Goal: Task Accomplishment & Management: Manage account settings

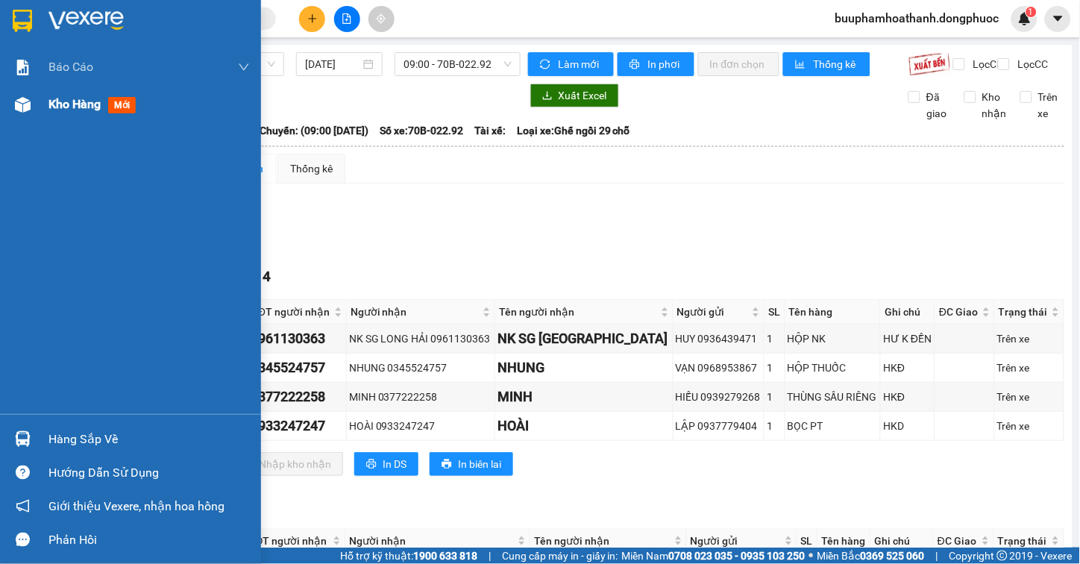
click at [43, 103] on div "Kho hàng mới" at bounding box center [130, 104] width 261 height 37
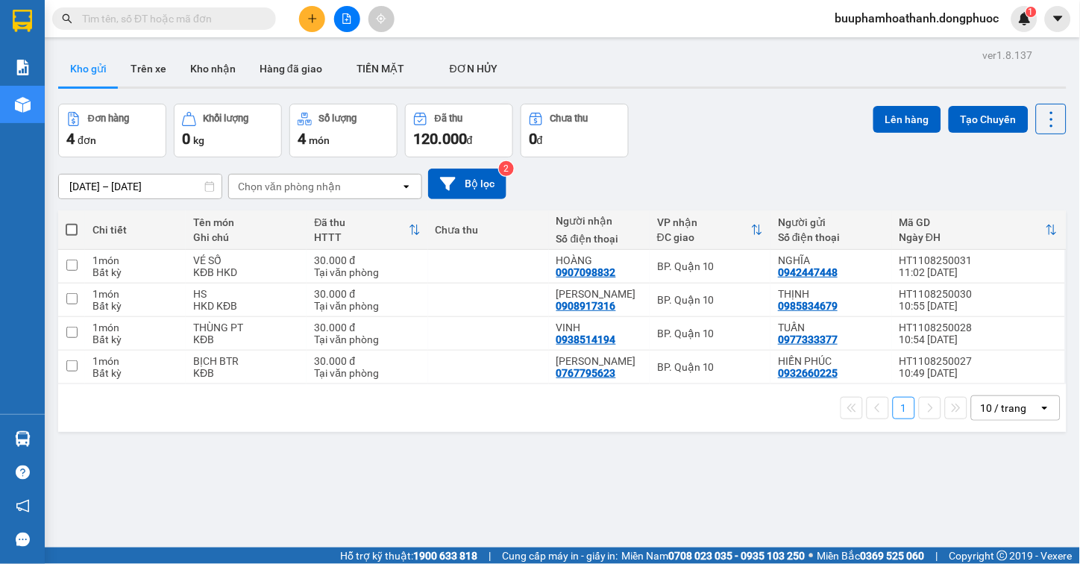
click at [435, 461] on div "ver 1.8.137 Kho gửi Trên xe Kho nhận Hàng đã giao TIỀN MẶT ĐƠN HỦY Đơn hàng 4…" at bounding box center [562, 327] width 1020 height 564
click at [72, 227] on span at bounding box center [72, 230] width 12 height 12
click at [72, 222] on input "checkbox" at bounding box center [72, 222] width 0 height 0
checkbox input "true"
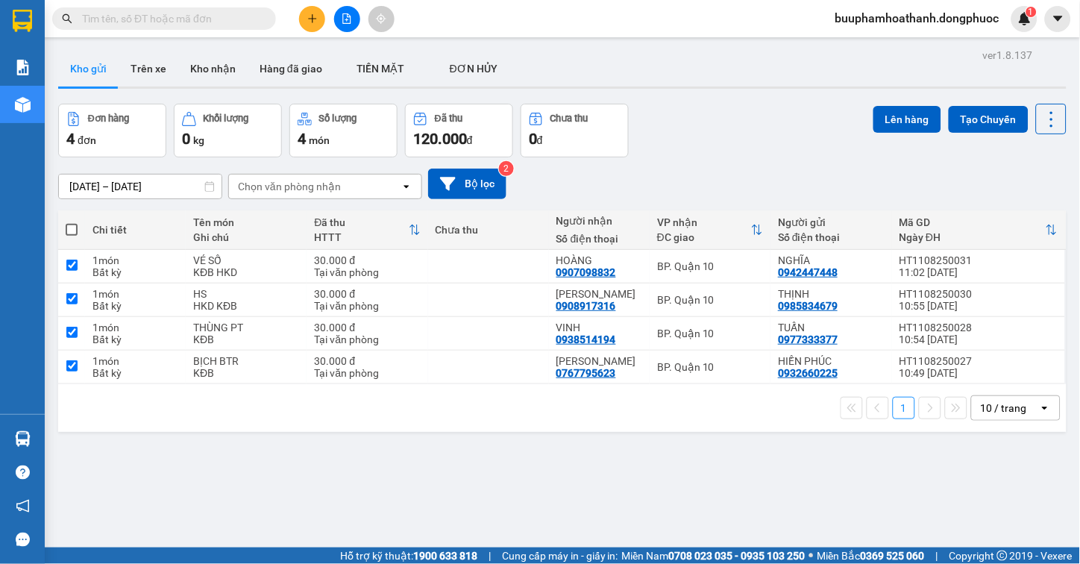
checkbox input "true"
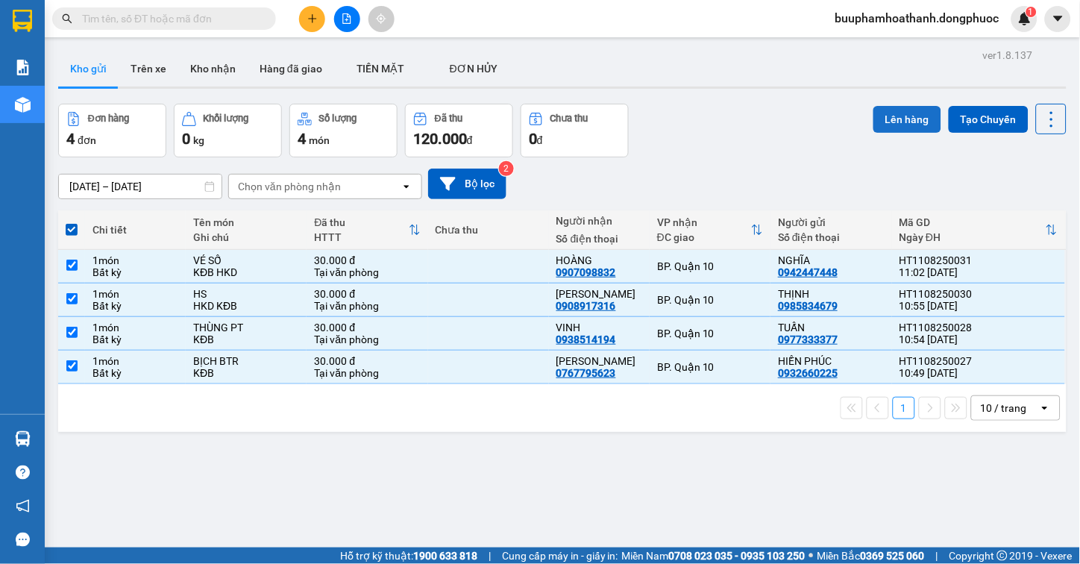
click at [905, 115] on button "Lên hàng" at bounding box center [907, 119] width 68 height 27
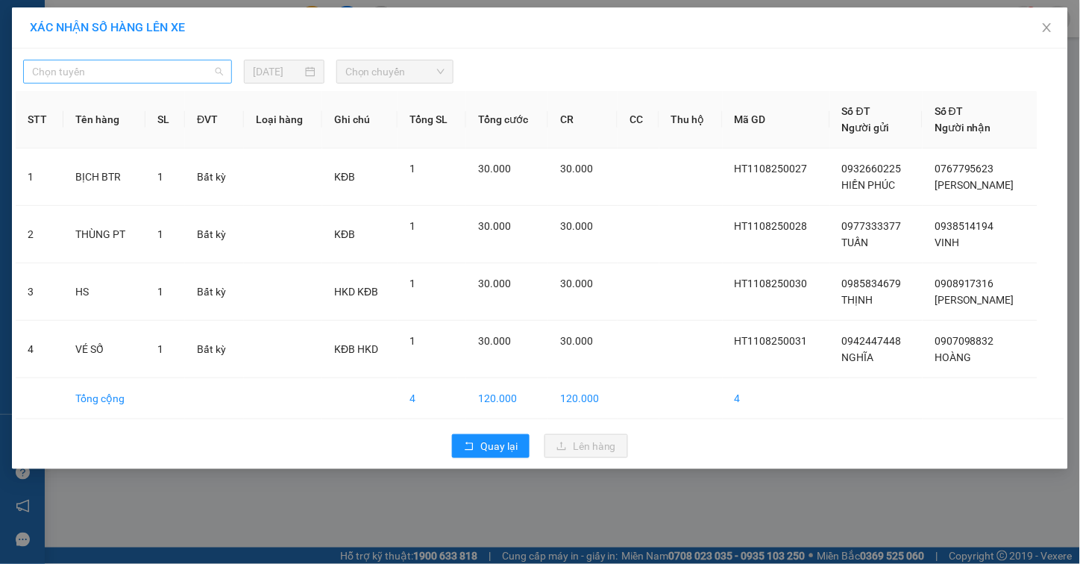
click at [138, 67] on span "Chọn tuyến" at bounding box center [127, 71] width 191 height 22
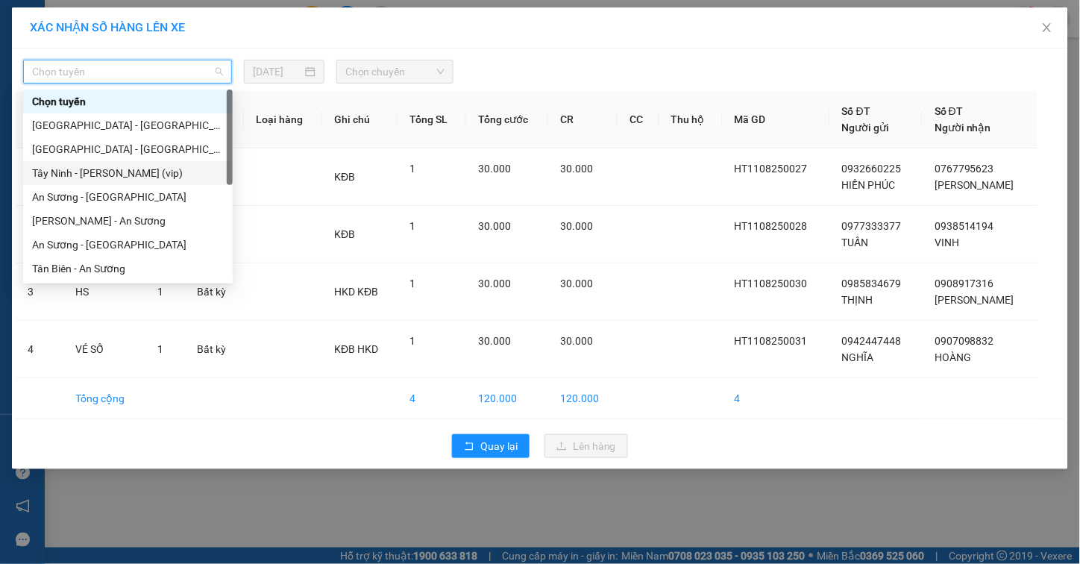
click at [148, 165] on div "Tây Ninh - Hồ Chí Minh (vip)" at bounding box center [128, 173] width 192 height 16
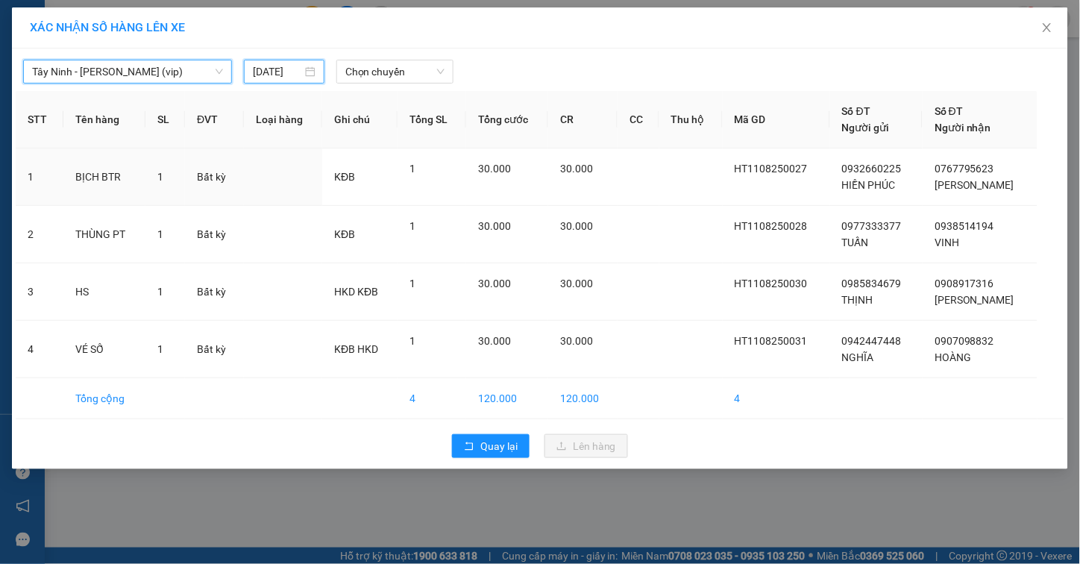
click at [281, 77] on input "[DATE]" at bounding box center [277, 71] width 48 height 16
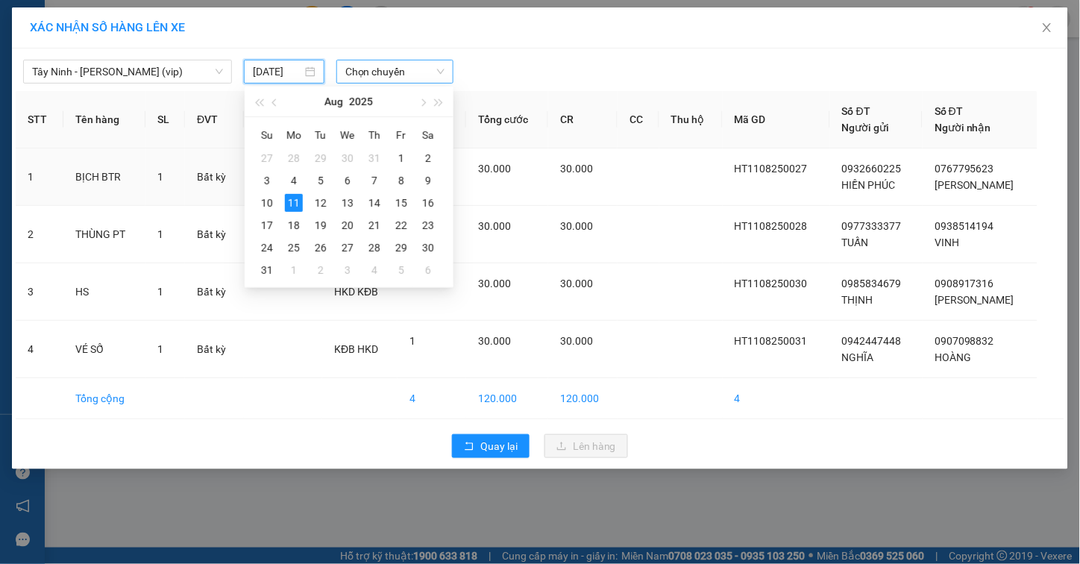
click at [377, 75] on span "Chọn chuyến" at bounding box center [394, 71] width 99 height 22
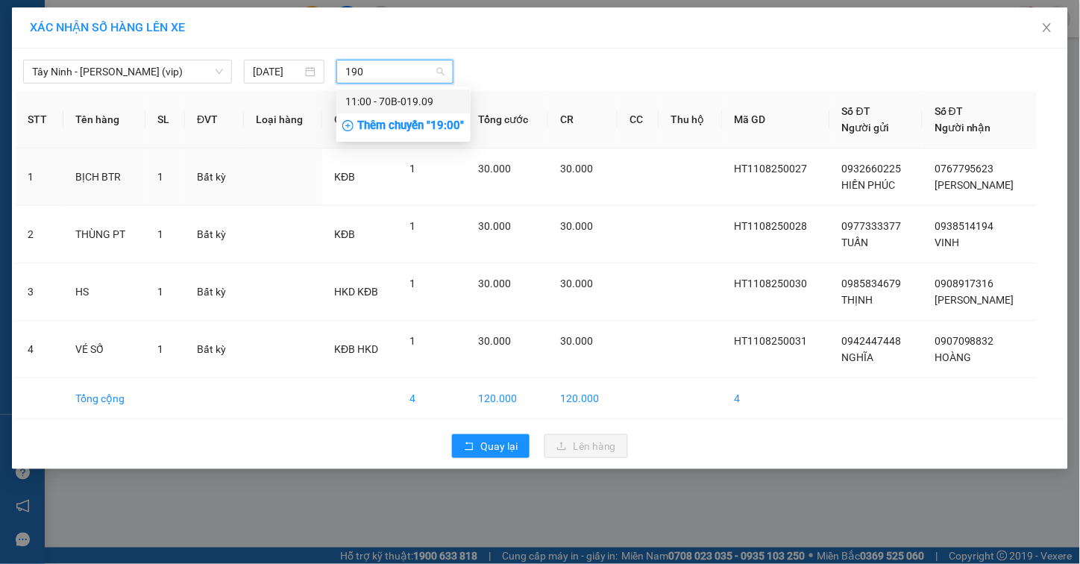
type input "1909"
click at [376, 100] on div "11:00 - 70B-019.09" at bounding box center [403, 101] width 116 height 16
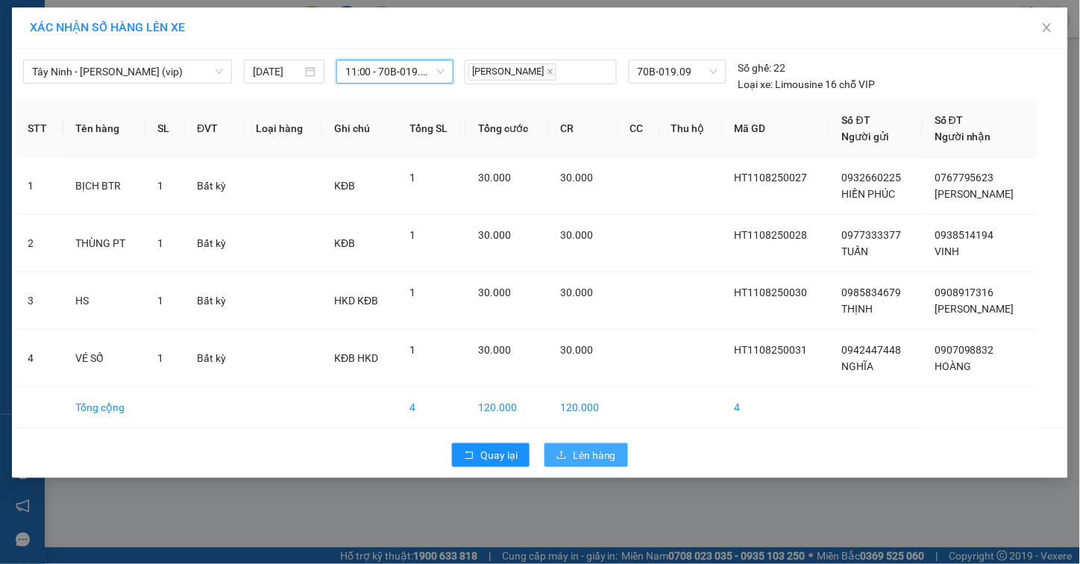
click at [578, 449] on span "Lên hàng" at bounding box center [594, 455] width 43 height 16
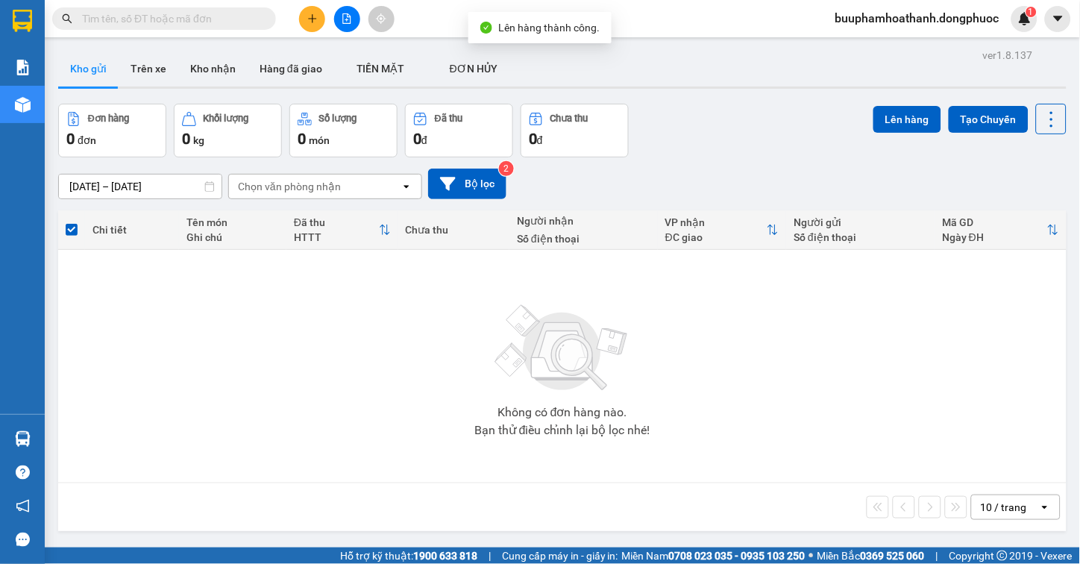
click at [344, 13] on icon "file-add" at bounding box center [347, 18] width 10 height 10
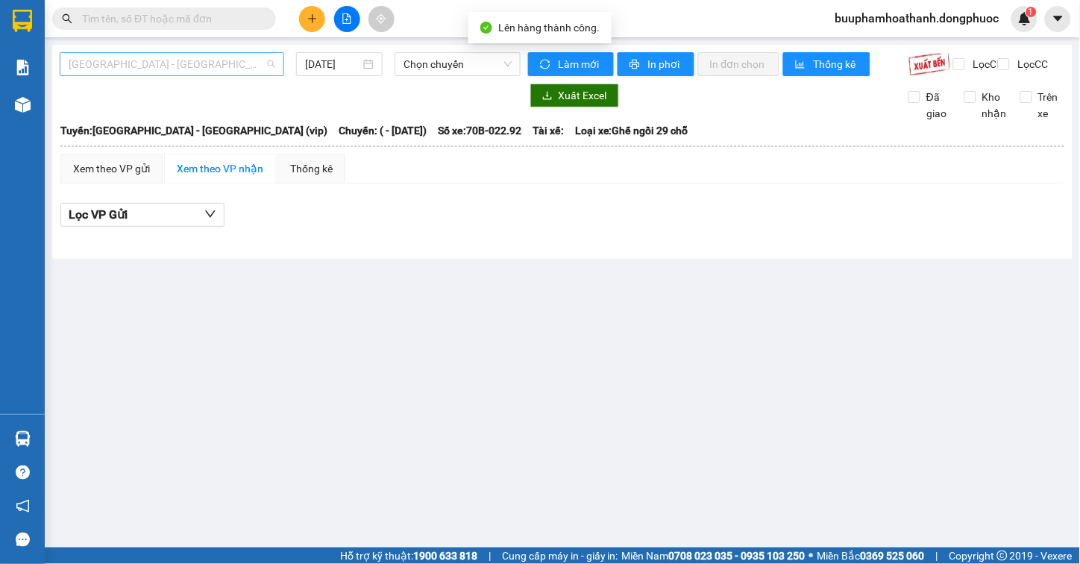
click at [209, 58] on span "[GEOGRAPHIC_DATA] - [GEOGRAPHIC_DATA] (vip)" at bounding box center [172, 64] width 207 height 22
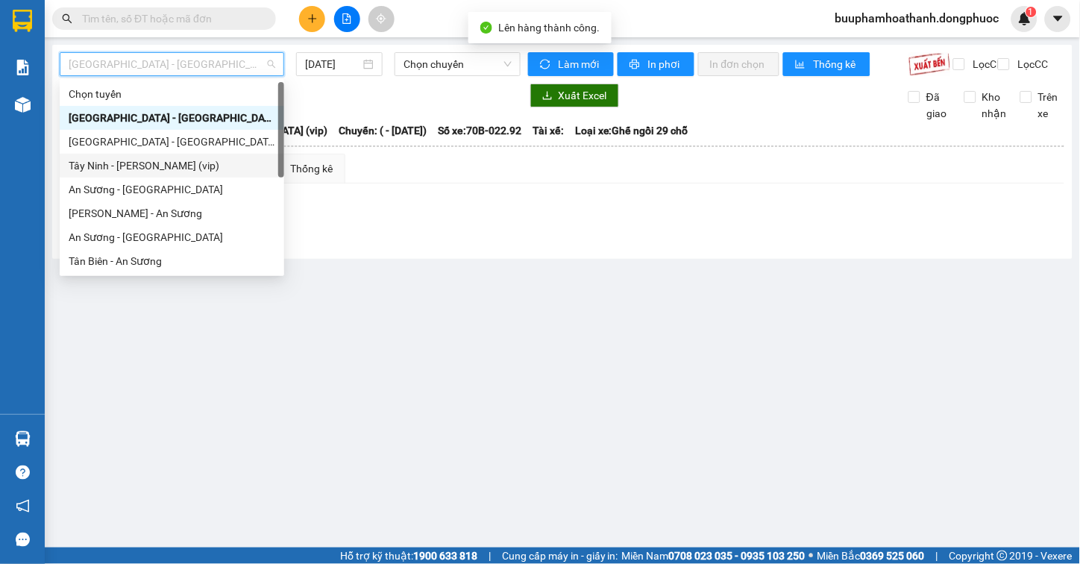
click at [173, 160] on div "Tây Ninh - Hồ Chí Minh (vip)" at bounding box center [172, 165] width 207 height 16
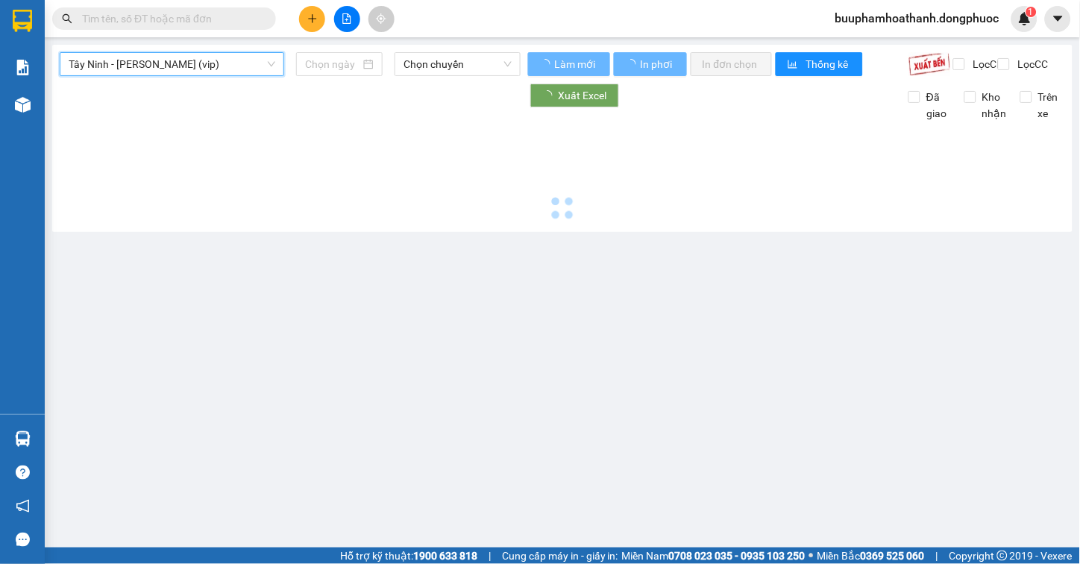
type input "[DATE]"
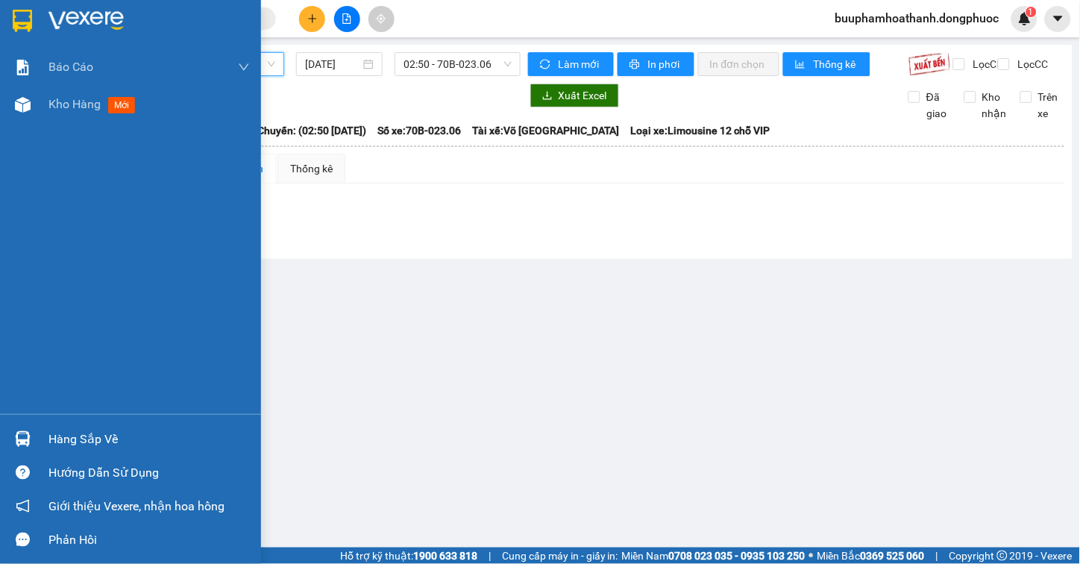
click at [23, 430] on div at bounding box center [23, 439] width 26 height 26
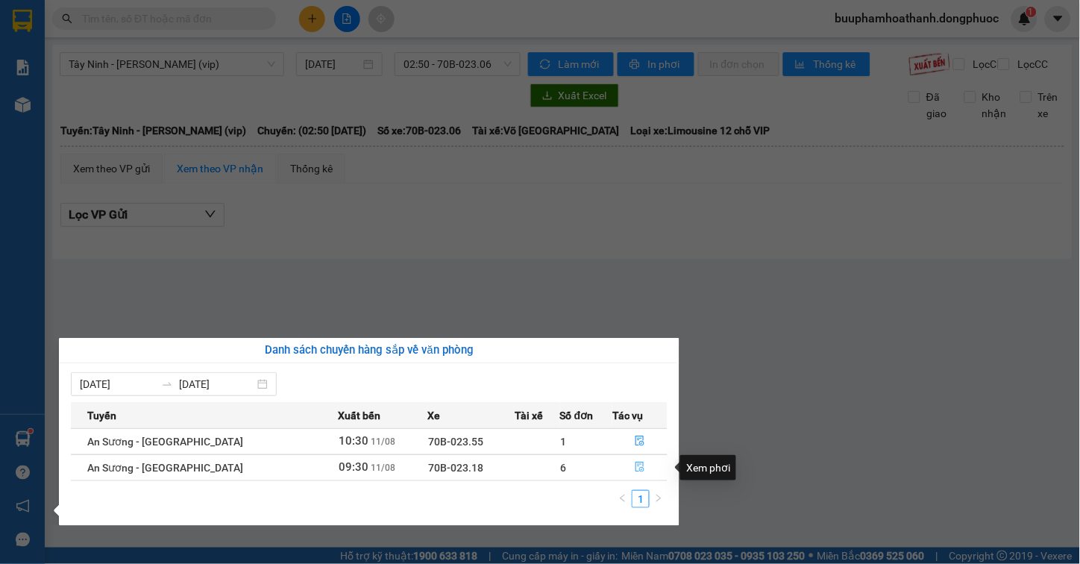
click at [635, 470] on icon "file-done" at bounding box center [640, 467] width 10 height 10
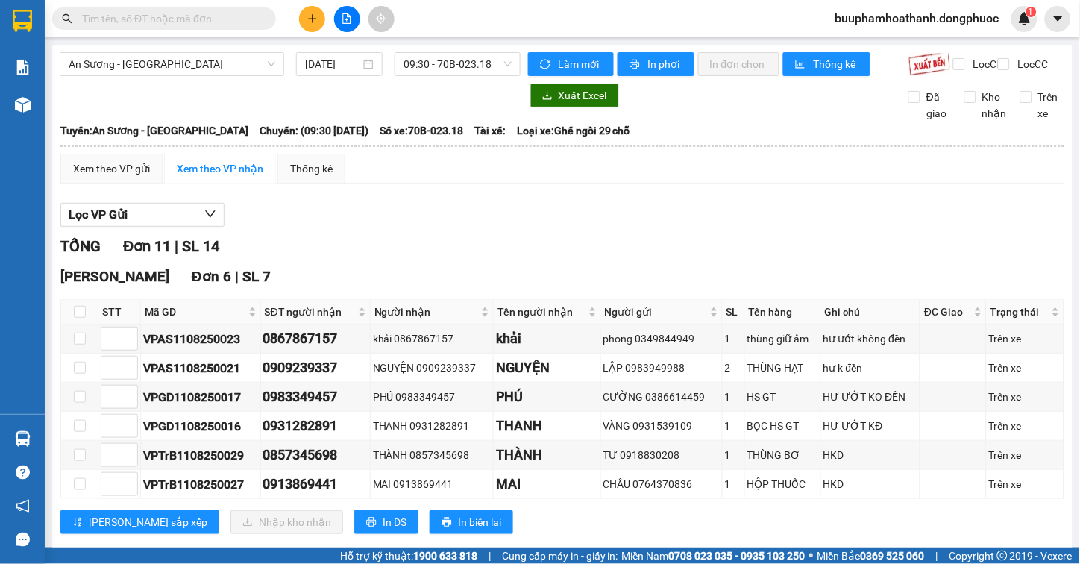
click at [492, 204] on div "Xem theo VP gửi Xem theo VP nhận Thống kê Lọc VP Gửi TỔNG Đơn 11 | SL 14 Hòa T…" at bounding box center [562, 482] width 1004 height 657
click at [173, 320] on span "Mã GD" at bounding box center [195, 311] width 101 height 16
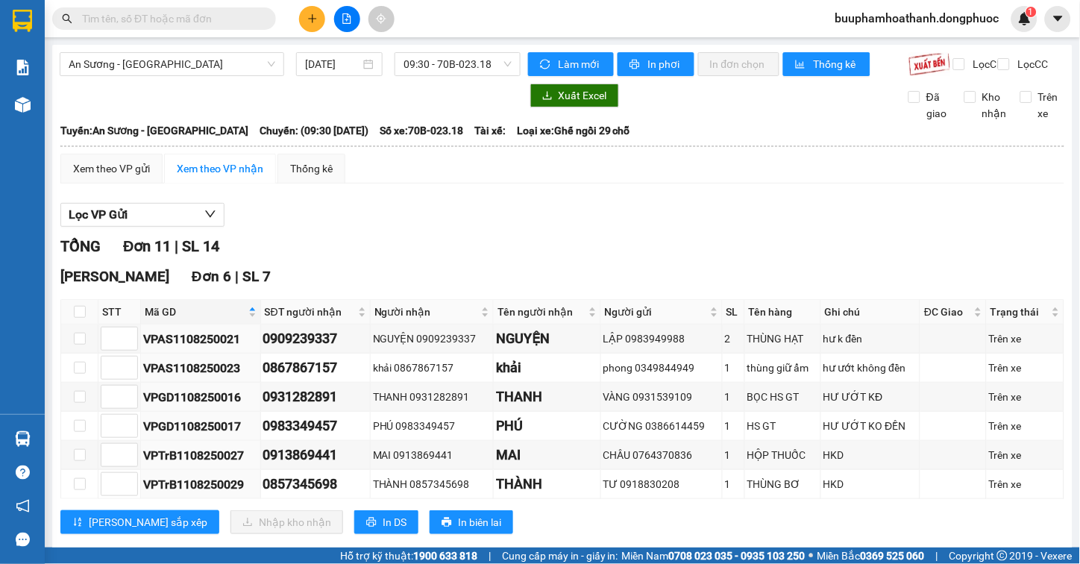
click at [466, 244] on div "Lọc VP Gửi TỔNG Đơn 11 | SL 14 Hòa Thành Đơn 6 | SL 7 STT Mã GD SĐT người nhận…" at bounding box center [562, 502] width 1004 height 615
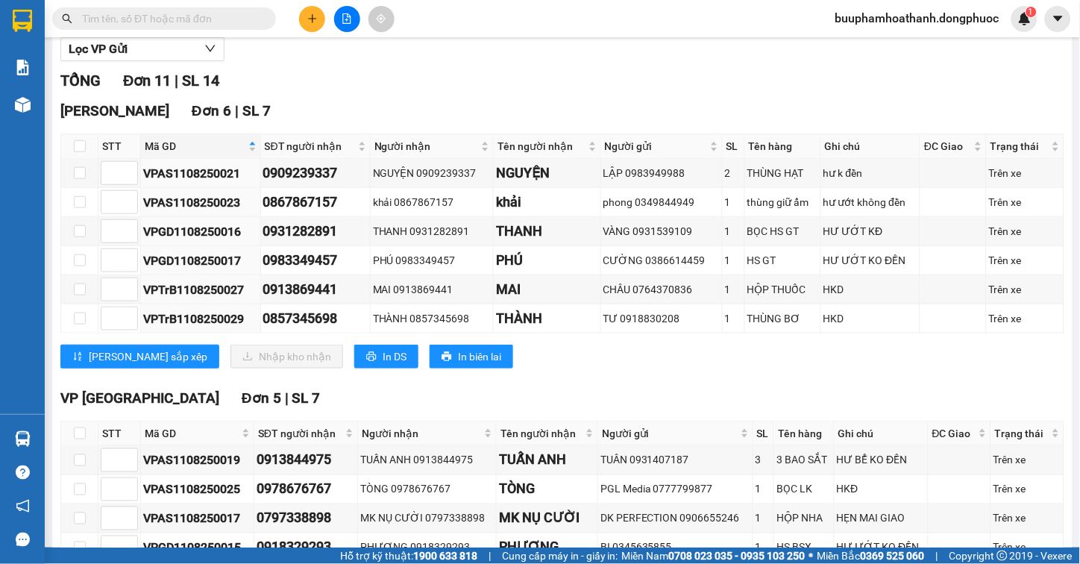
scroll to position [301, 0]
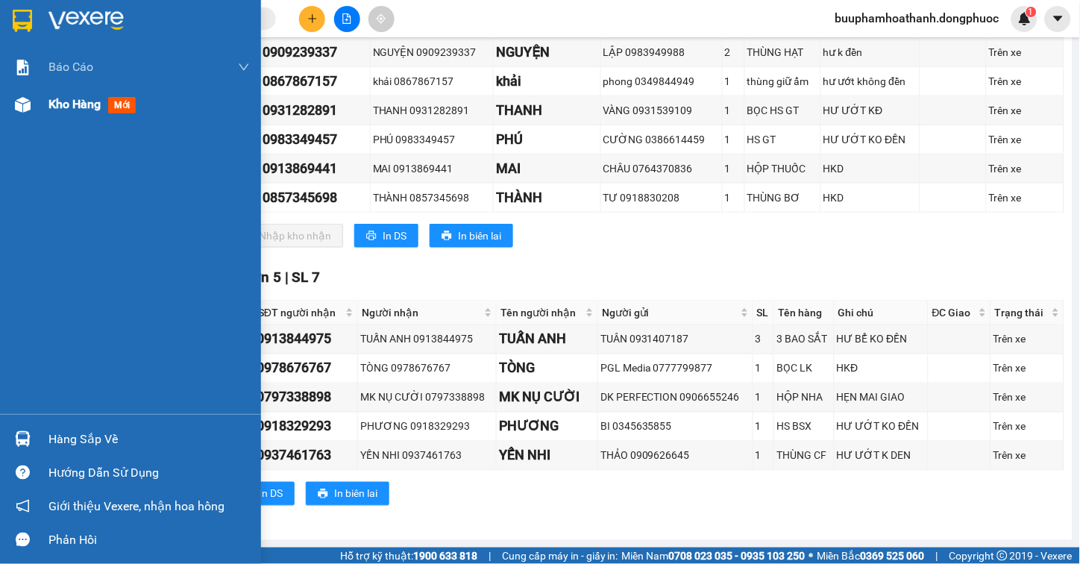
click at [28, 110] on img at bounding box center [23, 105] width 16 height 16
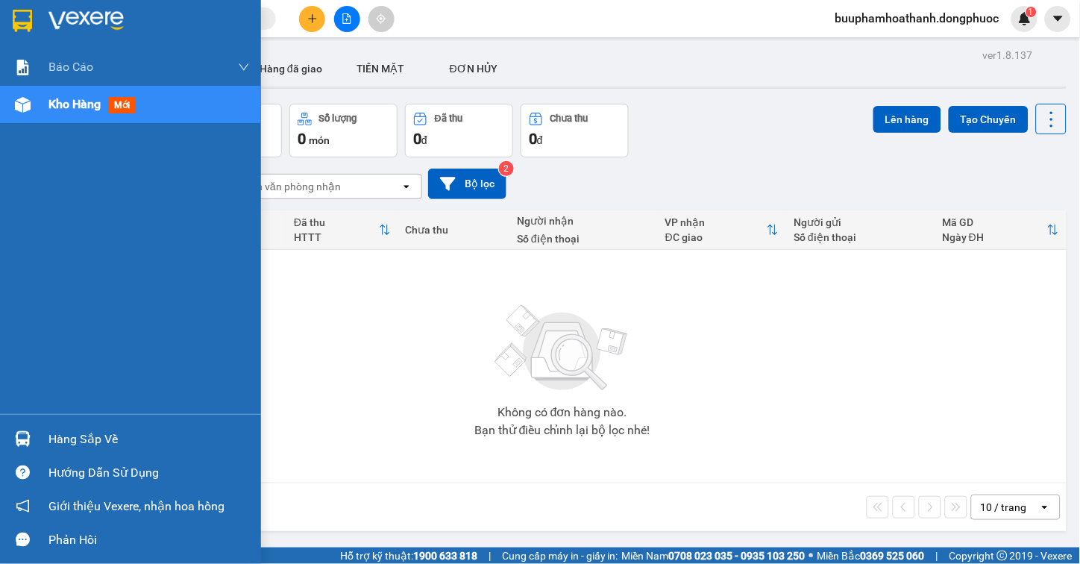
click at [40, 441] on div "Hàng sắp về" at bounding box center [130, 439] width 261 height 34
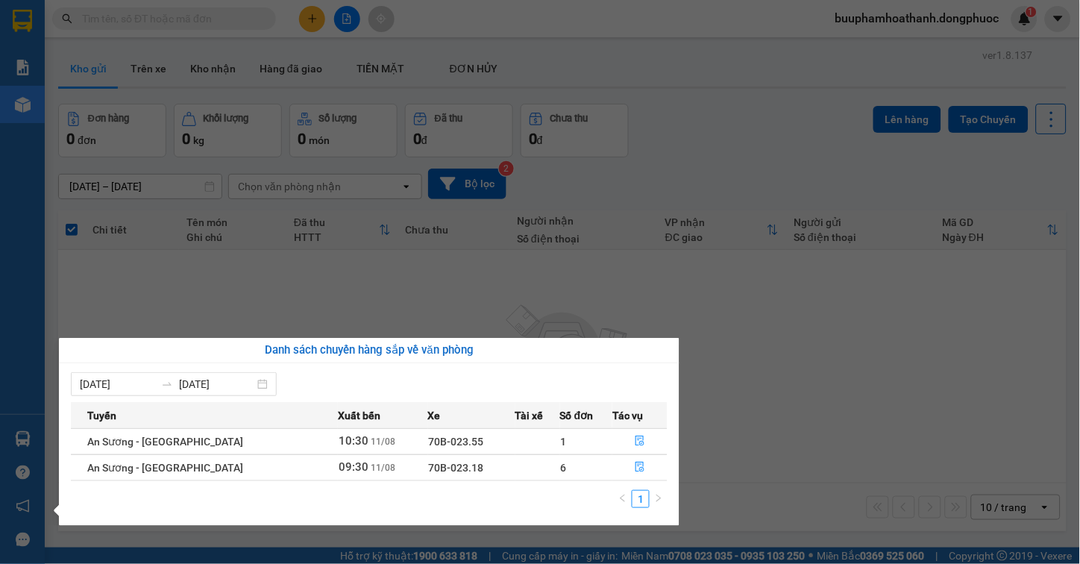
click at [699, 351] on section "Kết quả tìm kiếm ( 0 ) Bộ lọc No Data buuphamhoathanh.dongphuoc 1 Báo cáo Mẫu 1…" at bounding box center [540, 282] width 1080 height 564
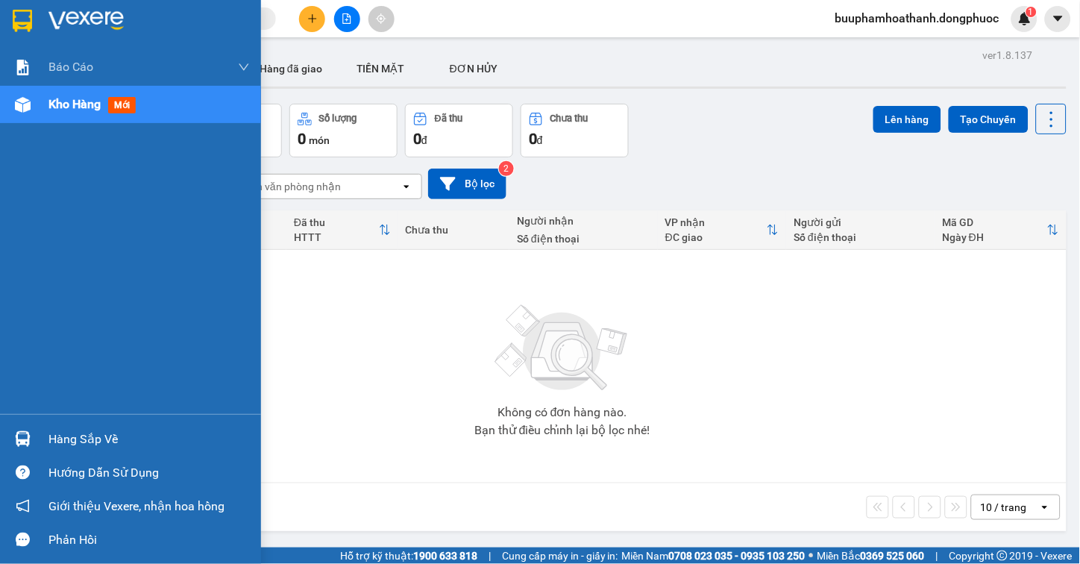
click at [30, 444] on img at bounding box center [23, 439] width 16 height 16
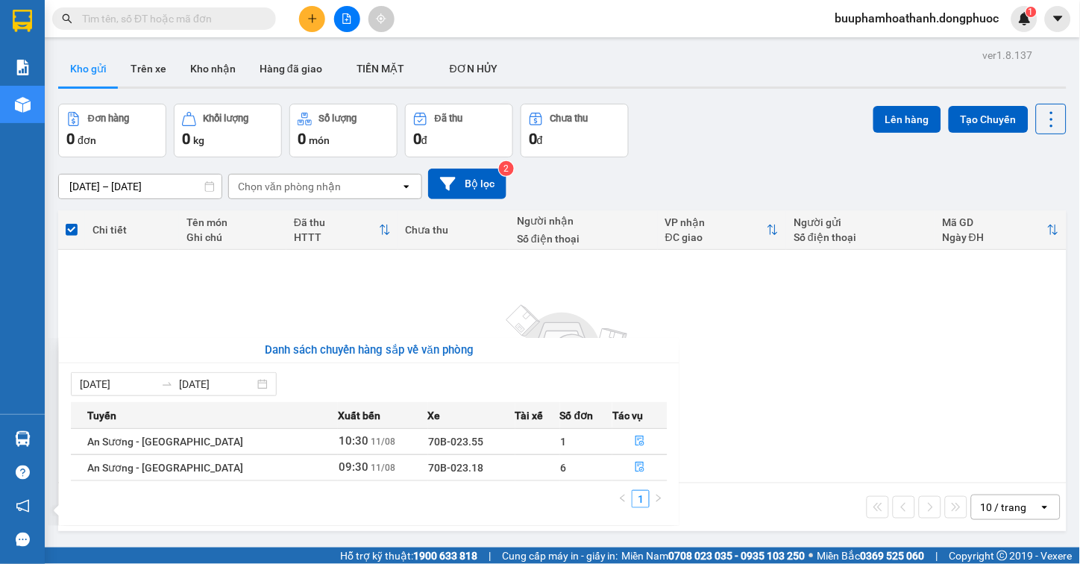
click at [841, 398] on section "Kết quả tìm kiếm ( 0 ) Bộ lọc No Data buuphamhoathanh.dongphuoc 1 Báo cáo Mẫu 1…" at bounding box center [540, 282] width 1080 height 564
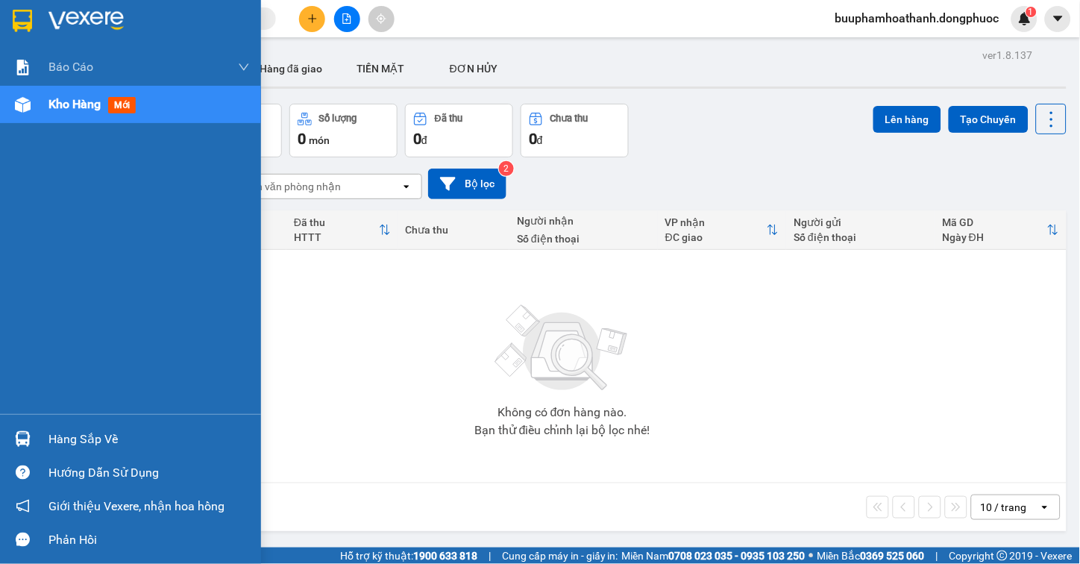
click at [34, 448] on div at bounding box center [23, 439] width 26 height 26
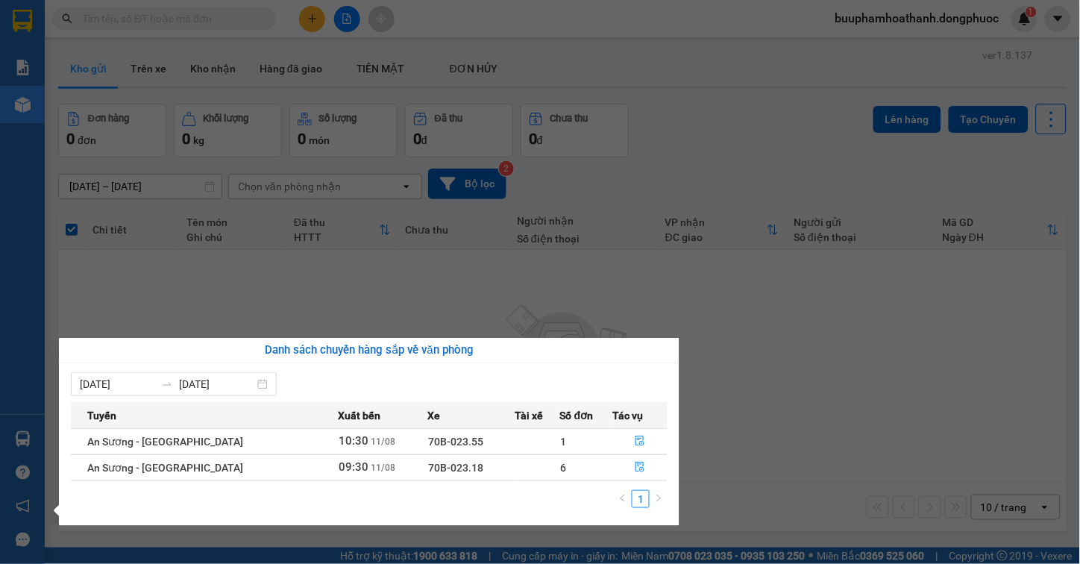
click at [868, 376] on section "Kết quả tìm kiếm ( 0 ) Bộ lọc No Data buuphamhoathanh.dongphuoc 1 Báo cáo Mẫu 1…" at bounding box center [540, 282] width 1080 height 564
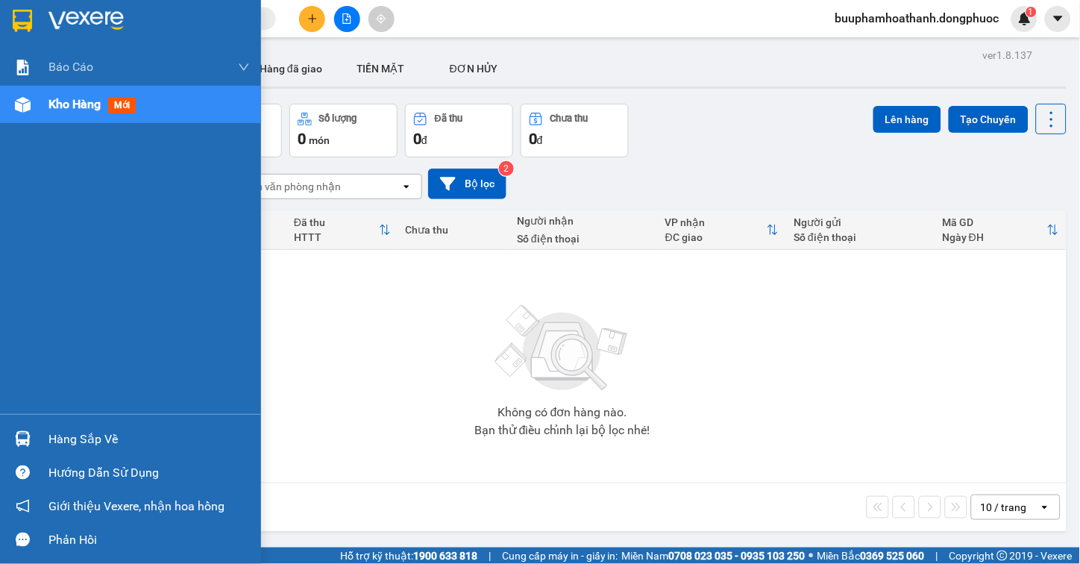
click at [45, 434] on div "Hàng sắp về" at bounding box center [130, 439] width 261 height 34
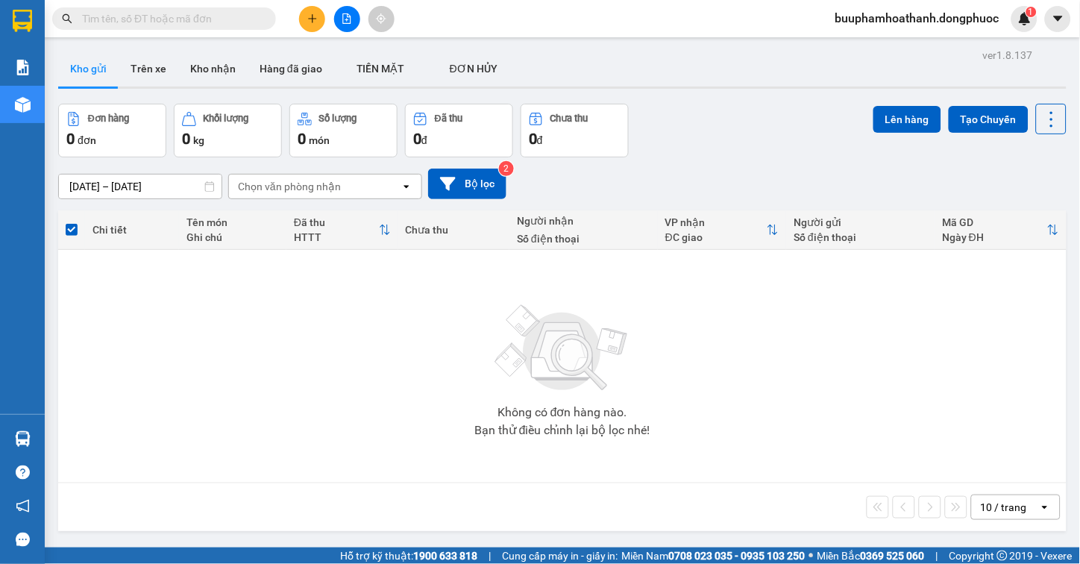
click at [738, 301] on section "Kết quả tìm kiếm ( 0 ) Bộ lọc No Data buuphamhoathanh.dongphuoc 1 Báo cáo Mẫu 1…" at bounding box center [540, 282] width 1080 height 564
click at [347, 17] on icon "file-add" at bounding box center [347, 18] width 10 height 10
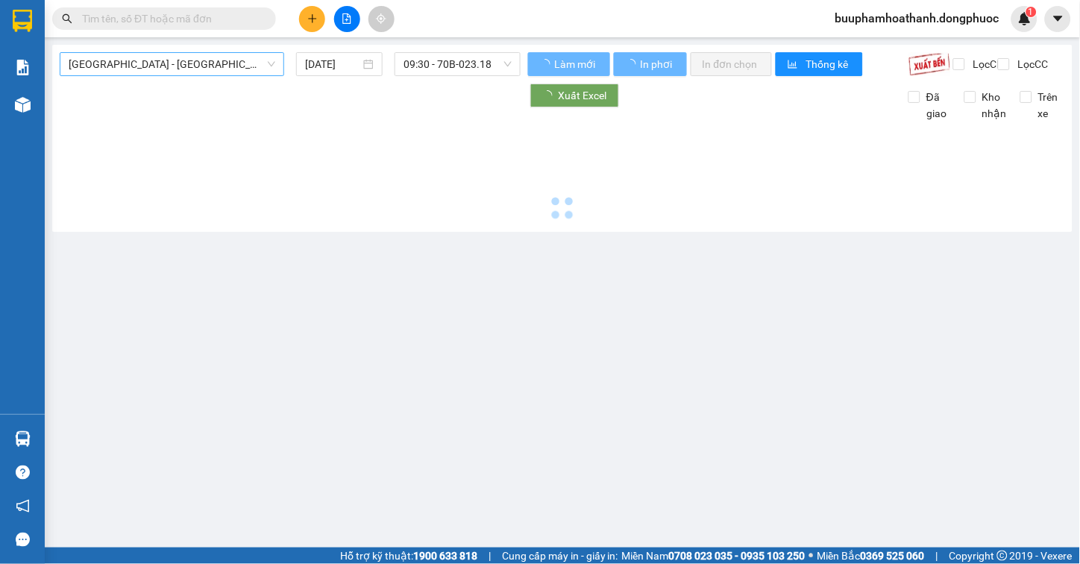
click at [198, 65] on span "[GEOGRAPHIC_DATA] - [GEOGRAPHIC_DATA] (vip)" at bounding box center [172, 64] width 207 height 22
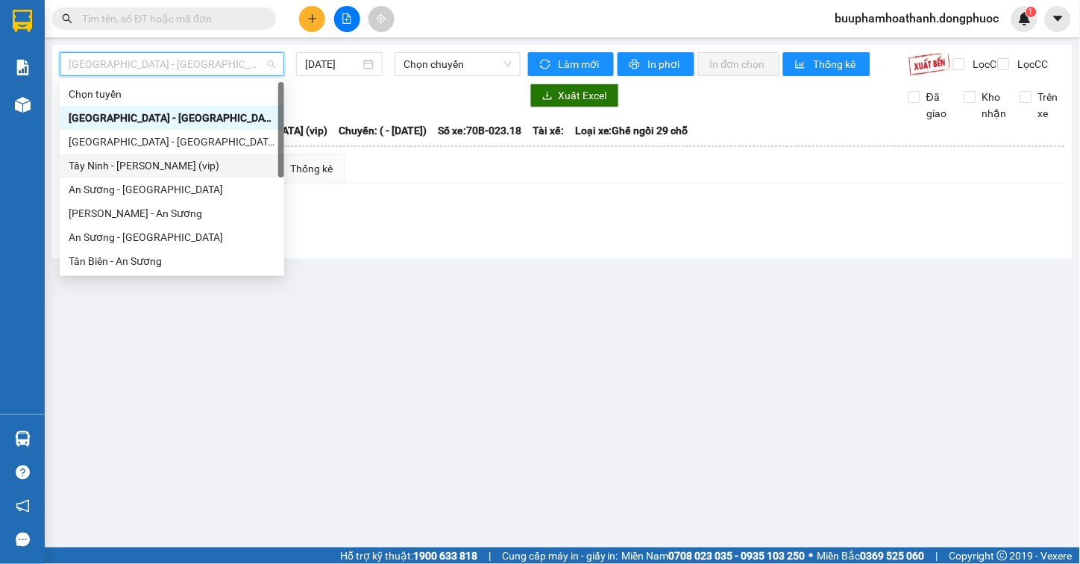
scroll to position [214, 0]
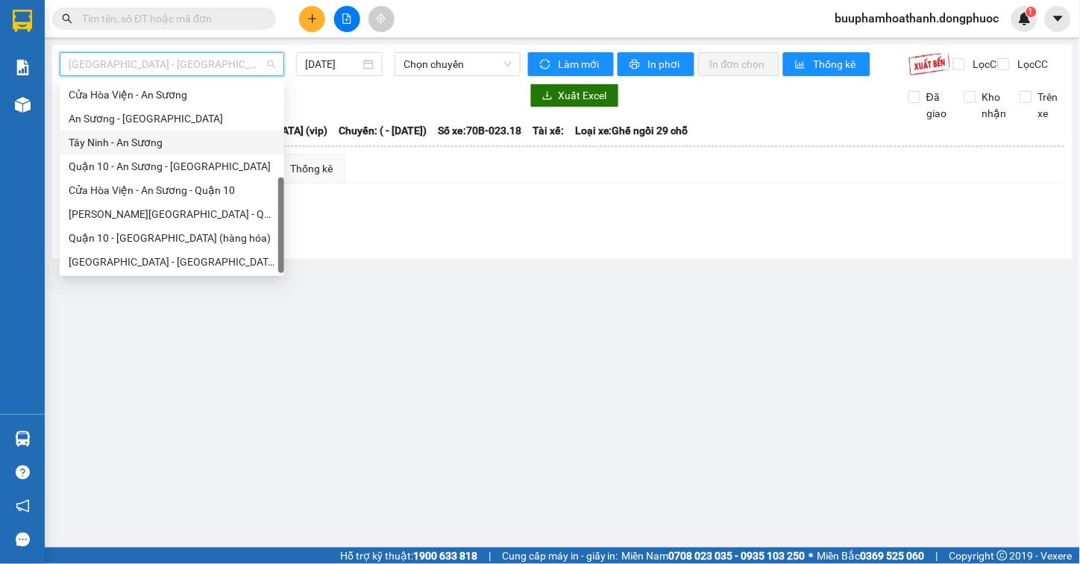
click at [175, 140] on div "Tây Ninh - An Sương" at bounding box center [172, 142] width 207 height 16
type input "[DATE]"
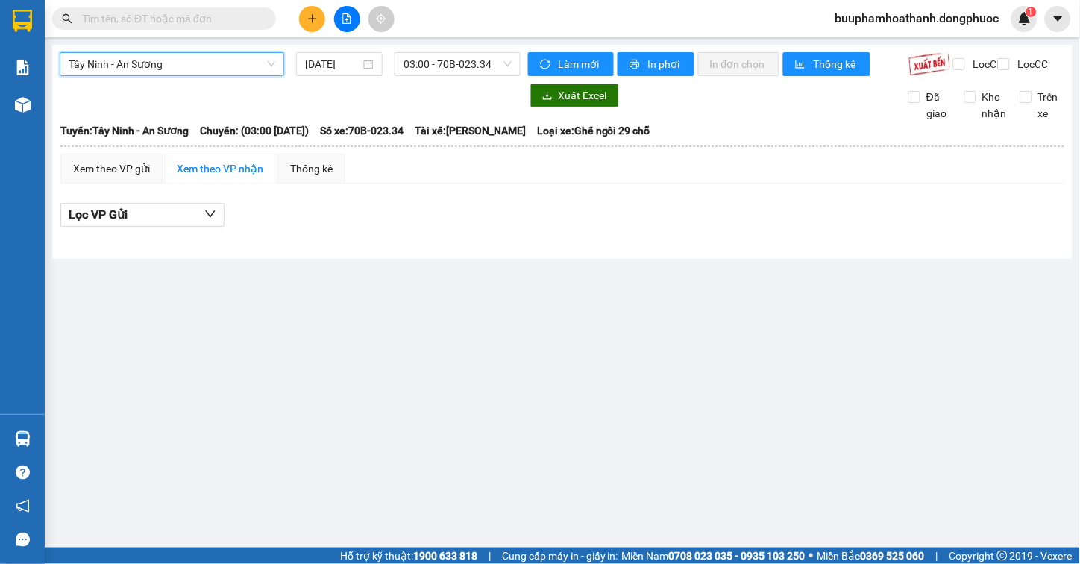
drag, startPoint x: 438, startPoint y: 76, endPoint x: 433, endPoint y: 84, distance: 8.7
click at [438, 75] on div "Tây Ninh - An Sương Tây Ninh - An Sương 11/08/2025 03:00 - 70B-023.34" at bounding box center [290, 64] width 461 height 24
click at [422, 63] on span "03:00 - 70B-023.34" at bounding box center [457, 64] width 108 height 22
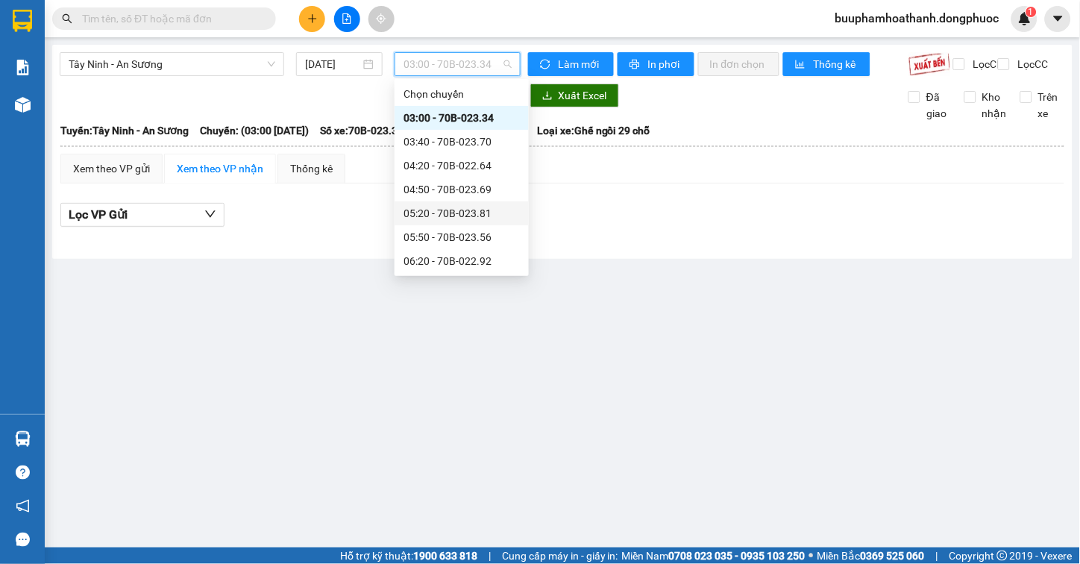
scroll to position [248, 0]
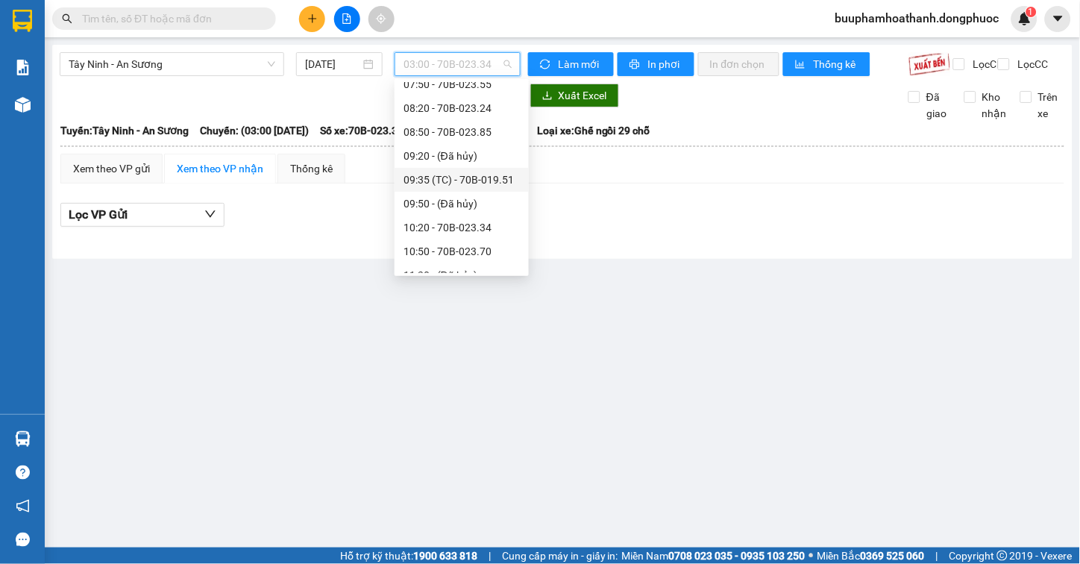
click at [457, 176] on div "09:35 (TC) - 70B-019.51" at bounding box center [461, 180] width 116 height 16
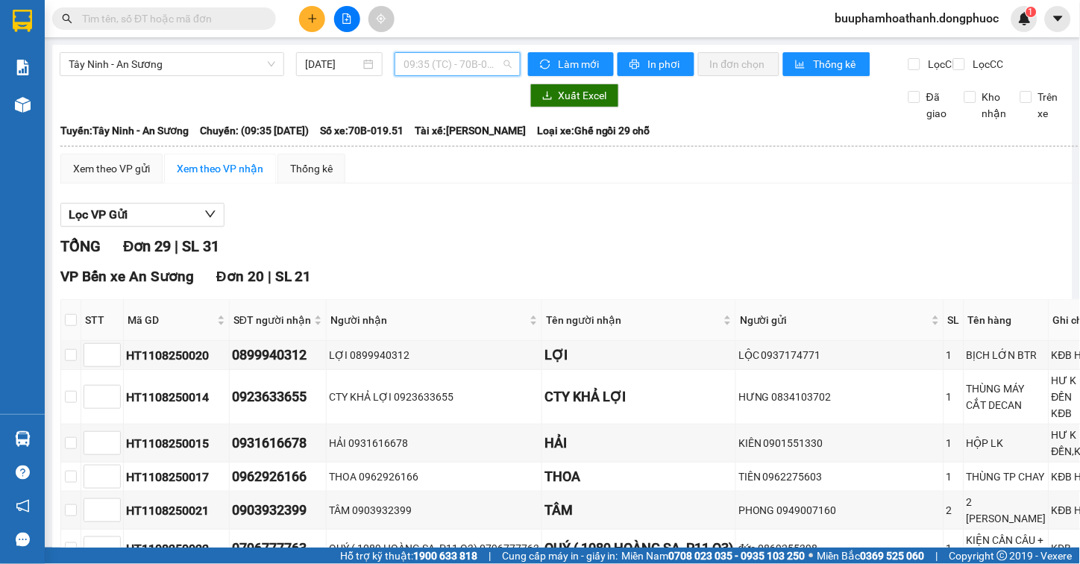
click at [476, 67] on span "09:35 (TC) - 70B-019.51" at bounding box center [457, 64] width 108 height 22
click at [442, 76] on div "Tây Ninh - An Sương 11/08/2025 09:35 (TC) - 70B-019.51" at bounding box center [290, 64] width 461 height 24
click at [442, 69] on span "09:35 (TC) - 70B-019.51" at bounding box center [457, 64] width 108 height 22
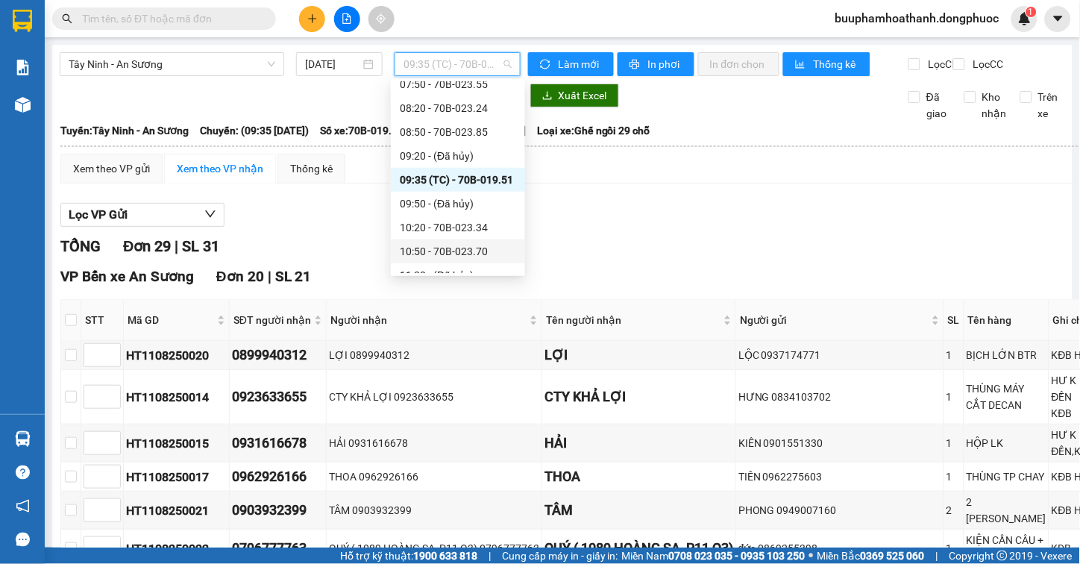
scroll to position [331, 0]
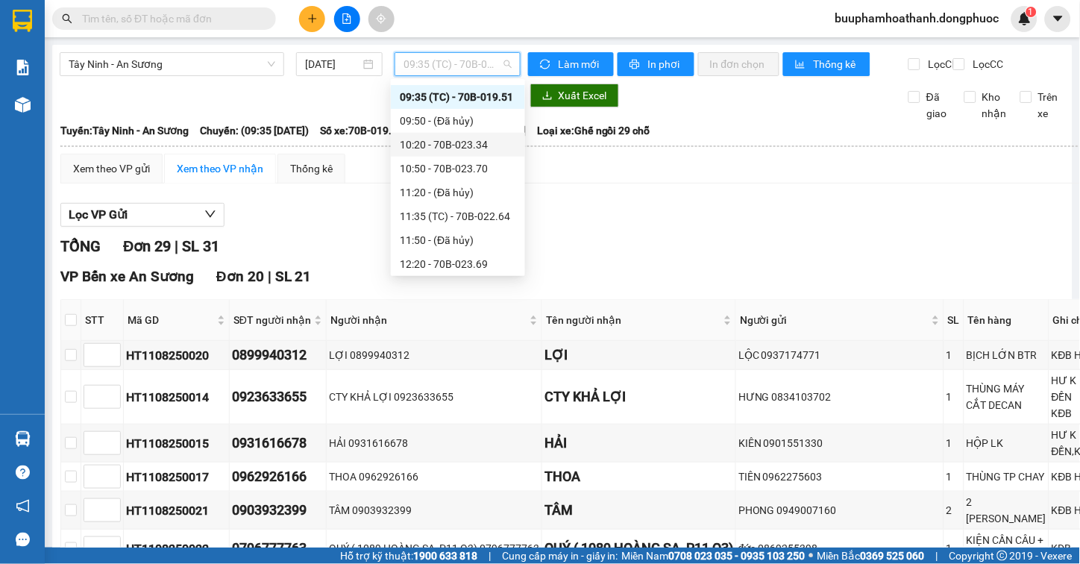
click at [468, 139] on div "10:20 - 70B-023.34" at bounding box center [458, 144] width 116 height 16
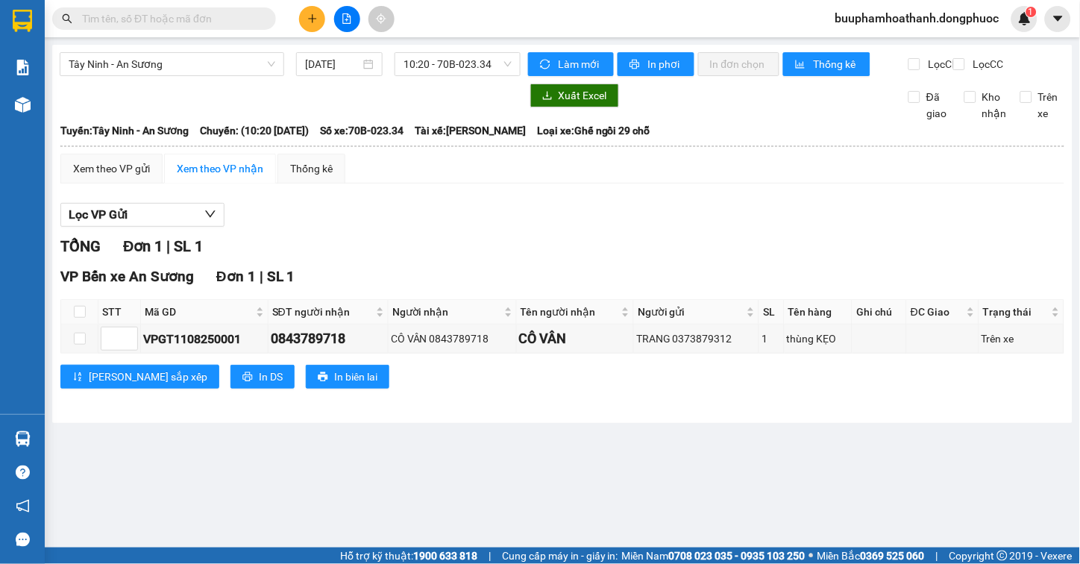
click at [477, 76] on div "Tây Ninh - An Sương 11/08/2025 10:20 - 70B-023.34" at bounding box center [290, 64] width 461 height 24
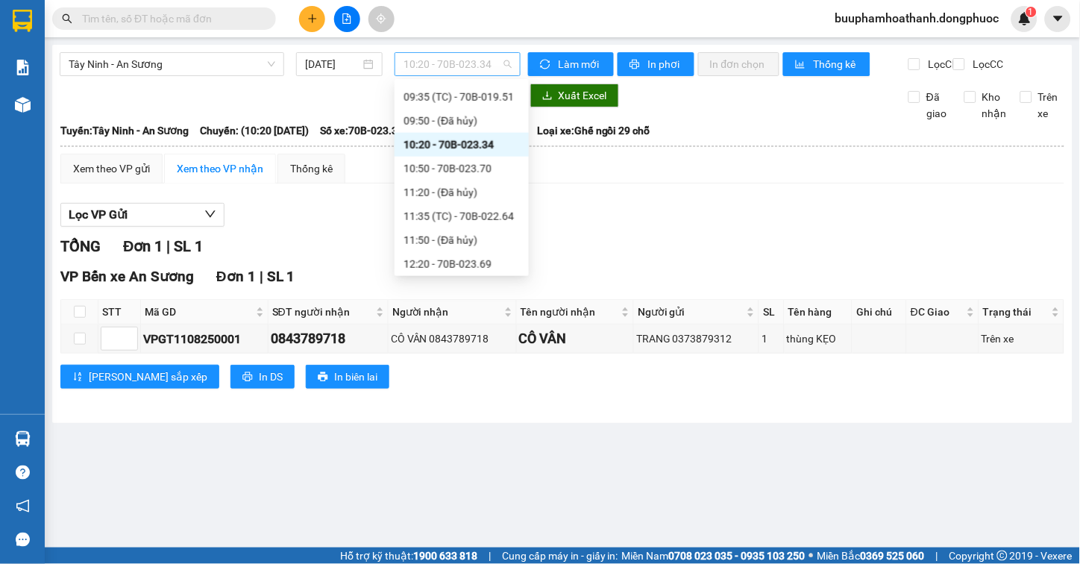
click at [479, 67] on span "10:20 - 70B-023.34" at bounding box center [457, 64] width 108 height 22
click at [466, 169] on div "10:50 - 70B-023.70" at bounding box center [461, 168] width 116 height 16
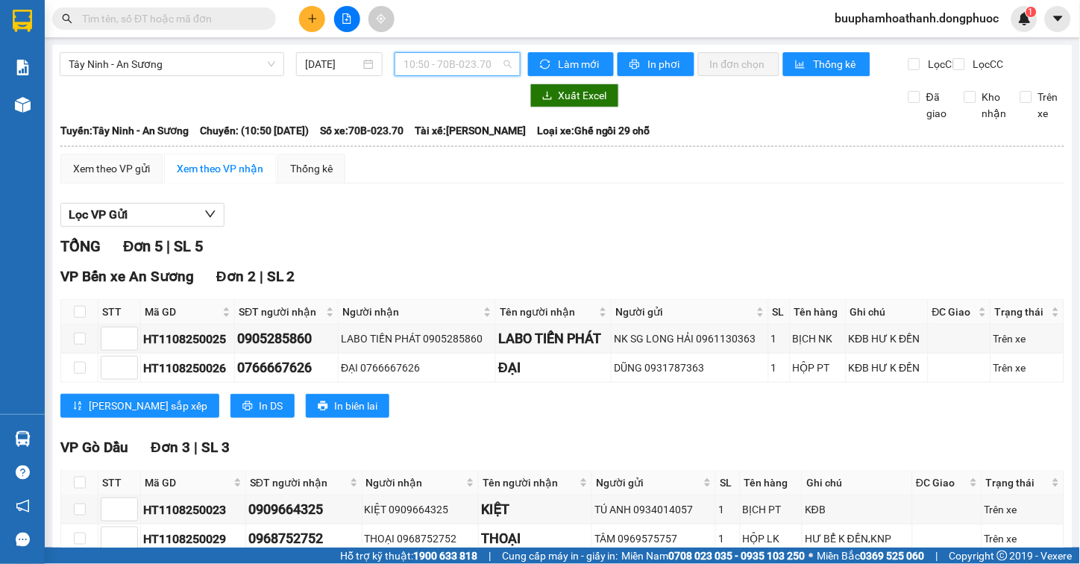
click at [480, 58] on span "10:50 - 70B-023.70" at bounding box center [457, 64] width 108 height 22
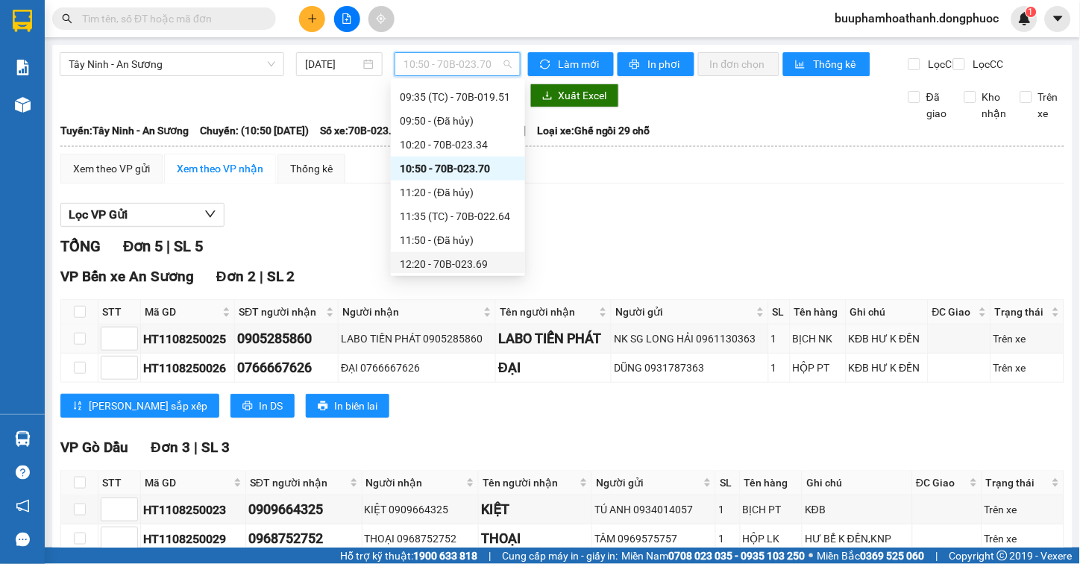
scroll to position [125, 0]
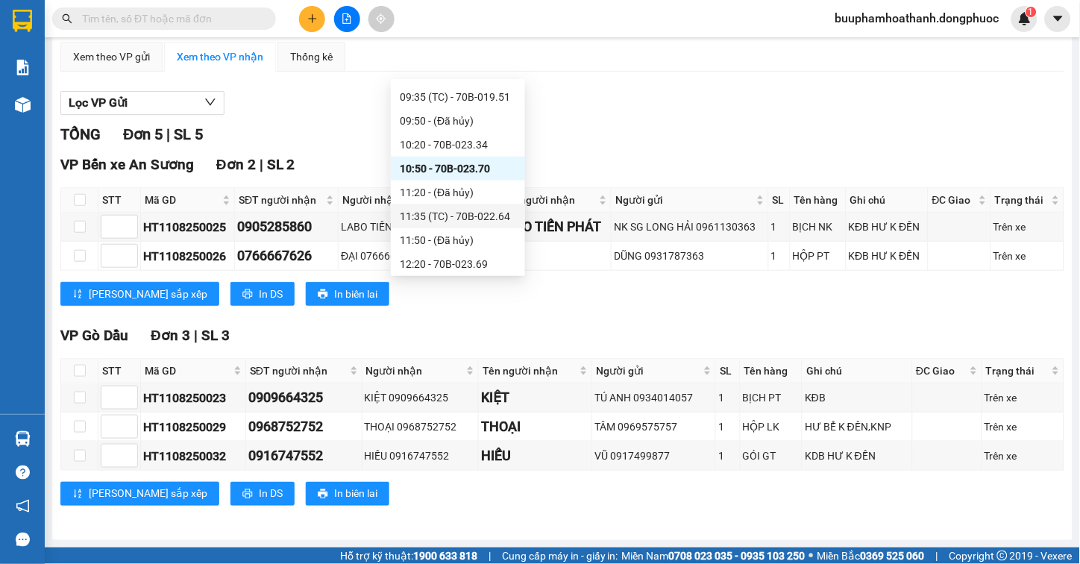
click at [481, 214] on div "11:35 (TC) - 70B-022.64" at bounding box center [458, 216] width 116 height 16
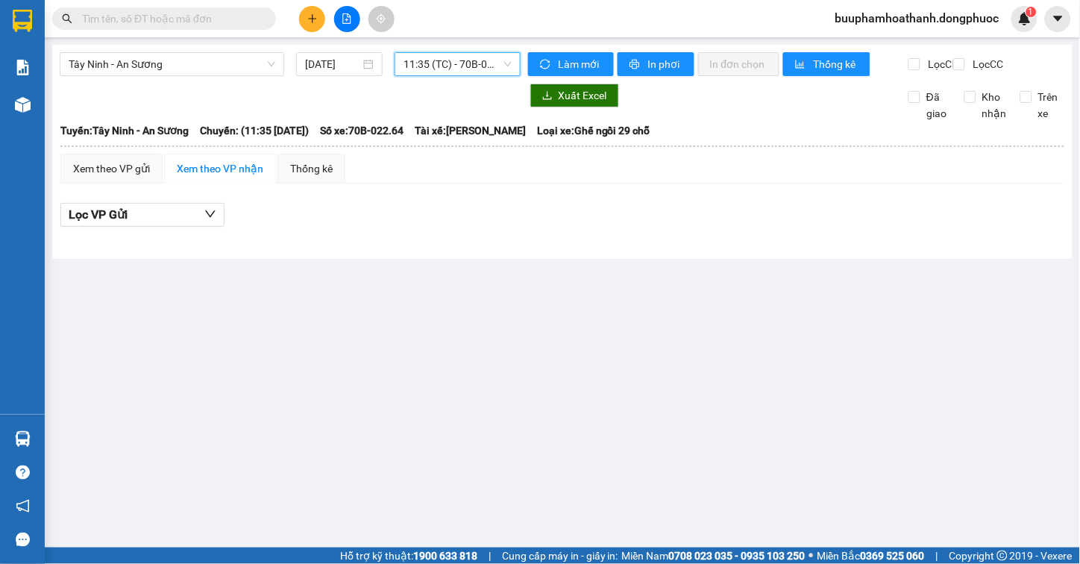
click at [492, 73] on span "11:35 (TC) - 70B-022.64" at bounding box center [457, 64] width 108 height 22
click at [169, 16] on input "text" at bounding box center [170, 18] width 176 height 16
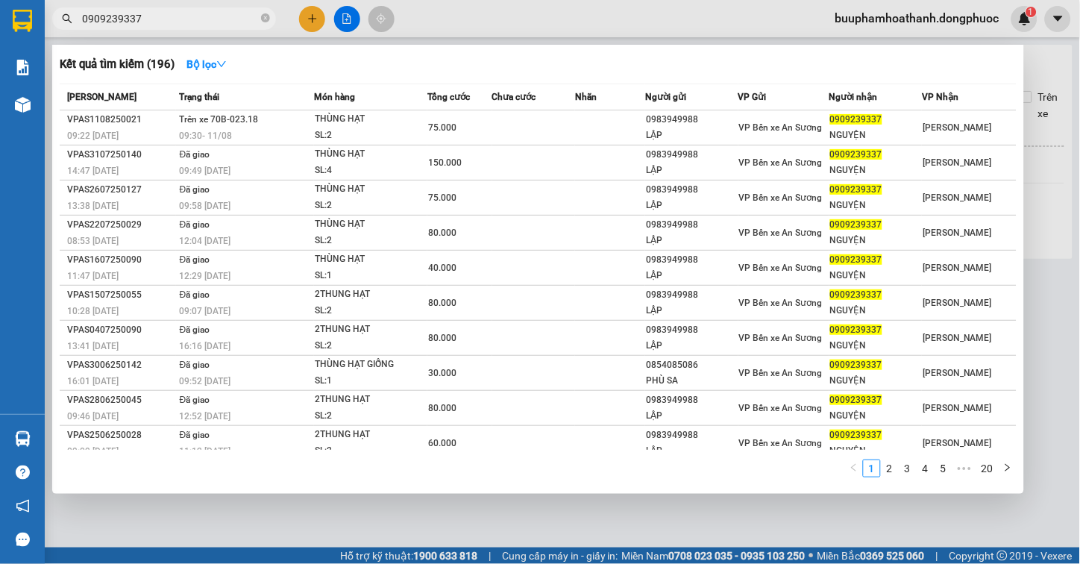
type input "0909239337"
drag, startPoint x: 735, startPoint y: 502, endPoint x: 732, endPoint y: 509, distance: 7.8
click at [735, 506] on div at bounding box center [540, 282] width 1080 height 564
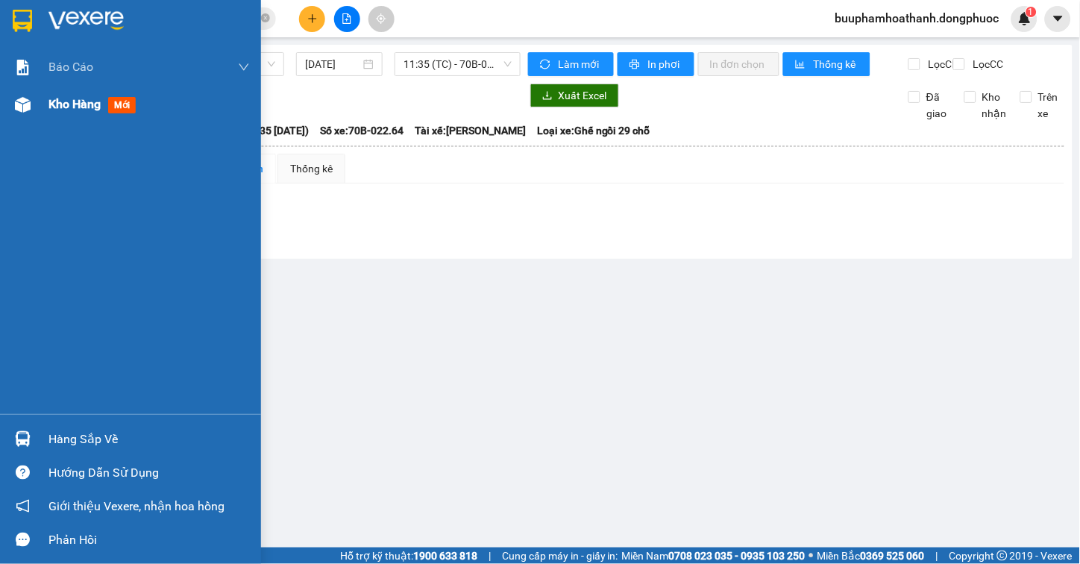
click at [38, 109] on div "Kho hàng mới" at bounding box center [130, 104] width 261 height 37
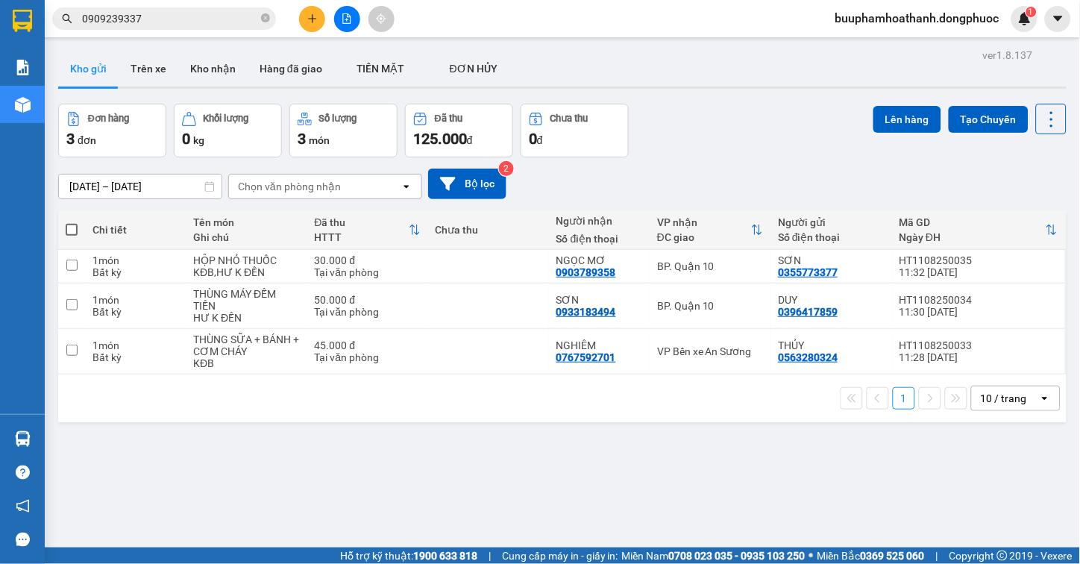
click at [674, 444] on div "ver 1.8.137 Kho gửi Trên xe Kho nhận Hàng đã giao TIỀN MẶT ĐƠN HỦY Đơn hàng 3…" at bounding box center [562, 327] width 1020 height 564
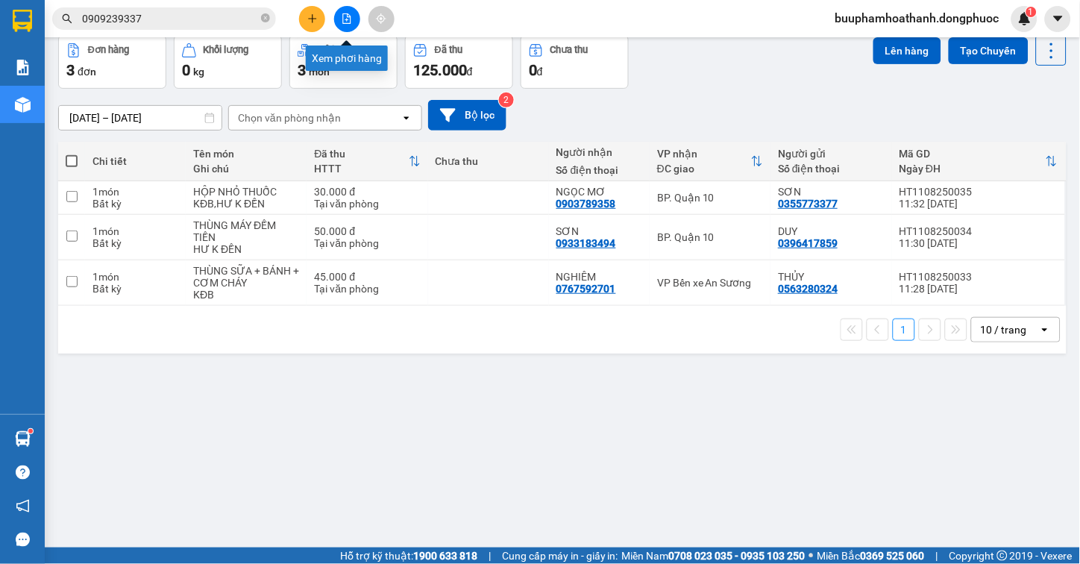
click at [348, 13] on icon "file-add" at bounding box center [347, 18] width 10 height 10
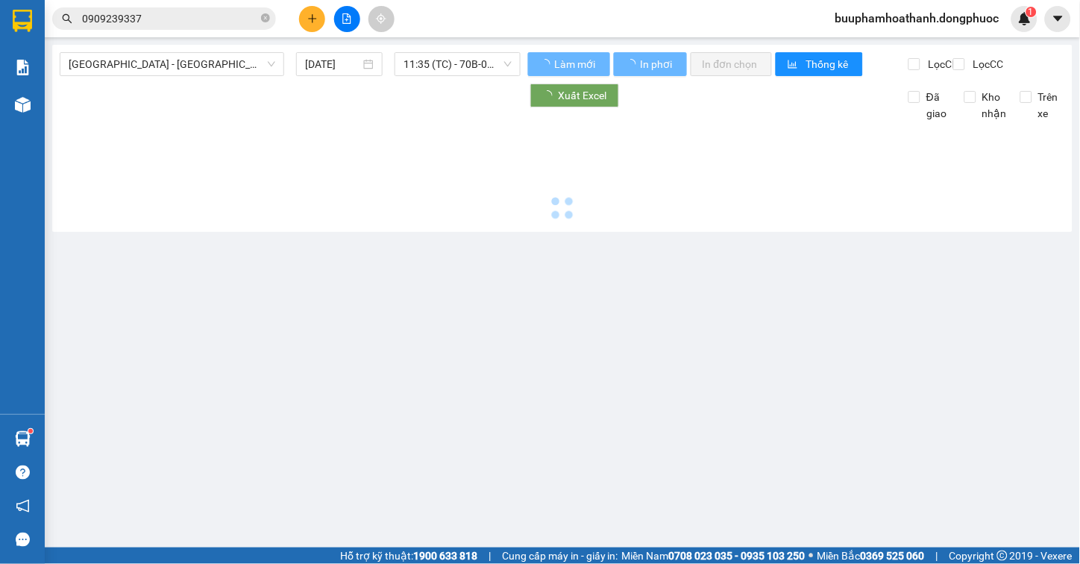
click at [206, 48] on div "Hồ Chí Minh - Tây Ninh (vip) 11/08/2025 11:35 (TC) - 70B-022.64 Làm mới In phơi…" at bounding box center [562, 138] width 1020 height 187
click at [212, 68] on span "[GEOGRAPHIC_DATA] - [GEOGRAPHIC_DATA] (vip)" at bounding box center [172, 64] width 207 height 22
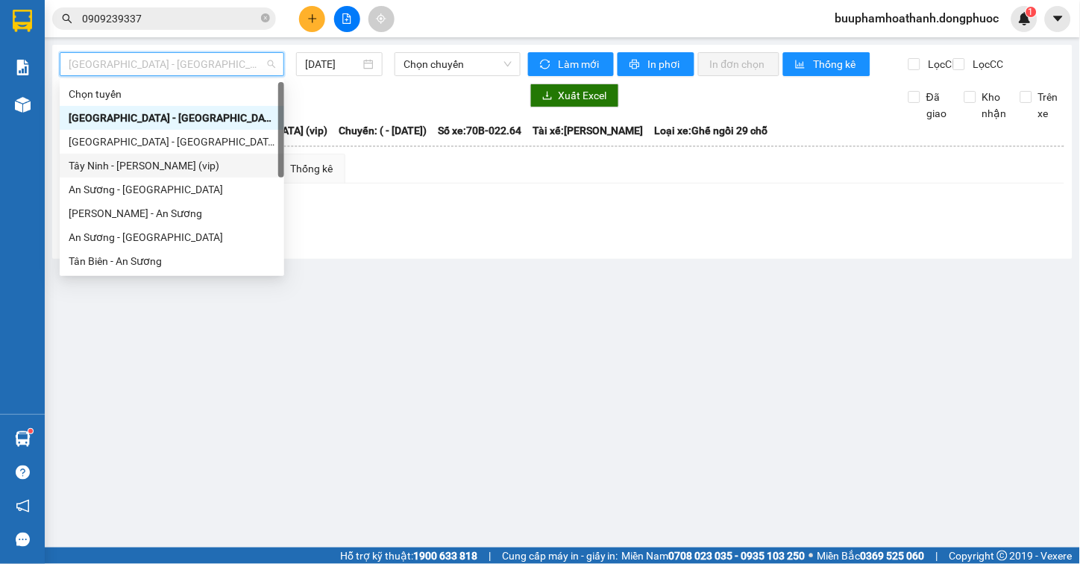
click at [191, 160] on div "Tây Ninh - Hồ Chí Minh (vip)" at bounding box center [172, 165] width 207 height 16
type input "[DATE]"
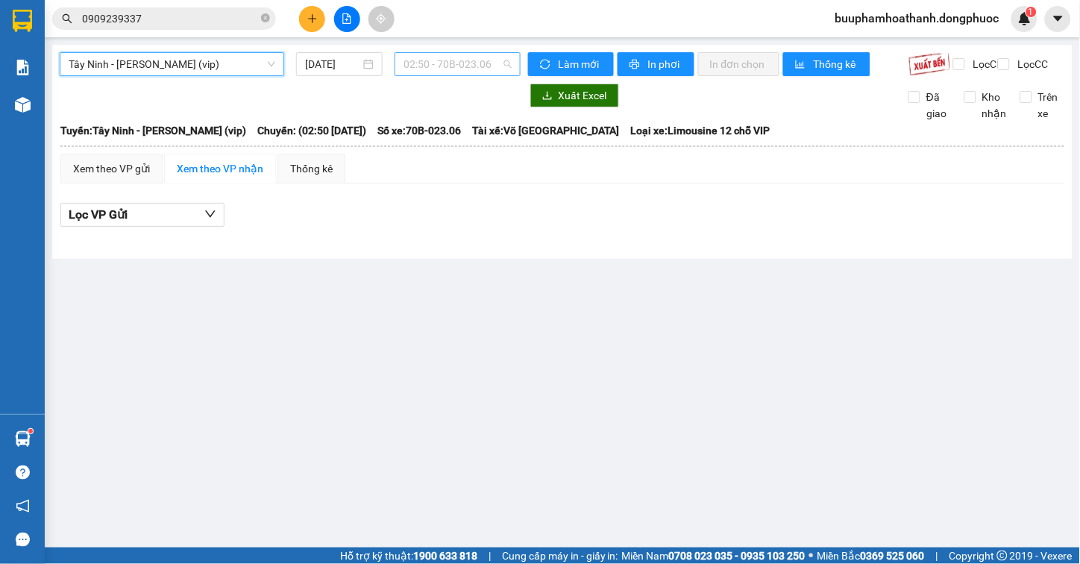
click at [432, 62] on span "02:50 - 70B-023.06" at bounding box center [457, 64] width 108 height 22
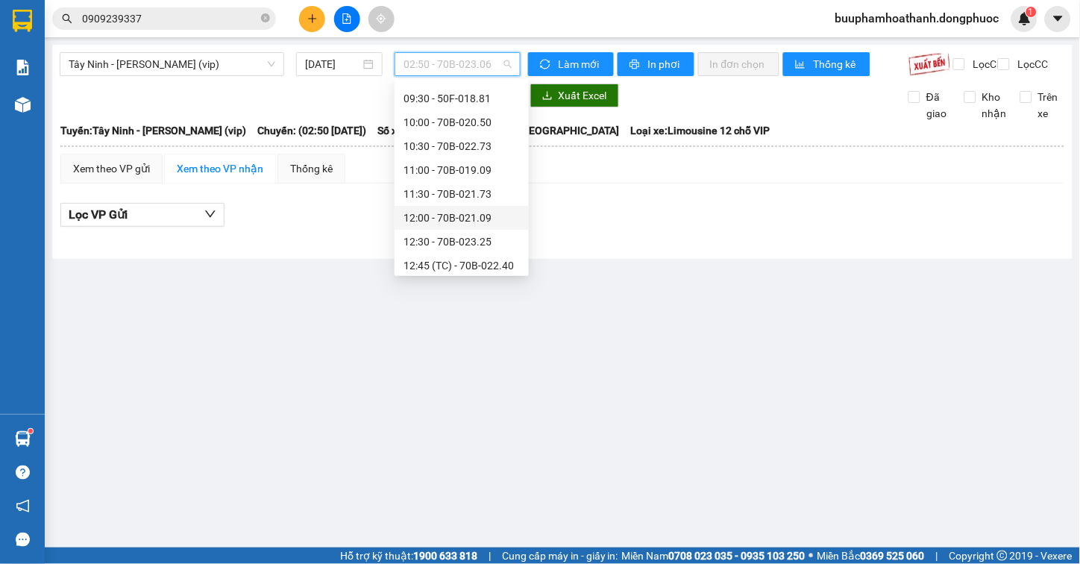
scroll to position [579, 0]
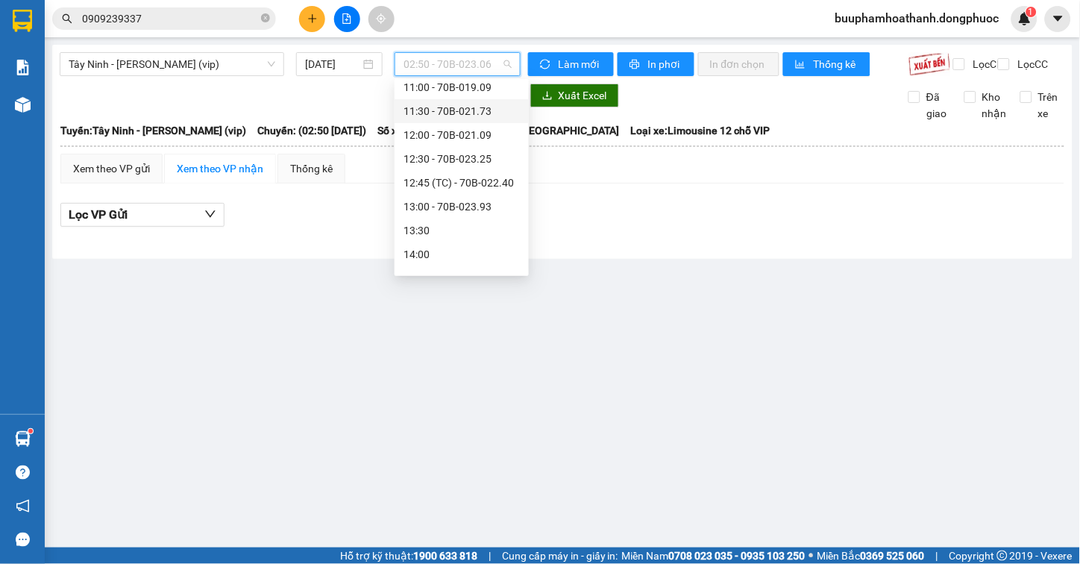
click at [495, 114] on div "11:30 - 70B-021.73" at bounding box center [461, 111] width 116 height 16
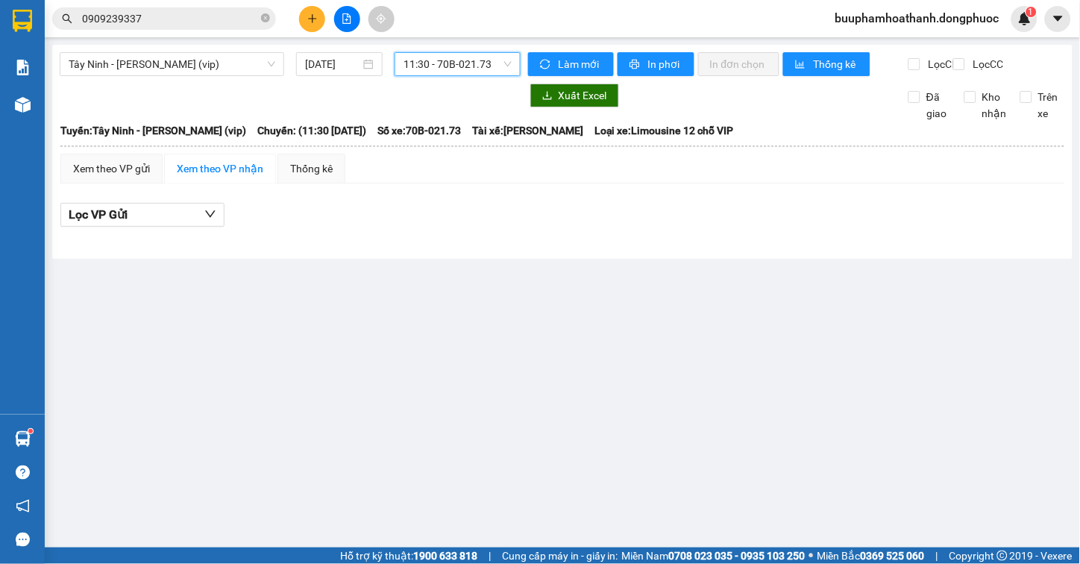
click at [466, 69] on span "11:30 - 70B-021.73" at bounding box center [457, 64] width 108 height 22
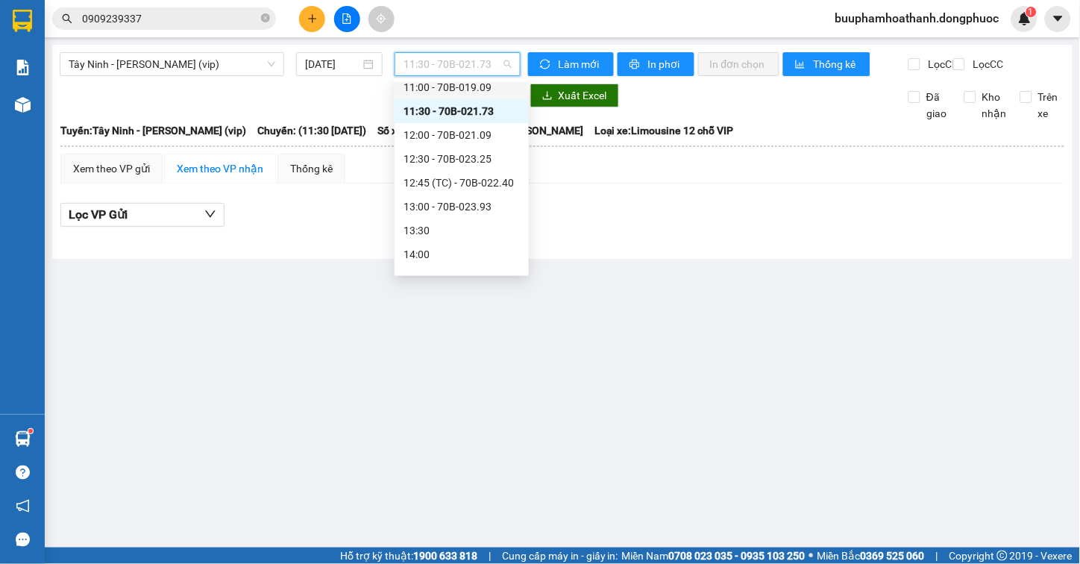
click at [485, 83] on div "11:00 - 70B-019.09" at bounding box center [461, 87] width 116 height 16
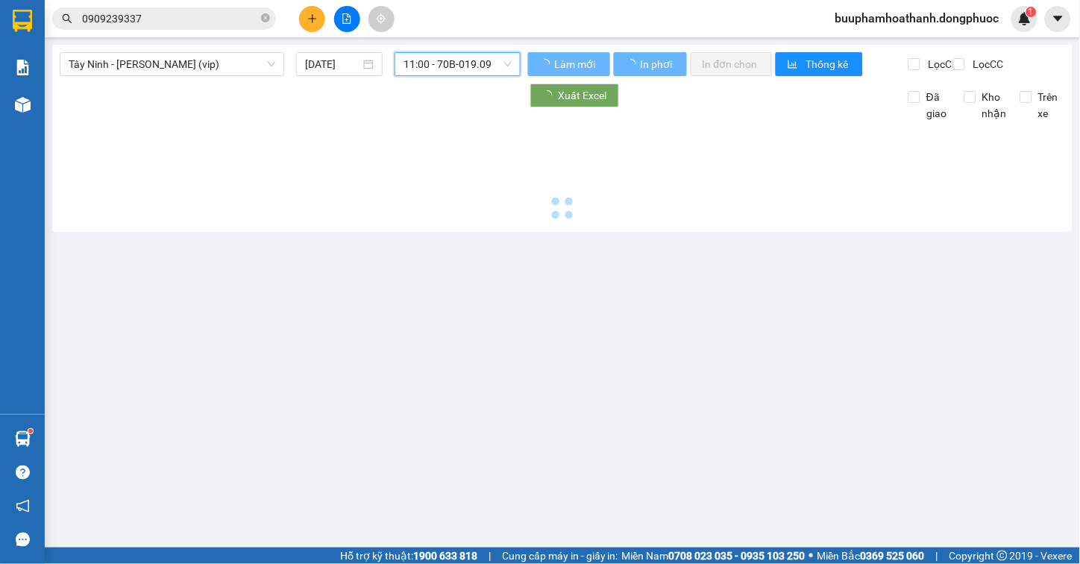
click at [479, 50] on div "Tây Ninh - Hồ Chí Minh (vip) 11/08/2025 11:00 11:00 - 70B-019.09 Làm mới In phơ…" at bounding box center [562, 138] width 1020 height 187
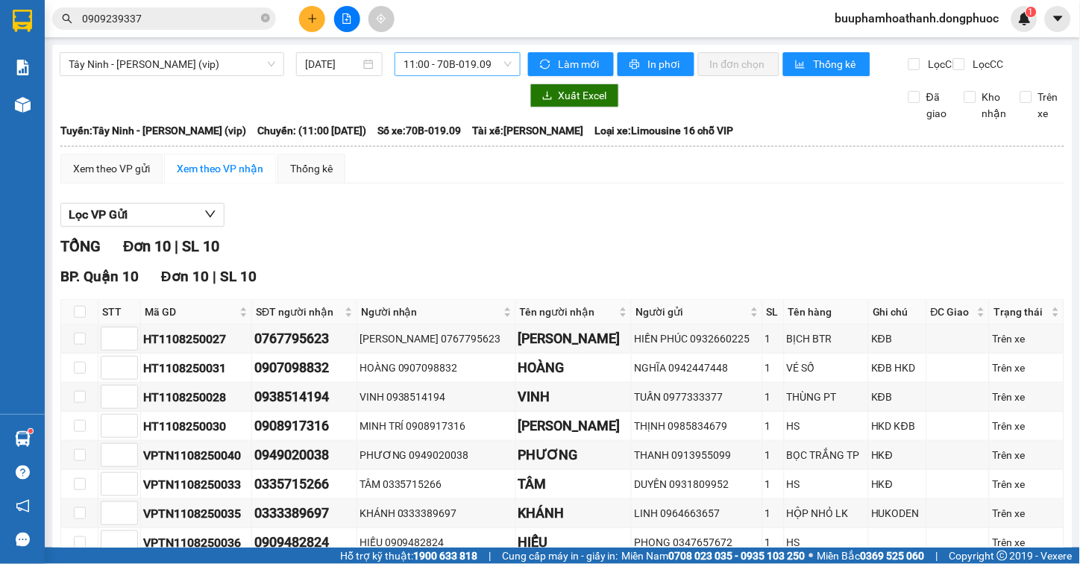
click at [462, 65] on span "11:00 - 70B-019.09" at bounding box center [457, 64] width 108 height 22
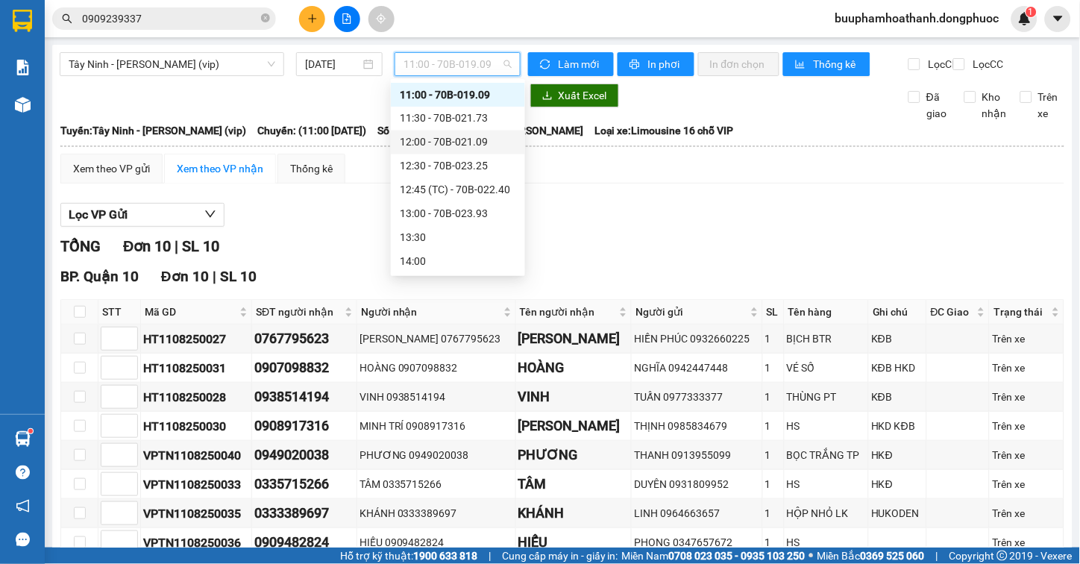
click at [486, 142] on div "12:00 - 70B-021.09" at bounding box center [458, 142] width 116 height 16
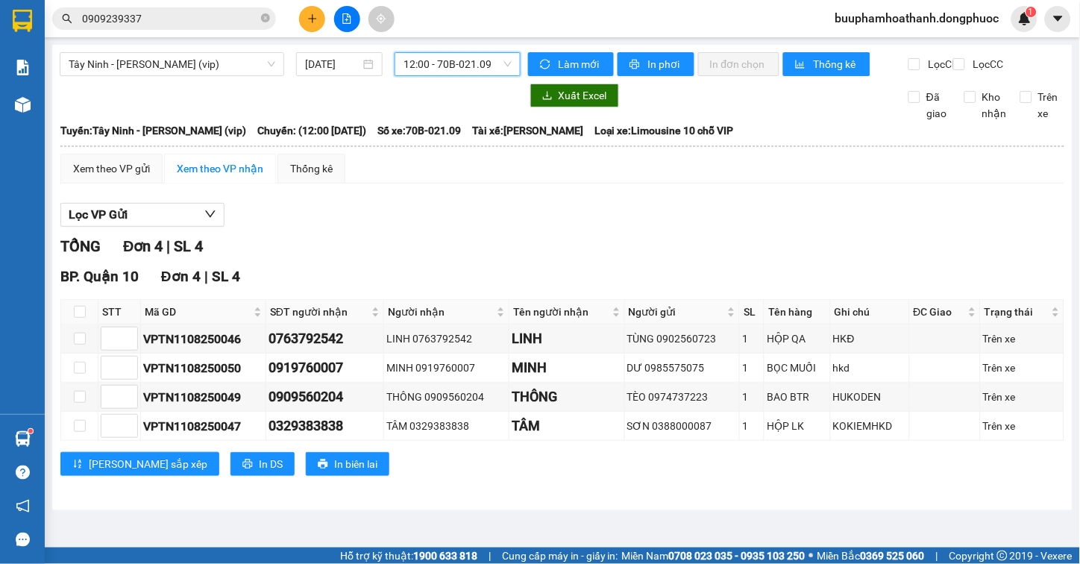
click at [475, 272] on div "TỔNG Đơn 4 | SL 4 BP. Quận 10 Đơn 4 | SL 4 STT Mã GD SĐT người nhận Người nhận …" at bounding box center [562, 364] width 1004 height 259
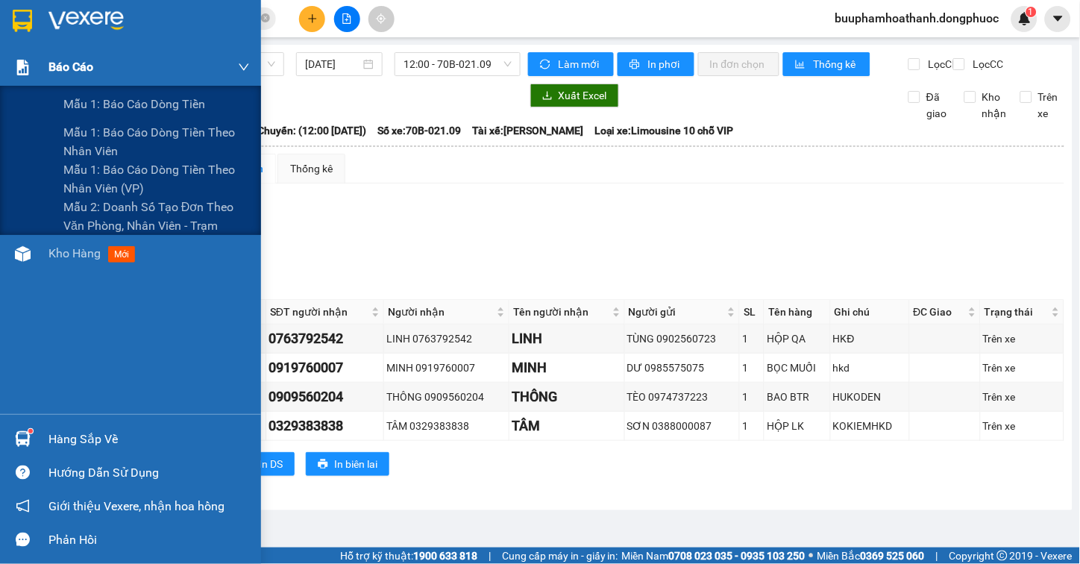
click at [61, 84] on div "Báo cáo" at bounding box center [148, 66] width 201 height 37
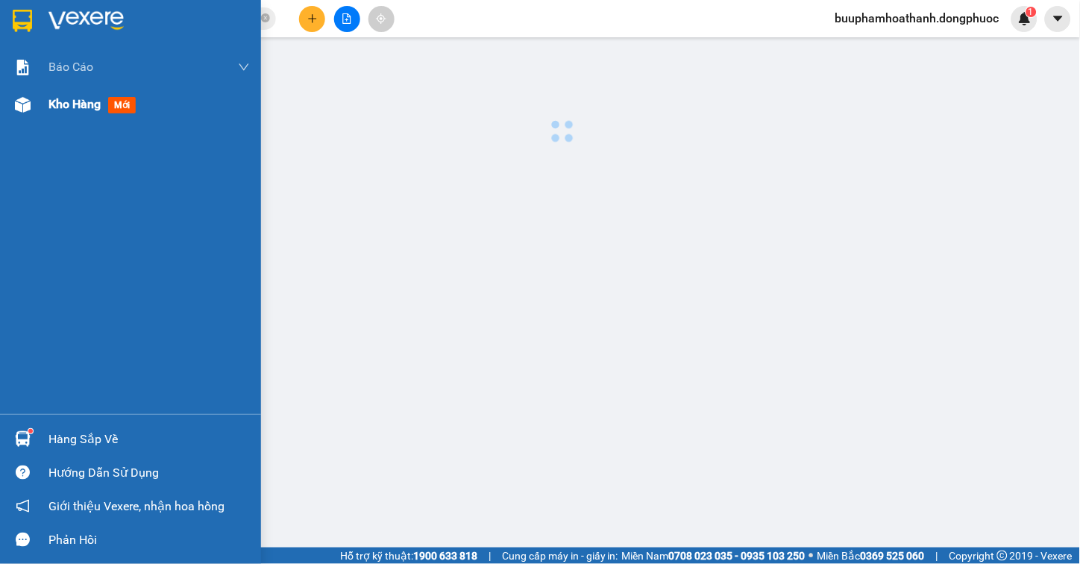
click at [80, 114] on div "Kho hàng mới" at bounding box center [148, 104] width 201 height 37
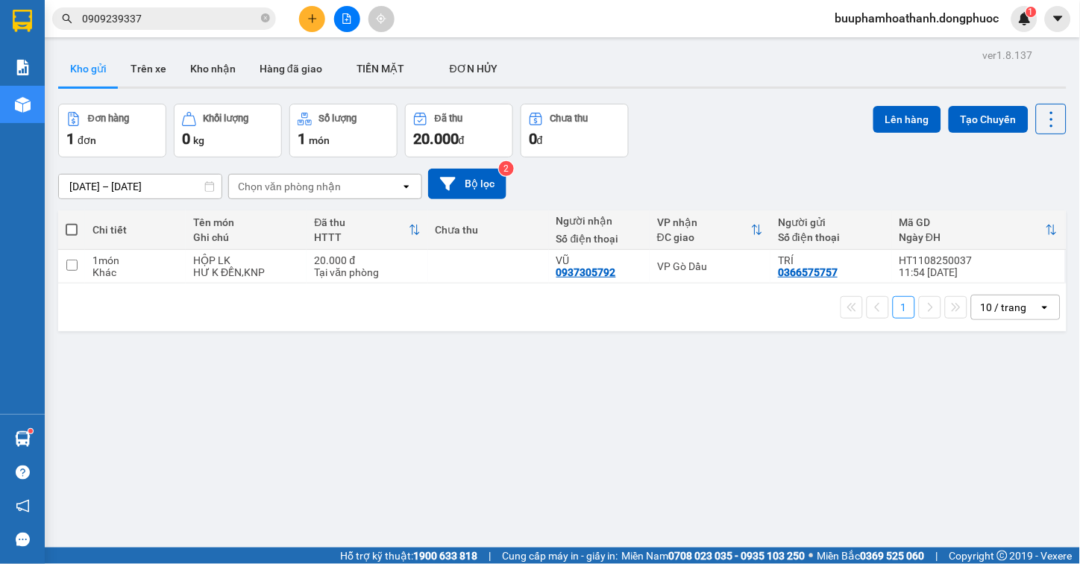
scroll to position [69, 0]
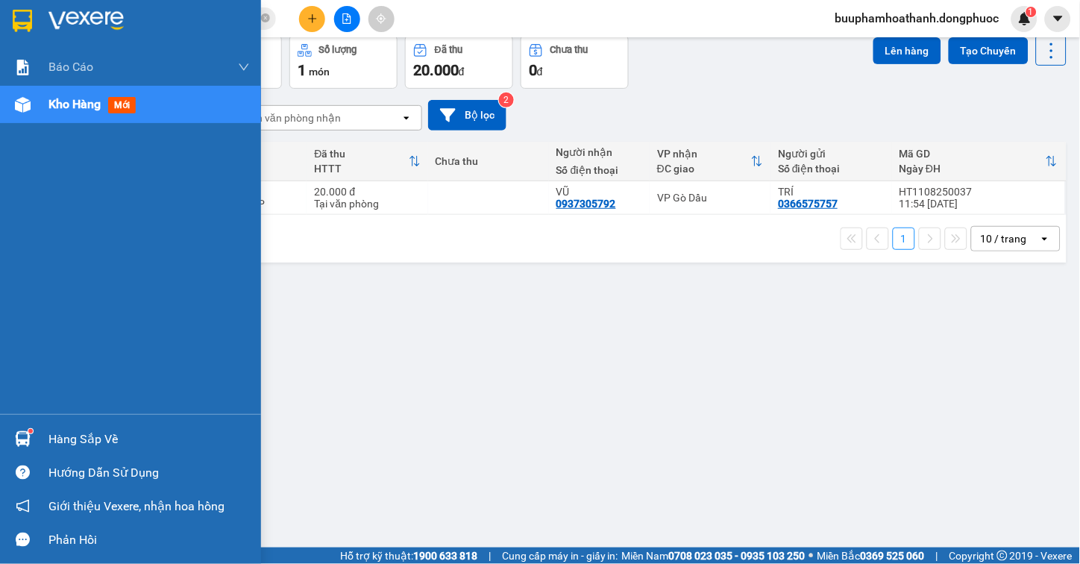
click at [26, 422] on div "Hàng sắp về" at bounding box center [130, 439] width 261 height 34
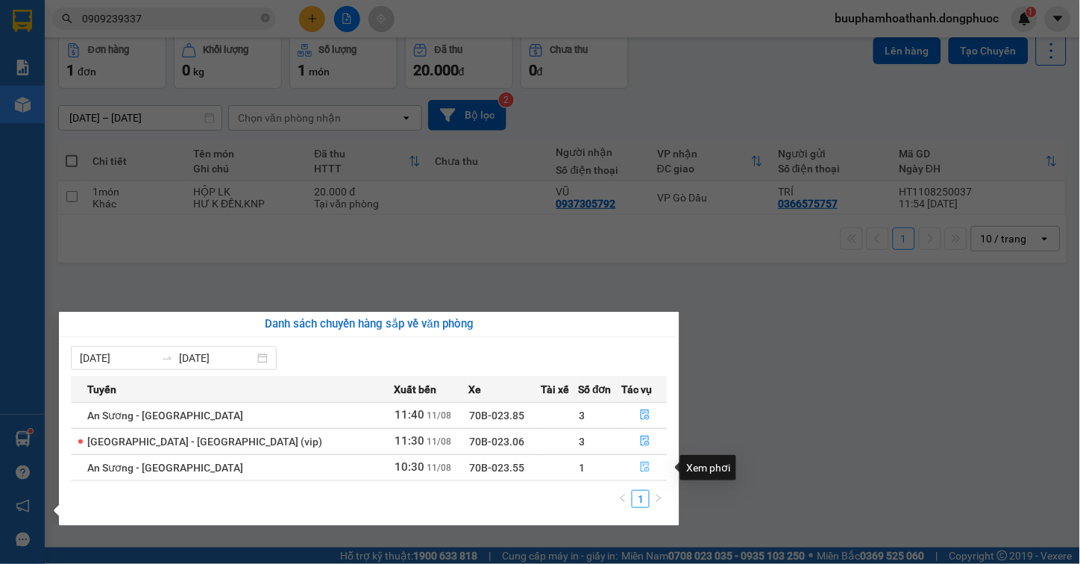
click at [643, 465] on icon "file-done" at bounding box center [645, 467] width 10 height 10
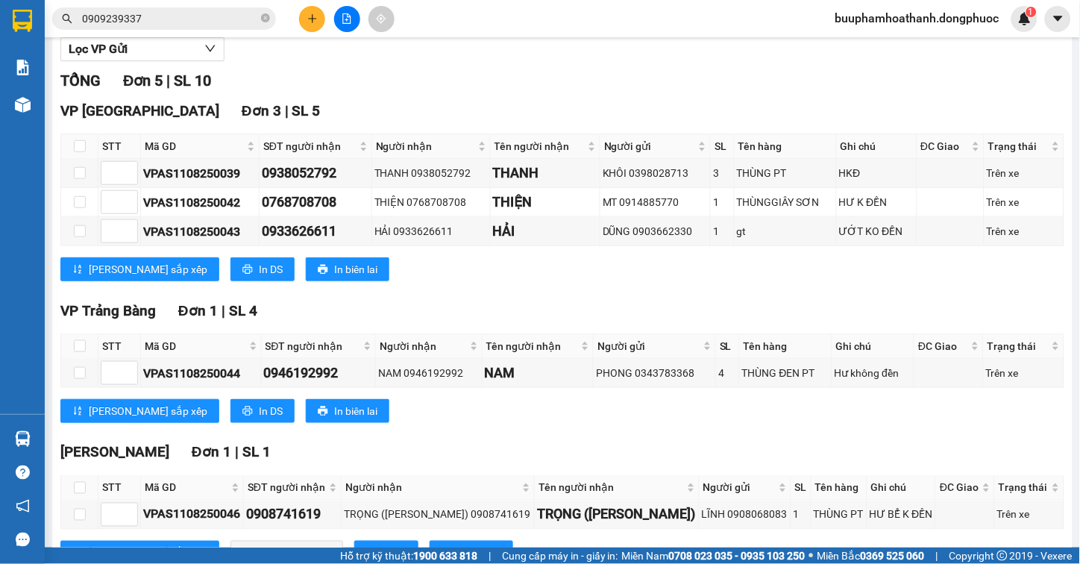
scroll to position [239, 0]
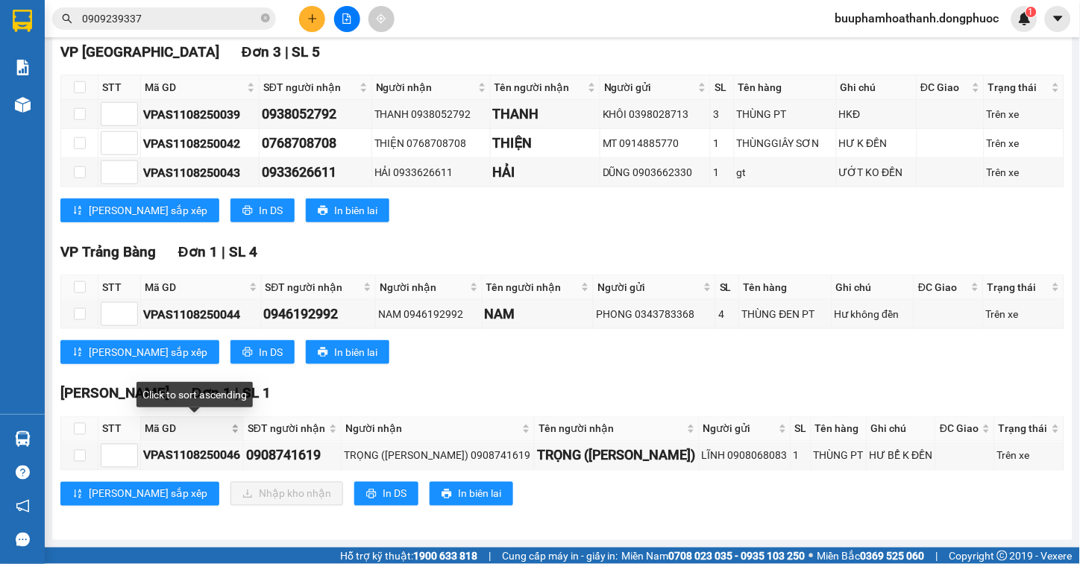
click at [166, 425] on span "Mã GD" at bounding box center [187, 429] width 84 height 16
click at [717, 394] on div "Hòa Thành Đơn 1 | SL 1" at bounding box center [562, 394] width 1004 height 22
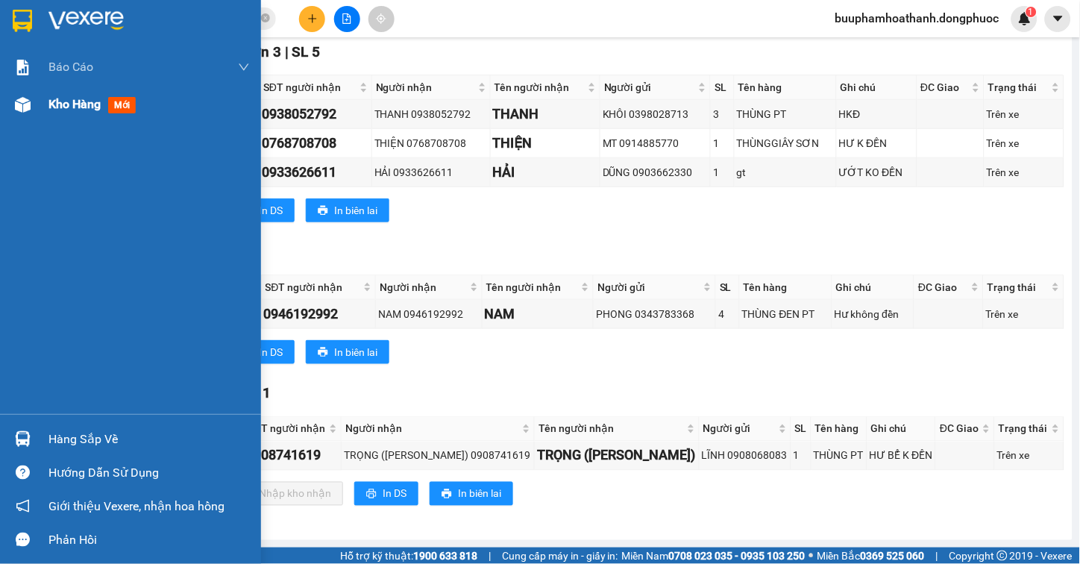
click at [36, 106] on div "Kho hàng mới" at bounding box center [130, 104] width 261 height 37
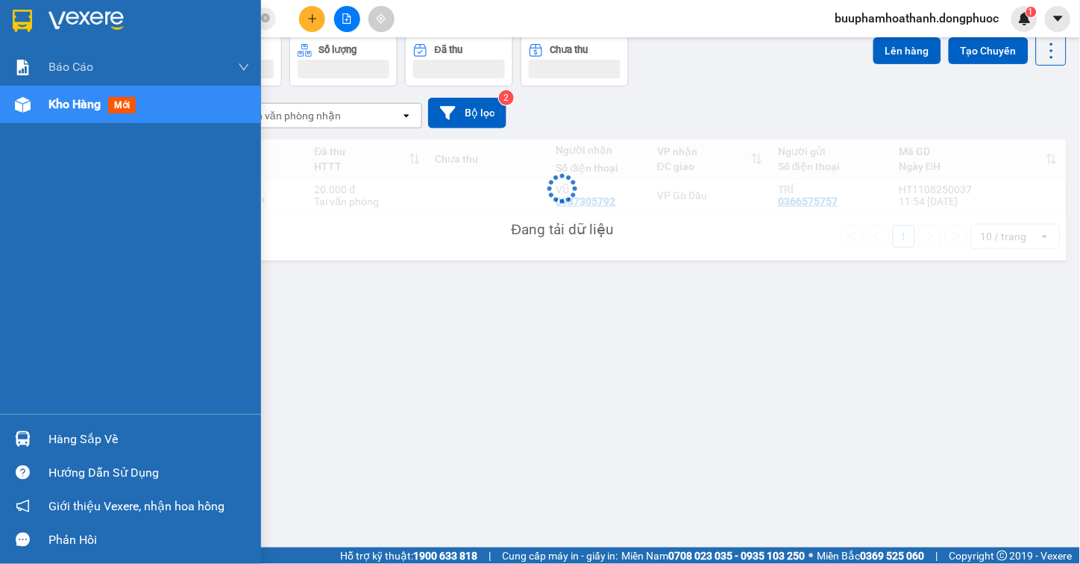
scroll to position [69, 0]
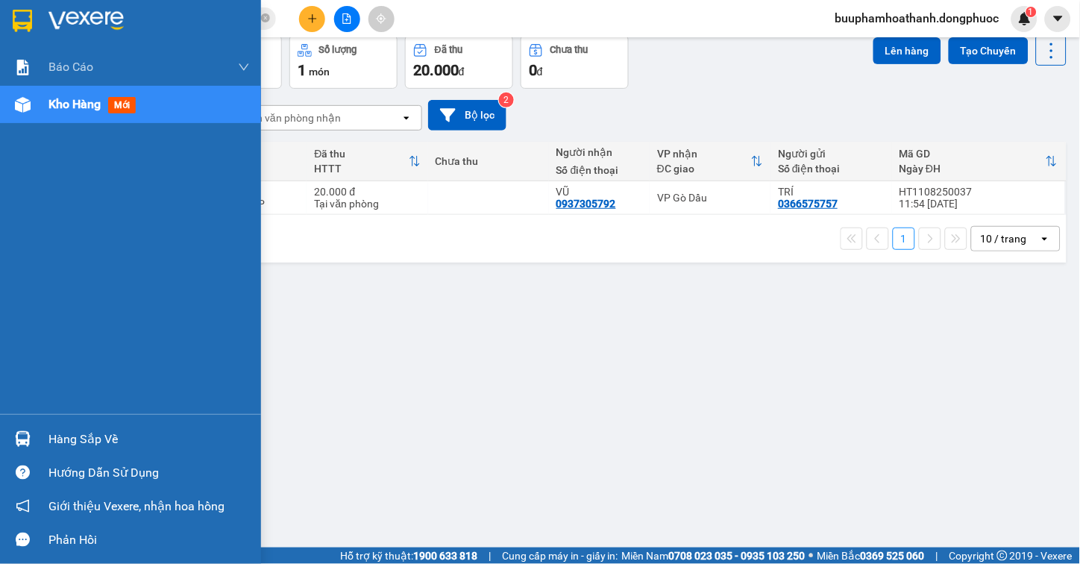
click at [107, 438] on div "Hàng sắp về" at bounding box center [148, 439] width 201 height 22
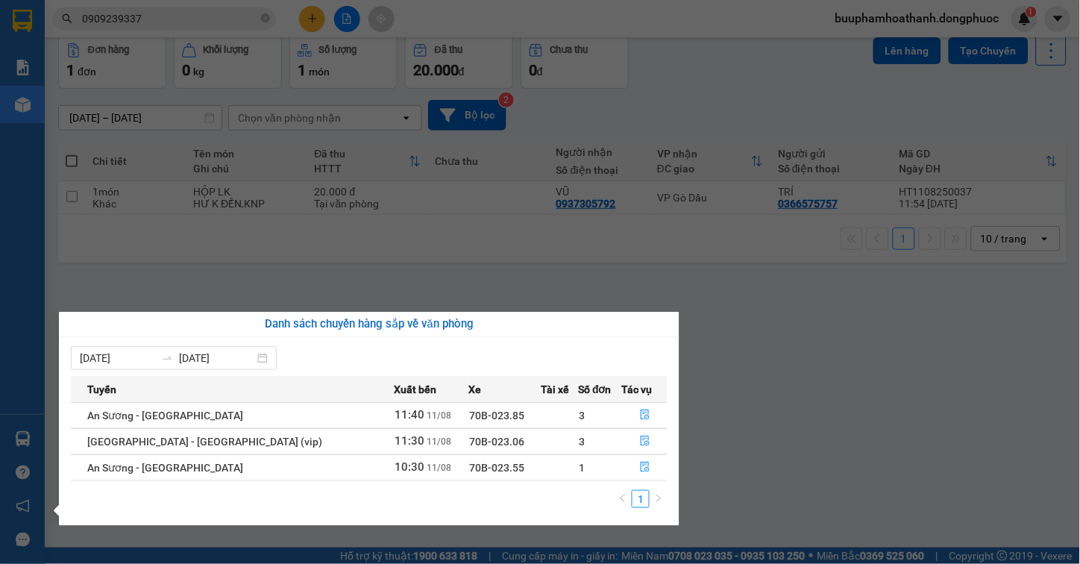
click at [787, 375] on section "Kết quả tìm kiếm ( 196 ) Bộ lọc Mã ĐH Trạng thái Món hàng Tổng cước Chưa cước N…" at bounding box center [540, 282] width 1080 height 564
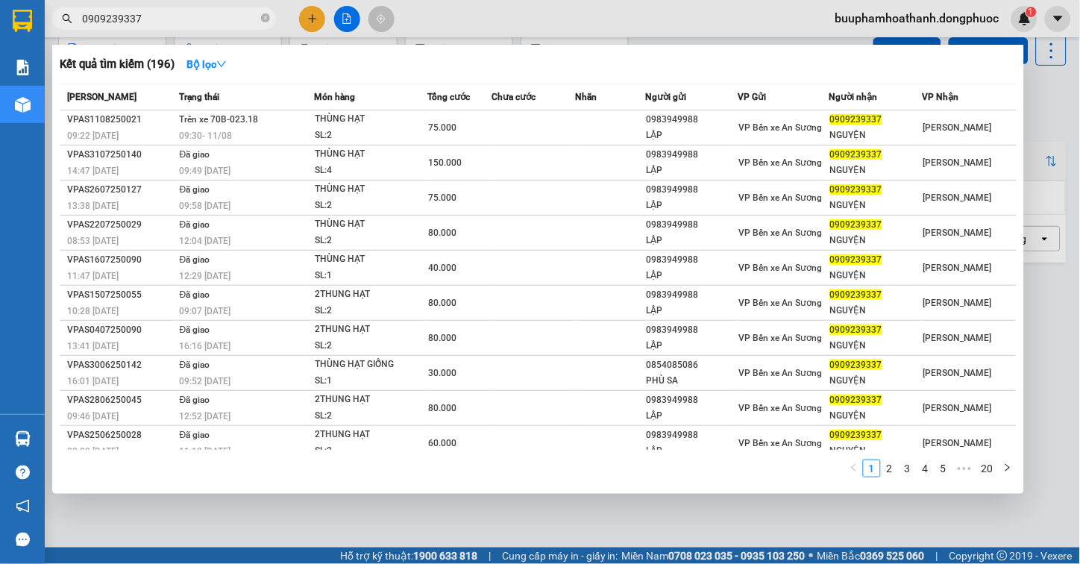
click at [138, 19] on input "0909239337" at bounding box center [170, 18] width 176 height 16
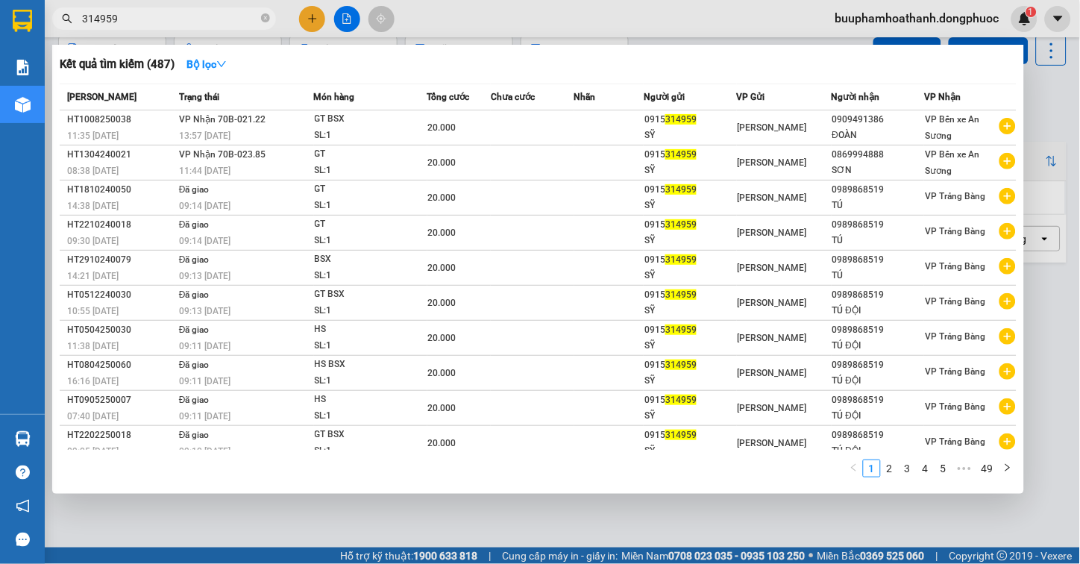
click at [770, 525] on div at bounding box center [540, 282] width 1080 height 564
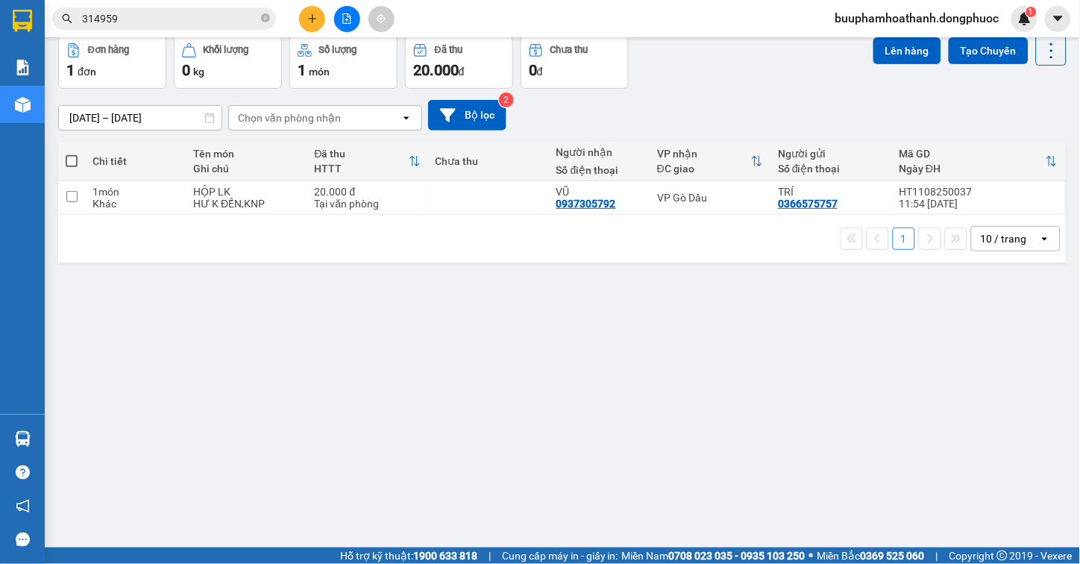
click at [175, 25] on input "314959" at bounding box center [170, 18] width 176 height 16
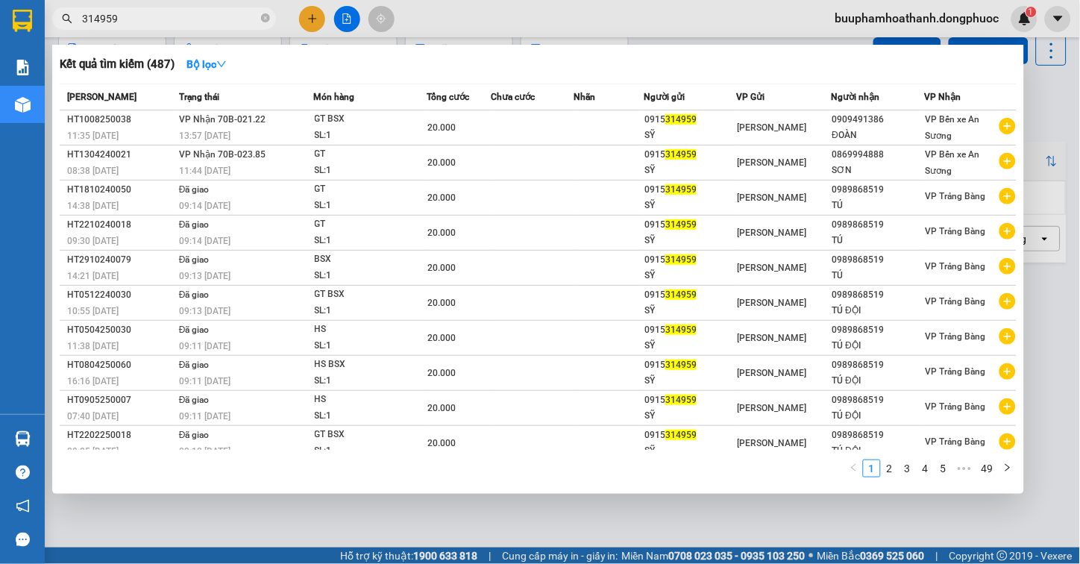
click at [175, 25] on input "314959" at bounding box center [170, 18] width 176 height 16
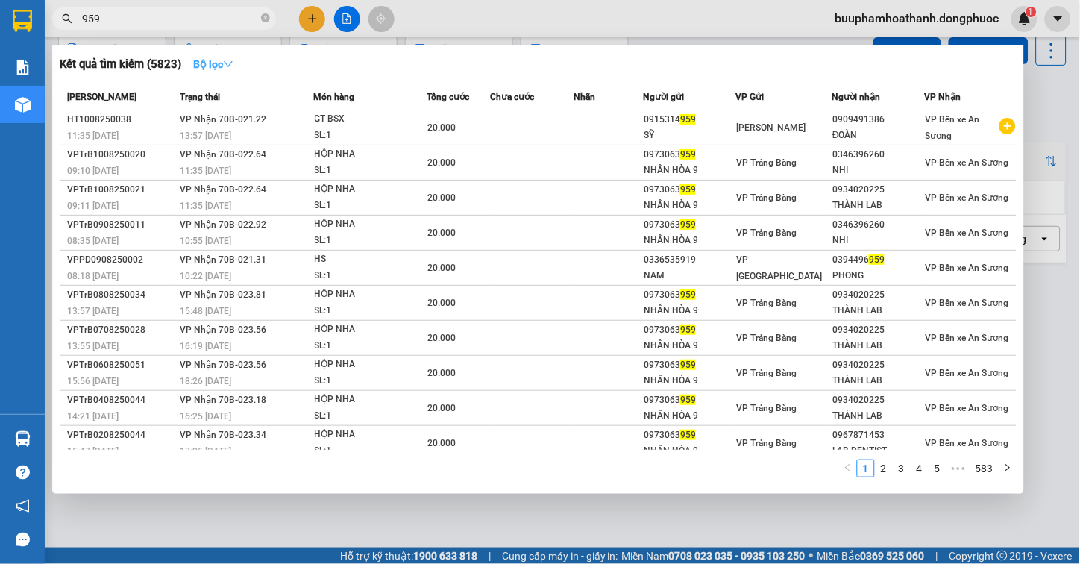
type input "959"
click at [233, 62] on icon "down" at bounding box center [228, 64] width 10 height 10
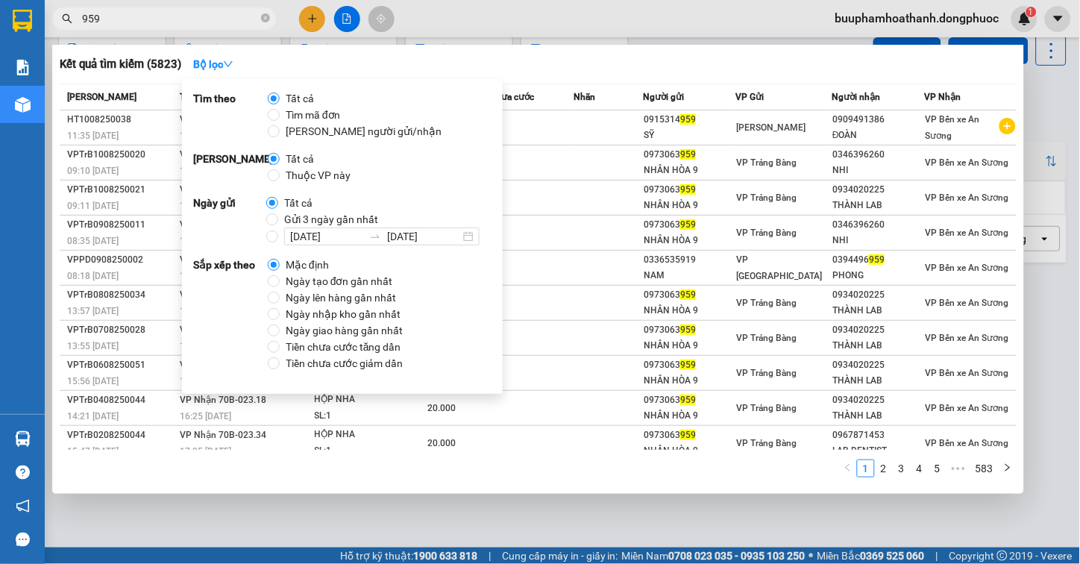
click at [303, 176] on span "Thuộc VP này" at bounding box center [318, 175] width 77 height 16
click at [280, 176] on input "Thuộc VP này" at bounding box center [274, 175] width 12 height 12
radio input "true"
radio input "false"
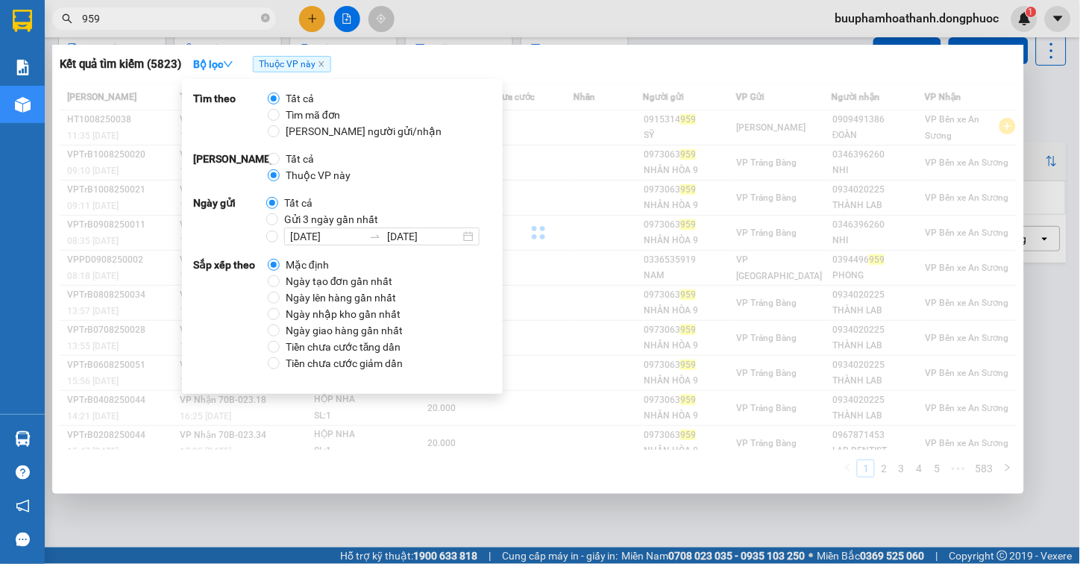
click at [311, 219] on span "Gửi 3 ngày gần nhất" at bounding box center [331, 219] width 106 height 16
click at [278, 219] on input "Gửi 3 ngày gần nhất" at bounding box center [272, 219] width 12 height 12
radio input "true"
radio input "false"
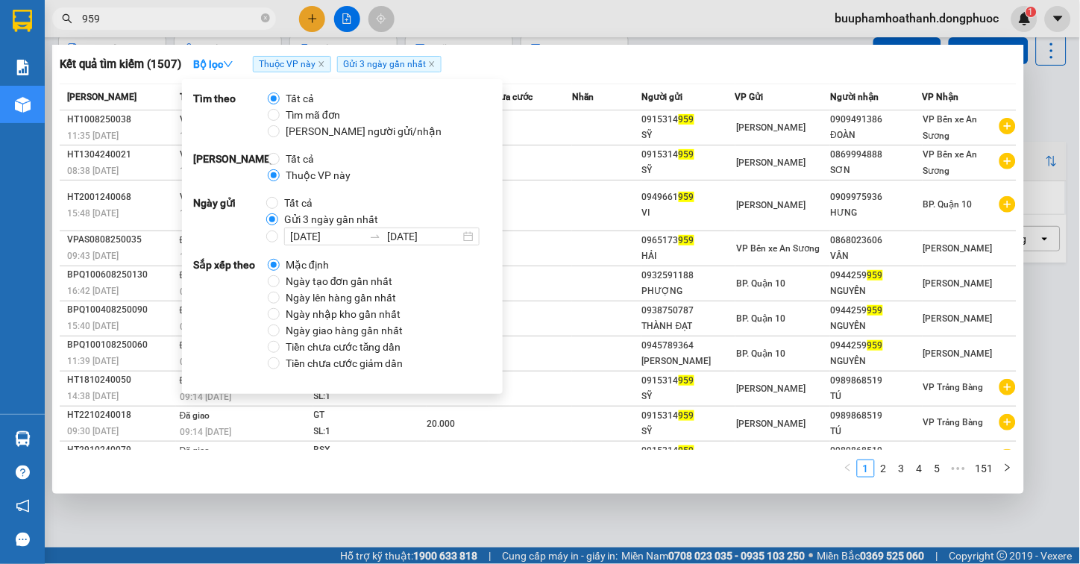
click at [614, 69] on div "Kết quả tìm kiếm ( 1507 ) Bộ lọc Thuộc VP này Gửi 3 ngày gần nhất" at bounding box center [538, 64] width 957 height 24
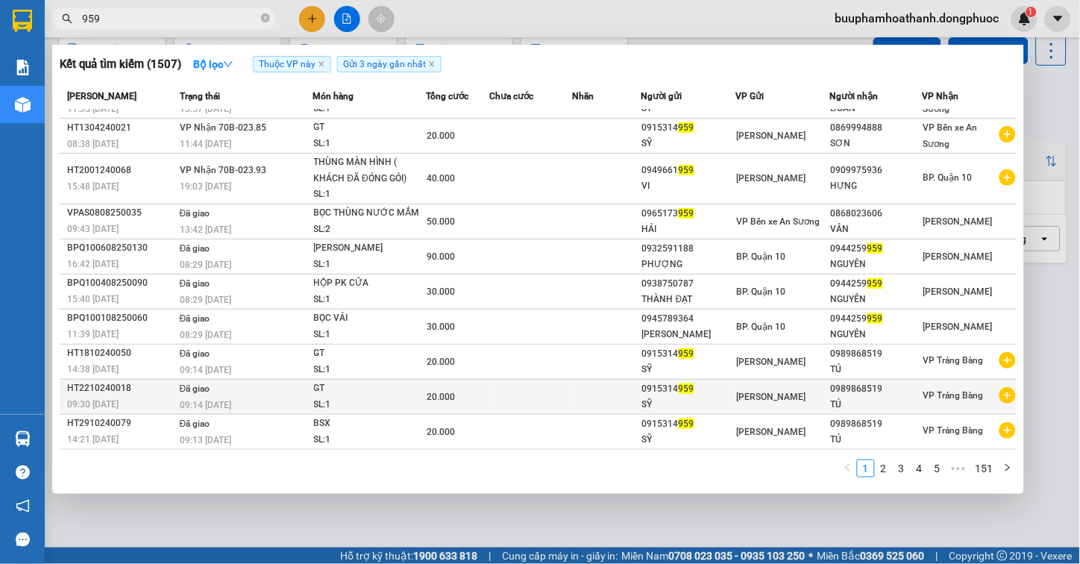
scroll to position [0, 0]
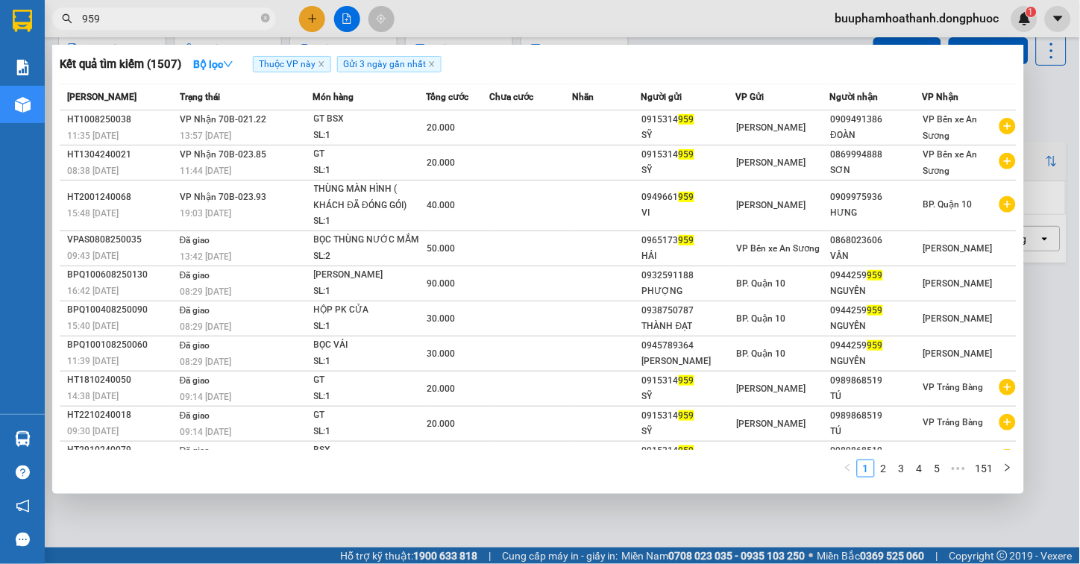
click at [400, 517] on div at bounding box center [540, 282] width 1080 height 564
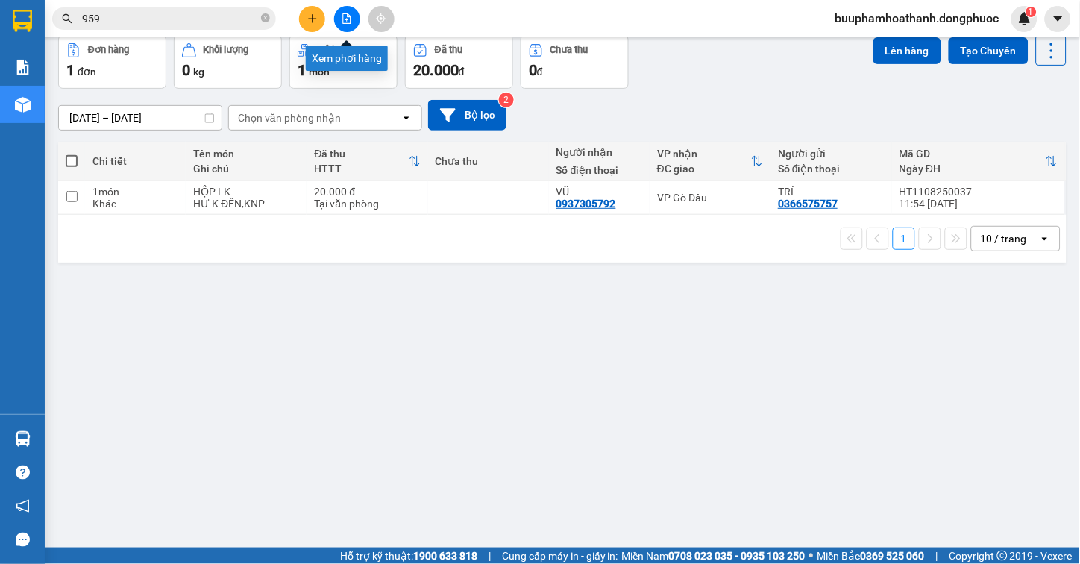
click at [345, 15] on icon "file-add" at bounding box center [347, 18] width 10 height 10
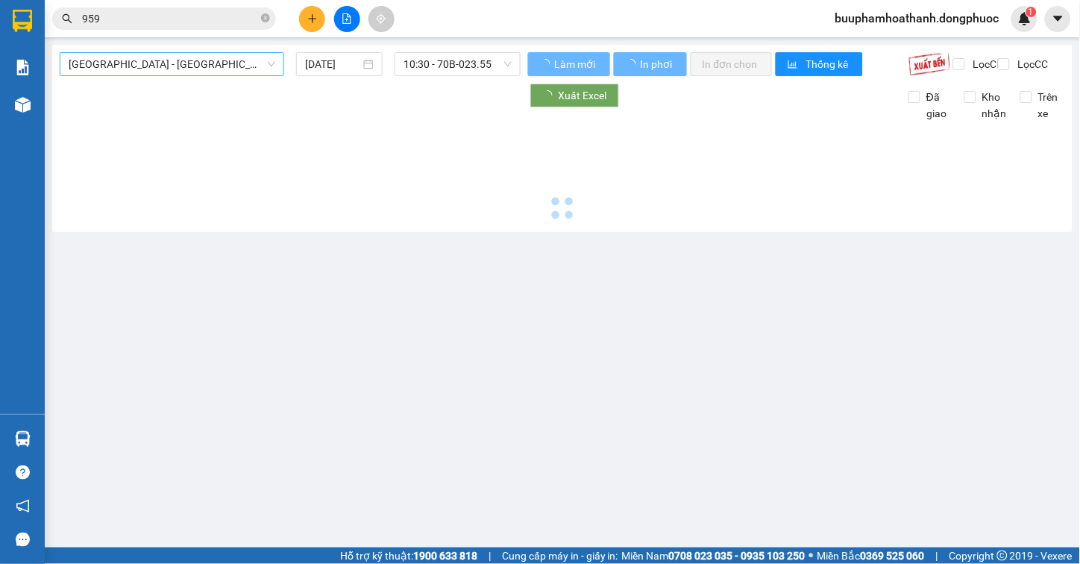
click at [204, 67] on span "[GEOGRAPHIC_DATA] - [GEOGRAPHIC_DATA] (vip)" at bounding box center [172, 64] width 207 height 22
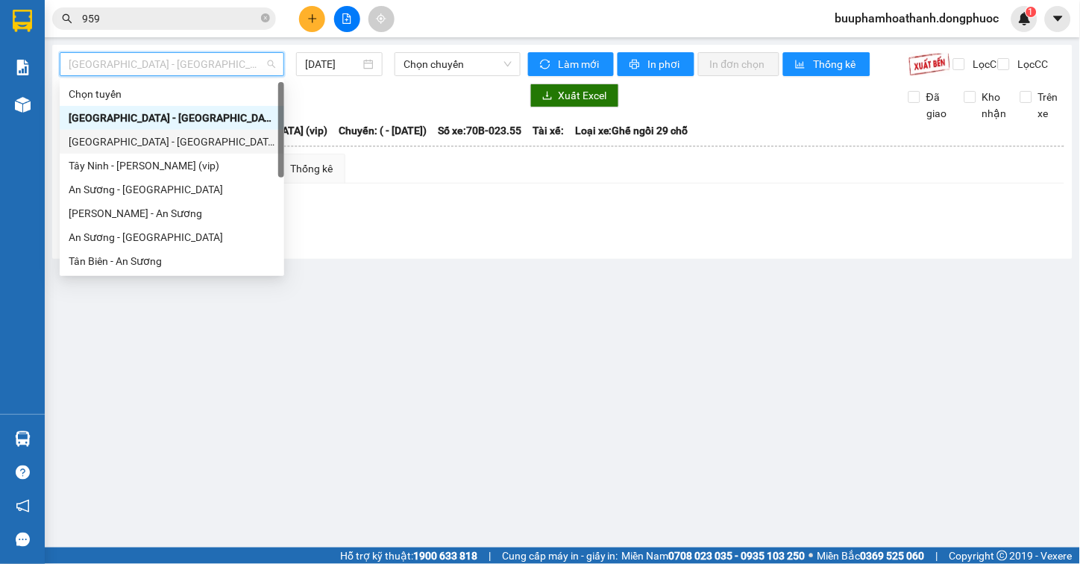
scroll to position [214, 0]
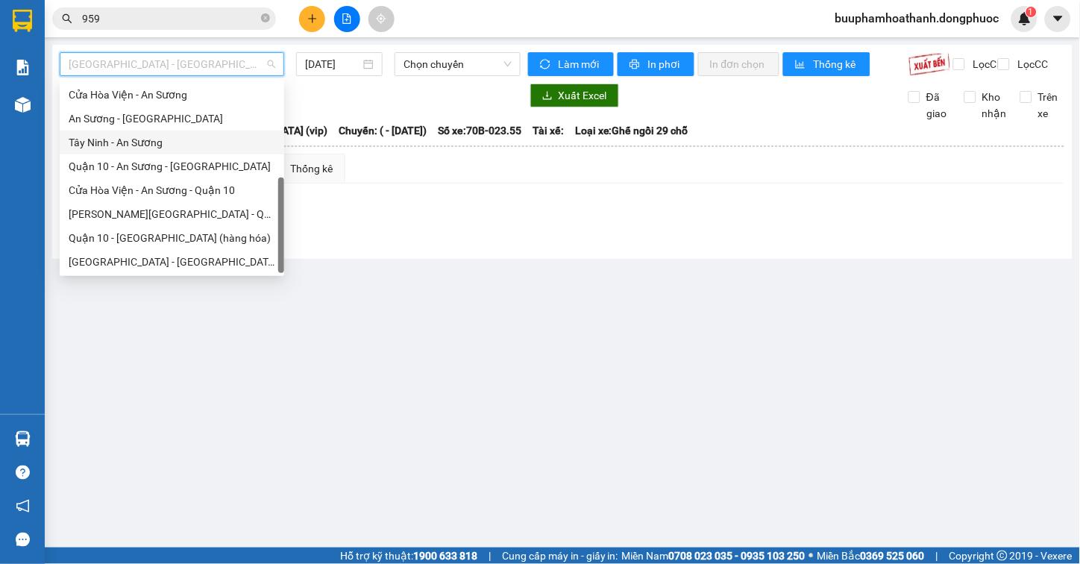
click at [205, 142] on div "Tây Ninh - An Sương" at bounding box center [172, 142] width 207 height 16
type input "[DATE]"
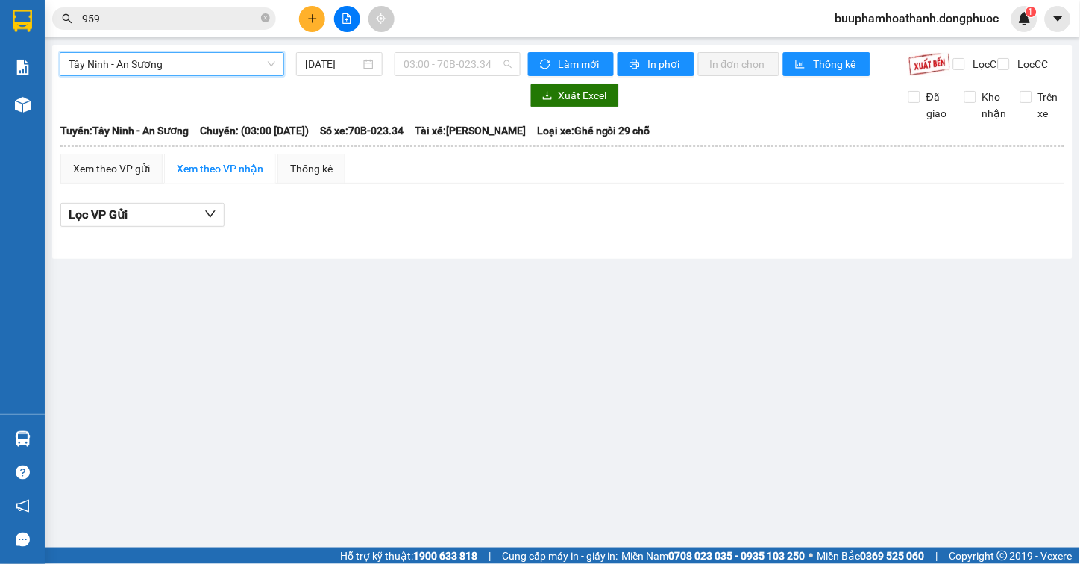
drag, startPoint x: 495, startPoint y: 54, endPoint x: 485, endPoint y: 78, distance: 25.8
click at [494, 57] on span "03:00 - 70B-023.34" at bounding box center [457, 64] width 108 height 22
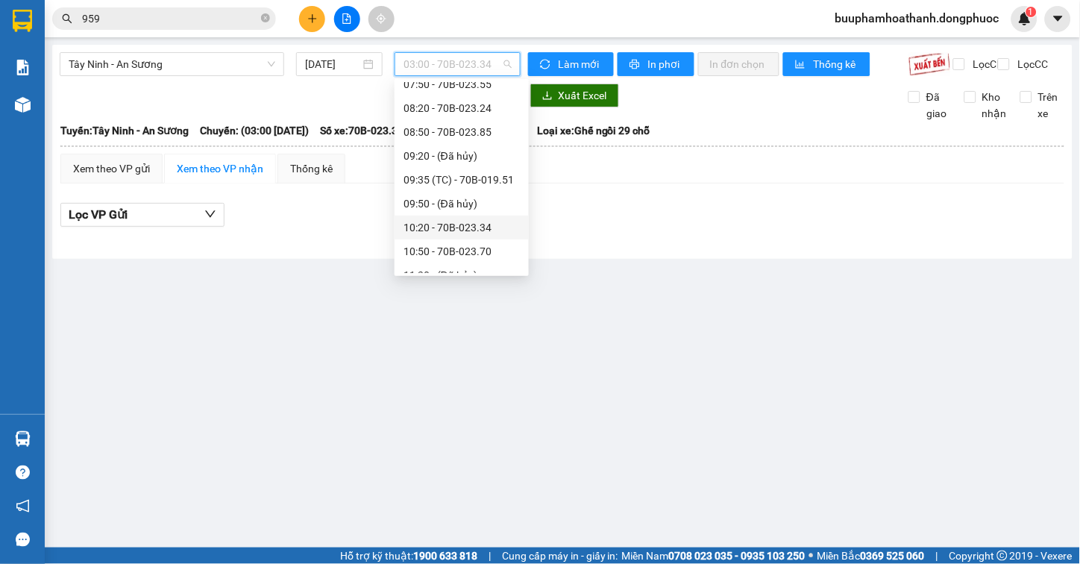
scroll to position [414, 0]
click at [478, 191] on div "12:20 - 70B-023.69" at bounding box center [461, 181] width 134 height 24
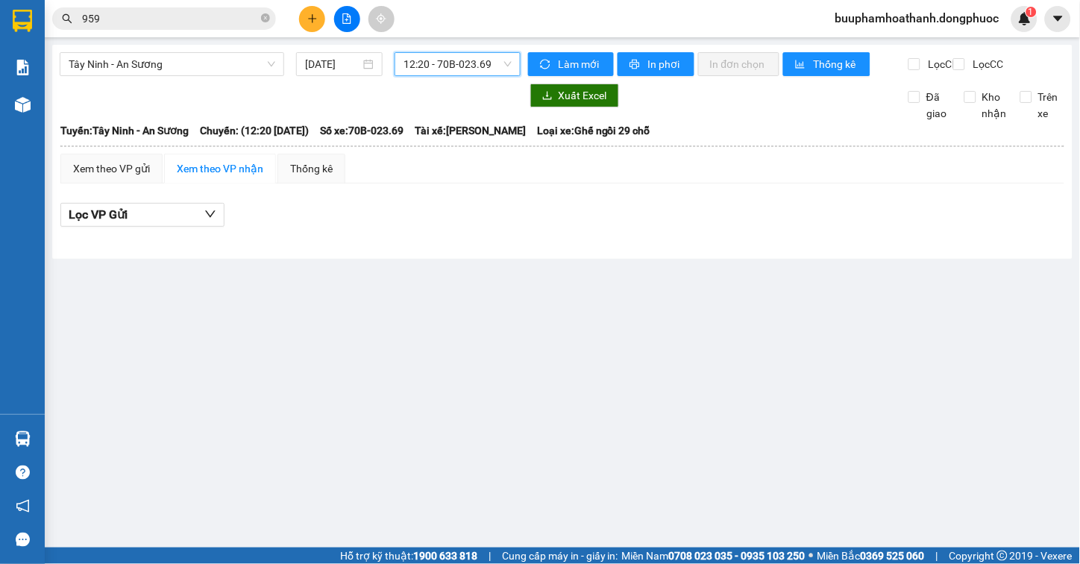
click at [488, 60] on span "12:20 - 70B-023.69" at bounding box center [457, 64] width 108 height 22
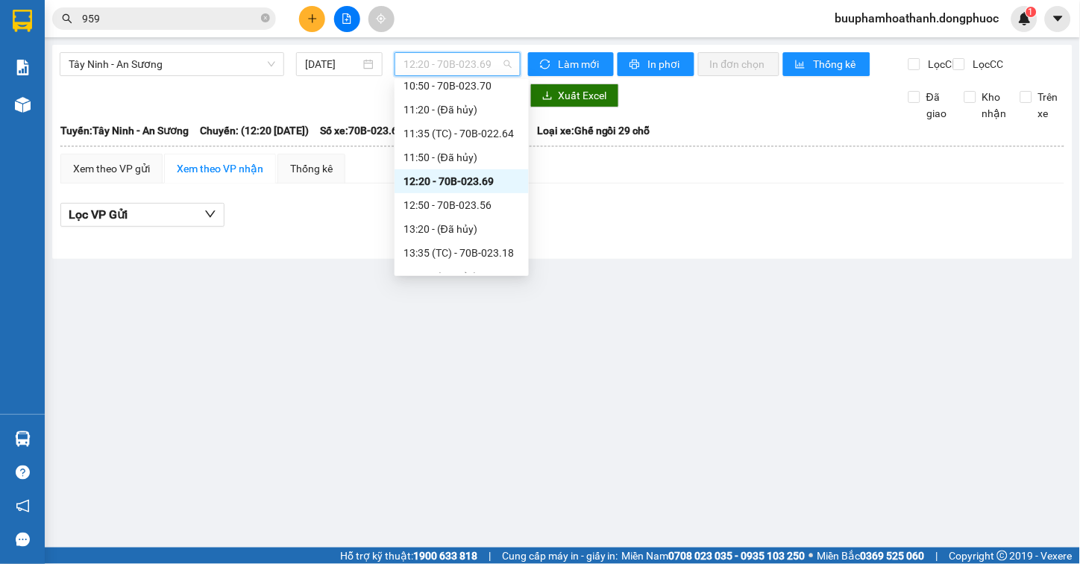
click at [501, 198] on div "12:50 - 70B-023.56" at bounding box center [461, 205] width 116 height 16
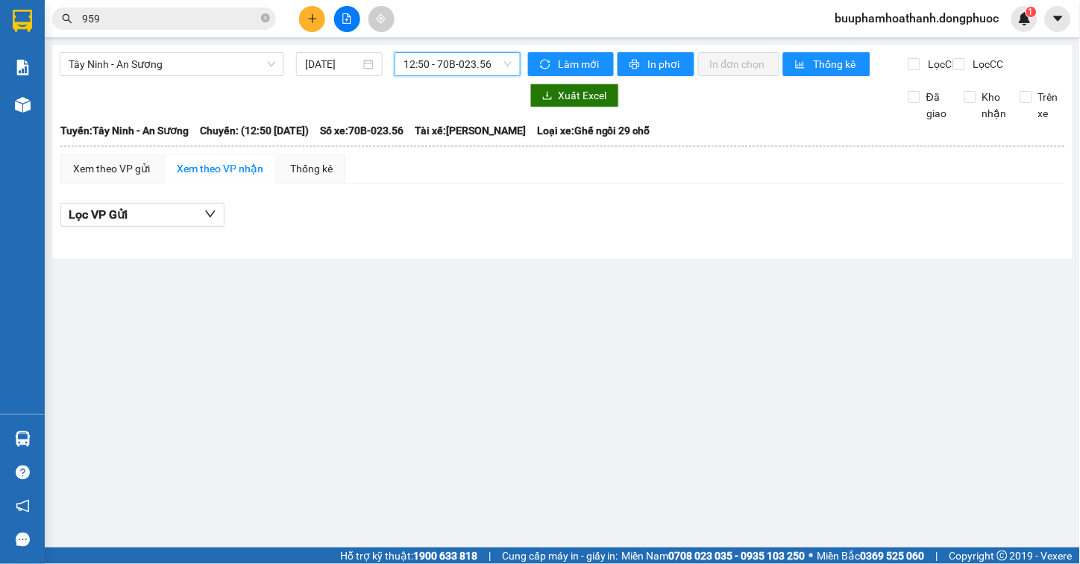
click at [491, 58] on span "12:50 - 70B-023.56" at bounding box center [457, 64] width 108 height 22
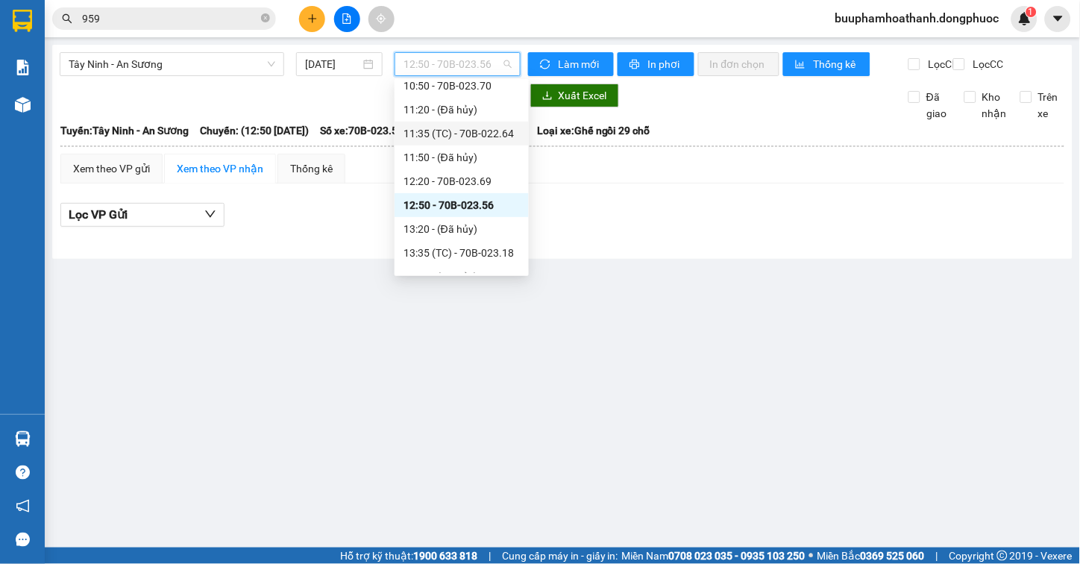
click at [627, 236] on div at bounding box center [562, 235] width 1004 height 1
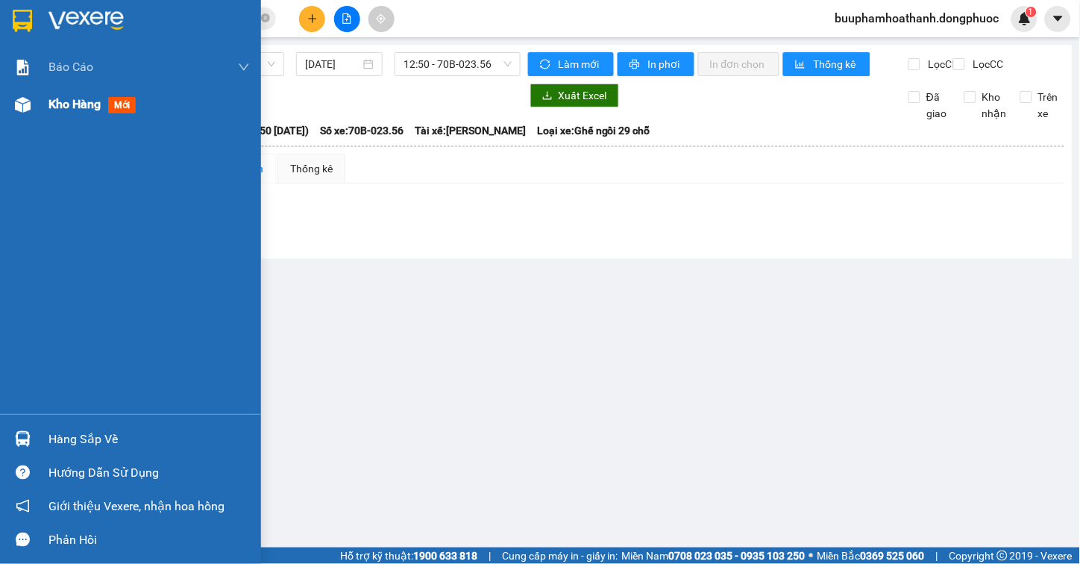
click at [31, 113] on div at bounding box center [23, 105] width 26 height 26
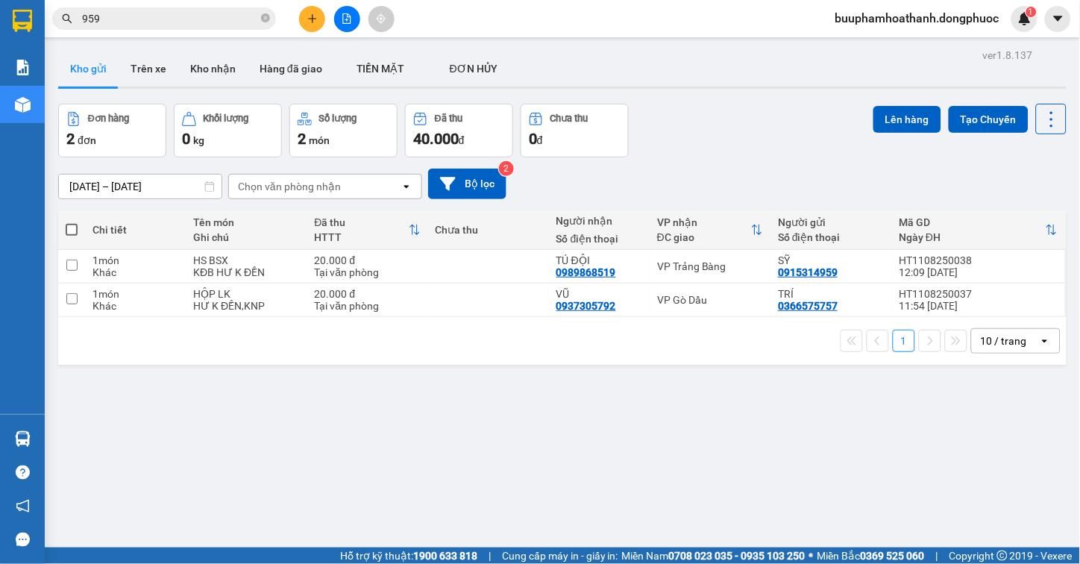
click at [668, 421] on div "ver 1.8.137 Kho gửi Trên xe Kho nhận Hàng đã giao TIỀN MẶT ĐƠN HỦY Đơn hàng 2…" at bounding box center [562, 327] width 1020 height 564
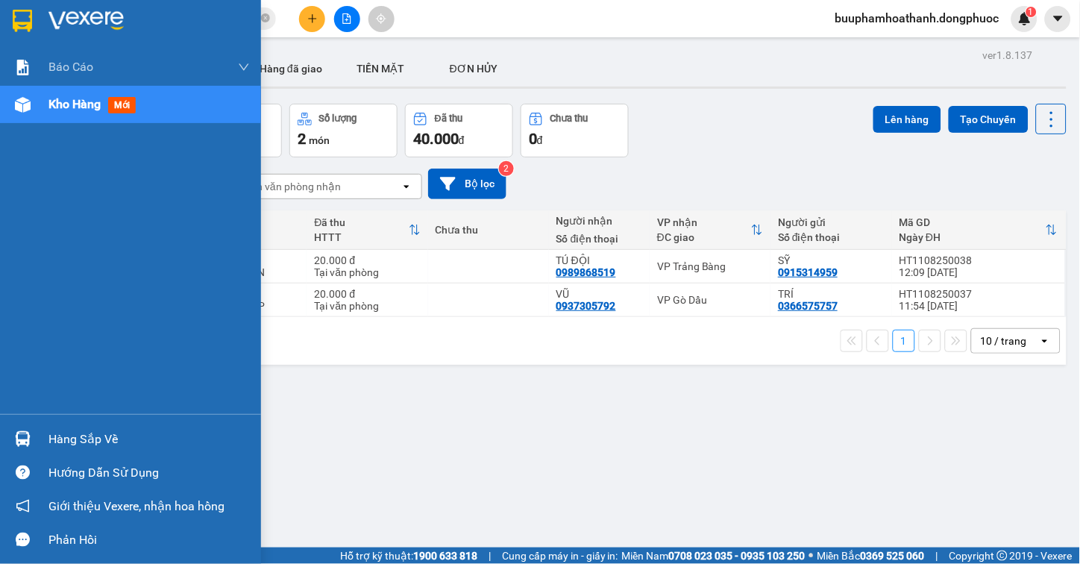
click at [30, 438] on img at bounding box center [23, 439] width 16 height 16
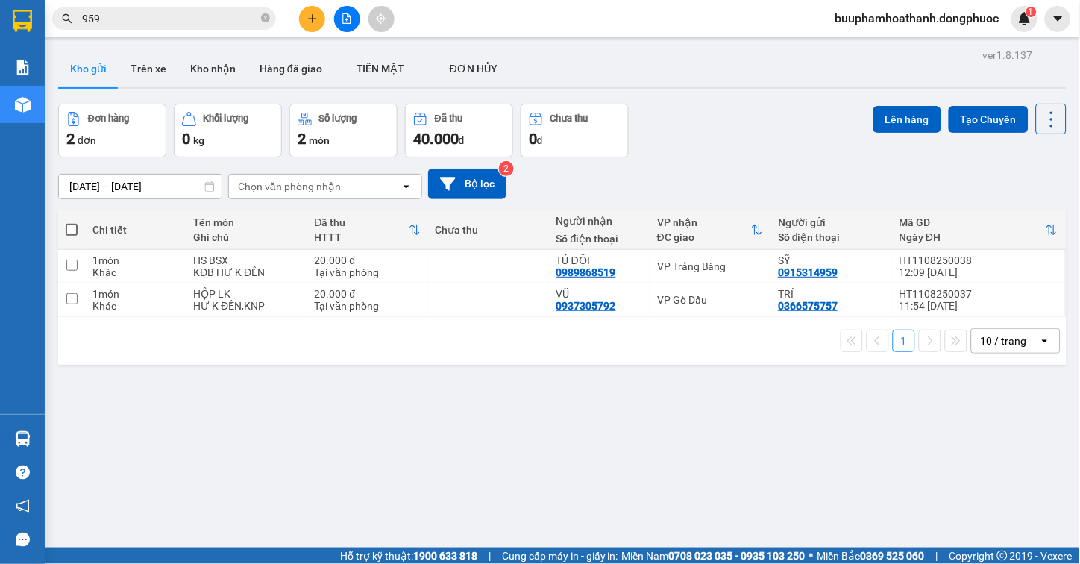
click at [792, 466] on section "Kết quả tìm kiếm ( 1507 ) Bộ lọc Thuộc VP này Gửi 3 ngày gần nhất Mã ĐH Trạng t…" at bounding box center [540, 282] width 1080 height 564
click at [244, 369] on div "ver 1.8.137 Kho gửi Trên xe Kho nhận Hàng đã giao TIỀN MẶT ĐƠN HỦY Đơn hàng 2…" at bounding box center [562, 327] width 1020 height 564
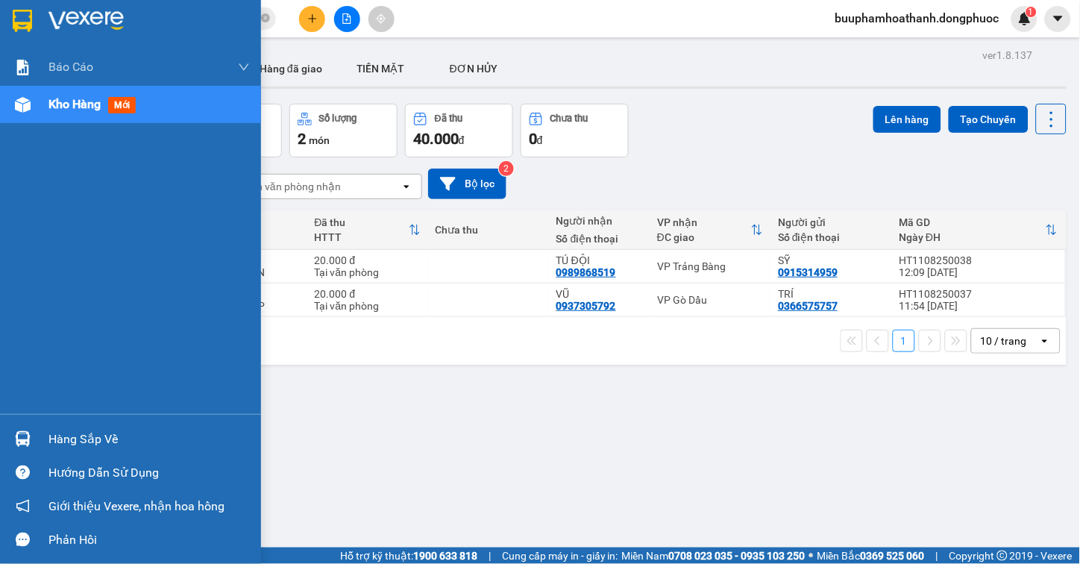
click at [25, 436] on img at bounding box center [23, 439] width 16 height 16
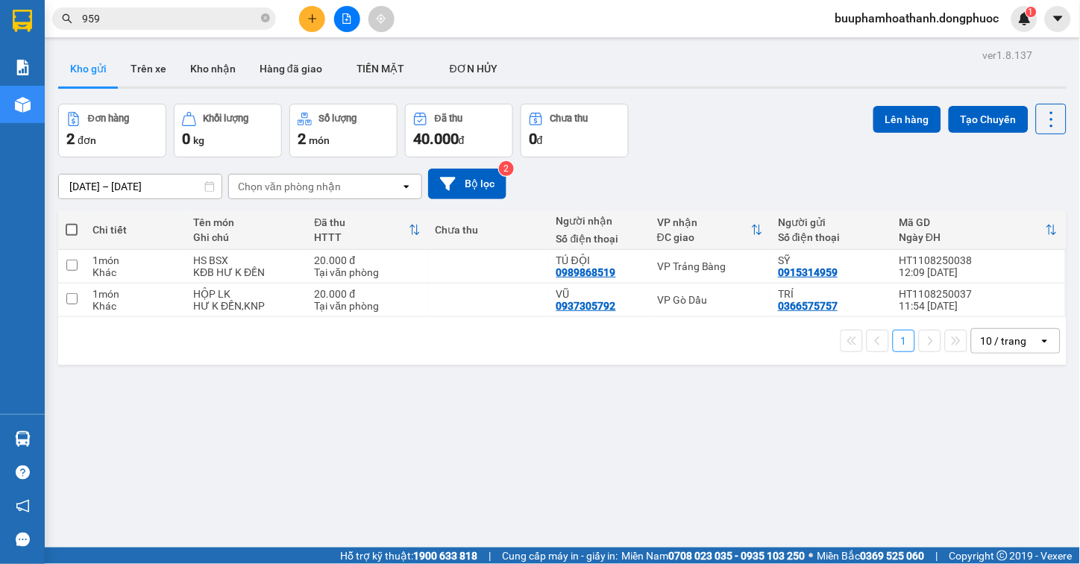
click at [773, 471] on section "Kết quả tìm kiếm ( 1507 ) Bộ lọc Thuộc VP này Gửi 3 ngày gần nhất Mã ĐH Trạng t…" at bounding box center [540, 282] width 1080 height 564
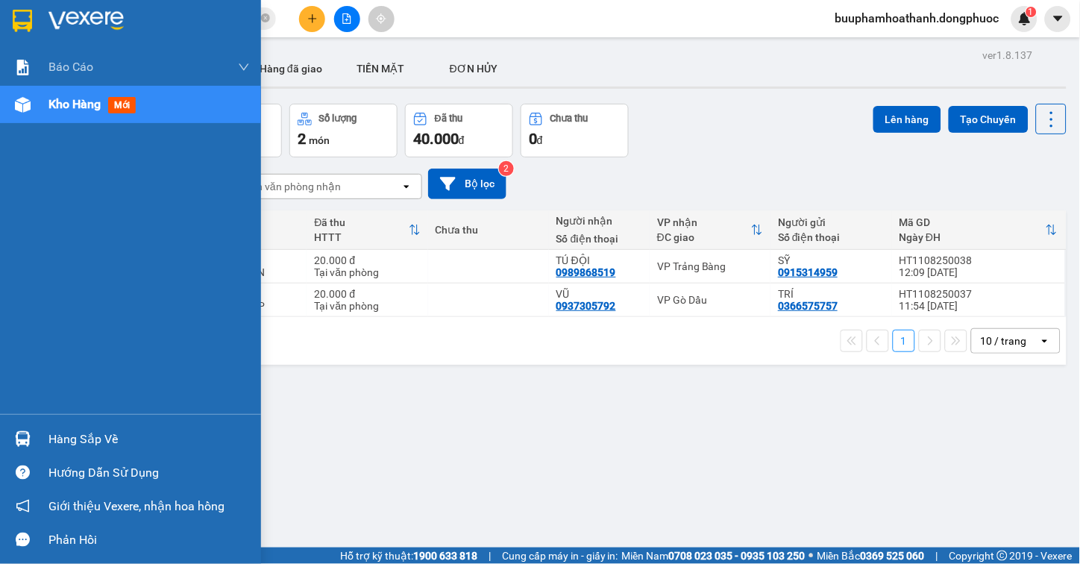
click at [2, 429] on div "Hàng sắp về" at bounding box center [130, 439] width 261 height 34
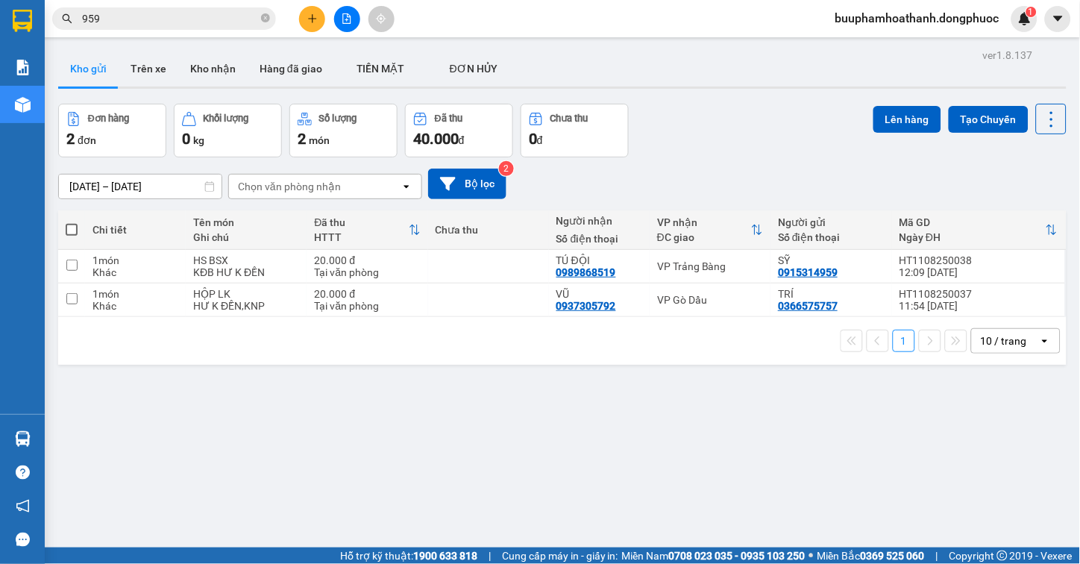
click at [852, 441] on section "Kết quả tìm kiếm ( 1507 ) Bộ lọc Thuộc VP này Gửi 3 ngày gần nhất Mã ĐH Trạng t…" at bounding box center [540, 282] width 1080 height 564
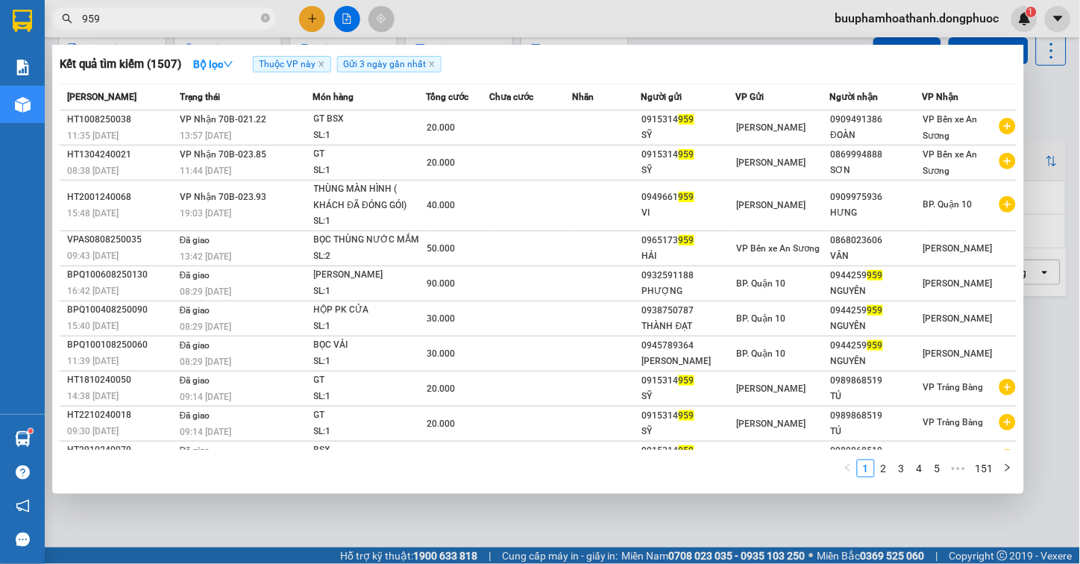
click at [139, 23] on input "959" at bounding box center [170, 18] width 176 height 16
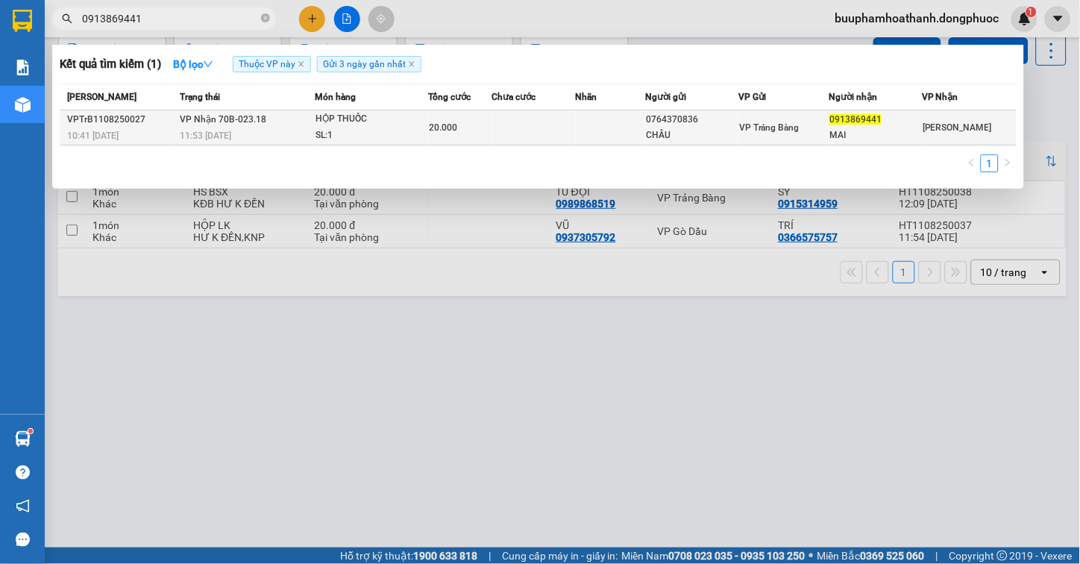
type input "0913869441"
click at [415, 130] on div "SL: 1" at bounding box center [371, 136] width 112 height 16
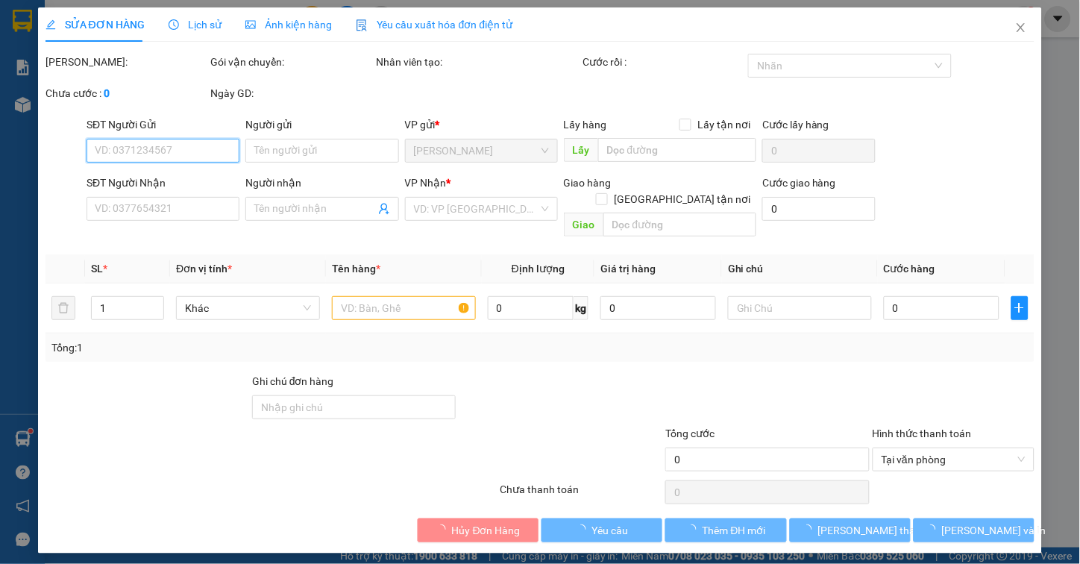
type input "0764370836"
type input "CHÂU"
type input "0913869441"
type input "MAI"
type input "20.000"
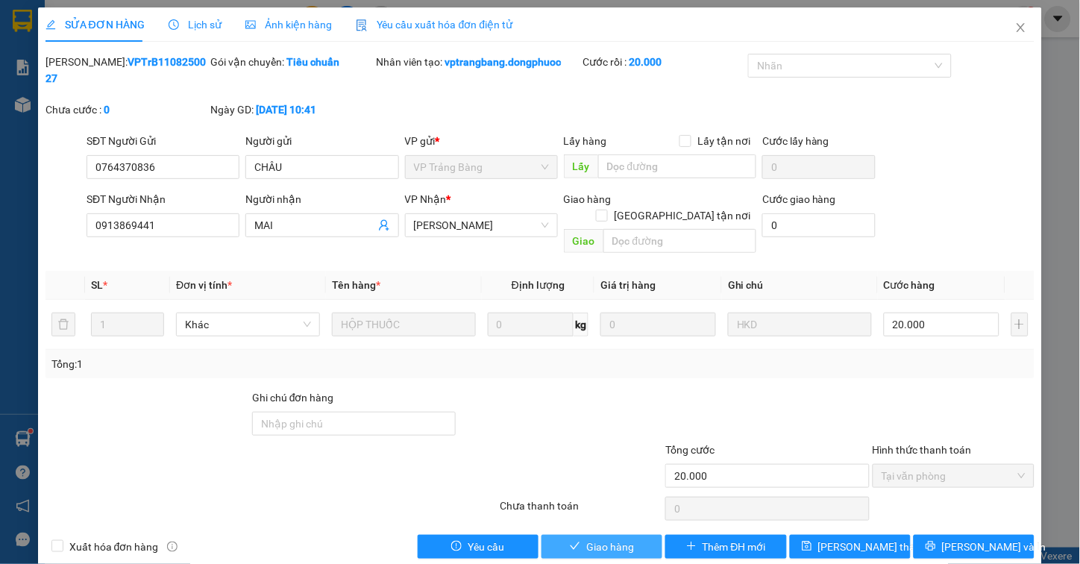
click at [610, 538] on span "Giao hàng" at bounding box center [610, 546] width 48 height 16
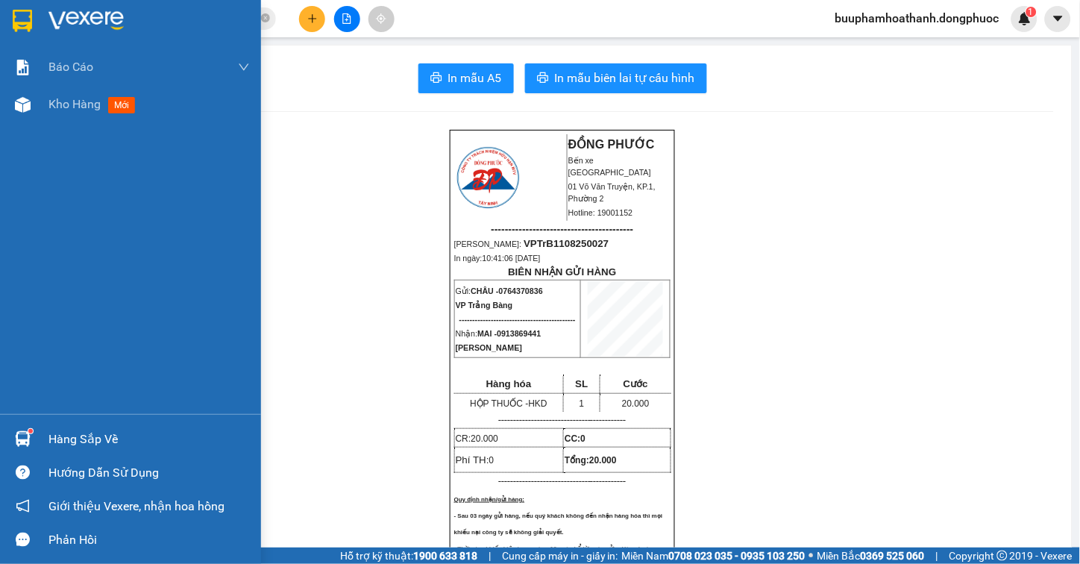
click at [34, 434] on div at bounding box center [23, 439] width 26 height 26
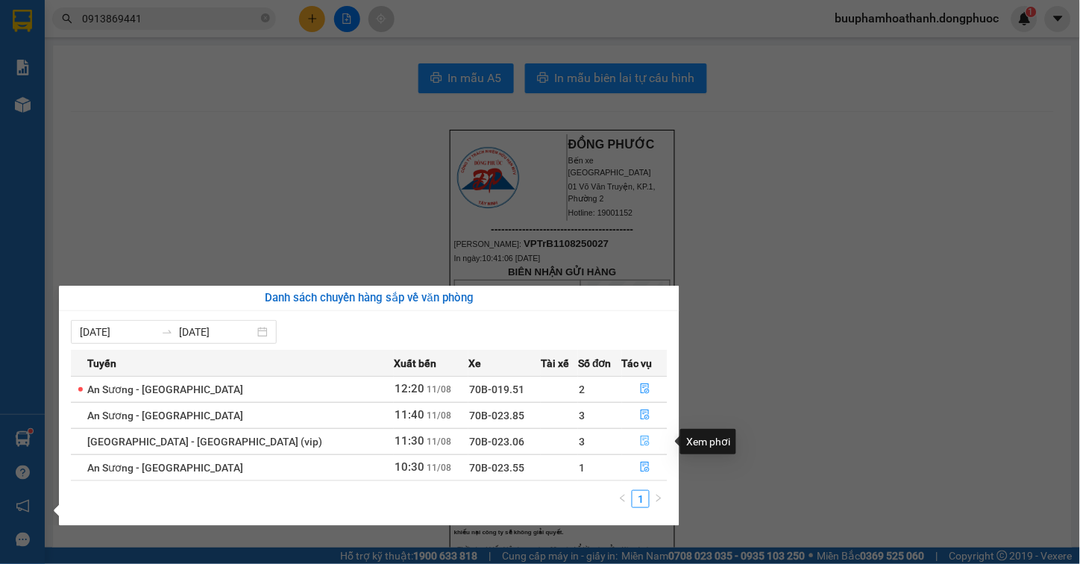
click at [641, 442] on icon "file-done" at bounding box center [645, 440] width 9 height 10
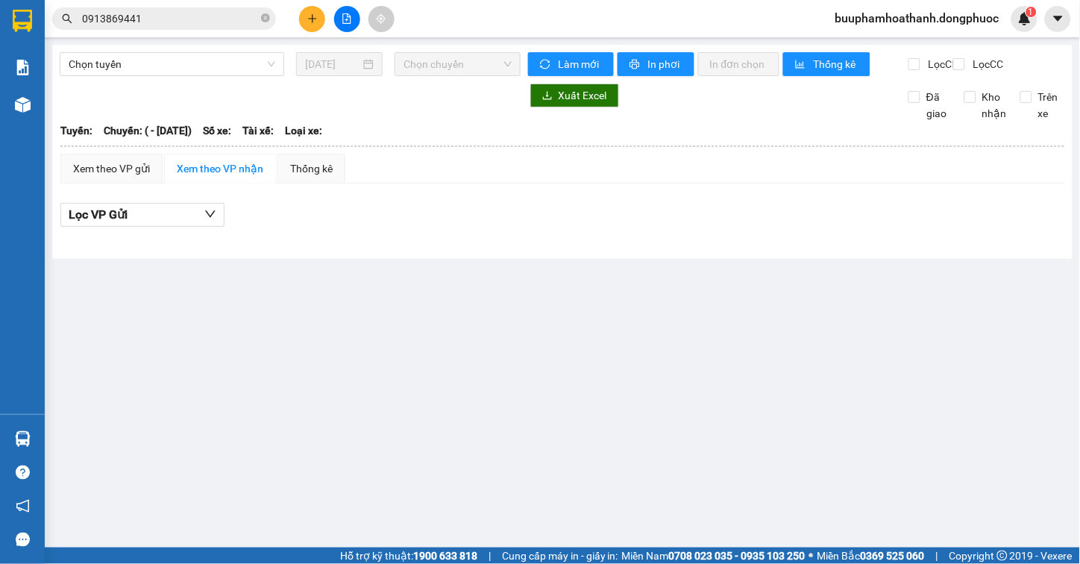
click at [680, 225] on div "Lọc VP Gửi" at bounding box center [562, 215] width 1004 height 25
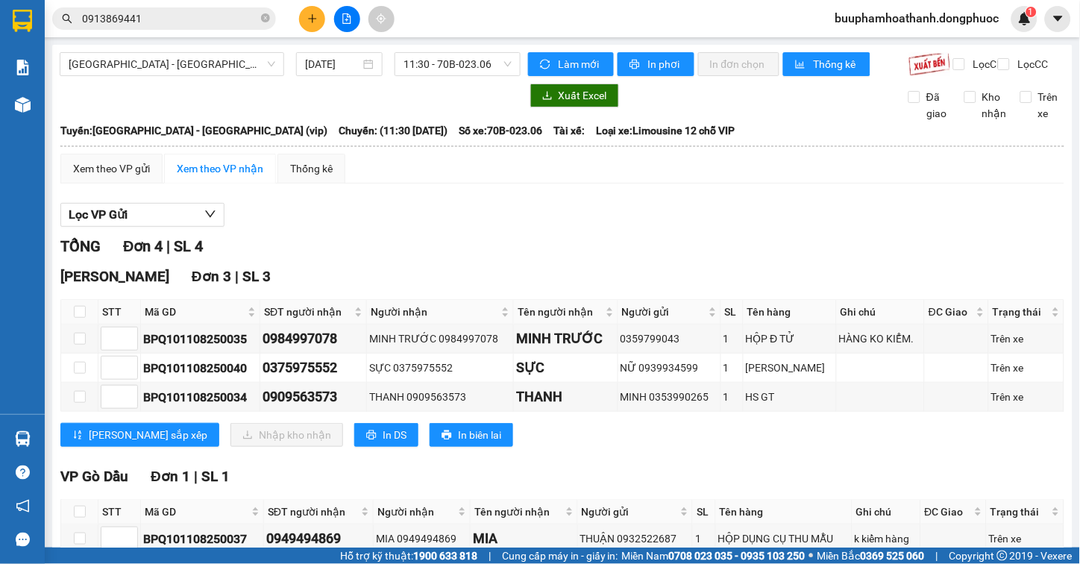
click at [608, 227] on div "Lọc VP Gửi" at bounding box center [562, 215] width 1004 height 25
click at [862, 215] on div "Lọc VP Gửi" at bounding box center [562, 215] width 1004 height 25
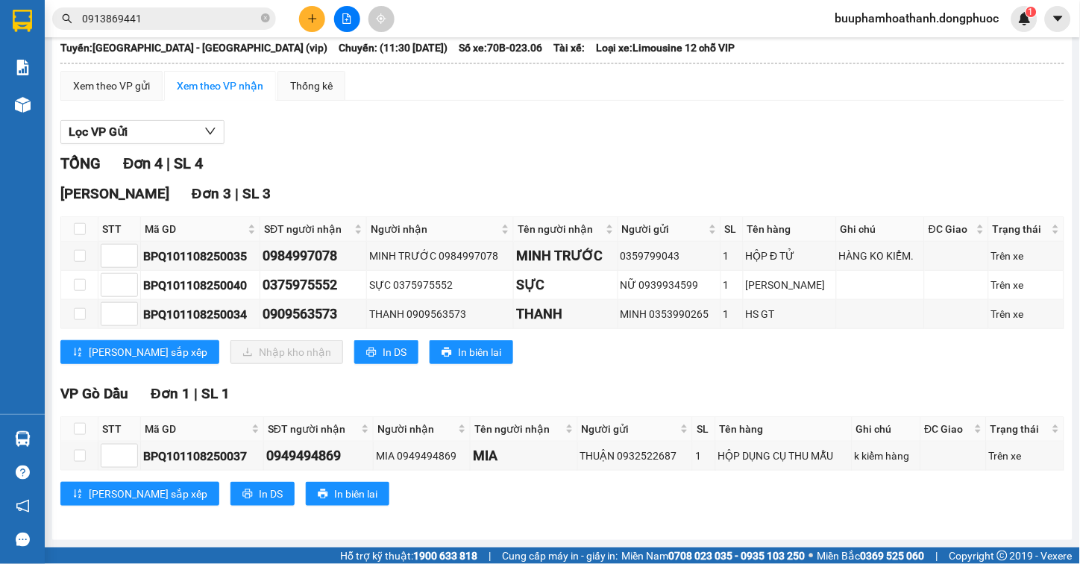
click at [645, 509] on div "VP Gò Dầu Đơn 1 | SL 1 STT Mã GD SĐT người nhận Người nhận Tên người nhận Người…" at bounding box center [562, 450] width 1004 height 134
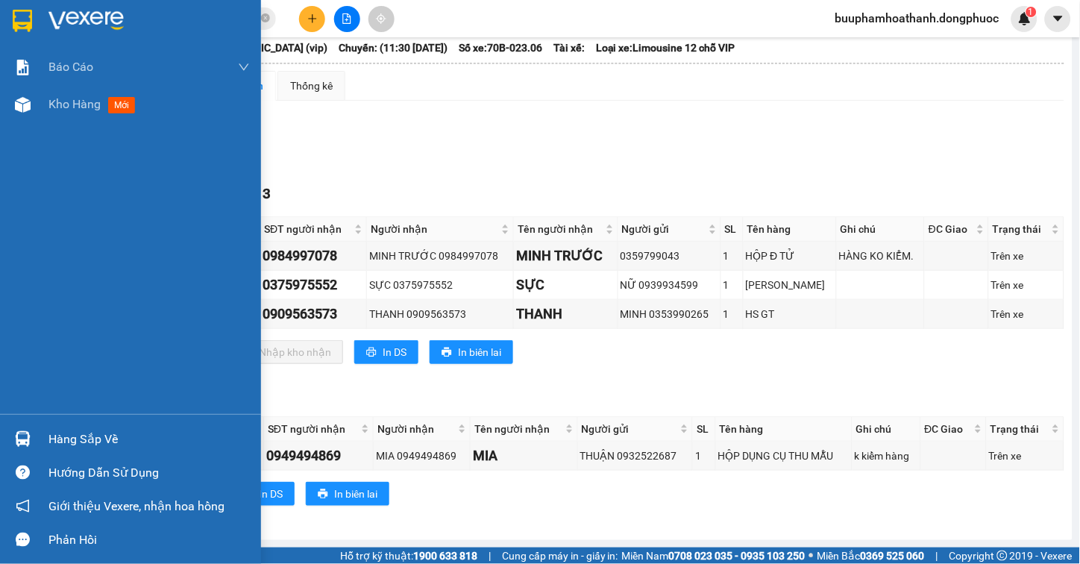
click at [26, 444] on img at bounding box center [23, 439] width 16 height 16
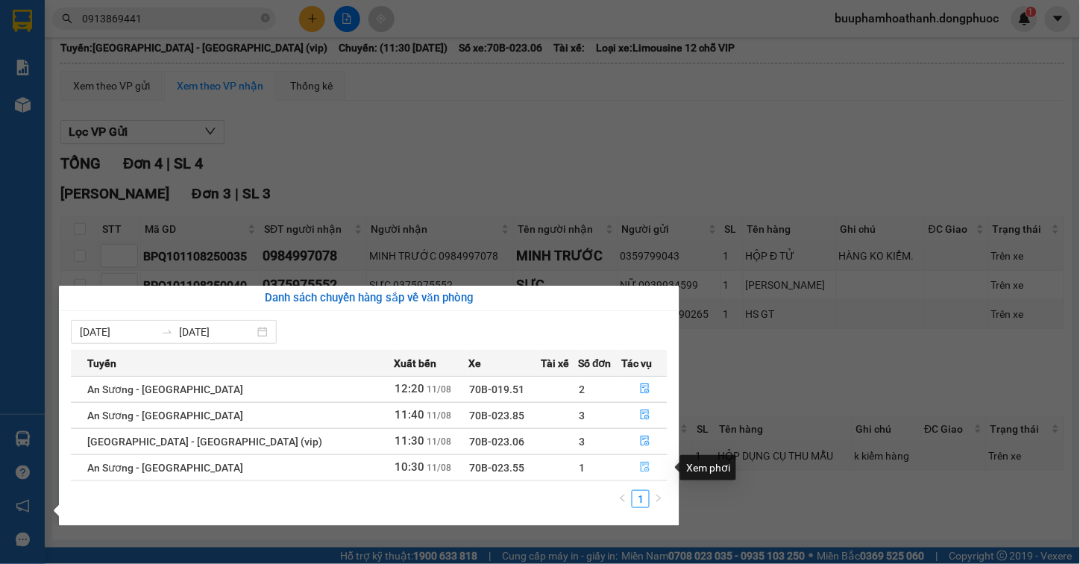
click at [642, 466] on icon "file-done" at bounding box center [645, 467] width 10 height 10
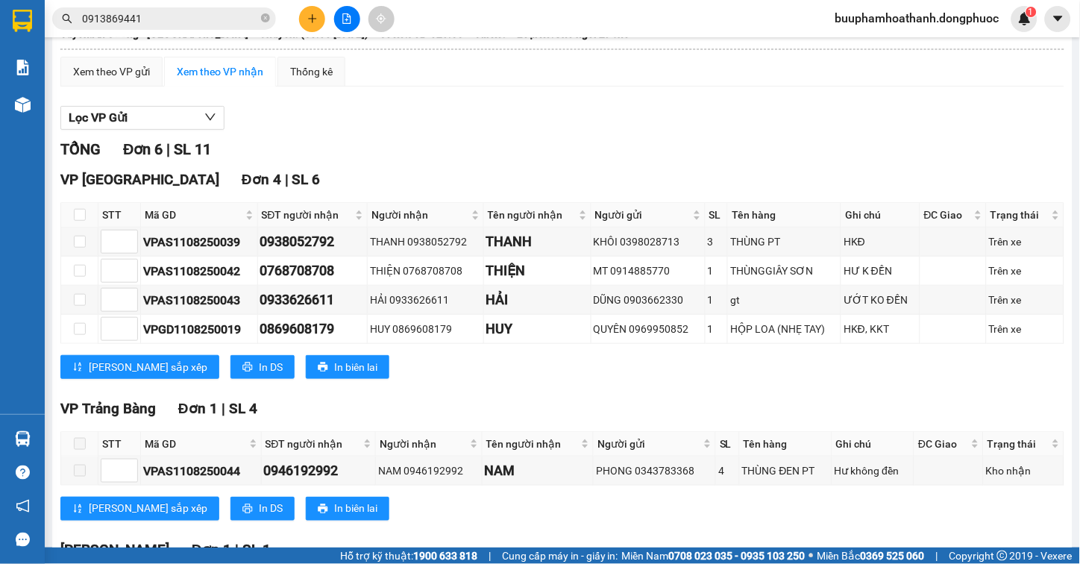
scroll to position [267, 0]
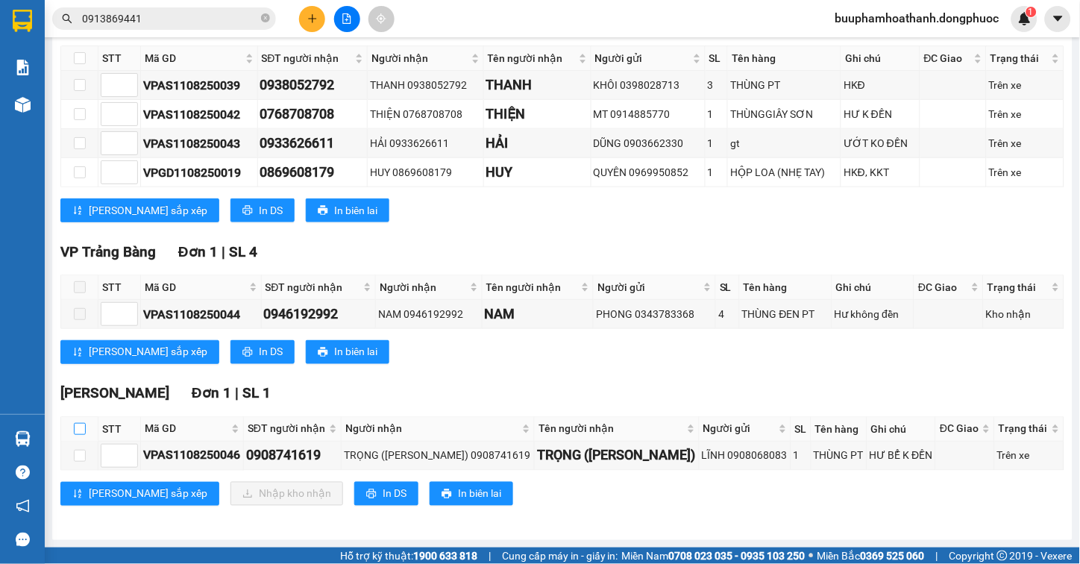
click at [78, 429] on input "checkbox" at bounding box center [80, 429] width 12 height 12
checkbox input "true"
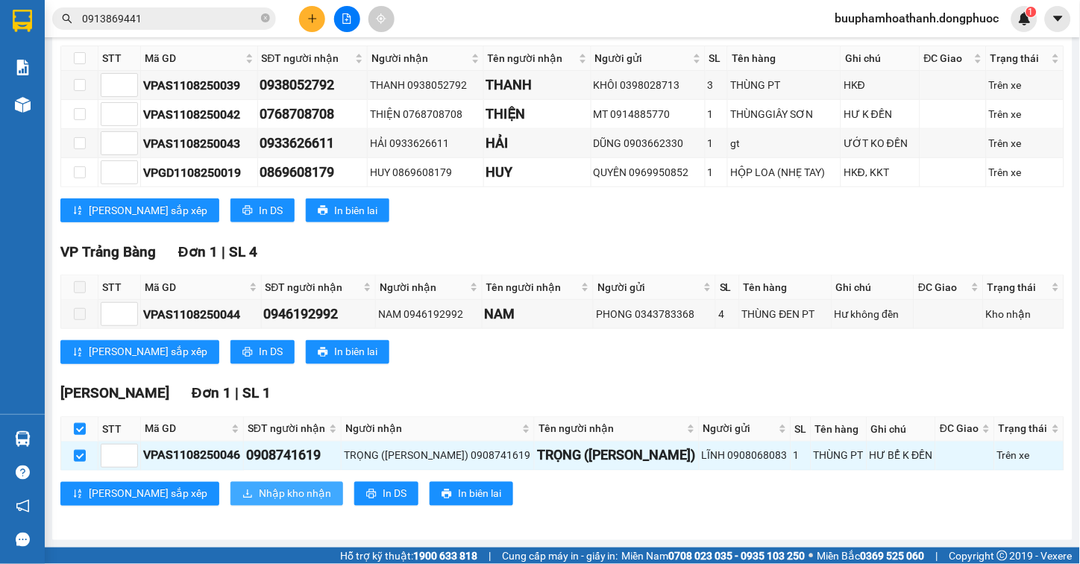
click at [259, 496] on span "Nhập kho nhận" at bounding box center [295, 493] width 72 height 16
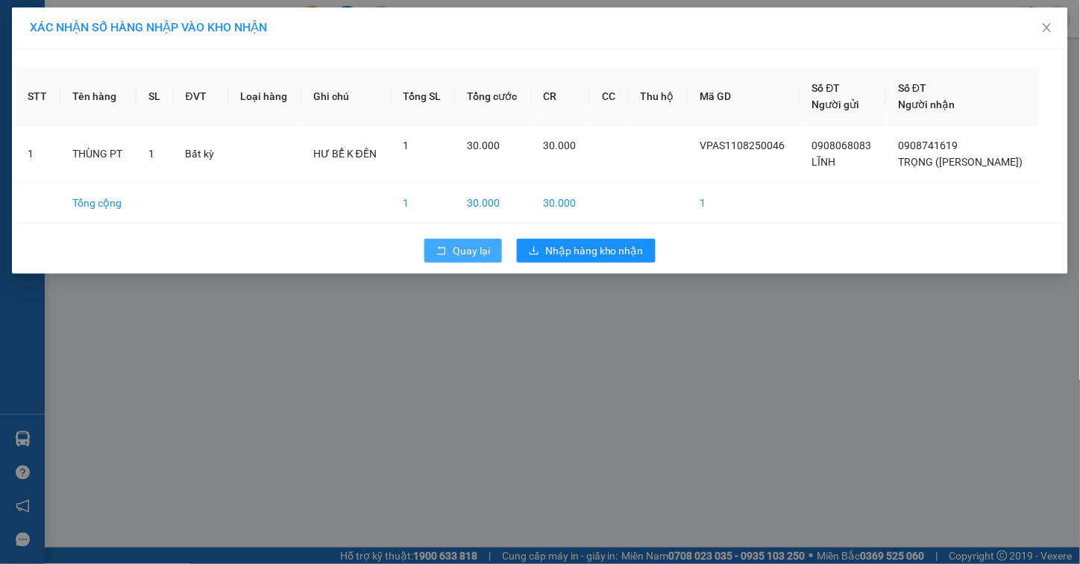
click at [459, 261] on button "Quay lại" at bounding box center [463, 251] width 78 height 24
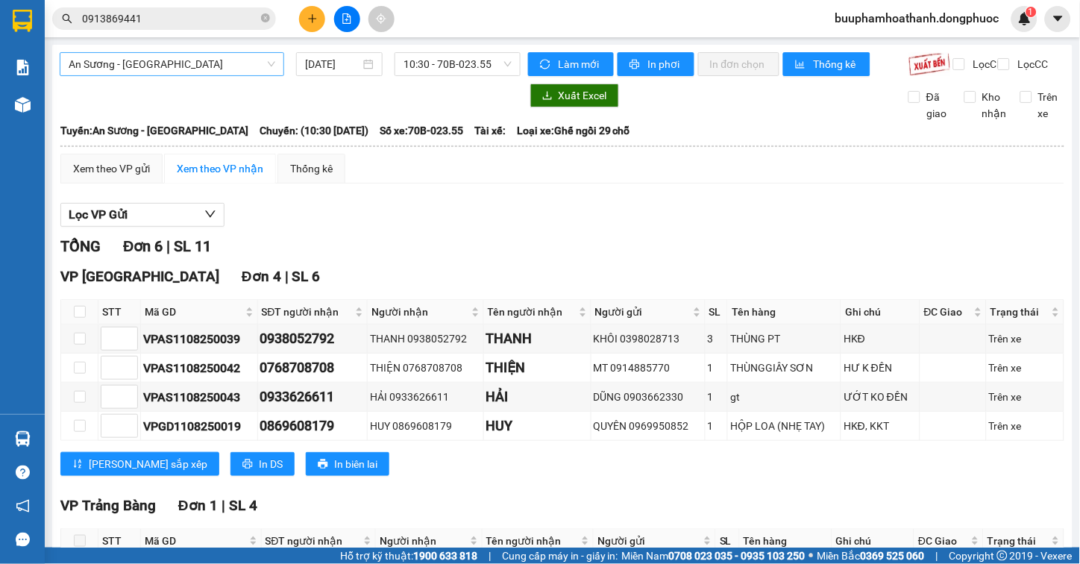
click at [212, 71] on span "An Sương - [GEOGRAPHIC_DATA]" at bounding box center [172, 64] width 207 height 22
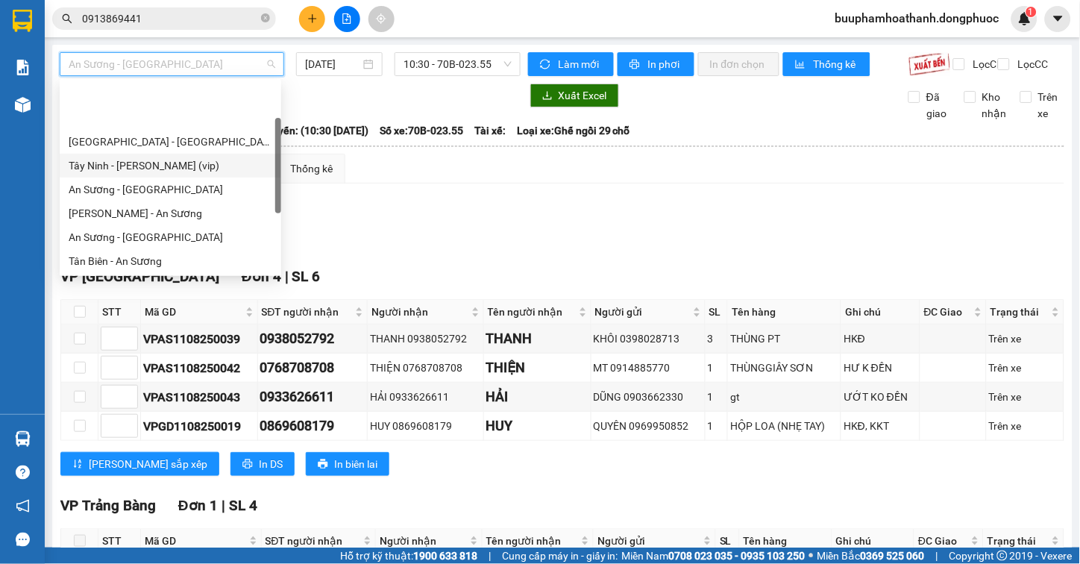
scroll to position [71, 0]
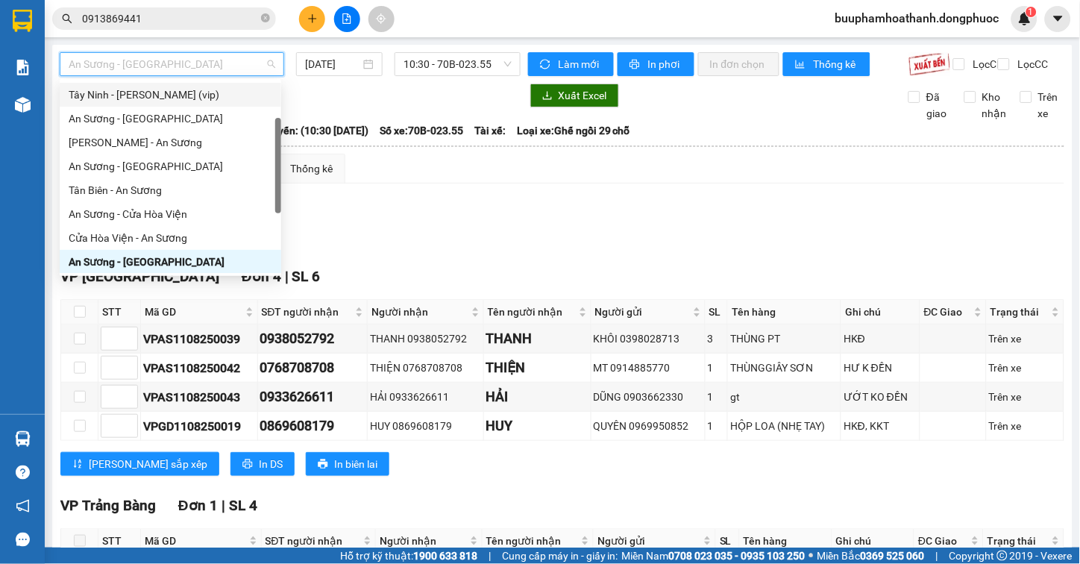
click at [189, 92] on div "Tây Ninh - Hồ Chí Minh (vip)" at bounding box center [171, 94] width 204 height 16
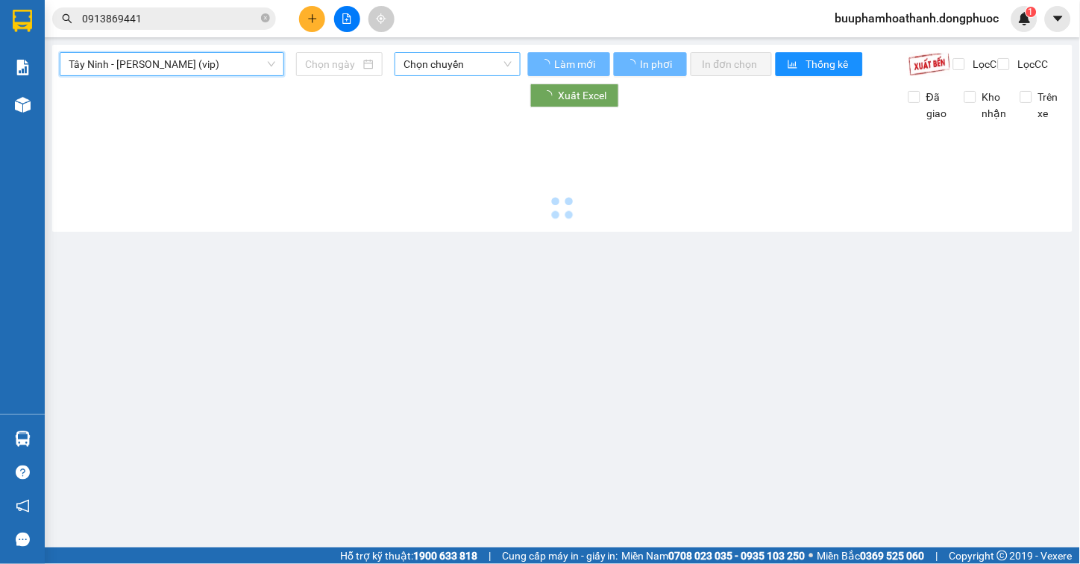
click at [435, 61] on span "Chọn chuyến" at bounding box center [457, 64] width 108 height 22
type input "[DATE]"
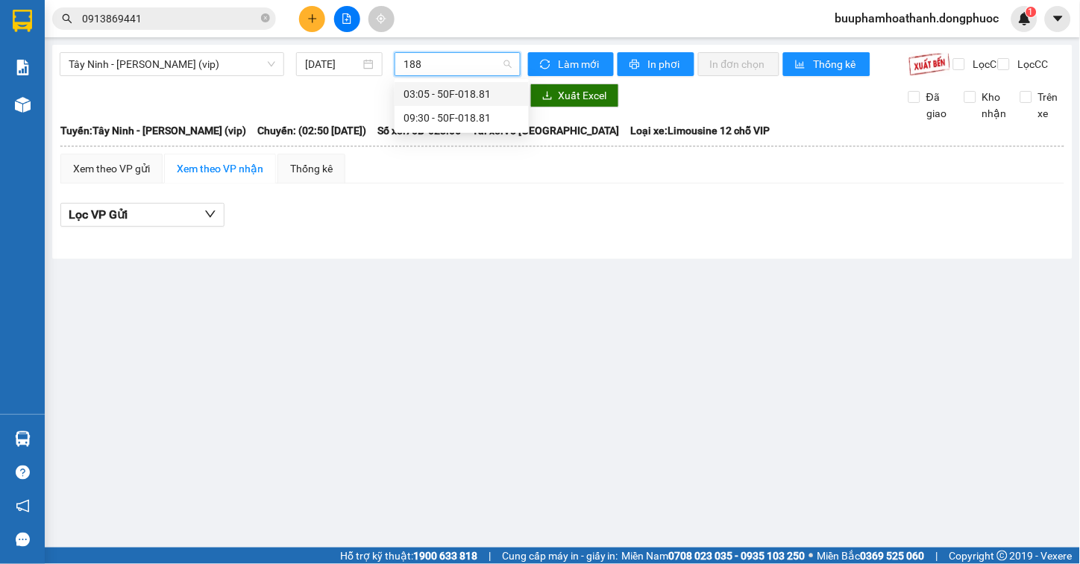
type input "1881"
click at [418, 120] on div "09:30 - 50F-018.81" at bounding box center [461, 118] width 116 height 16
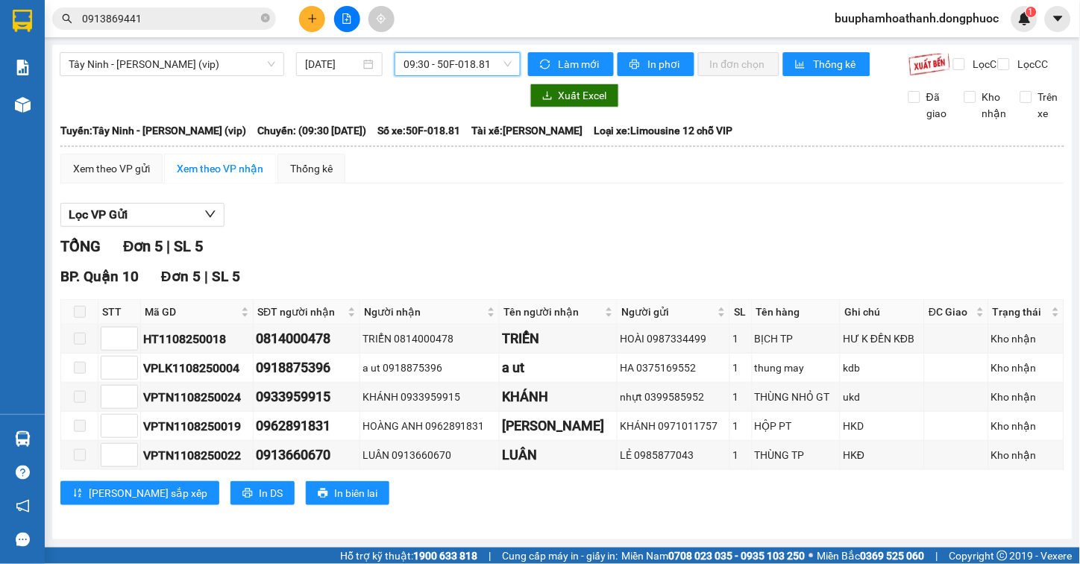
scroll to position [13, 0]
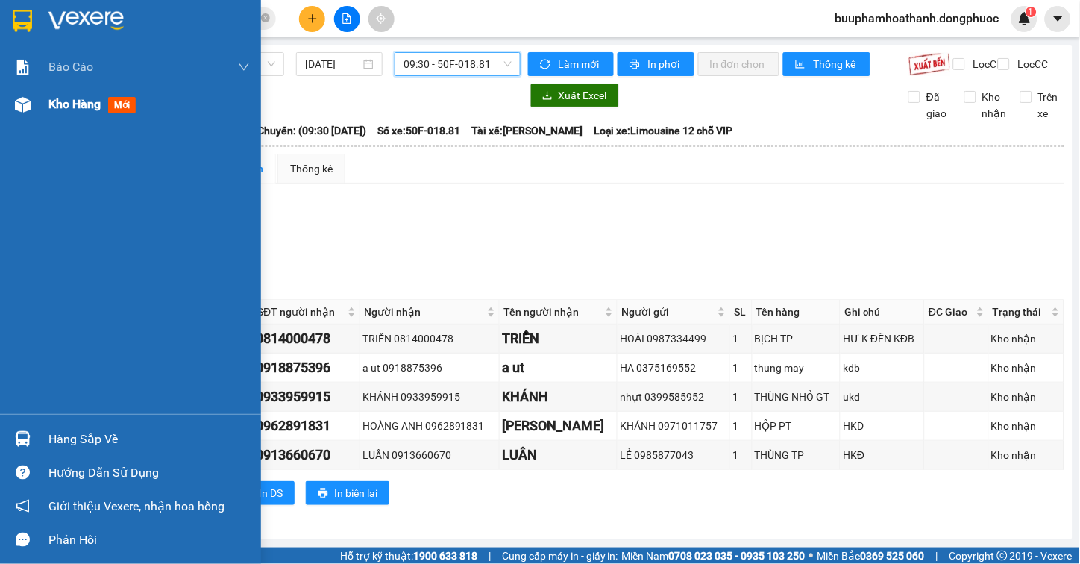
click at [91, 111] on span "Kho hàng" at bounding box center [74, 104] width 52 height 14
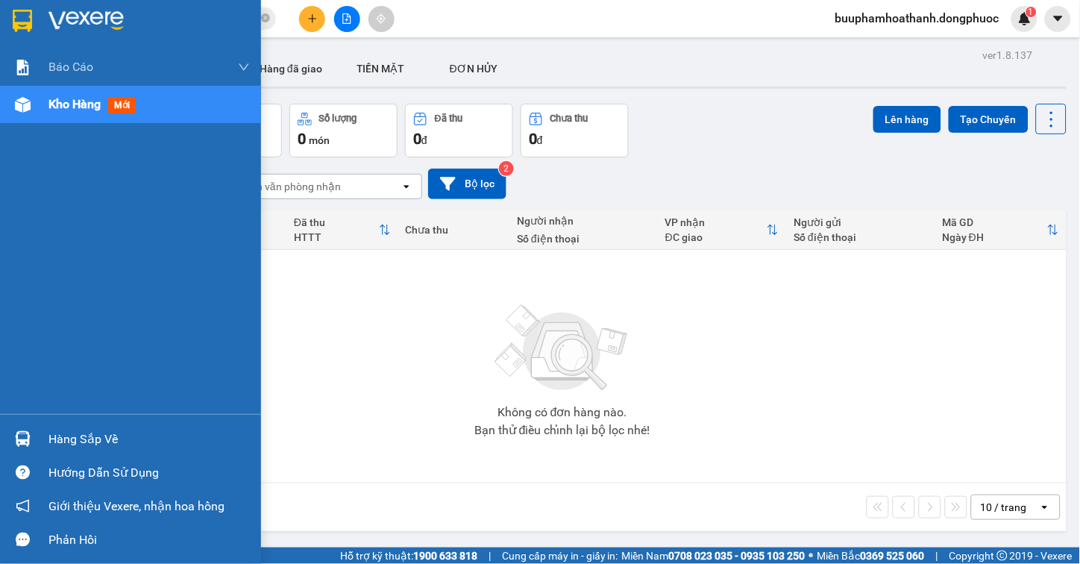
click at [20, 437] on img at bounding box center [23, 439] width 16 height 16
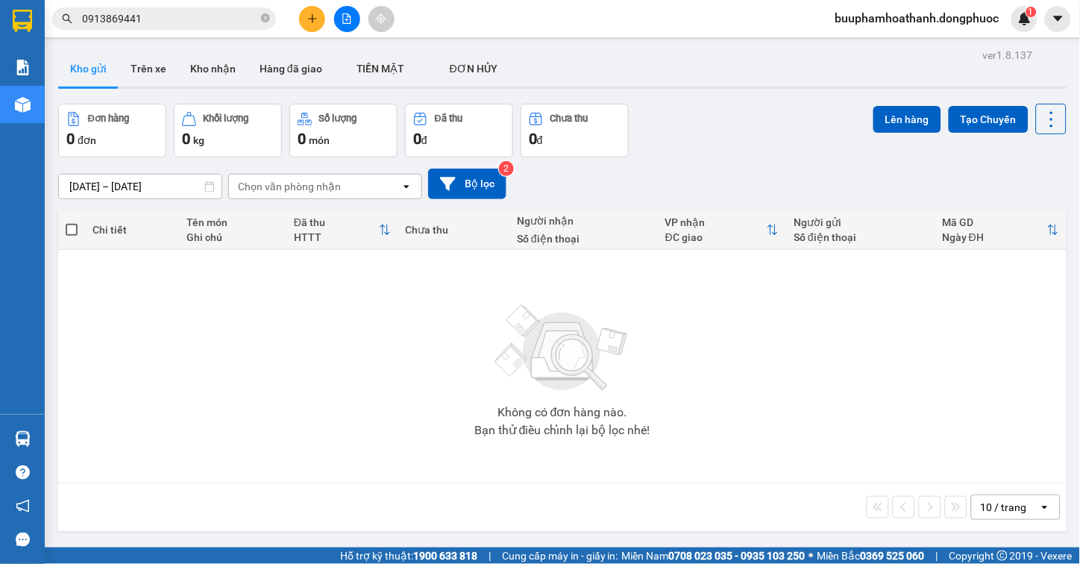
click at [777, 418] on section "Kết quả tìm kiếm ( 1 ) Bộ lọc Thuộc VP này Gửi 3 ngày gần nhất Mã ĐH Trạng thái…" at bounding box center [540, 282] width 1080 height 564
click at [143, 22] on input "0913869441" at bounding box center [170, 18] width 176 height 16
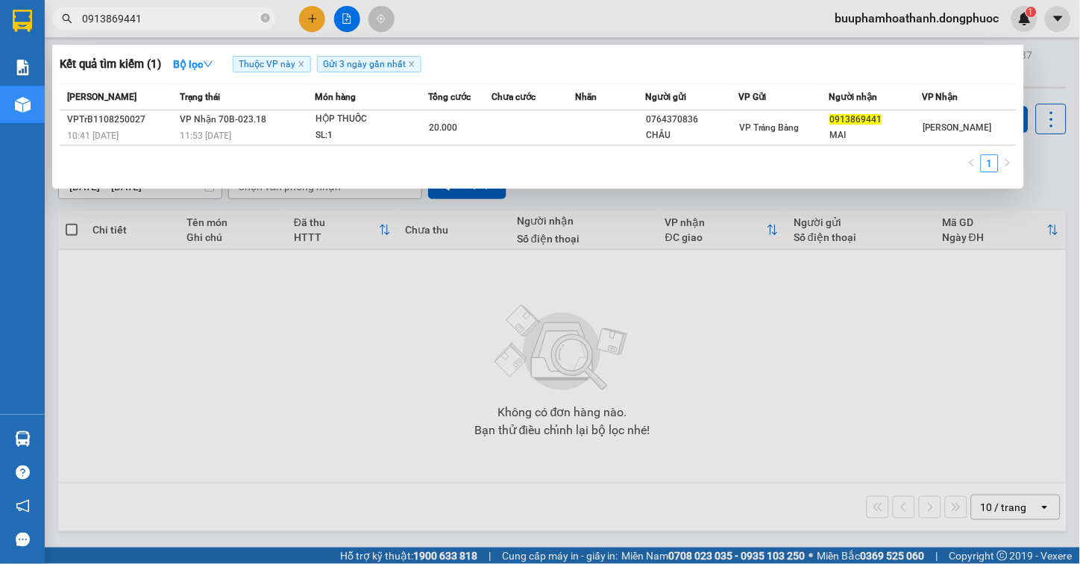
click at [143, 22] on input "0913869441" at bounding box center [170, 18] width 176 height 16
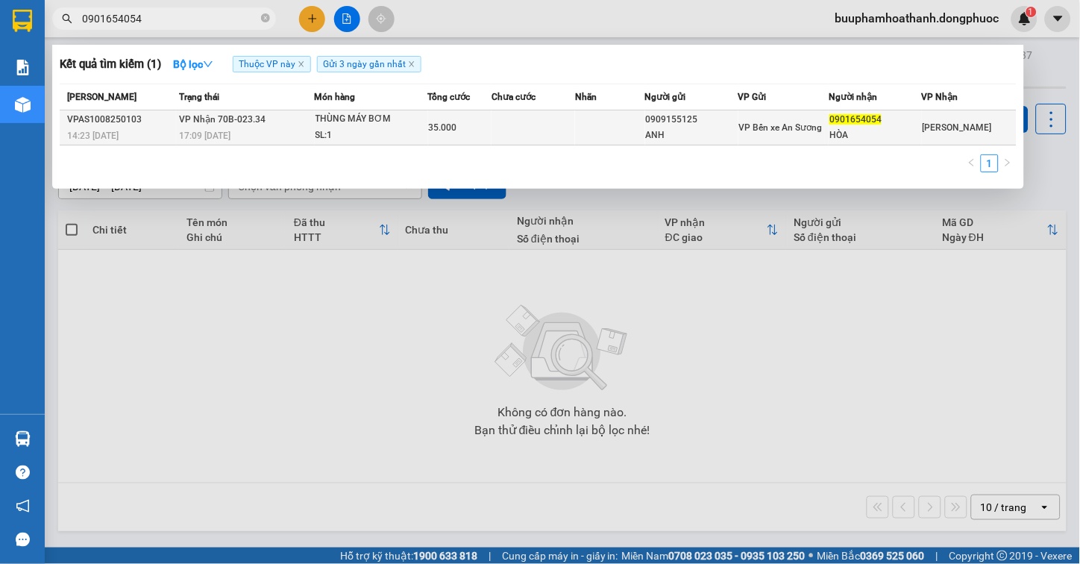
type input "0901654054"
click at [403, 133] on div "SL: 1" at bounding box center [371, 136] width 112 height 16
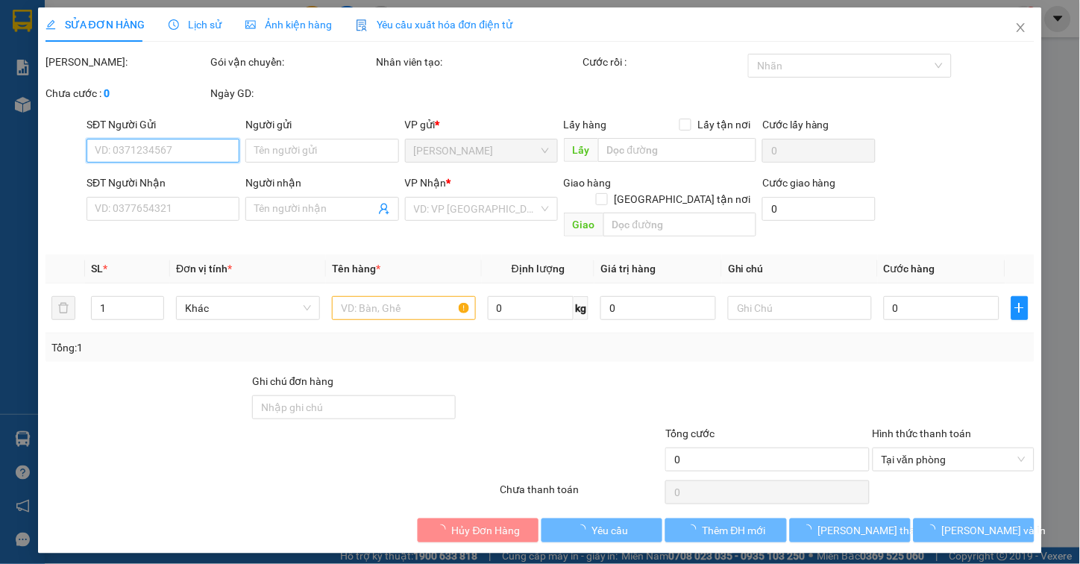
type input "0909155125"
type input "ANH"
type input "0901654054"
type input "HÒA"
type input "35.000"
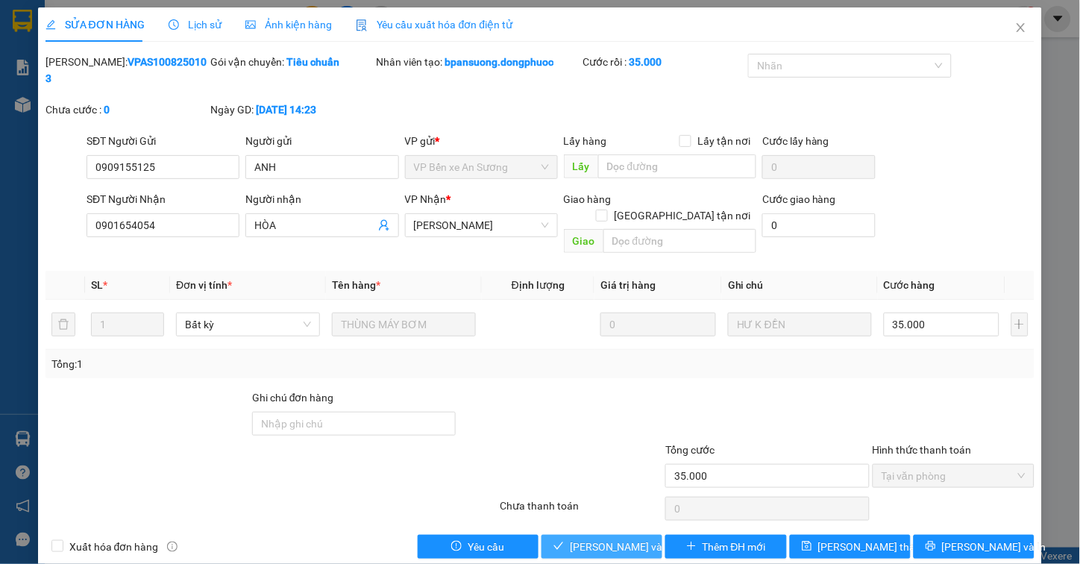
click at [610, 538] on span "Lưu và Giao hàng" at bounding box center [641, 546] width 143 height 16
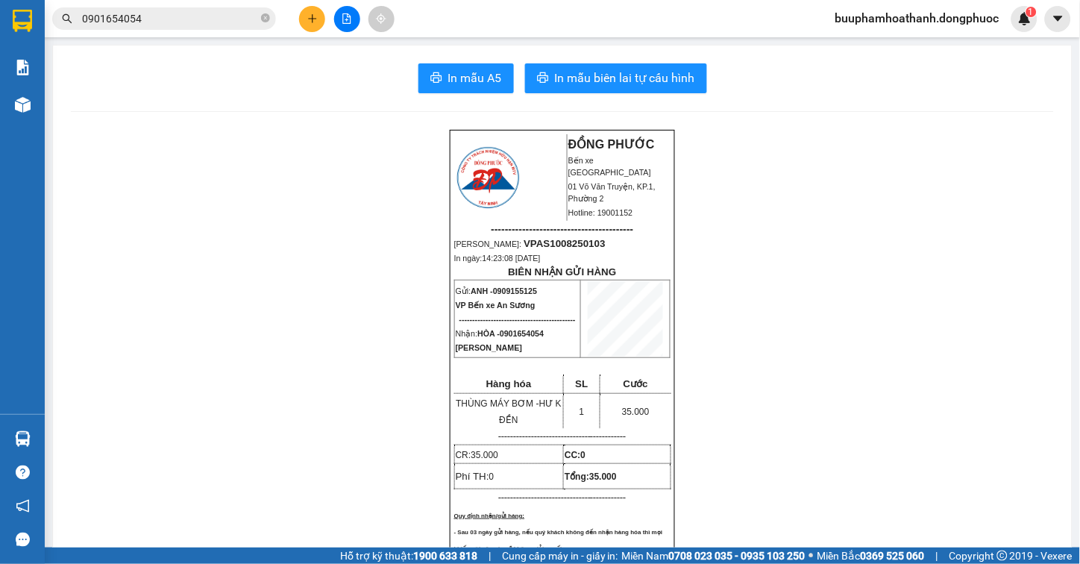
click at [206, 19] on input "0901654054" at bounding box center [170, 18] width 176 height 16
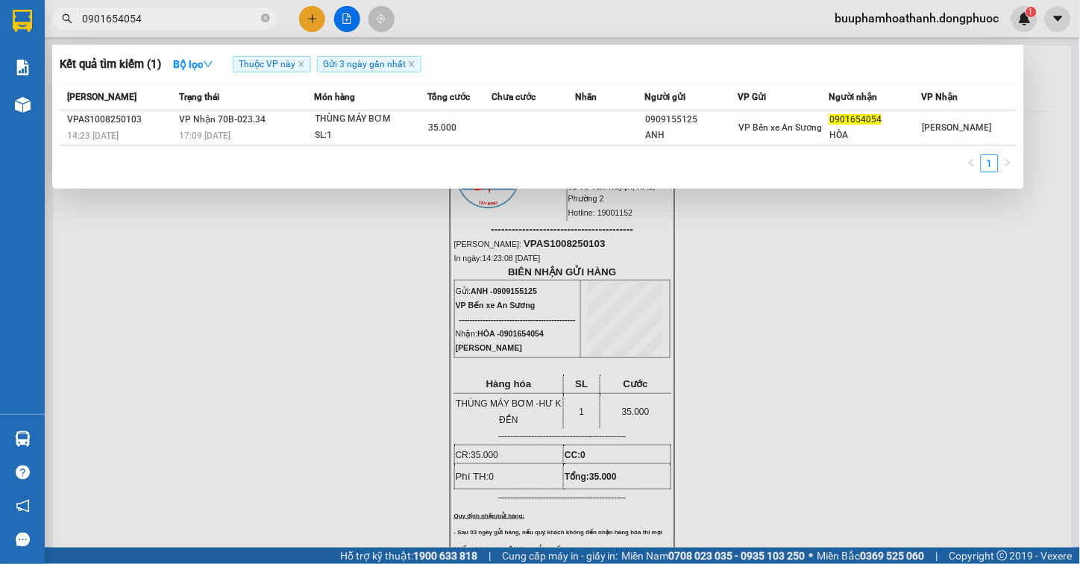
click at [438, 301] on div at bounding box center [540, 282] width 1080 height 564
click at [153, 16] on input "0901654054" at bounding box center [170, 18] width 176 height 16
click at [353, 346] on div at bounding box center [540, 282] width 1080 height 564
click at [144, 21] on input "0901654054" at bounding box center [170, 18] width 176 height 16
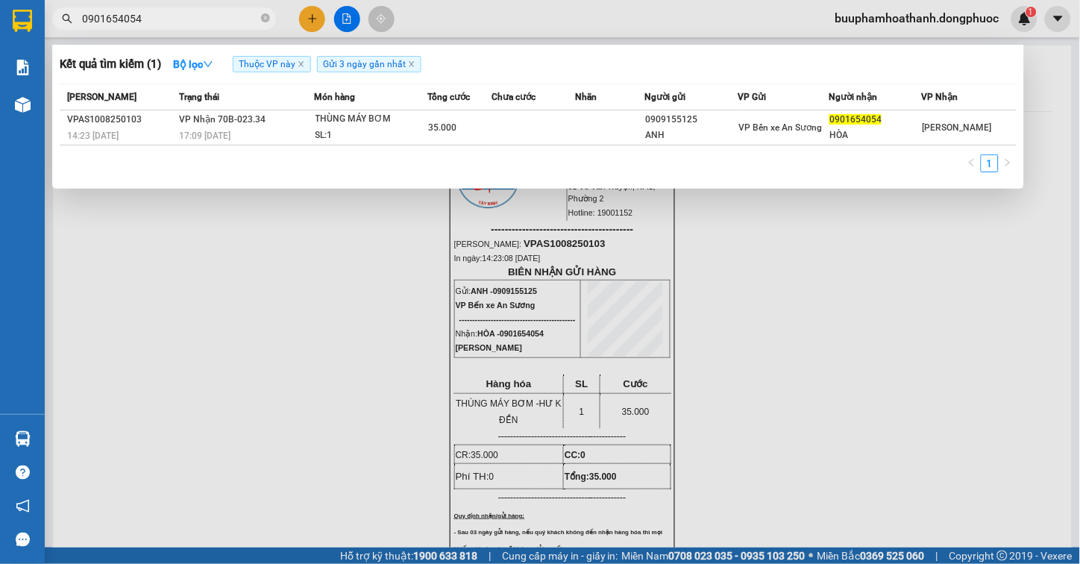
click at [144, 21] on input "0901654054" at bounding box center [170, 18] width 176 height 16
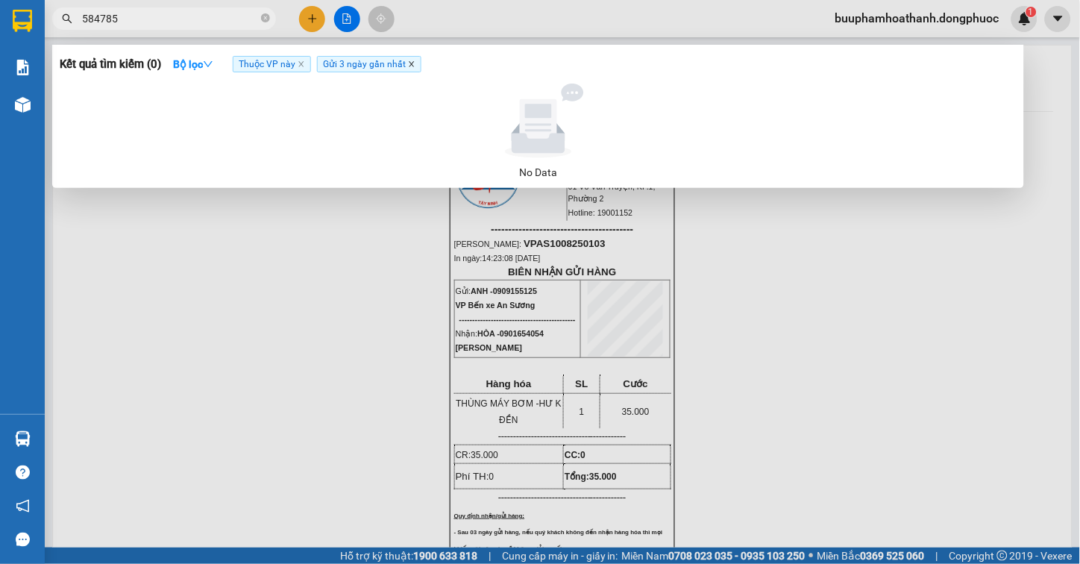
type input "584785"
click at [412, 67] on icon "close" at bounding box center [411, 63] width 7 height 7
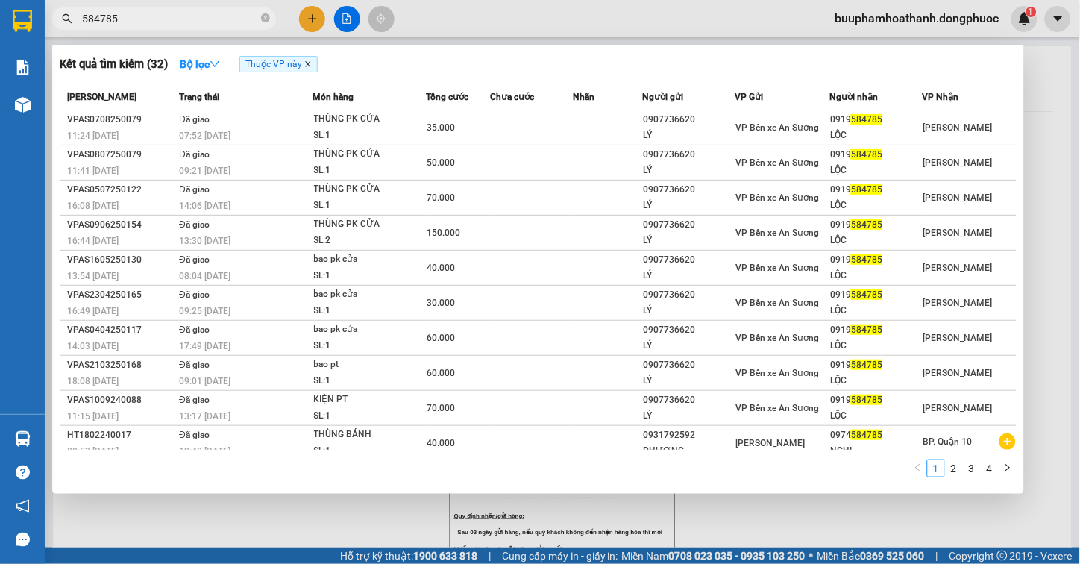
click at [312, 61] on icon "close" at bounding box center [307, 63] width 7 height 7
click at [377, 541] on div at bounding box center [540, 282] width 1080 height 564
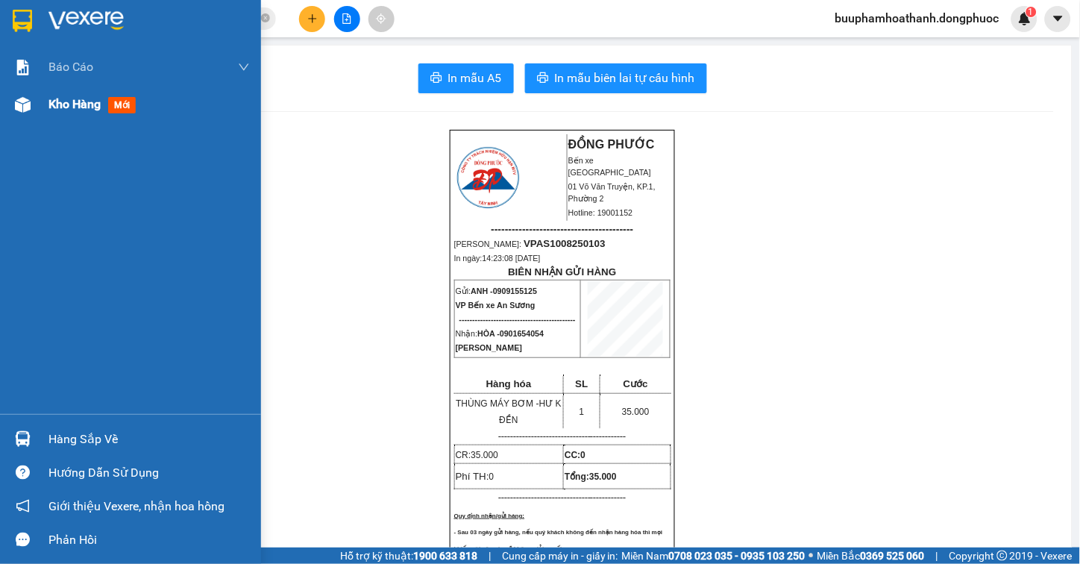
click at [39, 98] on div "Kho hàng mới" at bounding box center [130, 104] width 261 height 37
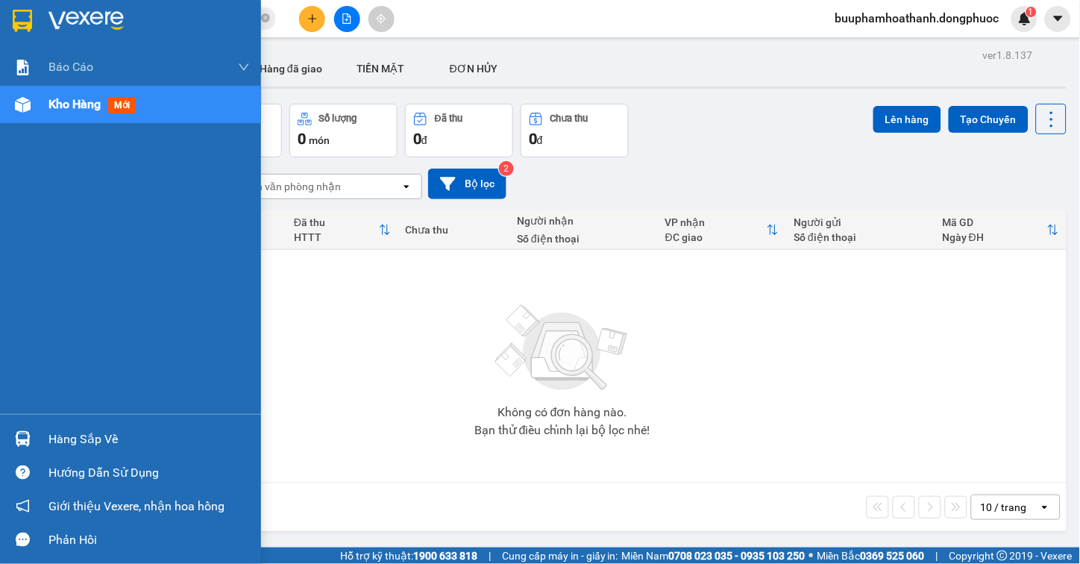
click at [55, 440] on div "Hàng sắp về" at bounding box center [148, 439] width 201 height 22
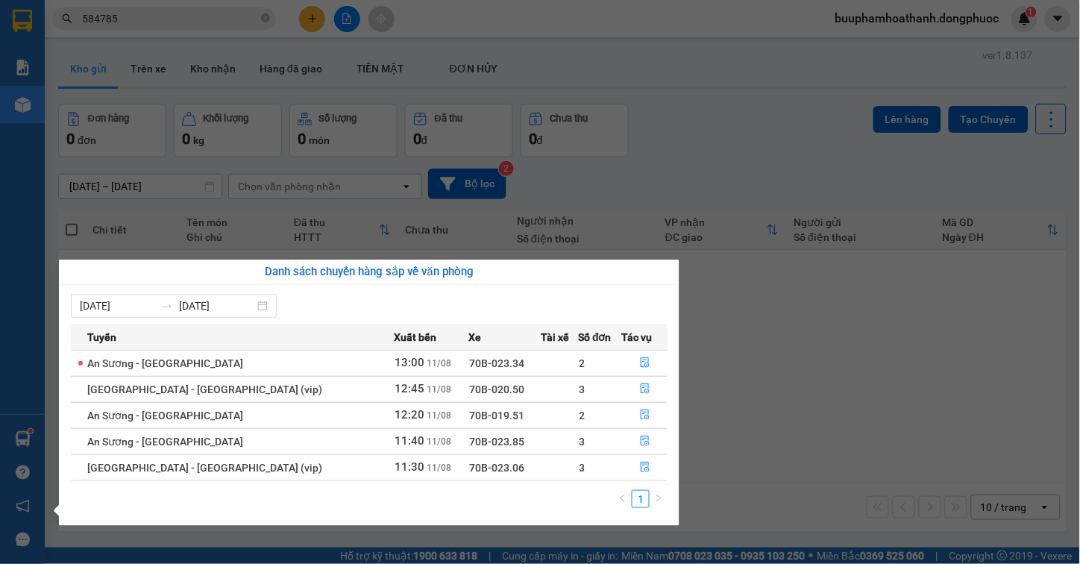
click at [836, 364] on section "Kết quả tìm kiếm ( 32 ) Bộ lọc Mã ĐH Trạng thái Món hàng Tổng cước Chưa cước Nh…" at bounding box center [540, 282] width 1080 height 564
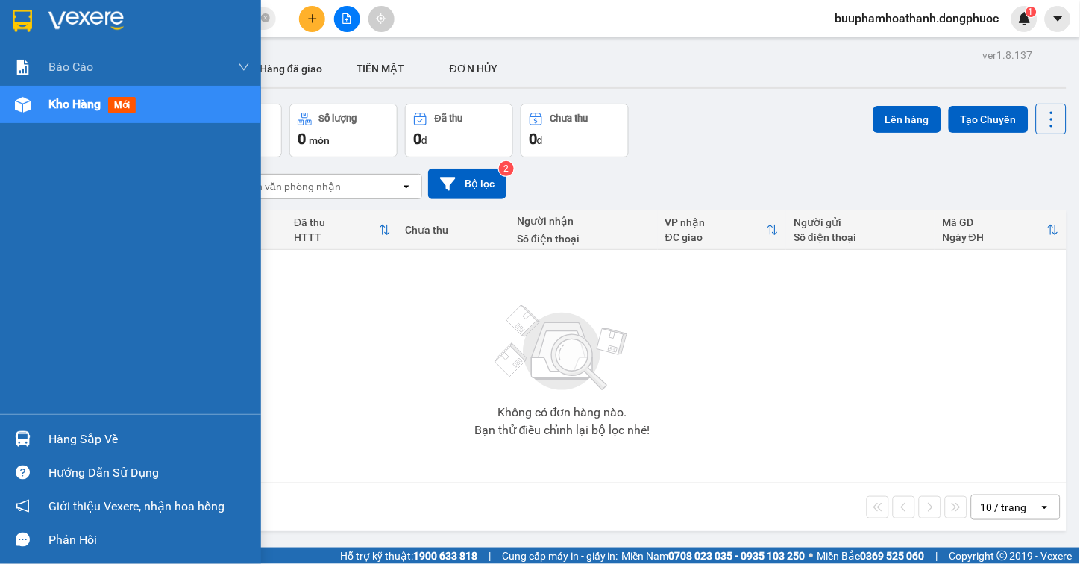
click at [36, 430] on div "Hàng sắp về" at bounding box center [130, 439] width 261 height 34
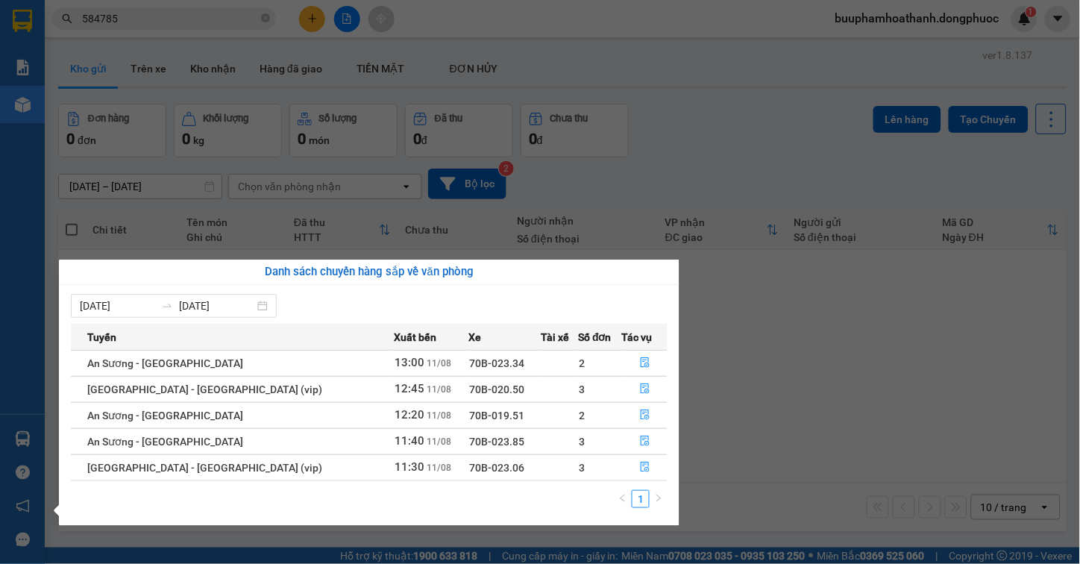
click at [843, 390] on section "Kết quả tìm kiếm ( 32 ) Bộ lọc Mã ĐH Trạng thái Món hàng Tổng cước Chưa cước Nh…" at bounding box center [540, 282] width 1080 height 564
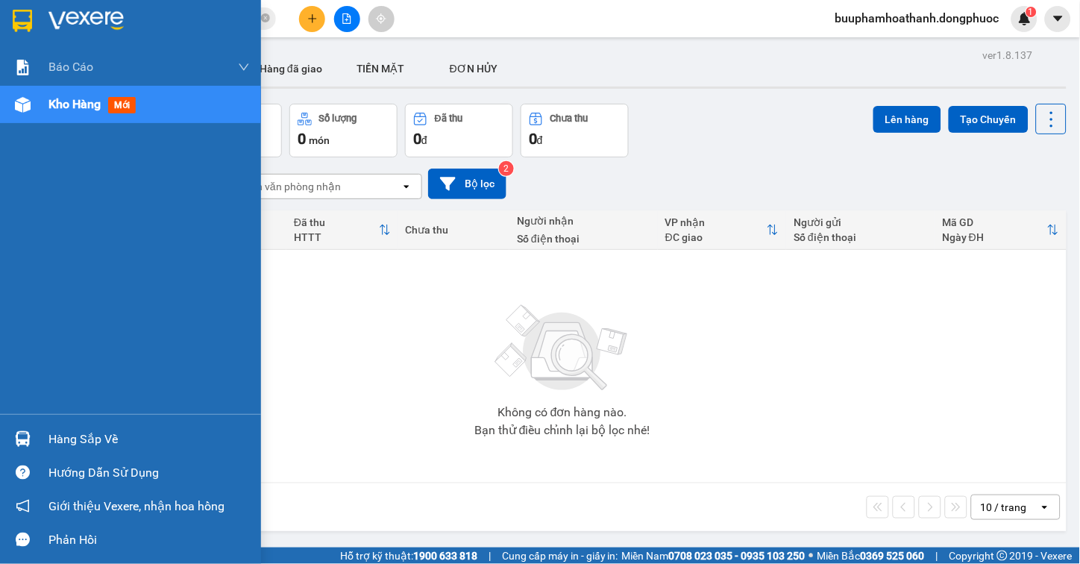
click at [13, 422] on div "Hàng sắp về" at bounding box center [130, 439] width 261 height 34
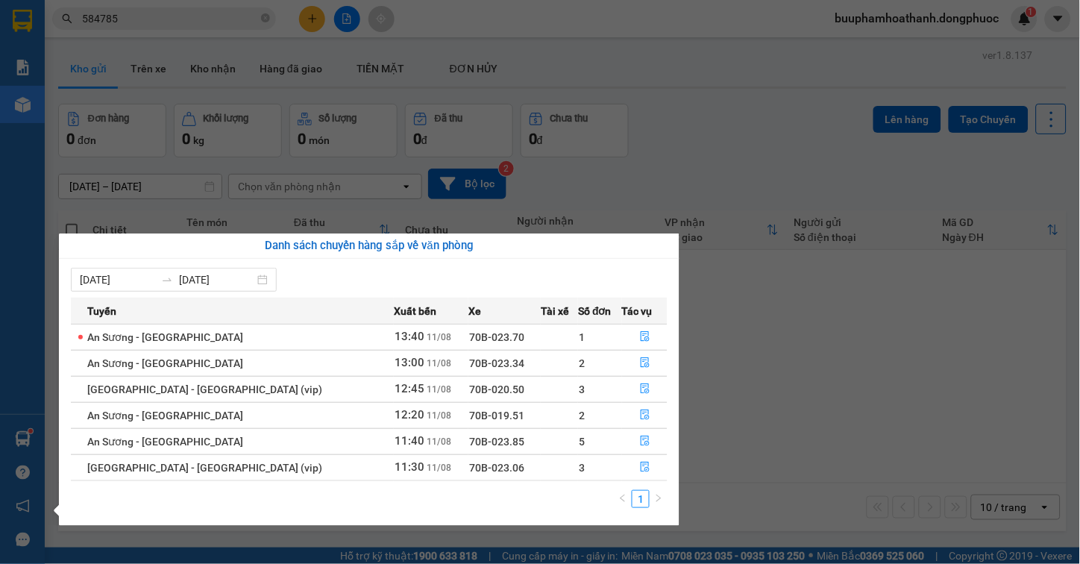
click at [787, 384] on section "Kết quả tìm kiếm ( 32 ) Bộ lọc Mã ĐH Trạng thái Món hàng Tổng cước Chưa cước Nh…" at bounding box center [540, 282] width 1080 height 564
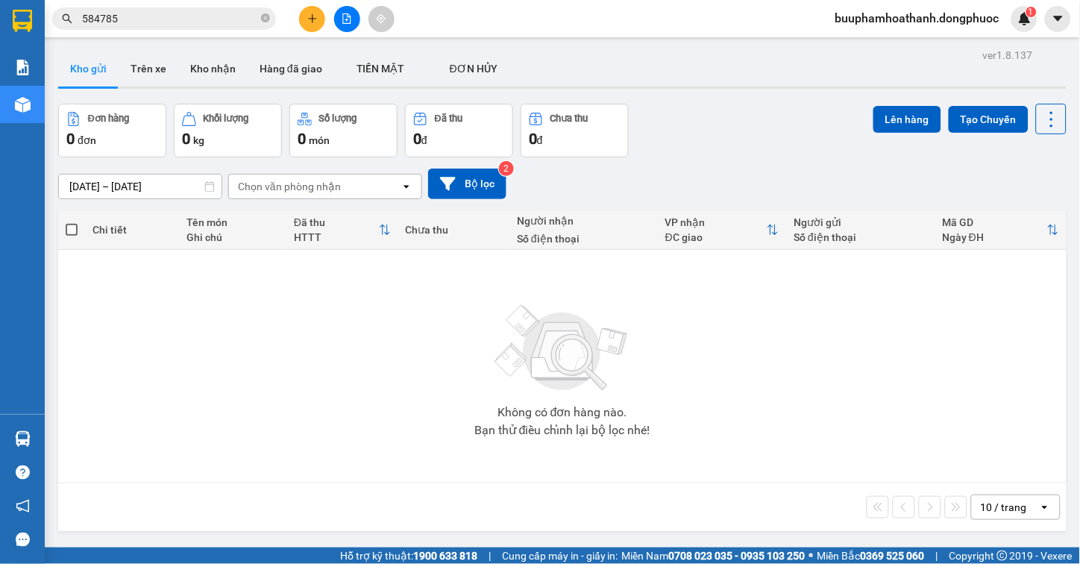
drag, startPoint x: 359, startPoint y: 21, endPoint x: 349, endPoint y: 25, distance: 11.4
click at [354, 23] on div at bounding box center [347, 19] width 112 height 26
click at [349, 25] on button at bounding box center [347, 19] width 26 height 26
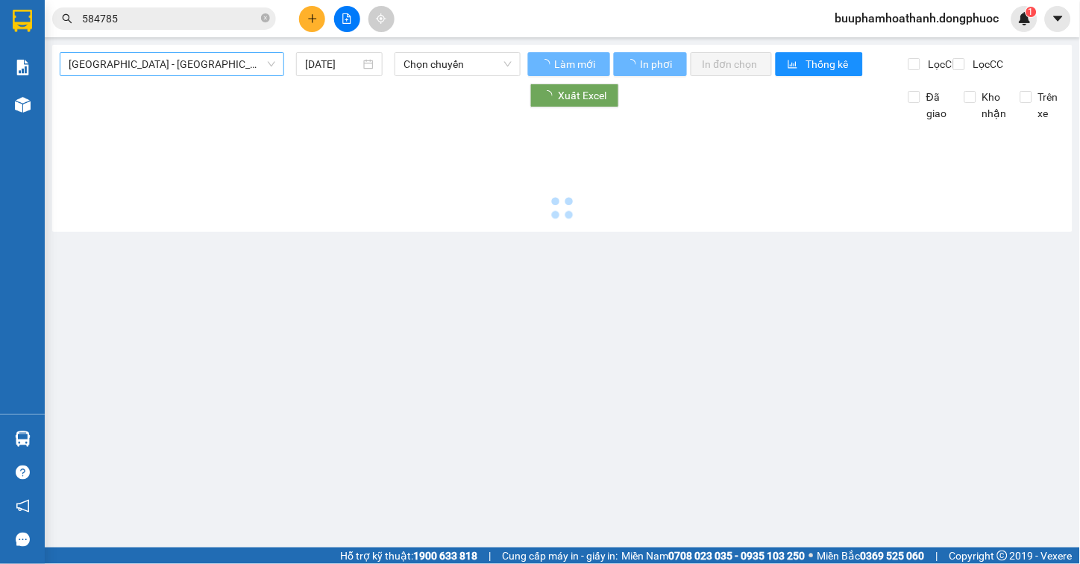
click at [175, 63] on span "[GEOGRAPHIC_DATA] - [GEOGRAPHIC_DATA] (vip)" at bounding box center [172, 64] width 207 height 22
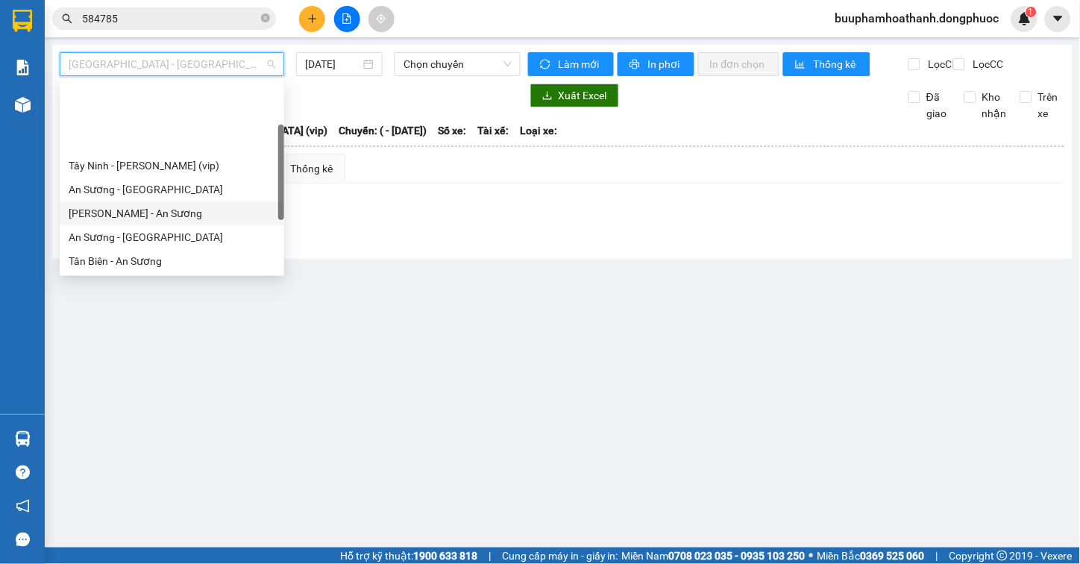
scroll to position [214, 0]
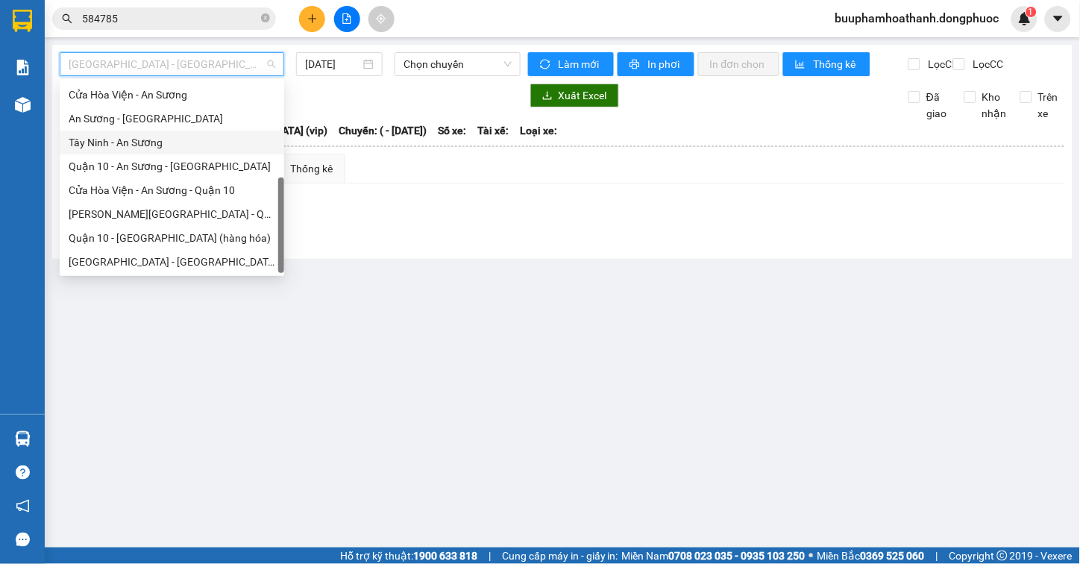
click at [139, 144] on div "Tây Ninh - An Sương" at bounding box center [172, 142] width 207 height 16
type input "[DATE]"
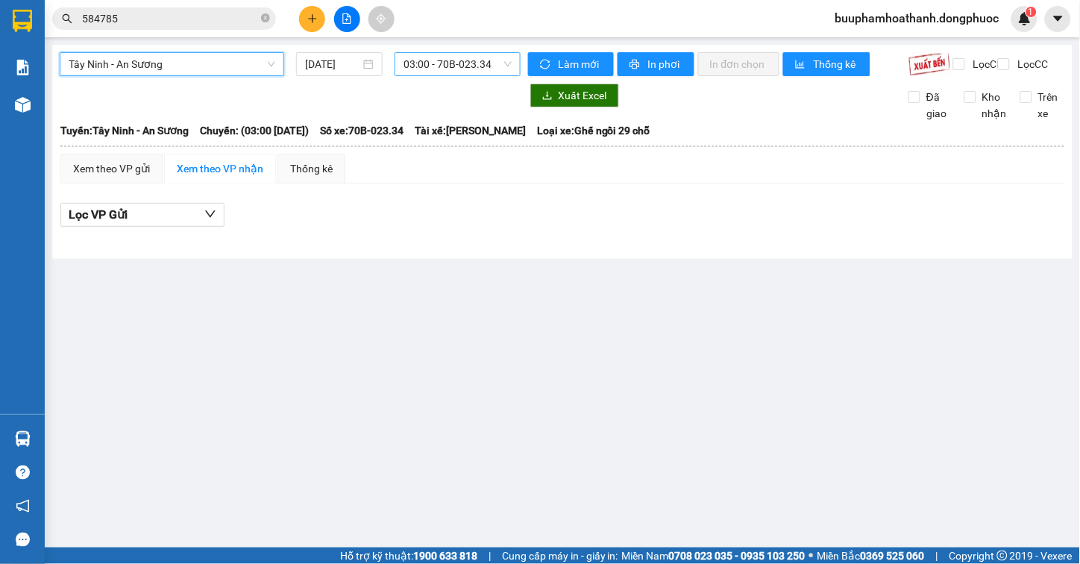
click at [415, 66] on span "03:00 - 70B-023.34" at bounding box center [457, 64] width 108 height 22
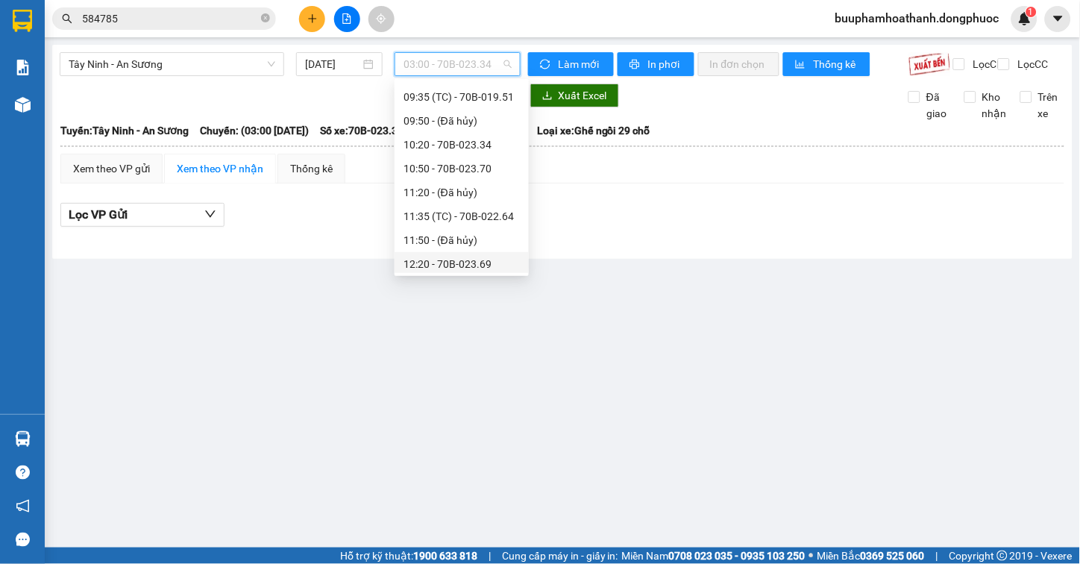
scroll to position [414, 0]
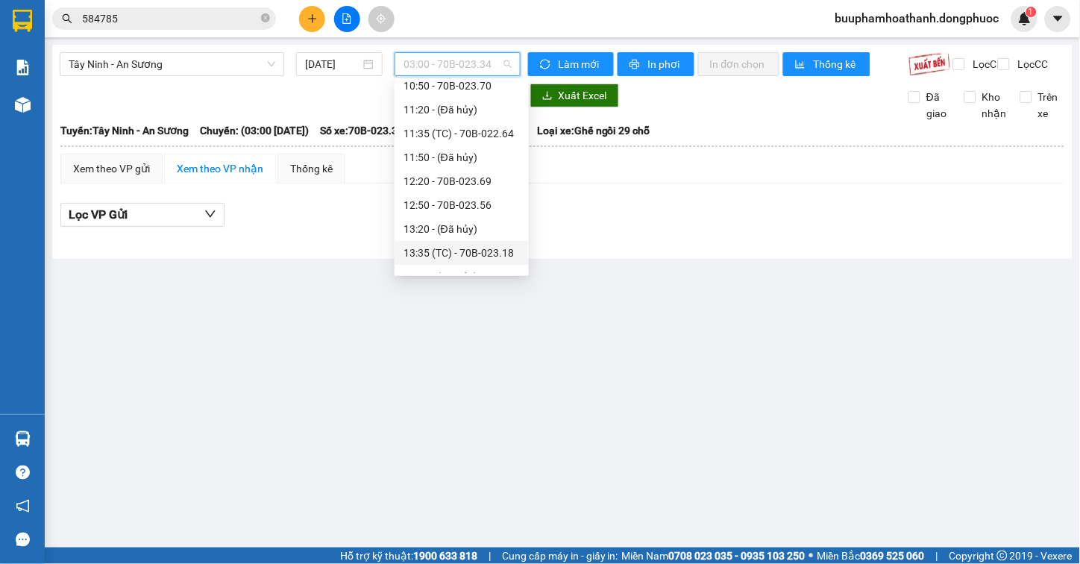
click at [497, 247] on div "13:35 (TC) - 70B-023.18" at bounding box center [461, 253] width 116 height 16
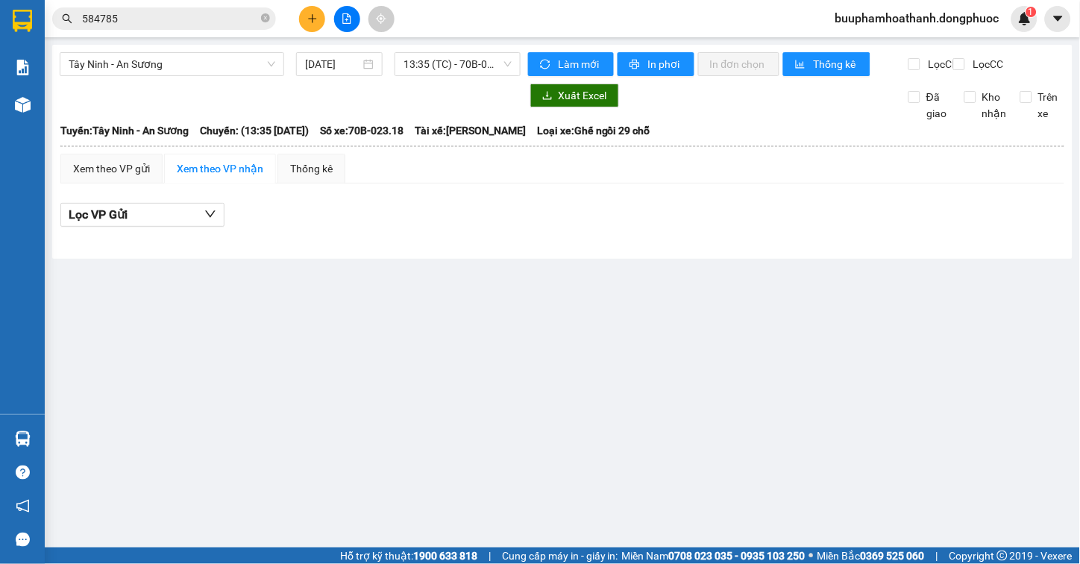
click at [655, 243] on div at bounding box center [562, 239] width 1004 height 8
click at [465, 54] on span "13:35 (TC) - 70B-023.18" at bounding box center [457, 64] width 108 height 22
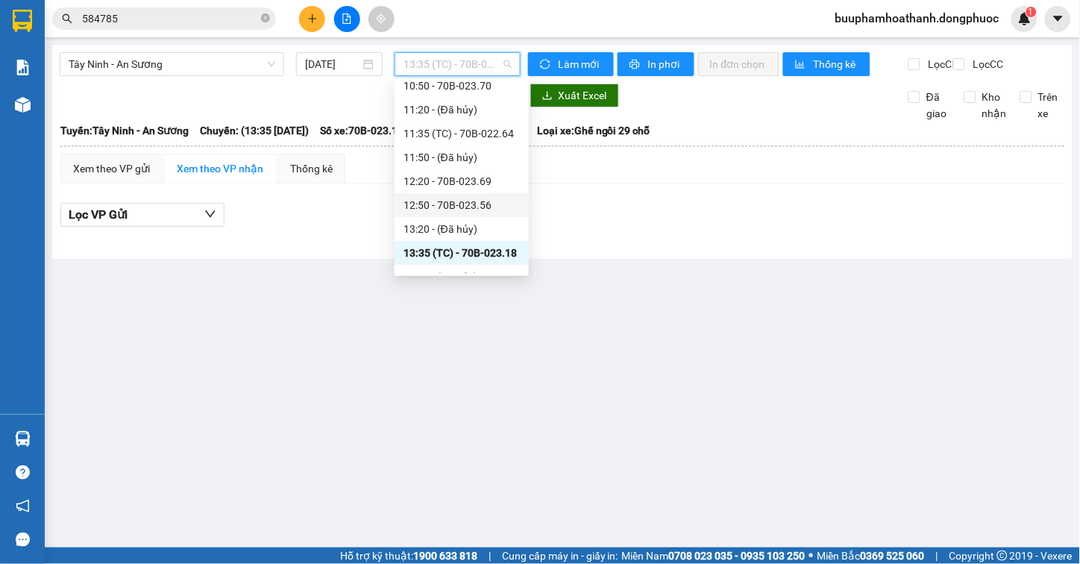
click at [510, 201] on div "12:50 - 70B-023.56" at bounding box center [461, 205] width 116 height 16
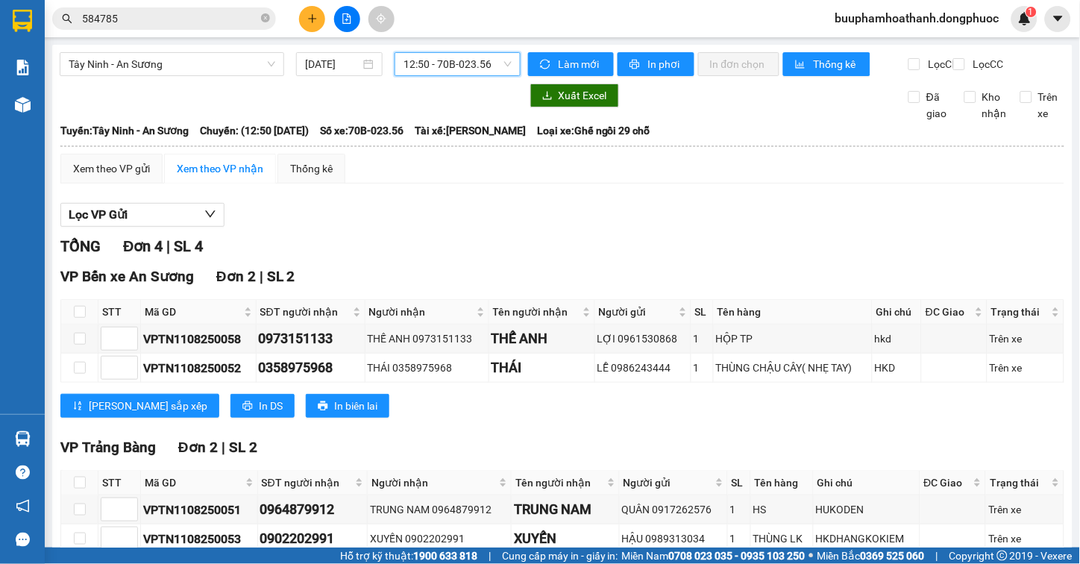
click at [498, 69] on span "12:50 - 70B-023.56" at bounding box center [457, 64] width 108 height 22
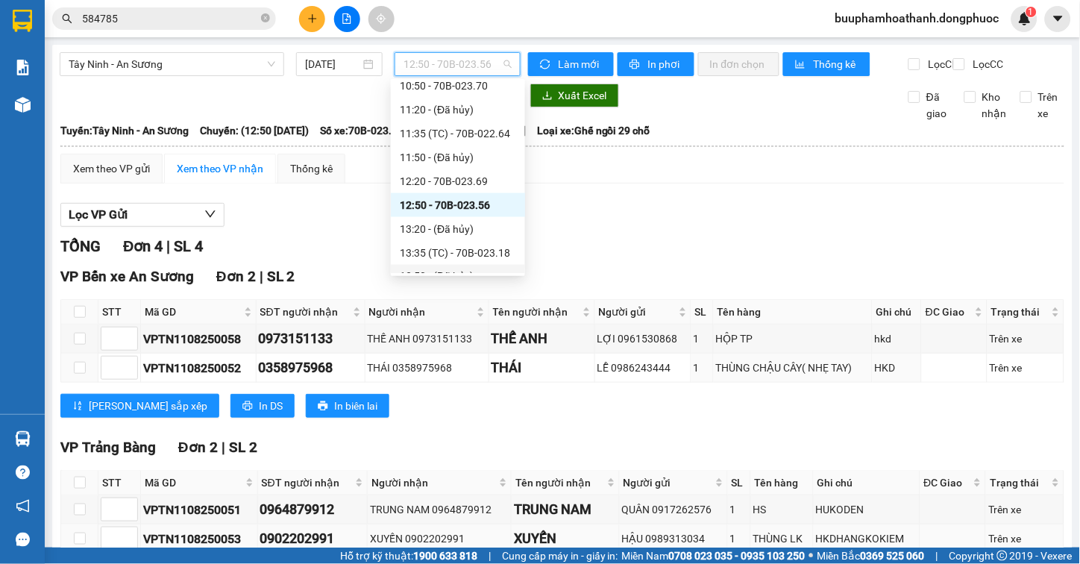
scroll to position [97, 0]
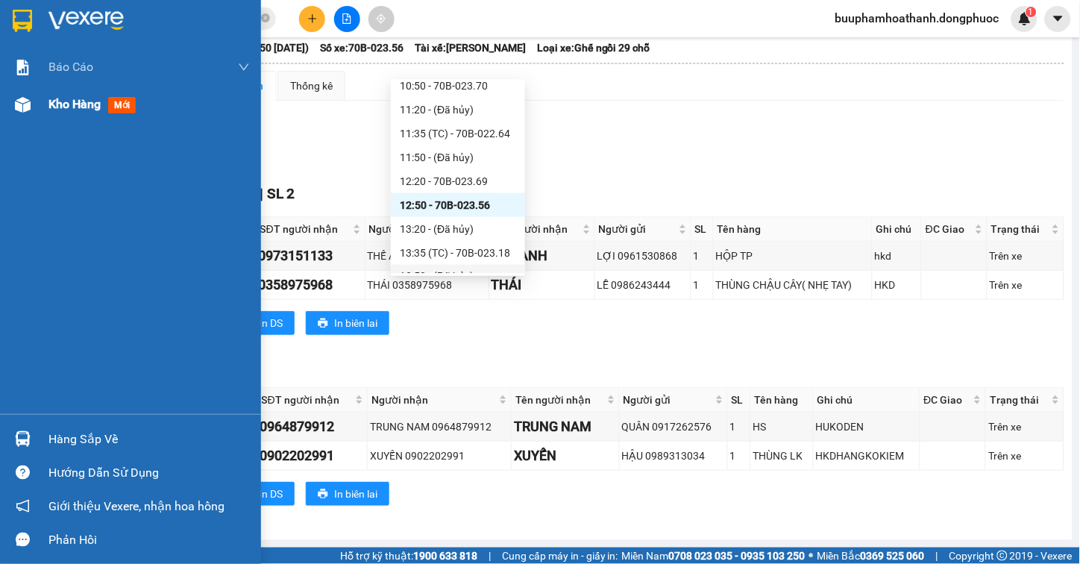
click at [32, 115] on div at bounding box center [23, 105] width 26 height 26
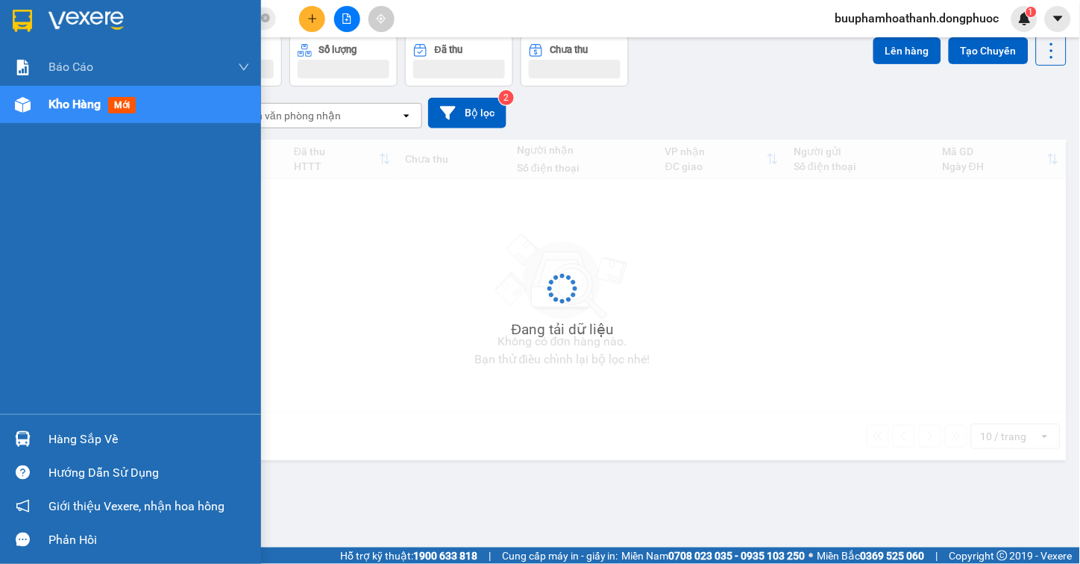
scroll to position [69, 0]
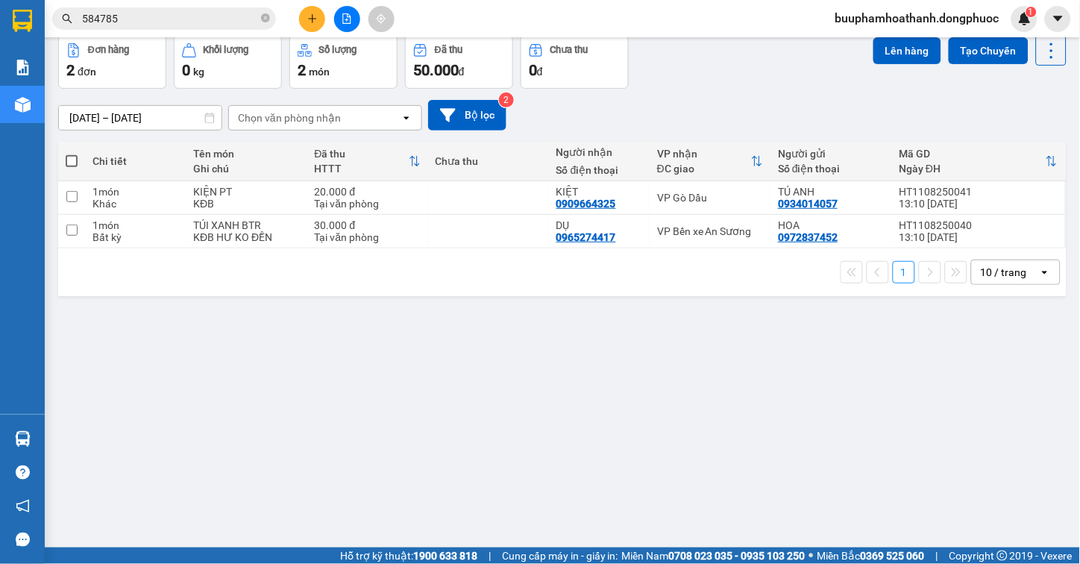
click at [662, 468] on div "ver 1.8.137 Kho gửi Trên xe Kho nhận Hàng đã giao TIỀN MẶT ĐƠN HỦY Đơn hàng 2…" at bounding box center [562, 258] width 1020 height 564
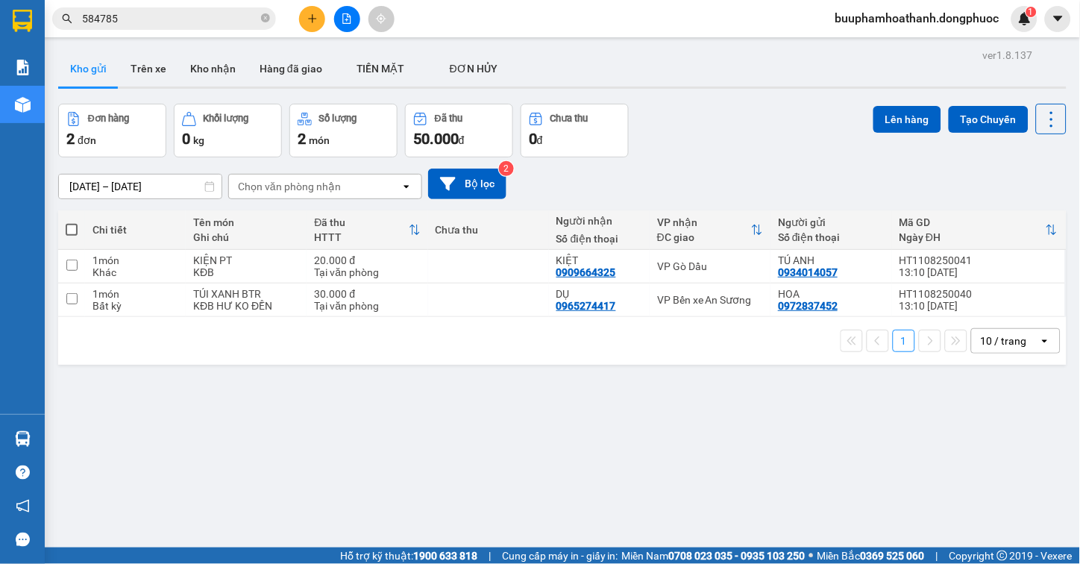
click at [342, 9] on button at bounding box center [347, 19] width 26 height 26
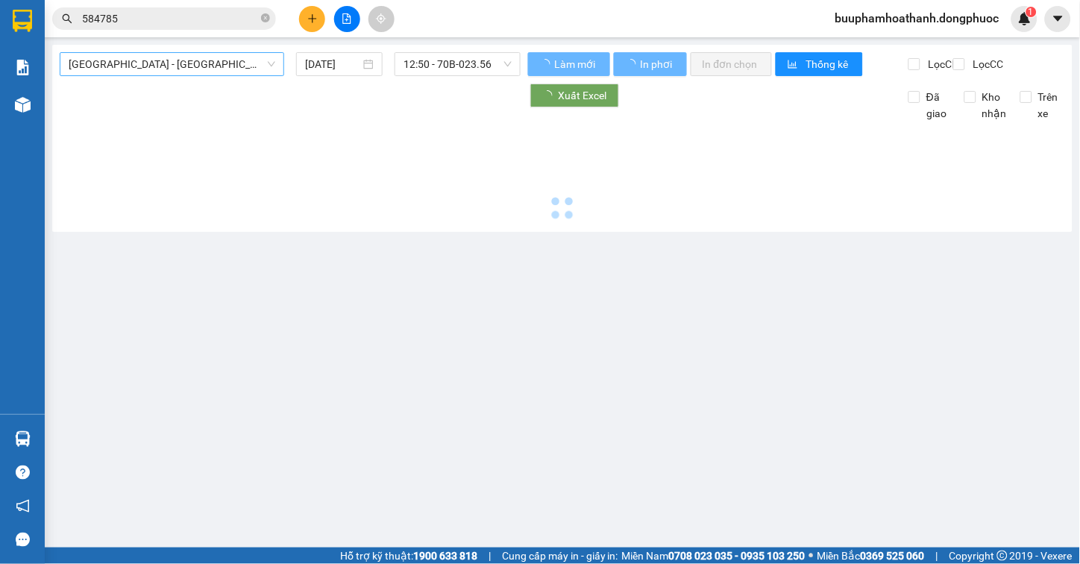
click at [192, 56] on span "[GEOGRAPHIC_DATA] - [GEOGRAPHIC_DATA] (vip)" at bounding box center [172, 64] width 207 height 22
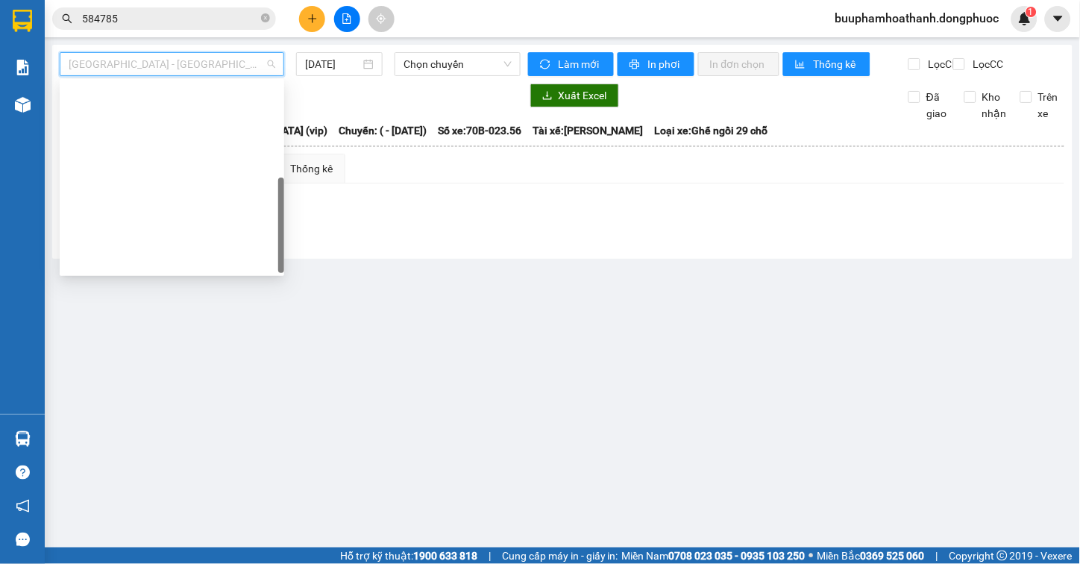
scroll to position [214, 0]
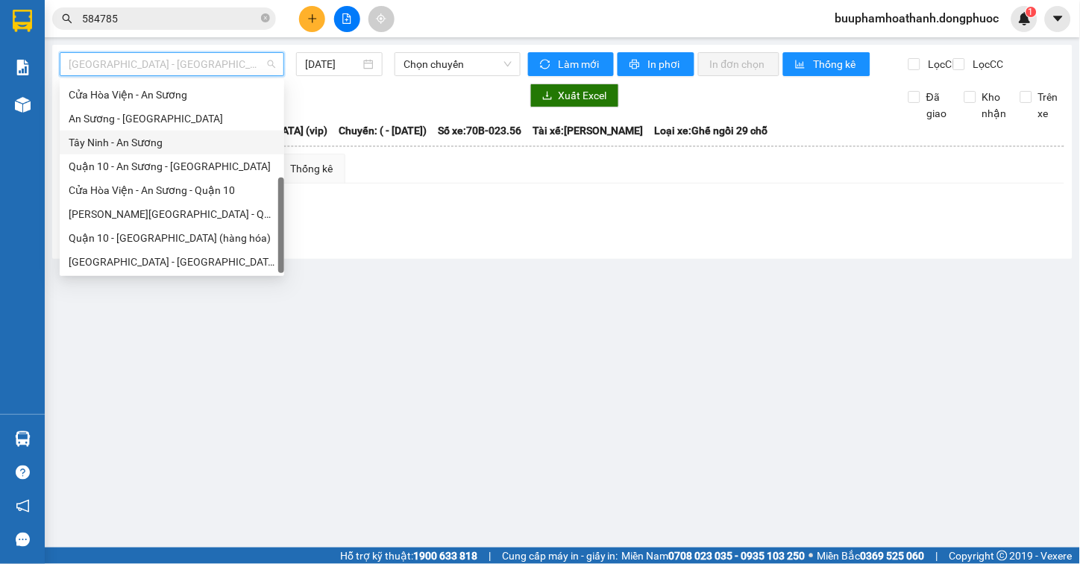
click at [151, 136] on div "Tây Ninh - An Sương" at bounding box center [172, 142] width 207 height 16
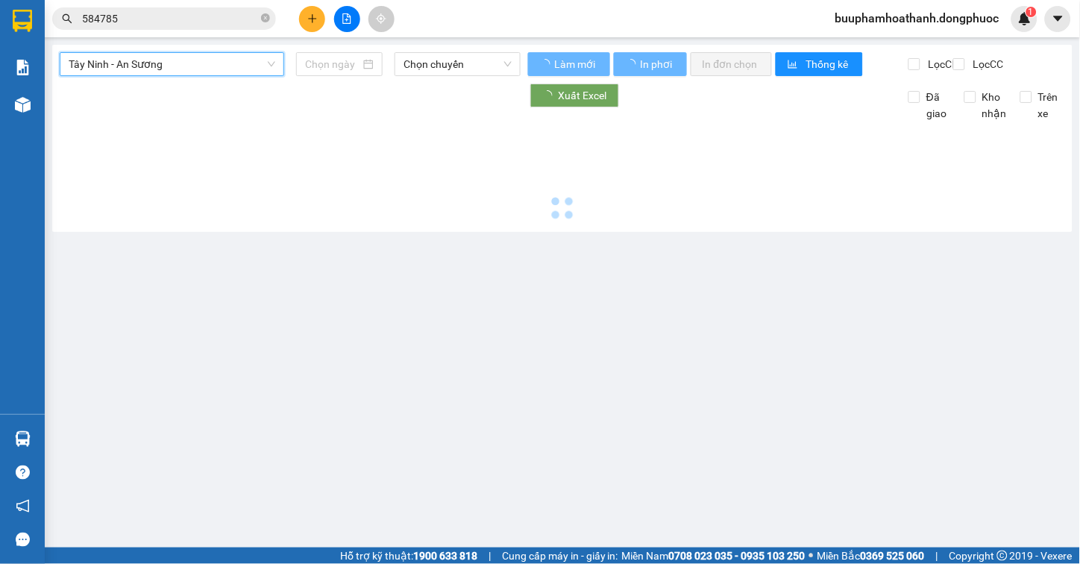
type input "[DATE]"
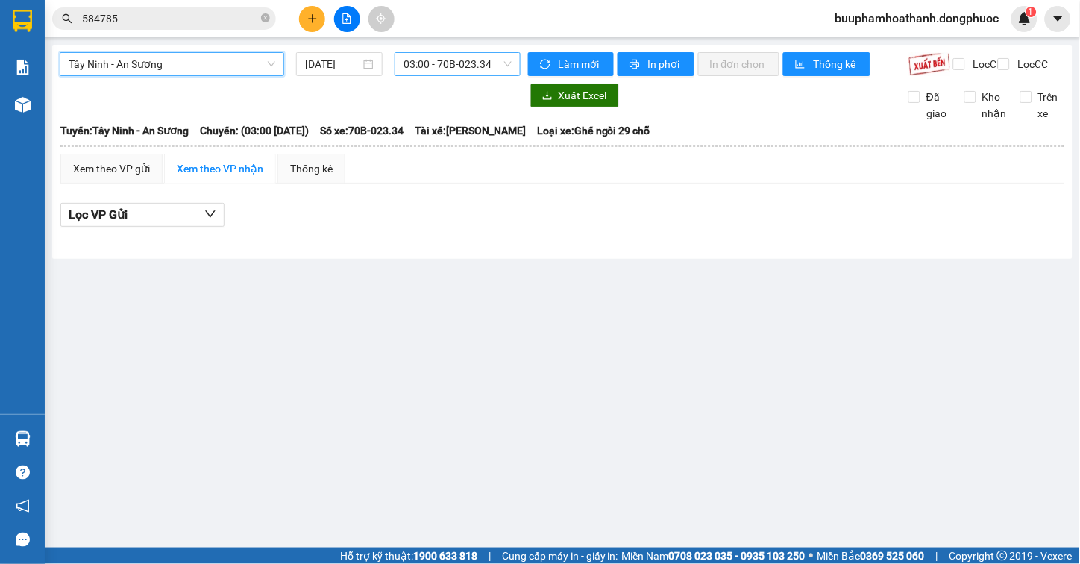
click at [434, 55] on span "03:00 - 70B-023.34" at bounding box center [457, 64] width 108 height 22
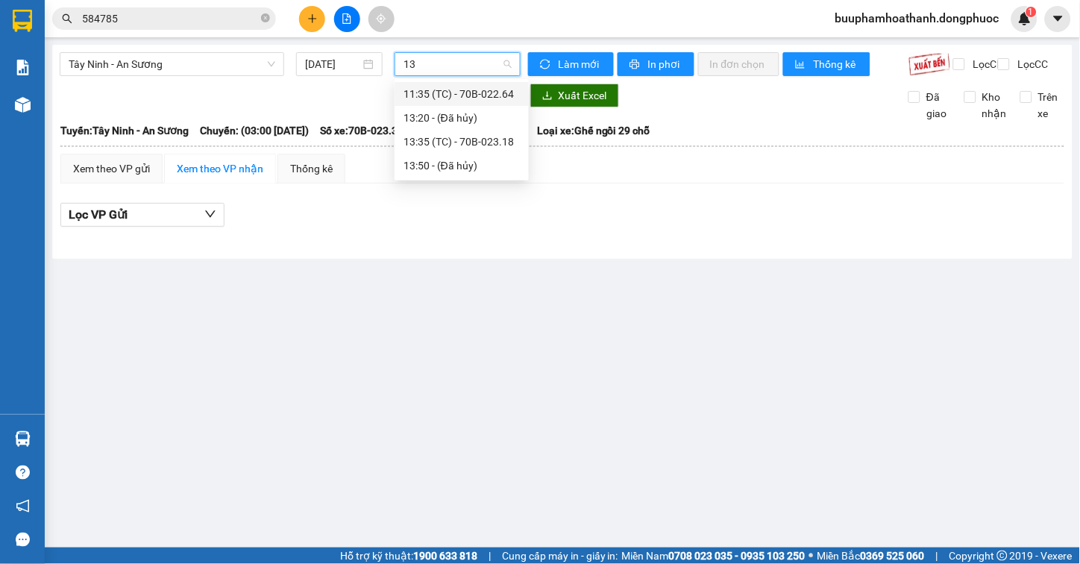
type input "133"
click at [431, 86] on div "13:35 (TC) - 70B-023.18" at bounding box center [461, 94] width 116 height 16
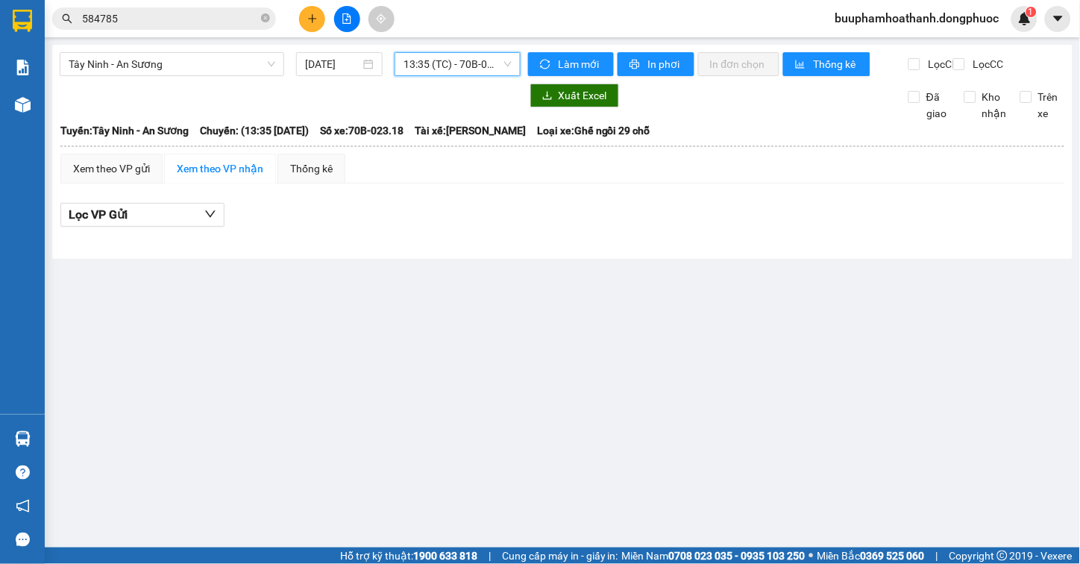
click at [467, 76] on div "Tây Ninh - An Sương 11/08/2025 13:35 13:35 (TC) - 70B-023.18" at bounding box center [290, 64] width 461 height 24
drag, startPoint x: 462, startPoint y: 73, endPoint x: 451, endPoint y: 84, distance: 15.8
click at [451, 76] on div "Tây Ninh - An Sương 11/08/2025 13:35 (TC) - 70B-023.18" at bounding box center [290, 64] width 461 height 24
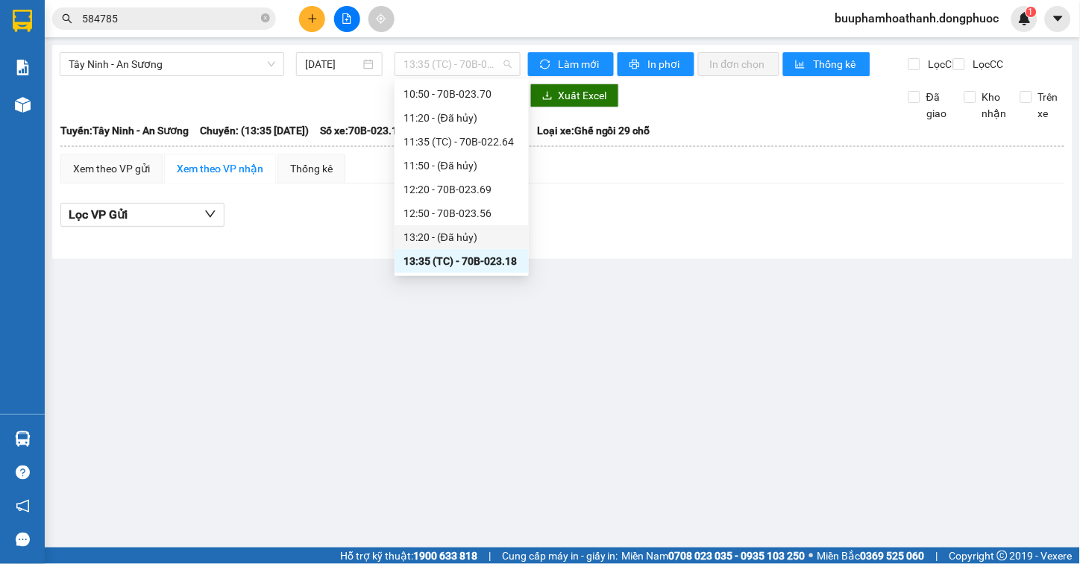
click at [503, 225] on div "13:20 - (Đã hủy)" at bounding box center [461, 237] width 134 height 24
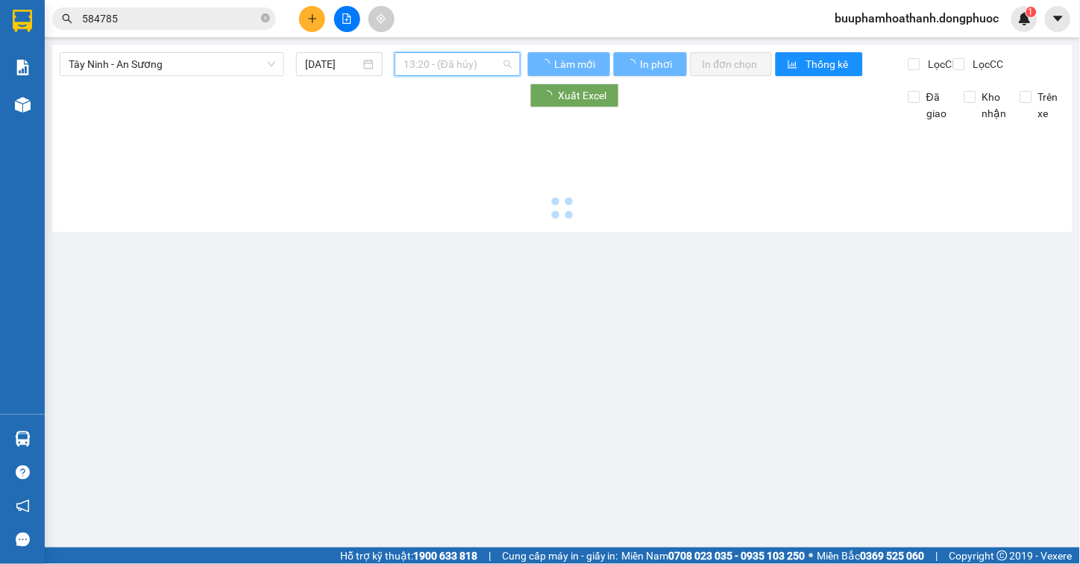
click at [482, 60] on span "13:20 - (Đã hủy)" at bounding box center [457, 64] width 108 height 22
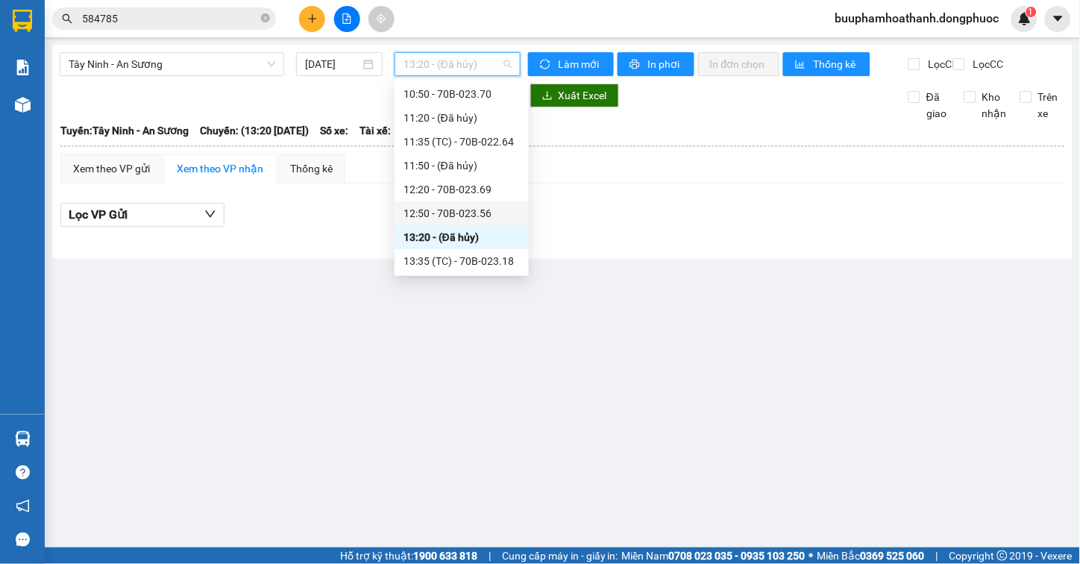
click at [498, 219] on div "12:50 - 70B-023.56" at bounding box center [461, 213] width 116 height 16
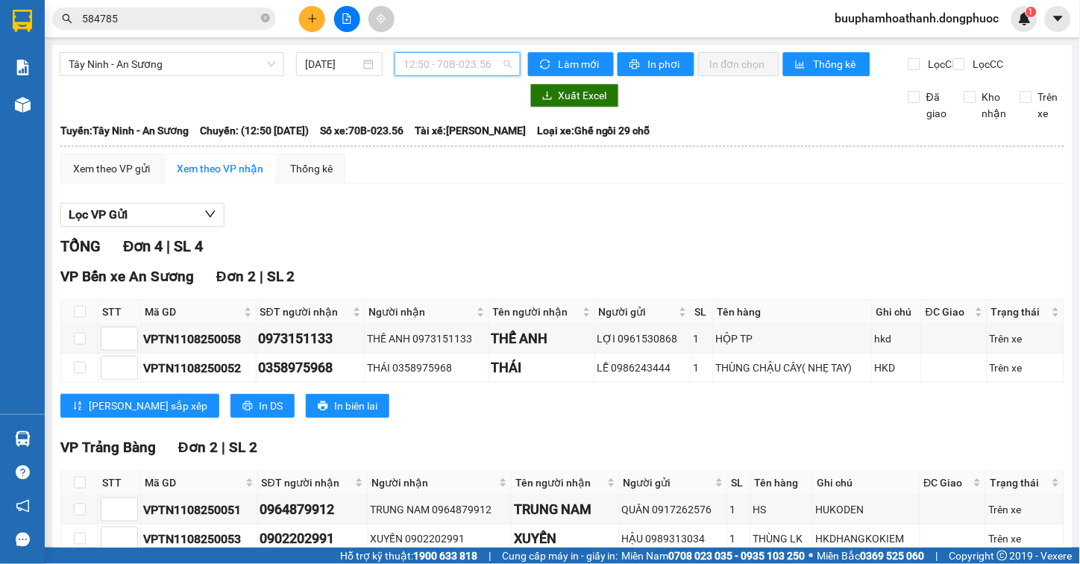
drag, startPoint x: 441, startPoint y: 57, endPoint x: 441, endPoint y: 72, distance: 14.9
click at [441, 58] on span "12:50 - 70B-023.56" at bounding box center [457, 64] width 108 height 22
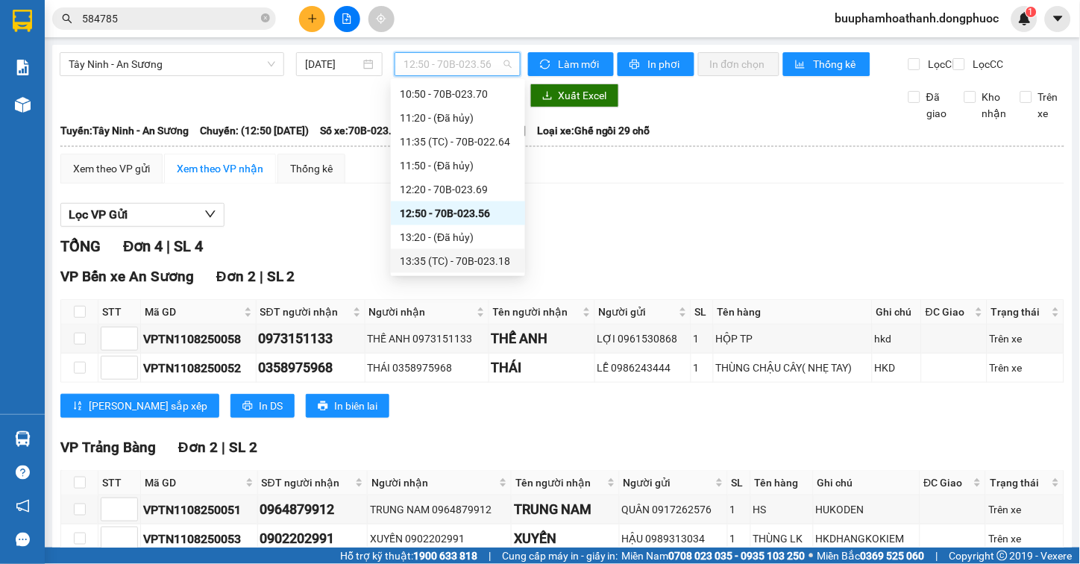
click at [435, 254] on div "13:35 (TC) - 70B-023.18" at bounding box center [458, 261] width 116 height 16
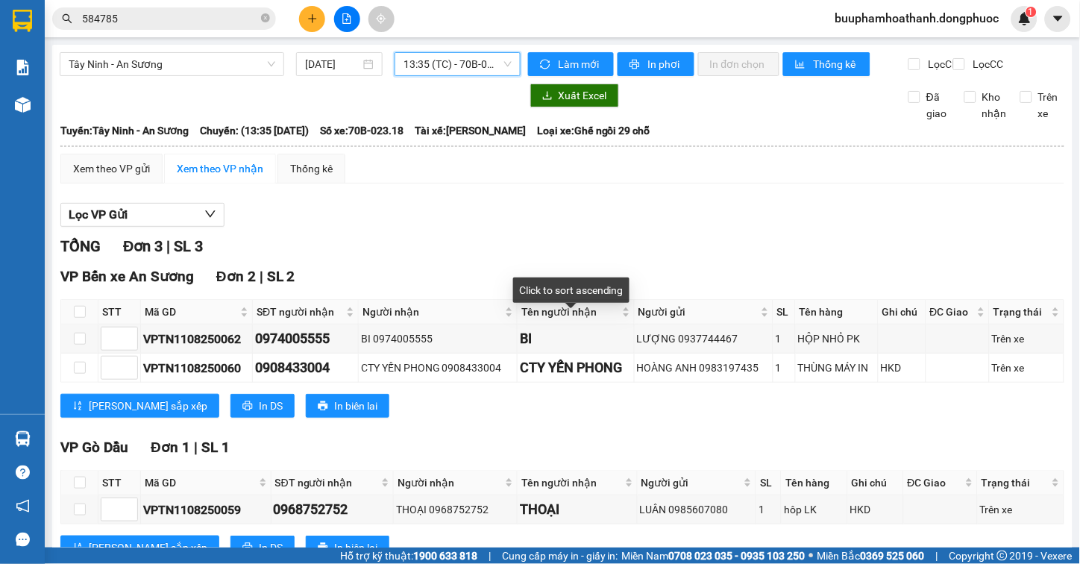
scroll to position [67, 0]
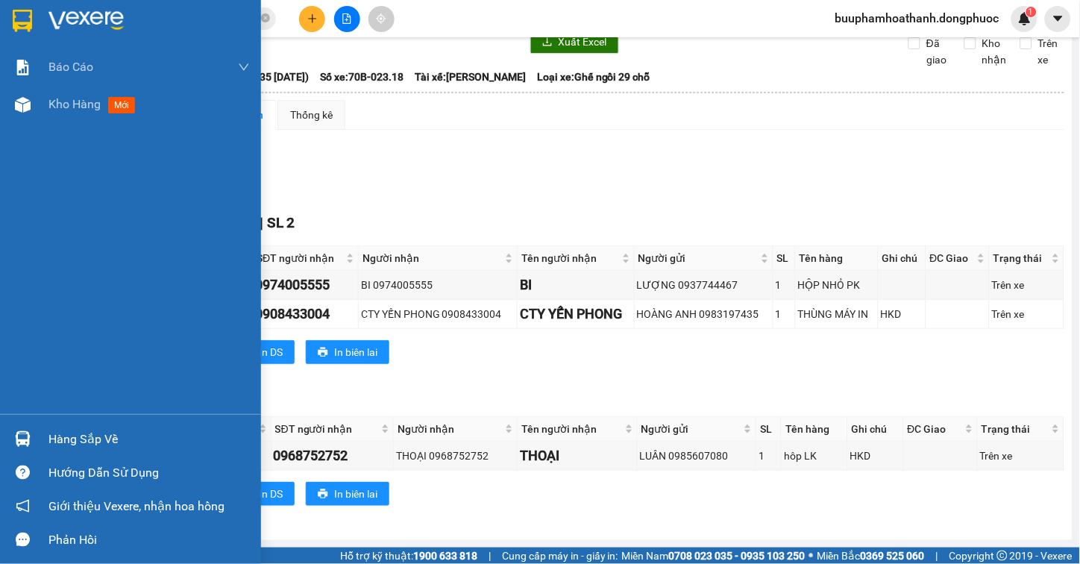
click at [19, 438] on img at bounding box center [23, 439] width 16 height 16
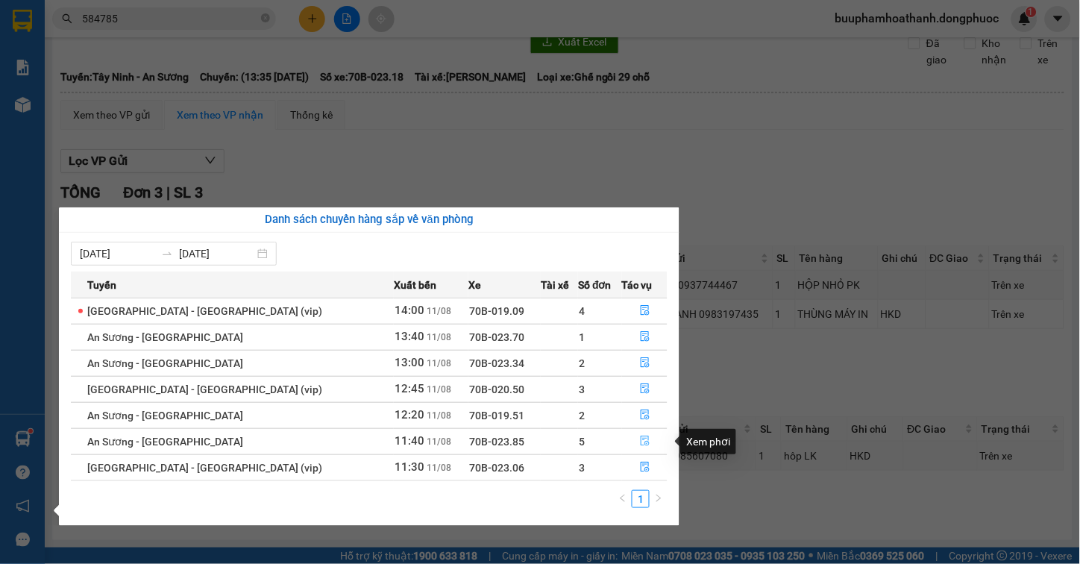
click at [640, 443] on icon "file-done" at bounding box center [645, 440] width 10 height 10
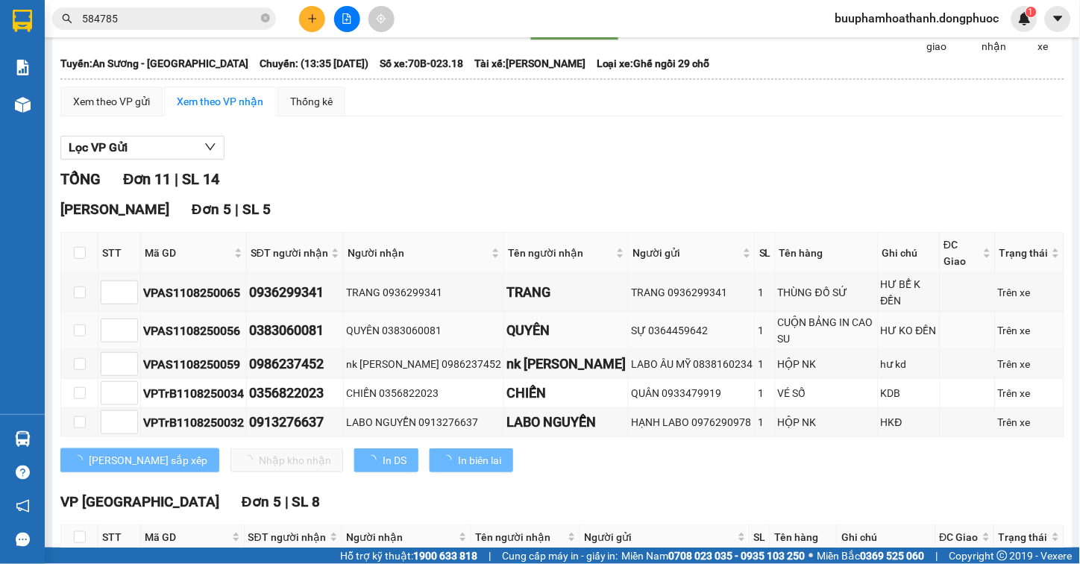
click at [465, 148] on div "Lọc VP Gửi TỔNG Đơn 11 | SL 14 Hòa Thành Đơn 5 | SL 5 STT Mã GD SĐT người nhận…" at bounding box center [562, 509] width 1004 height 762
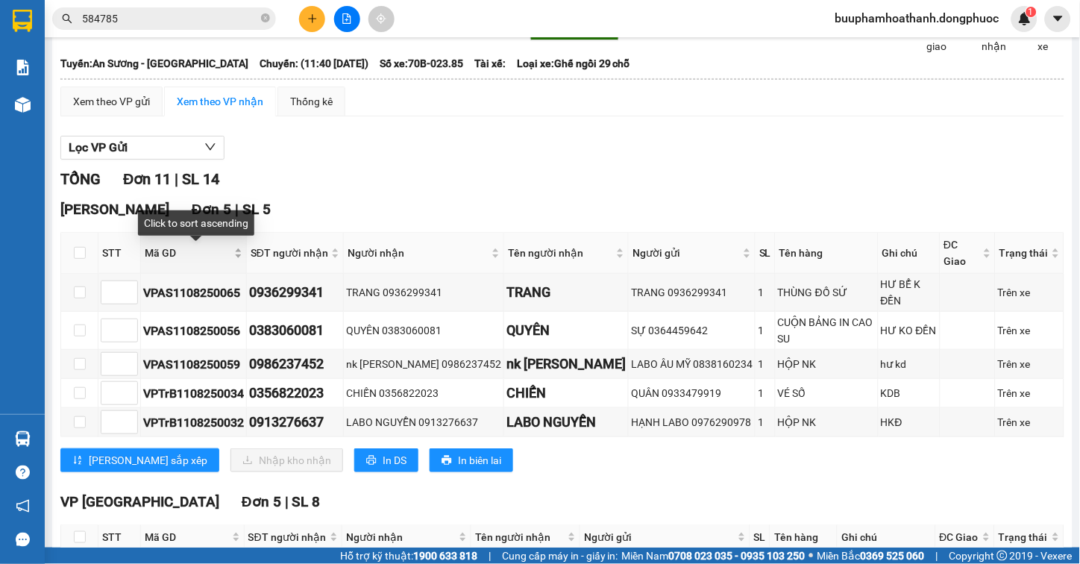
click at [153, 255] on span "Mã GD" at bounding box center [188, 253] width 86 height 16
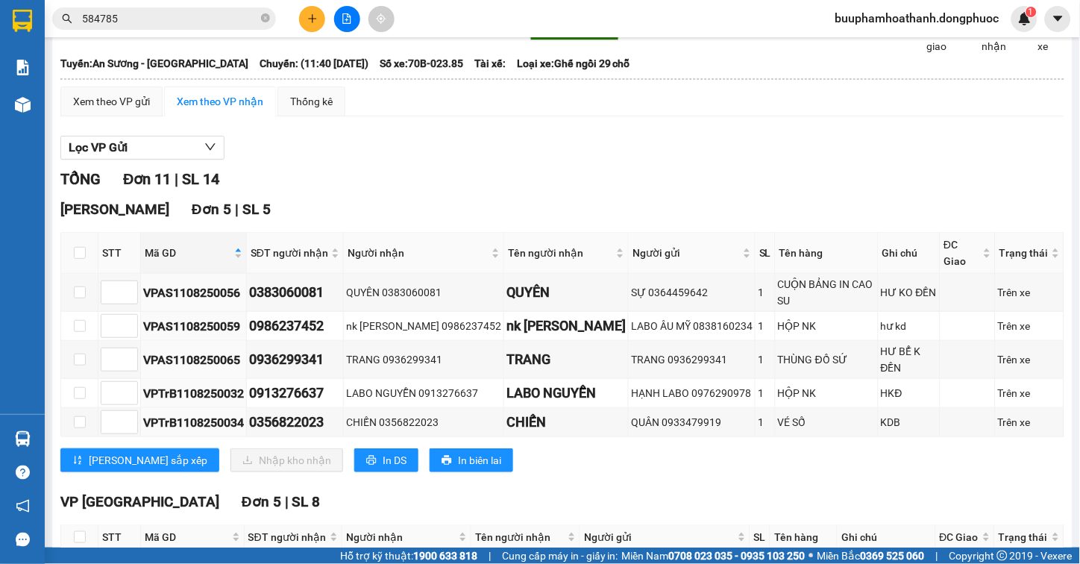
click at [408, 160] on div "Lọc VP Gửi" at bounding box center [562, 148] width 1004 height 25
click at [78, 259] on input "checkbox" at bounding box center [80, 253] width 12 height 12
checkbox input "true"
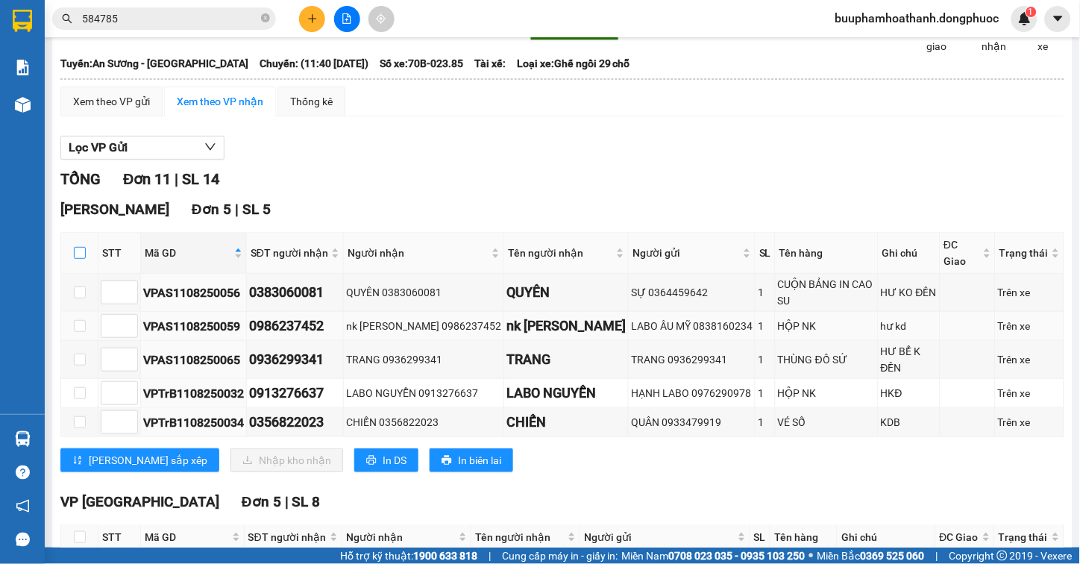
checkbox input "true"
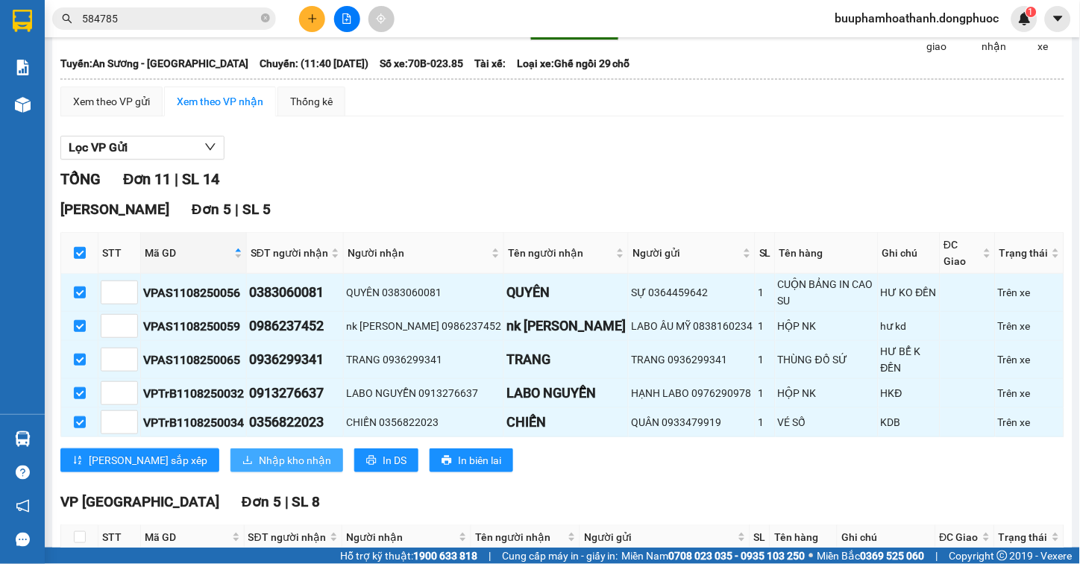
click at [242, 455] on icon "download" at bounding box center [247, 460] width 10 height 10
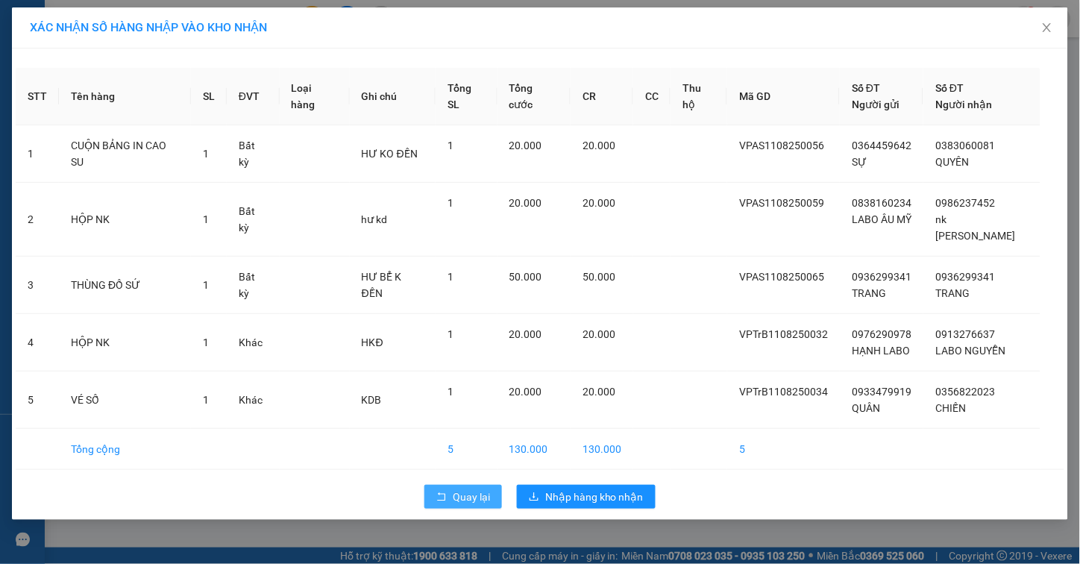
click at [453, 488] on button "Quay lại" at bounding box center [463, 497] width 78 height 24
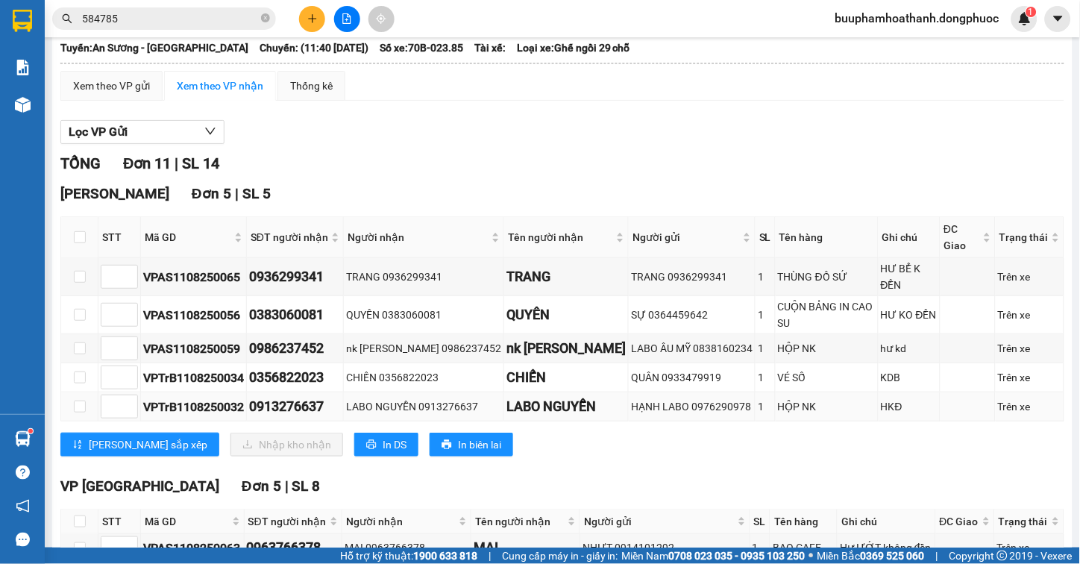
scroll to position [166, 0]
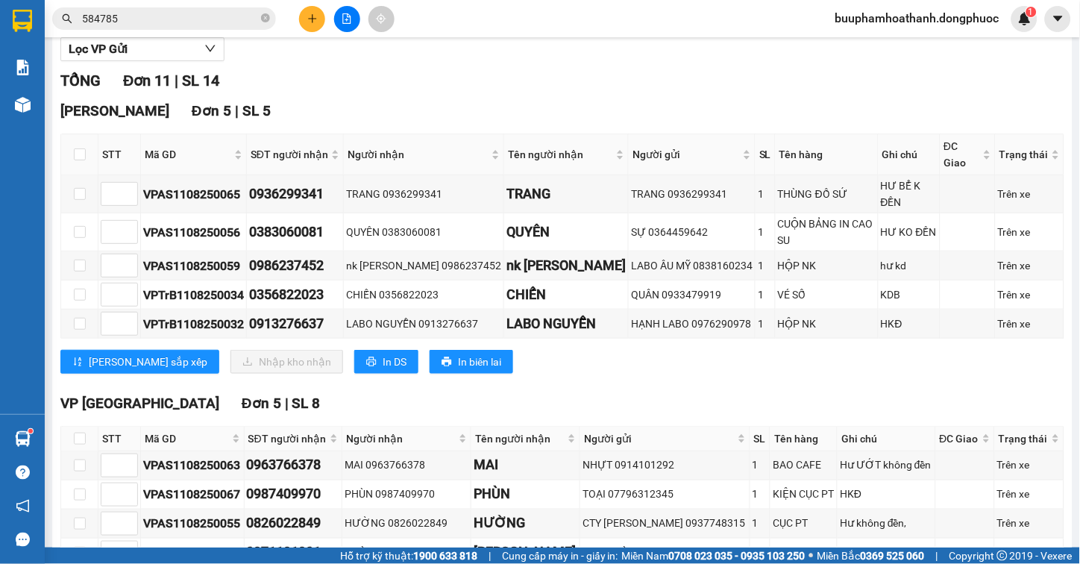
click at [599, 366] on div "TỔNG Đơn 11 | SL 14 Hòa Thành Đơn 5 | SL 5 STT Mã GD SĐT người nhận Người nhận …" at bounding box center [562, 430] width 1004 height 723
click at [166, 157] on span "Mã GD" at bounding box center [188, 154] width 86 height 16
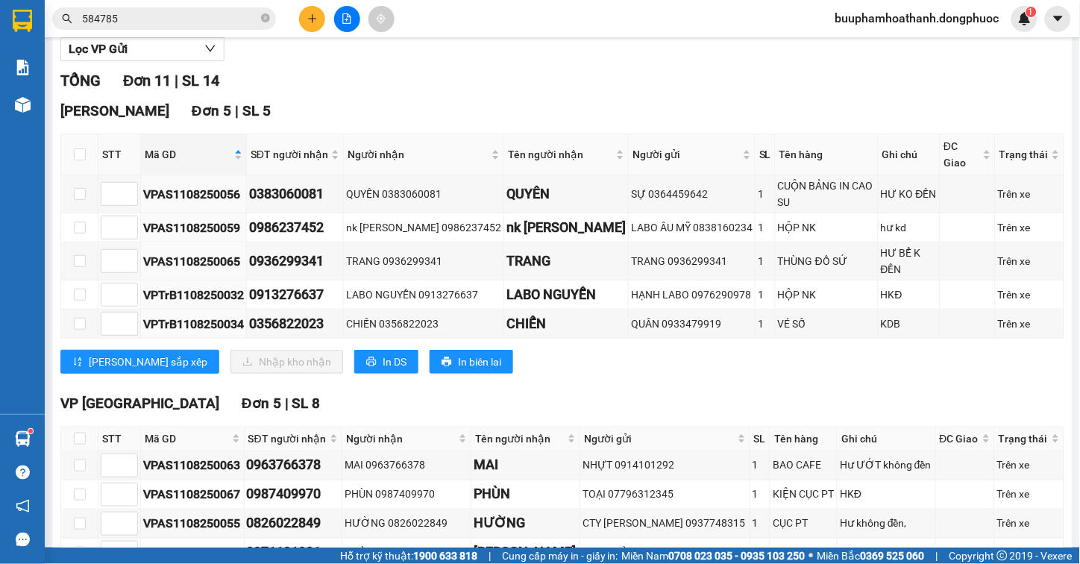
click at [374, 62] on div "Lọc VP Gửi" at bounding box center [562, 49] width 1004 height 25
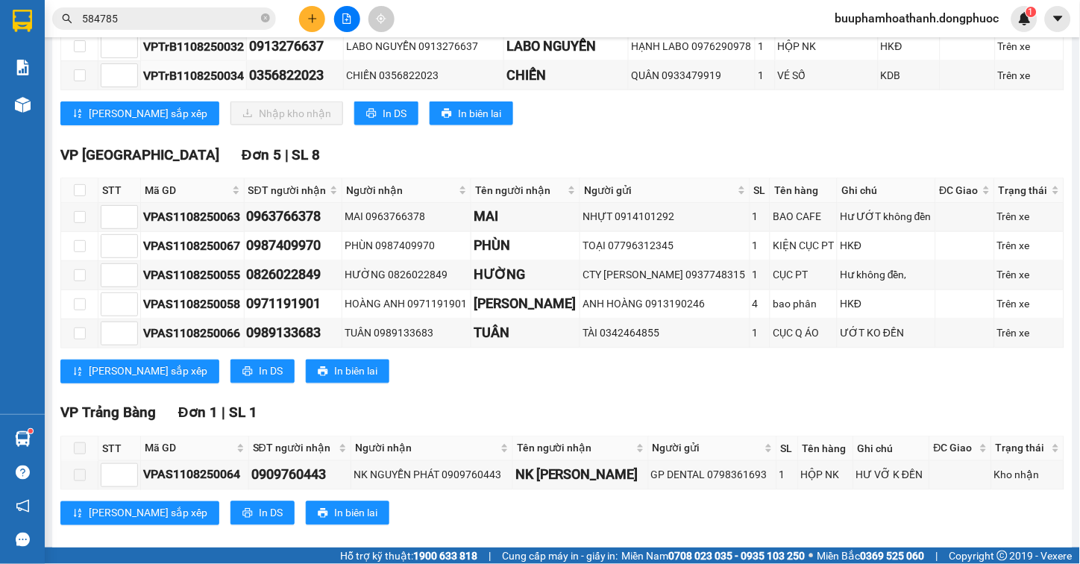
click at [720, 359] on div "Lưu sắp xếp In DS In biên lai" at bounding box center [562, 371] width 1004 height 24
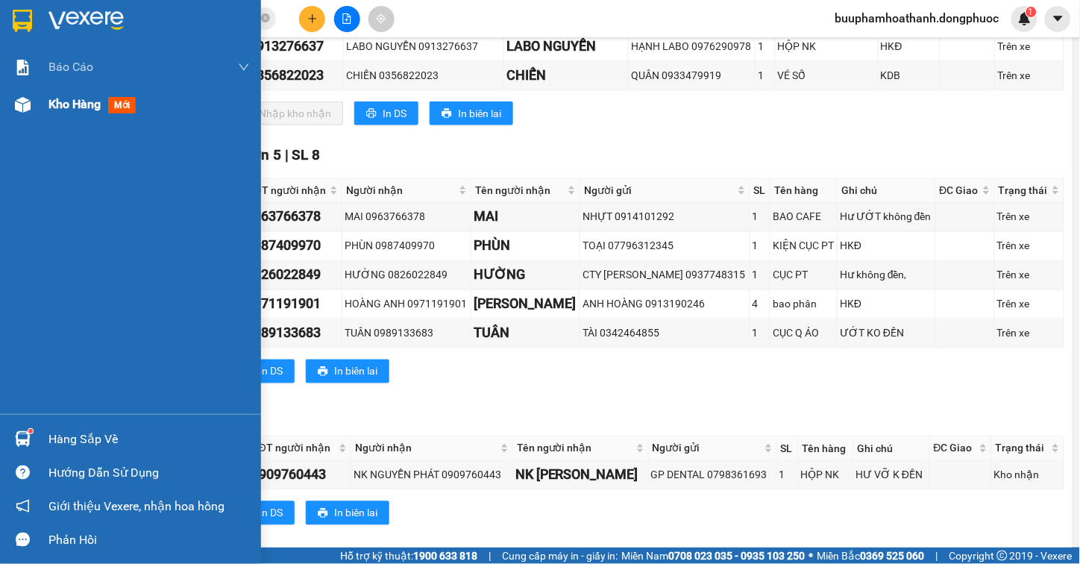
click at [58, 97] on span "Kho hàng" at bounding box center [74, 104] width 52 height 14
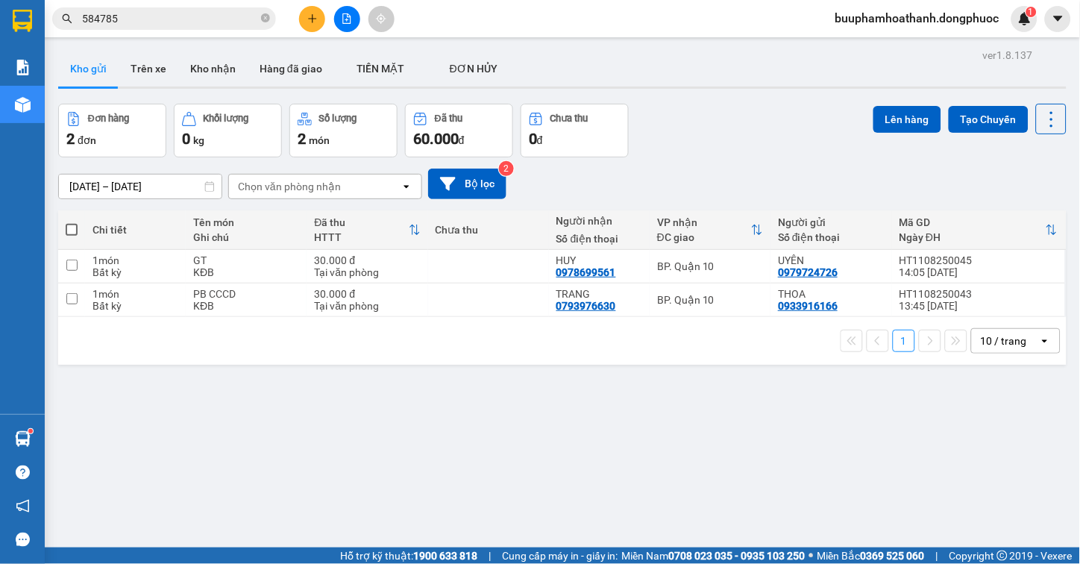
scroll to position [69, 0]
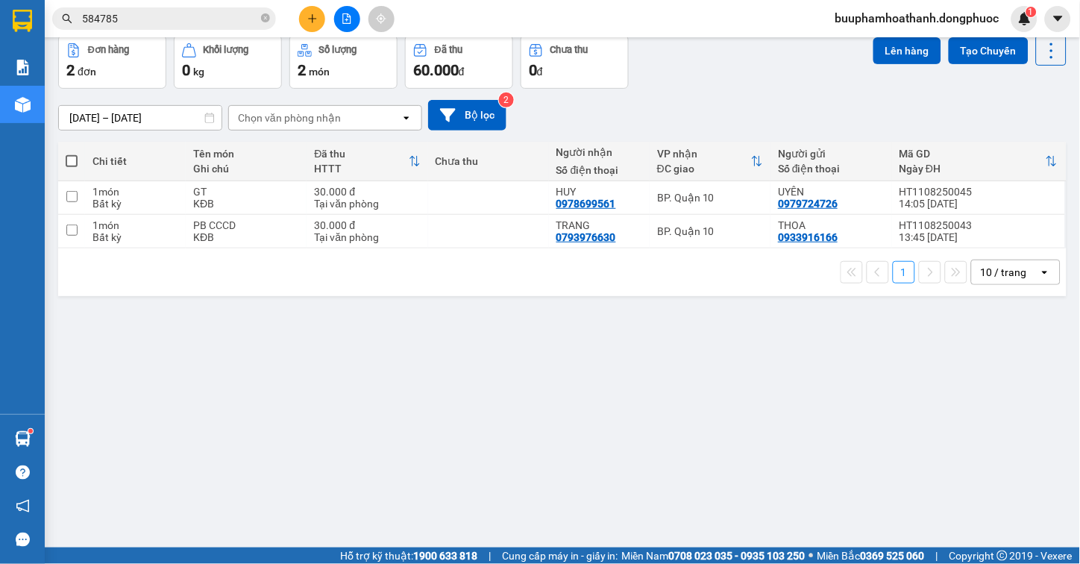
click at [621, 430] on div "ver 1.8.137 Kho gửi Trên xe Kho nhận Hàng đã giao TIỀN MẶT ĐƠN HỦY Đơn hàng 2…" at bounding box center [562, 258] width 1020 height 564
click at [656, 406] on div "ver 1.8.137 Kho gửi Trên xe Kho nhận Hàng đã giao TIỀN MẶT ĐƠN HỦY Đơn hàng 2…" at bounding box center [562, 258] width 1020 height 564
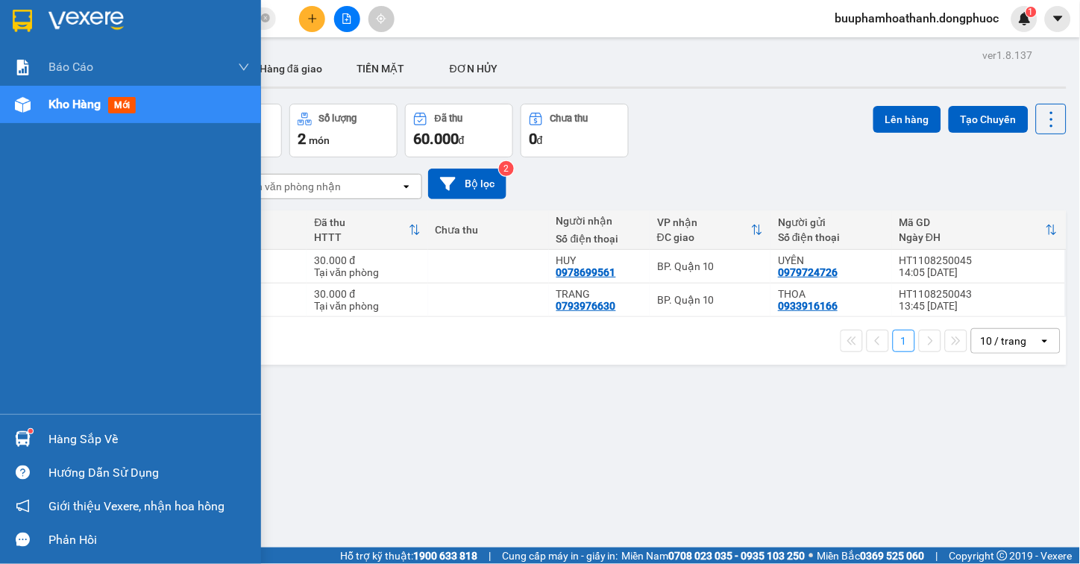
click at [40, 428] on div "Hàng sắp về" at bounding box center [130, 439] width 261 height 34
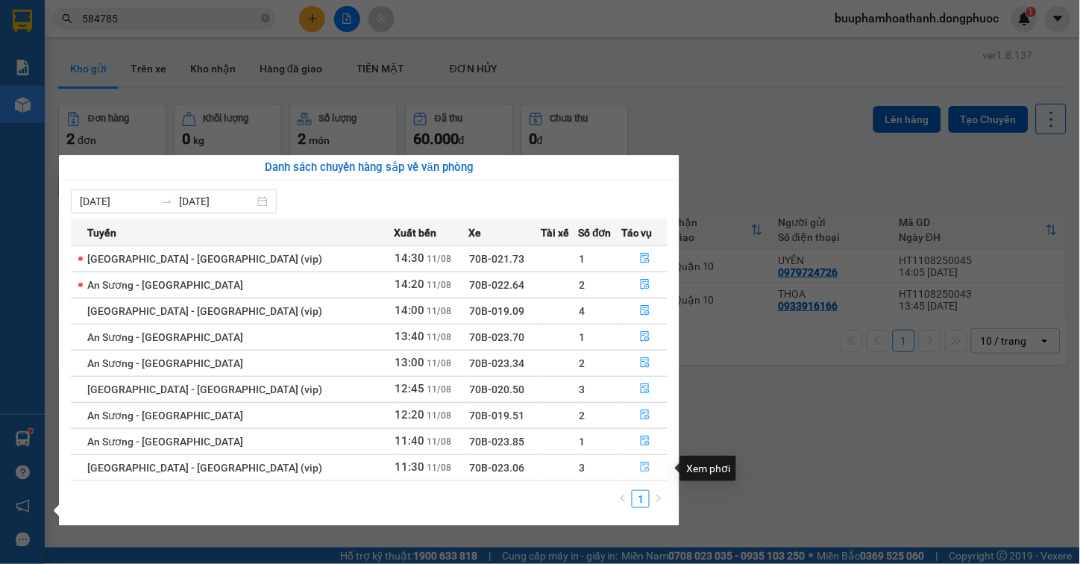
click at [630, 464] on button "button" at bounding box center [645, 468] width 45 height 24
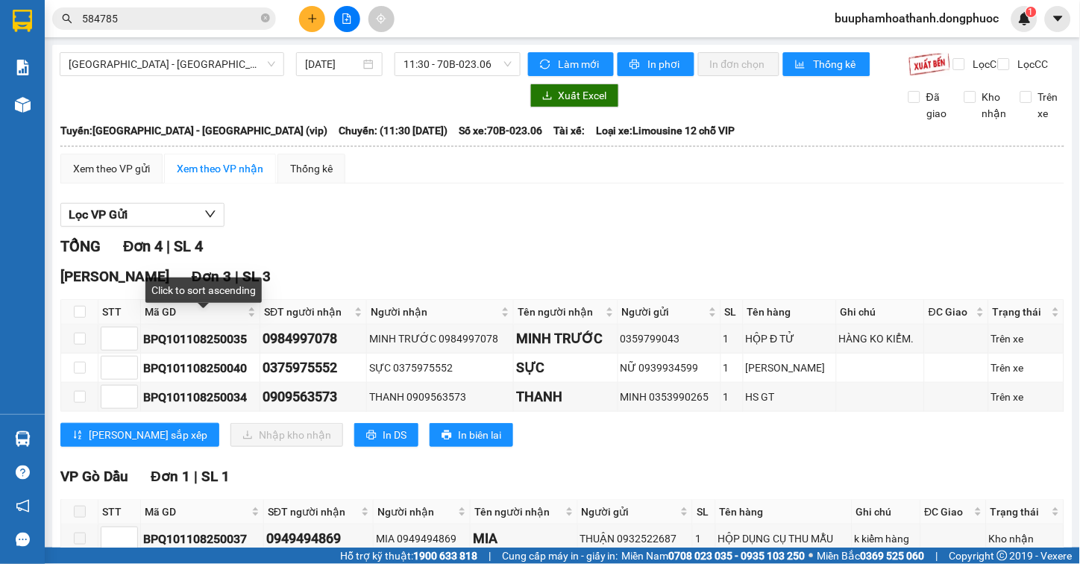
drag, startPoint x: 172, startPoint y: 321, endPoint x: 198, endPoint y: 310, distance: 27.7
click at [172, 320] on span "Mã GD" at bounding box center [195, 311] width 100 height 16
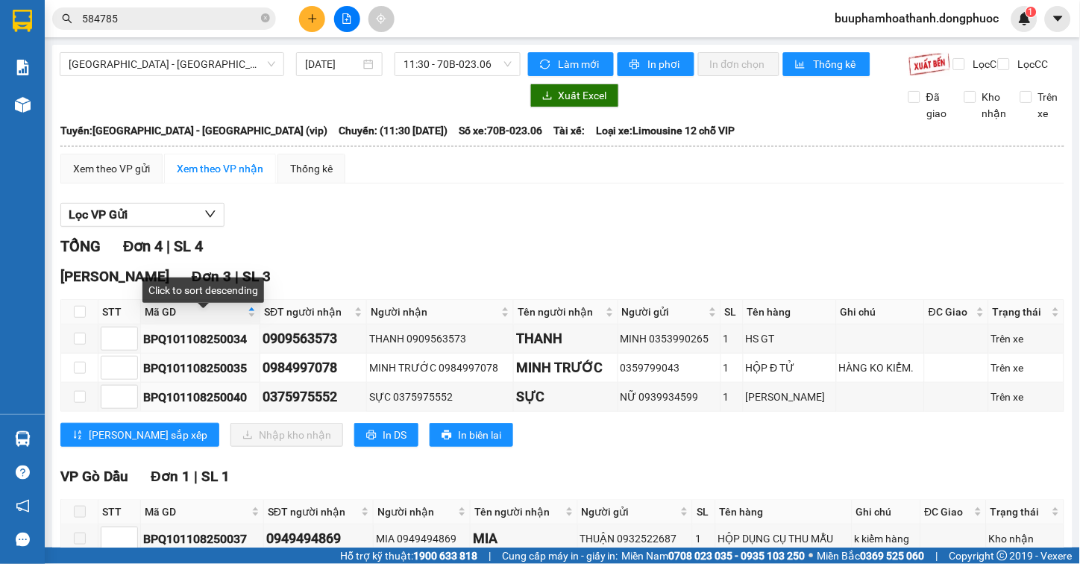
click at [431, 258] on div "TỔNG Đơn 4 | SL 4" at bounding box center [562, 246] width 1004 height 23
click at [70, 322] on th at bounding box center [79, 312] width 37 height 25
click at [75, 318] on input "checkbox" at bounding box center [80, 312] width 12 height 12
checkbox input "true"
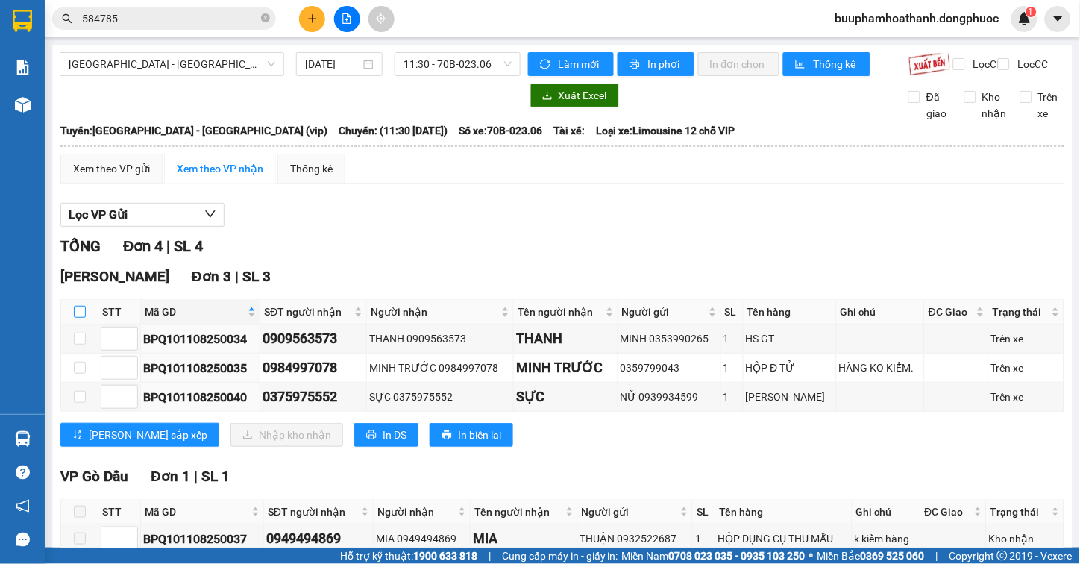
checkbox input "true"
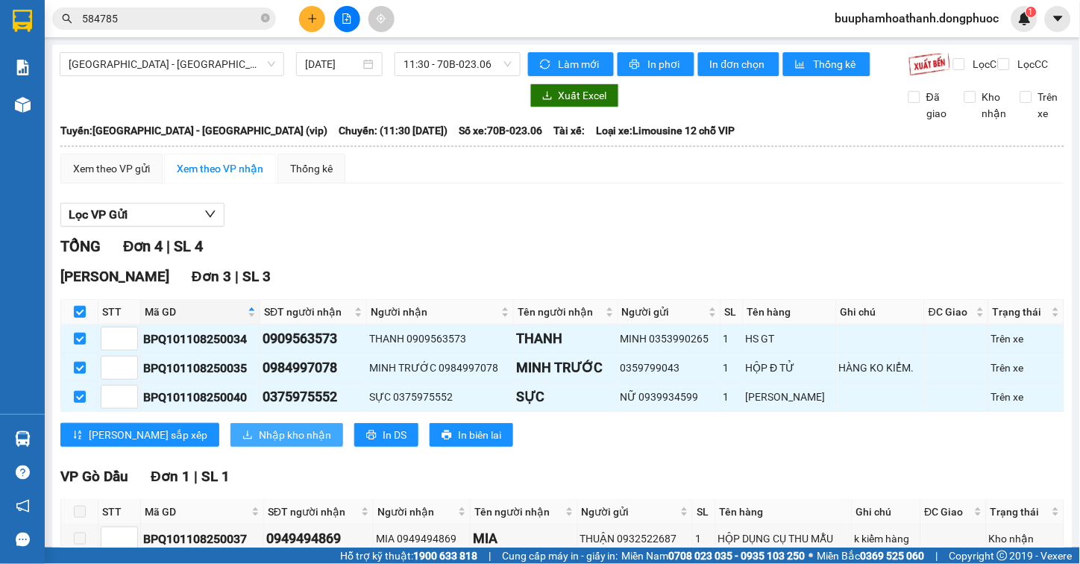
click at [259, 443] on span "Nhập kho nhận" at bounding box center [295, 435] width 72 height 16
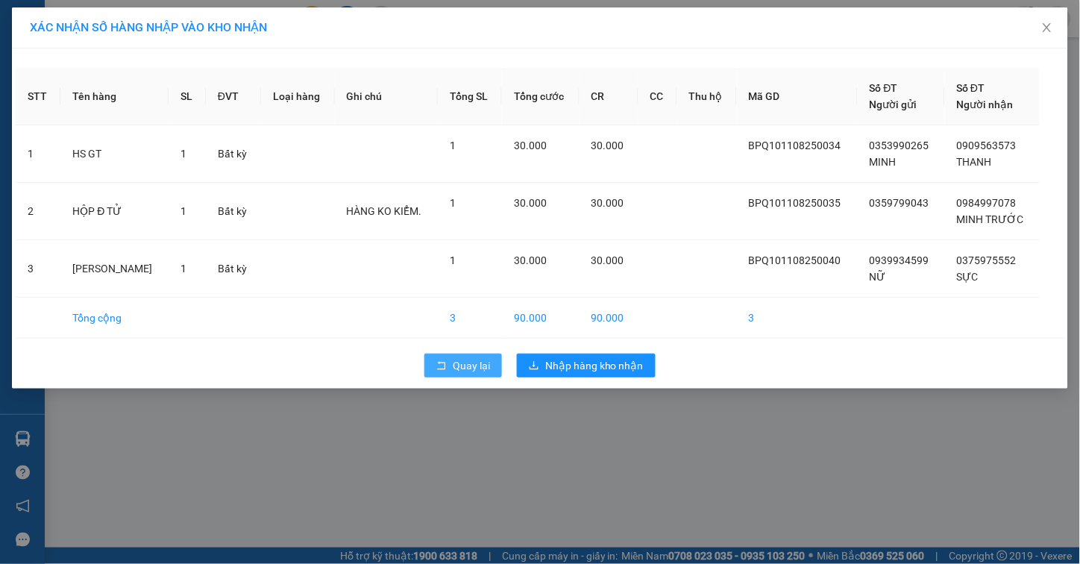
click at [457, 371] on span "Quay lại" at bounding box center [471, 365] width 37 height 16
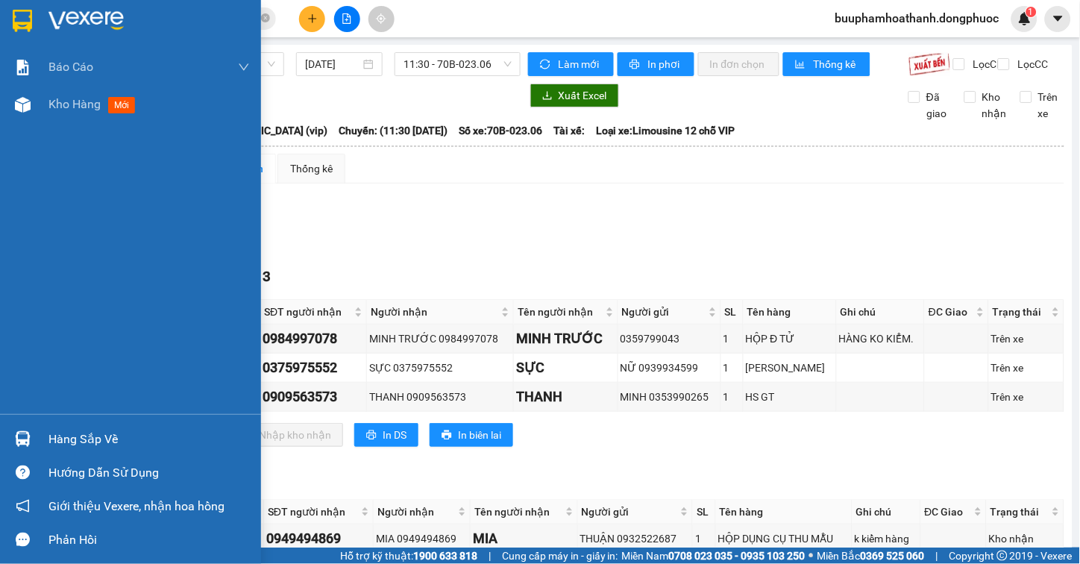
click at [22, 434] on img at bounding box center [23, 439] width 16 height 16
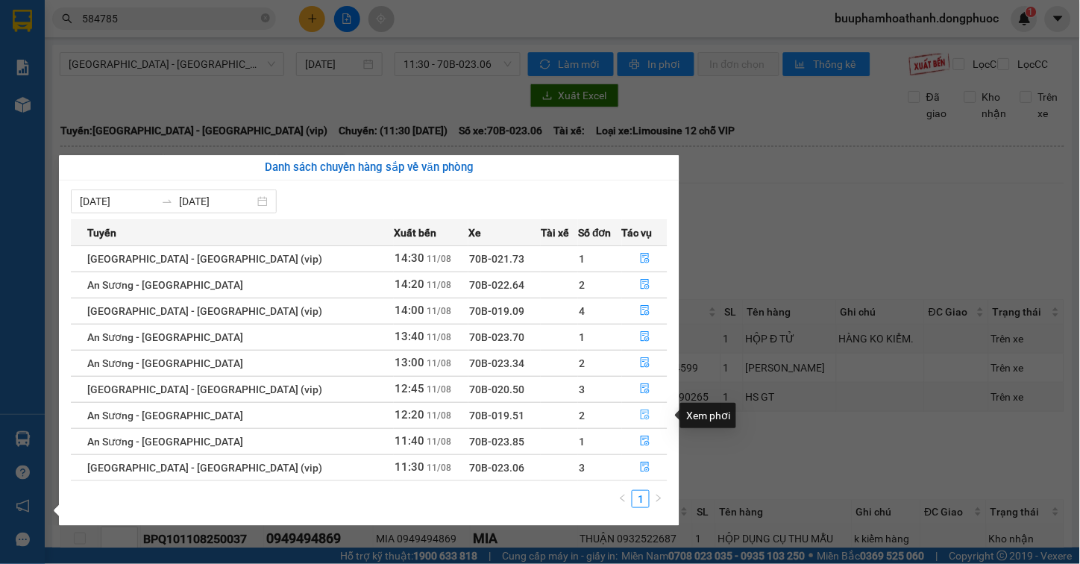
click at [643, 412] on icon "file-done" at bounding box center [645, 414] width 10 height 10
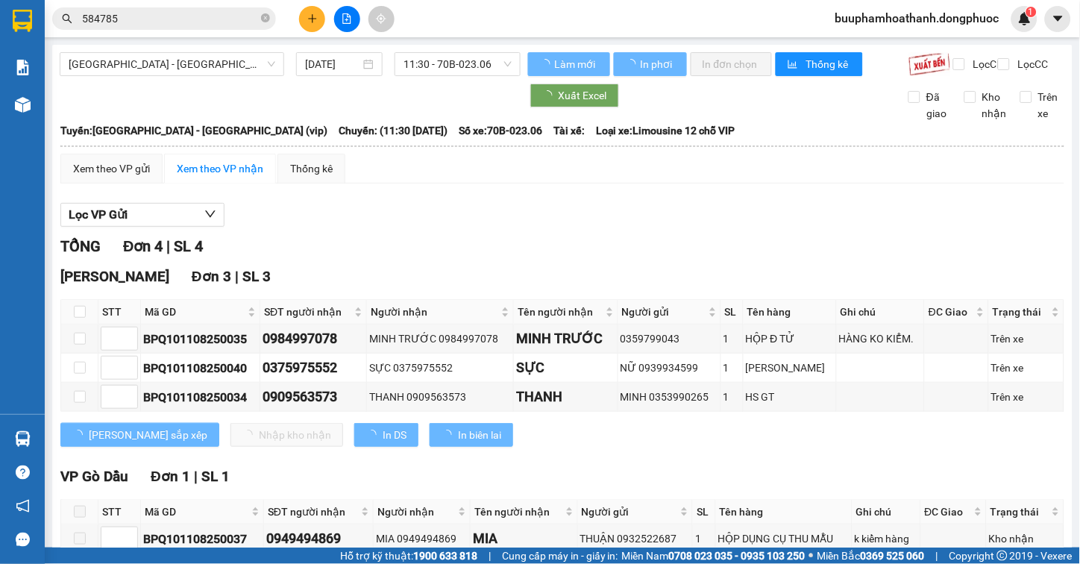
click at [809, 248] on div "TỔNG Đơn 4 | SL 4" at bounding box center [562, 246] width 1004 height 23
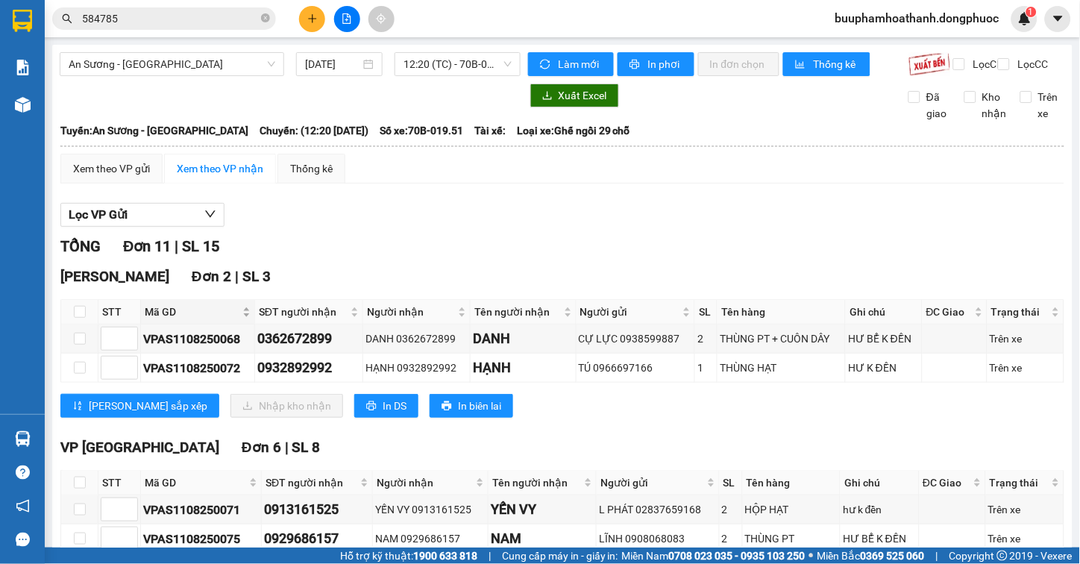
click at [161, 320] on span "Mã GD" at bounding box center [192, 311] width 95 height 16
click at [450, 240] on div "Lọc VP Gửi TỔNG Đơn 11 | SL 15 Hòa Thành Đơn 2 | SL 3 STT Mã GD SĐT người nhận…" at bounding box center [562, 559] width 1004 height 728
click at [79, 318] on input "checkbox" at bounding box center [80, 312] width 12 height 12
checkbox input "true"
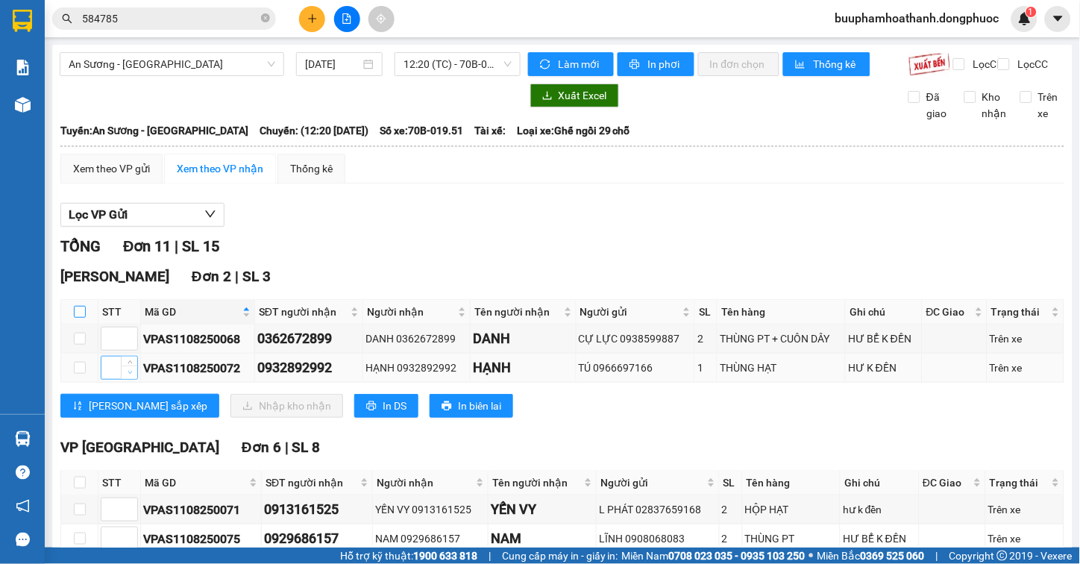
checkbox input "true"
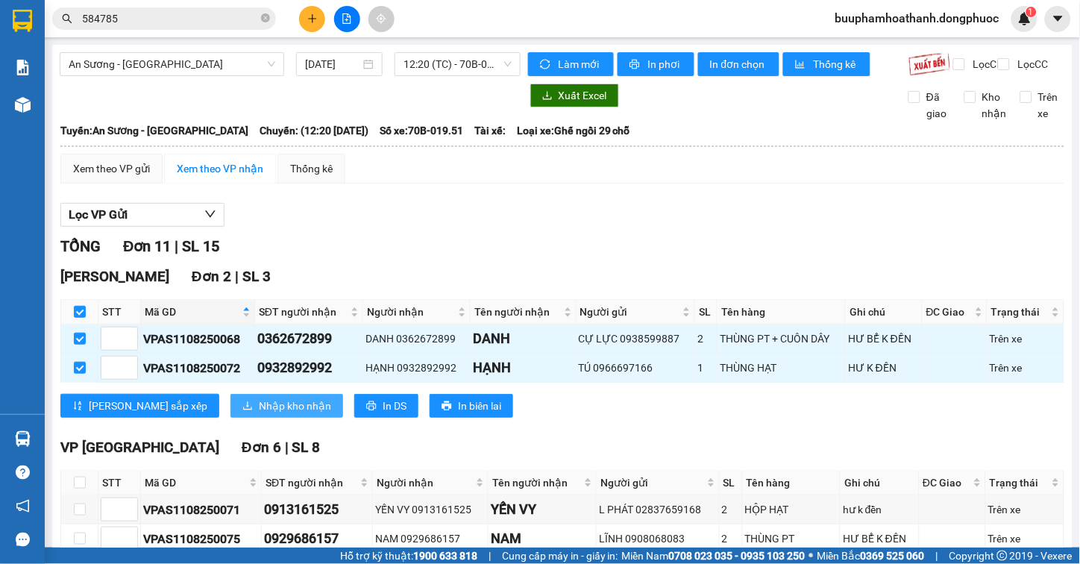
click at [259, 412] on span "Nhập kho nhận" at bounding box center [295, 405] width 72 height 16
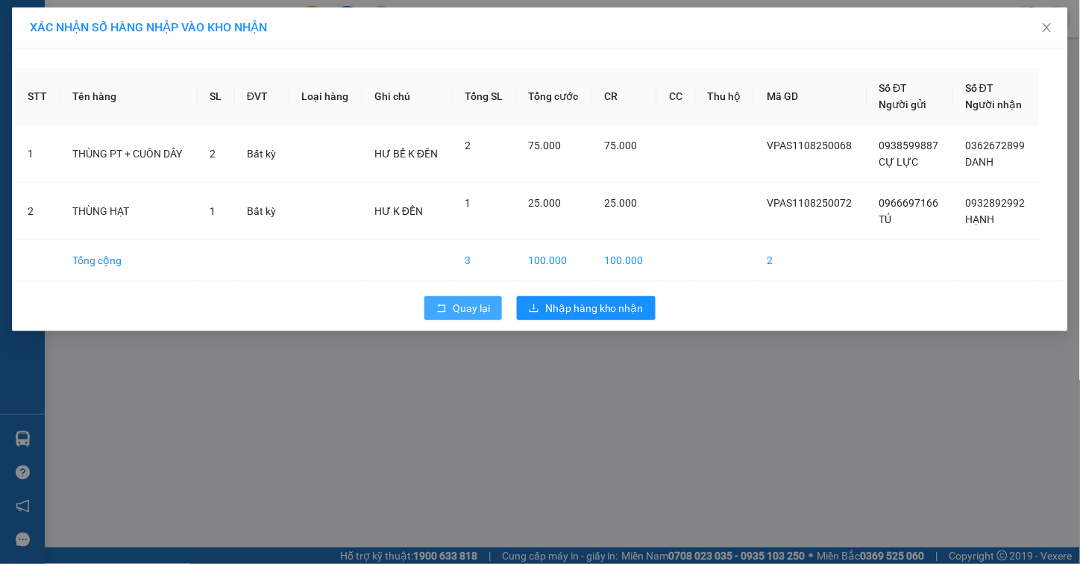
click at [461, 311] on span "Quay lại" at bounding box center [471, 308] width 37 height 16
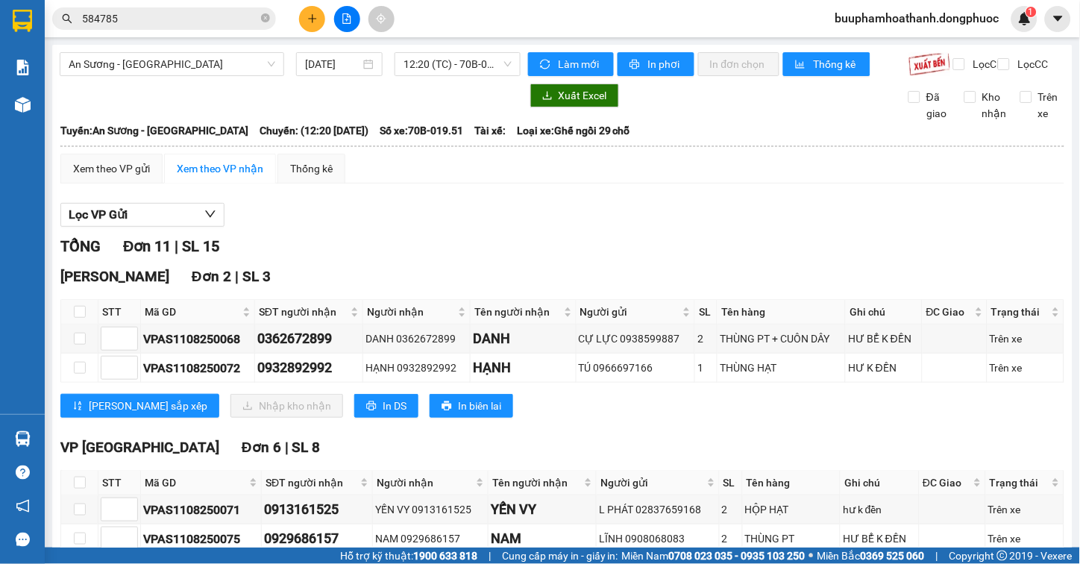
click at [201, 45] on div "An Sương - Tây Ninh 11/08/2025 12:20 (TC) - 70B-019.51 Làm mới In phơi In đơn c…" at bounding box center [562, 492] width 1020 height 894
click at [198, 60] on span "An Sương - [GEOGRAPHIC_DATA]" at bounding box center [172, 64] width 207 height 22
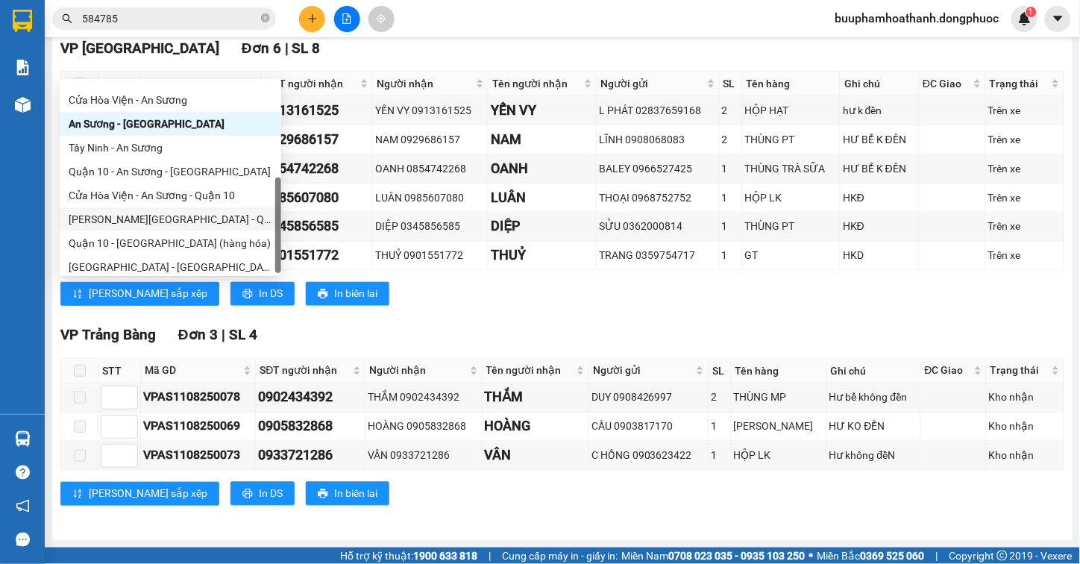
scroll to position [214, 0]
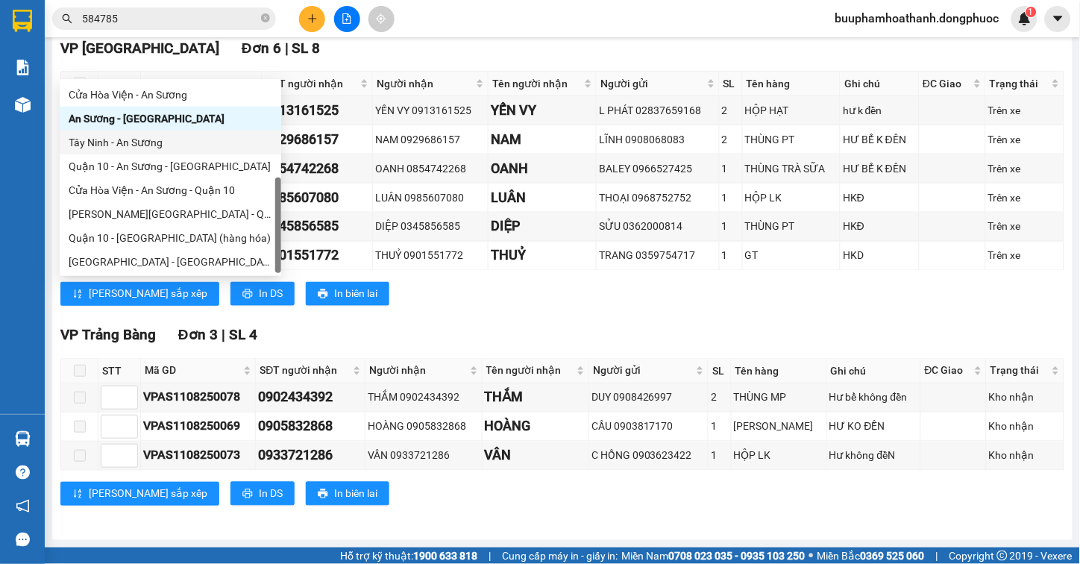
click at [148, 131] on div "Tây Ninh - An Sương" at bounding box center [170, 142] width 221 height 24
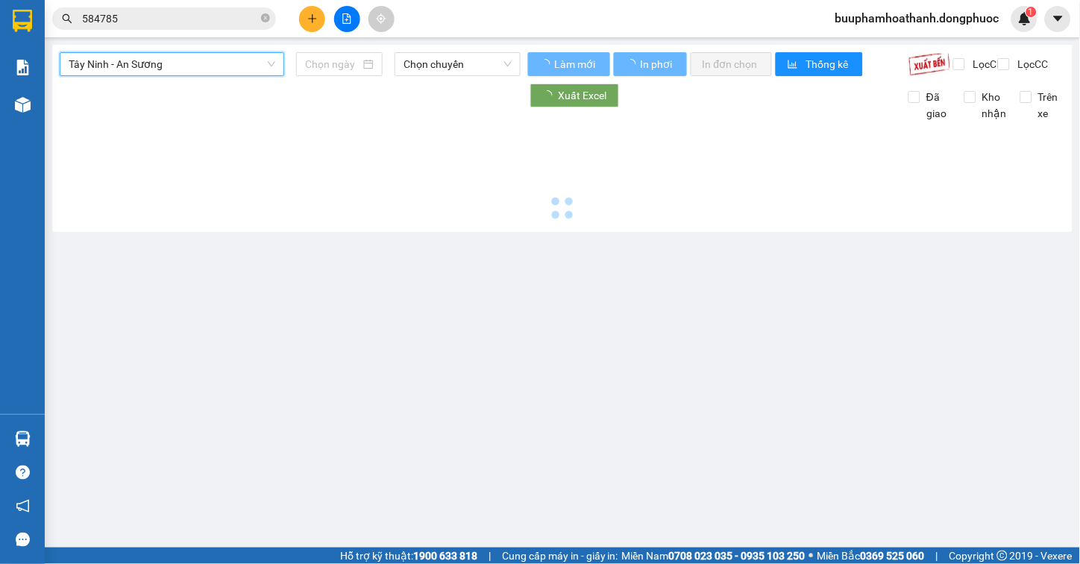
scroll to position [0, 0]
type input "[DATE]"
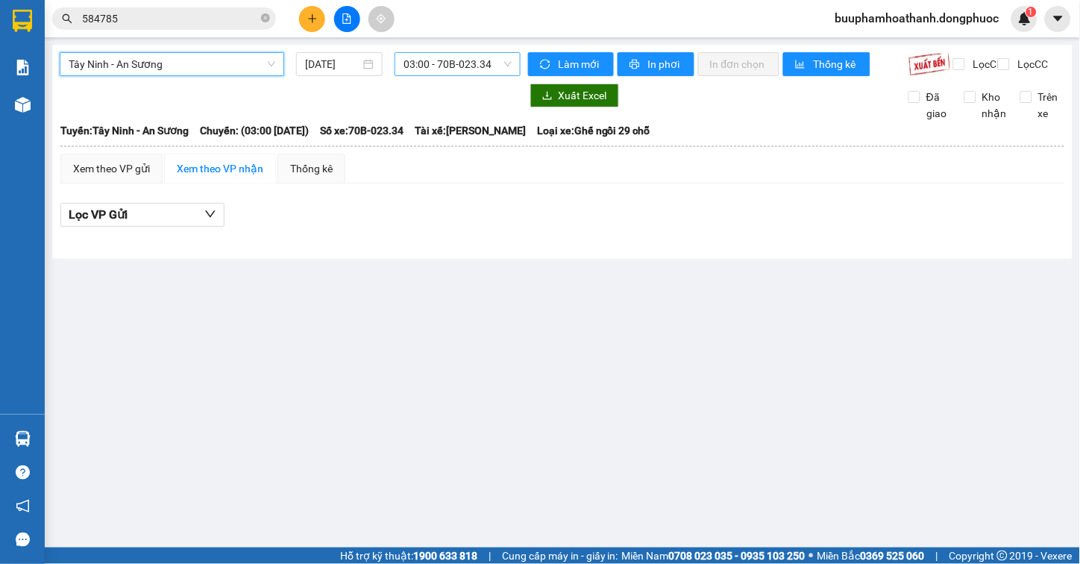
click at [433, 57] on span "03:00 - 70B-023.34" at bounding box center [457, 64] width 108 height 22
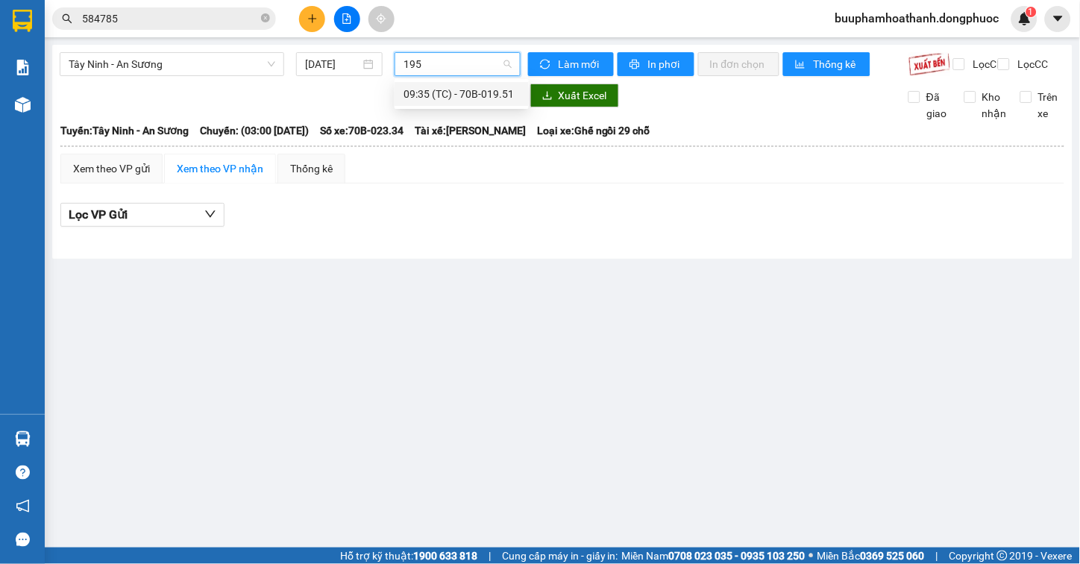
type input "1951"
click at [456, 86] on div "09:35 (TC) - 70B-019.51" at bounding box center [461, 94] width 116 height 16
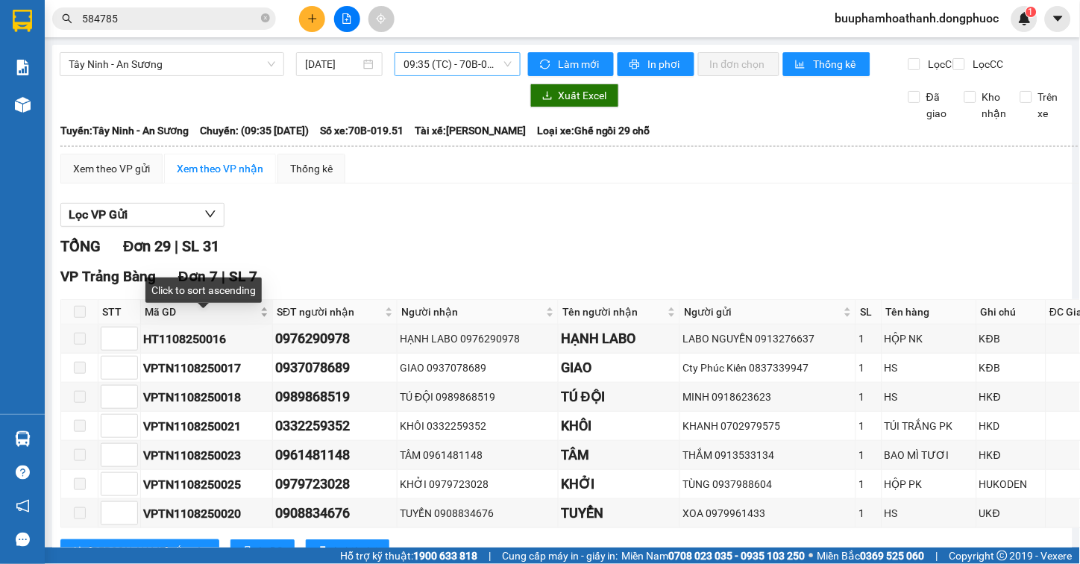
click at [174, 320] on span "Mã GD" at bounding box center [201, 311] width 113 height 16
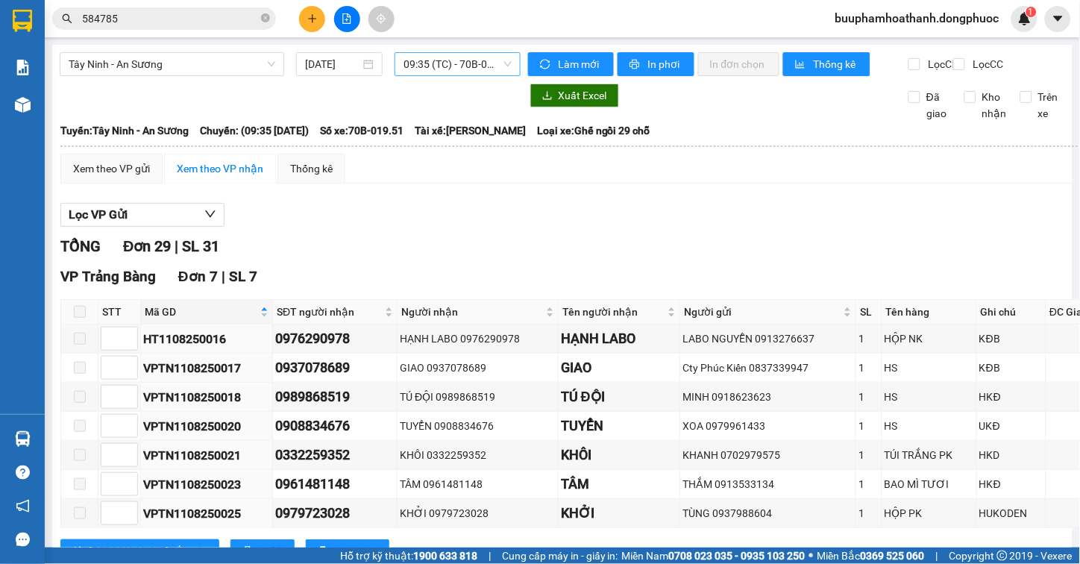
click at [410, 248] on div "TỔNG Đơn 29 | SL 31" at bounding box center [634, 246] width 1148 height 23
click at [516, 285] on div "VP Trảng Bàng Đơn 7 | SL 7" at bounding box center [634, 276] width 1148 height 22
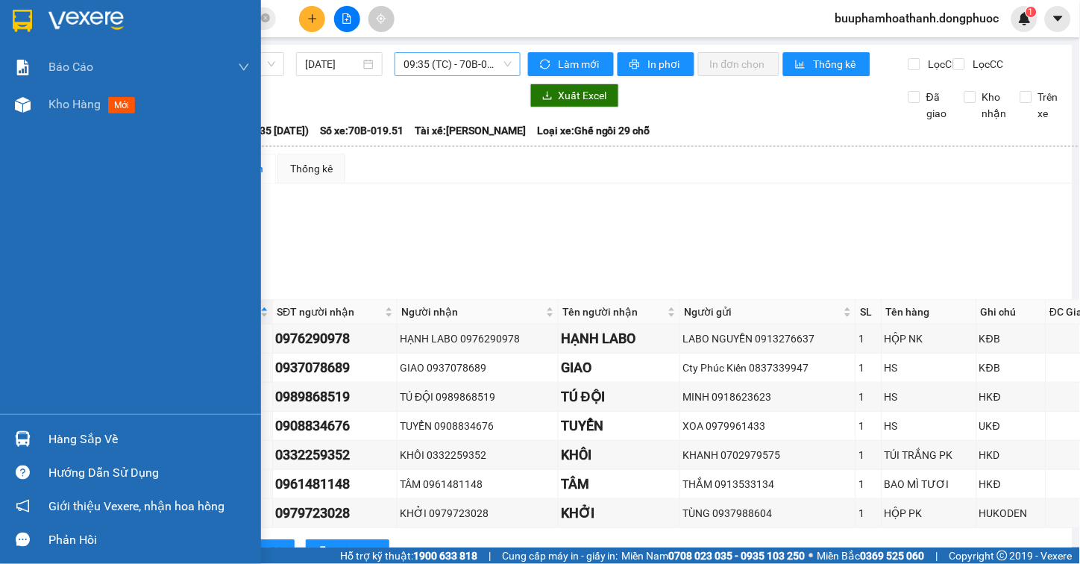
click at [41, 102] on div "Kho hàng mới" at bounding box center [130, 104] width 261 height 37
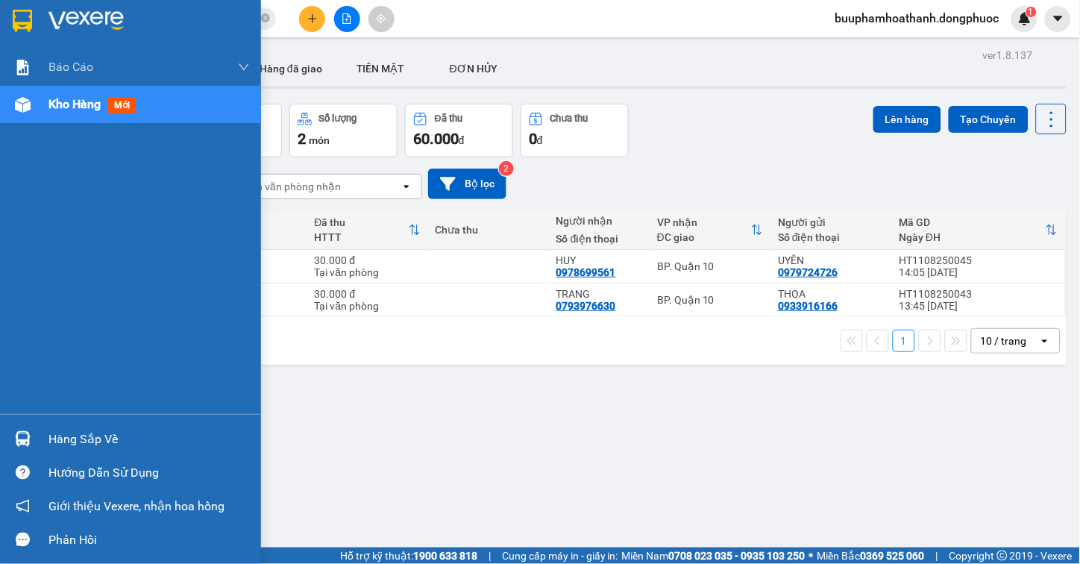
click at [115, 445] on div "Hàng sắp về" at bounding box center [148, 439] width 201 height 22
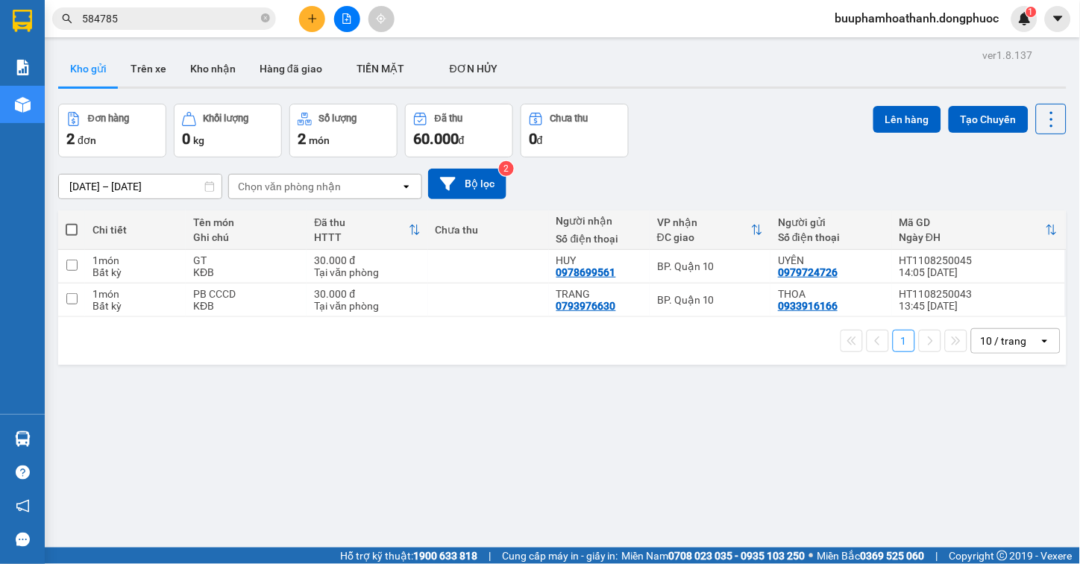
click at [840, 447] on section "Kết quả tìm kiếm ( 32 ) Bộ lọc Mã ĐH Trạng thái Món hàng Tổng cước Chưa cước Nh…" at bounding box center [540, 282] width 1080 height 564
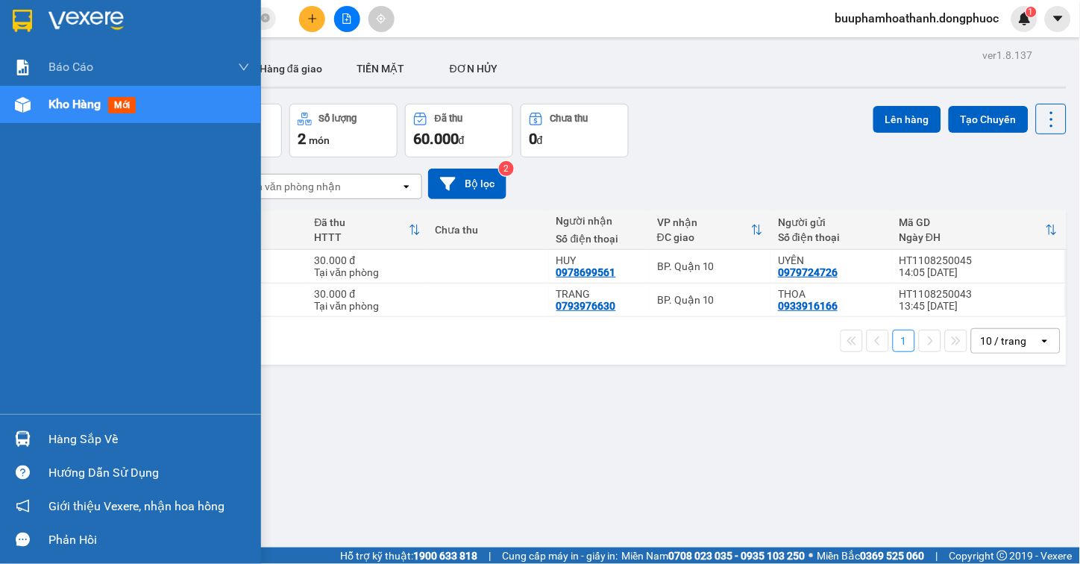
click at [31, 448] on div at bounding box center [23, 439] width 26 height 26
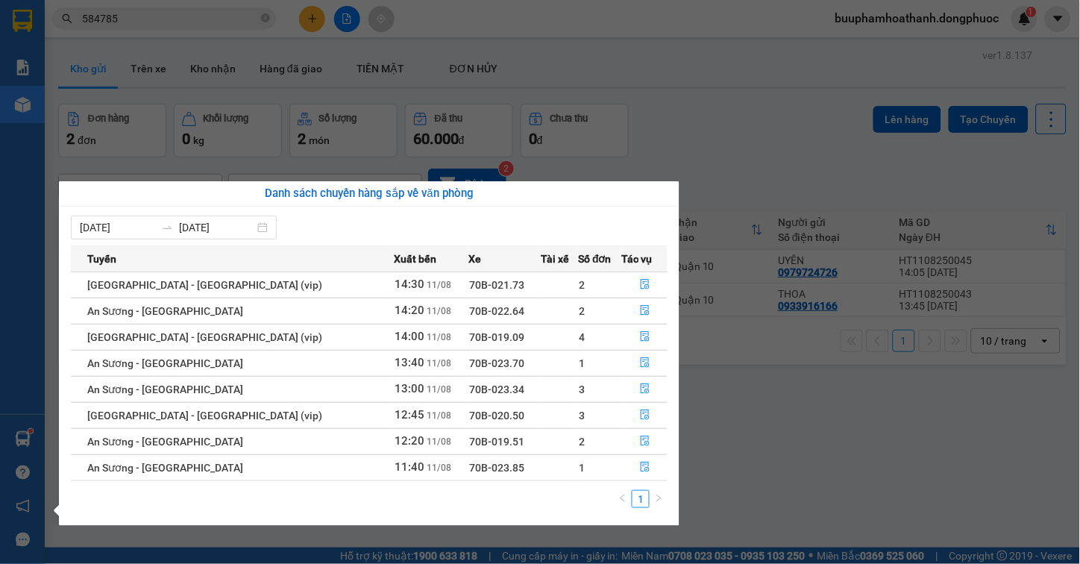
click at [878, 470] on section "Kết quả tìm kiếm ( 32 ) Bộ lọc Mã ĐH Trạng thái Món hàng Tổng cước Chưa cước Nh…" at bounding box center [540, 282] width 1080 height 564
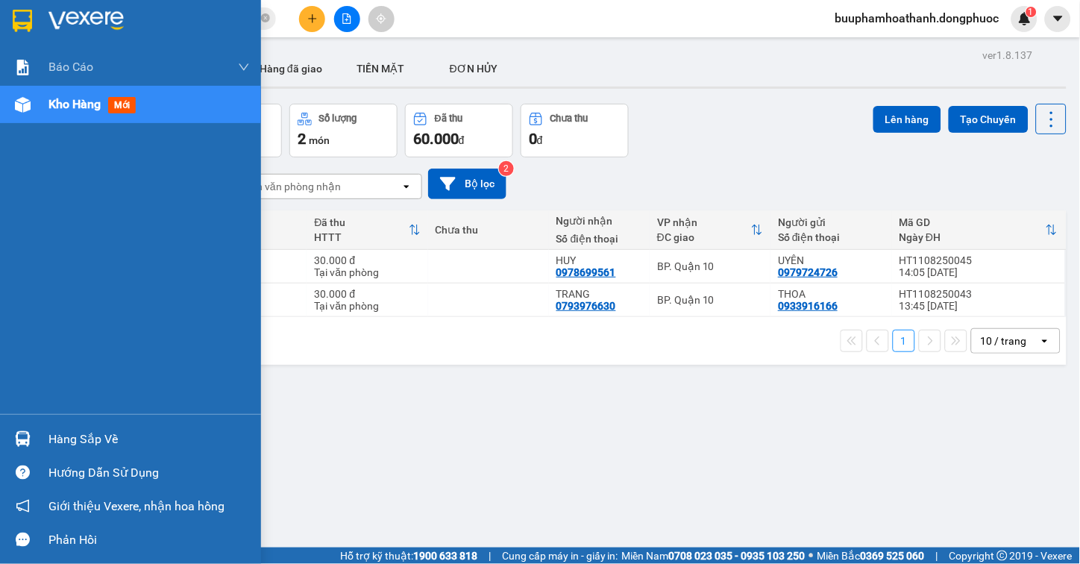
click at [37, 448] on div "Hàng sắp về" at bounding box center [130, 439] width 261 height 34
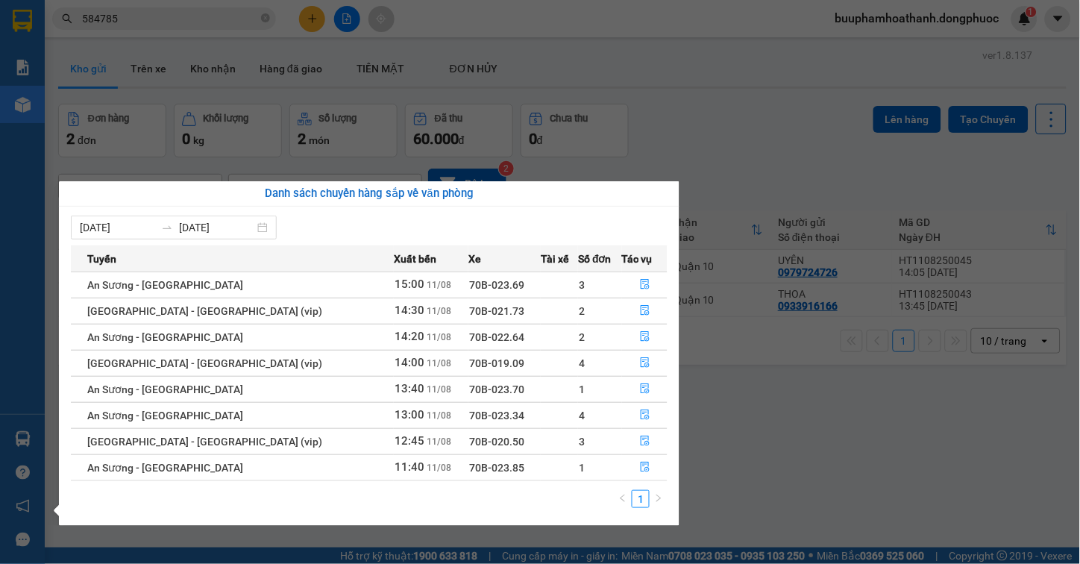
click at [751, 448] on section "Kết quả tìm kiếm ( 32 ) Bộ lọc Mã ĐH Trạng thái Món hàng Tổng cước Chưa cước Nh…" at bounding box center [540, 282] width 1080 height 564
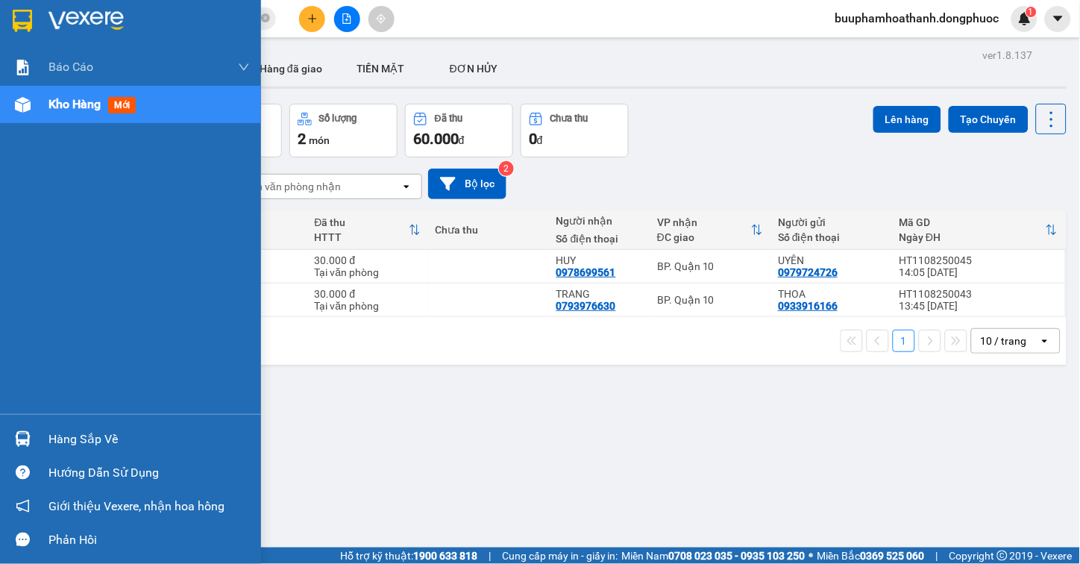
click at [22, 441] on img at bounding box center [23, 439] width 16 height 16
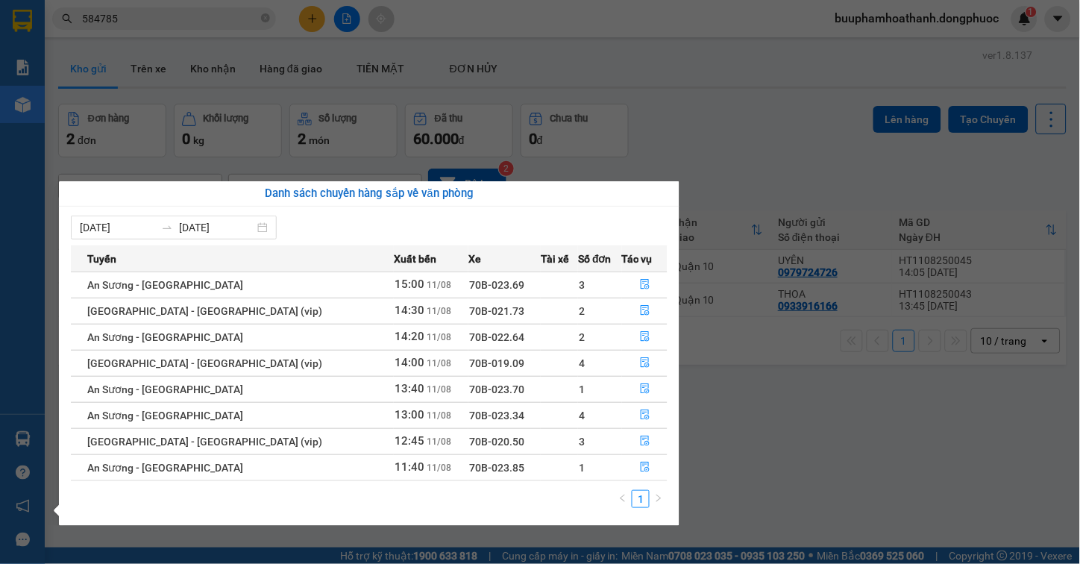
click at [716, 418] on section "Kết quả tìm kiếm ( 32 ) Bộ lọc Mã ĐH Trạng thái Món hàng Tổng cước Chưa cước Nh…" at bounding box center [540, 282] width 1080 height 564
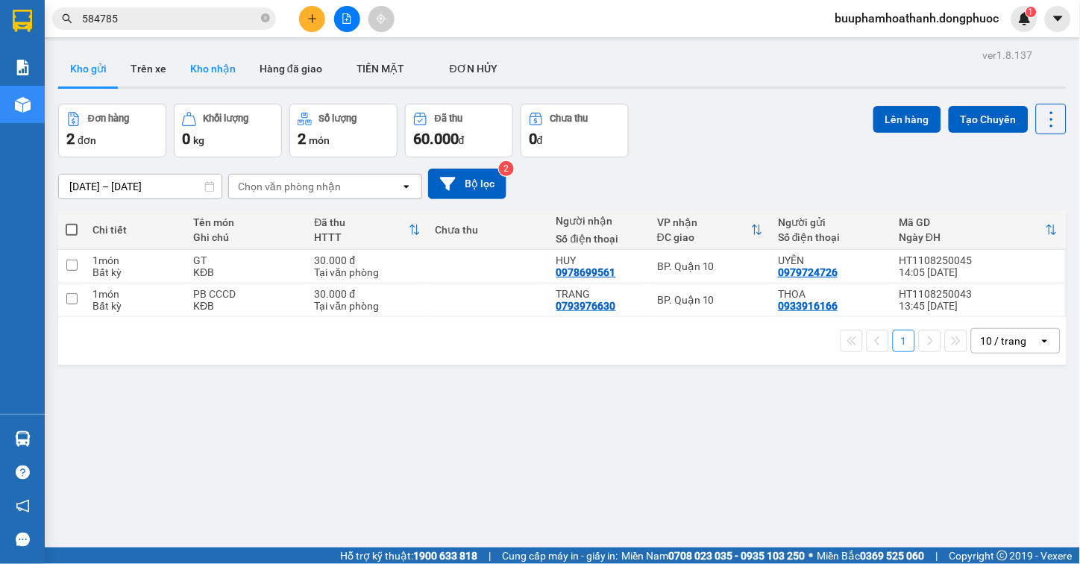
click at [217, 64] on button "Kho nhận" at bounding box center [212, 69] width 69 height 36
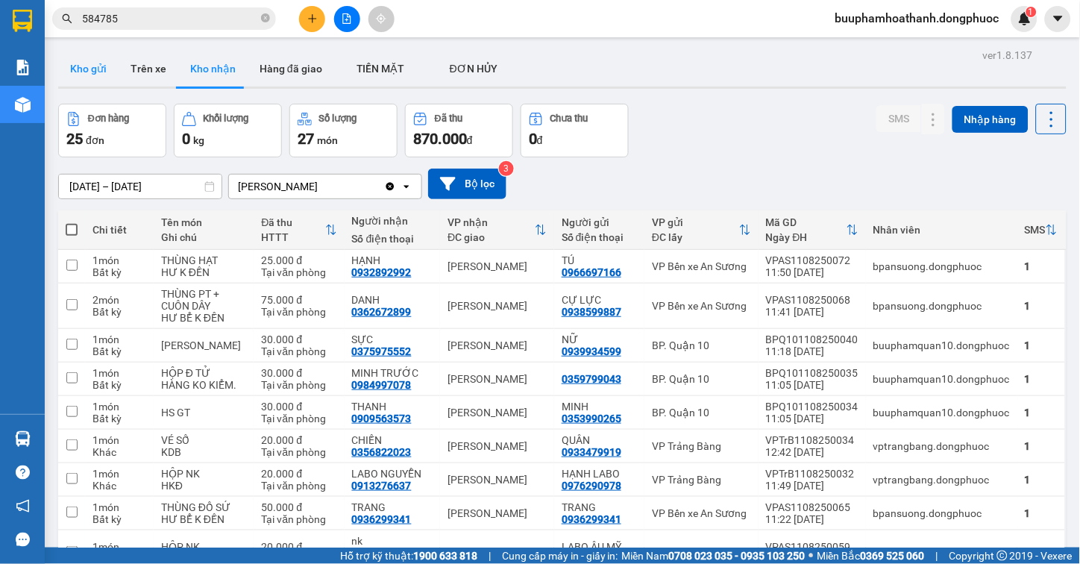
click at [93, 72] on button "Kho gửi" at bounding box center [88, 69] width 60 height 36
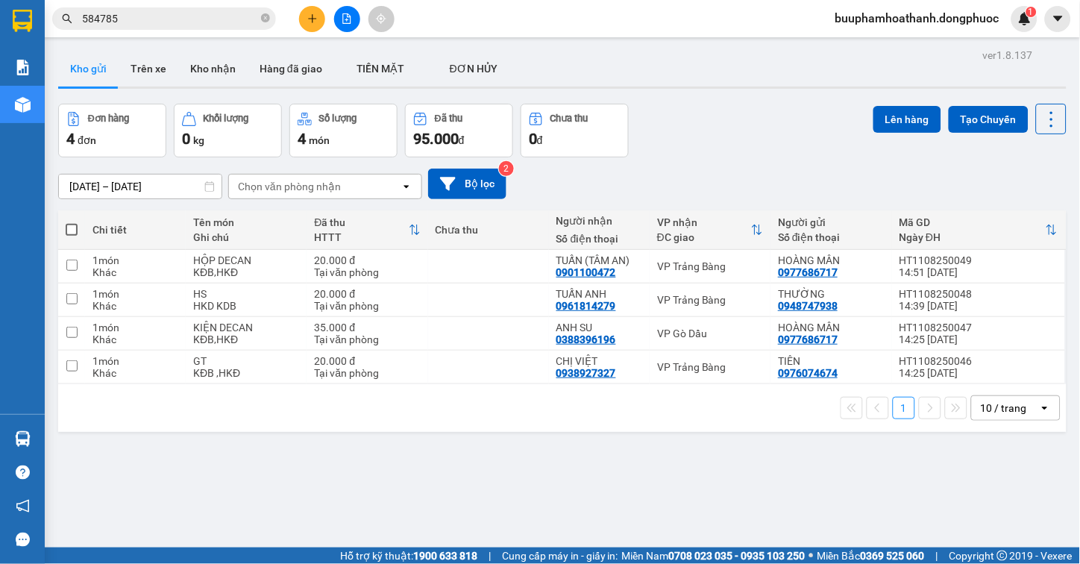
scroll to position [69, 0]
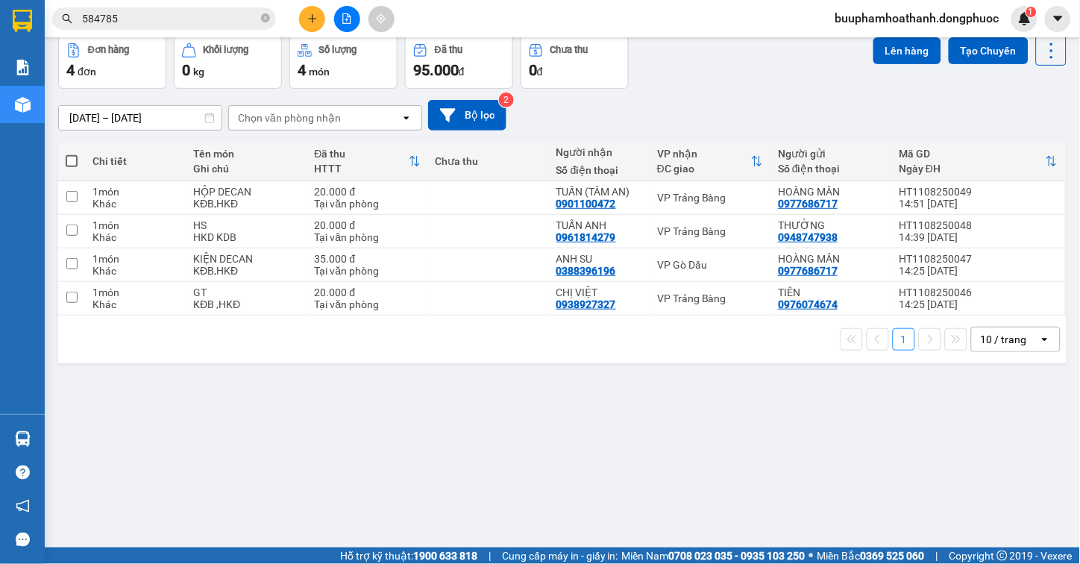
click at [550, 467] on div "ver 1.8.137 Kho gửi Trên xe Kho nhận Hàng đã giao TIỀN MẶT ĐƠN HỦY Đơn hàng 4…" at bounding box center [562, 258] width 1020 height 564
click at [356, 16] on button at bounding box center [347, 19] width 26 height 26
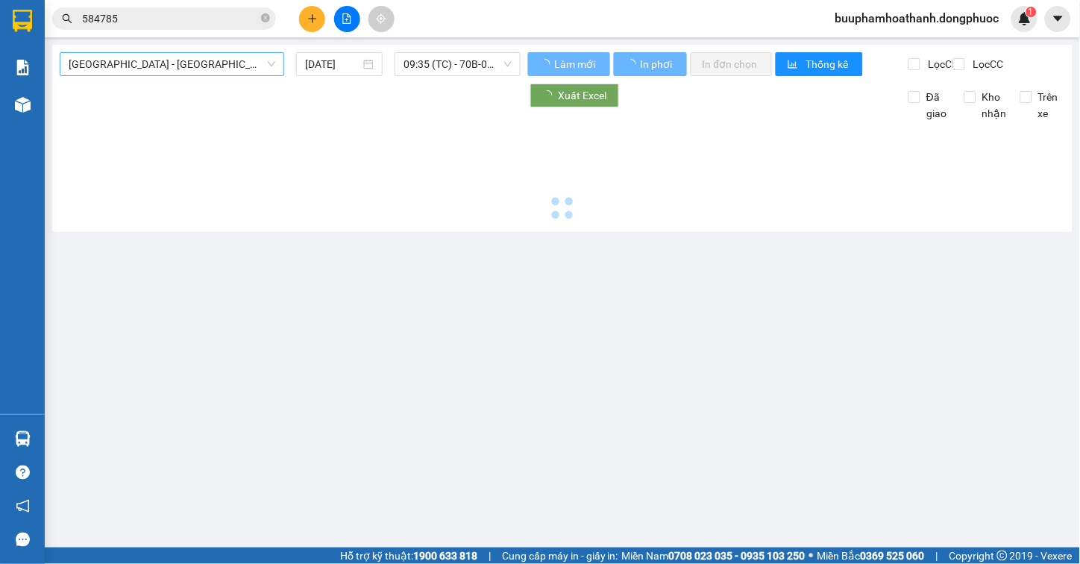
click at [204, 62] on span "[GEOGRAPHIC_DATA] - [GEOGRAPHIC_DATA] (vip)" at bounding box center [172, 64] width 207 height 22
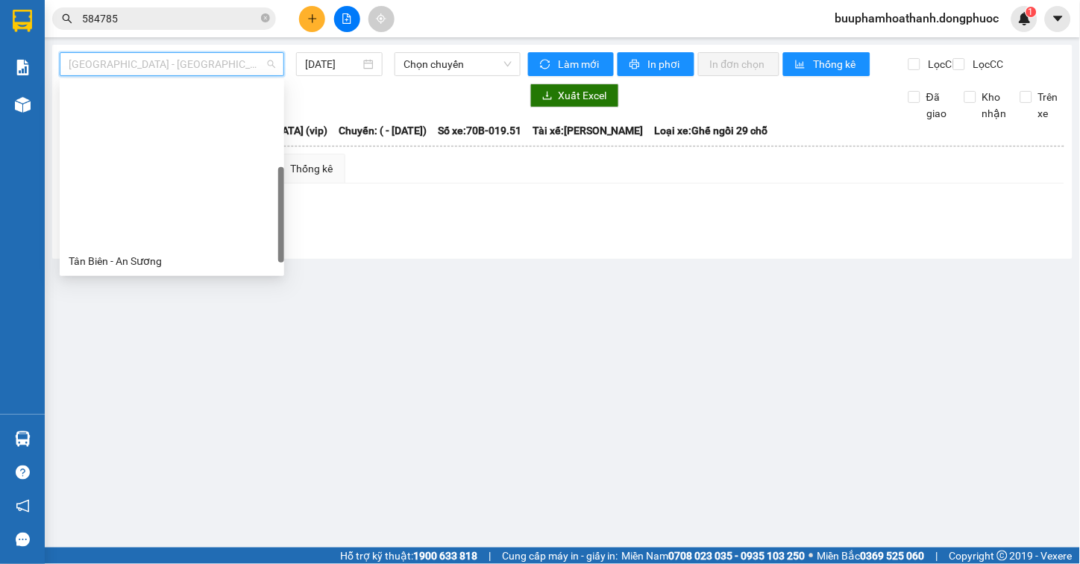
scroll to position [190, 0]
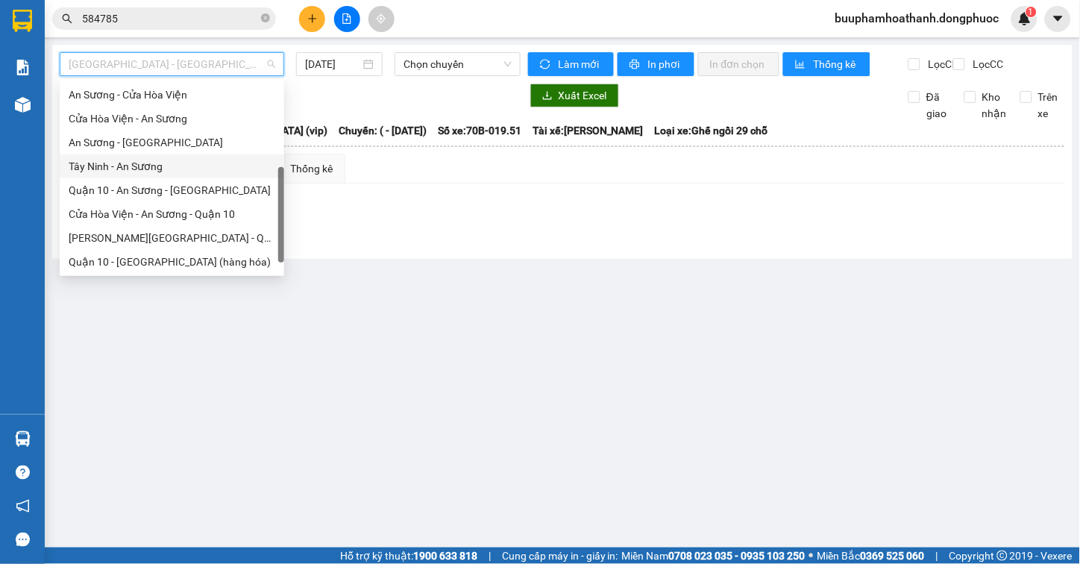
click at [174, 155] on div "Tây Ninh - An Sương" at bounding box center [172, 166] width 224 height 24
type input "[DATE]"
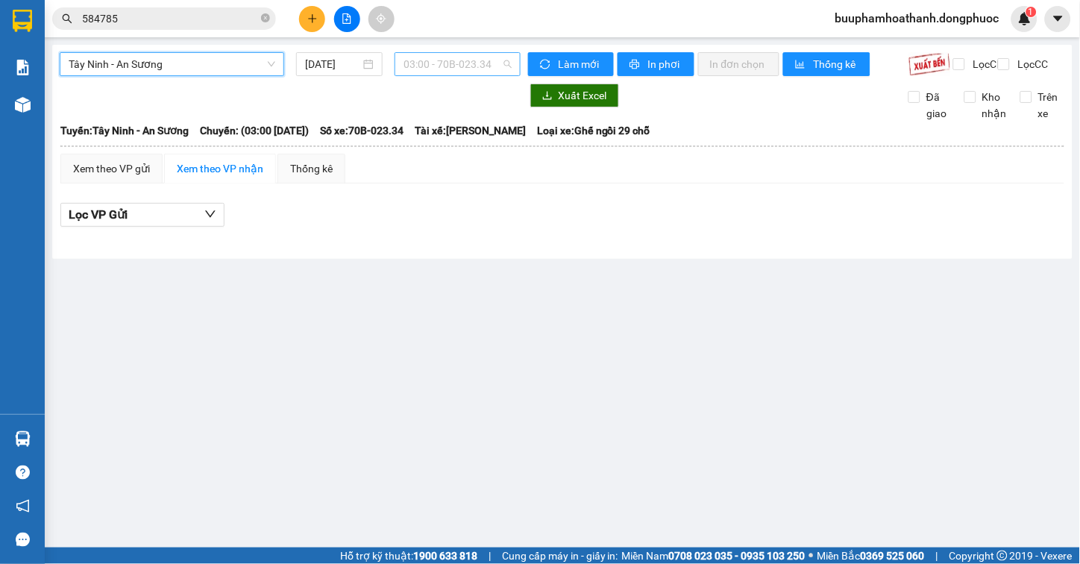
click at [428, 67] on span "03:00 - 70B-023.34" at bounding box center [457, 64] width 108 height 22
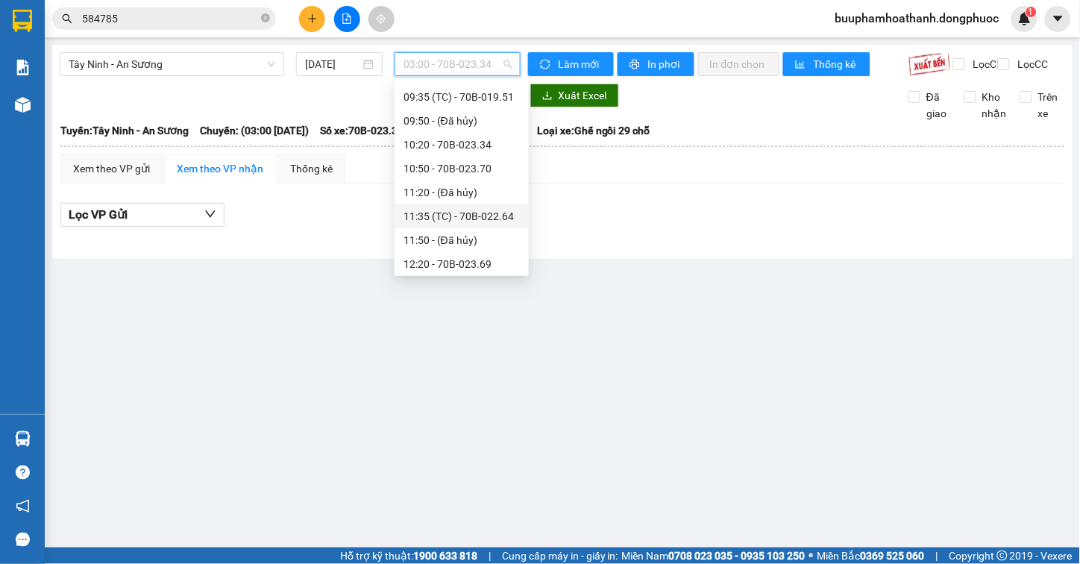
scroll to position [644, 0]
click at [489, 92] on div "14:50 - 70B-023.55" at bounding box center [461, 94] width 116 height 16
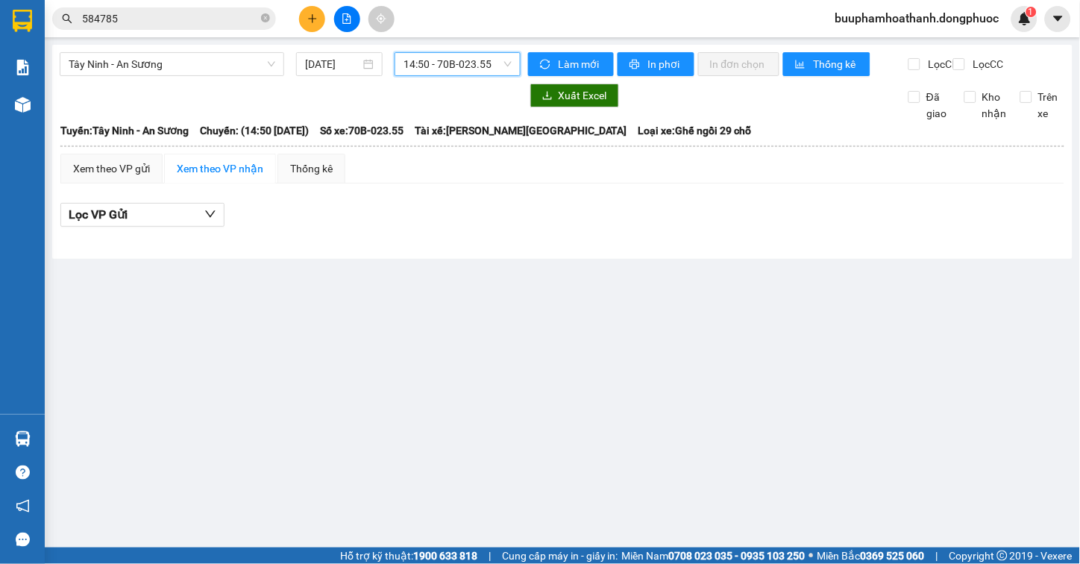
click at [471, 58] on span "14:50 - 70B-023.55" at bounding box center [457, 64] width 108 height 22
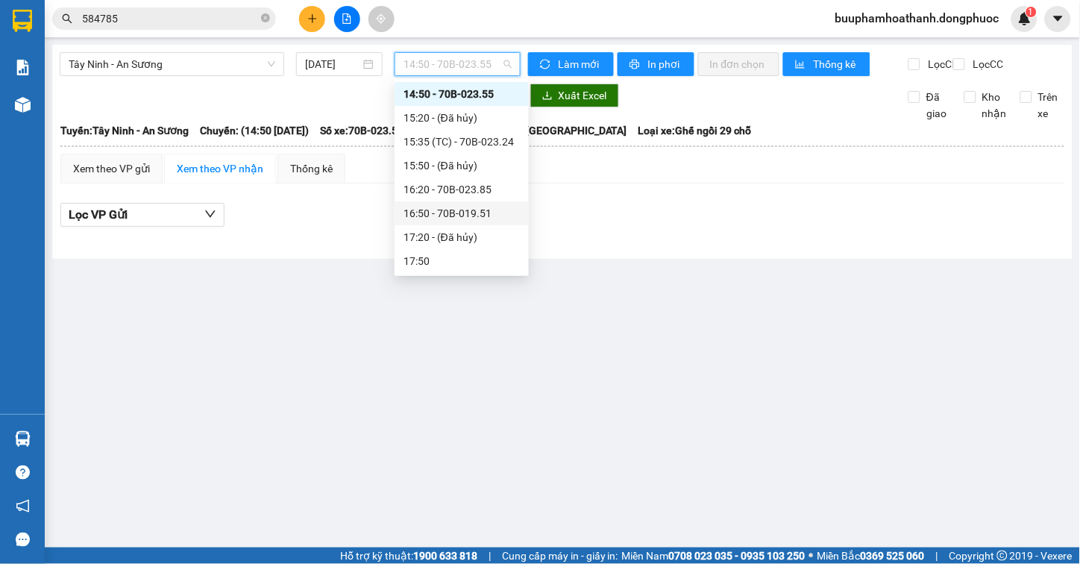
scroll to position [562, 0]
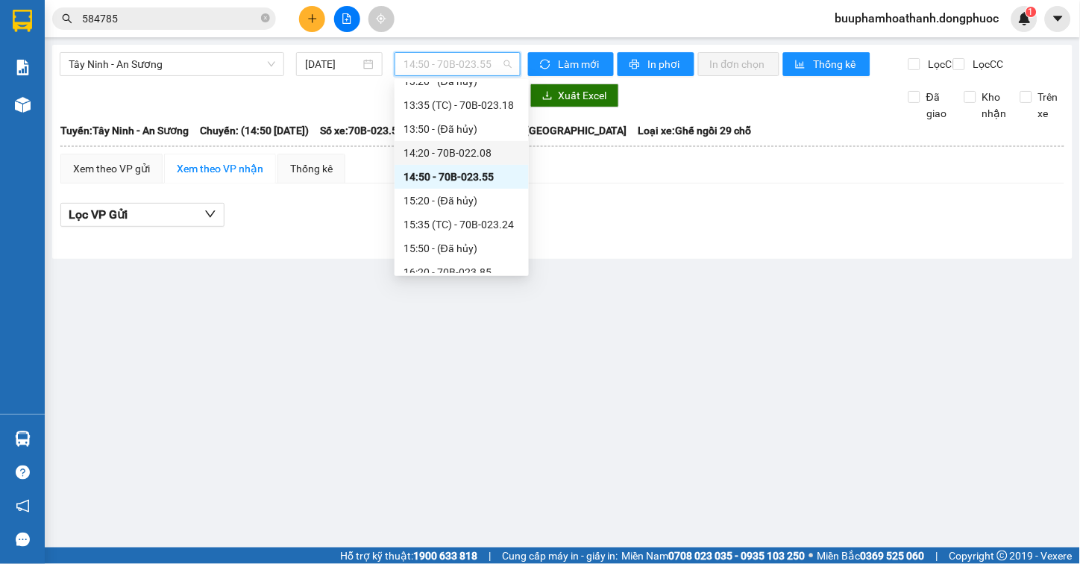
click at [476, 146] on div "14:20 - 70B-022.08" at bounding box center [461, 153] width 116 height 16
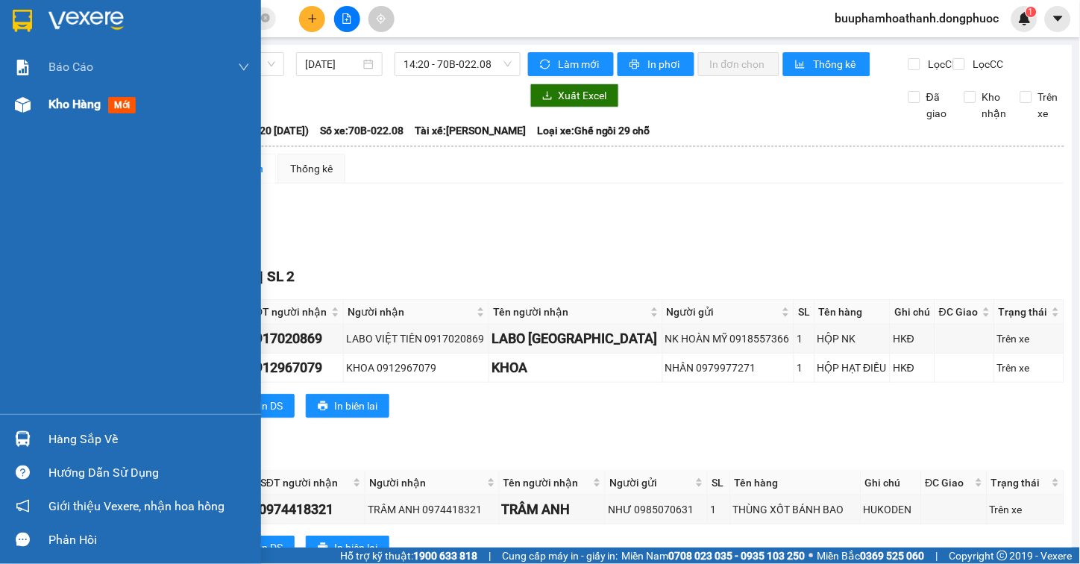
click at [19, 101] on img at bounding box center [23, 105] width 16 height 16
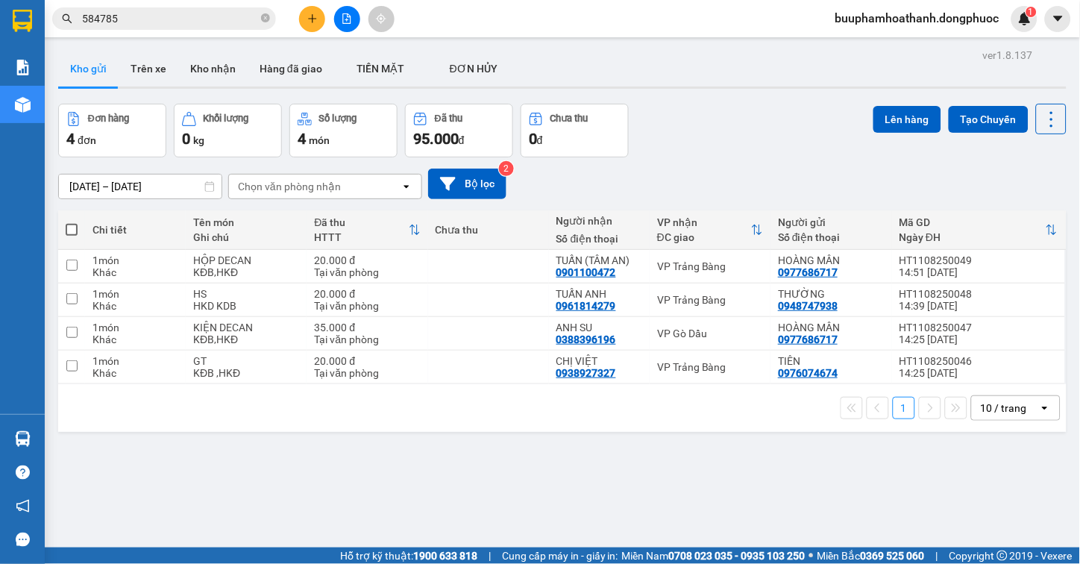
click at [347, 16] on button at bounding box center [347, 19] width 26 height 26
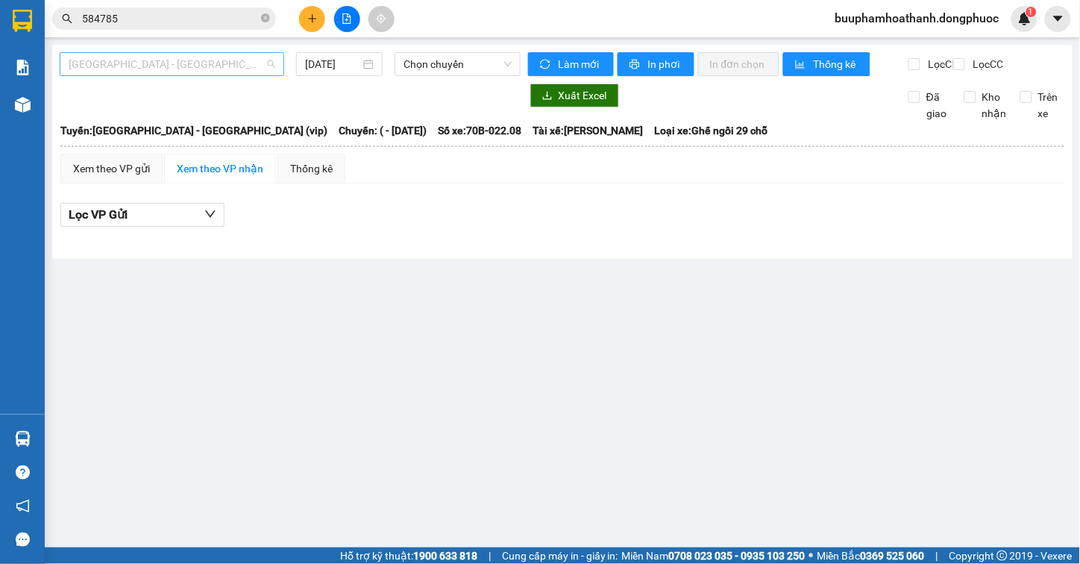
click at [177, 64] on span "[GEOGRAPHIC_DATA] - [GEOGRAPHIC_DATA] (vip)" at bounding box center [172, 64] width 207 height 22
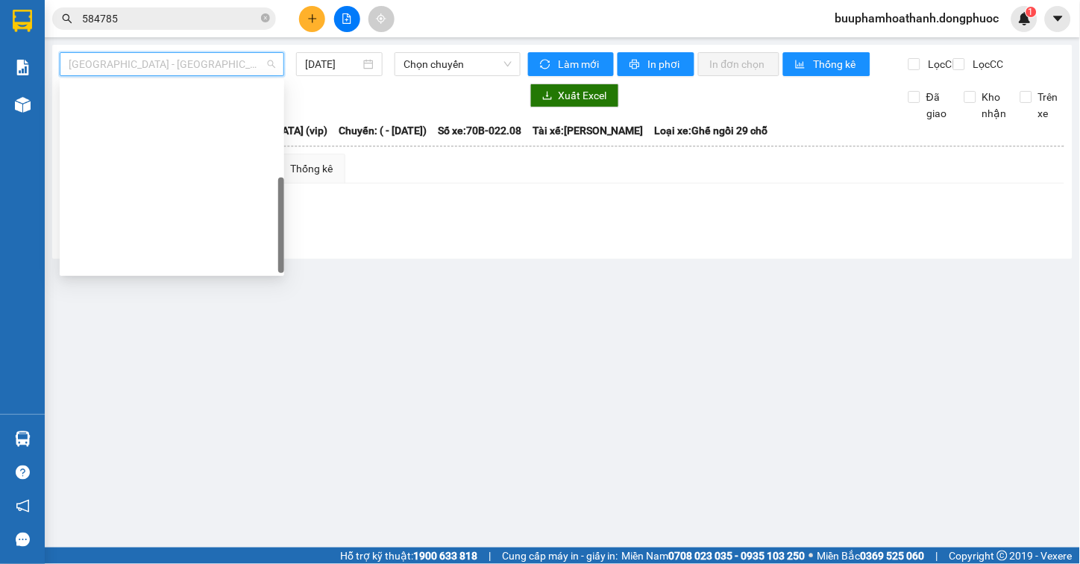
scroll to position [214, 0]
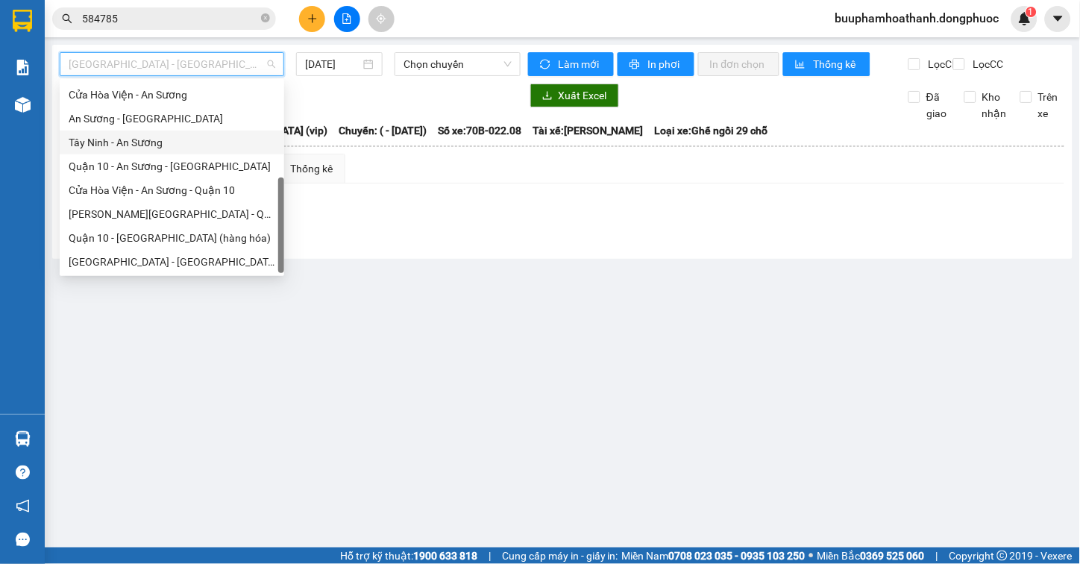
click at [172, 144] on div "Tây Ninh - An Sương" at bounding box center [172, 142] width 207 height 16
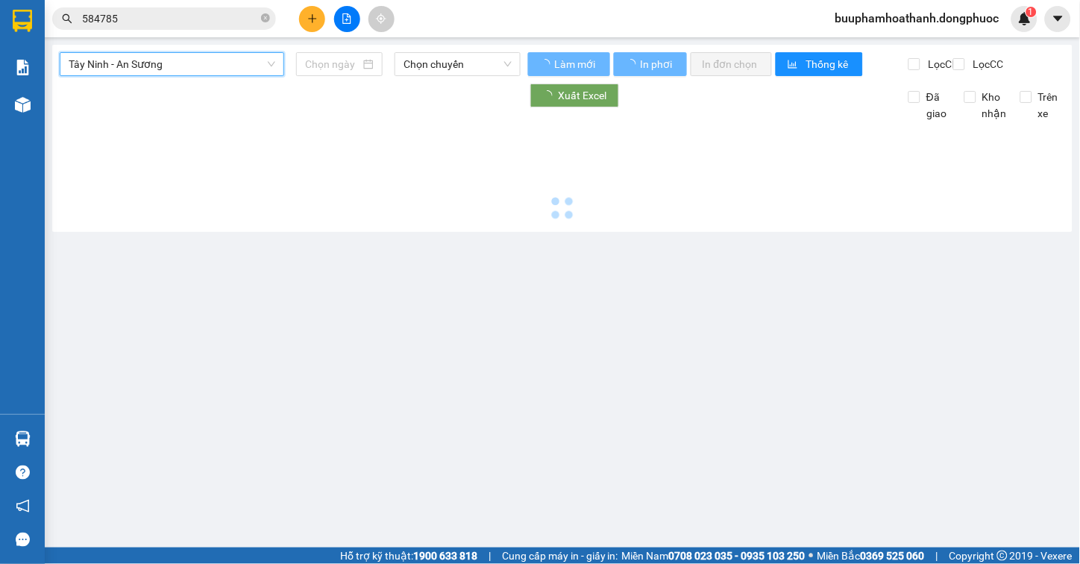
type input "[DATE]"
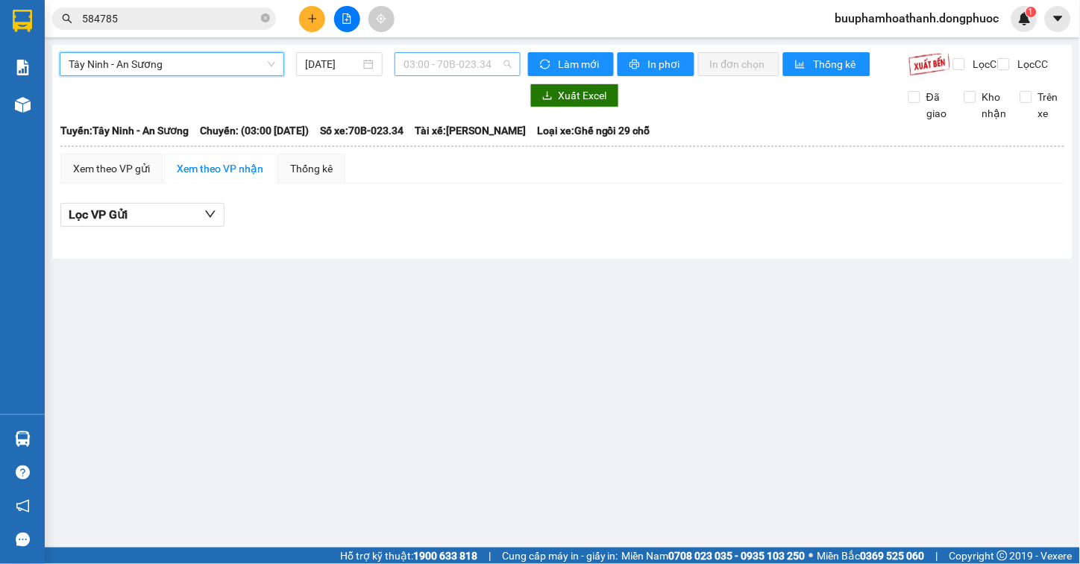
click at [410, 71] on span "03:00 - 70B-023.34" at bounding box center [457, 64] width 108 height 22
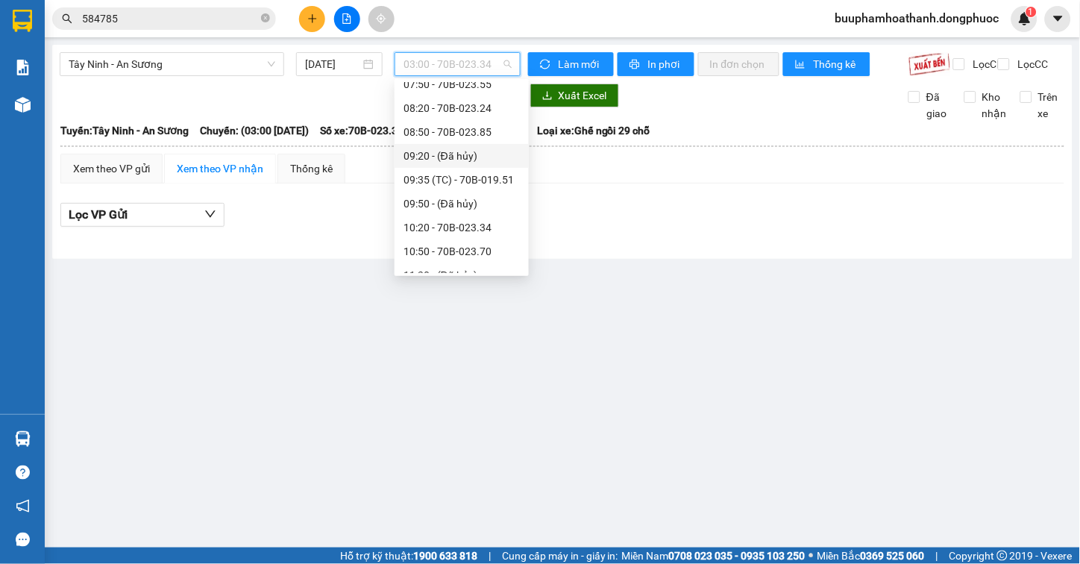
scroll to position [83, 0]
click at [490, 242] on div "07:50 - 70B-023.55" at bounding box center [461, 250] width 116 height 16
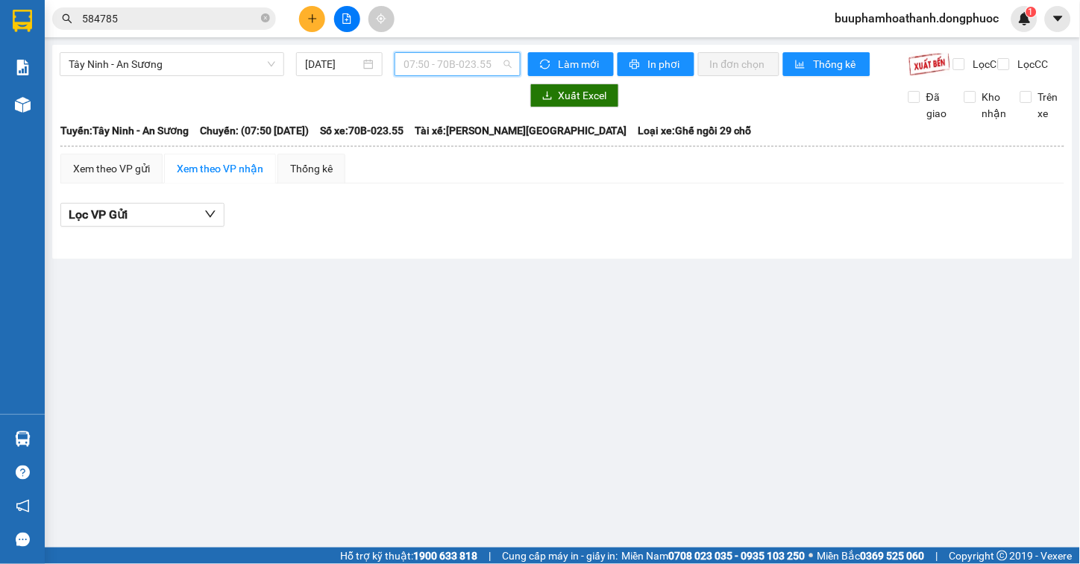
click at [494, 61] on span "07:50 - 70B-023.55" at bounding box center [457, 64] width 108 height 22
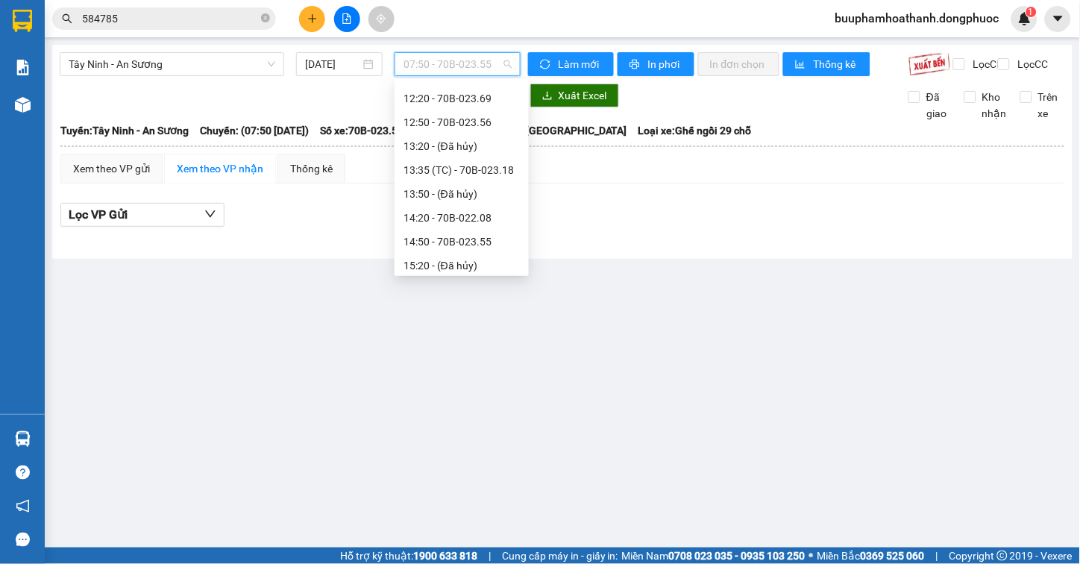
scroll to position [579, 0]
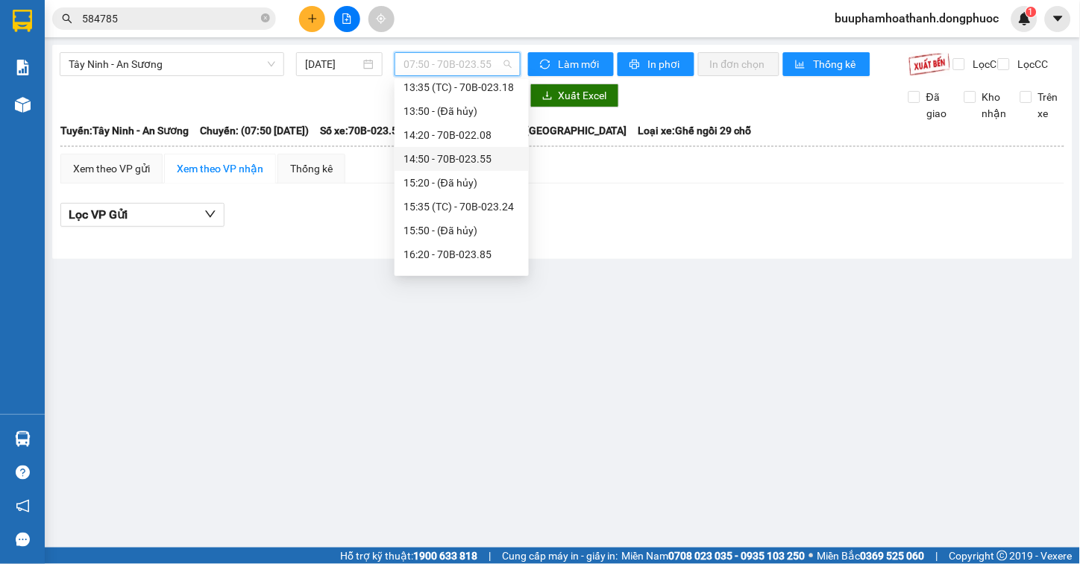
click at [480, 164] on div "14:50 - 70B-023.55" at bounding box center [461, 159] width 116 height 16
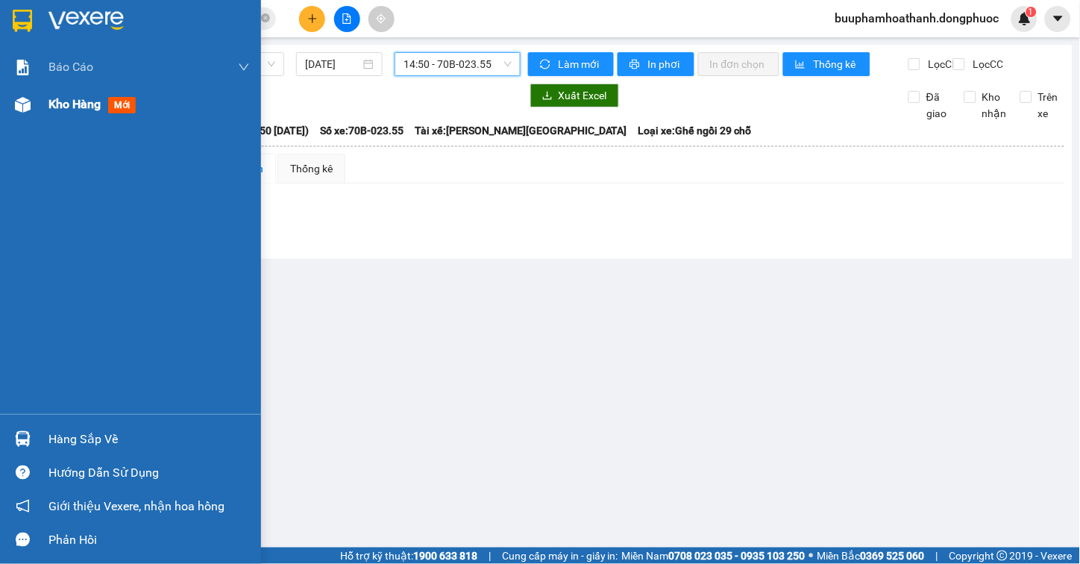
click at [28, 118] on div "Kho hàng mới" at bounding box center [130, 104] width 261 height 37
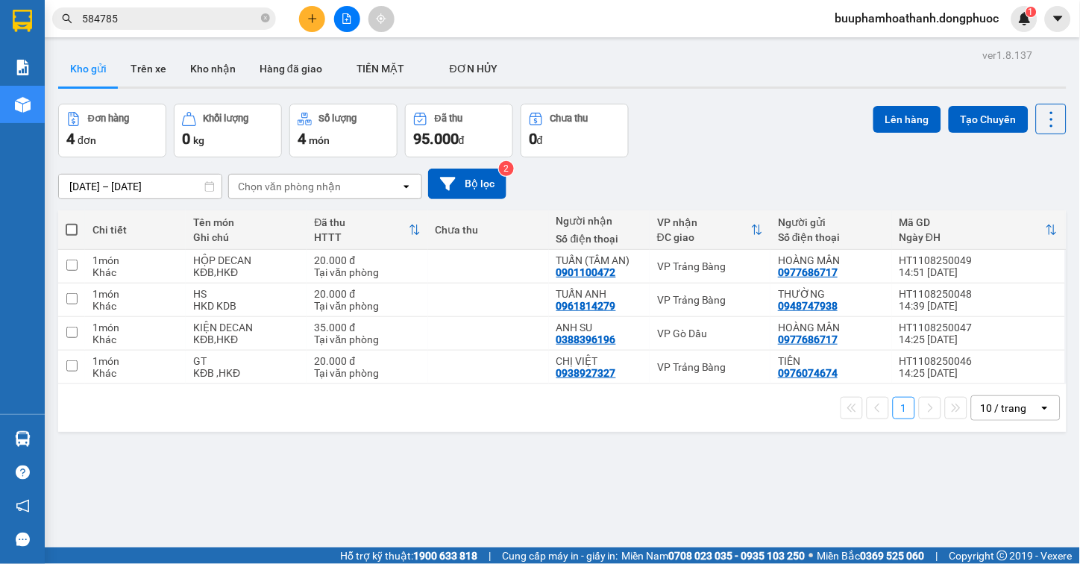
click at [601, 431] on div "1 10 / trang open" at bounding box center [562, 408] width 1008 height 48
click at [76, 232] on span at bounding box center [72, 230] width 12 height 12
click at [72, 222] on input "checkbox" at bounding box center [72, 222] width 0 height 0
checkbox input "true"
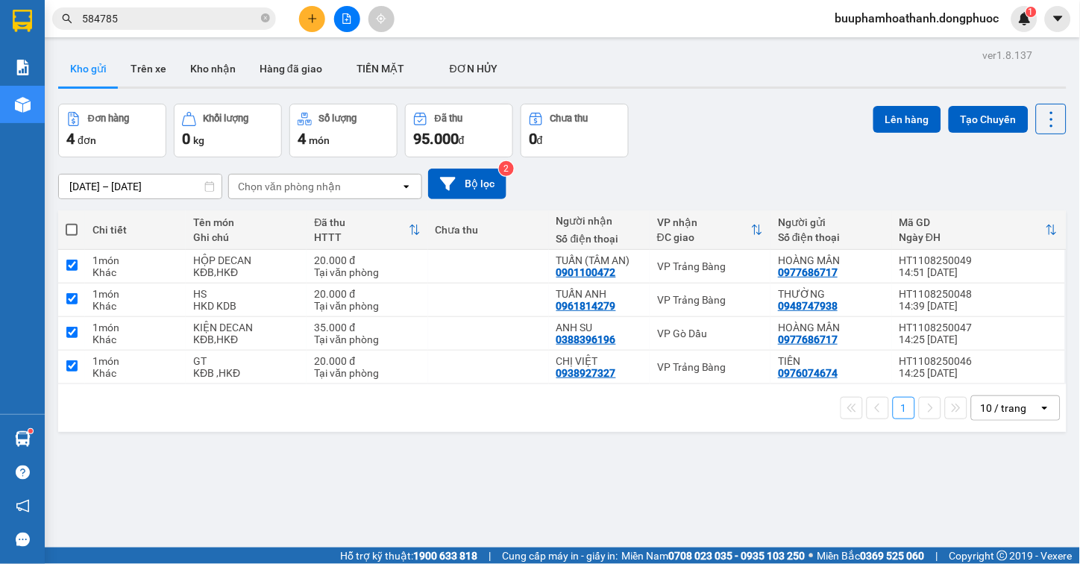
checkbox input "true"
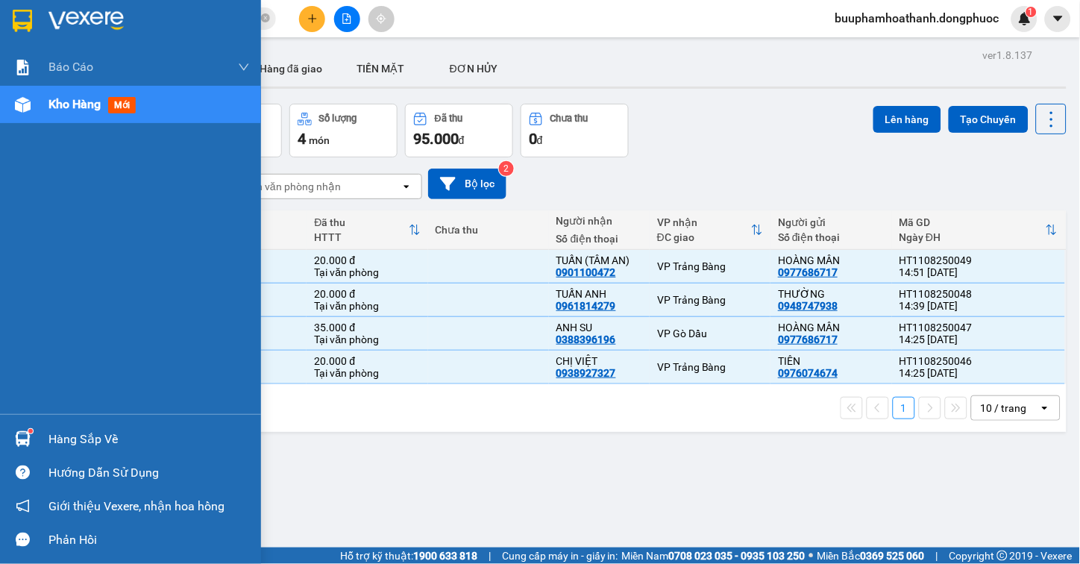
click at [23, 441] on img at bounding box center [23, 439] width 16 height 16
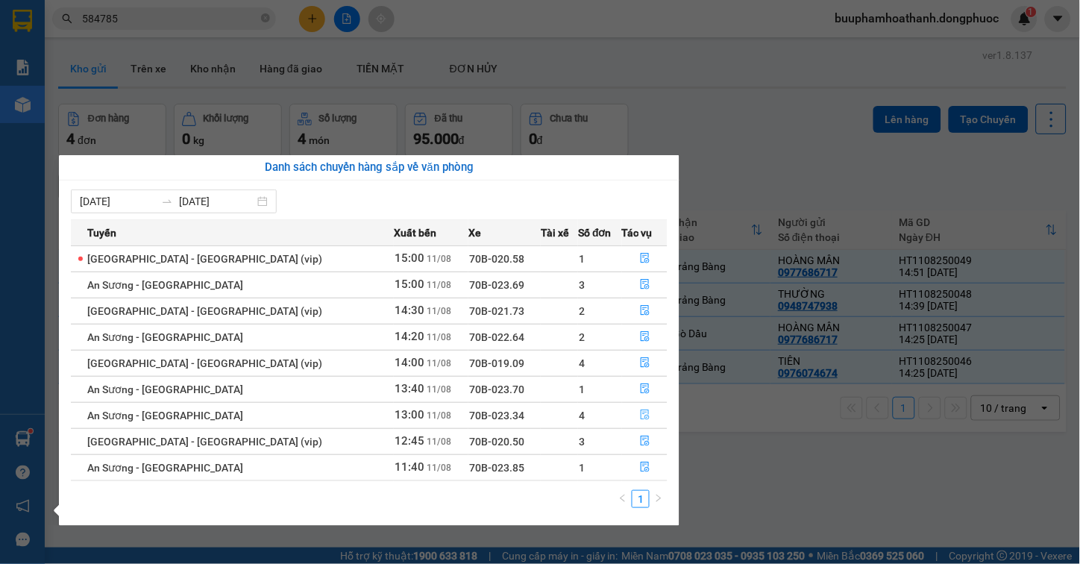
click at [635, 409] on button "button" at bounding box center [645, 415] width 45 height 24
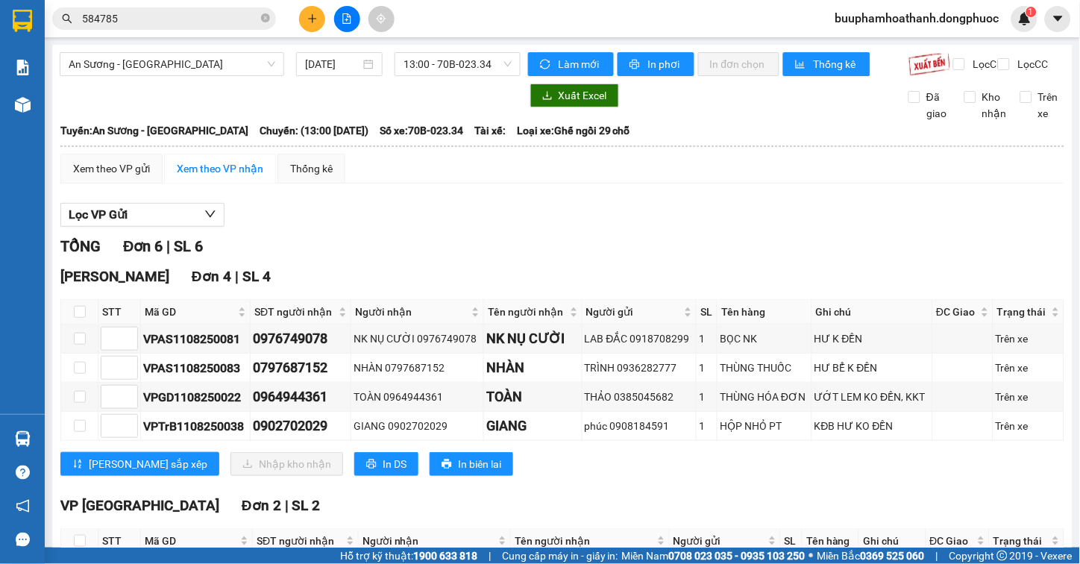
click at [298, 258] on div "TỔNG Đơn 6 | SL 6" at bounding box center [562, 246] width 1004 height 23
click at [165, 320] on span "Mã GD" at bounding box center [190, 311] width 90 height 16
click at [423, 271] on div "TỔNG Đơn 6 | SL 6 Hòa Thành Đơn 4 | SL 4 STT Mã GD SĐT người nhận Người nhận Tê…" at bounding box center [562, 450] width 1004 height 430
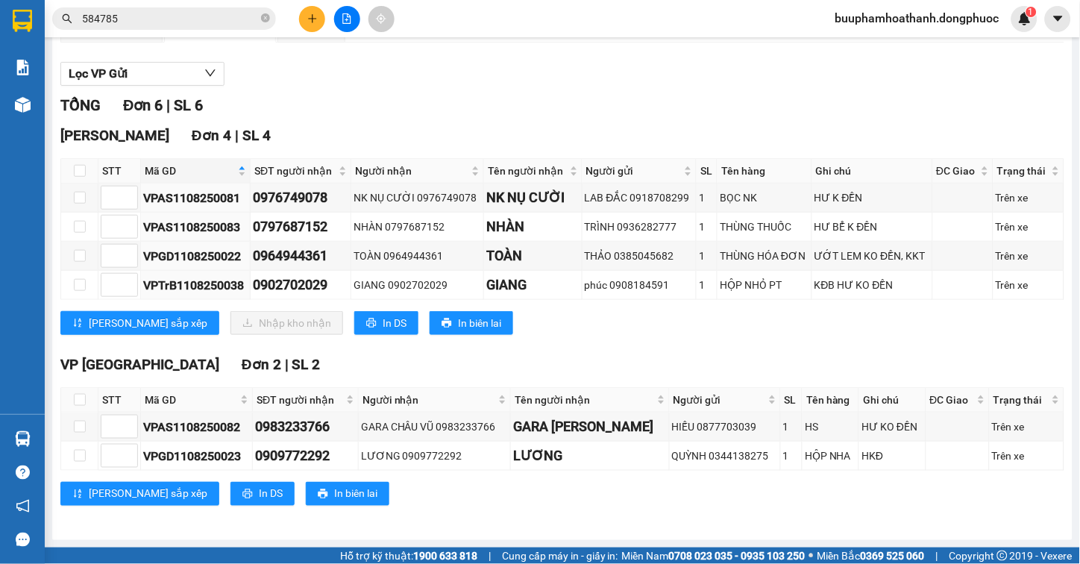
click at [72, 170] on th at bounding box center [79, 171] width 37 height 25
click at [76, 170] on input "checkbox" at bounding box center [80, 171] width 12 height 12
checkbox input "true"
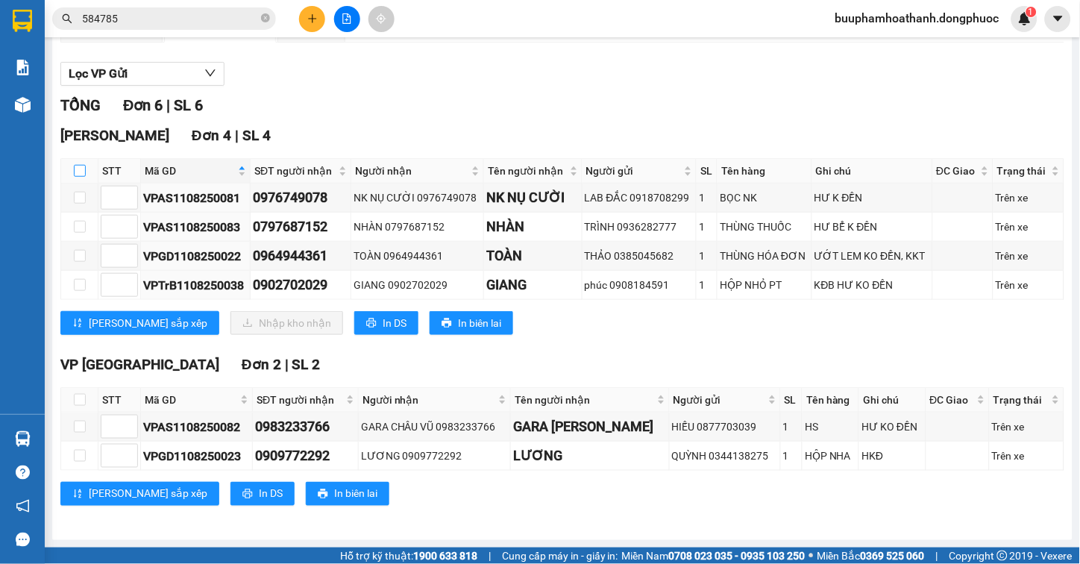
checkbox input "true"
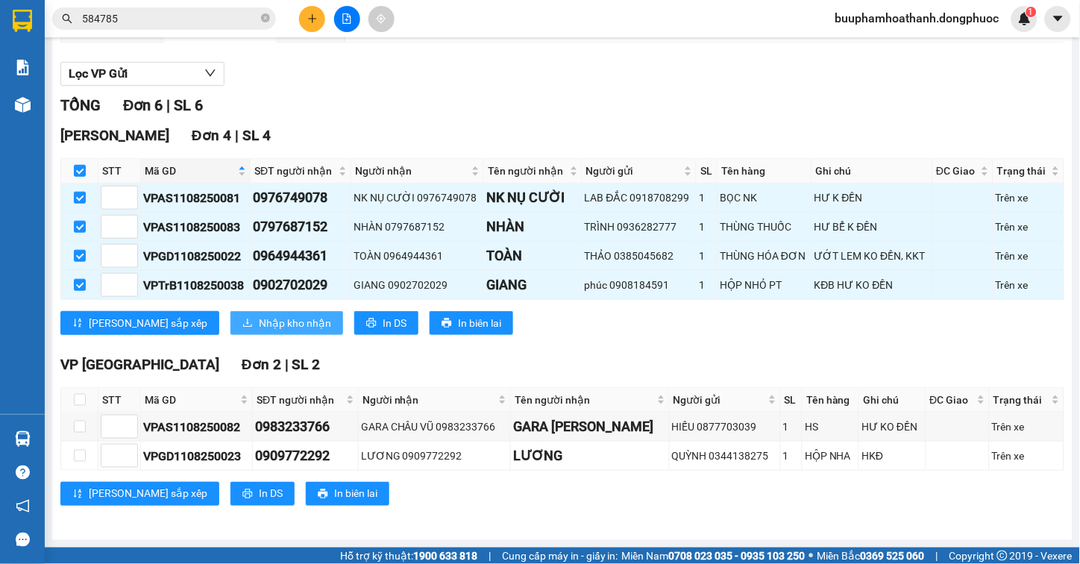
click at [259, 323] on span "Nhập kho nhận" at bounding box center [295, 323] width 72 height 16
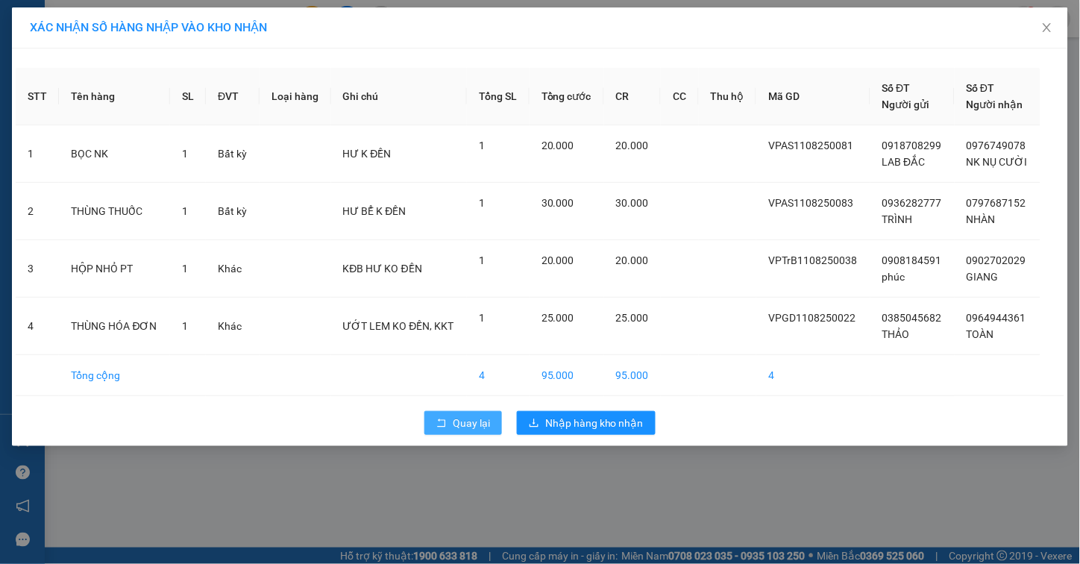
click at [453, 421] on span "Quay lại" at bounding box center [471, 423] width 37 height 16
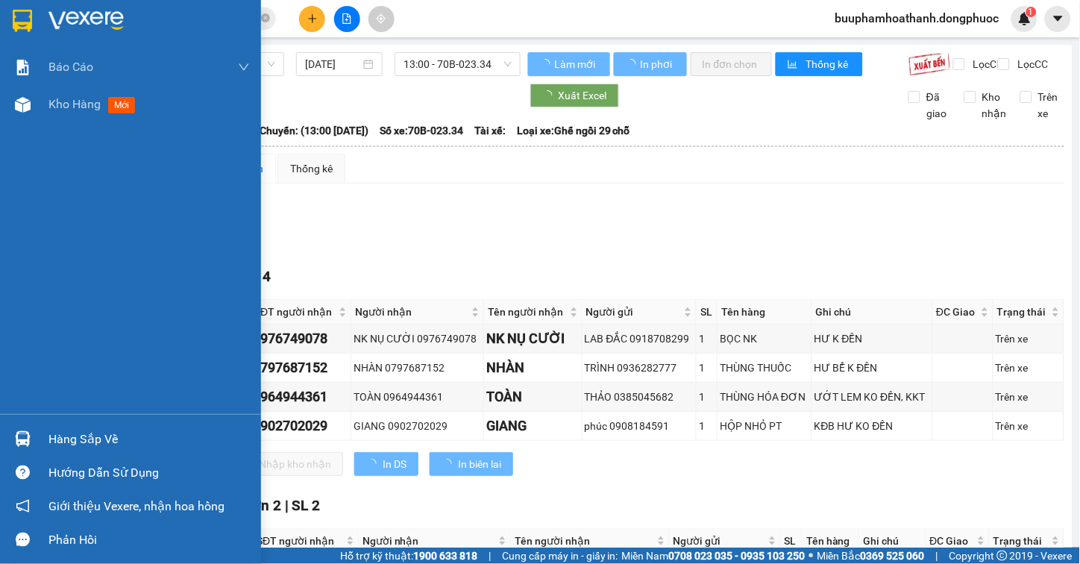
click at [23, 443] on img at bounding box center [23, 439] width 16 height 16
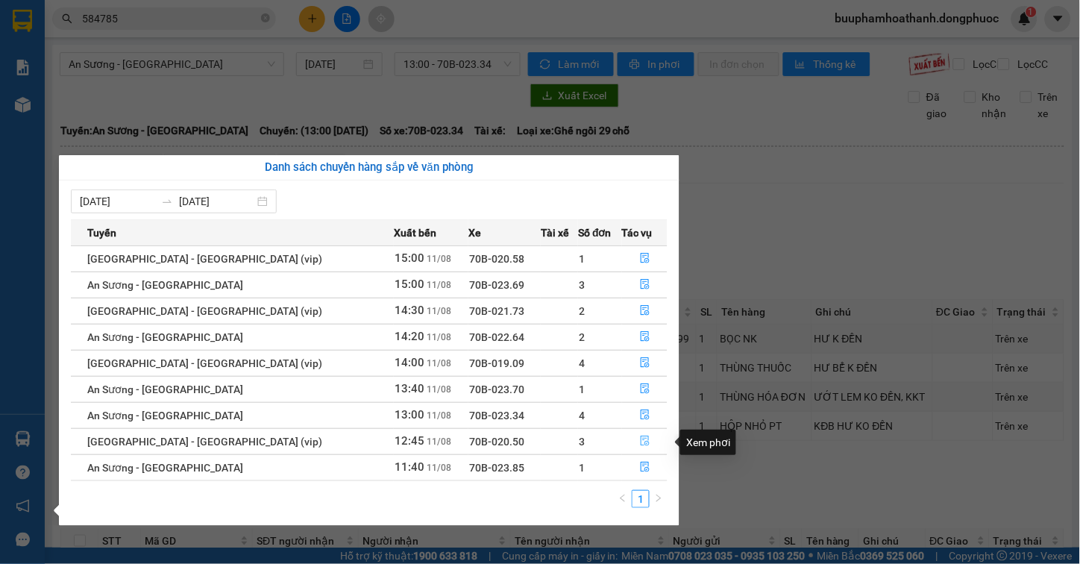
click at [640, 437] on icon "file-done" at bounding box center [645, 440] width 10 height 10
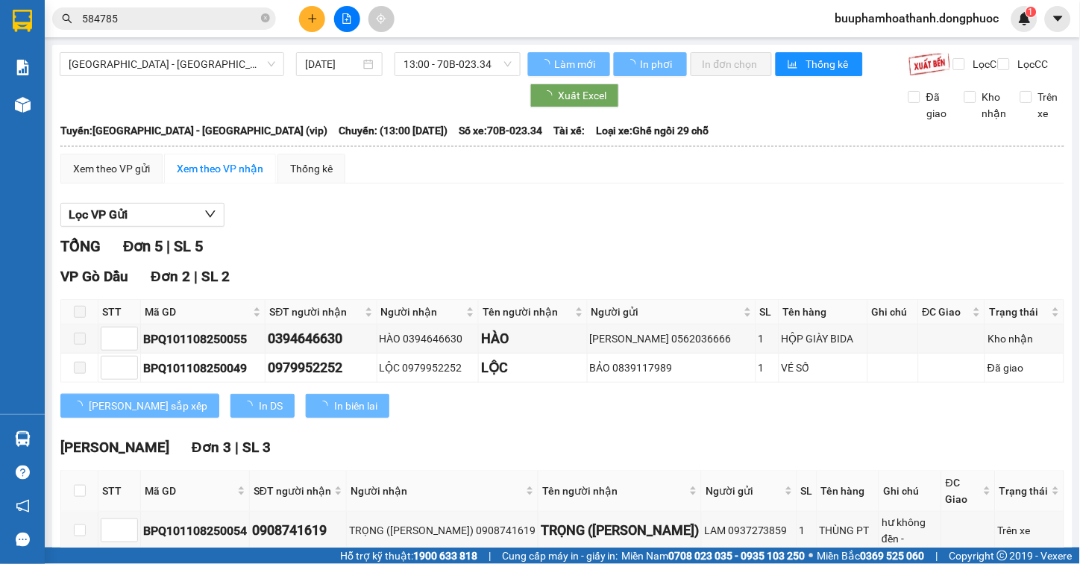
click at [735, 224] on div "Lọc VP Gửi" at bounding box center [562, 215] width 1004 height 25
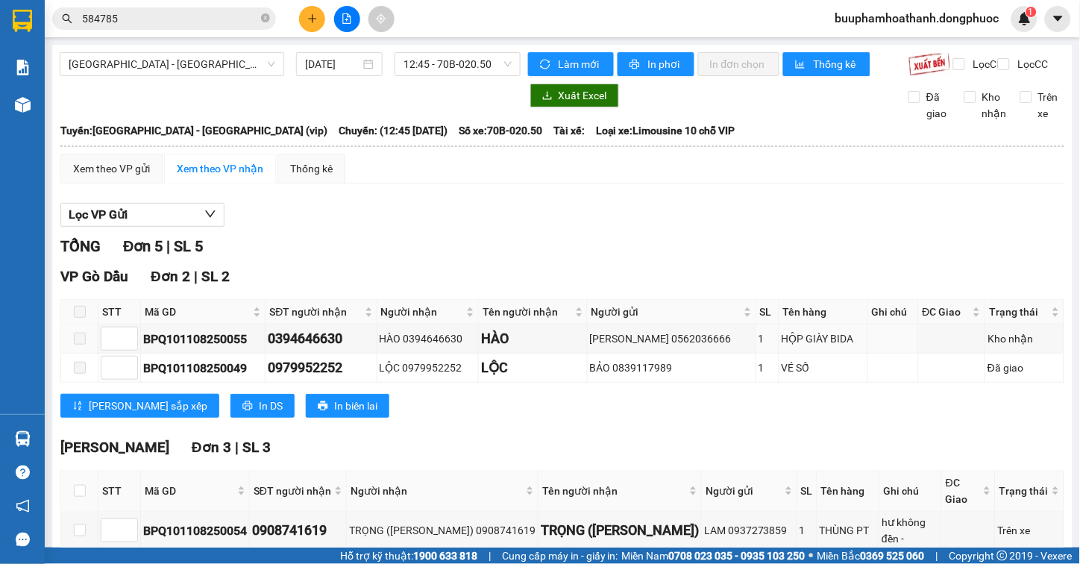
scroll to position [160, 0]
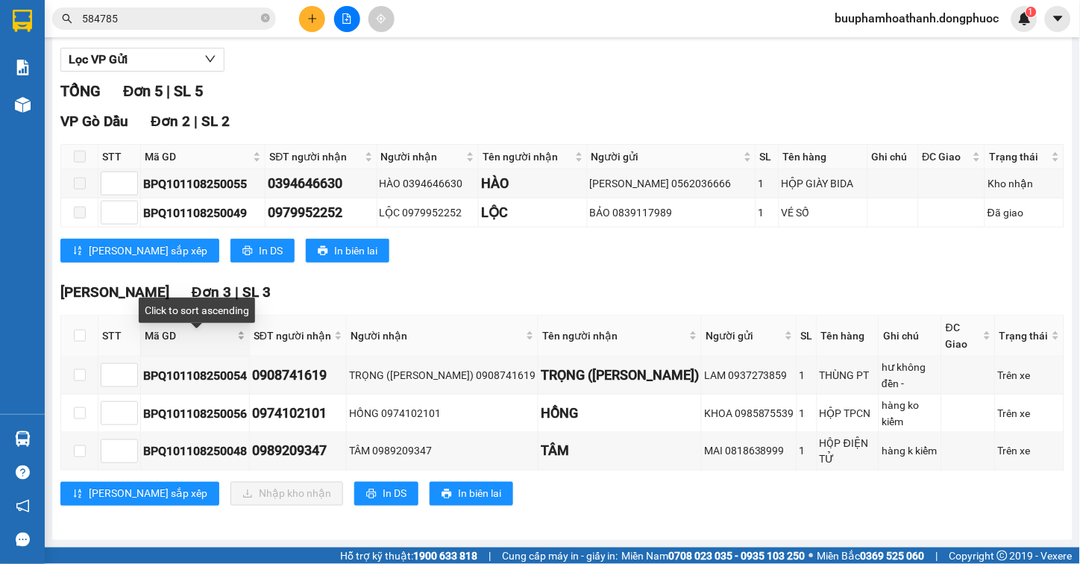
click at [154, 339] on span "Mã GD" at bounding box center [189, 335] width 89 height 16
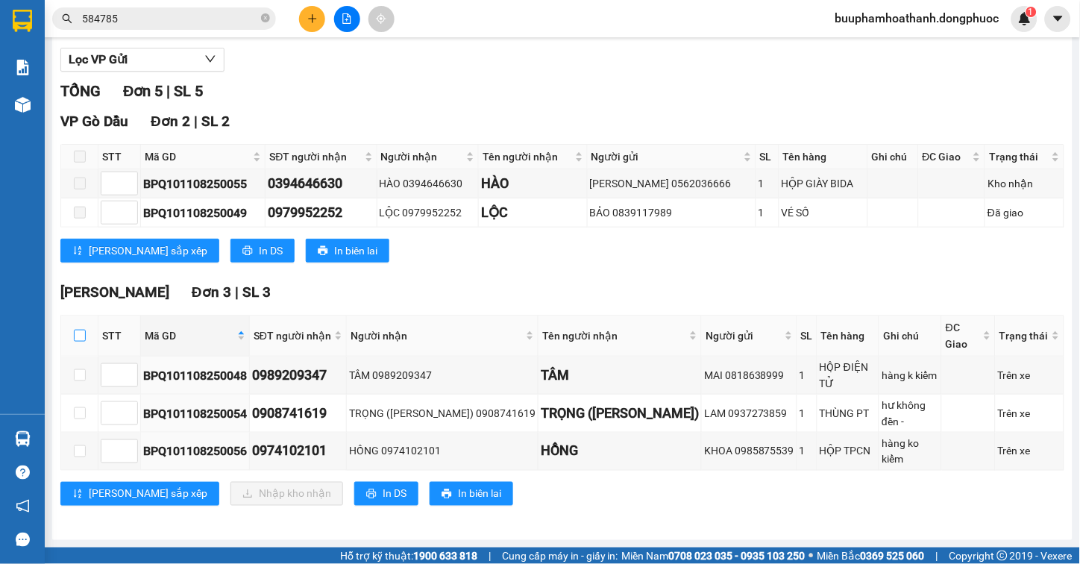
click at [79, 342] on input "checkbox" at bounding box center [80, 336] width 12 height 12
checkbox input "true"
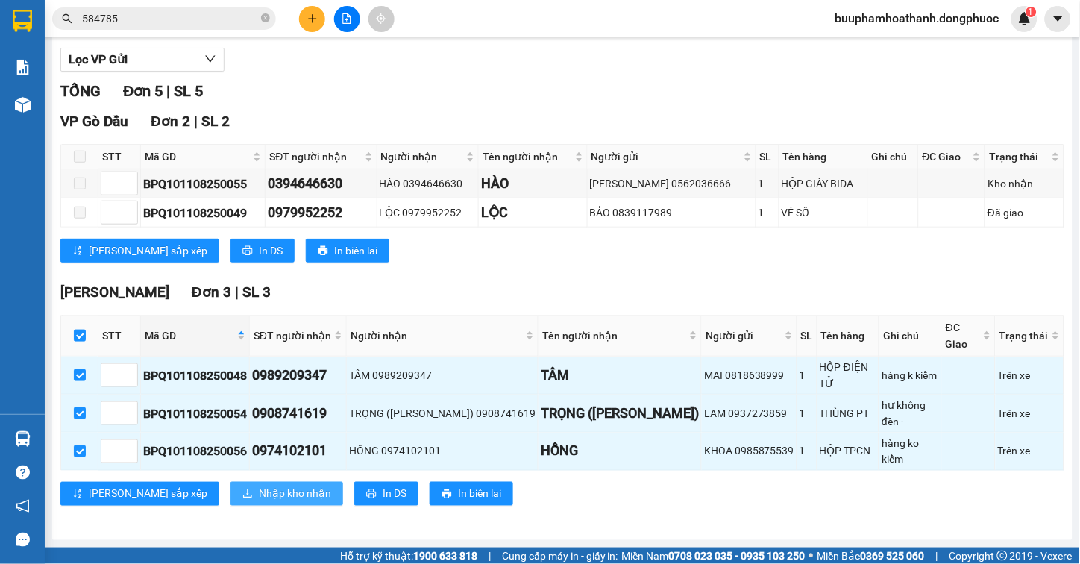
click at [259, 494] on span "Nhập kho nhận" at bounding box center [295, 493] width 72 height 16
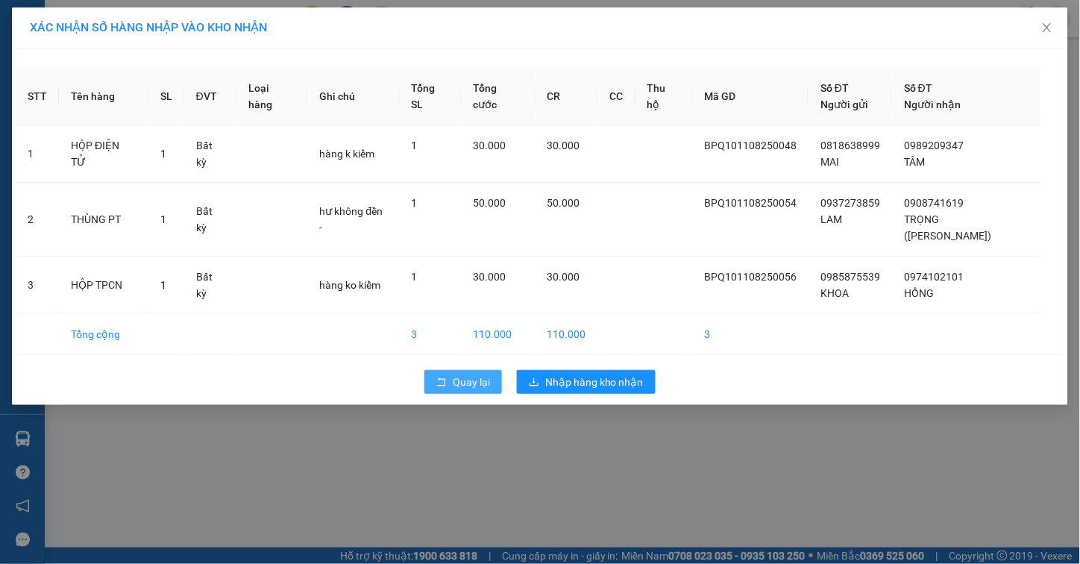
click at [481, 374] on span "Quay lại" at bounding box center [471, 382] width 37 height 16
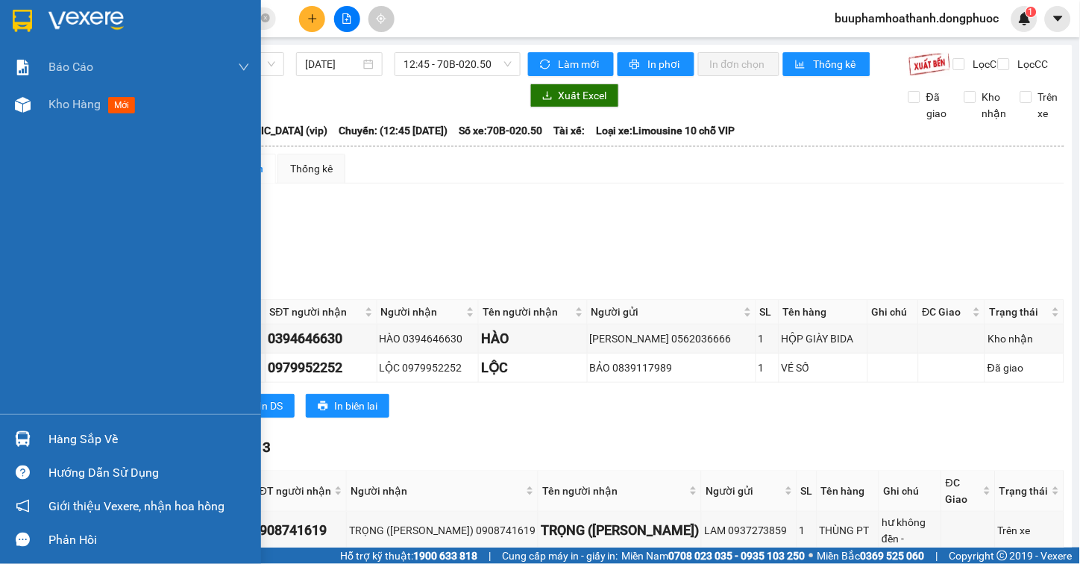
click at [19, 430] on div at bounding box center [23, 439] width 26 height 26
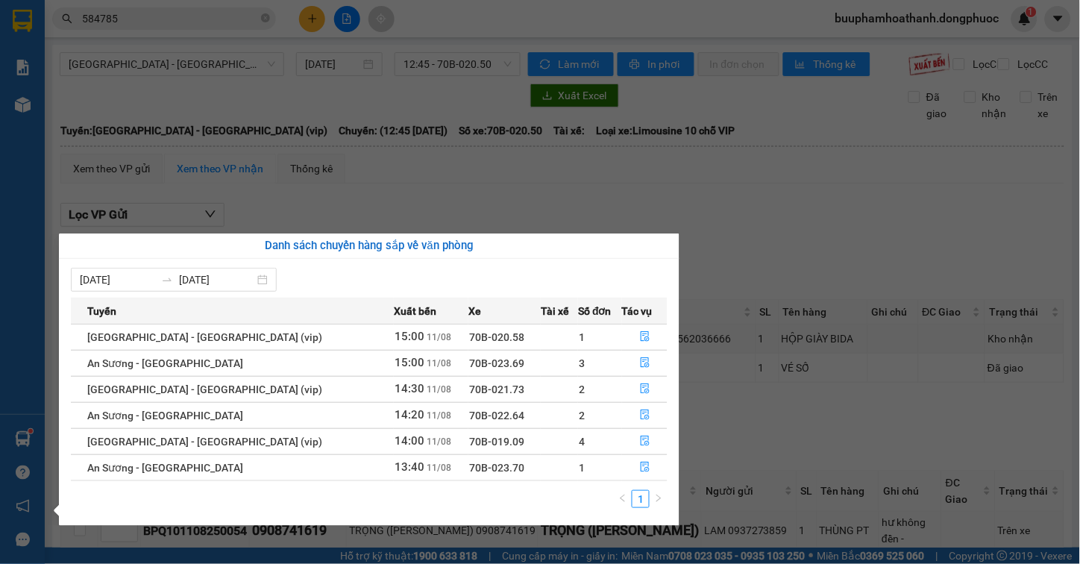
click at [808, 427] on section "Kết quả tìm kiếm ( 32 ) Bộ lọc Mã ĐH Trạng thái Món hàng Tổng cước Chưa cước Nh…" at bounding box center [540, 282] width 1080 height 564
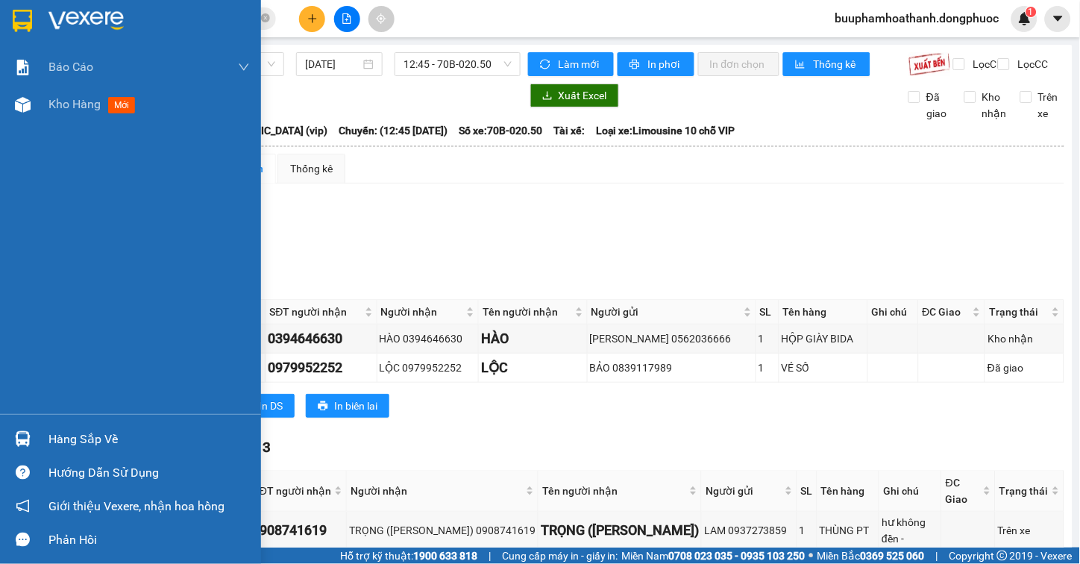
click at [17, 428] on div at bounding box center [23, 439] width 26 height 26
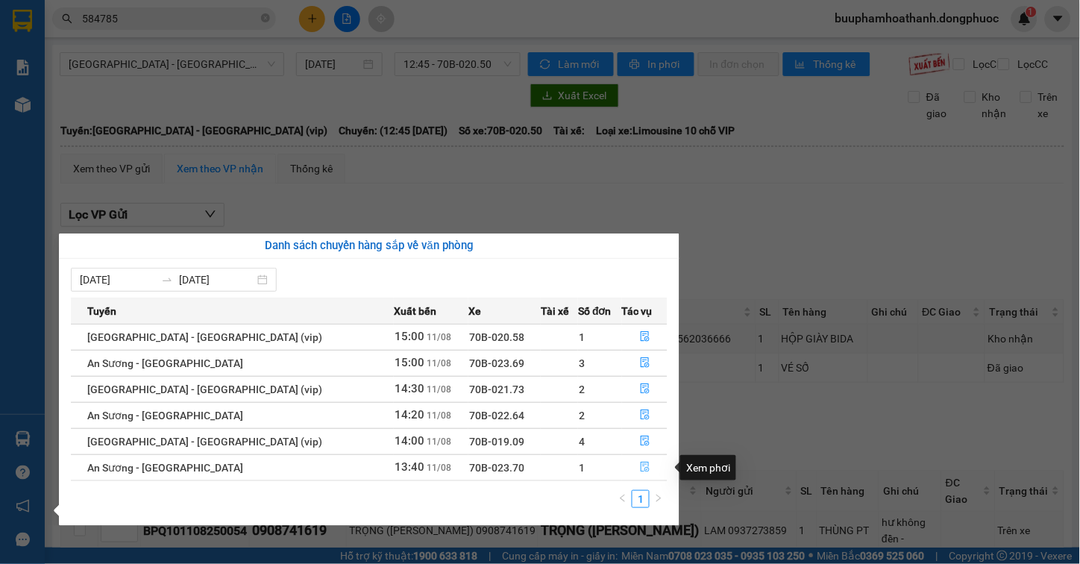
click at [627, 465] on button "button" at bounding box center [645, 468] width 45 height 24
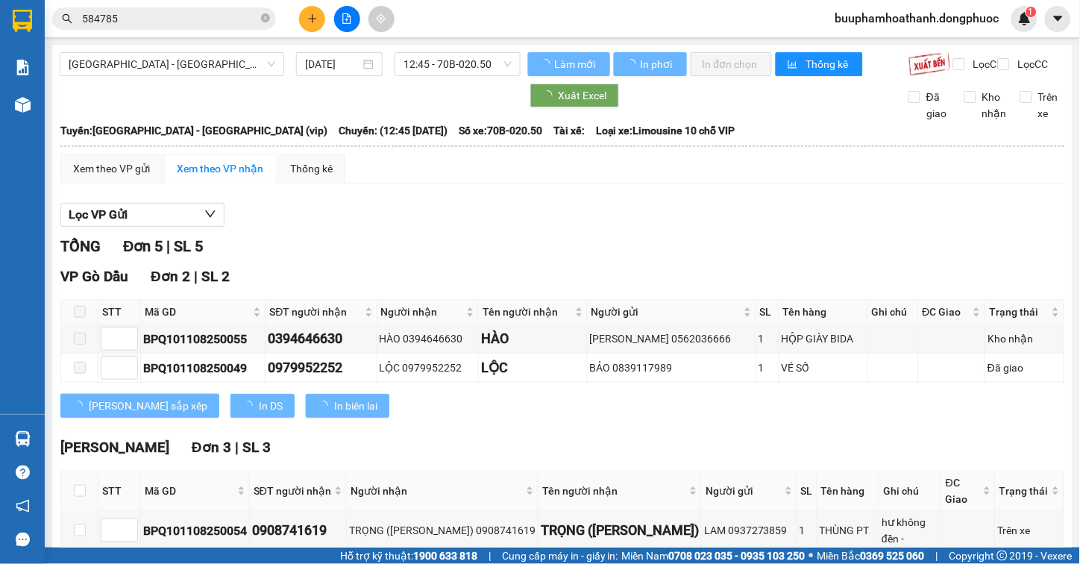
click at [561, 183] on div "Xem theo VP gửi Xem theo VP nhận Thống kê" at bounding box center [562, 169] width 1004 height 30
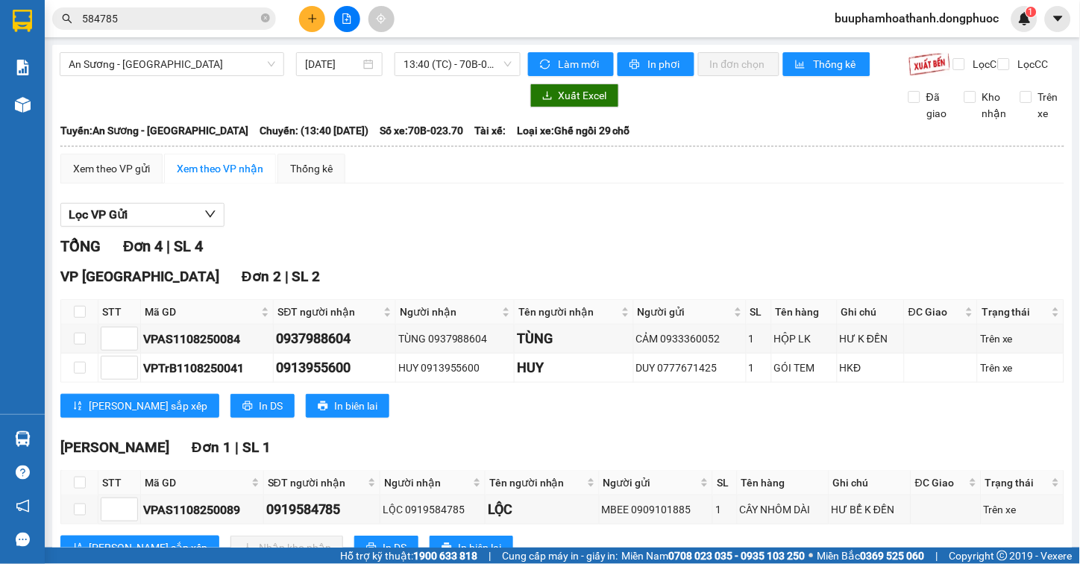
scroll to position [209, 0]
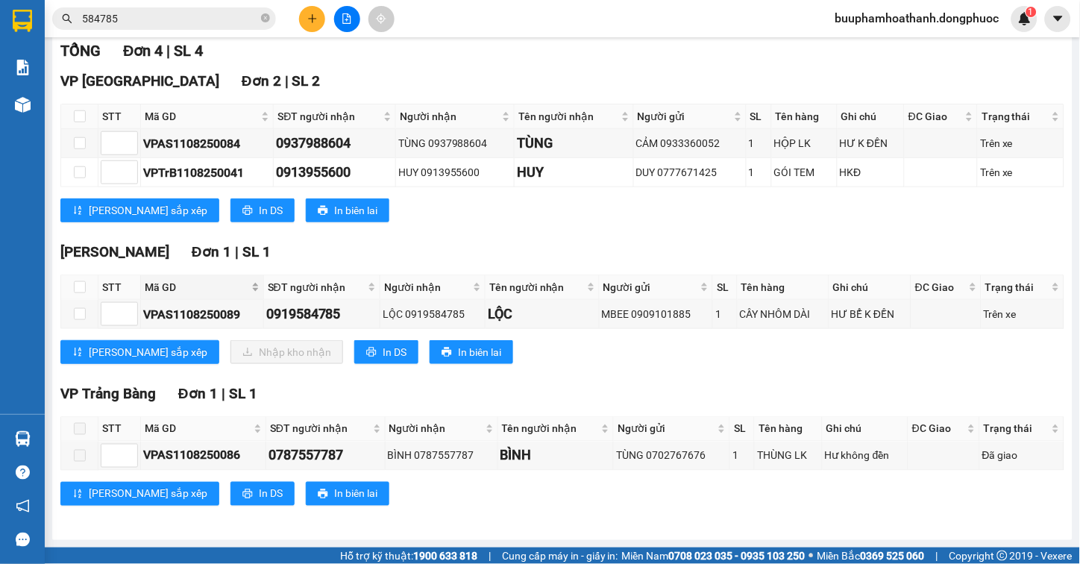
click at [157, 281] on span "Mã GD" at bounding box center [197, 287] width 104 height 16
click at [80, 286] on input "checkbox" at bounding box center [80, 287] width 12 height 12
checkbox input "true"
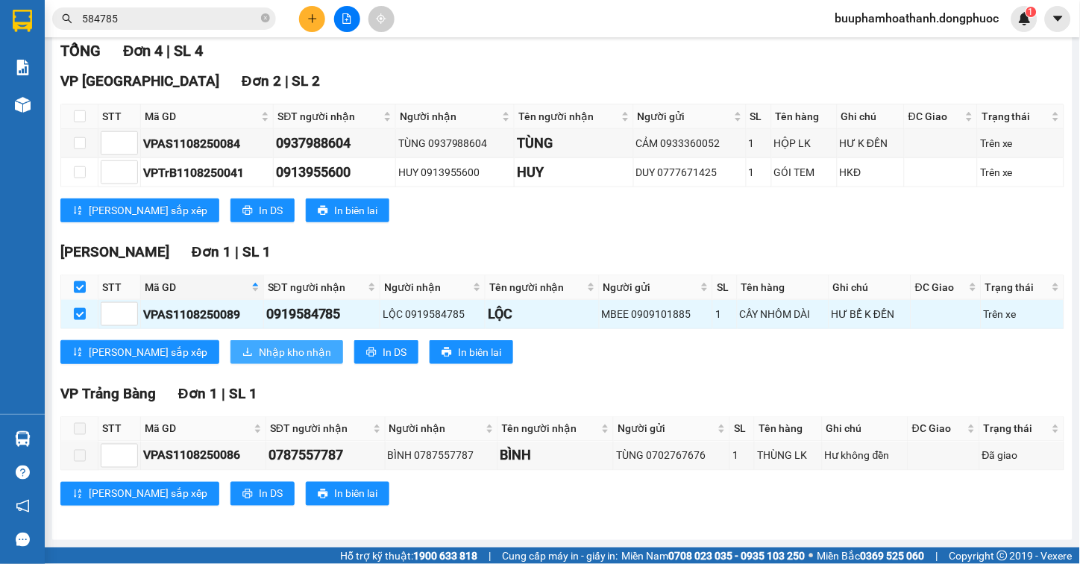
click at [259, 359] on span "Nhập kho nhận" at bounding box center [295, 352] width 72 height 16
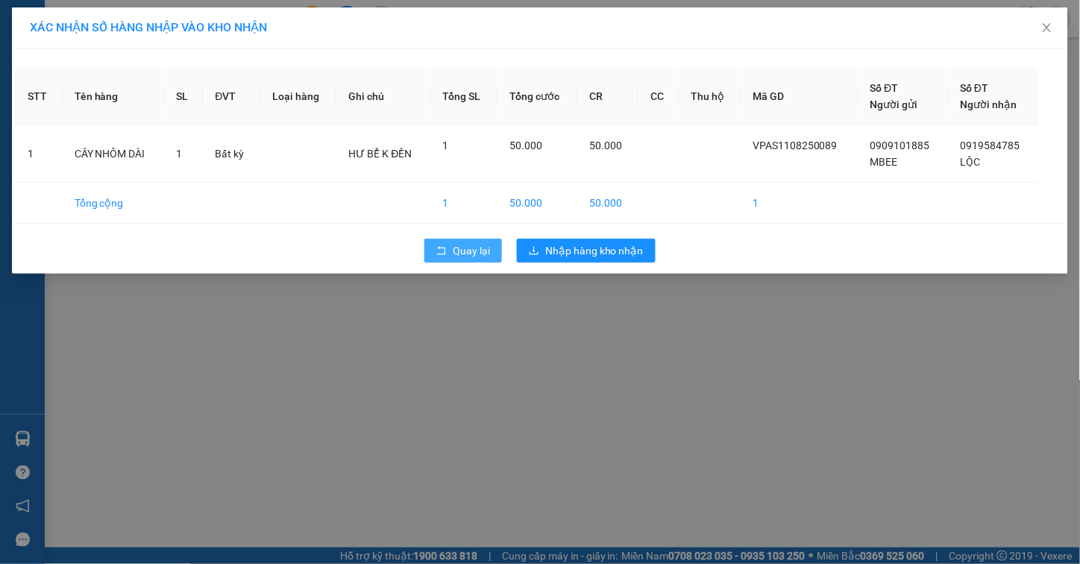
click at [468, 247] on span "Quay lại" at bounding box center [471, 250] width 37 height 16
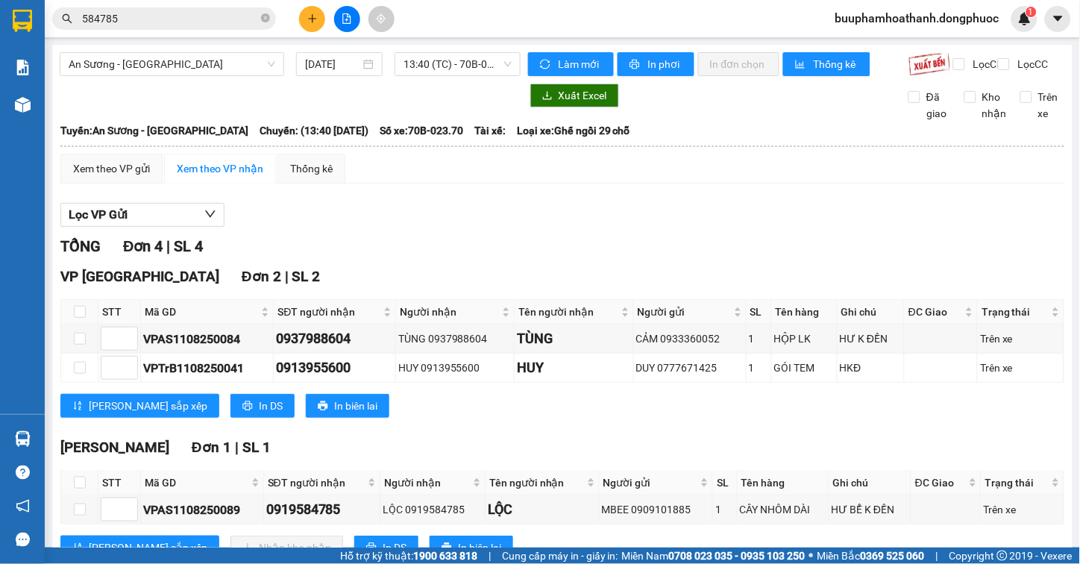
click at [45, 451] on main "An Sương - Tây Ninh 11/08/2025 13:40 (TC) - 70B-023.70 Làm mới In phơi In đơn c…" at bounding box center [540, 273] width 1080 height 547
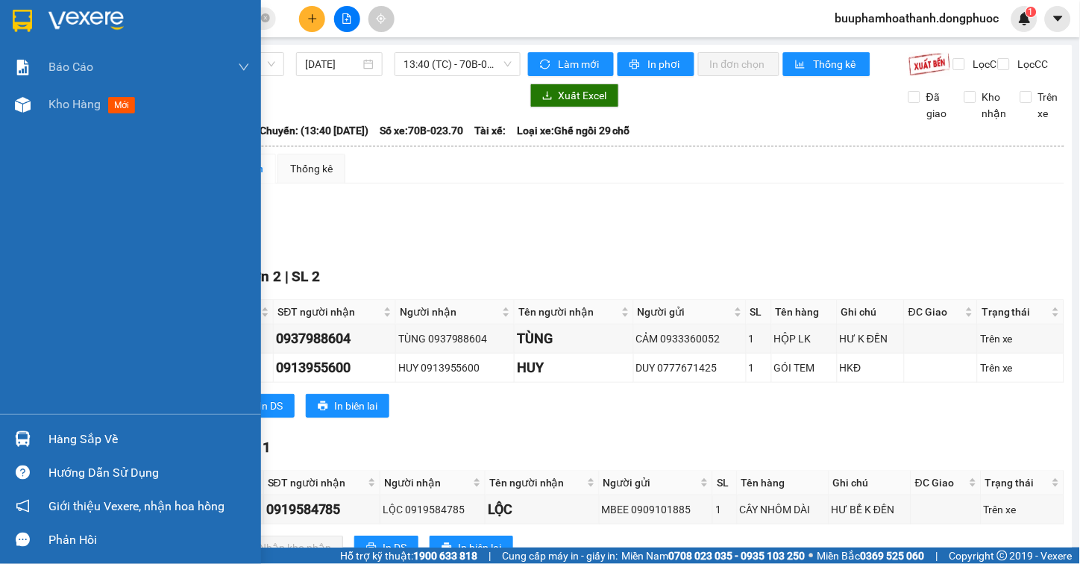
click at [39, 433] on div "Hàng sắp về" at bounding box center [130, 439] width 261 height 34
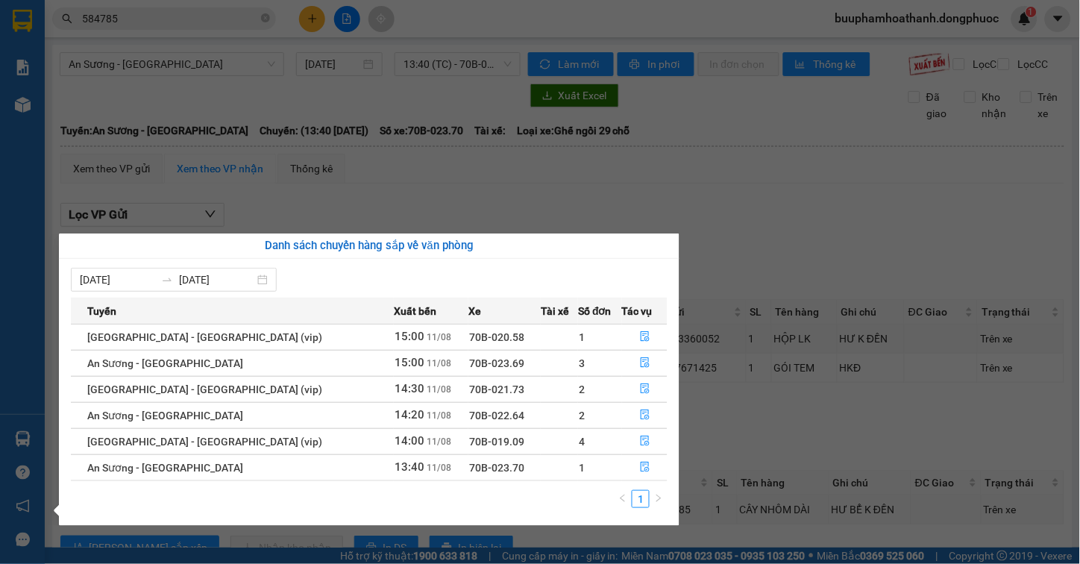
click at [749, 218] on section "Kết quả tìm kiếm ( 32 ) Bộ lọc Mã ĐH Trạng thái Món hàng Tổng cước Chưa cước Nh…" at bounding box center [540, 282] width 1080 height 564
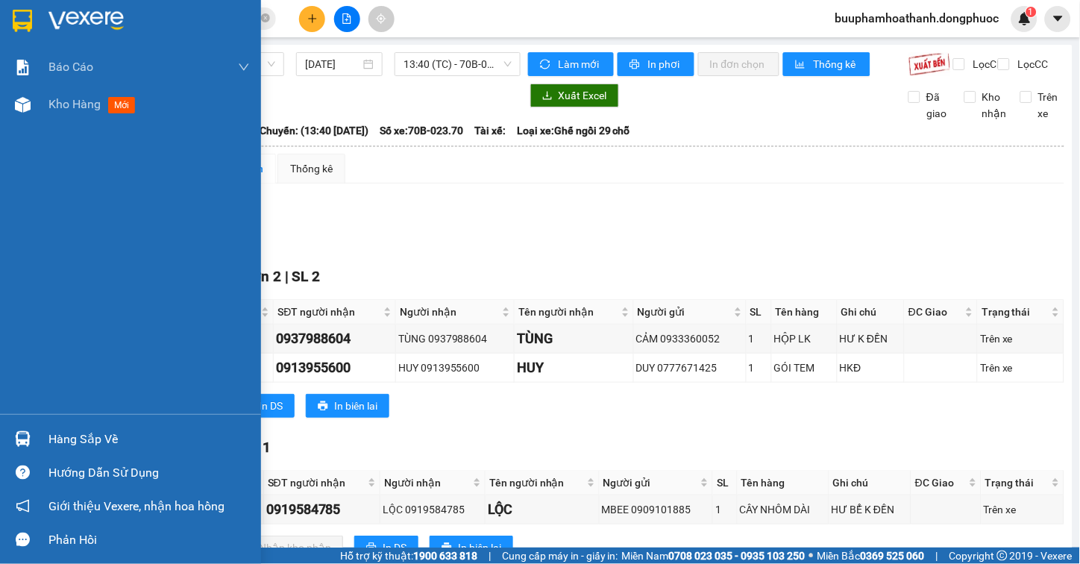
click at [62, 441] on div "Hàng sắp về" at bounding box center [148, 439] width 201 height 22
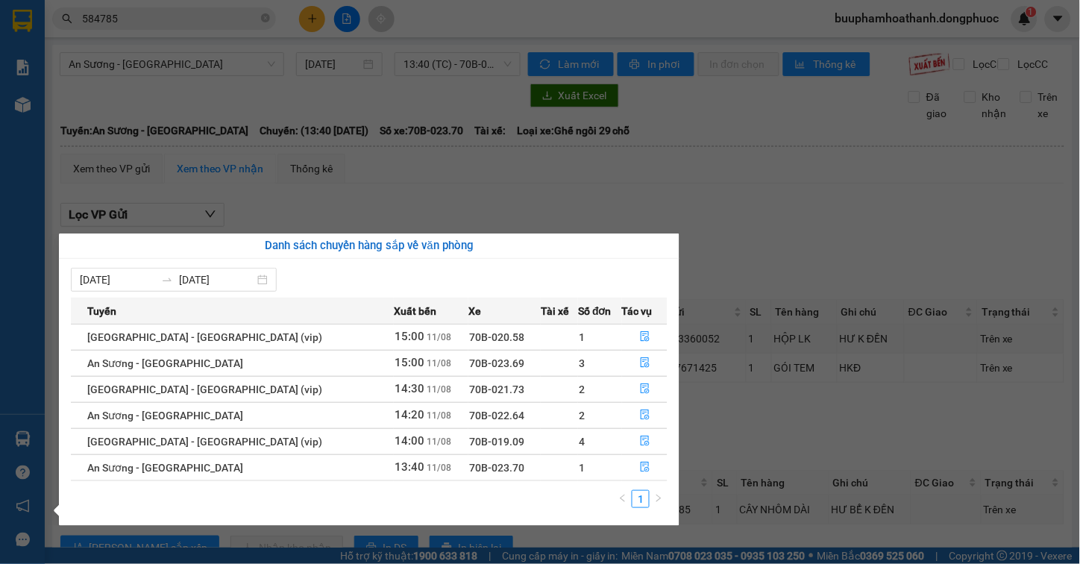
click at [796, 151] on section "Kết quả tìm kiếm ( 32 ) Bộ lọc Mã ĐH Trạng thái Món hàng Tổng cước Chưa cước Nh…" at bounding box center [540, 282] width 1080 height 564
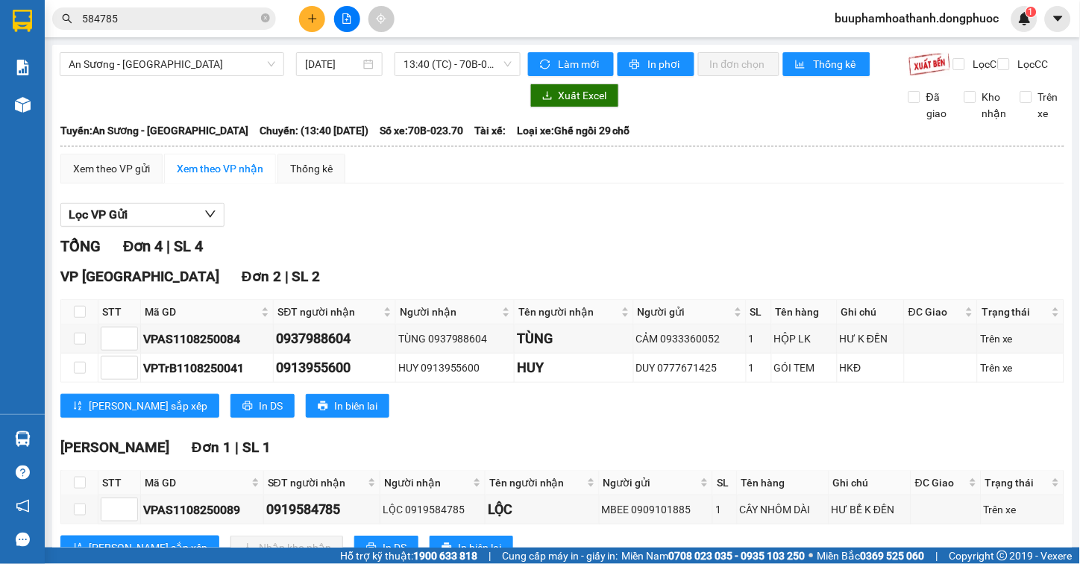
click at [130, 10] on input "584785" at bounding box center [170, 18] width 176 height 16
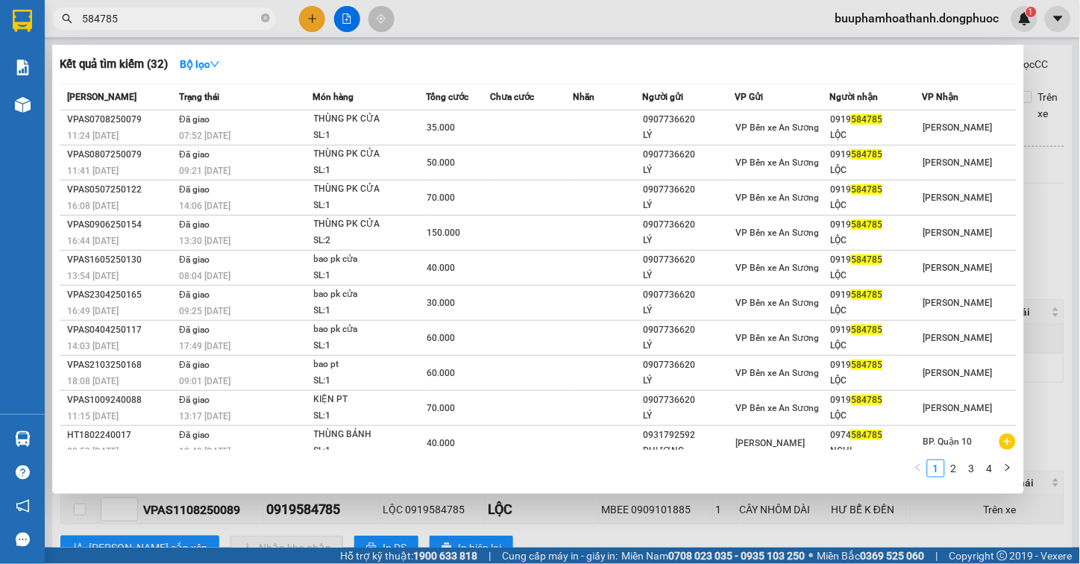
click at [130, 13] on input "584785" at bounding box center [170, 18] width 176 height 16
click at [129, 13] on input "584785" at bounding box center [170, 18] width 176 height 16
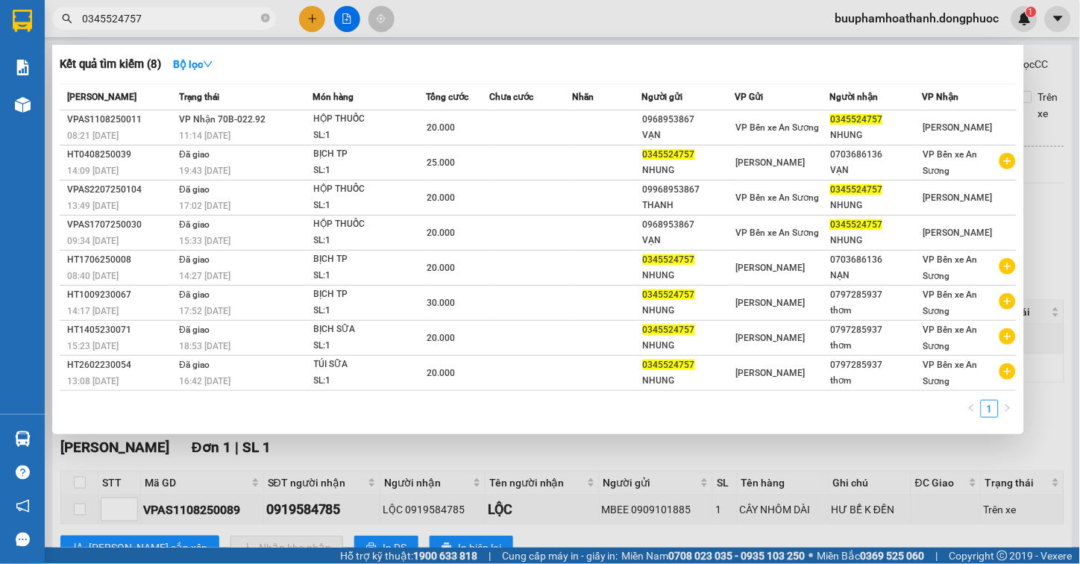
click at [103, 23] on input "0345524757" at bounding box center [170, 18] width 176 height 16
click at [113, 23] on input "0345524757" at bounding box center [170, 18] width 176 height 16
click at [125, 25] on input "0345524757" at bounding box center [170, 18] width 176 height 16
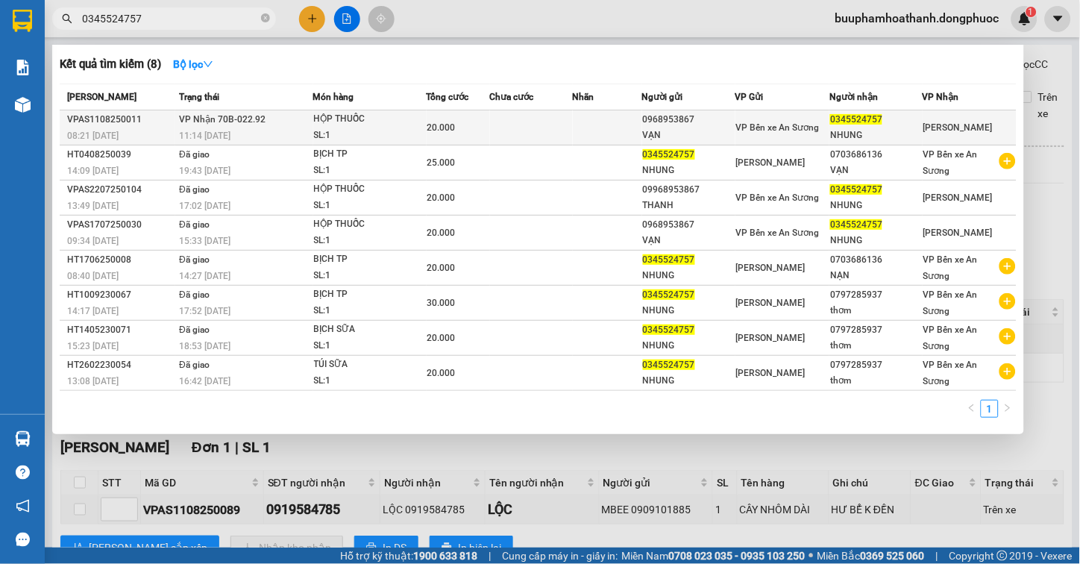
type input "0345524757"
click at [262, 136] on div "11:14 - 11/08" at bounding box center [245, 136] width 133 height 16
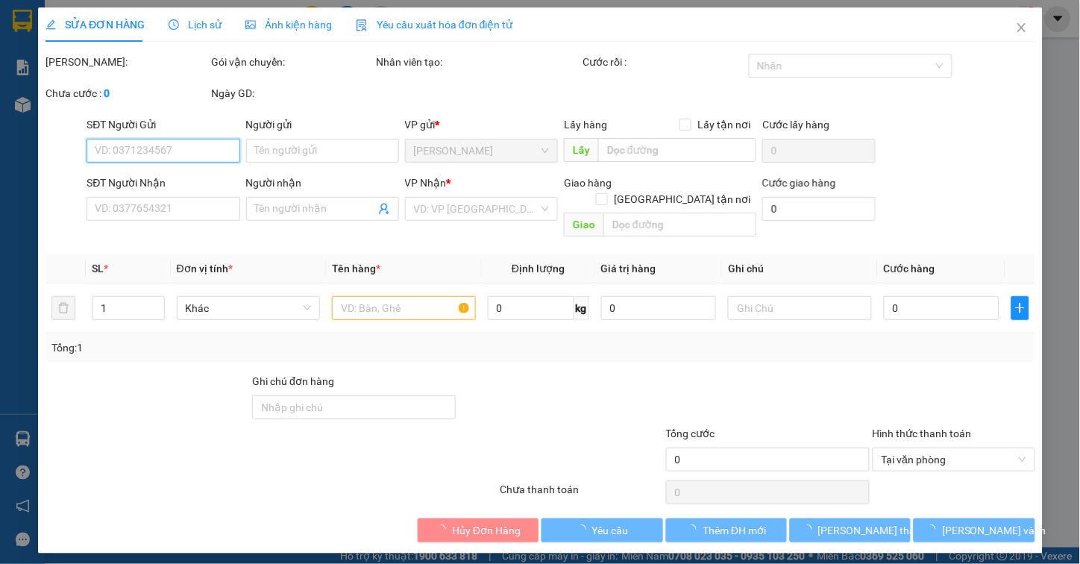
type input "0968953867"
type input "VẠN"
type input "0345524757"
type input "NHUNG"
type input "20.000"
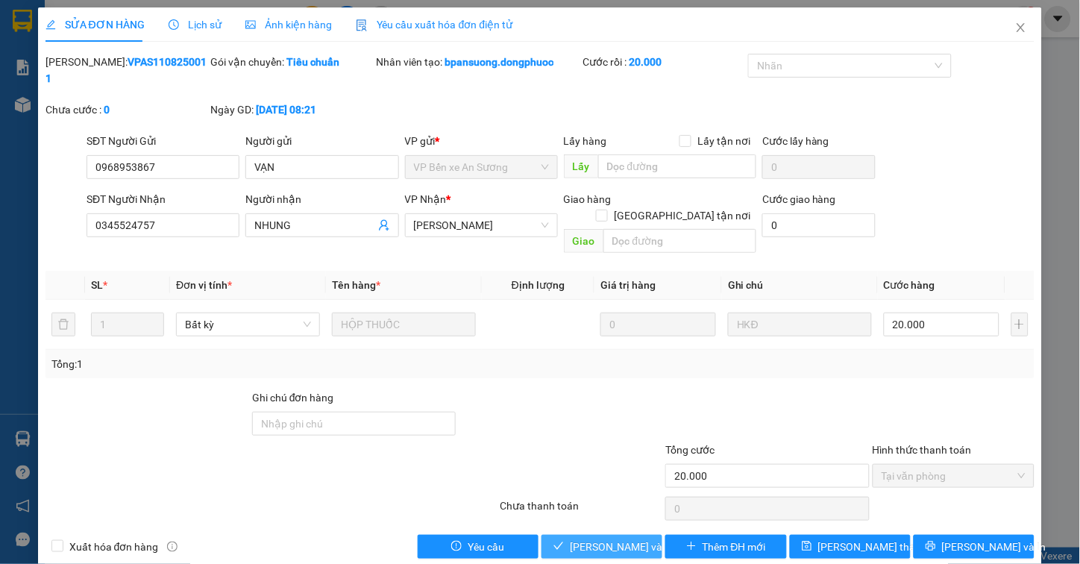
click at [626, 538] on span "Lưu và Giao hàng" at bounding box center [641, 546] width 143 height 16
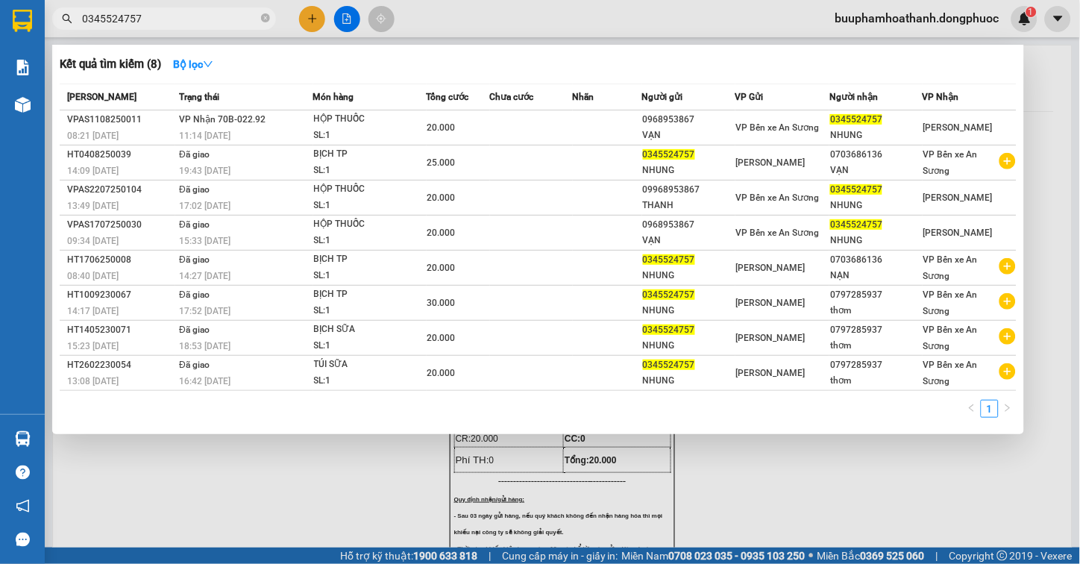
click at [161, 13] on input "0345524757" at bounding box center [170, 18] width 176 height 16
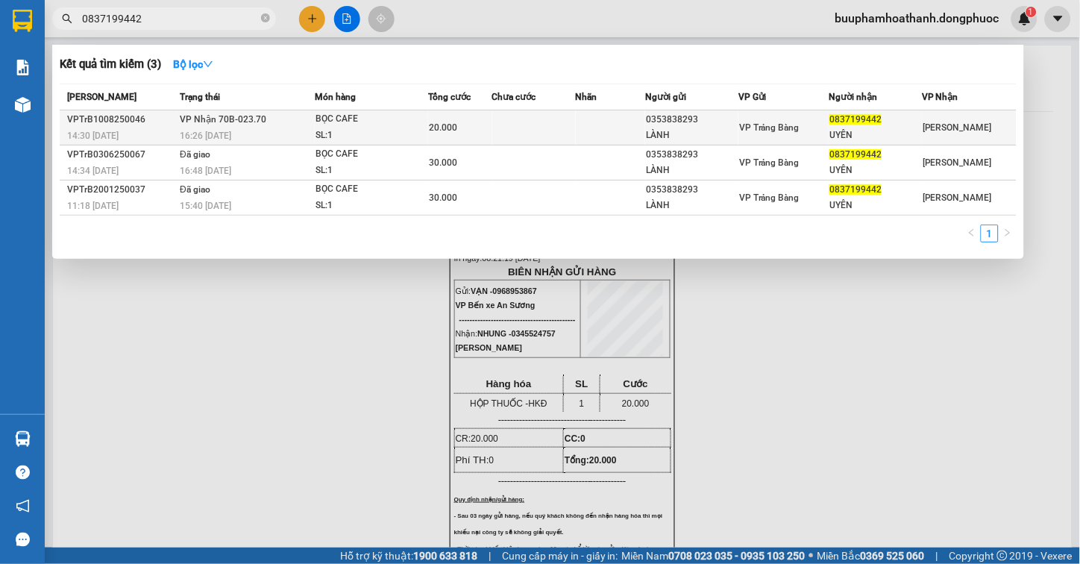
type input "0837199442"
click at [270, 125] on td "VP Nhận 70B-023.70 16:26 - 10/08" at bounding box center [245, 127] width 139 height 35
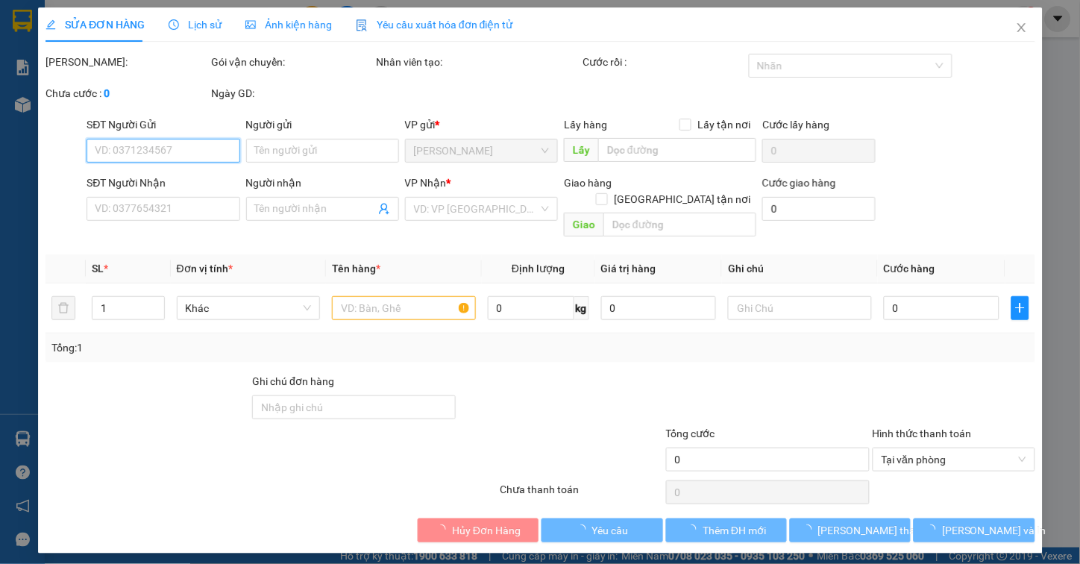
type input "0353838293"
type input "LÀNH"
type input "0837199442"
type input "UYÊN"
type input "20.000"
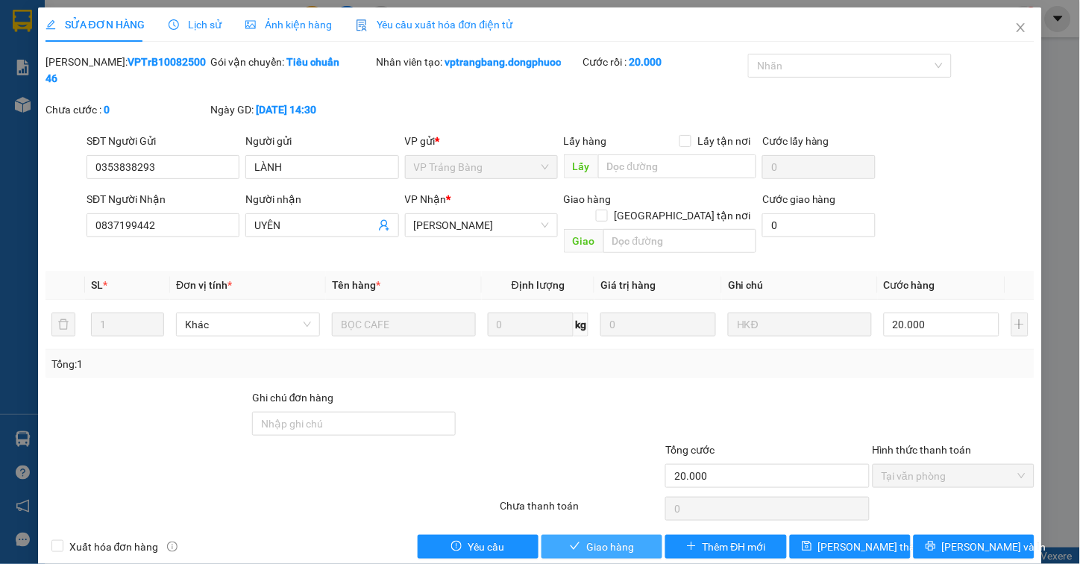
click at [632, 535] on button "Giao hàng" at bounding box center [601, 547] width 121 height 24
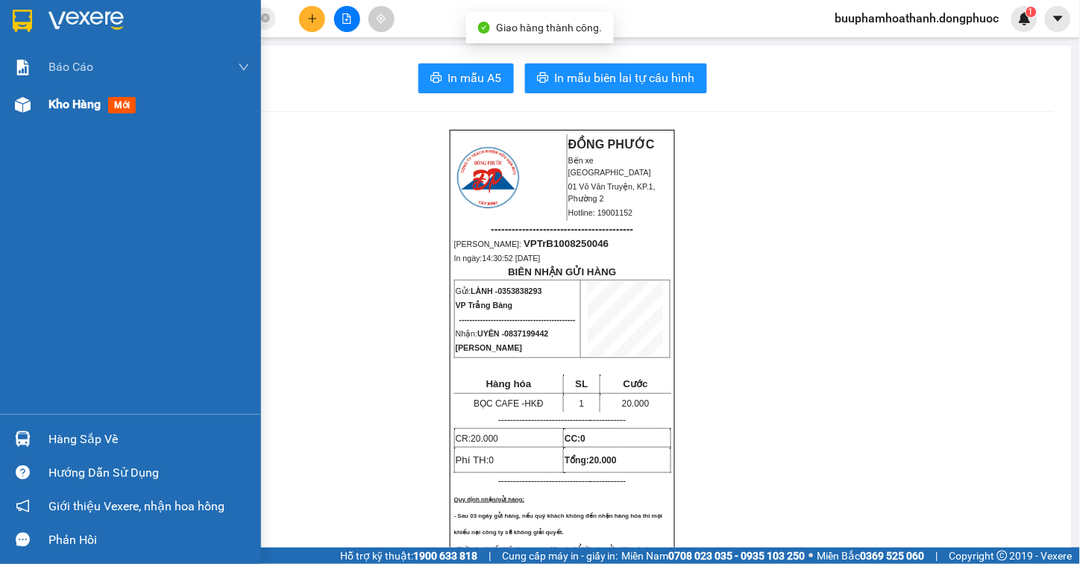
click at [23, 107] on img at bounding box center [23, 105] width 16 height 16
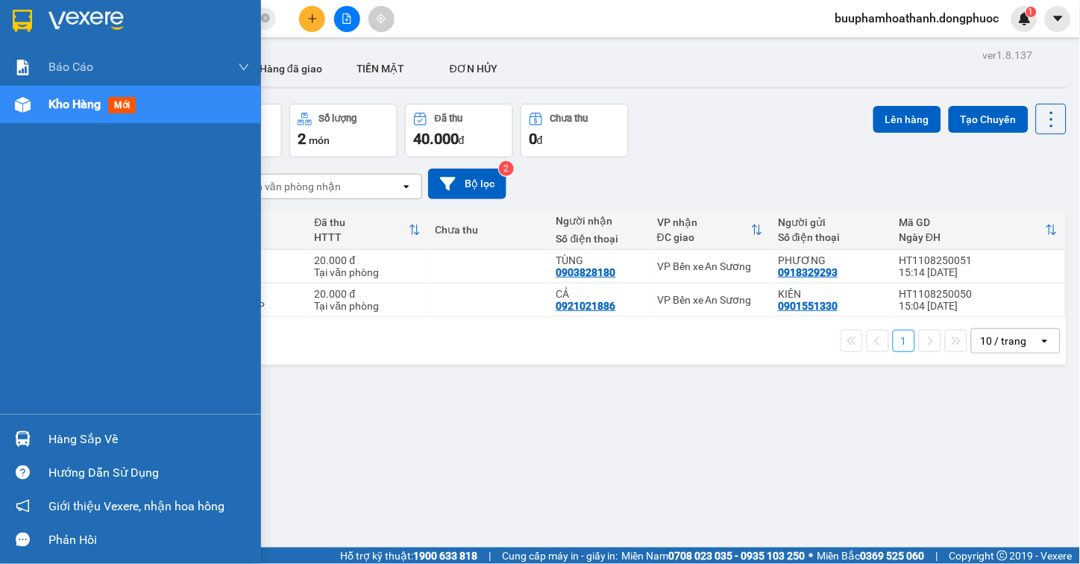
click at [22, 435] on img at bounding box center [23, 439] width 16 height 16
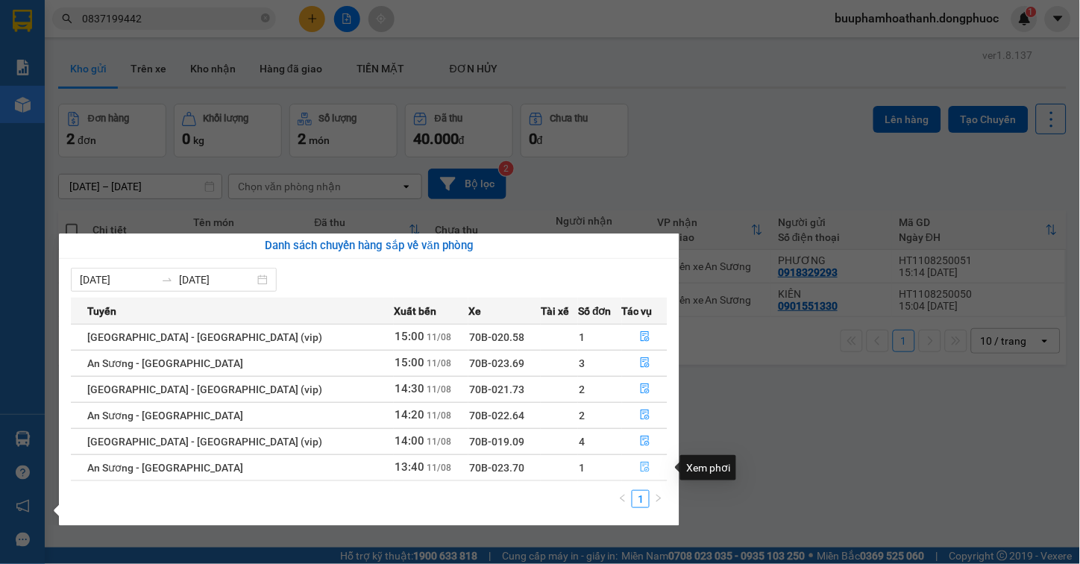
click at [636, 456] on button "button" at bounding box center [645, 468] width 45 height 24
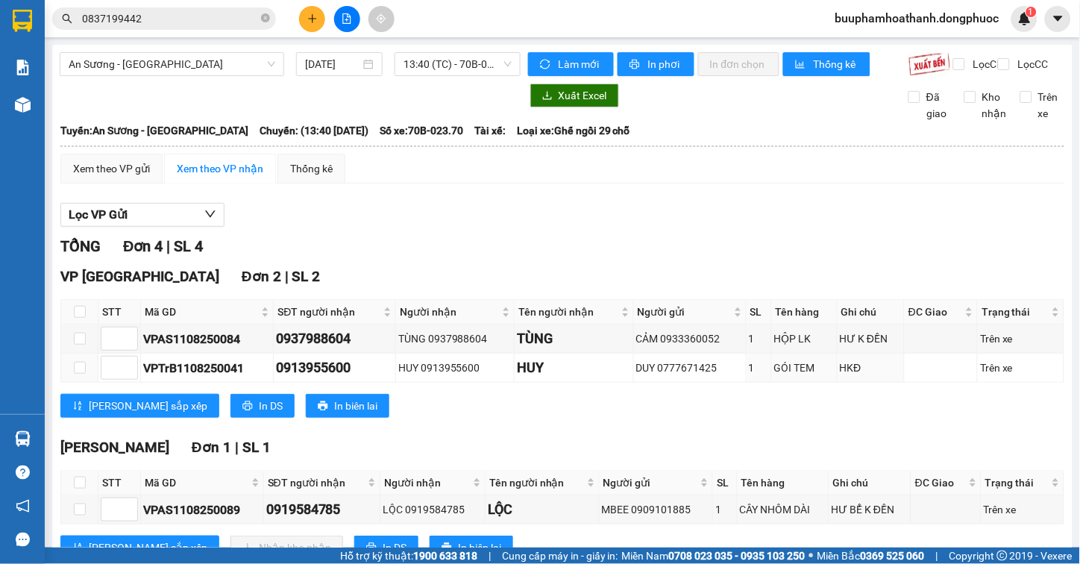
scroll to position [209, 0]
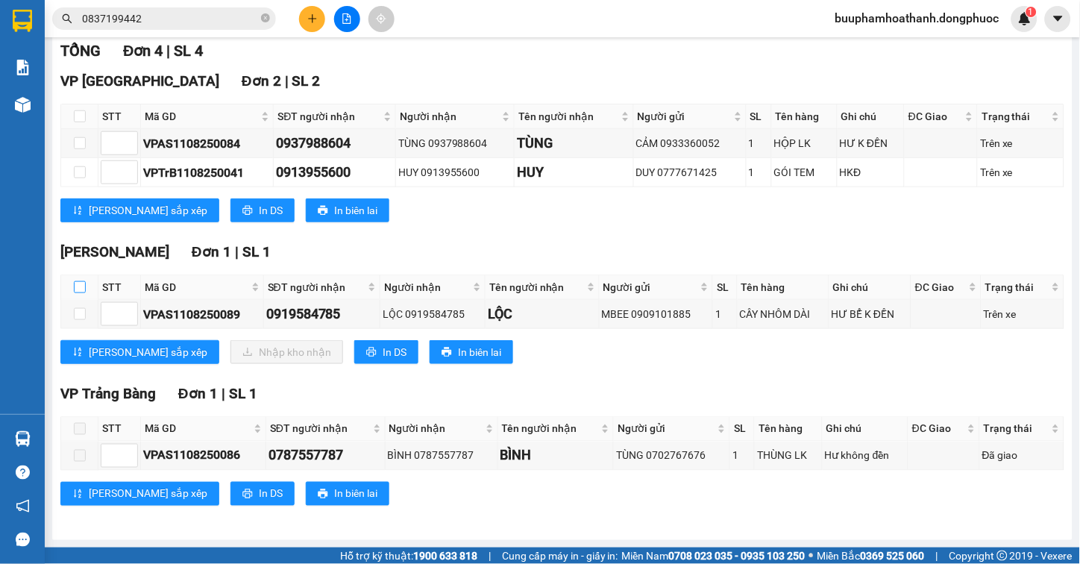
click at [84, 288] on input "checkbox" at bounding box center [80, 287] width 12 height 12
checkbox input "true"
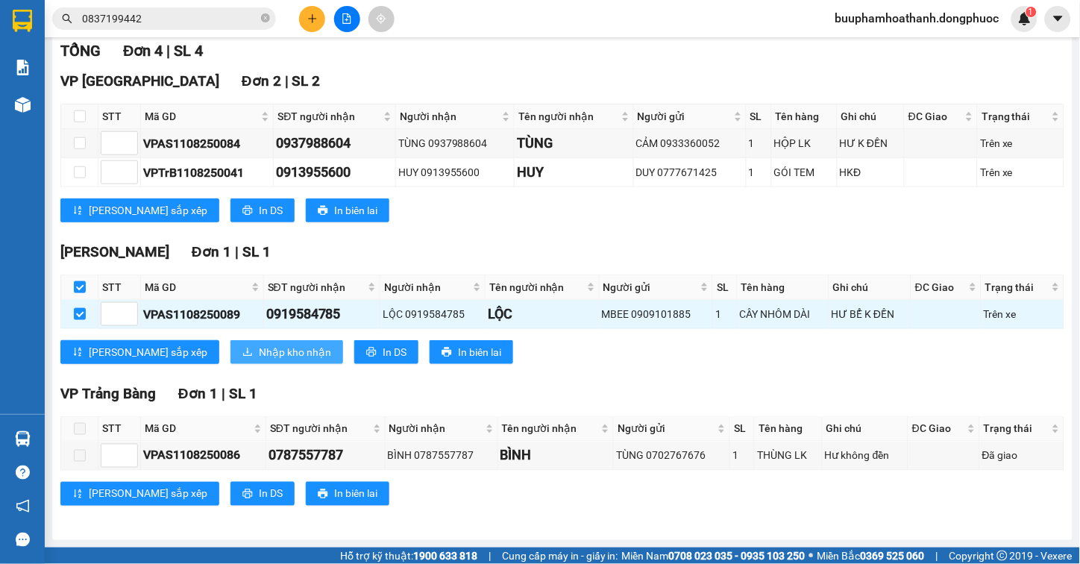
click at [259, 359] on span "Nhập kho nhận" at bounding box center [295, 352] width 72 height 16
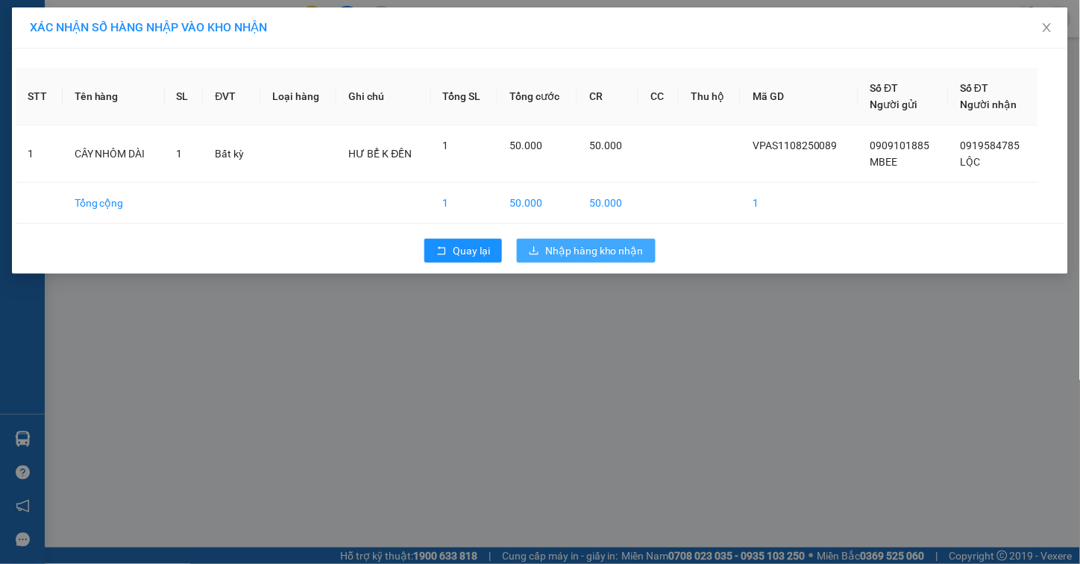
click at [602, 254] on span "Nhập hàng kho nhận" at bounding box center [594, 250] width 98 height 16
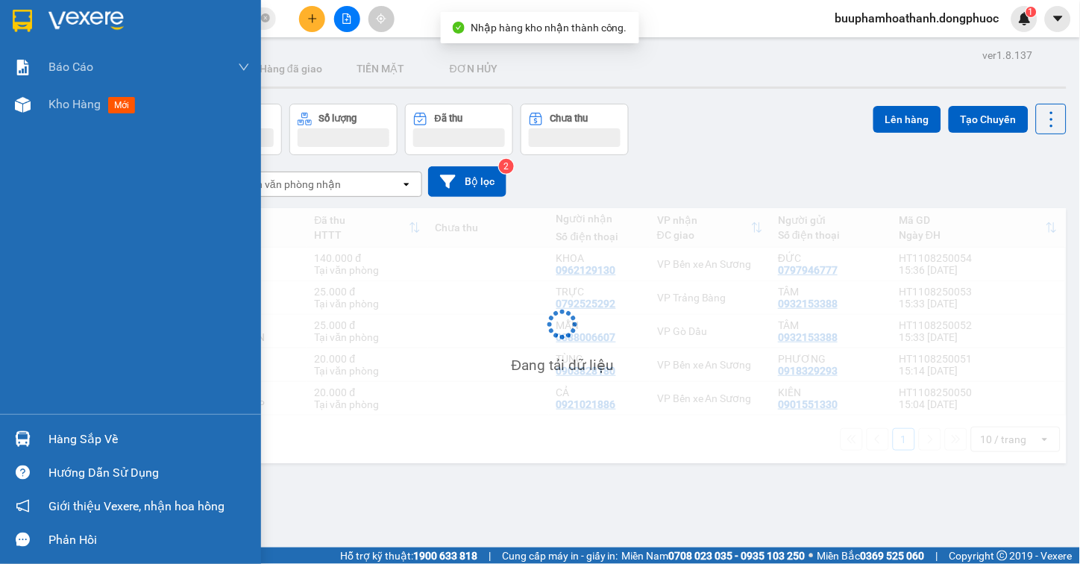
click at [28, 441] on img at bounding box center [23, 439] width 16 height 16
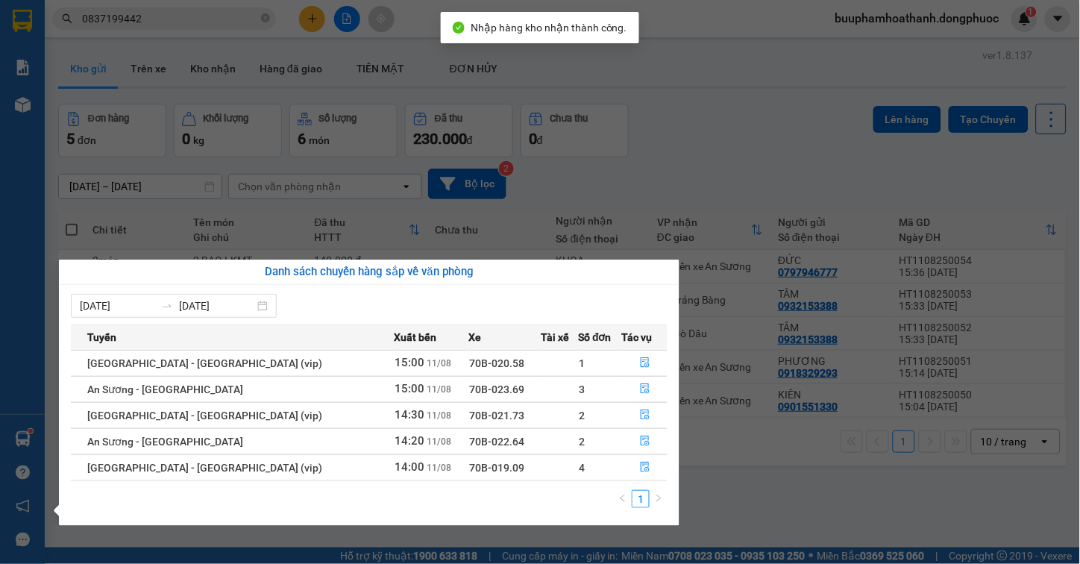
click at [754, 526] on section "Kết quả tìm kiếm ( 3 ) Bộ lọc Mã ĐH Trạng thái Món hàng Tổng cước Chưa cước Nhã…" at bounding box center [540, 282] width 1080 height 564
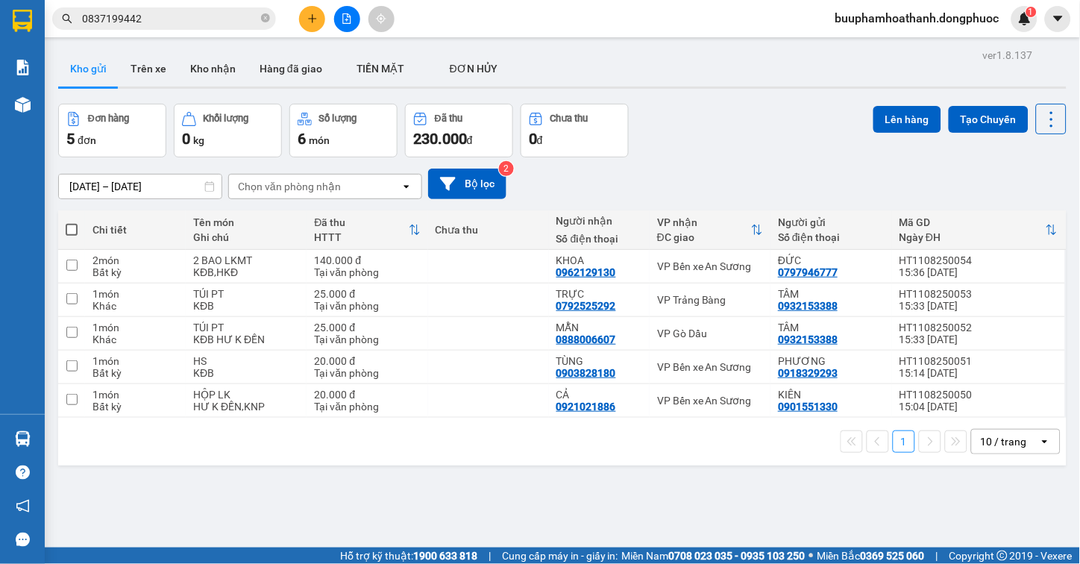
click at [347, 17] on icon "file-add" at bounding box center [347, 18] width 10 height 10
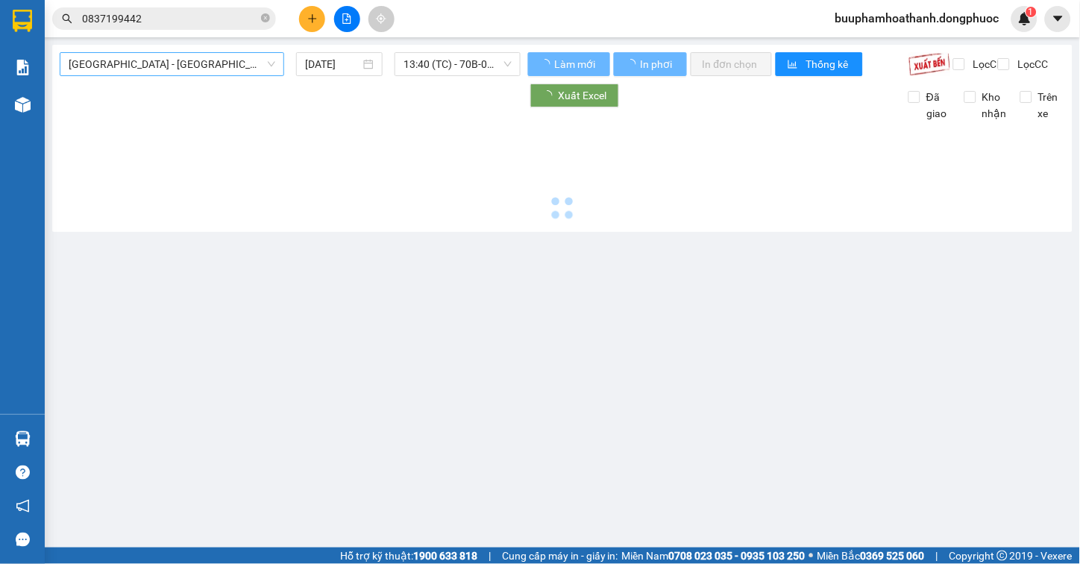
click at [154, 53] on span "[GEOGRAPHIC_DATA] - [GEOGRAPHIC_DATA] (vip)" at bounding box center [172, 64] width 207 height 22
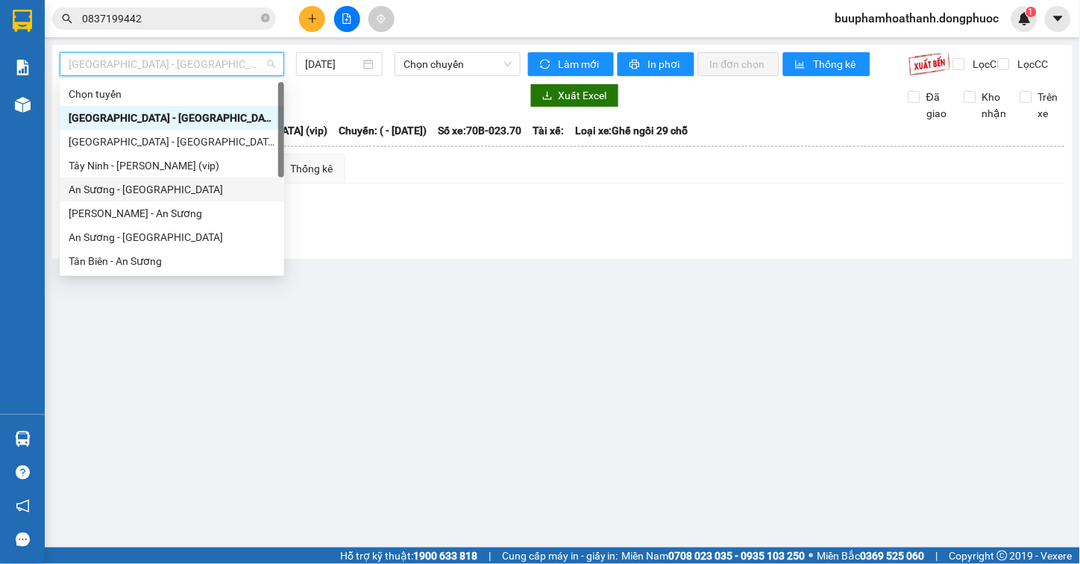
scroll to position [214, 0]
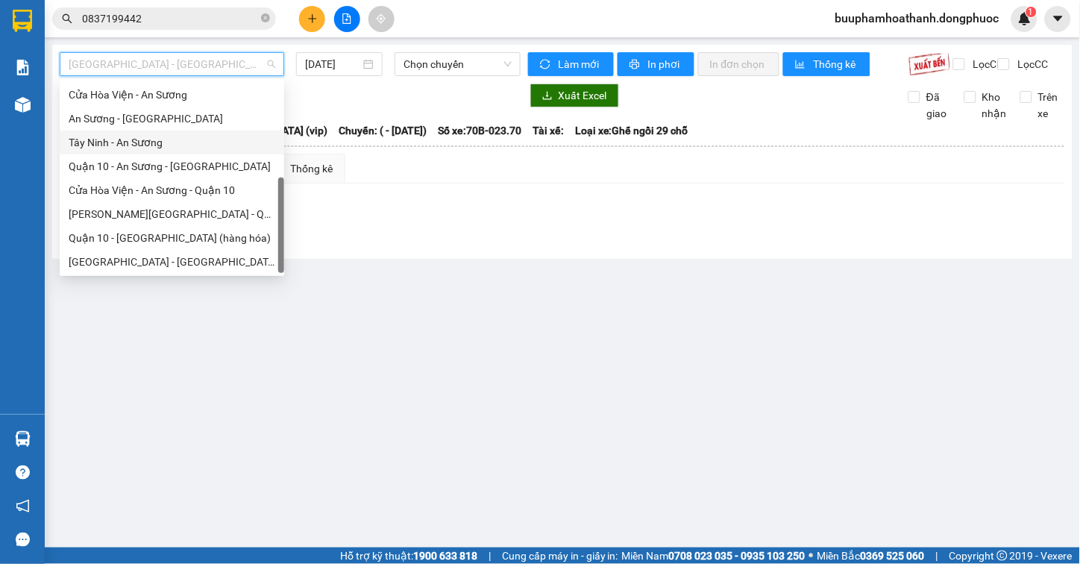
click at [194, 134] on div "Tây Ninh - An Sương" at bounding box center [172, 142] width 207 height 16
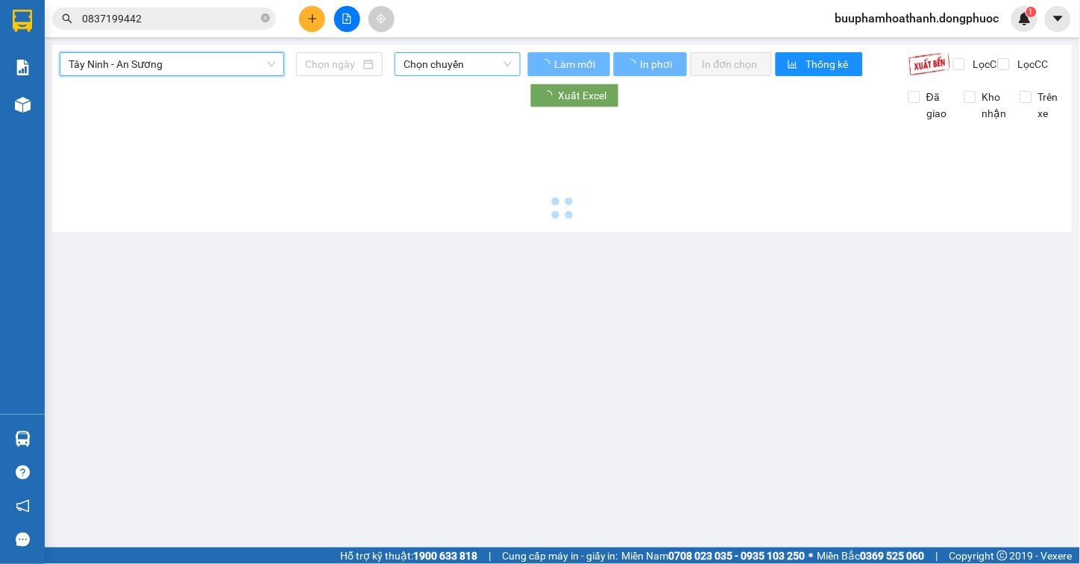
type input "[DATE]"
click at [418, 69] on span "Chọn chuyến" at bounding box center [457, 64] width 108 height 22
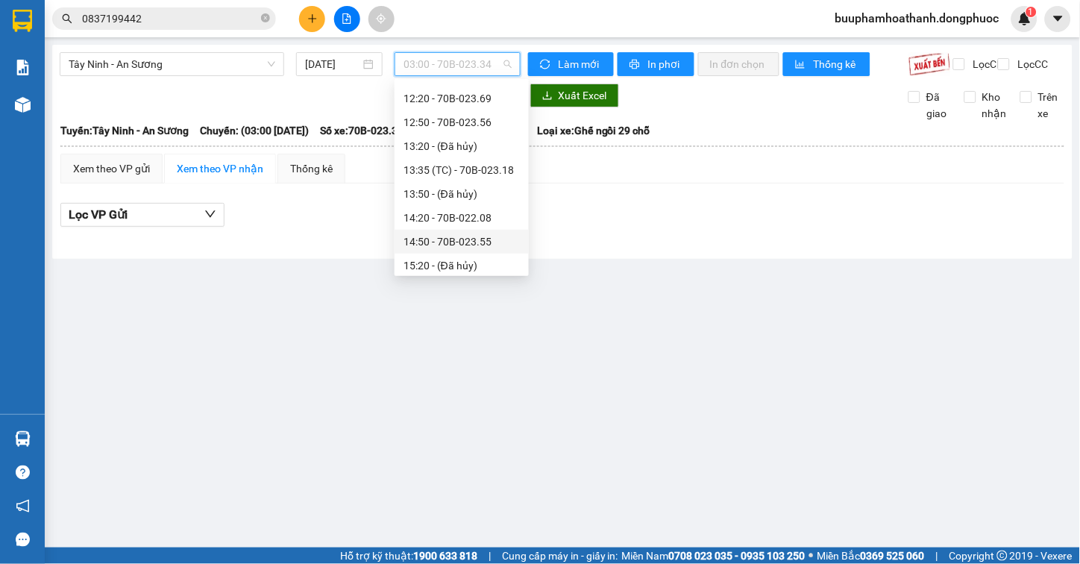
scroll to position [644, 0]
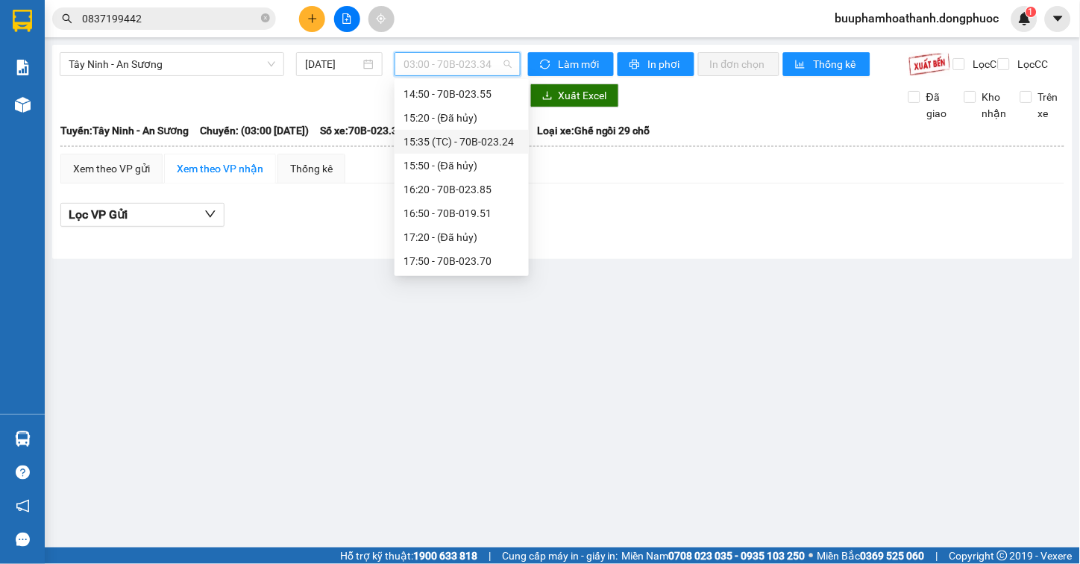
click at [503, 142] on div "15:35 (TC) - 70B-023.24" at bounding box center [461, 141] width 116 height 16
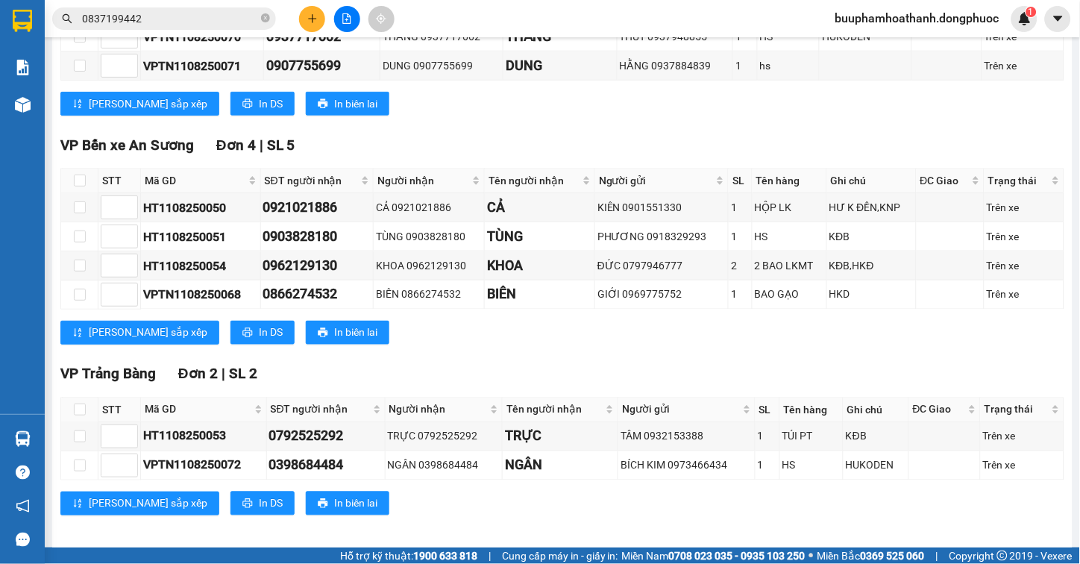
scroll to position [355, 0]
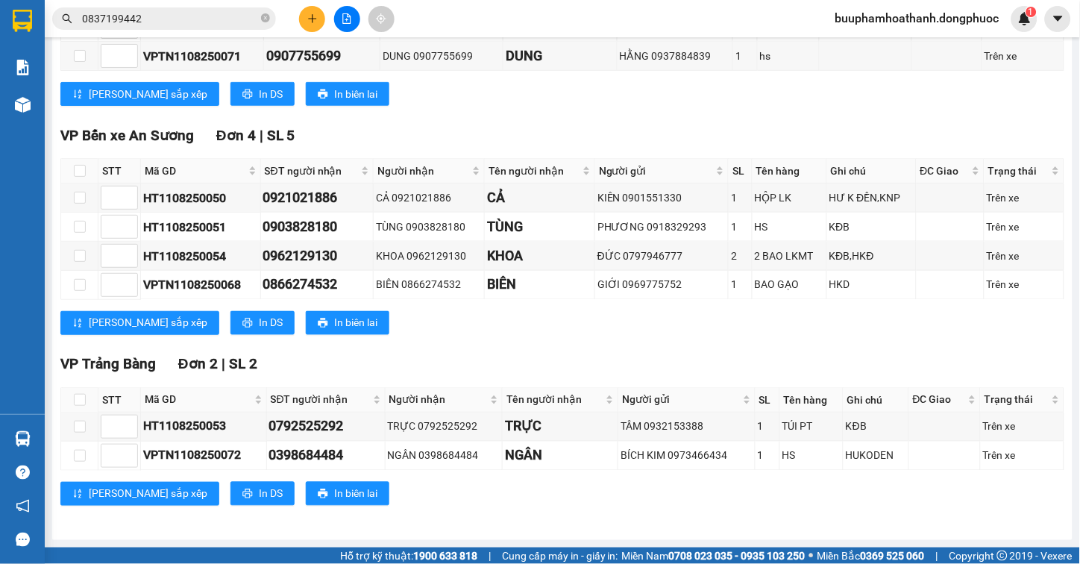
click at [473, 349] on div "TỔNG Đơn 9 | SL 10 VP Gò Dầu Đơn 3 | SL 3 STT Mã GD SĐT người nhận Người nhận T…" at bounding box center [562, 209] width 1004 height 630
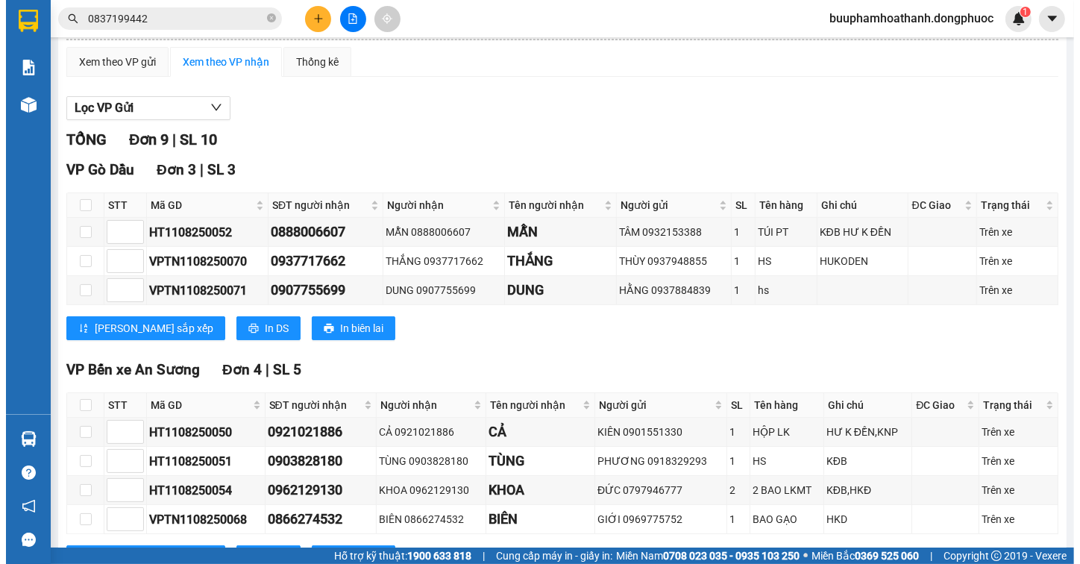
scroll to position [24, 0]
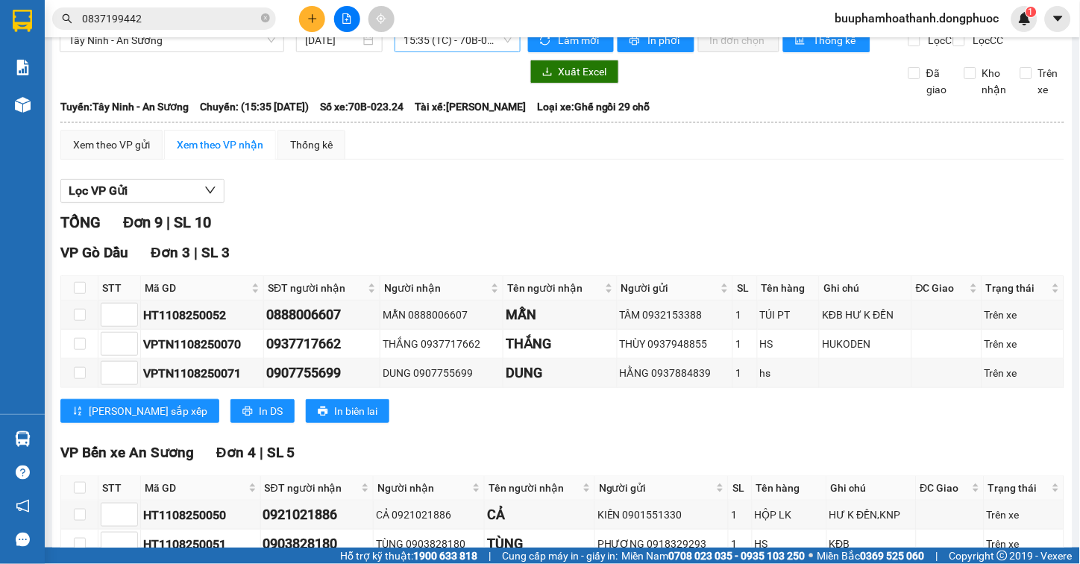
click at [471, 43] on span "15:35 (TC) - 70B-023.24" at bounding box center [457, 40] width 108 height 22
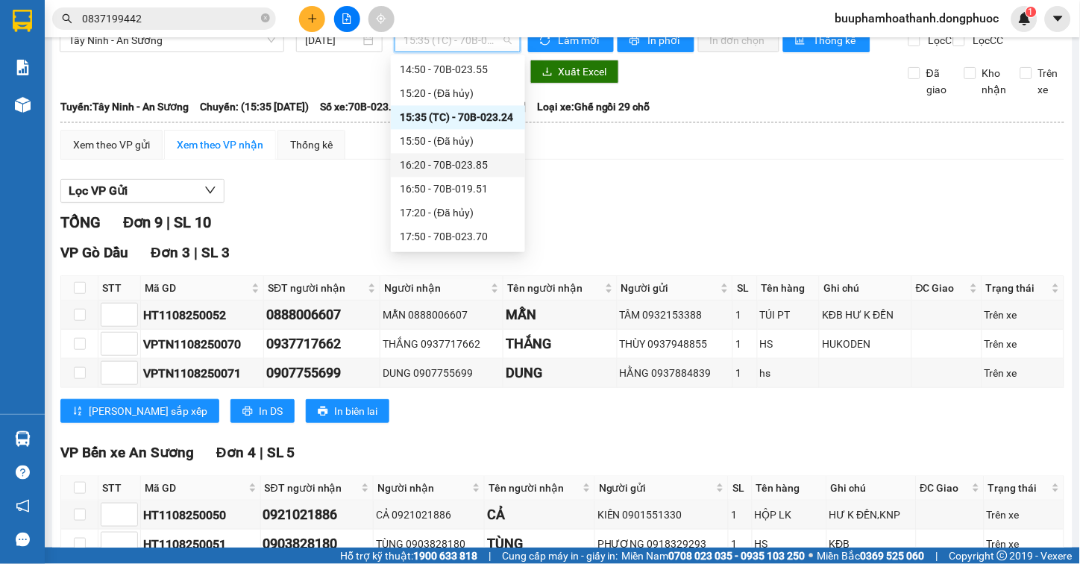
click at [475, 167] on div "16:20 - 70B-023.85" at bounding box center [458, 165] width 116 height 16
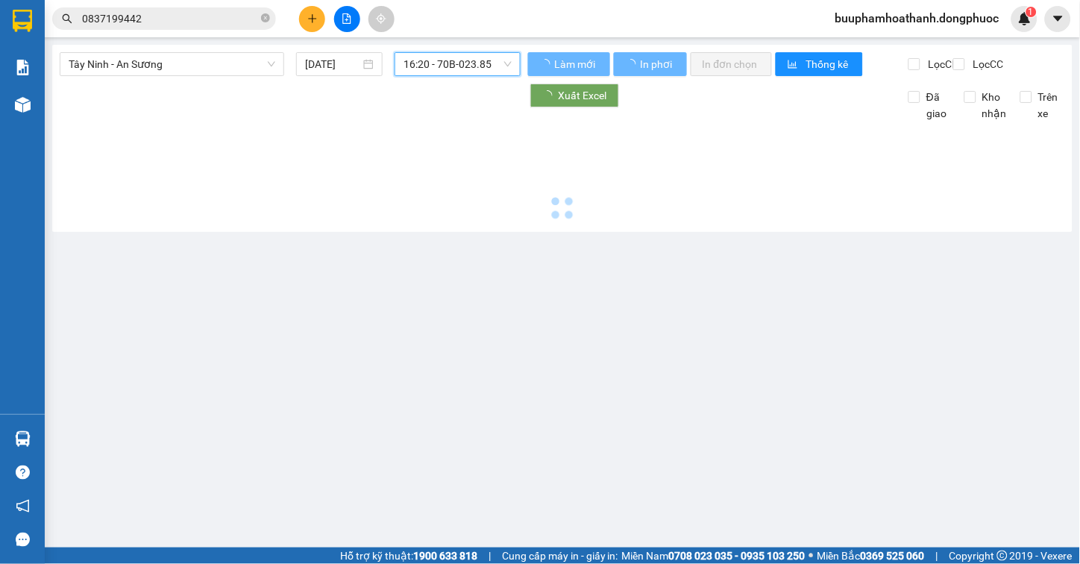
scroll to position [0, 0]
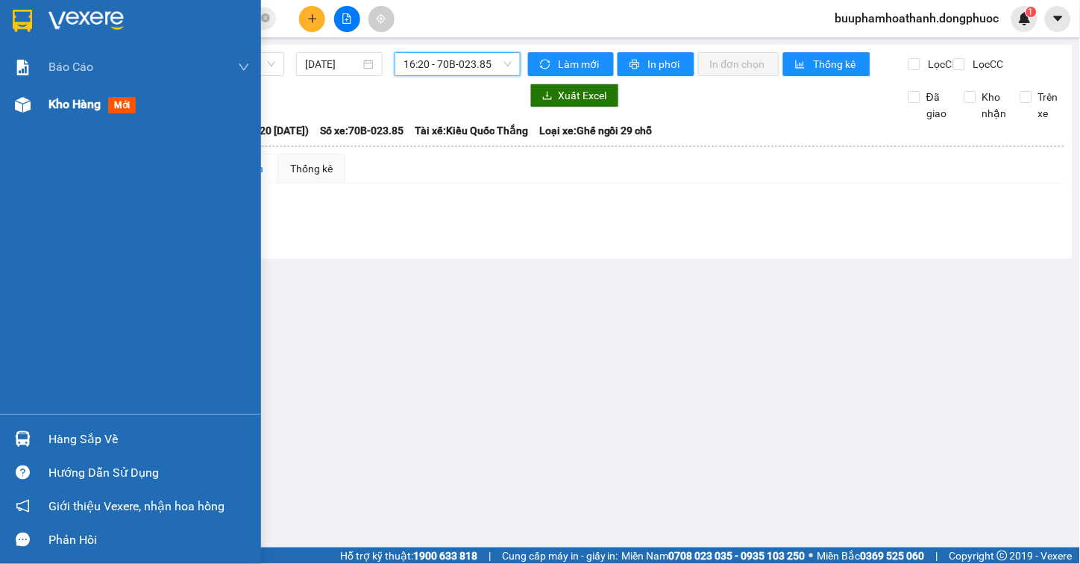
click at [24, 109] on img at bounding box center [23, 105] width 16 height 16
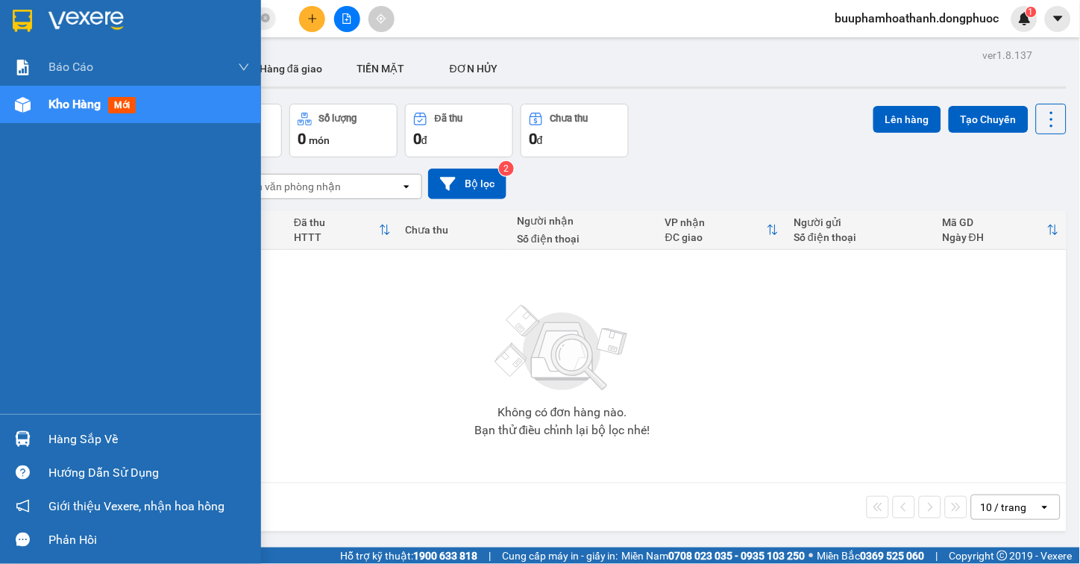
click at [31, 432] on div at bounding box center [23, 439] width 26 height 26
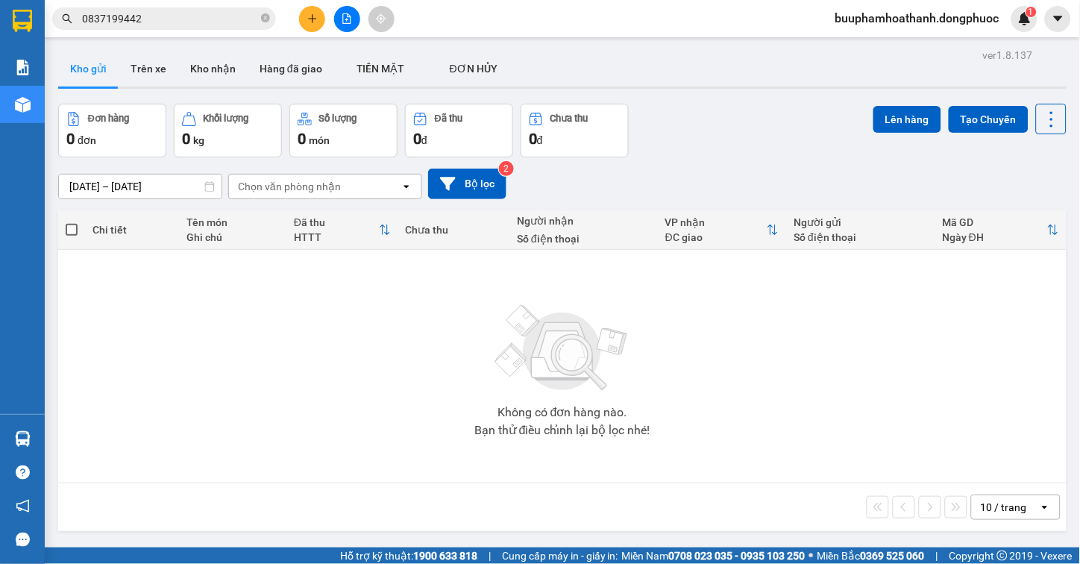
click at [771, 443] on section "Kết quả tìm kiếm ( 3 ) Bộ lọc Mã ĐH Trạng thái Món hàng Tổng cước Chưa cước Nhã…" at bounding box center [540, 282] width 1080 height 564
click at [337, 19] on button at bounding box center [347, 19] width 26 height 26
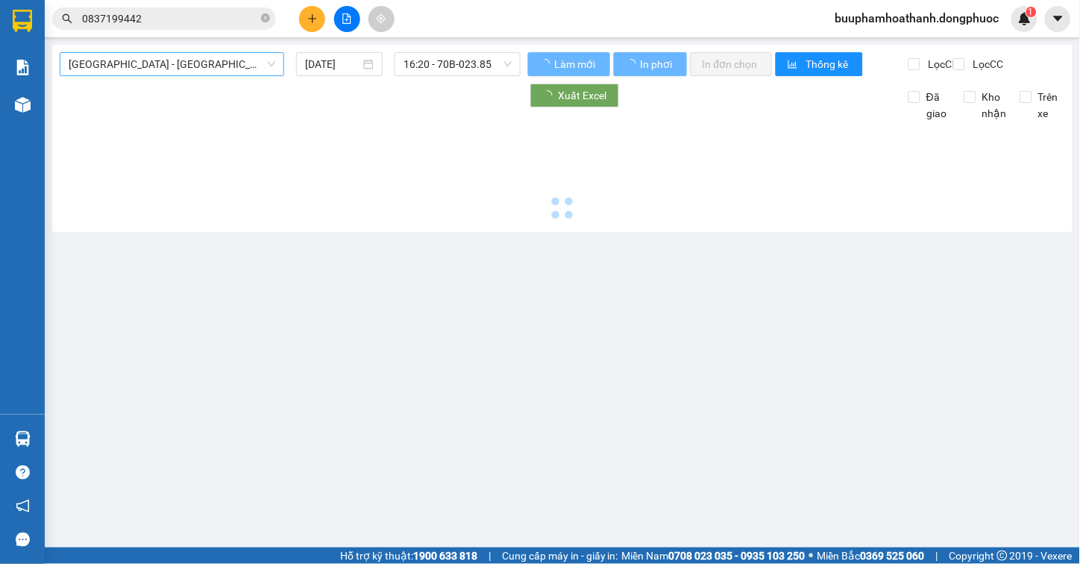
click at [128, 69] on span "[GEOGRAPHIC_DATA] - [GEOGRAPHIC_DATA] (vip)" at bounding box center [172, 64] width 207 height 22
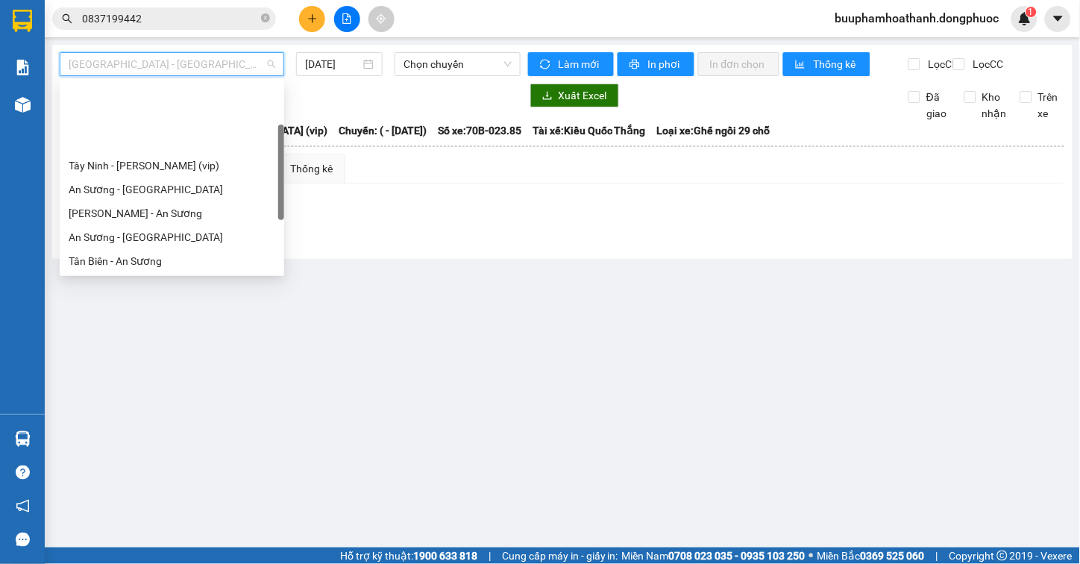
scroll to position [214, 0]
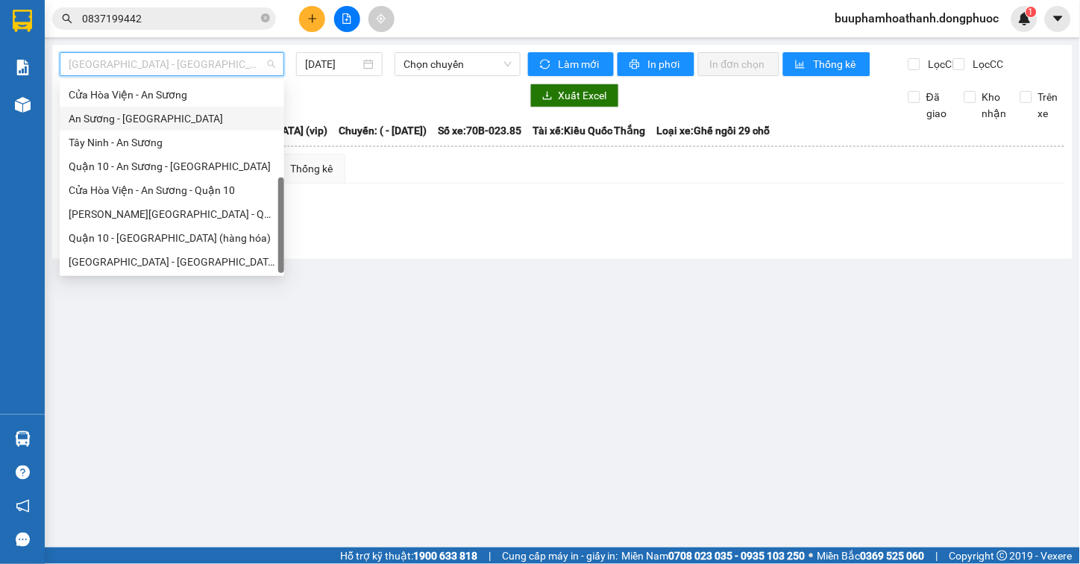
click at [163, 119] on div "An Sương - [GEOGRAPHIC_DATA]" at bounding box center [172, 118] width 207 height 16
type input "[DATE]"
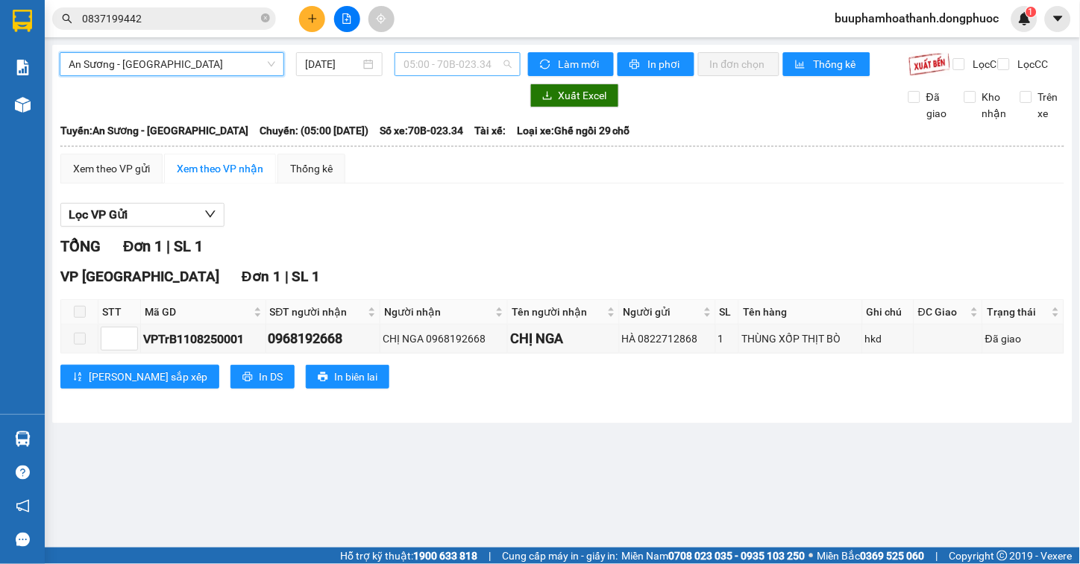
click at [461, 63] on span "05:00 - 70B-023.34" at bounding box center [457, 64] width 108 height 22
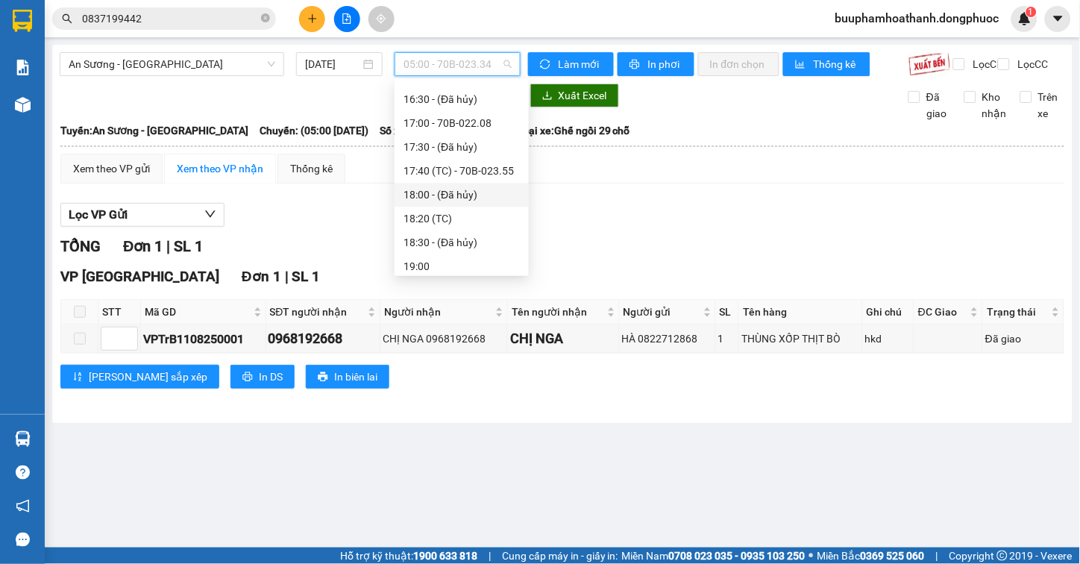
scroll to position [579, 0]
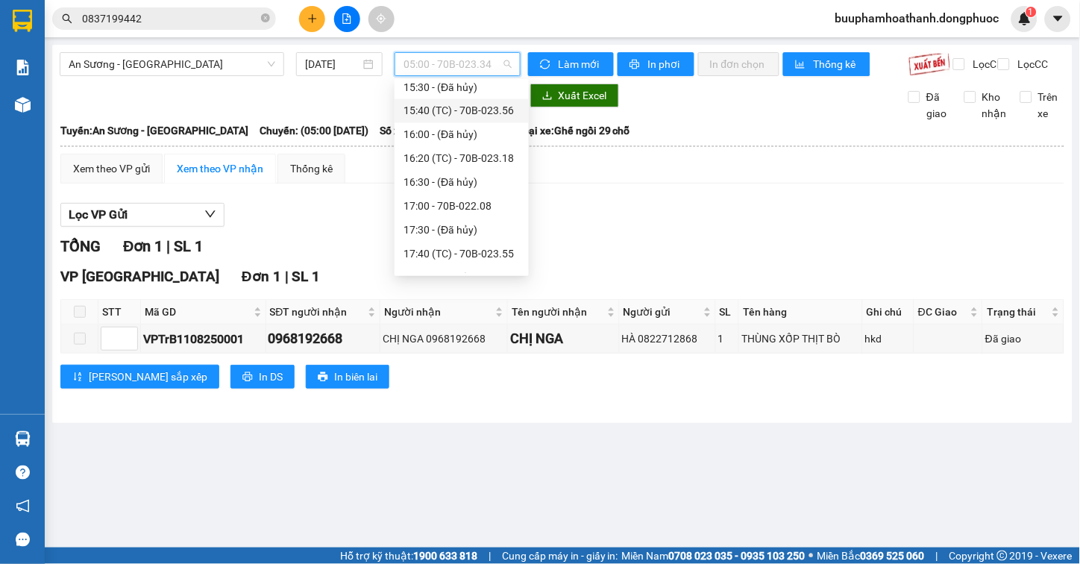
click at [494, 110] on div "15:40 (TC) - 70B-023.56" at bounding box center [461, 111] width 116 height 16
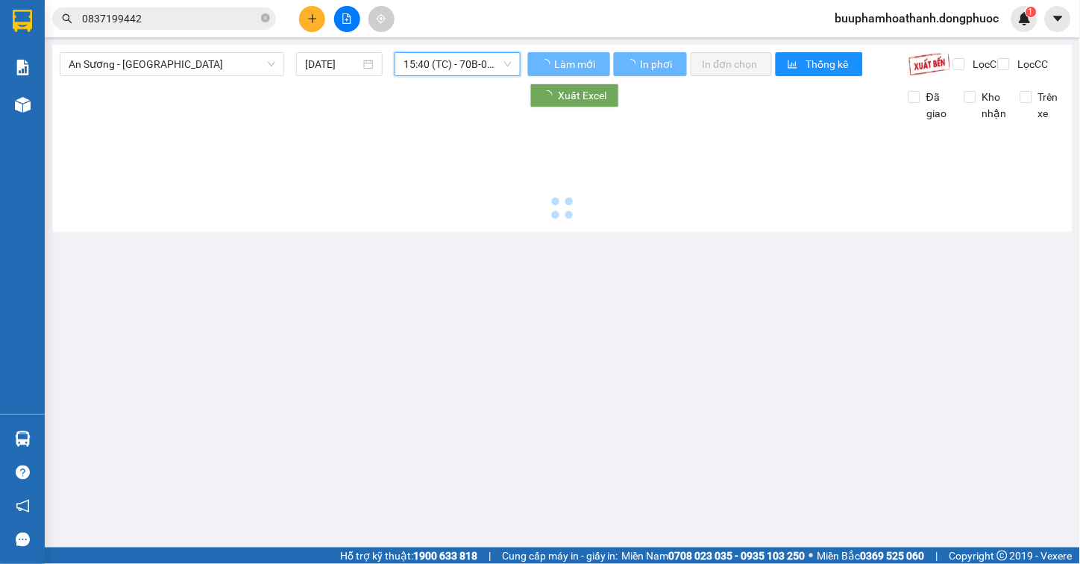
click at [497, 60] on span "15:40 (TC) - 70B-023.56" at bounding box center [457, 64] width 108 height 22
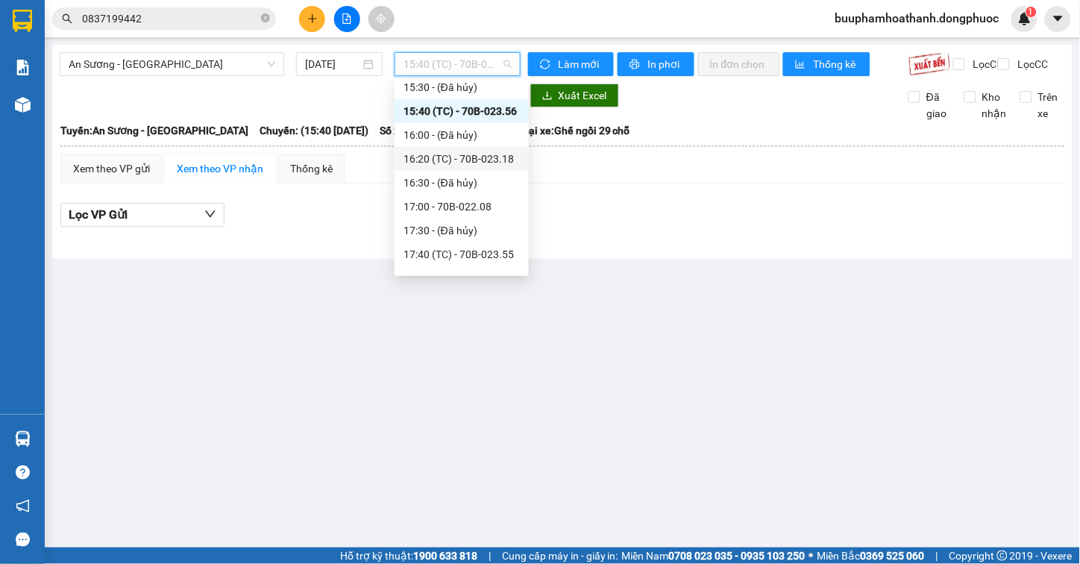
click at [498, 159] on div "16:20 (TC) - 70B-023.18" at bounding box center [461, 159] width 116 height 16
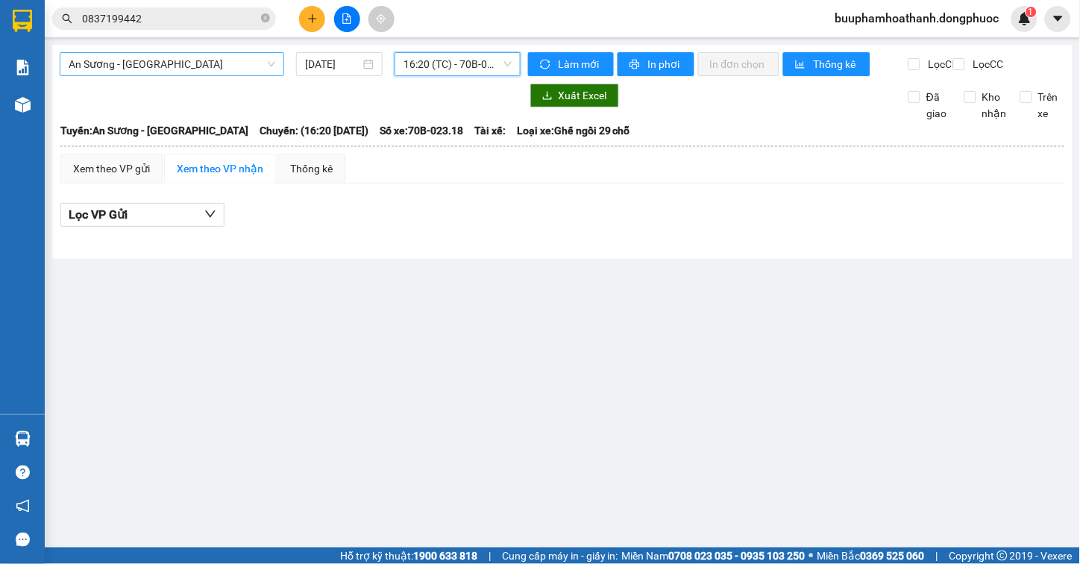
click at [225, 63] on span "An Sương - [GEOGRAPHIC_DATA]" at bounding box center [172, 64] width 207 height 22
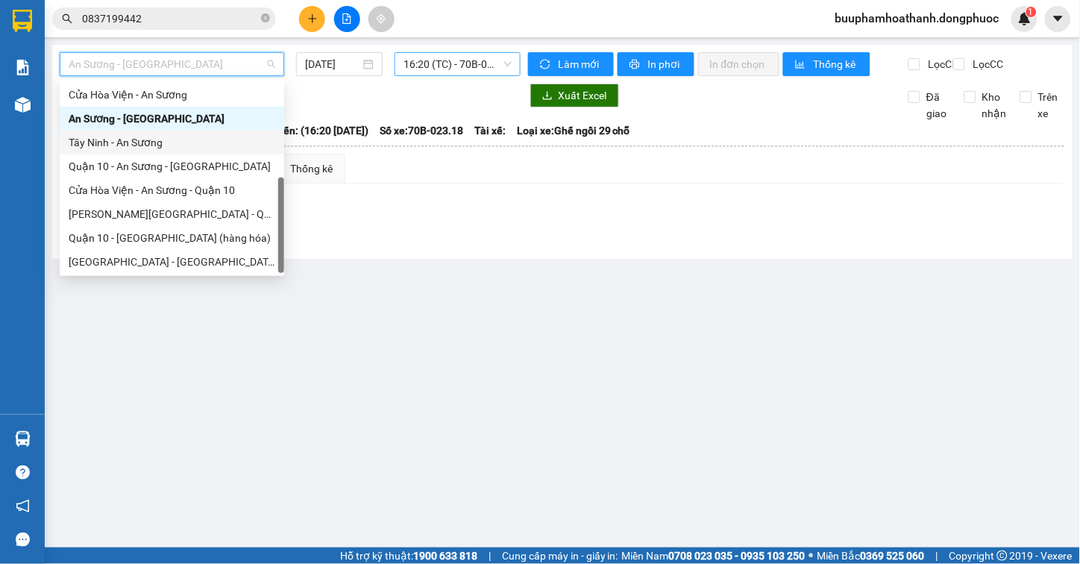
click at [412, 63] on span "16:20 (TC) - 70B-023.18" at bounding box center [457, 64] width 108 height 22
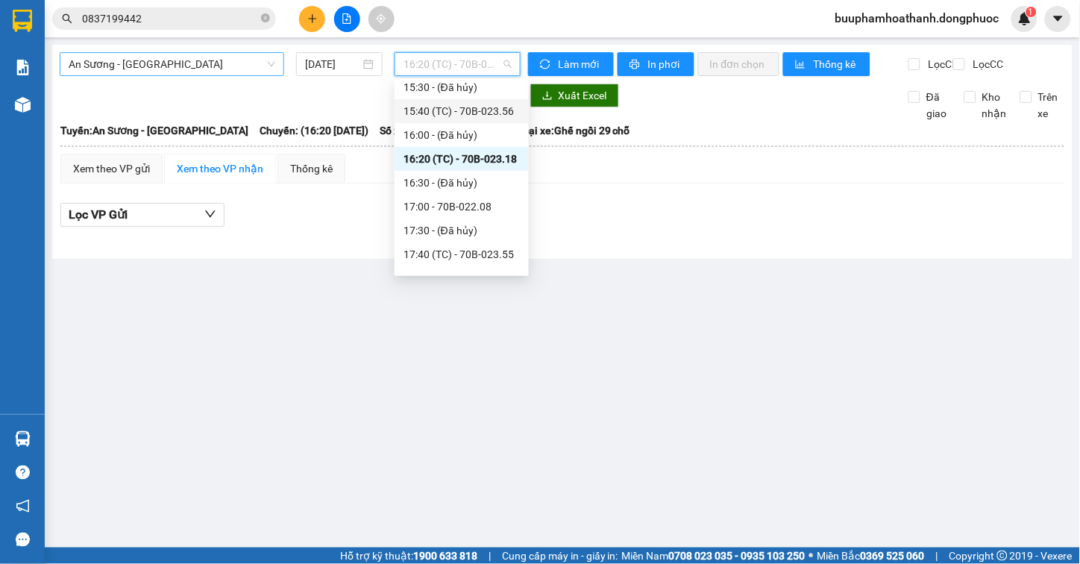
click at [231, 70] on span "An Sương - [GEOGRAPHIC_DATA]" at bounding box center [172, 64] width 207 height 22
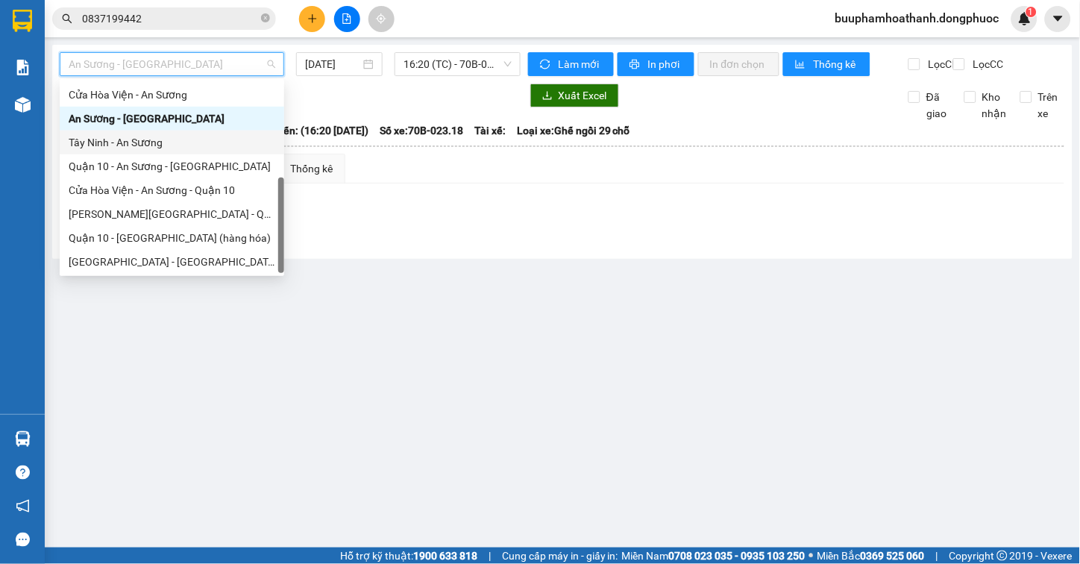
click at [172, 142] on div "Tây Ninh - An Sương" at bounding box center [172, 142] width 207 height 16
type input "[DATE]"
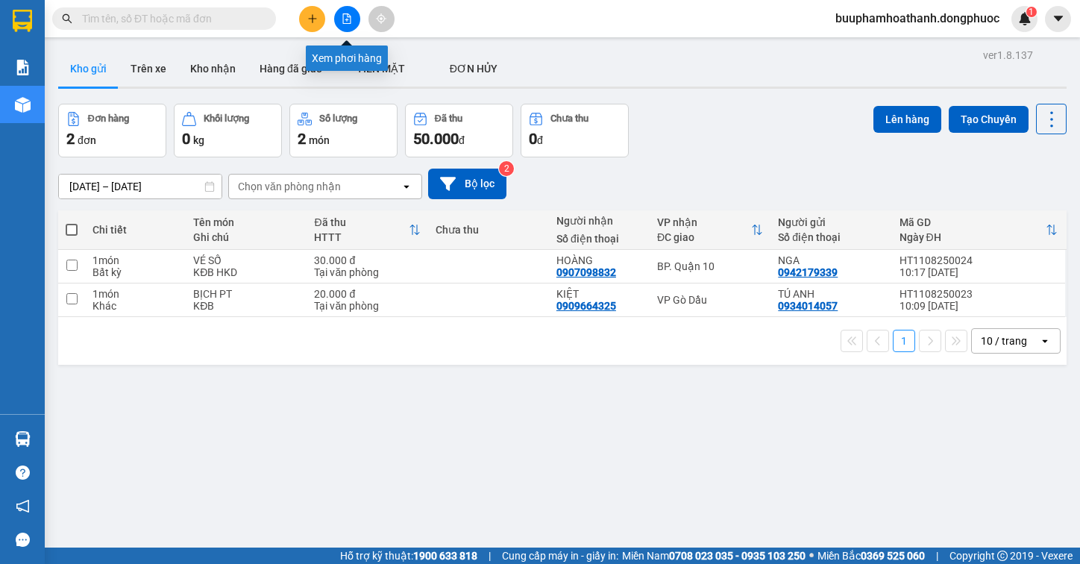
click at [339, 17] on button at bounding box center [347, 19] width 26 height 26
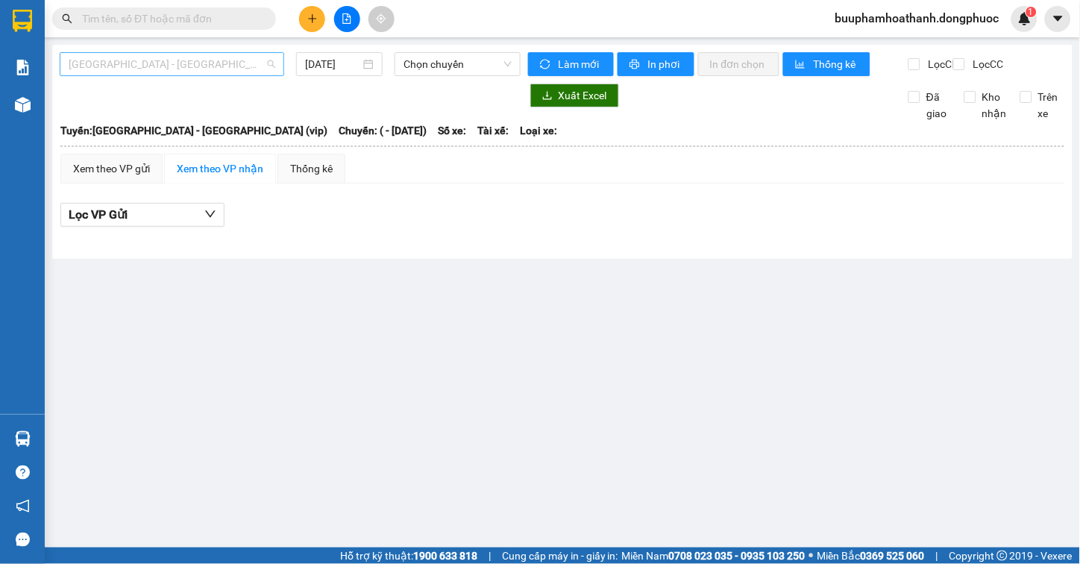
click at [204, 68] on span "[GEOGRAPHIC_DATA] - [GEOGRAPHIC_DATA] (vip)" at bounding box center [172, 64] width 207 height 22
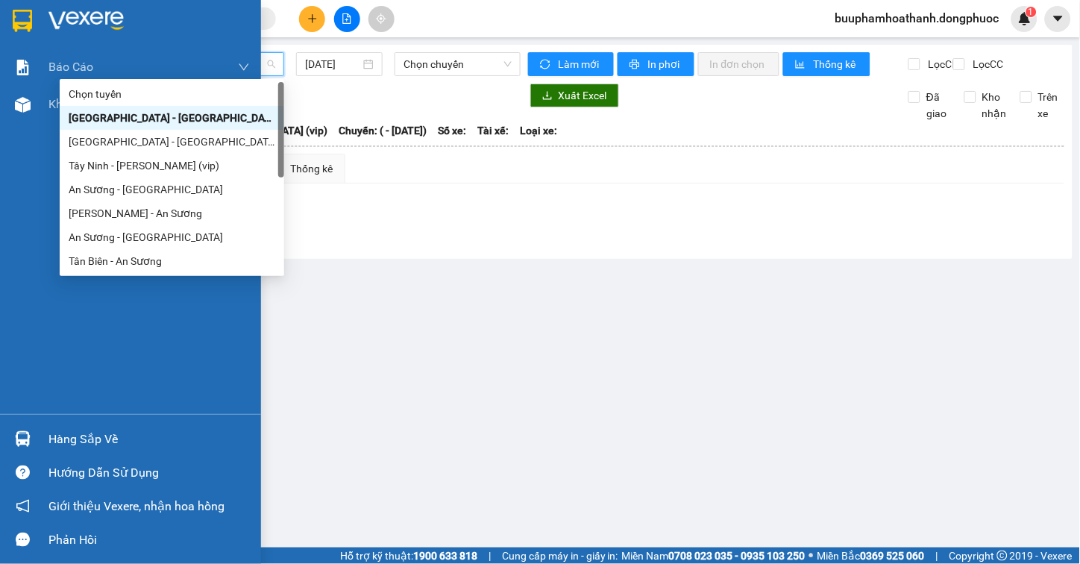
drag, startPoint x: 10, startPoint y: 105, endPoint x: 21, endPoint y: 441, distance: 336.5
click at [10, 104] on div at bounding box center [23, 105] width 26 height 26
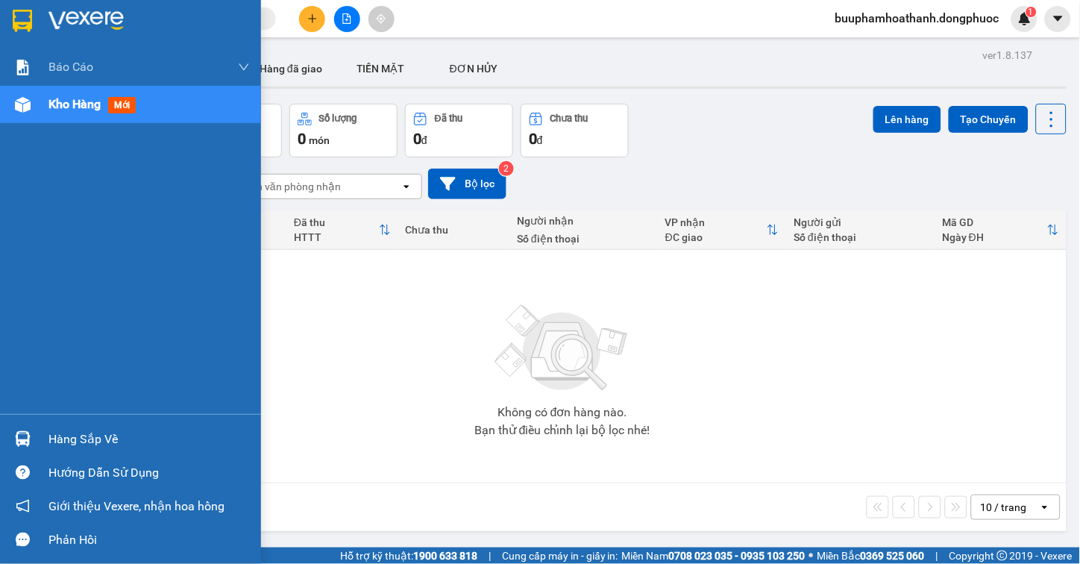
click at [42, 438] on div "Hàng sắp về" at bounding box center [130, 439] width 261 height 34
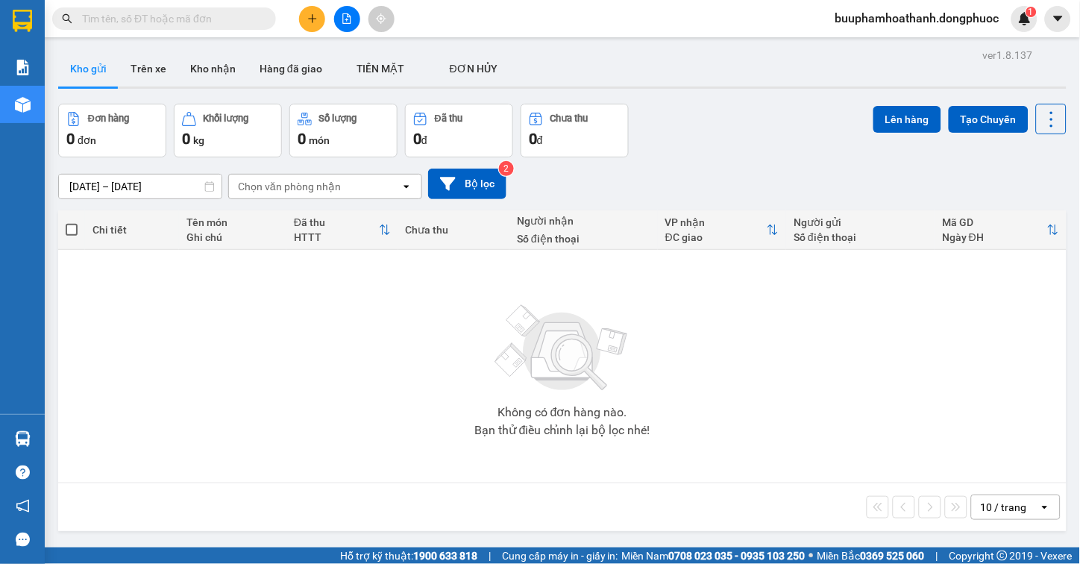
click at [885, 412] on section "Kết quả tìm kiếm ( 0 ) Bộ lọc No Data buuphamhoathanh.dongphuoc 1 Báo cáo Mẫu 1…" at bounding box center [540, 282] width 1080 height 564
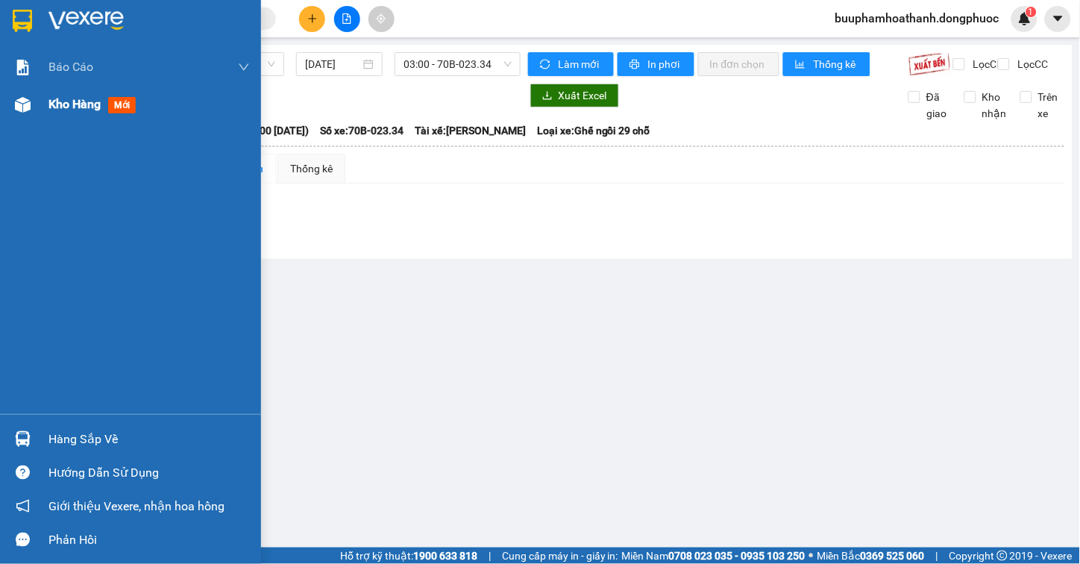
click at [35, 93] on div "Kho hàng mới" at bounding box center [130, 104] width 261 height 37
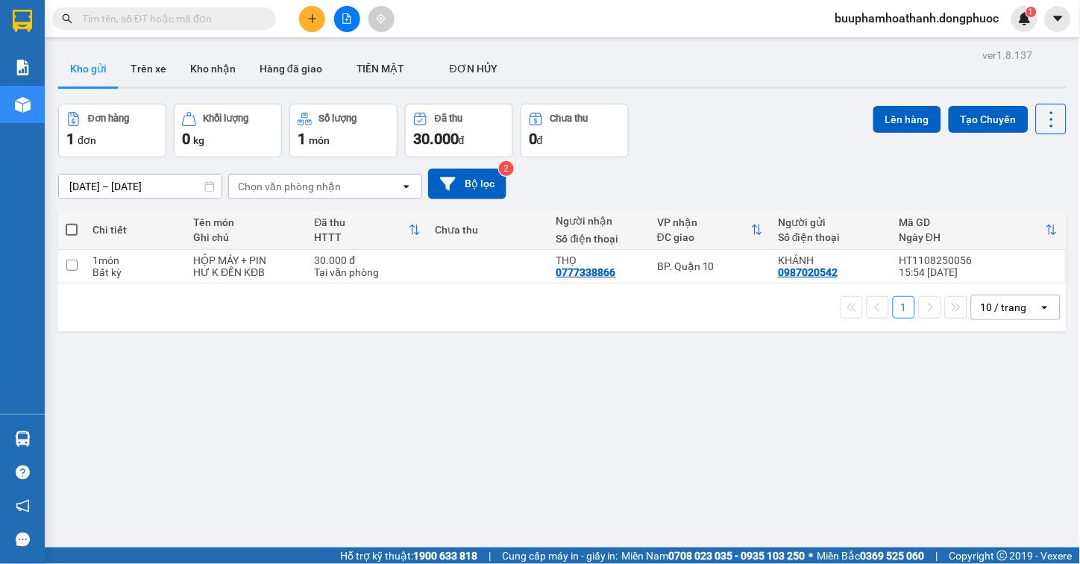
click at [172, 22] on input "text" at bounding box center [170, 18] width 176 height 16
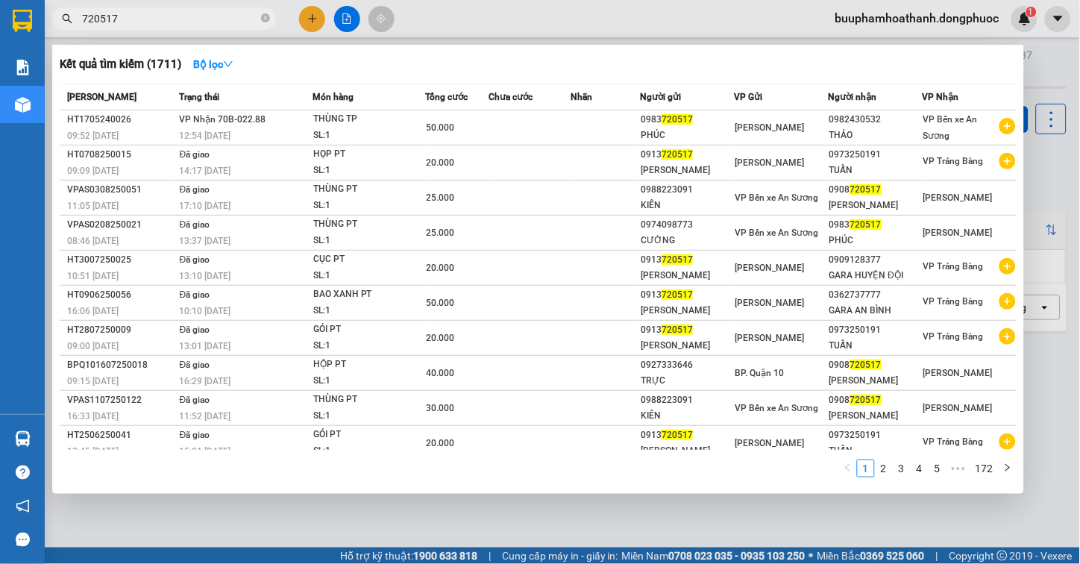
click at [145, 18] on input "720517" at bounding box center [170, 18] width 176 height 16
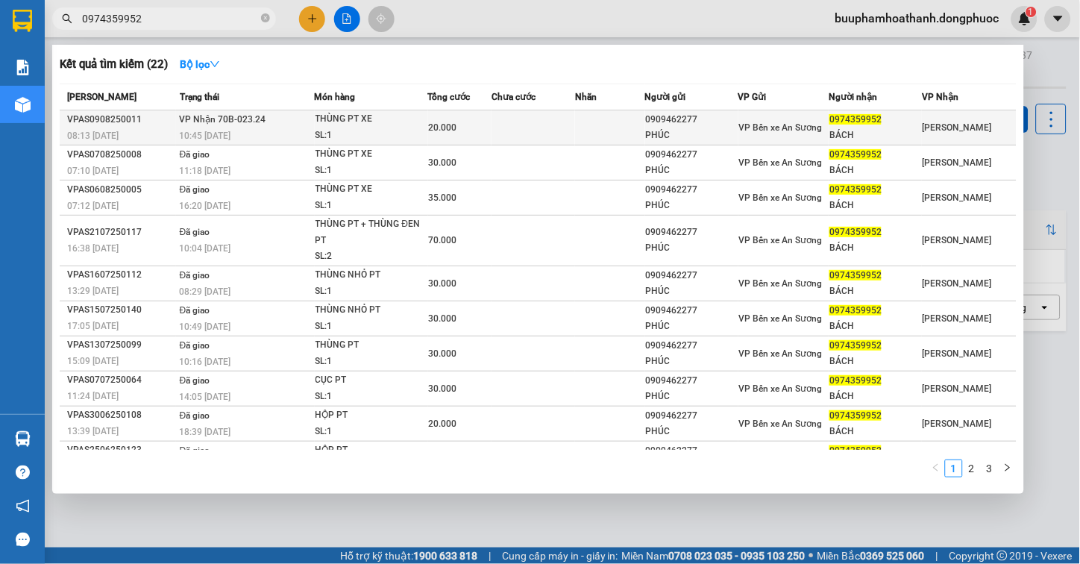
type input "0974359952"
click at [360, 122] on div "THÙNG PT XE" at bounding box center [371, 119] width 112 height 16
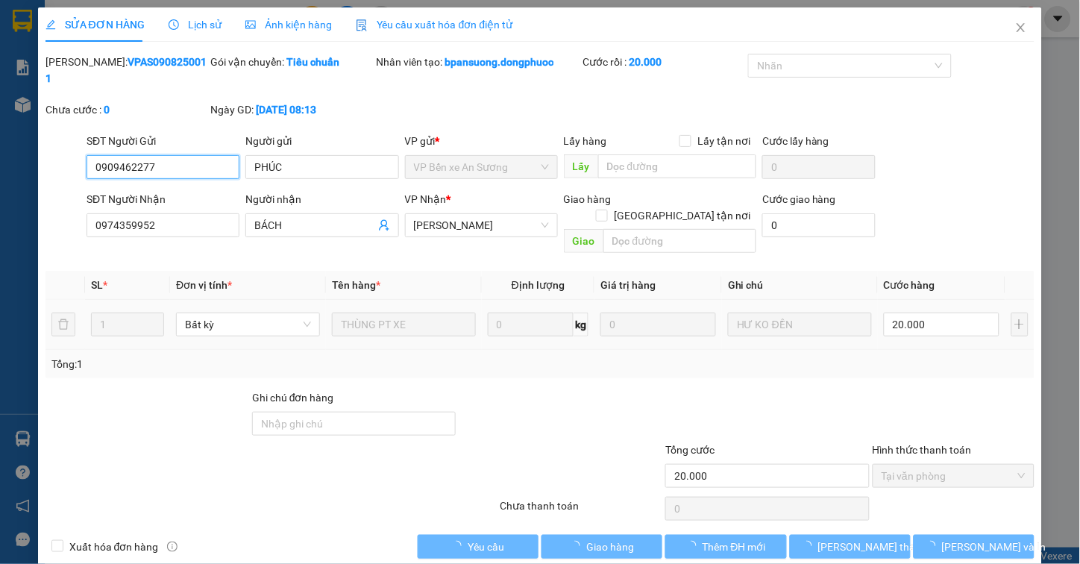
type input "0909462277"
type input "PHÚC"
type input "0974359952"
type input "BÁCH"
type input "20.000"
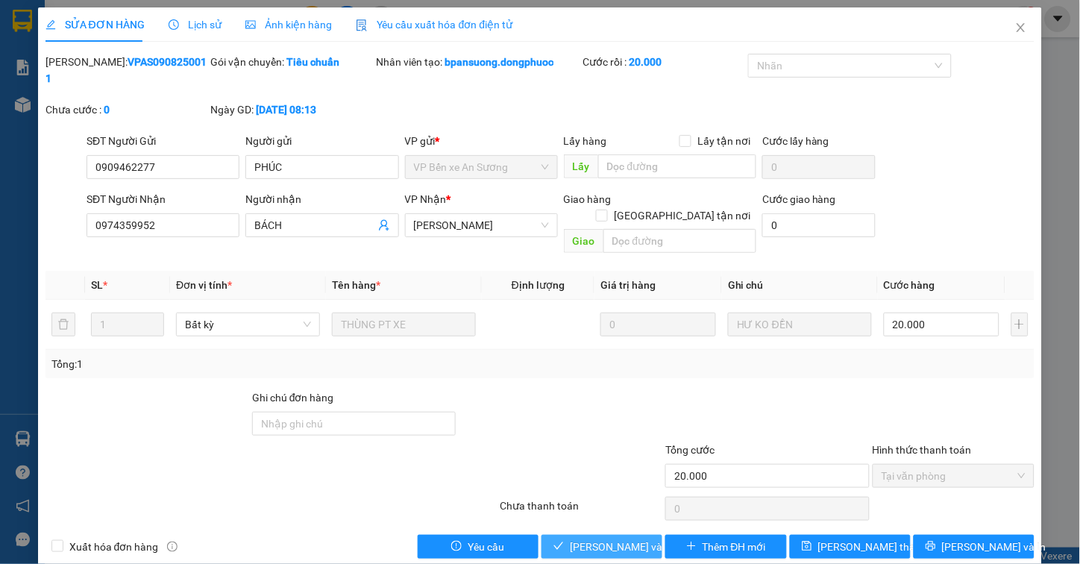
click at [576, 538] on span "Lưu và Giao hàng" at bounding box center [641, 546] width 143 height 16
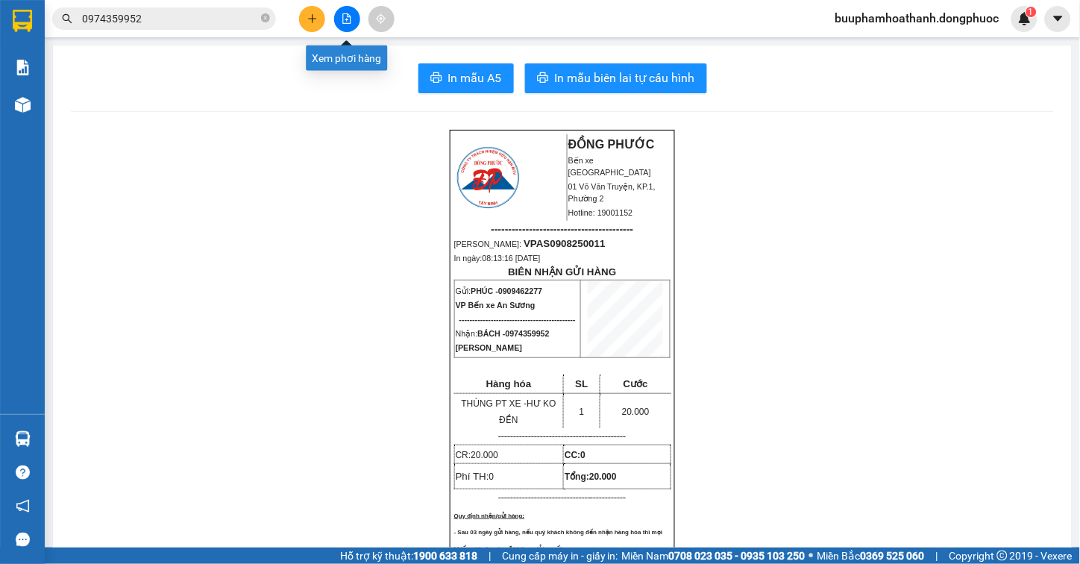
click at [344, 27] on button at bounding box center [347, 19] width 26 height 26
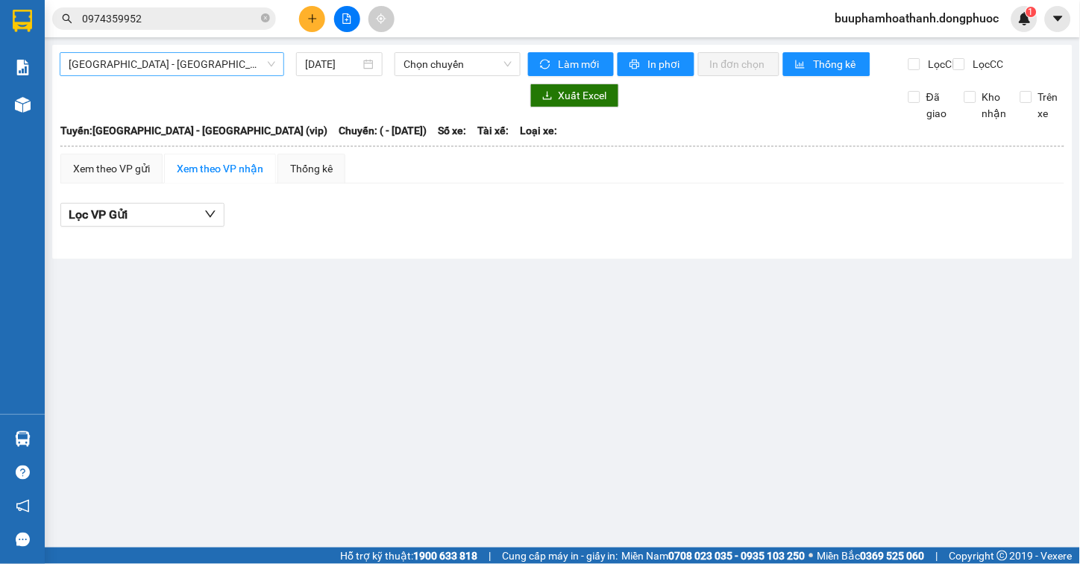
click at [218, 69] on span "[GEOGRAPHIC_DATA] - [GEOGRAPHIC_DATA] (vip)" at bounding box center [172, 64] width 207 height 22
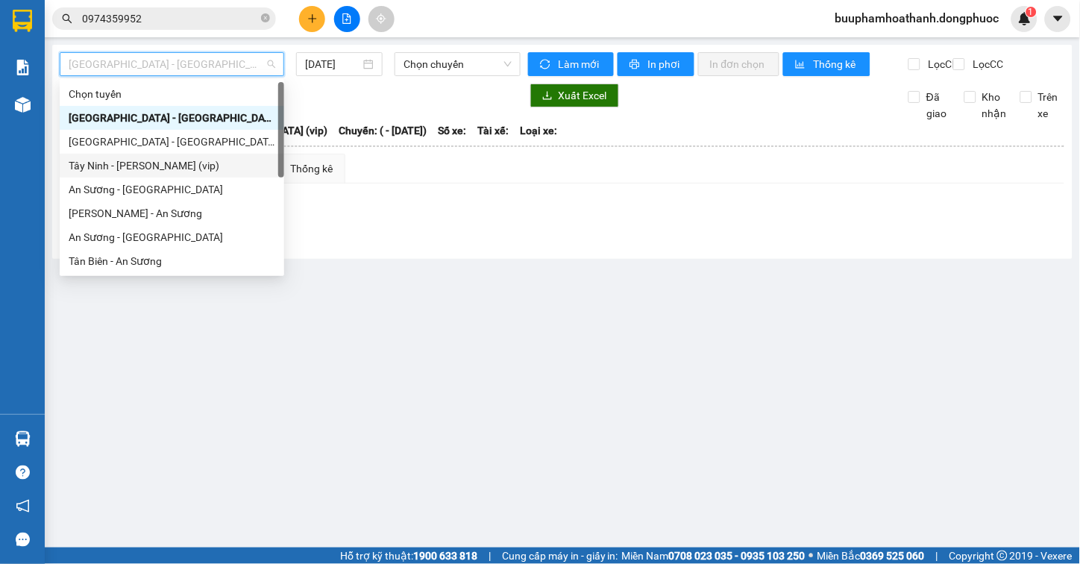
drag, startPoint x: 202, startPoint y: 174, endPoint x: 383, endPoint y: 116, distance: 190.3
click at [201, 173] on div "Tây Ninh - Hồ Chí Minh (vip)" at bounding box center [172, 166] width 224 height 24
type input "[DATE]"
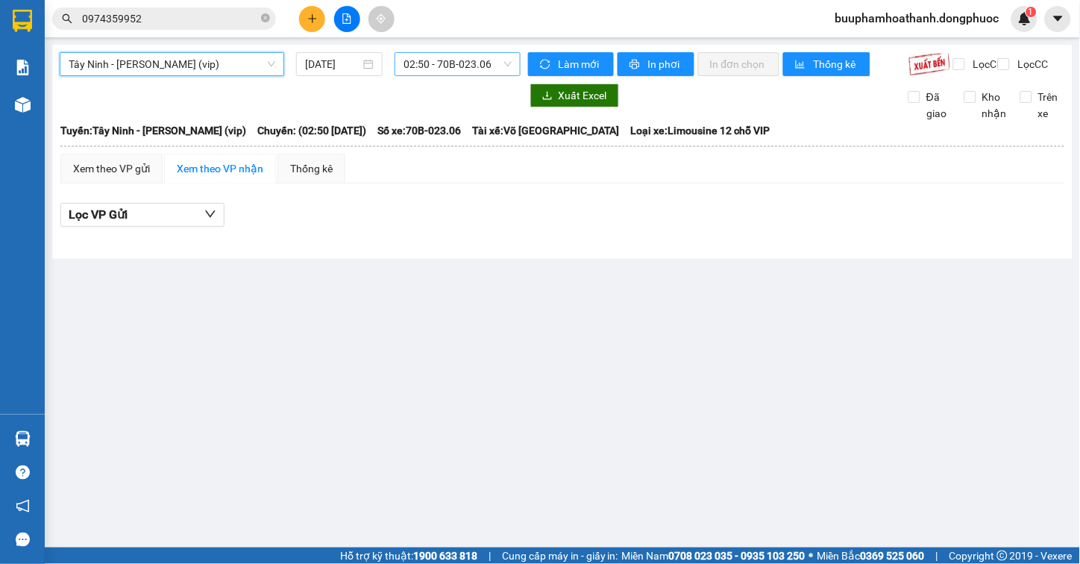
click at [440, 67] on span "02:50 - 70B-023.06" at bounding box center [457, 64] width 108 height 22
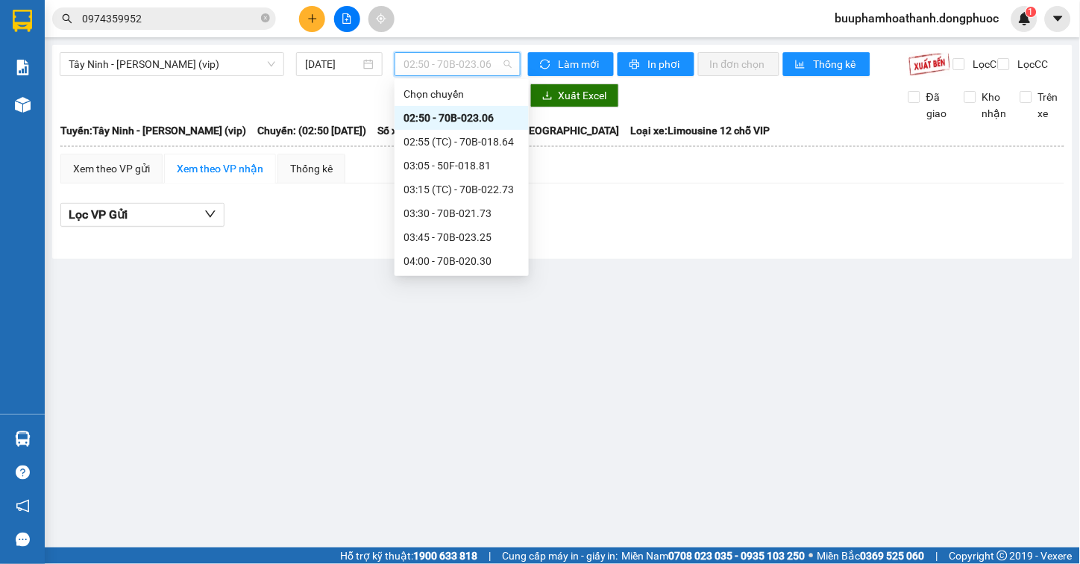
drag, startPoint x: 518, startPoint y: 113, endPoint x: 527, endPoint y: 172, distance: 59.6
click at [527, 172] on div "Chọn chuyến 02:50 - 70B-023.06 02:55 (TC) - 70B-018.64 03:05 - 50F-018.81 03:15…" at bounding box center [461, 177] width 134 height 191
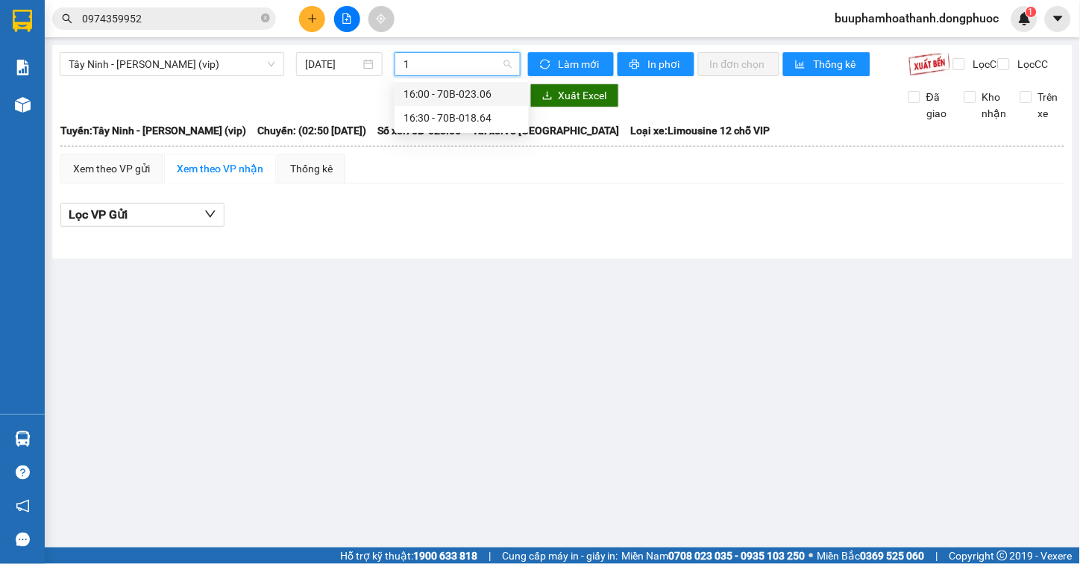
type input "16"
click at [503, 120] on div "16:30 - 70B-018.64" at bounding box center [461, 118] width 116 height 16
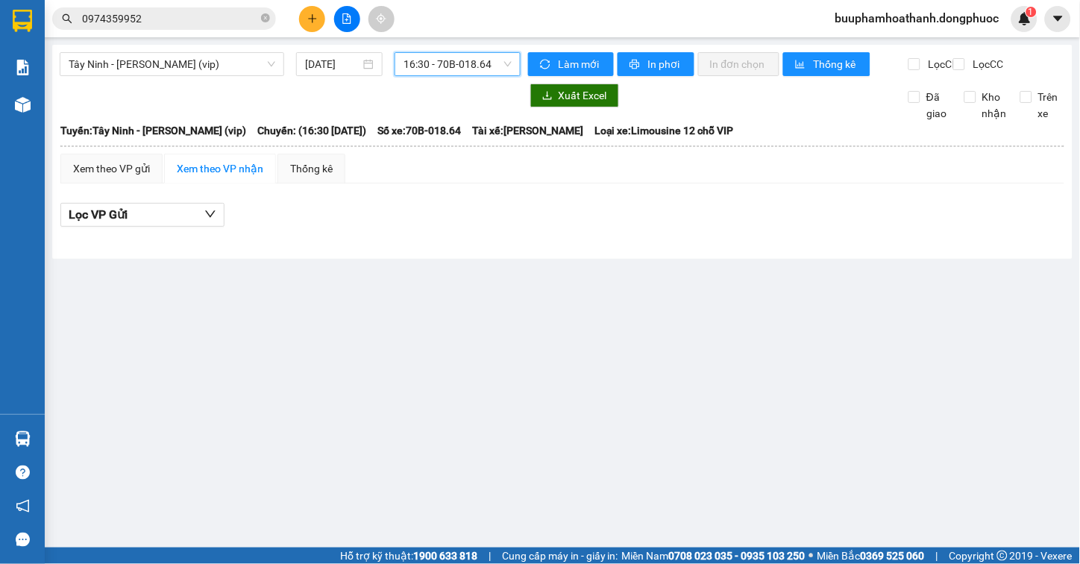
click at [470, 60] on span "16:30 - 70B-018.64" at bounding box center [457, 64] width 108 height 22
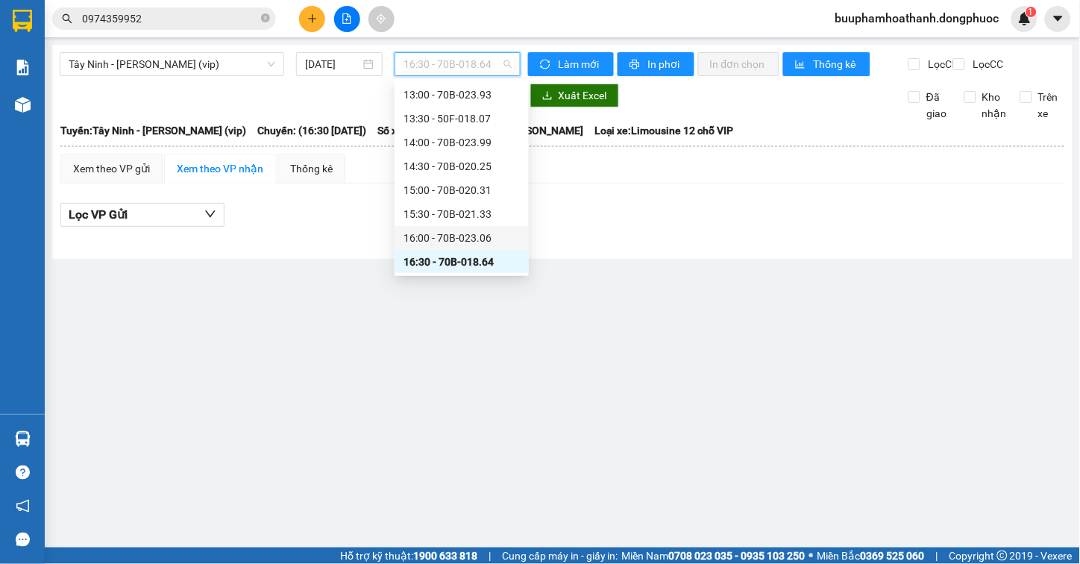
click at [493, 230] on div "16:00 - 70B-023.06" at bounding box center [461, 238] width 116 height 16
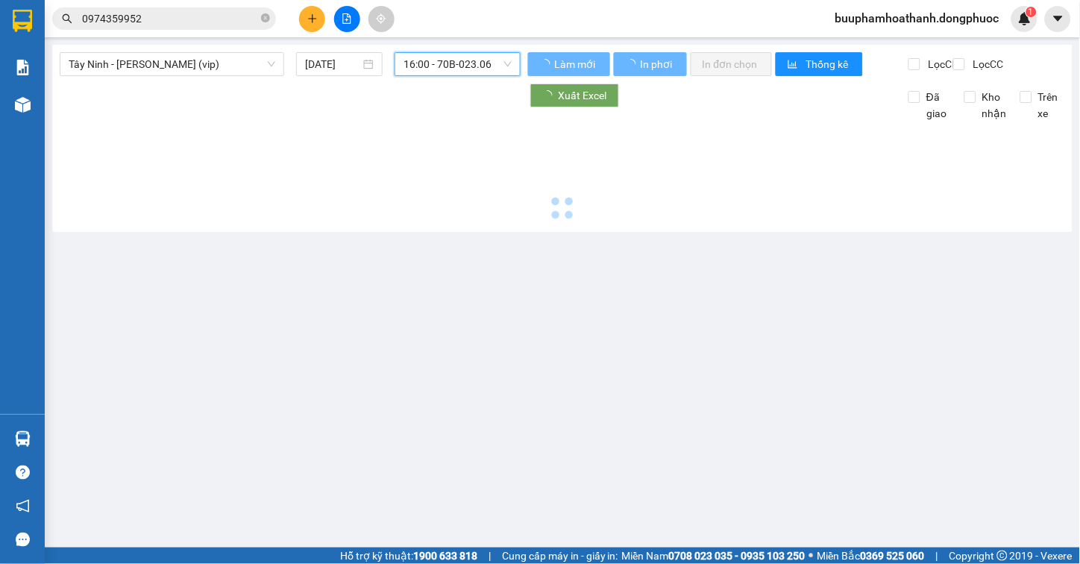
click at [505, 69] on span "16:00 - 70B-023.06" at bounding box center [457, 64] width 108 height 22
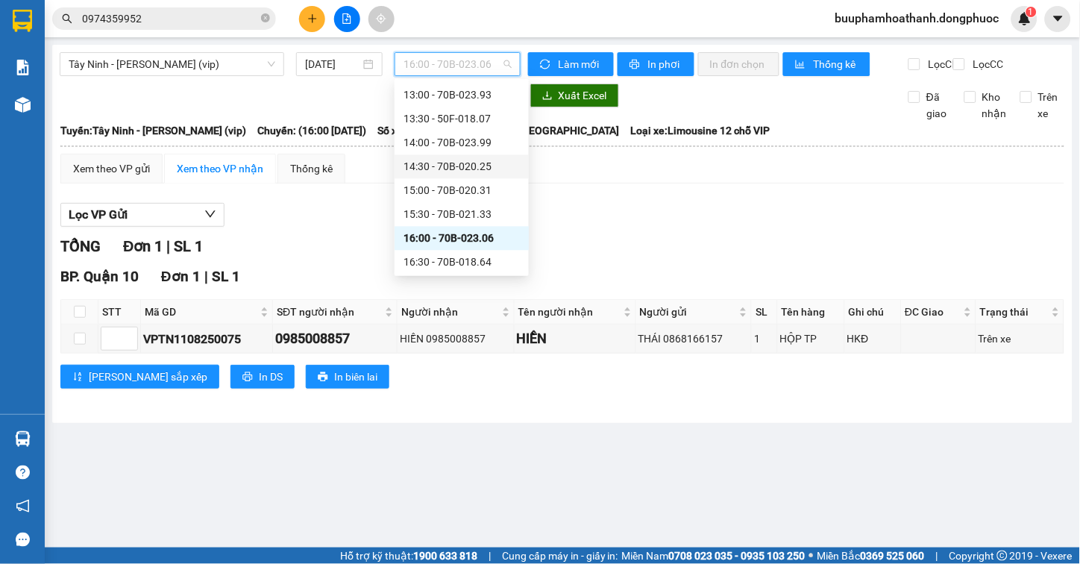
click at [759, 227] on div "Lọc VP Gửi" at bounding box center [562, 215] width 1004 height 25
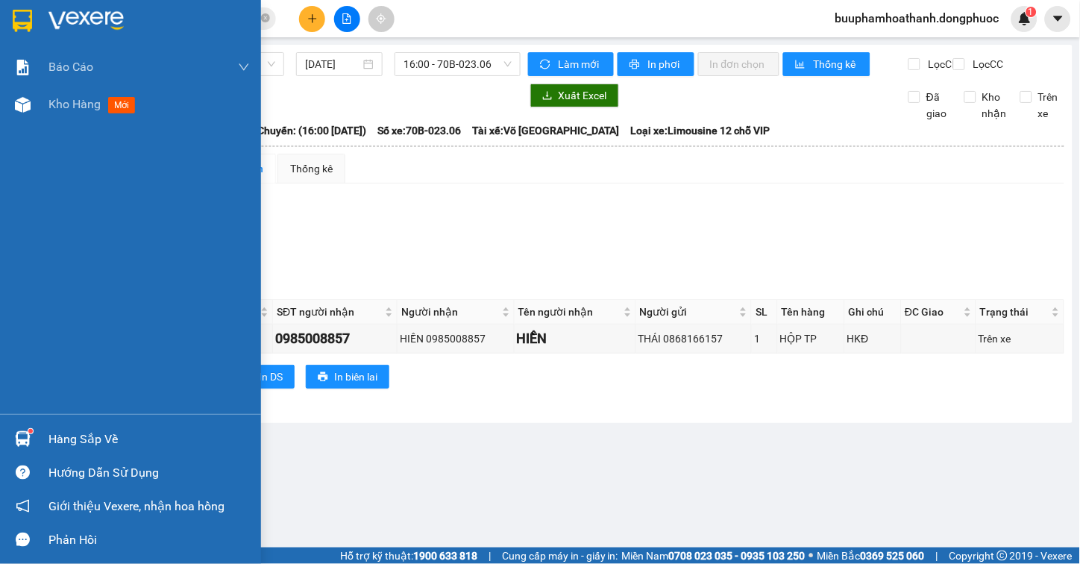
click at [28, 442] on img at bounding box center [23, 439] width 16 height 16
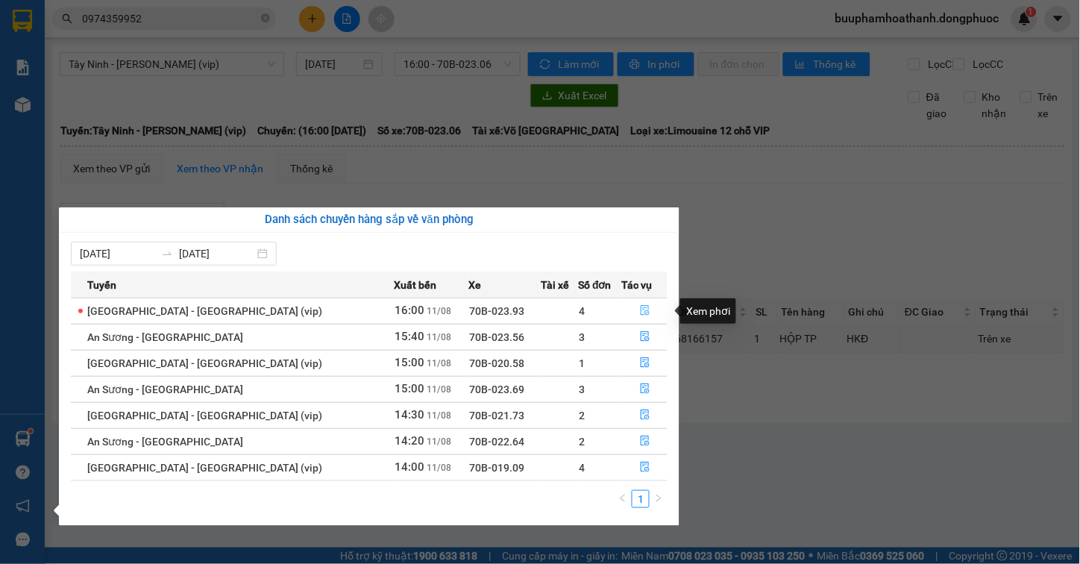
click at [641, 308] on icon "file-done" at bounding box center [645, 310] width 9 height 10
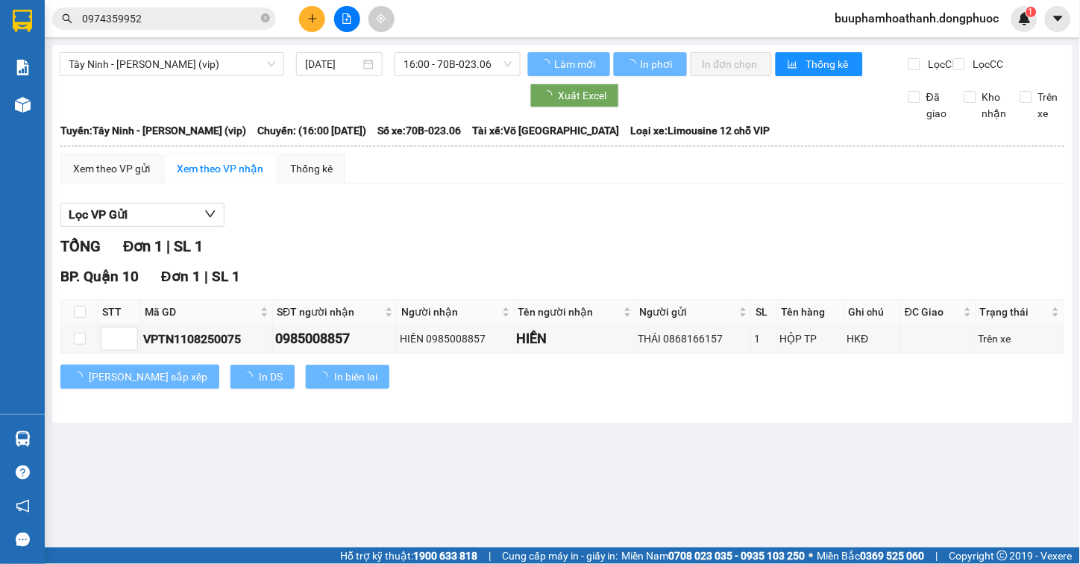
click at [711, 257] on div "TỔNG Đơn 1 | SL 1" at bounding box center [562, 246] width 1004 height 23
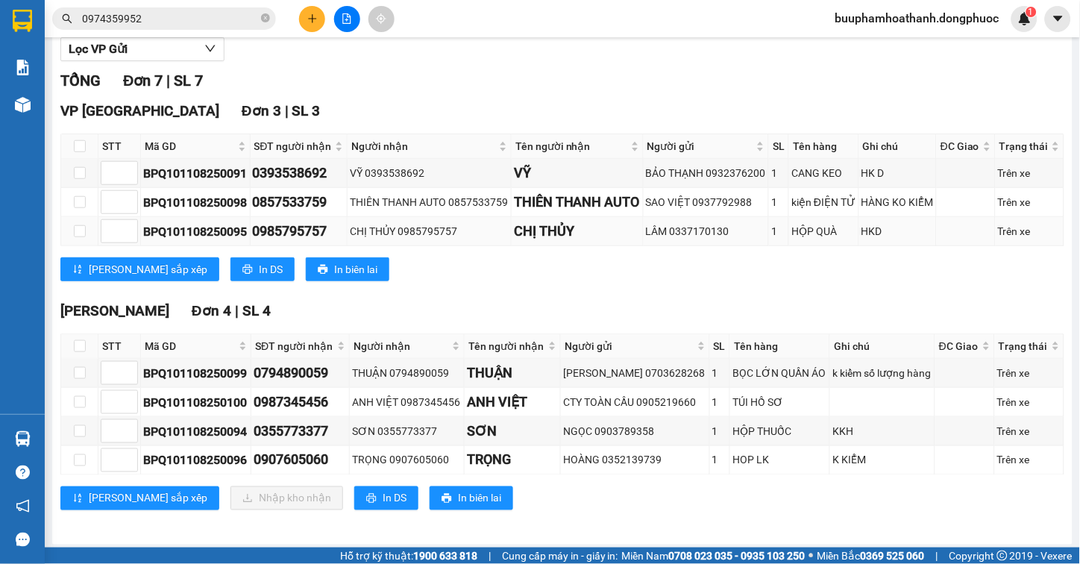
scroll to position [210, 0]
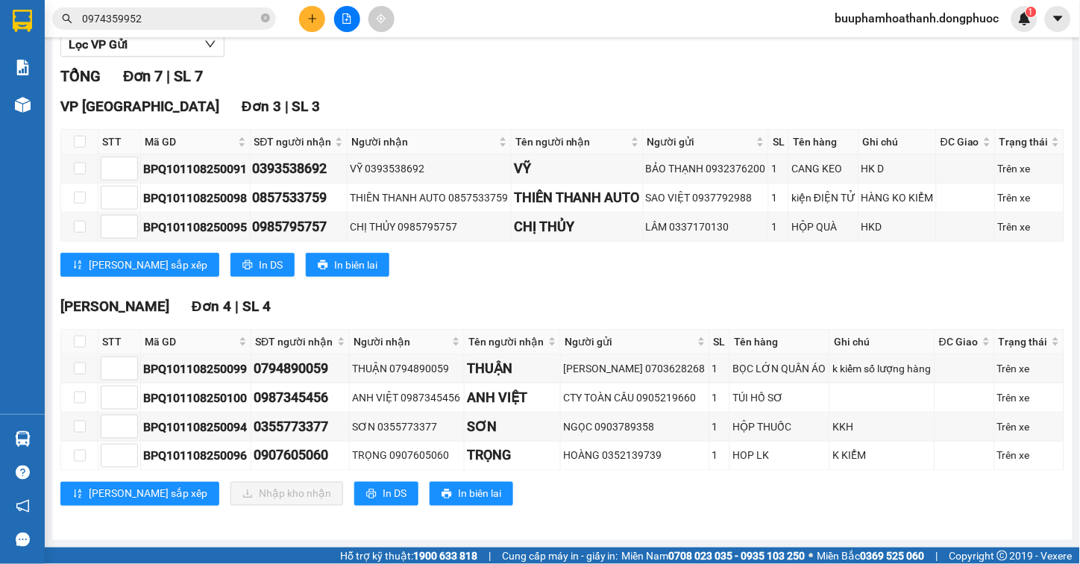
click at [532, 303] on div "Hòa Thành Đơn 4 | SL 4" at bounding box center [562, 306] width 1004 height 22
click at [150, 337] on span "Mã GD" at bounding box center [190, 341] width 91 height 16
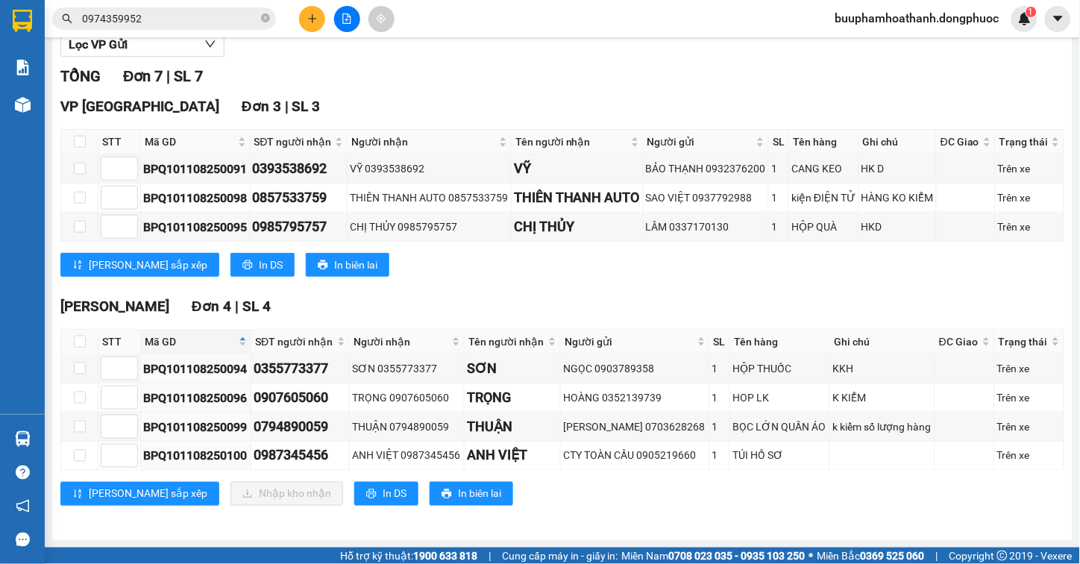
click at [364, 283] on div "VP Tây Ninh Đơn 3 | SL 3 STT Mã GD SĐT người nhận Người nhận Tên người nhận Ngư…" at bounding box center [562, 191] width 1004 height 192
drag, startPoint x: 77, startPoint y: 345, endPoint x: 175, endPoint y: 414, distance: 120.4
click at [77, 344] on input "checkbox" at bounding box center [80, 342] width 12 height 12
checkbox input "true"
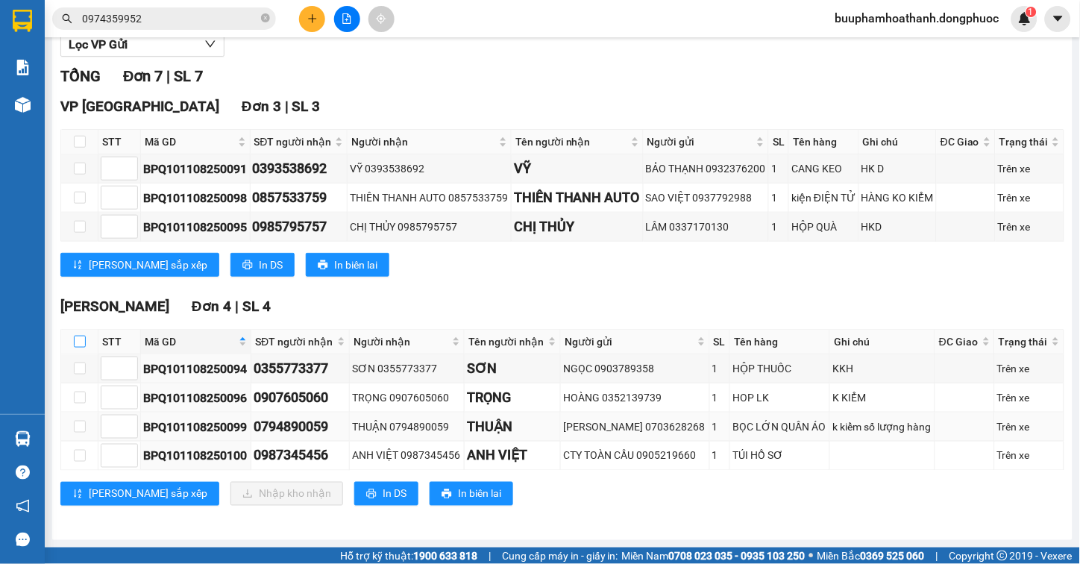
checkbox input "true"
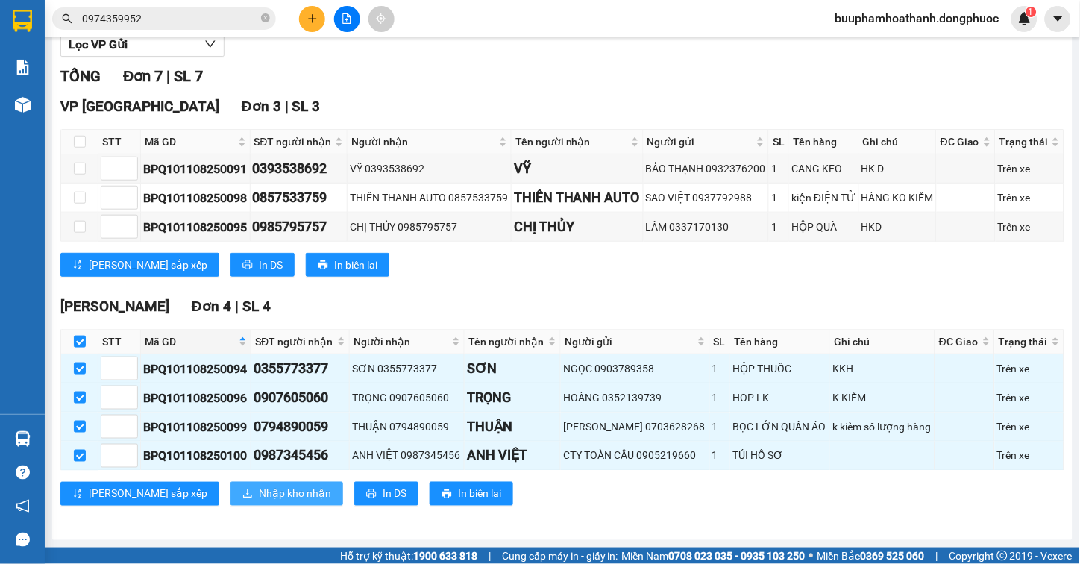
click at [259, 488] on span "Nhập kho nhận" at bounding box center [295, 493] width 72 height 16
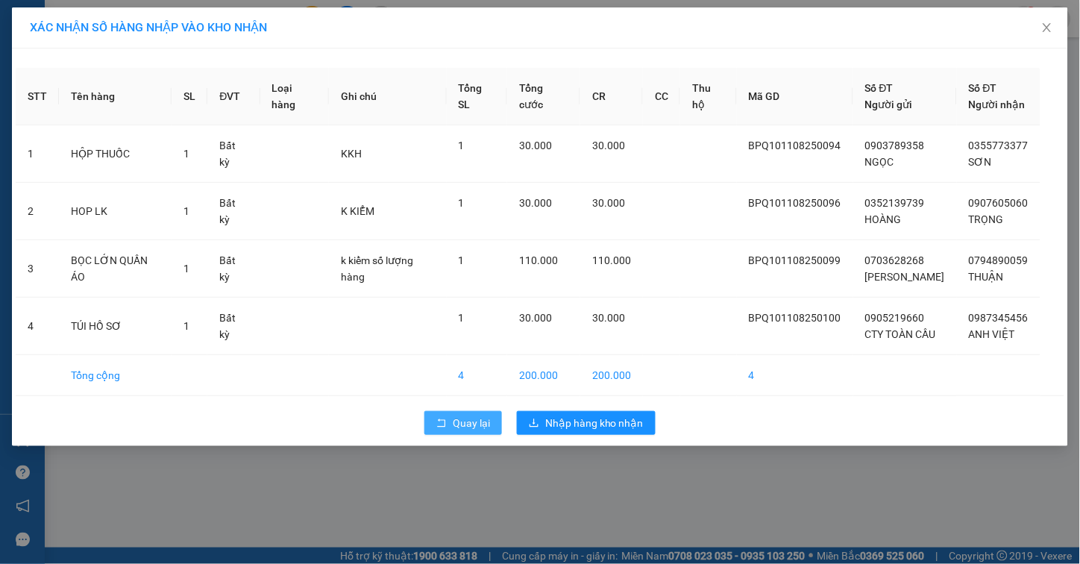
click at [468, 428] on span "Quay lại" at bounding box center [471, 423] width 37 height 16
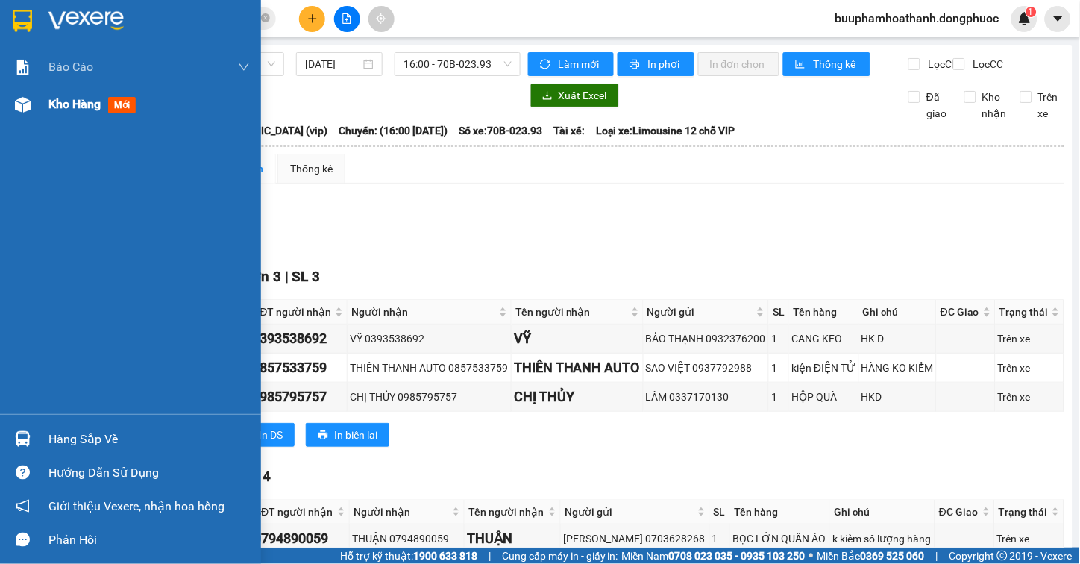
click at [31, 113] on div at bounding box center [23, 105] width 26 height 26
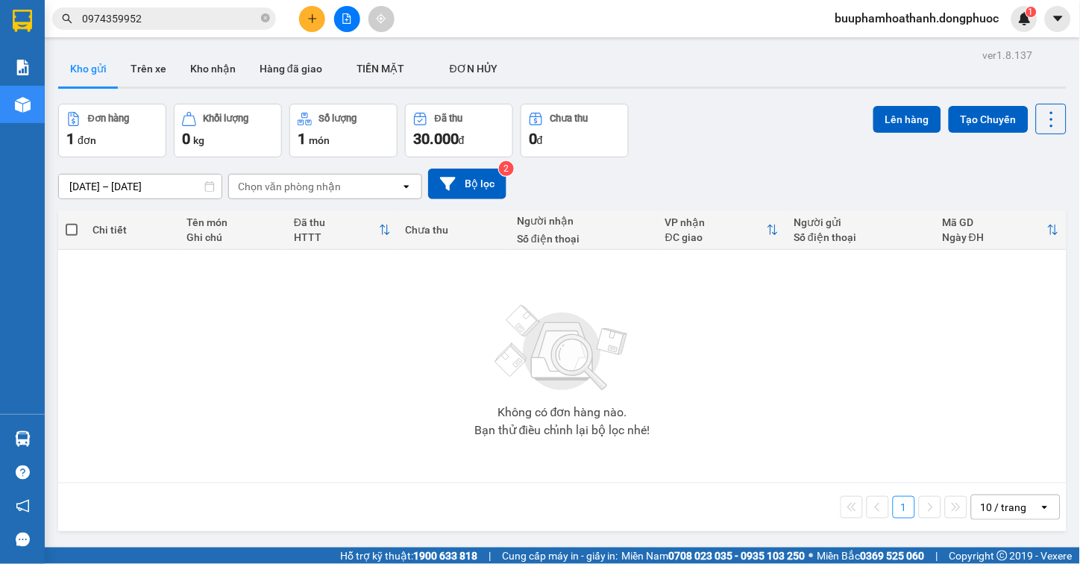
scroll to position [69, 0]
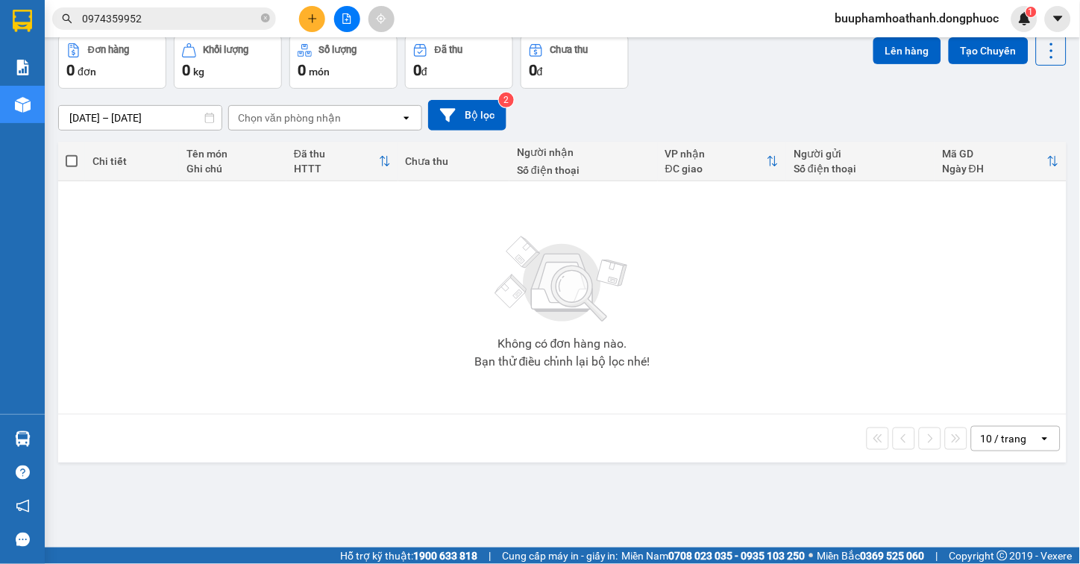
drag, startPoint x: 466, startPoint y: 420, endPoint x: 240, endPoint y: 464, distance: 230.2
click at [465, 420] on div "10 / trang open" at bounding box center [562, 439] width 1008 height 48
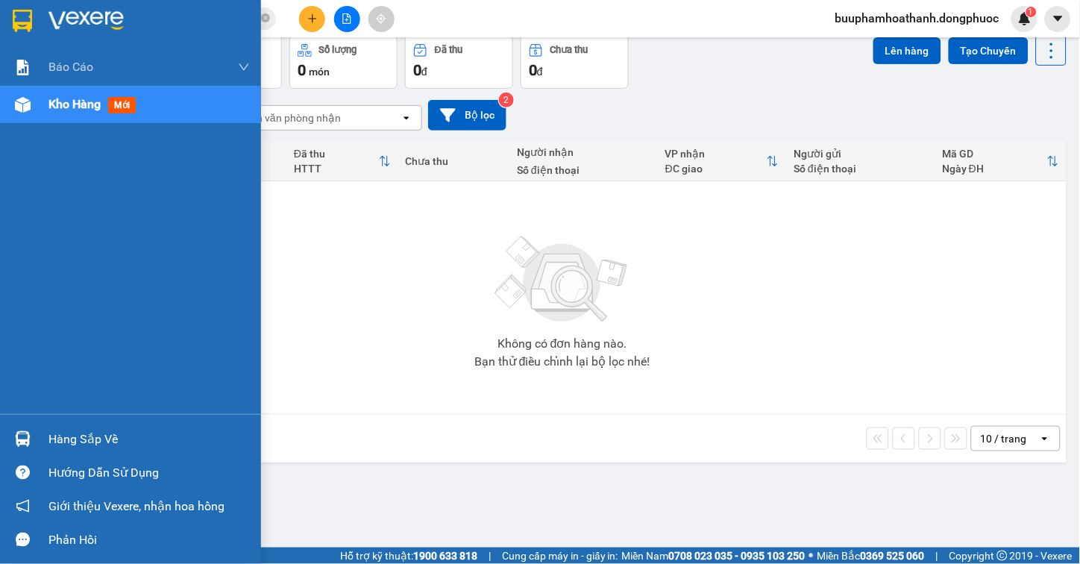
click at [17, 435] on img at bounding box center [23, 439] width 16 height 16
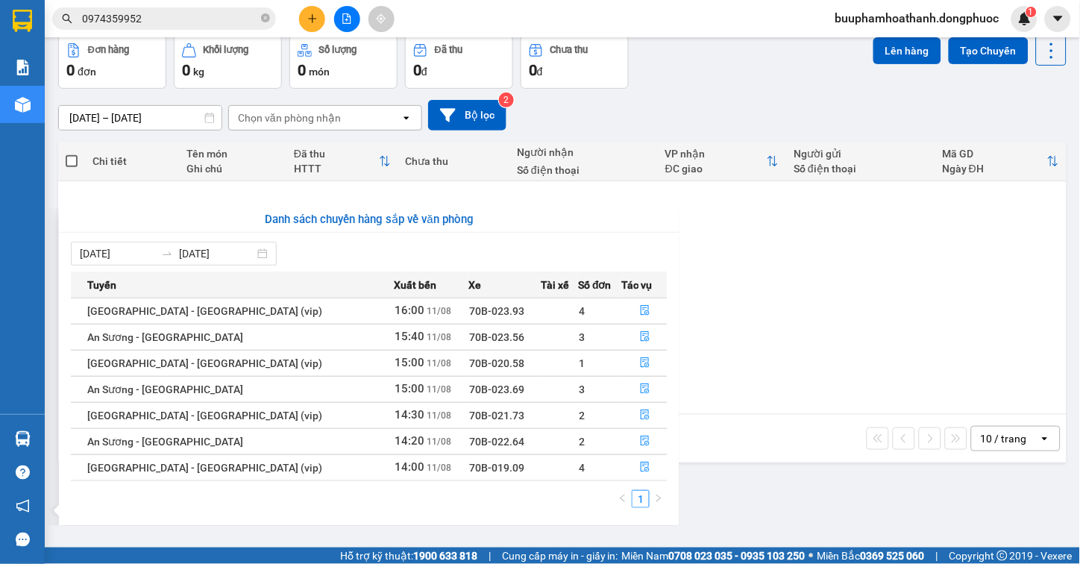
click at [839, 479] on section "Kết quả tìm kiếm ( 22 ) Bộ lọc Mã ĐH Trạng thái Món hàng Tổng cước Chưa cước Nh…" at bounding box center [540, 282] width 1080 height 564
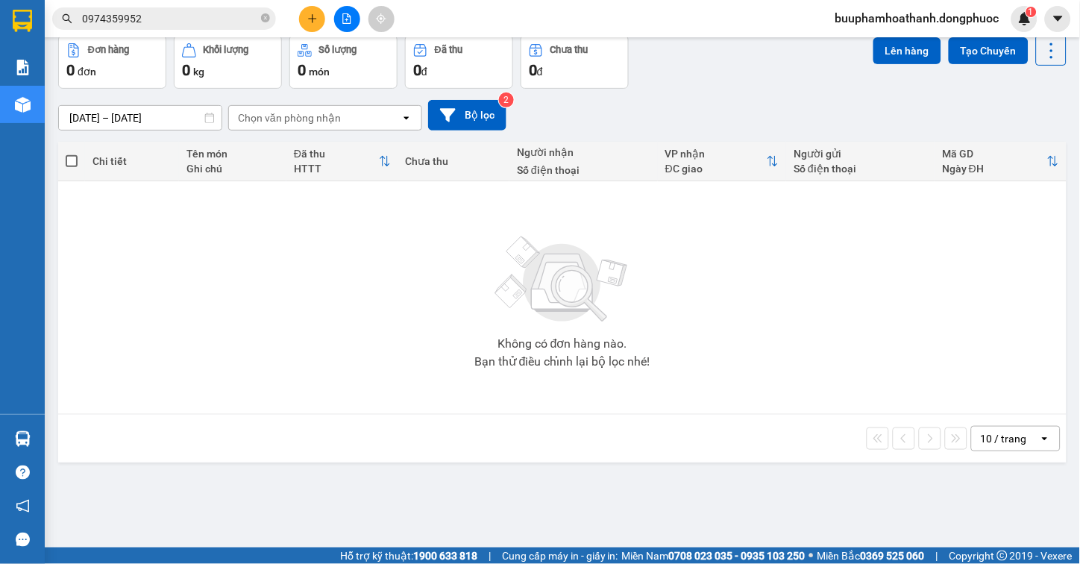
click at [194, 15] on input "0974359952" at bounding box center [170, 18] width 176 height 16
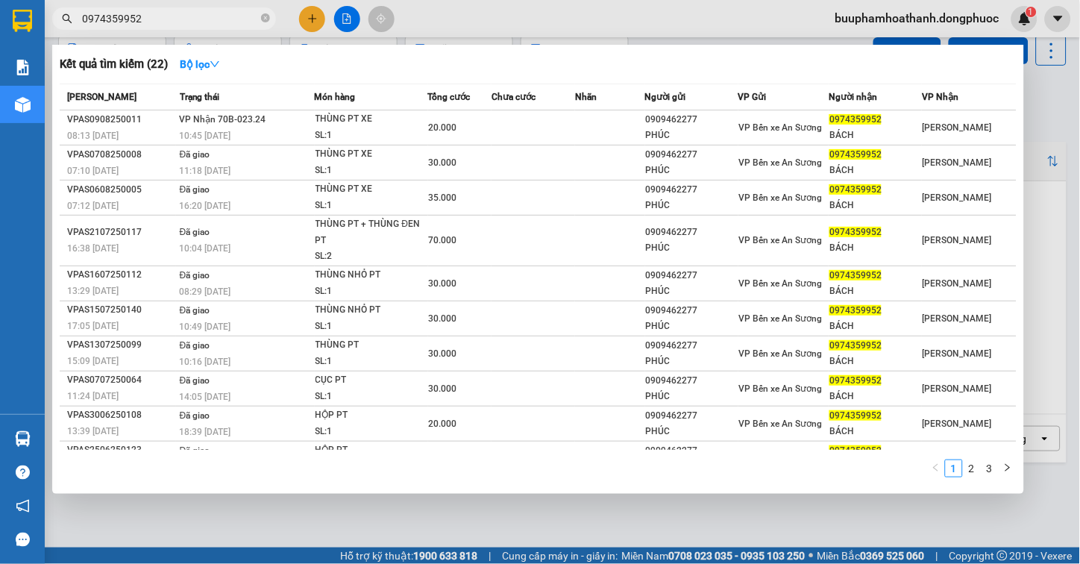
click at [194, 15] on input "0974359952" at bounding box center [170, 18] width 176 height 16
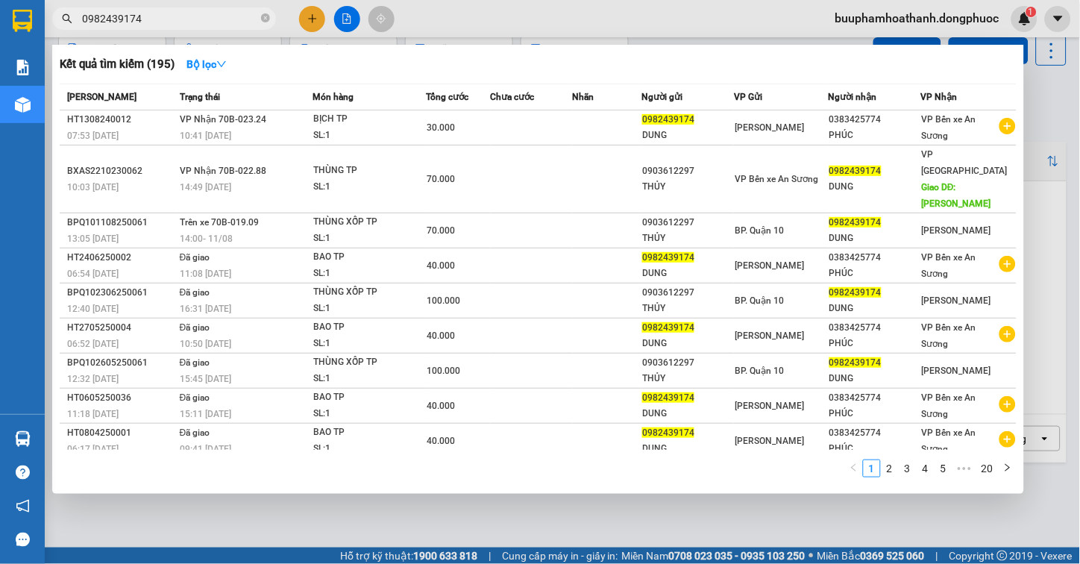
type input "0982439174"
click at [268, 520] on div at bounding box center [540, 282] width 1080 height 564
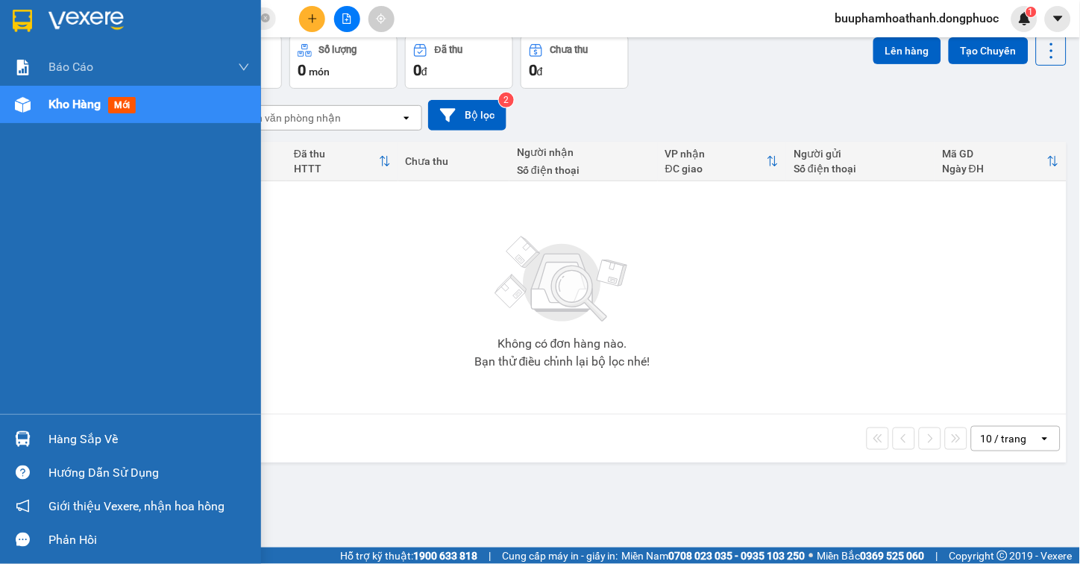
click at [54, 106] on span "Kho hàng" at bounding box center [74, 104] width 52 height 14
click at [32, 430] on div at bounding box center [23, 439] width 26 height 26
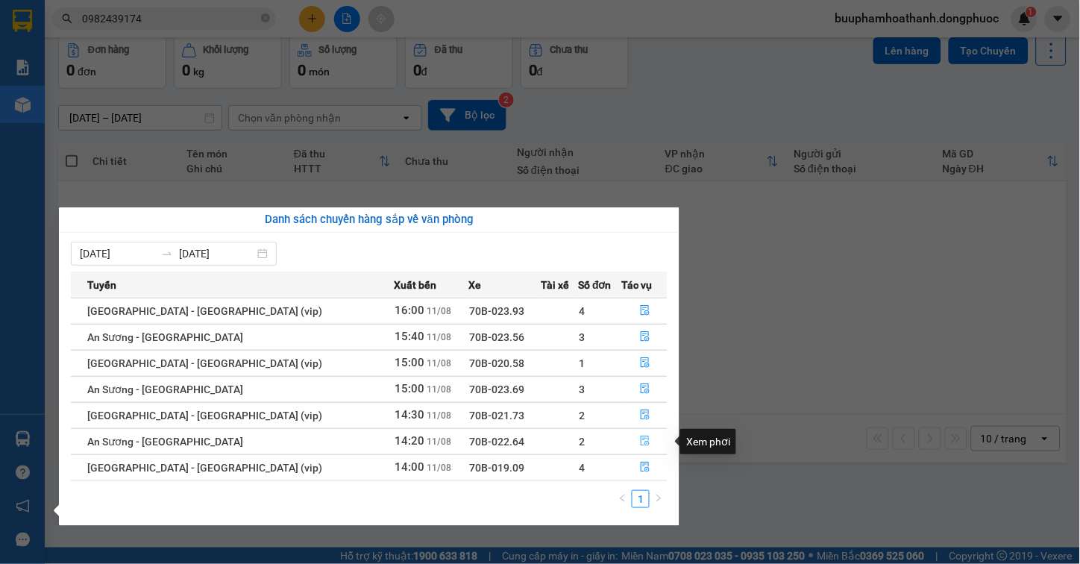
click at [649, 441] on button "button" at bounding box center [645, 442] width 45 height 24
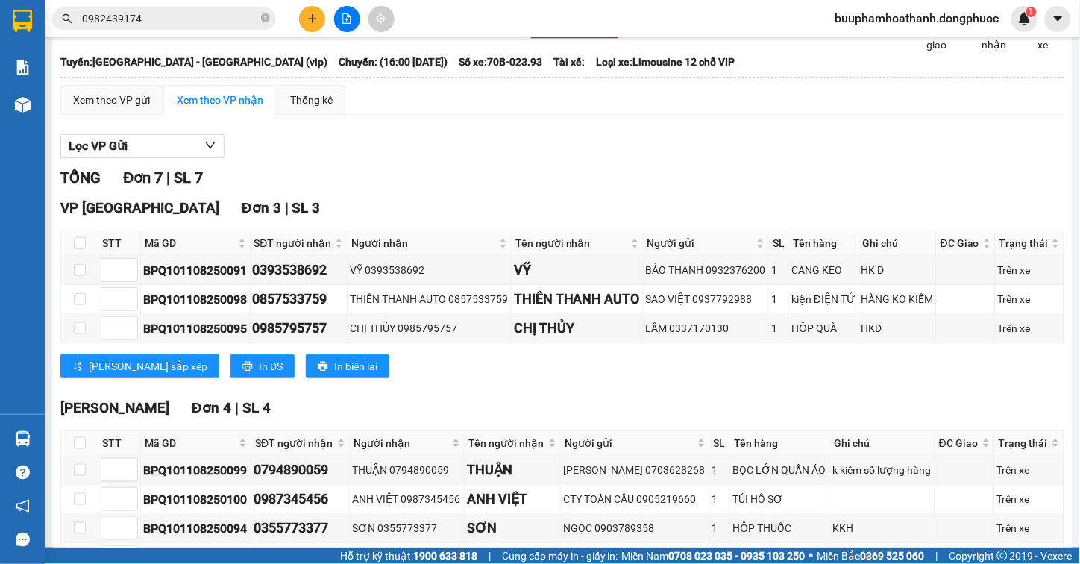
click at [755, 285] on td "BẢO THẠNH 0932376200" at bounding box center [707, 270] width 126 height 29
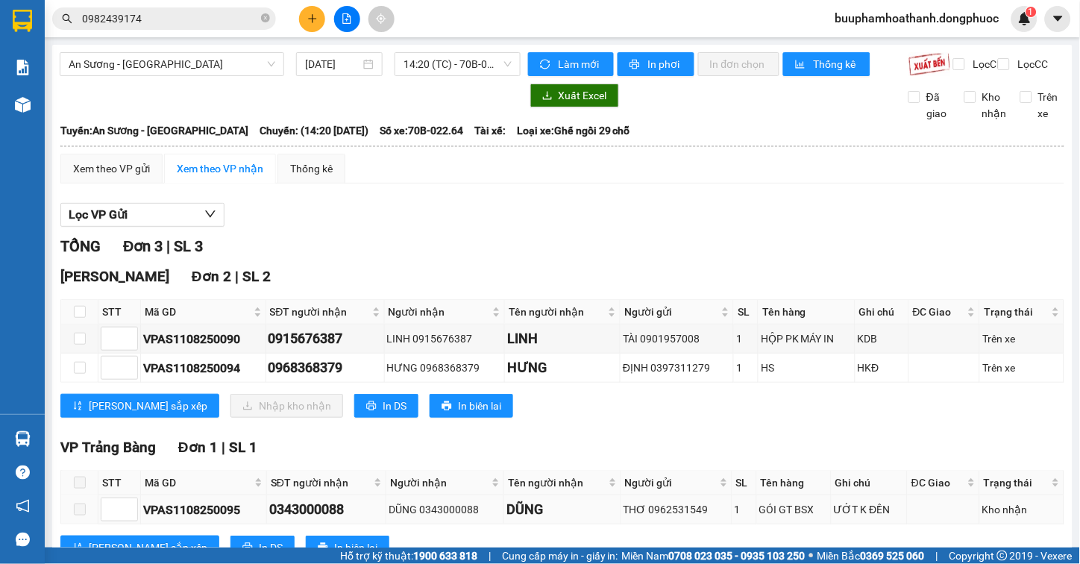
scroll to position [67, 0]
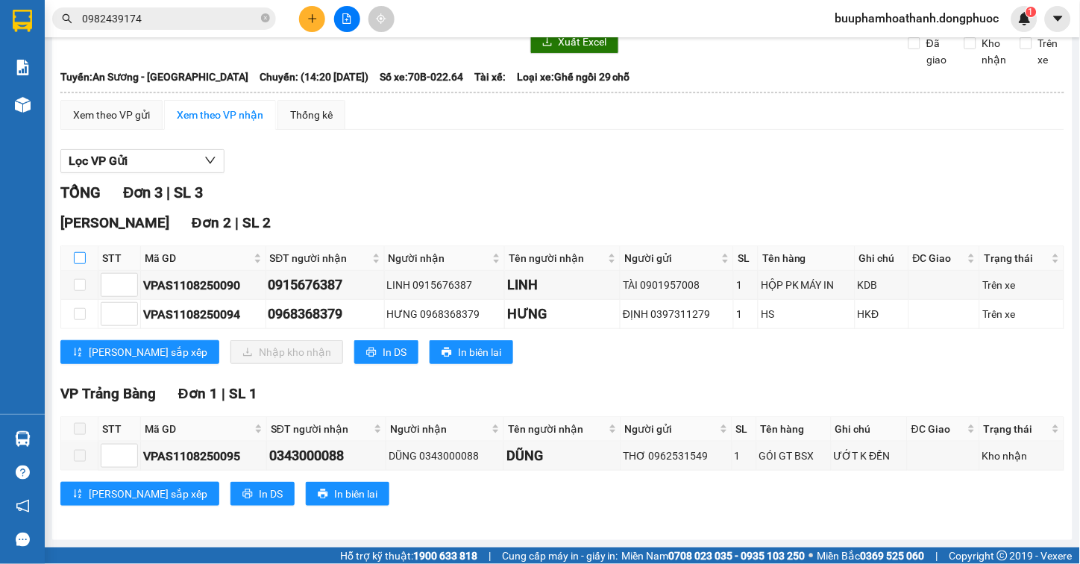
click at [76, 258] on input "checkbox" at bounding box center [80, 258] width 12 height 12
checkbox input "true"
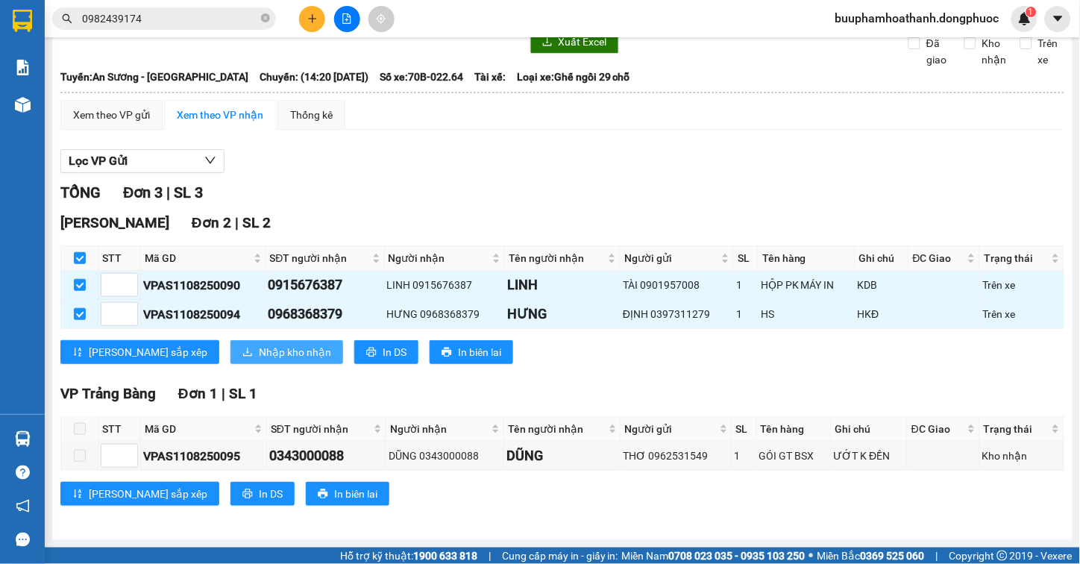
click at [259, 360] on span "Nhập kho nhận" at bounding box center [295, 352] width 72 height 16
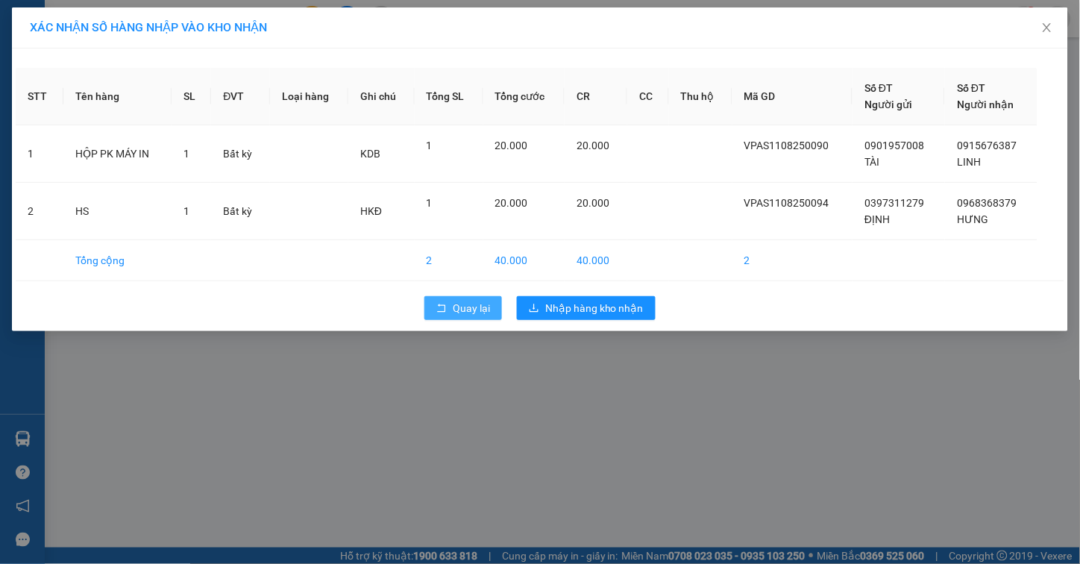
click at [476, 314] on span "Quay lại" at bounding box center [471, 308] width 37 height 16
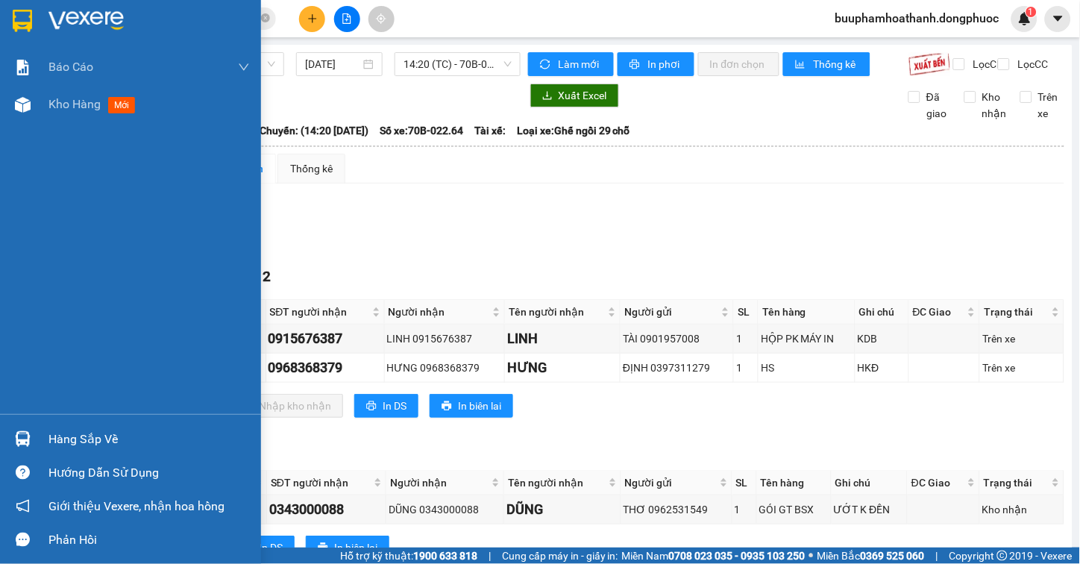
click at [38, 441] on div "Hàng sắp về" at bounding box center [130, 439] width 261 height 34
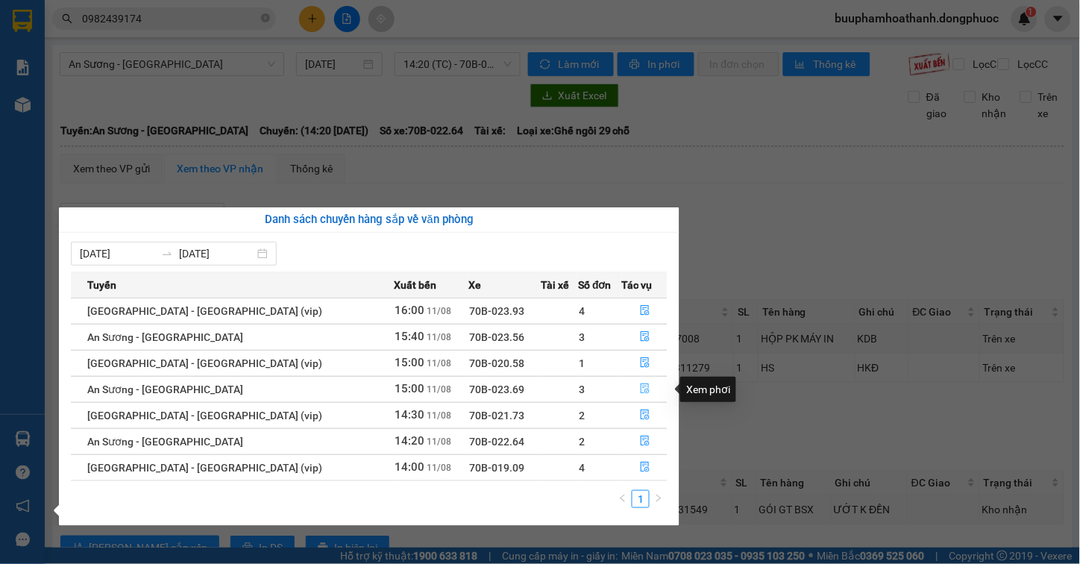
click at [646, 389] on button "button" at bounding box center [645, 389] width 45 height 24
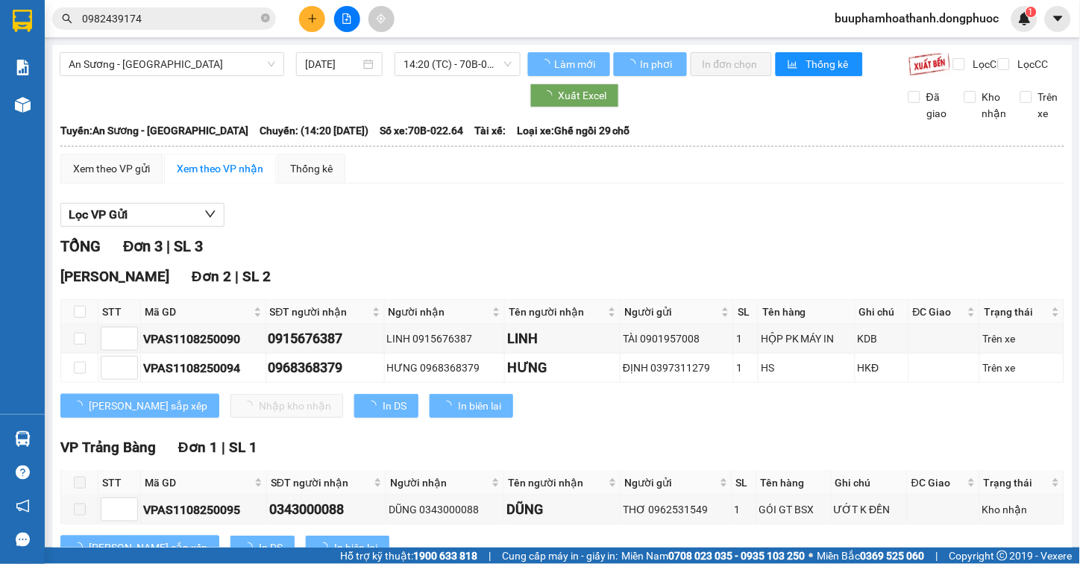
click at [770, 251] on div "TỔNG Đơn 3 | SL 3" at bounding box center [562, 246] width 1004 height 23
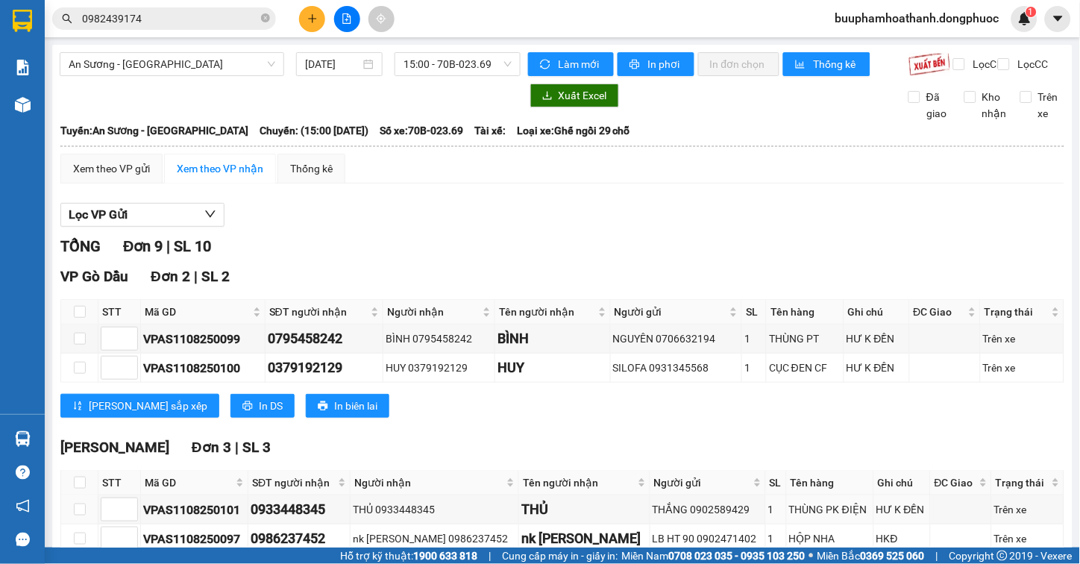
scroll to position [331, 0]
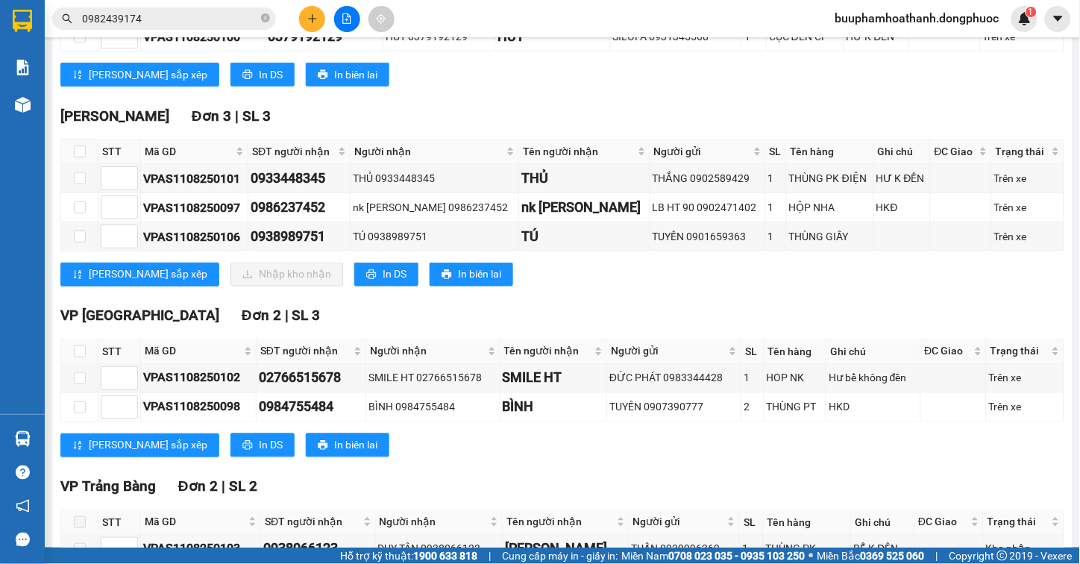
click at [70, 160] on th at bounding box center [79, 151] width 37 height 25
click at [74, 157] on input "checkbox" at bounding box center [80, 151] width 12 height 12
checkbox input "true"
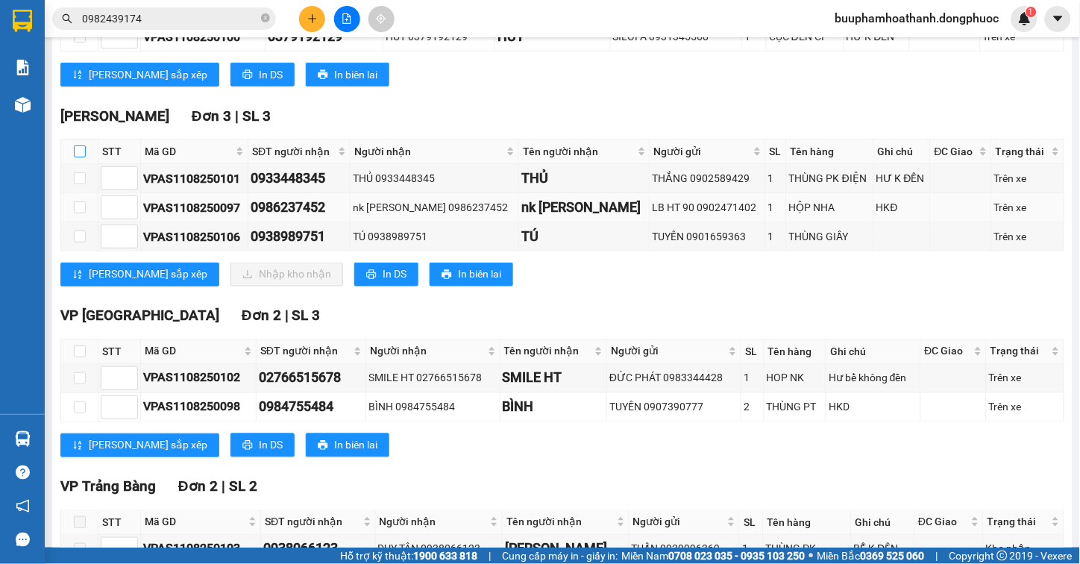
checkbox input "true"
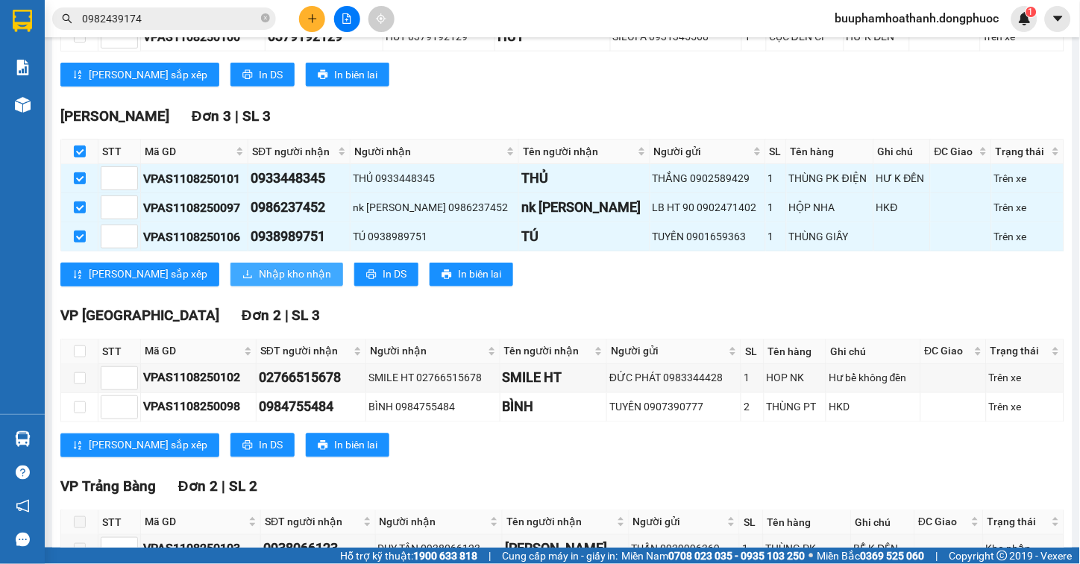
click at [230, 286] on button "Nhập kho nhận" at bounding box center [286, 274] width 113 height 24
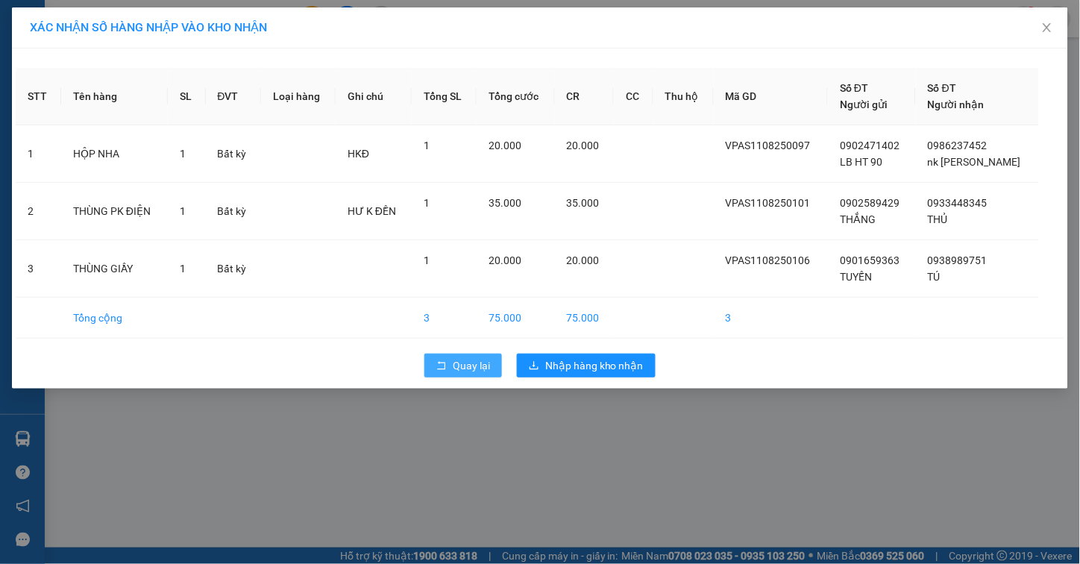
click at [434, 363] on button "Quay lại" at bounding box center [463, 365] width 78 height 24
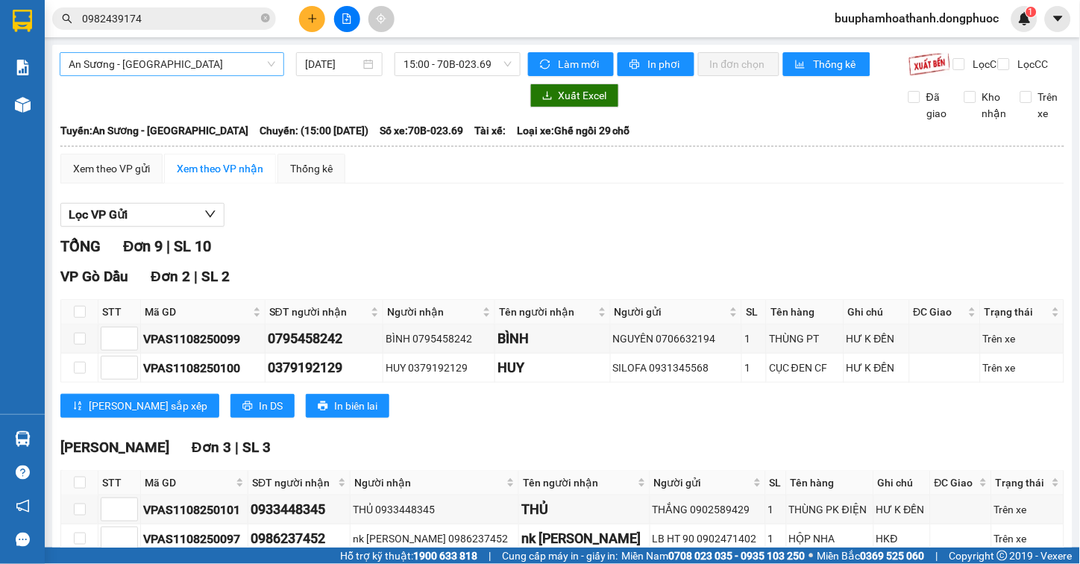
click at [195, 67] on span "An Sương - [GEOGRAPHIC_DATA]" at bounding box center [172, 64] width 207 height 22
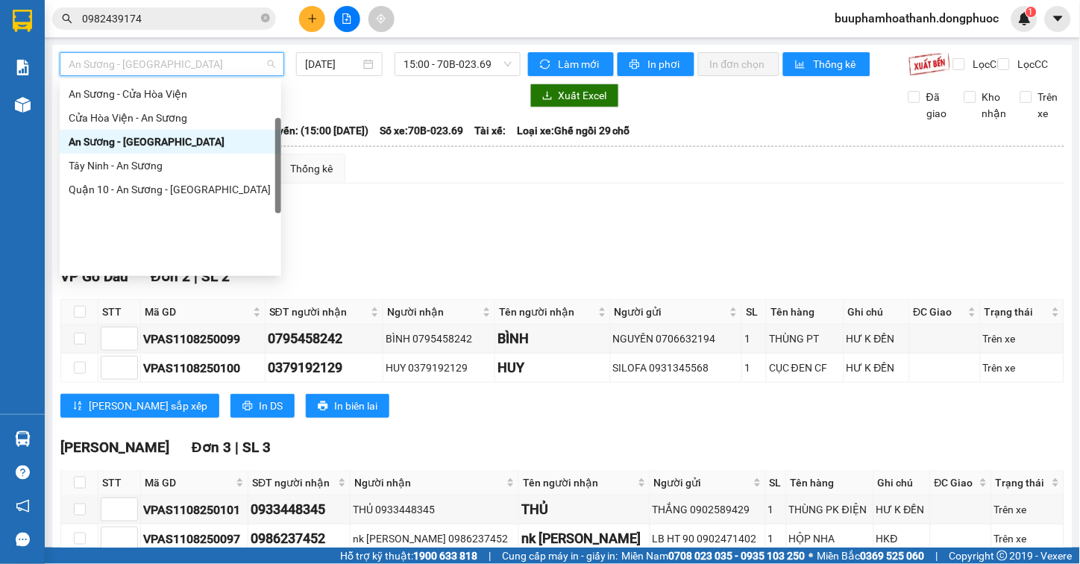
scroll to position [214, 0]
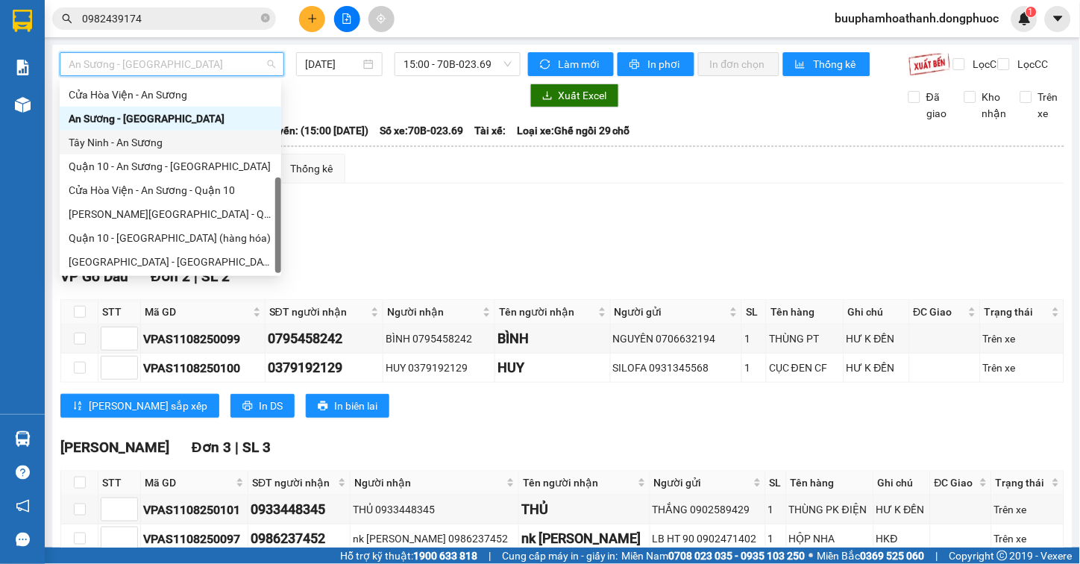
click at [192, 143] on div "Tây Ninh - An Sương" at bounding box center [171, 142] width 204 height 16
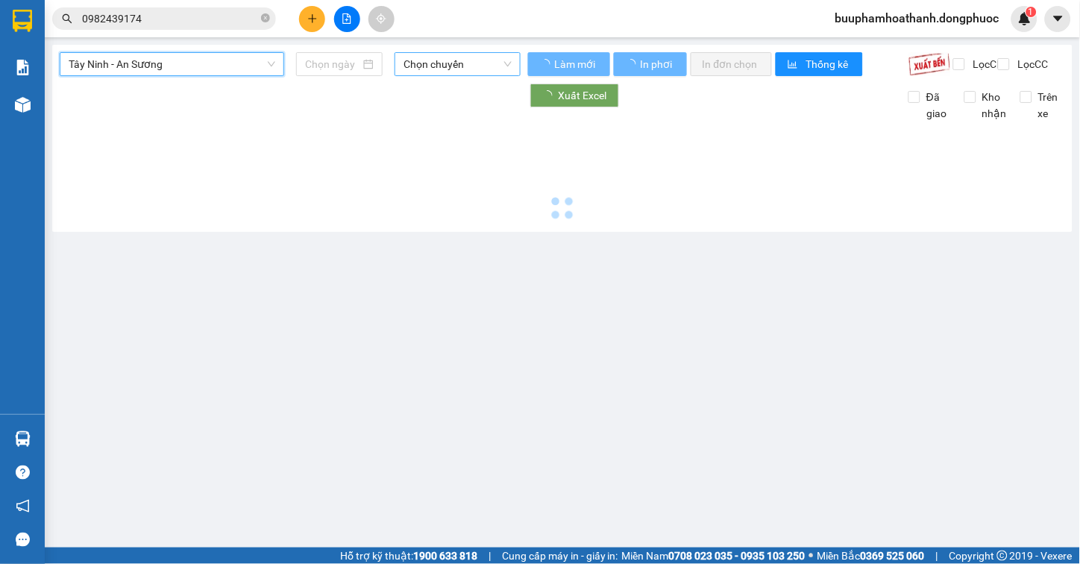
click at [492, 72] on span "Chọn chuyến" at bounding box center [457, 64] width 108 height 22
type input "[DATE]"
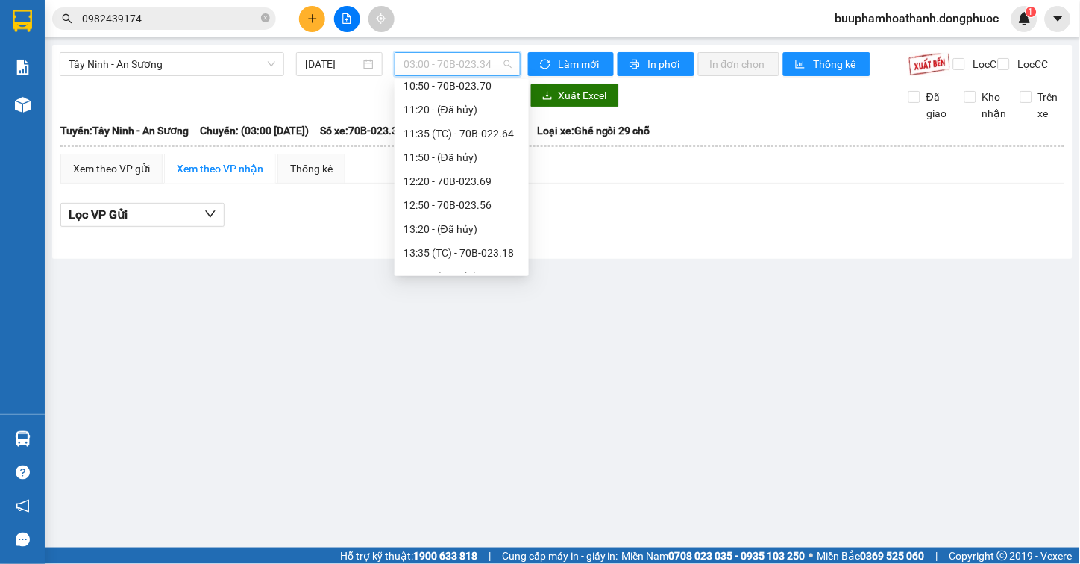
scroll to position [644, 0]
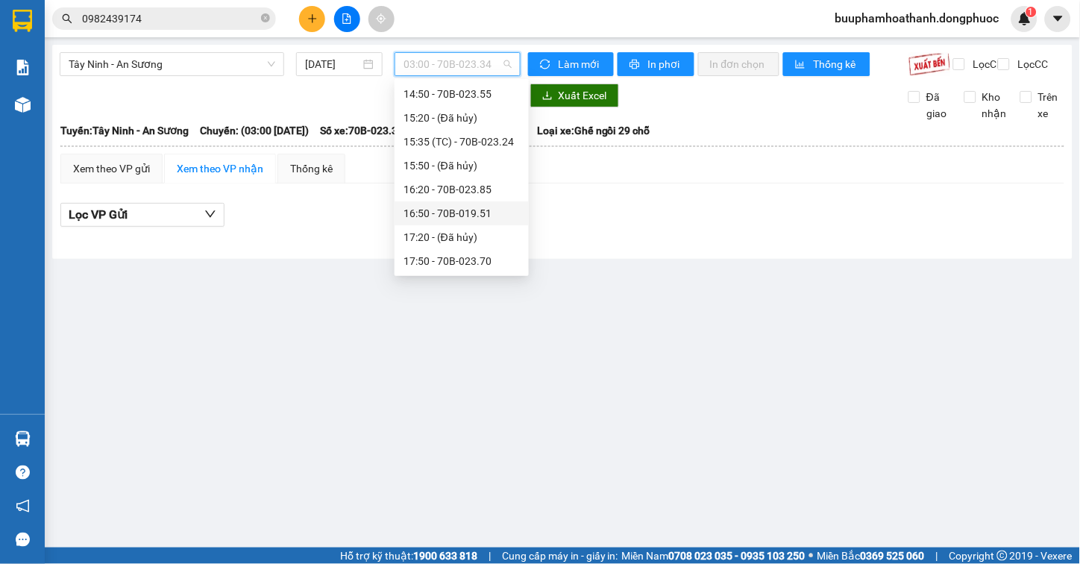
click at [486, 218] on div "16:50 - 70B-019.51" at bounding box center [461, 213] width 116 height 16
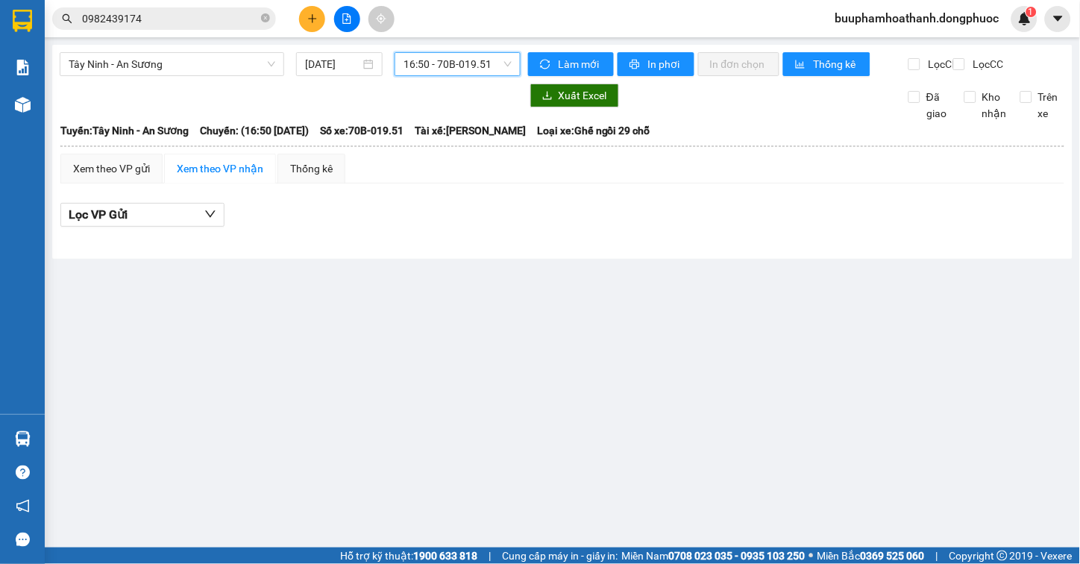
click at [490, 72] on span "16:50 - 70B-019.51" at bounding box center [457, 64] width 108 height 22
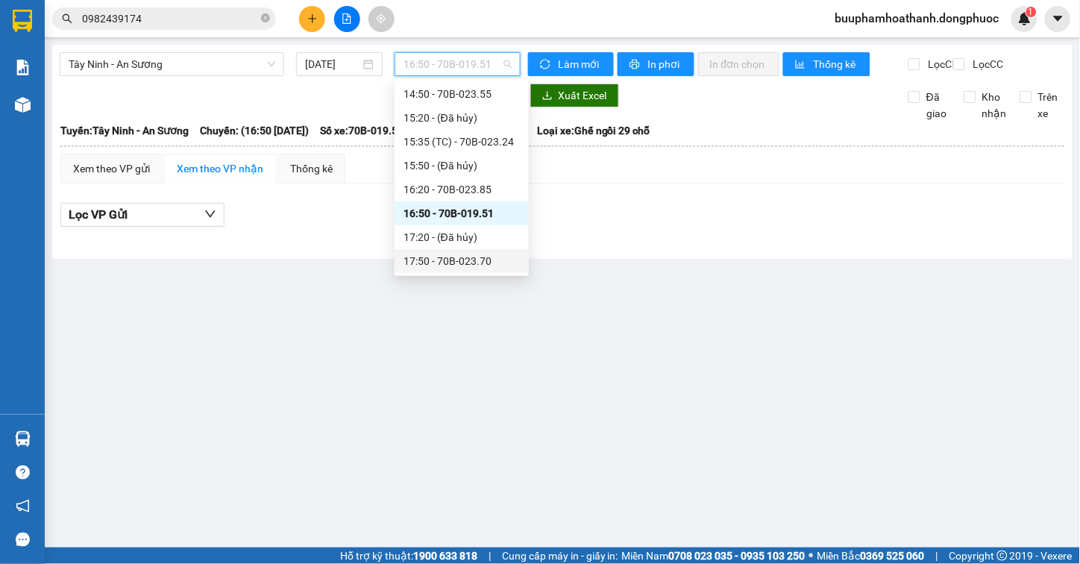
click at [497, 257] on div "17:50 - 70B-023.70" at bounding box center [461, 261] width 116 height 16
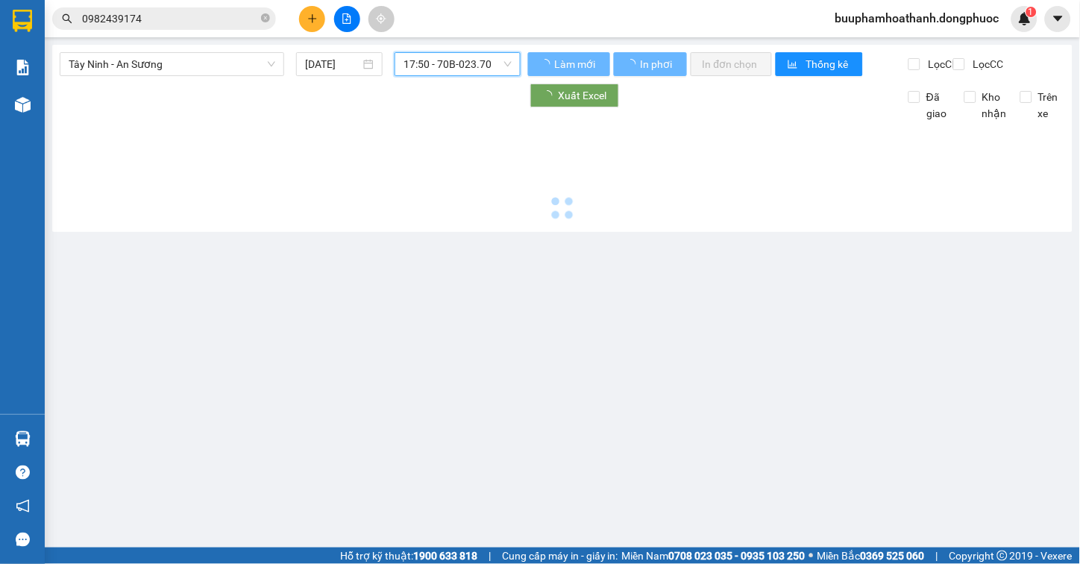
click at [496, 76] on div "Tây Ninh - An Sương 11/08/2025 17:50 17:50 - 70B-023.70" at bounding box center [290, 64] width 461 height 24
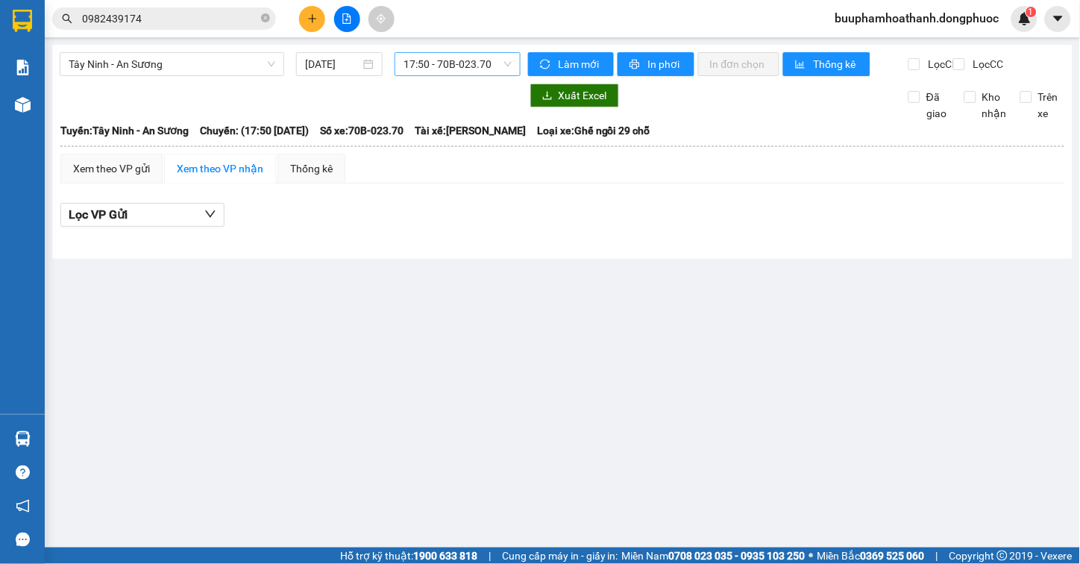
click at [494, 67] on span "17:50 - 70B-023.70" at bounding box center [457, 64] width 108 height 22
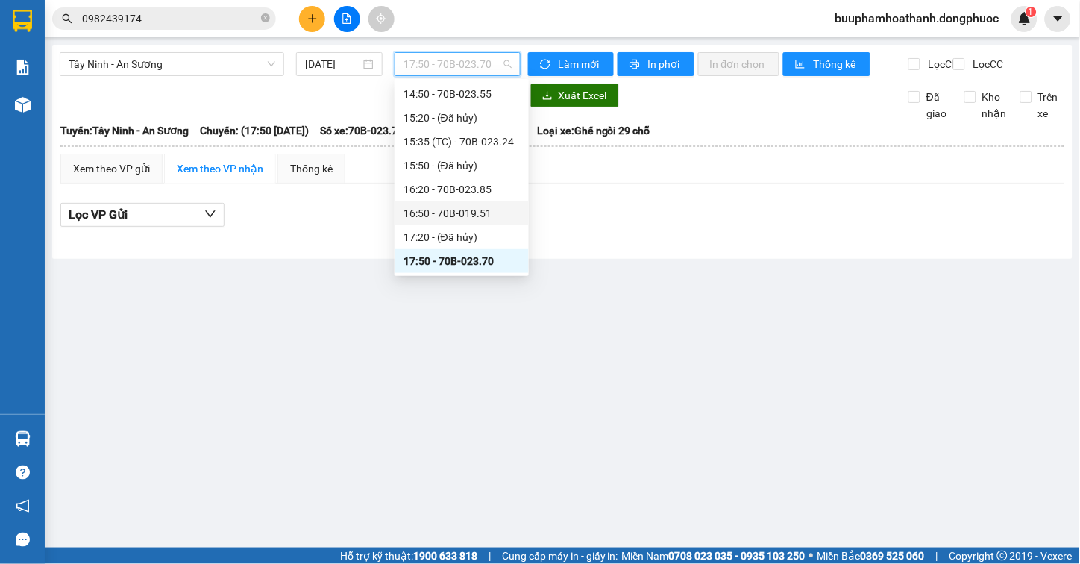
click at [494, 206] on div "16:50 - 70B-019.51" at bounding box center [461, 213] width 116 height 16
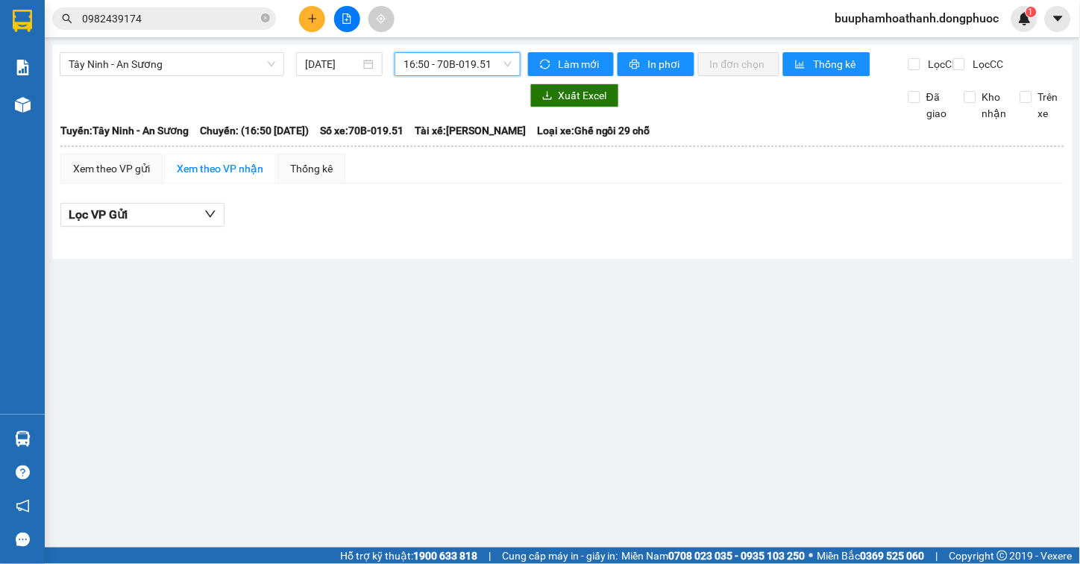
click at [494, 60] on span "16:50 - 70B-019.51" at bounding box center [457, 64] width 108 height 22
click at [492, 72] on span "16:50 - 70B-019.51" at bounding box center [457, 64] width 108 height 22
drag, startPoint x: 459, startPoint y: 61, endPoint x: 468, endPoint y: 101, distance: 40.5
click at [458, 61] on span "16:50 - 70B-019.51" at bounding box center [457, 64] width 108 height 22
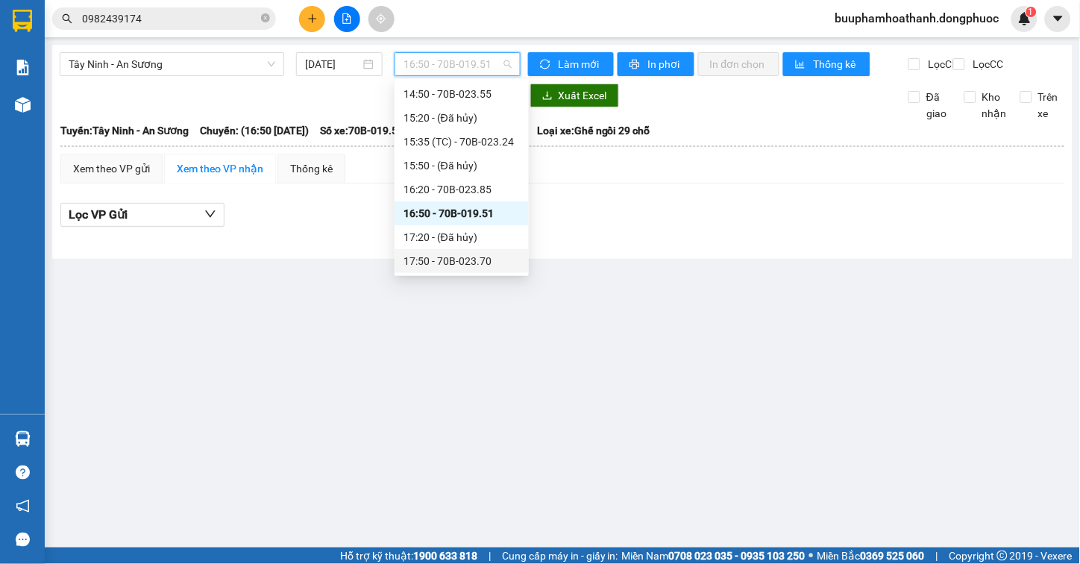
click at [492, 258] on div "17:50 - 70B-023.70" at bounding box center [461, 261] width 116 height 16
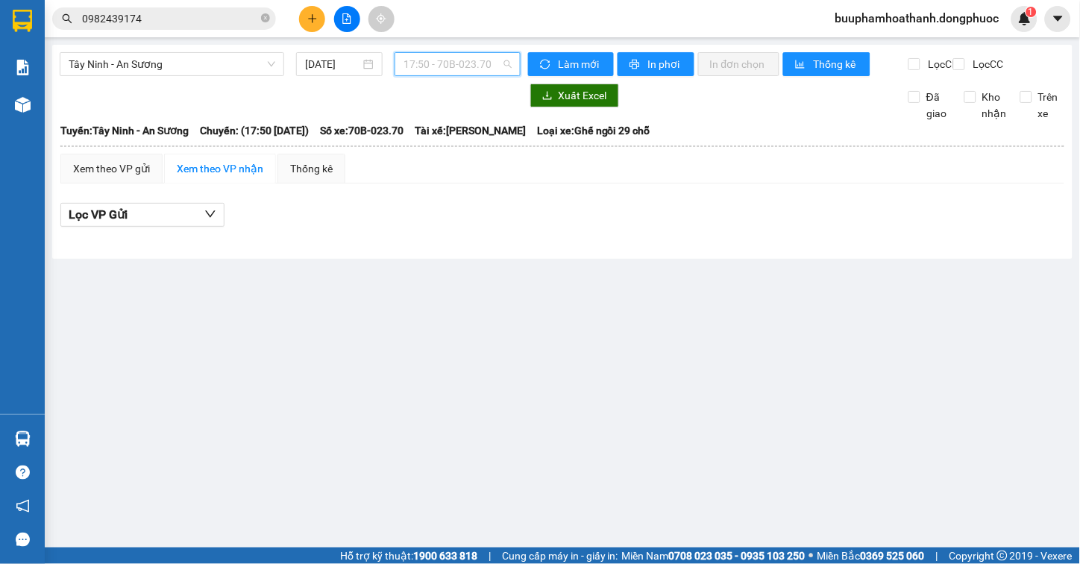
click at [508, 69] on span "17:50 - 70B-023.70" at bounding box center [457, 64] width 108 height 22
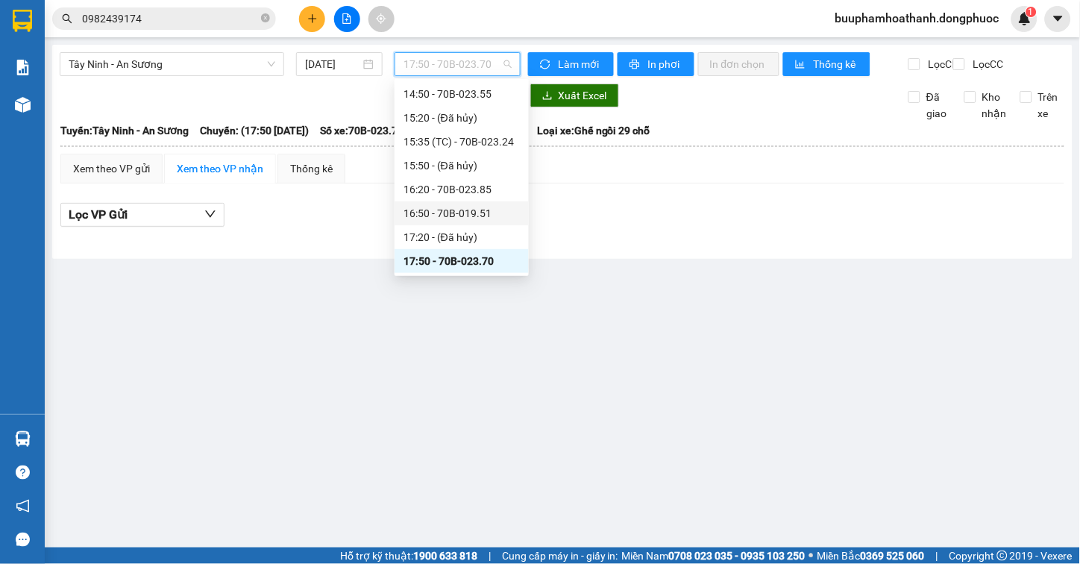
click at [493, 206] on div "16:50 - 70B-019.51" at bounding box center [461, 213] width 116 height 16
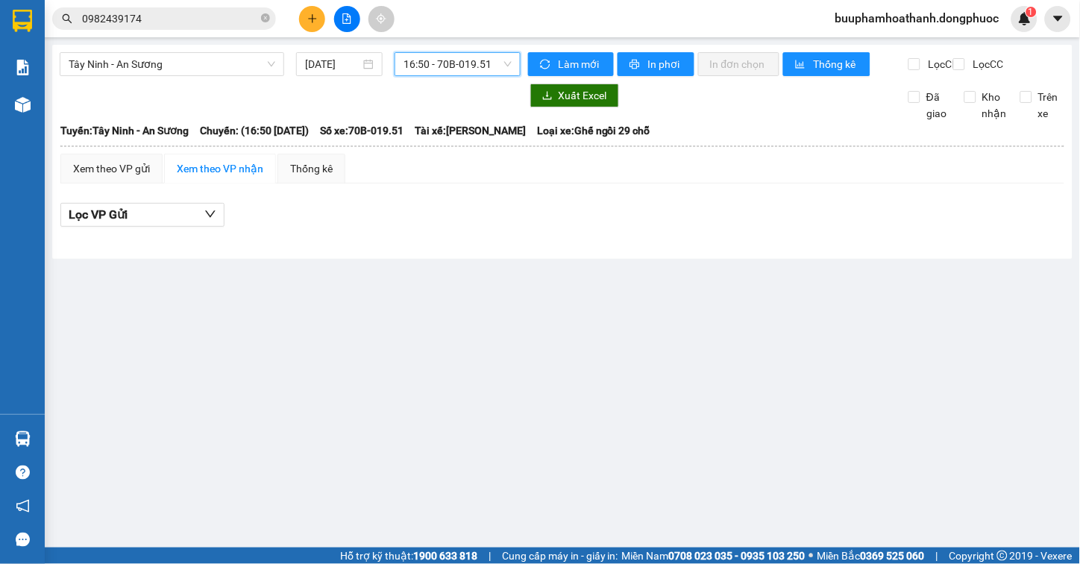
click at [479, 63] on span "16:50 - 70B-019.51" at bounding box center [457, 64] width 108 height 22
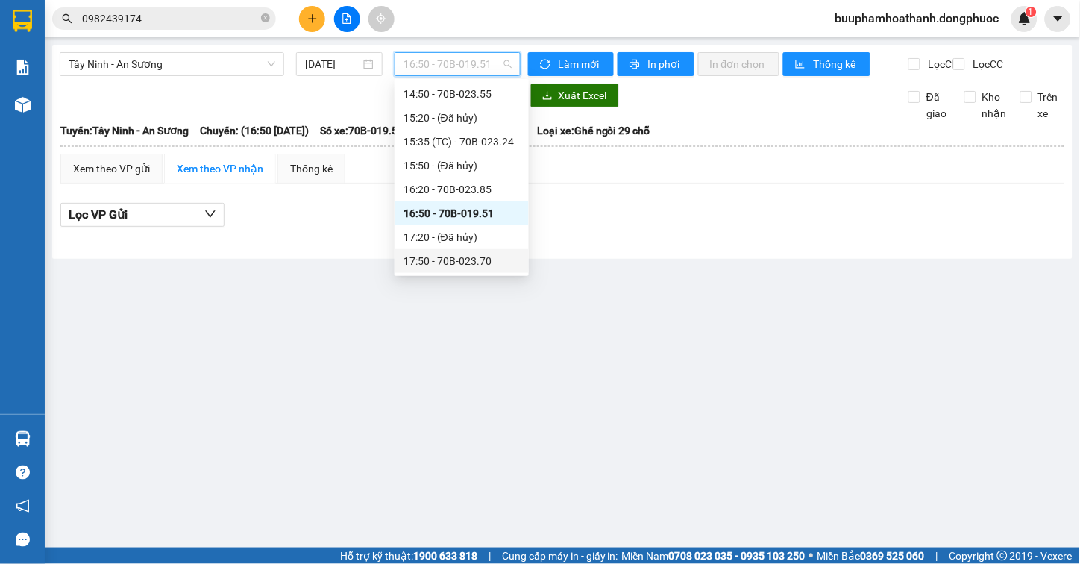
click at [506, 265] on div "17:50 - 70B-023.70" at bounding box center [461, 261] width 116 height 16
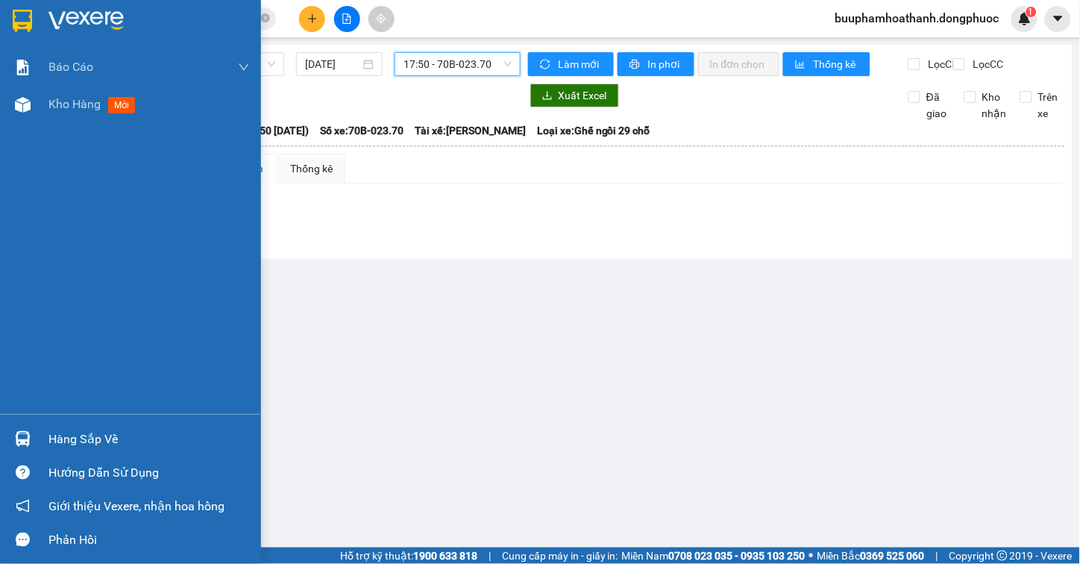
click at [40, 432] on div "Hàng sắp về" at bounding box center [130, 439] width 261 height 34
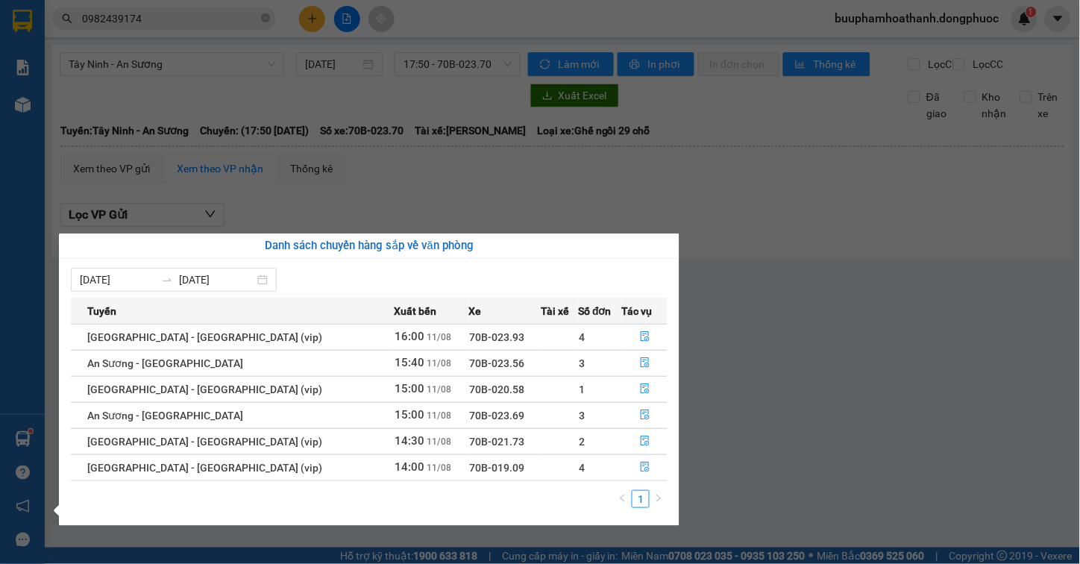
click at [721, 361] on section "Kết quả tìm kiếm ( 195 ) Bộ lọc Mã ĐH Trạng thái Món hàng Tổng cước Chưa cước N…" at bounding box center [540, 282] width 1080 height 564
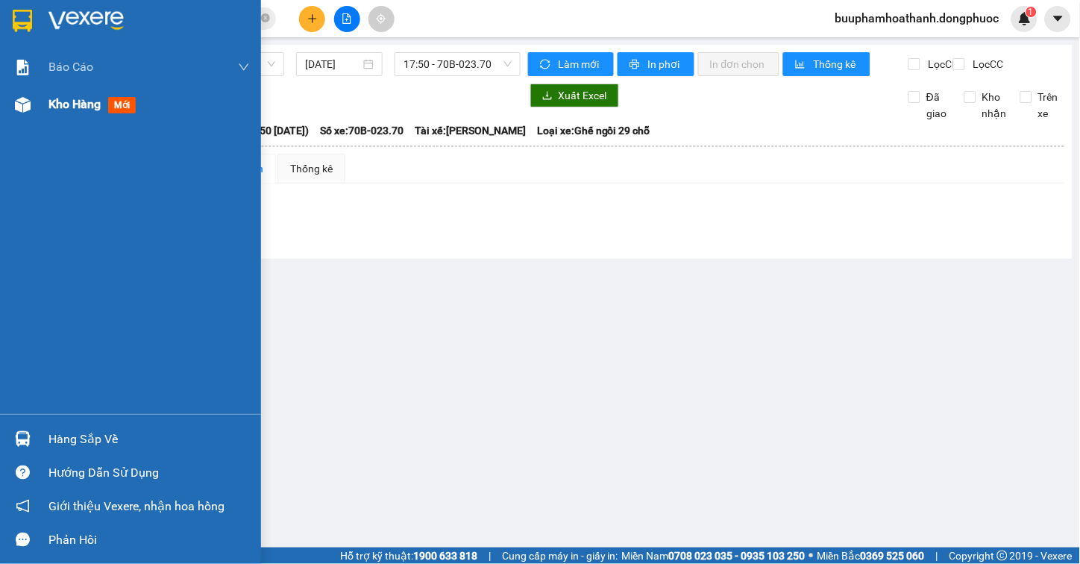
click at [65, 116] on div "Kho hàng mới" at bounding box center [148, 104] width 201 height 37
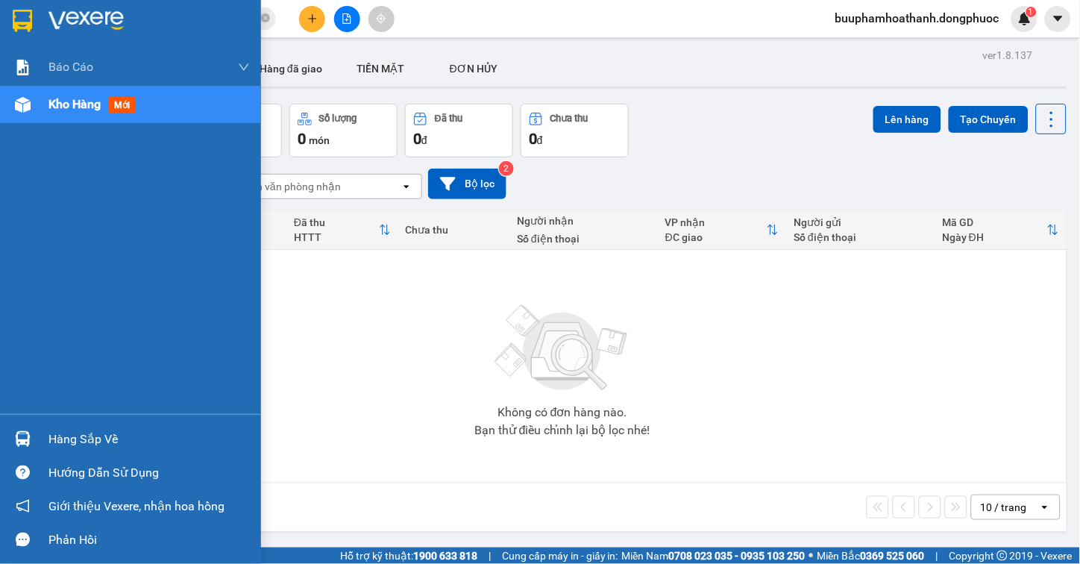
click at [31, 435] on div at bounding box center [23, 439] width 26 height 26
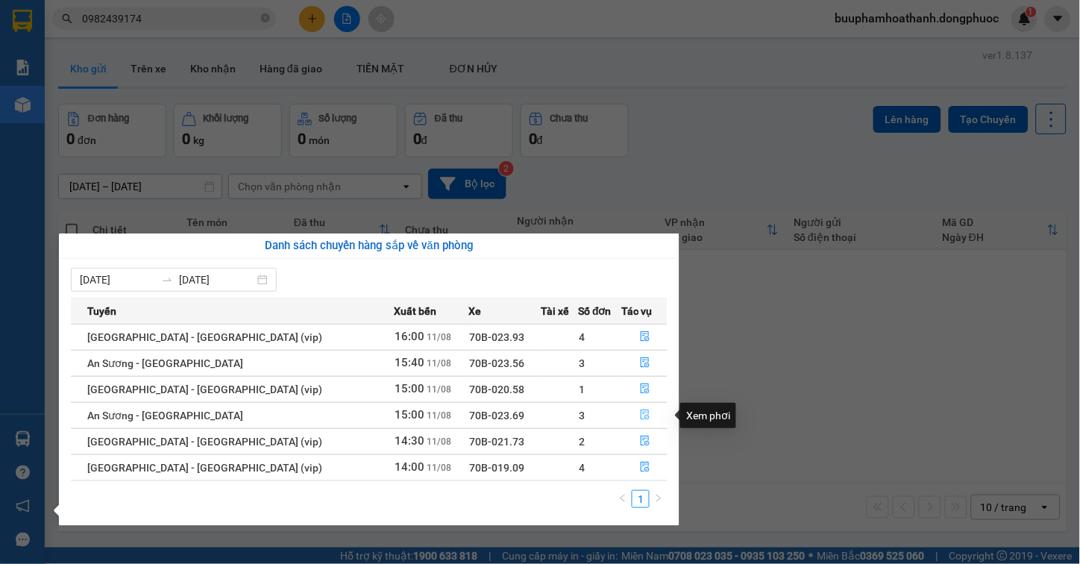
click at [640, 412] on icon "file-done" at bounding box center [645, 414] width 10 height 10
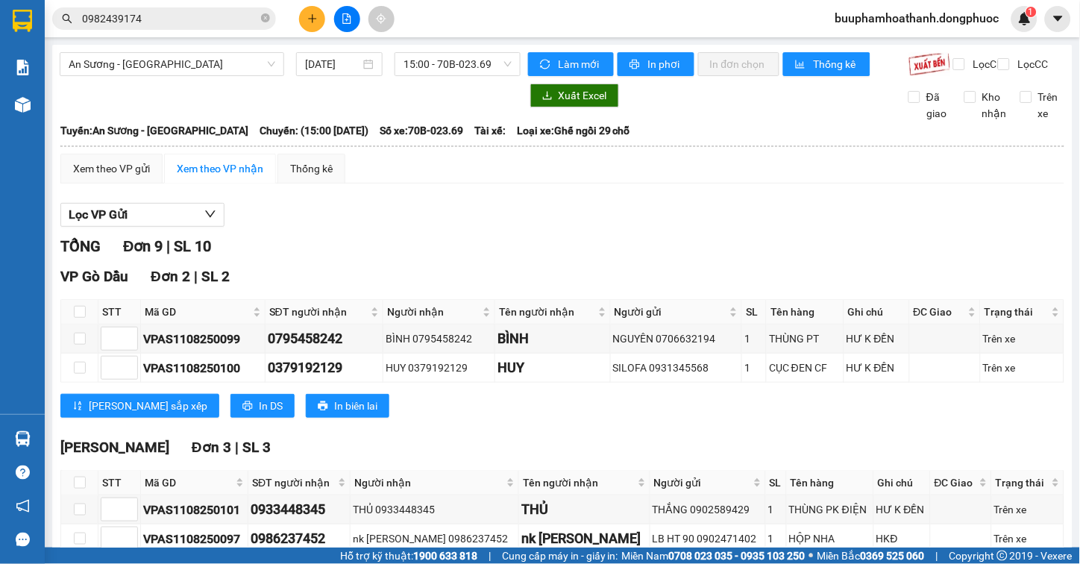
click at [597, 251] on div "TỔNG Đơn 9 | SL 10" at bounding box center [562, 246] width 1004 height 23
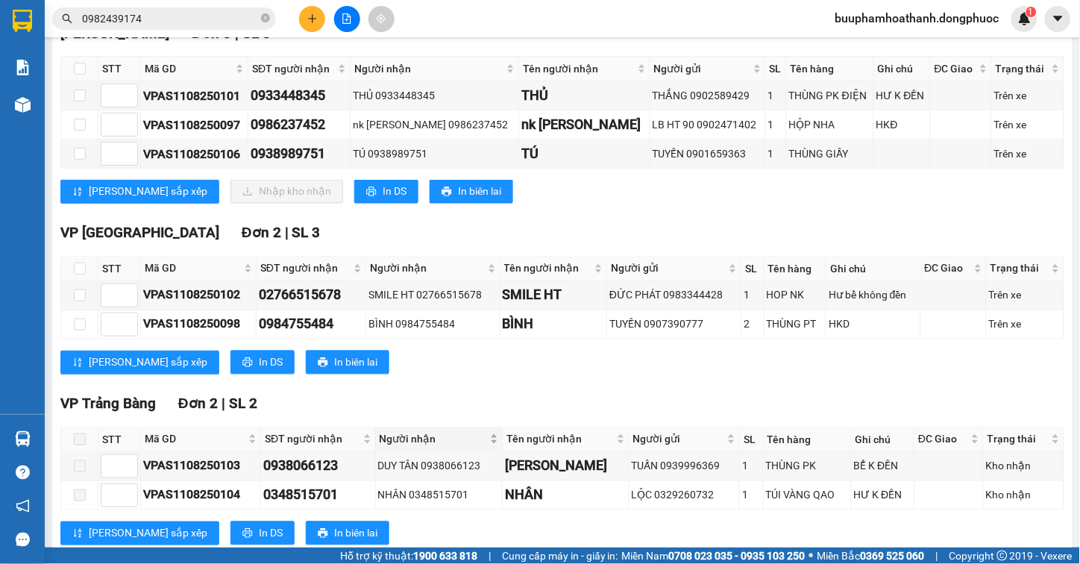
scroll to position [248, 0]
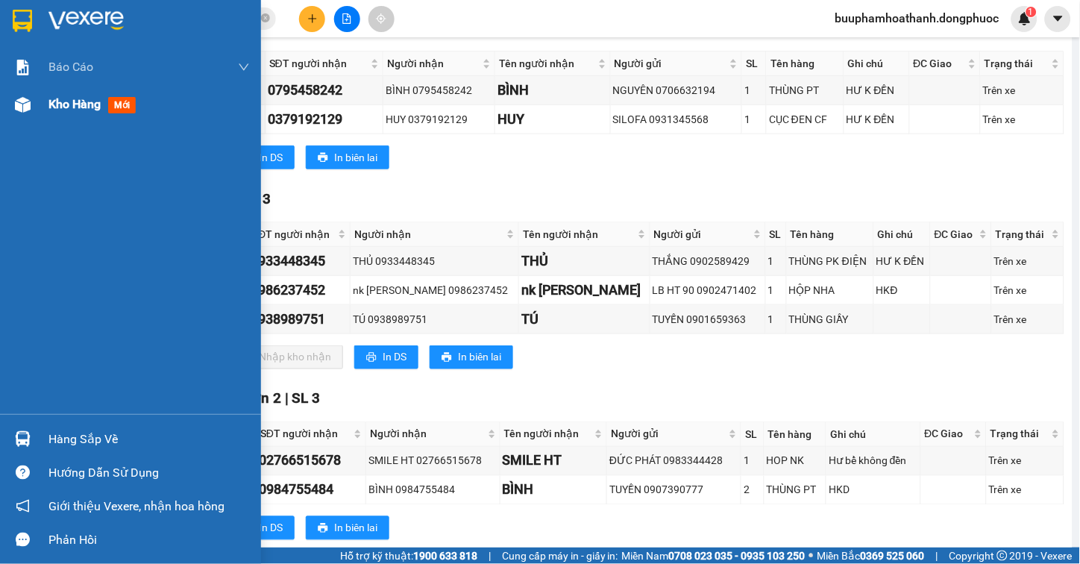
drag, startPoint x: 34, startPoint y: 107, endPoint x: 174, endPoint y: 397, distance: 321.8
click at [35, 107] on div "Kho hàng mới" at bounding box center [130, 104] width 261 height 37
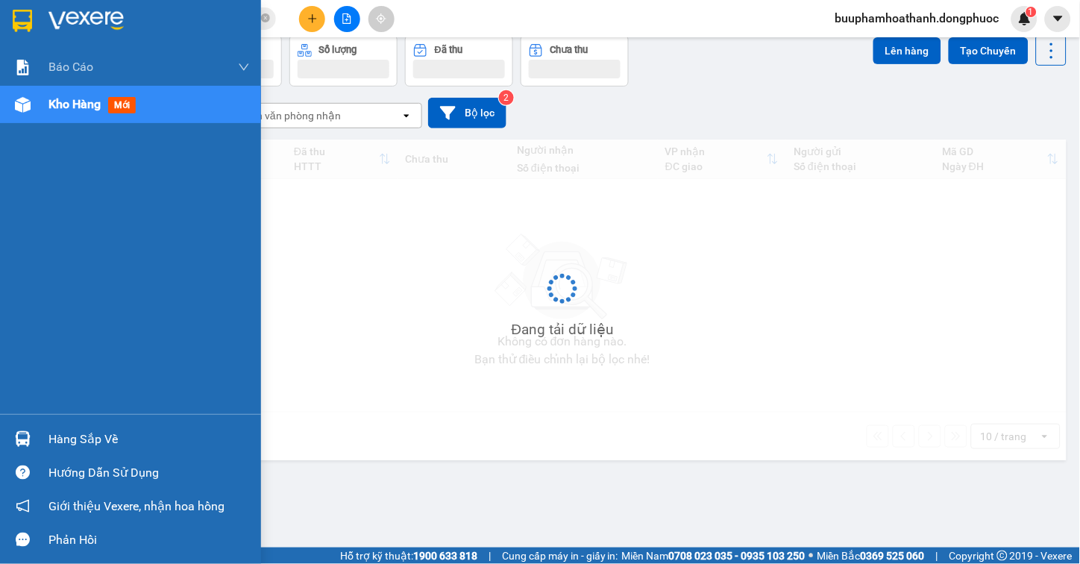
scroll to position [69, 0]
click at [145, 435] on div "Hàng sắp về" at bounding box center [148, 439] width 201 height 22
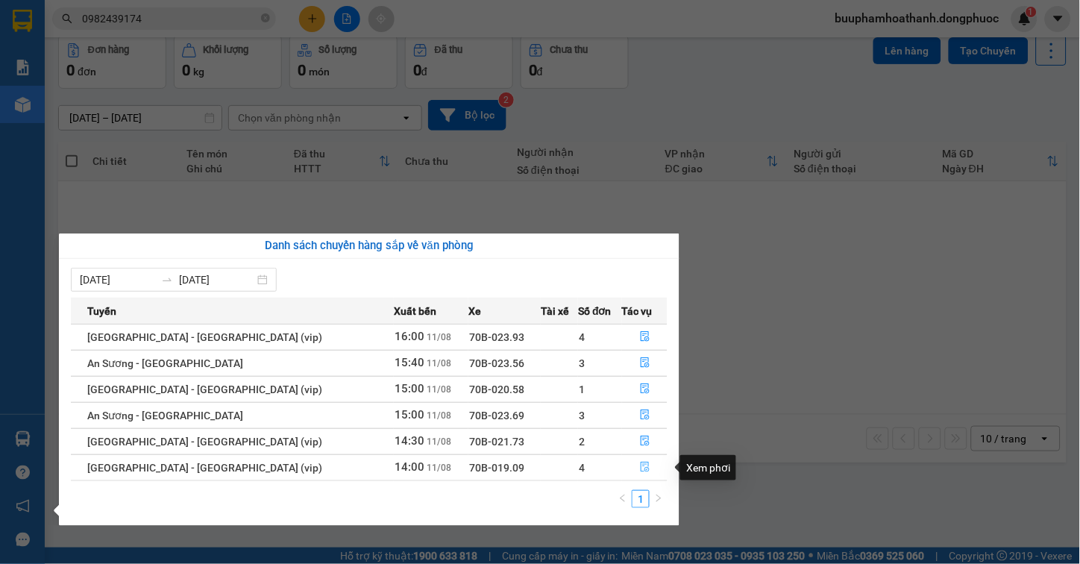
click at [641, 467] on icon "file-done" at bounding box center [645, 467] width 9 height 10
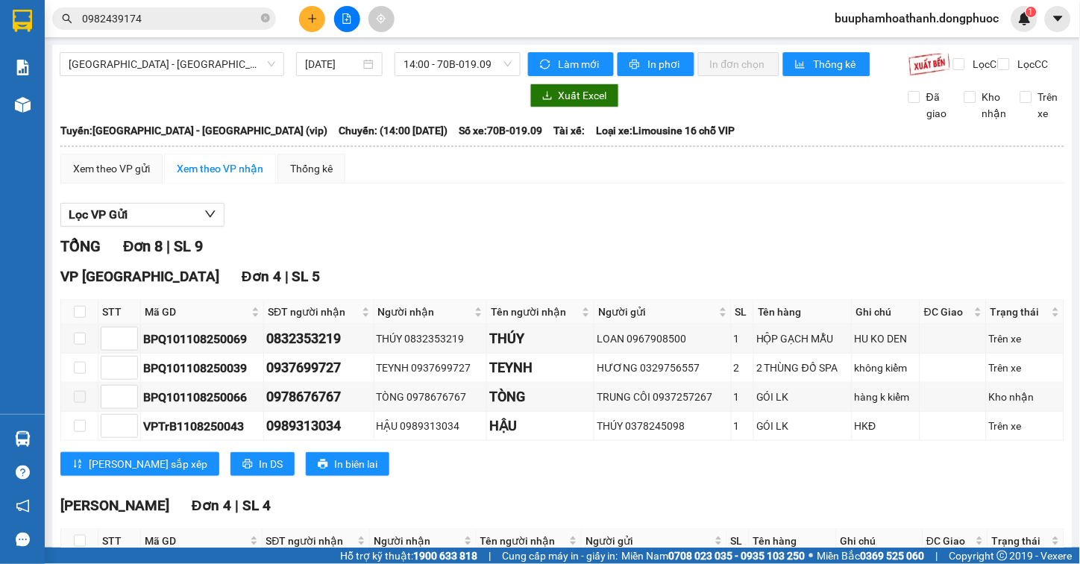
click at [532, 227] on div "Lọc VP Gửi" at bounding box center [562, 215] width 1004 height 25
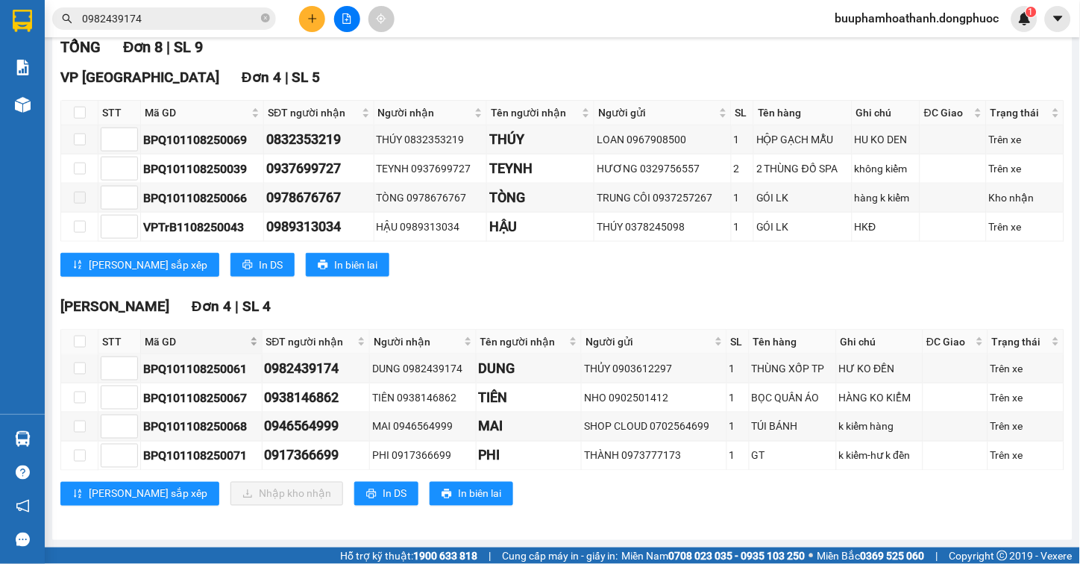
click at [163, 339] on span "Mã GD" at bounding box center [196, 341] width 102 height 16
click at [75, 336] on input "checkbox" at bounding box center [80, 342] width 12 height 12
checkbox input "true"
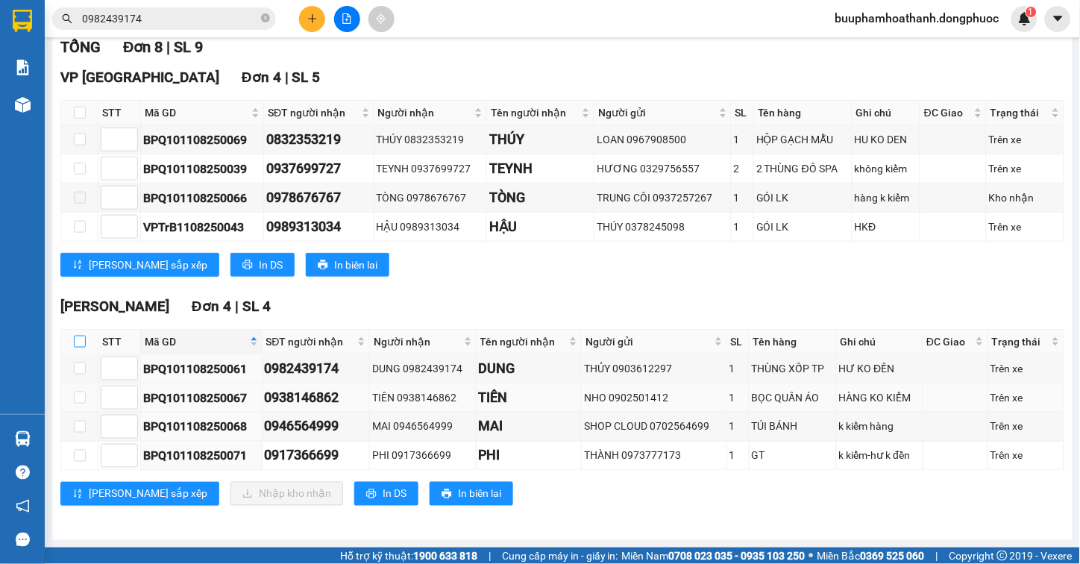
checkbox input "true"
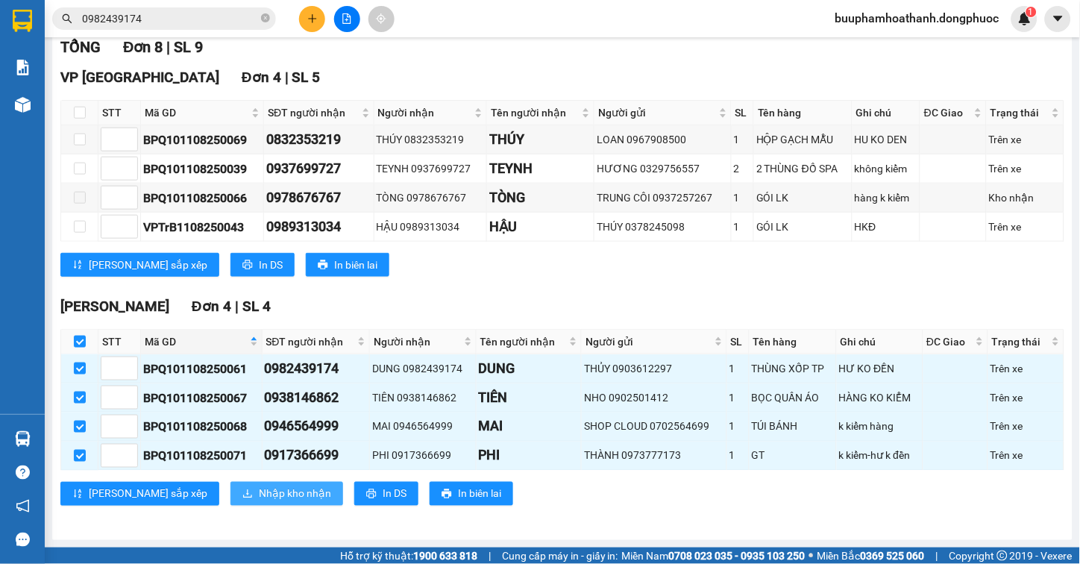
click at [259, 496] on span "Nhập kho nhận" at bounding box center [295, 493] width 72 height 16
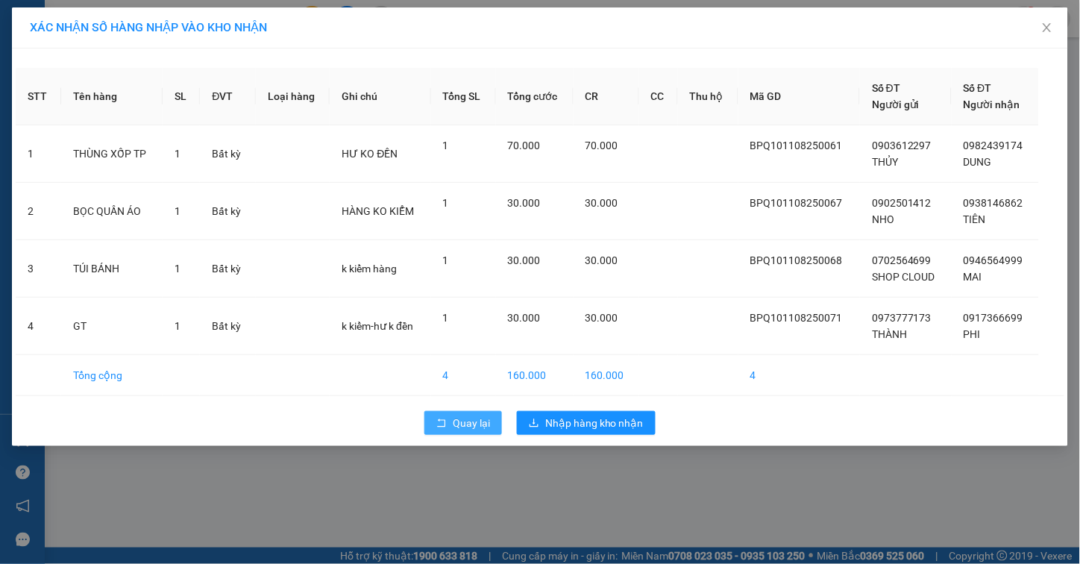
click at [485, 421] on span "Quay lại" at bounding box center [471, 423] width 37 height 16
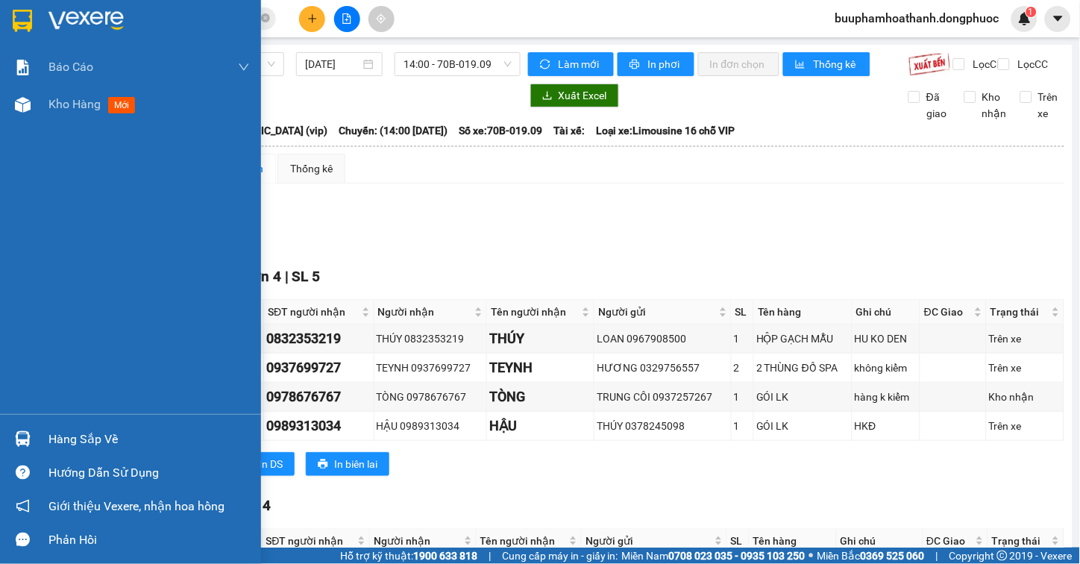
click at [34, 434] on div at bounding box center [23, 439] width 26 height 26
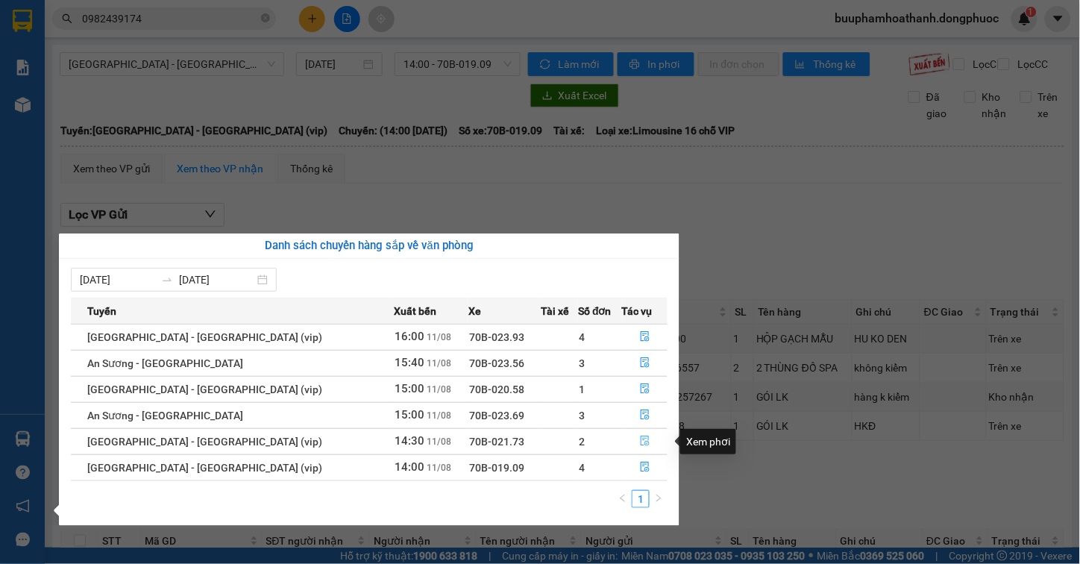
click at [641, 438] on icon "file-done" at bounding box center [645, 440] width 9 height 10
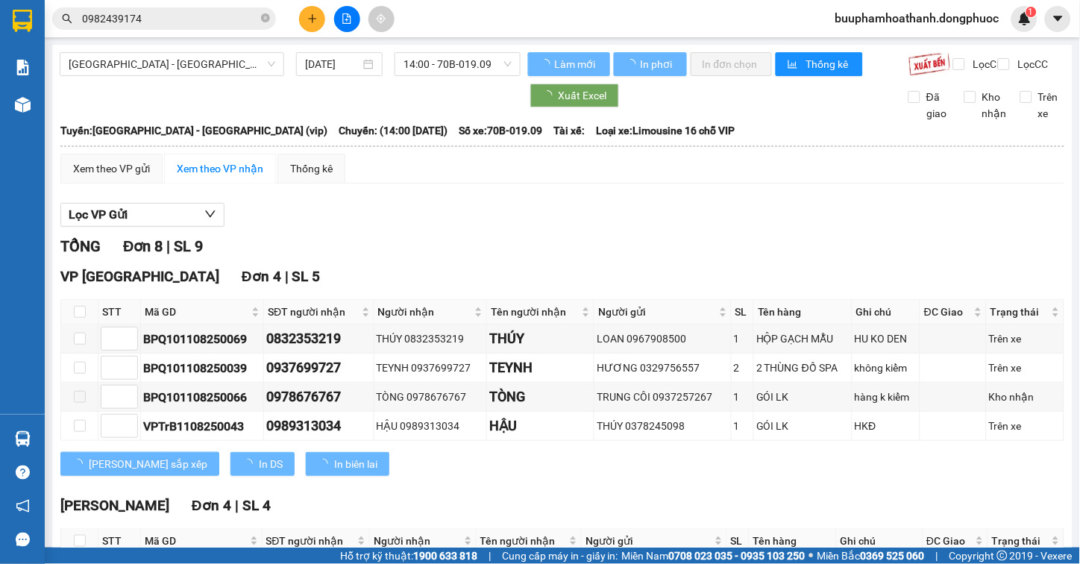
click at [800, 250] on div "TỔNG Đơn 8 | SL 9" at bounding box center [562, 246] width 1004 height 23
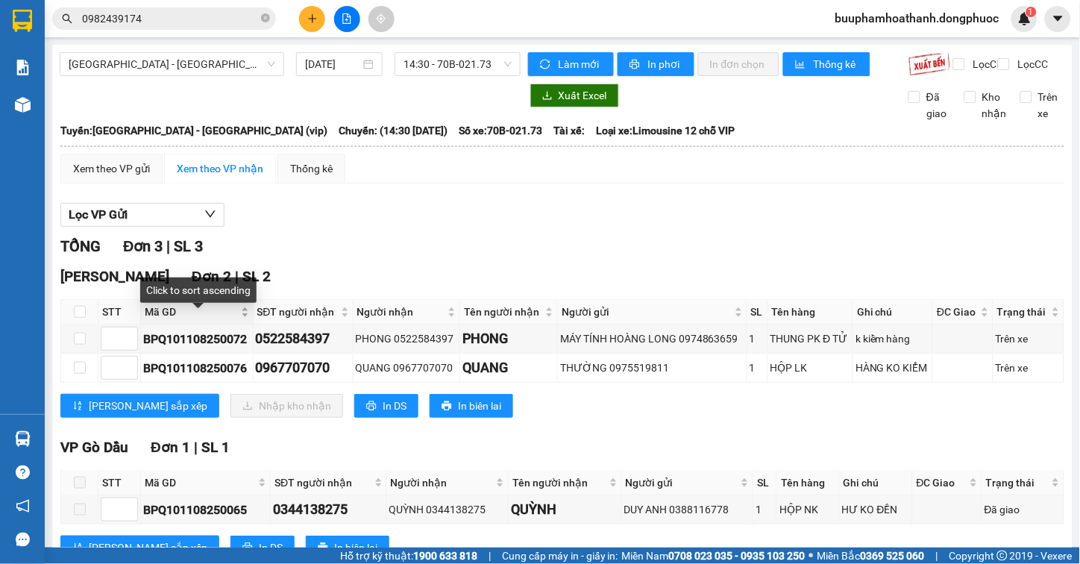
click at [165, 320] on span "Mã GD" at bounding box center [191, 311] width 93 height 16
drag, startPoint x: 553, startPoint y: 233, endPoint x: 541, endPoint y: 298, distance: 66.6
click at [553, 227] on div "Lọc VP Gửi" at bounding box center [562, 215] width 1004 height 25
click at [75, 318] on input "checkbox" at bounding box center [80, 312] width 12 height 12
checkbox input "true"
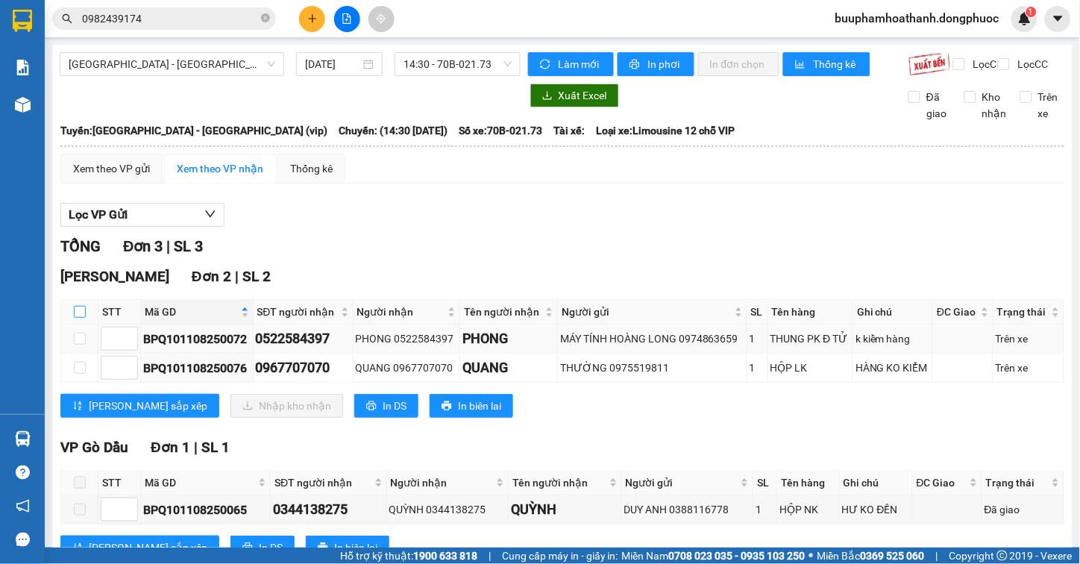
checkbox input "true"
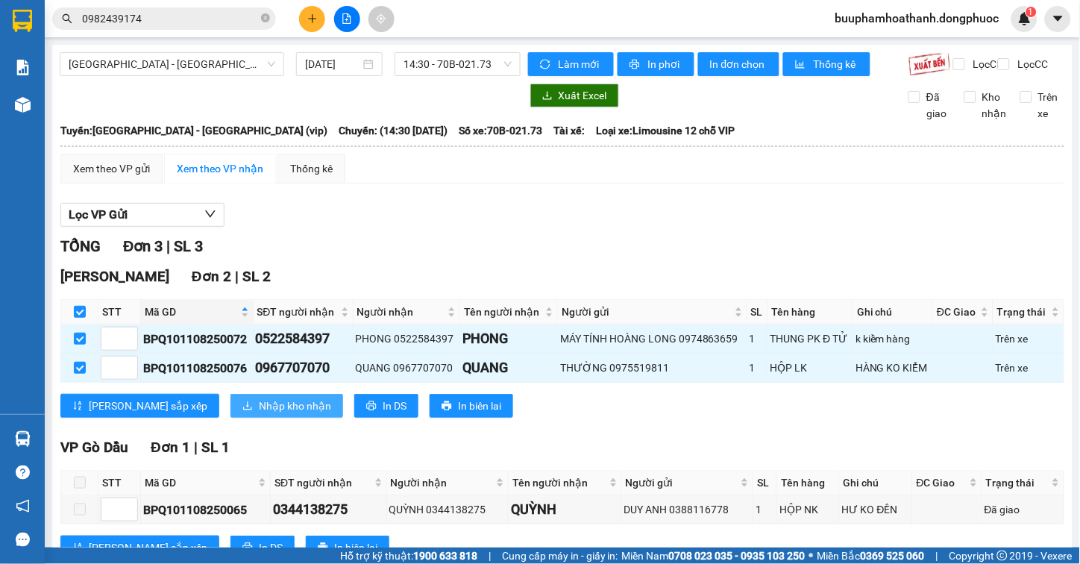
click at [259, 414] on span "Nhập kho nhận" at bounding box center [295, 405] width 72 height 16
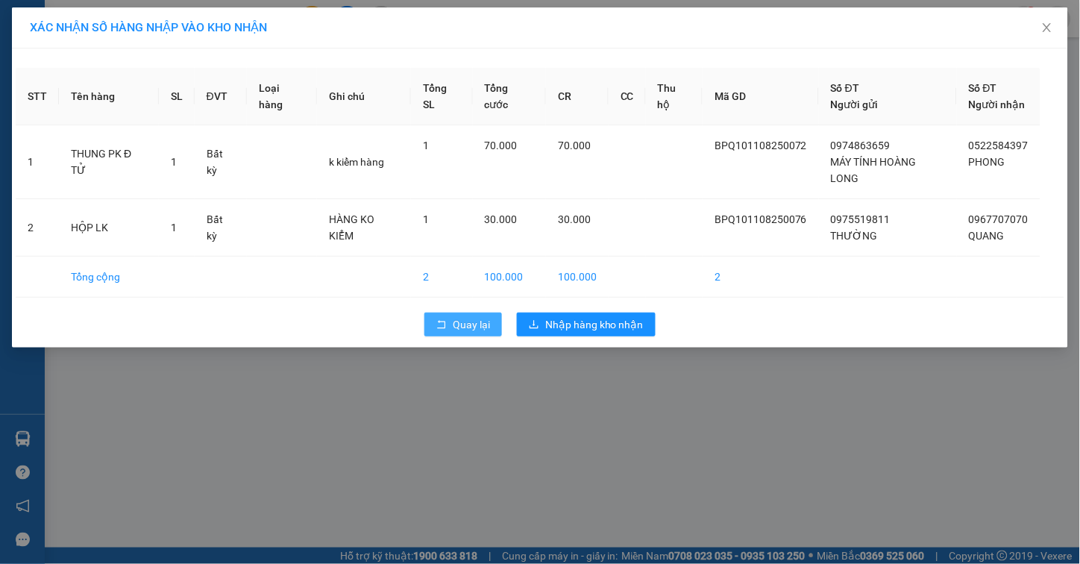
click at [456, 316] on span "Quay lại" at bounding box center [471, 324] width 37 height 16
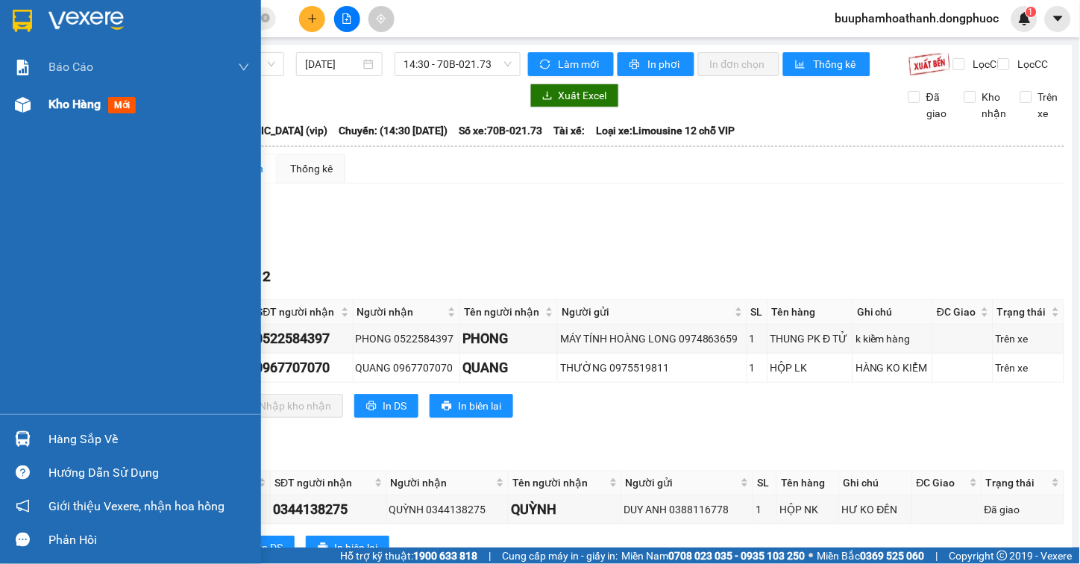
click at [28, 101] on img at bounding box center [23, 105] width 16 height 16
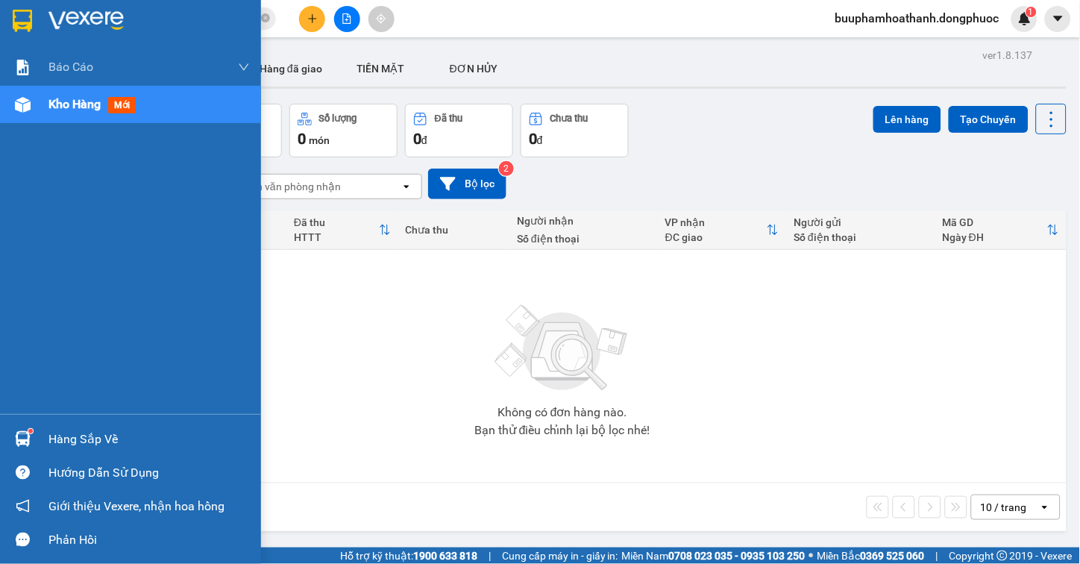
click at [40, 452] on div "Hàng sắp về" at bounding box center [130, 439] width 261 height 34
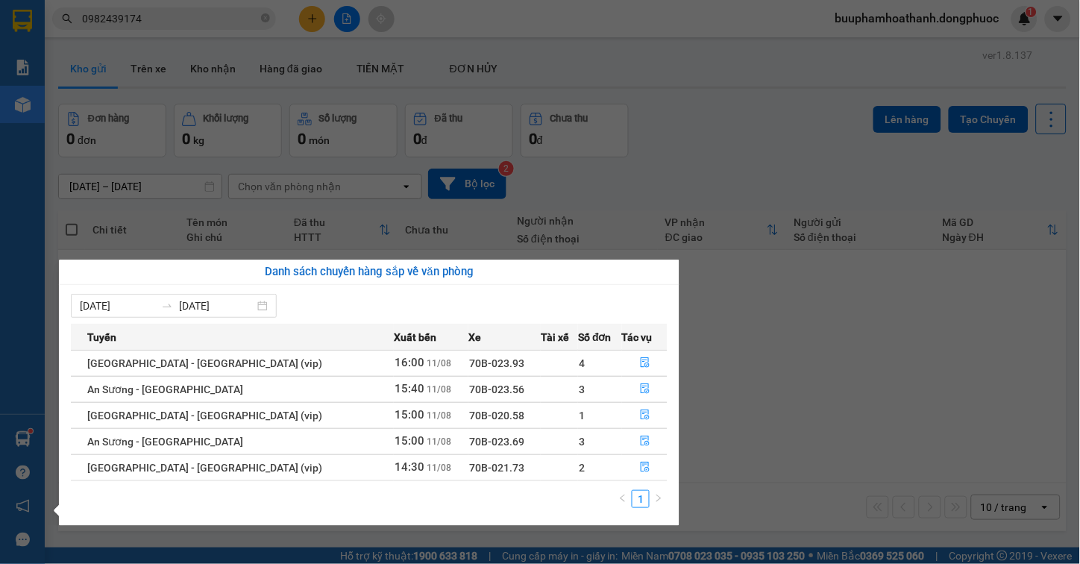
click at [768, 381] on section "Kết quả tìm kiếm ( 195 ) Bộ lọc Mã ĐH Trạng thái Món hàng Tổng cước Chưa cước N…" at bounding box center [540, 282] width 1080 height 564
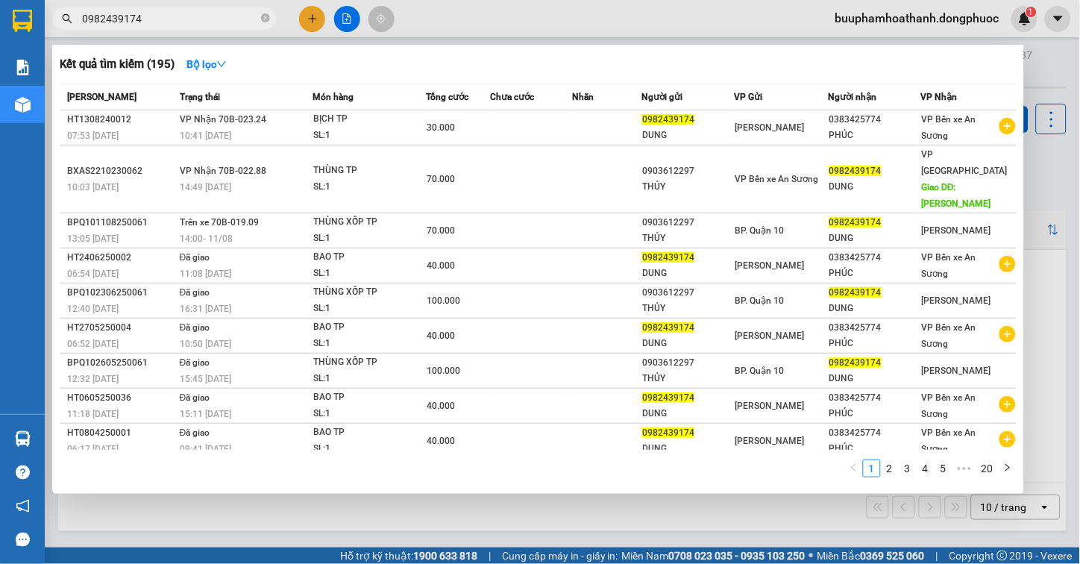
click at [162, 22] on input "0982439174" at bounding box center [170, 18] width 176 height 16
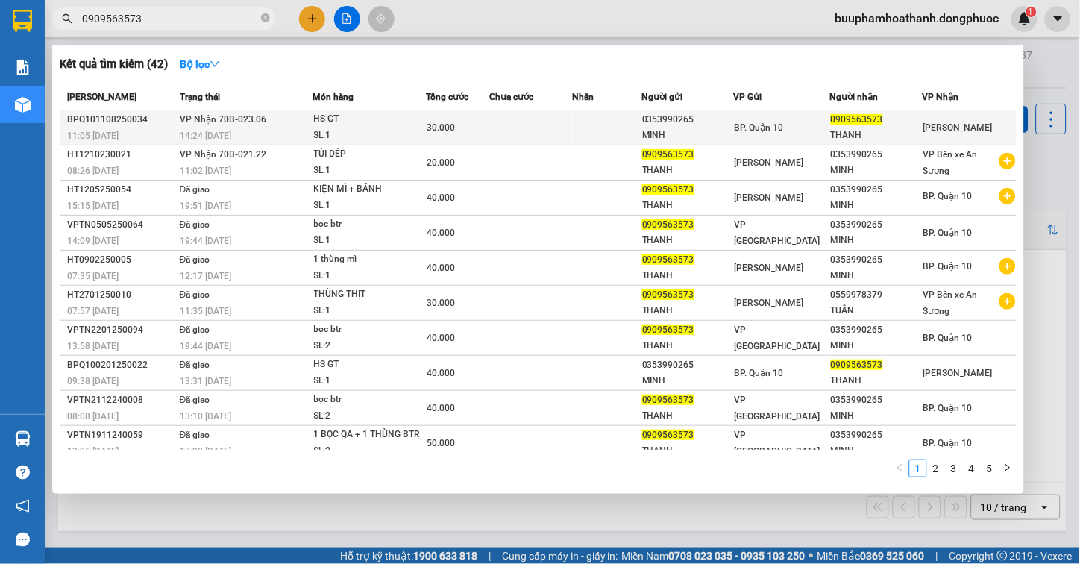
type input "0909563573"
click at [271, 131] on div "14:24 - 11/08" at bounding box center [246, 136] width 133 height 16
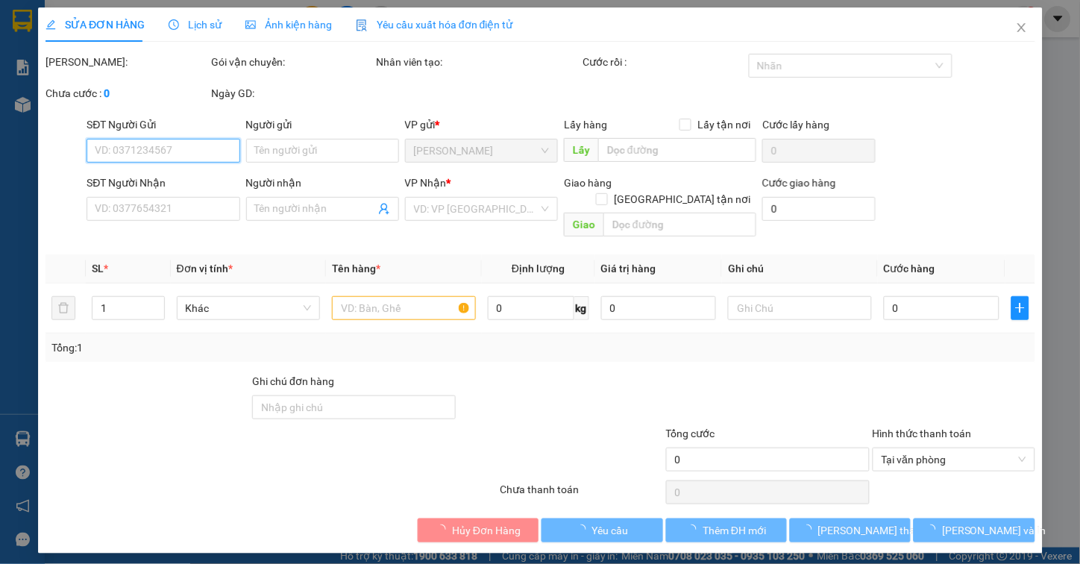
type input "0353990265"
type input "MINH"
type input "0909563573"
type input "THANH"
type input "30.000"
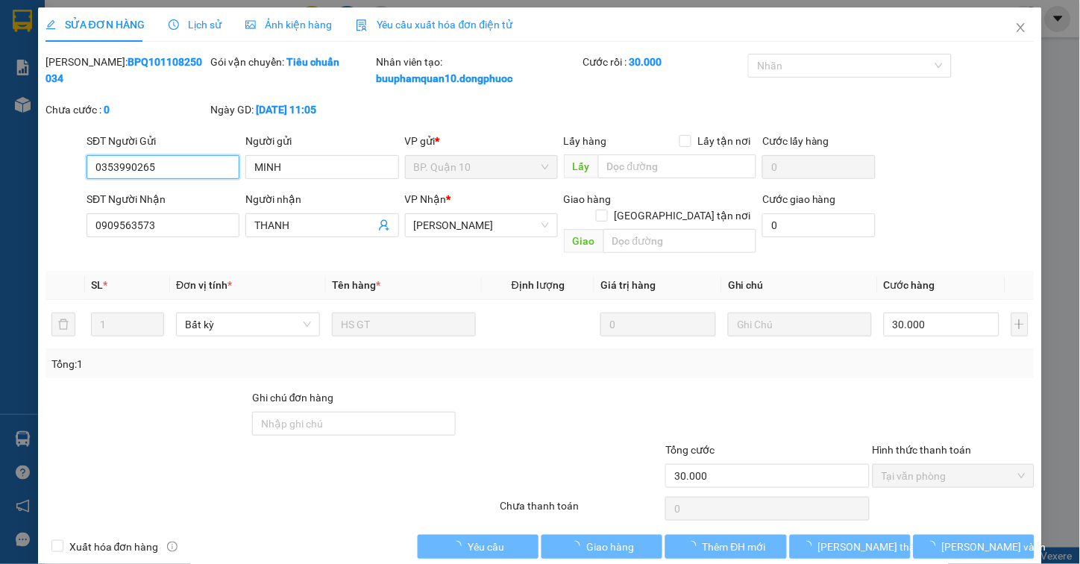
scroll to position [6, 0]
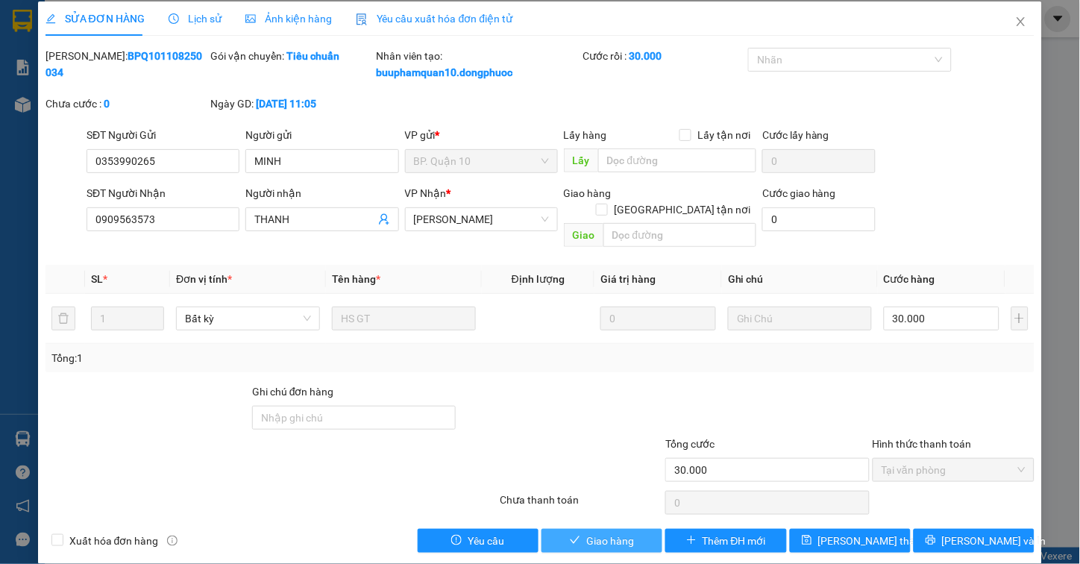
click at [595, 532] on span "Giao hàng" at bounding box center [610, 540] width 48 height 16
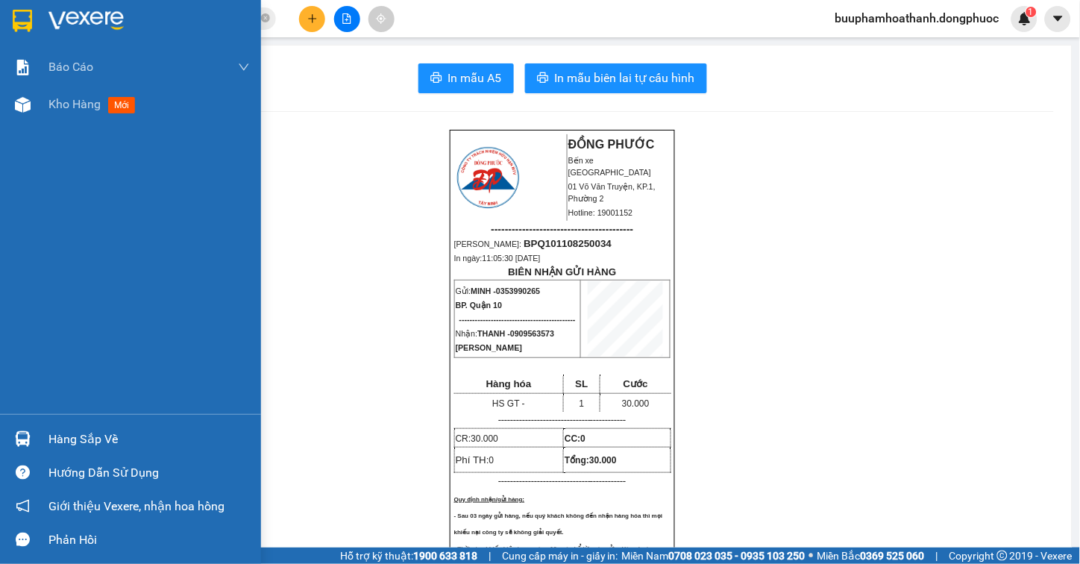
click at [33, 431] on div at bounding box center [23, 439] width 26 height 26
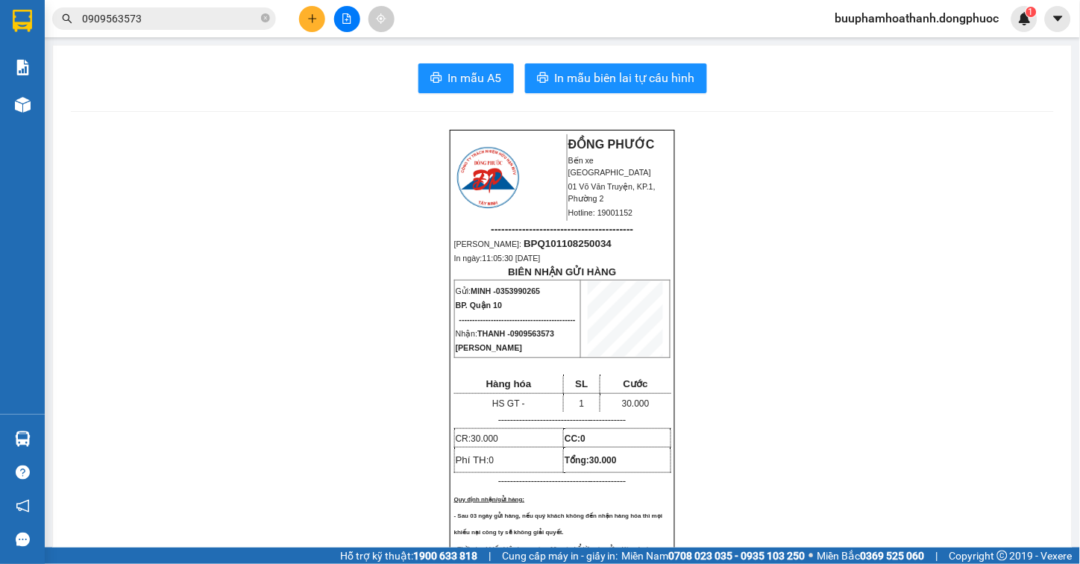
click at [182, 13] on section "Kết quả tìm kiếm ( 42 ) Bộ lọc Mã ĐH Trạng thái Món hàng Tổng cước Chưa cước Nh…" at bounding box center [540, 282] width 1080 height 564
click at [182, 13] on input "0909563573" at bounding box center [170, 18] width 176 height 16
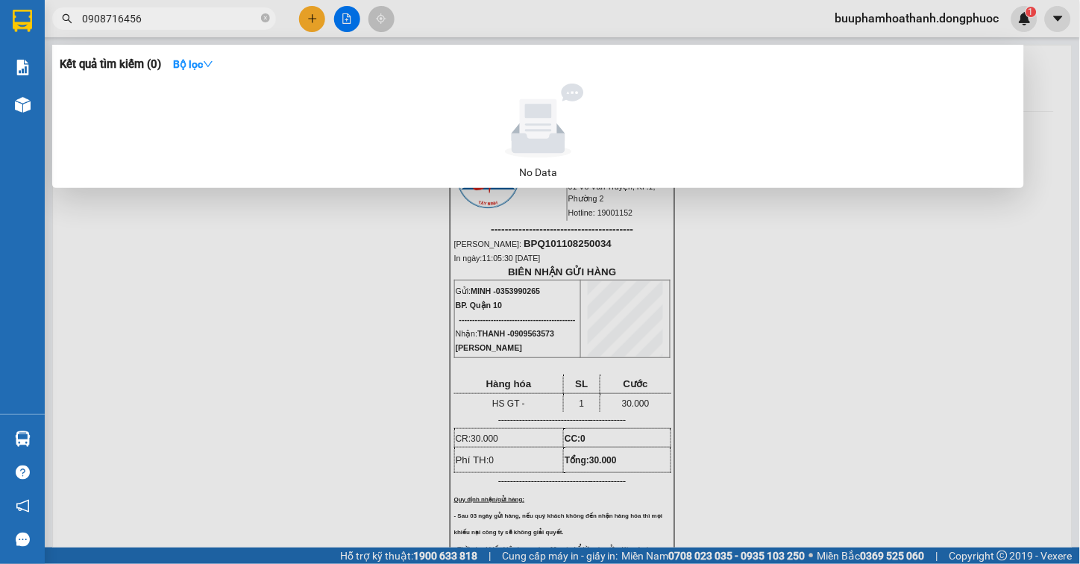
click at [261, 280] on div at bounding box center [540, 282] width 1080 height 564
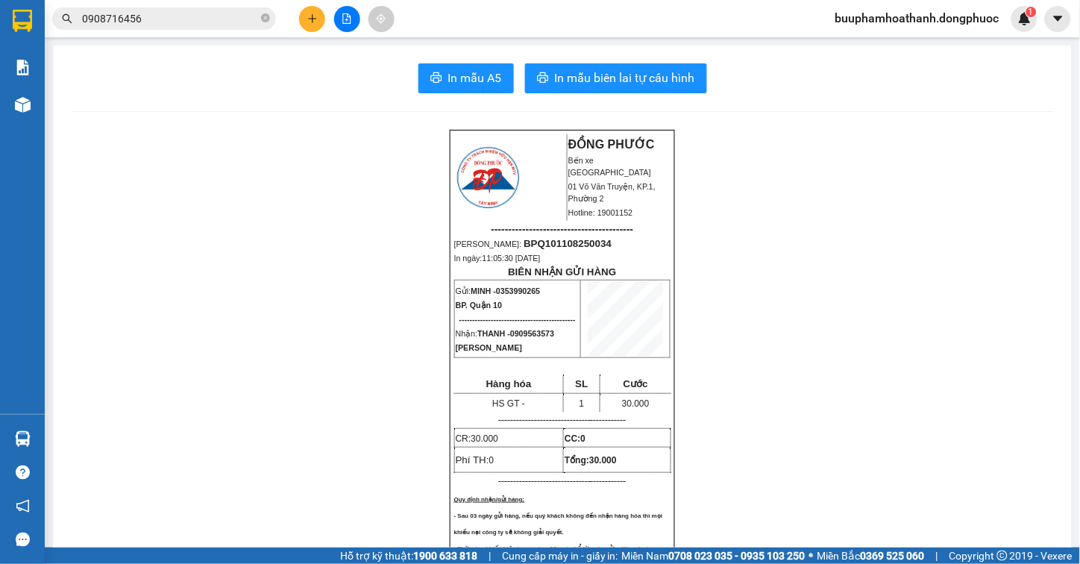
click at [175, 23] on input "0908716456" at bounding box center [170, 18] width 176 height 16
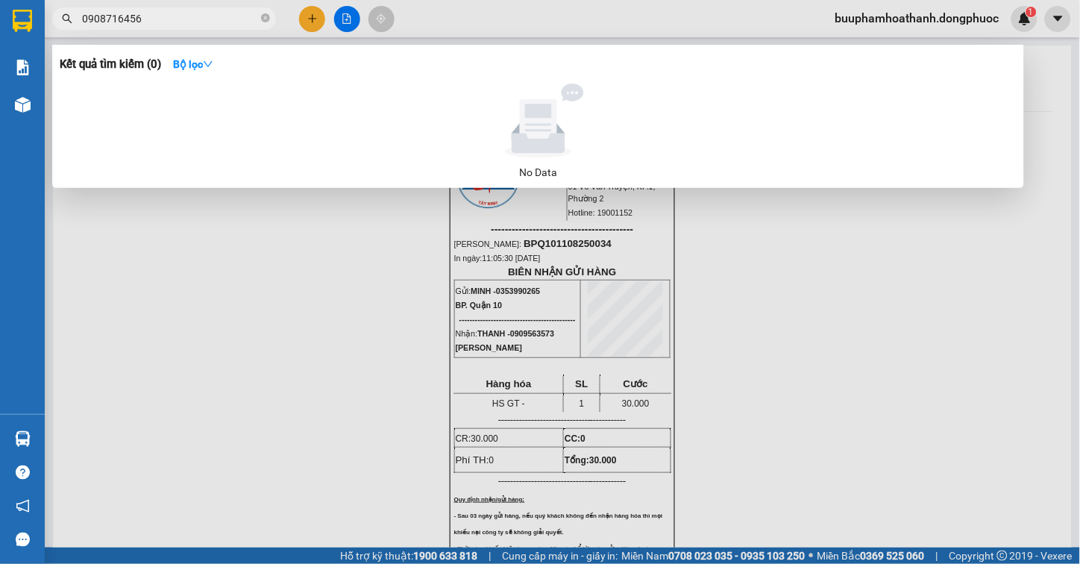
click at [175, 23] on input "0908716456" at bounding box center [170, 18] width 176 height 16
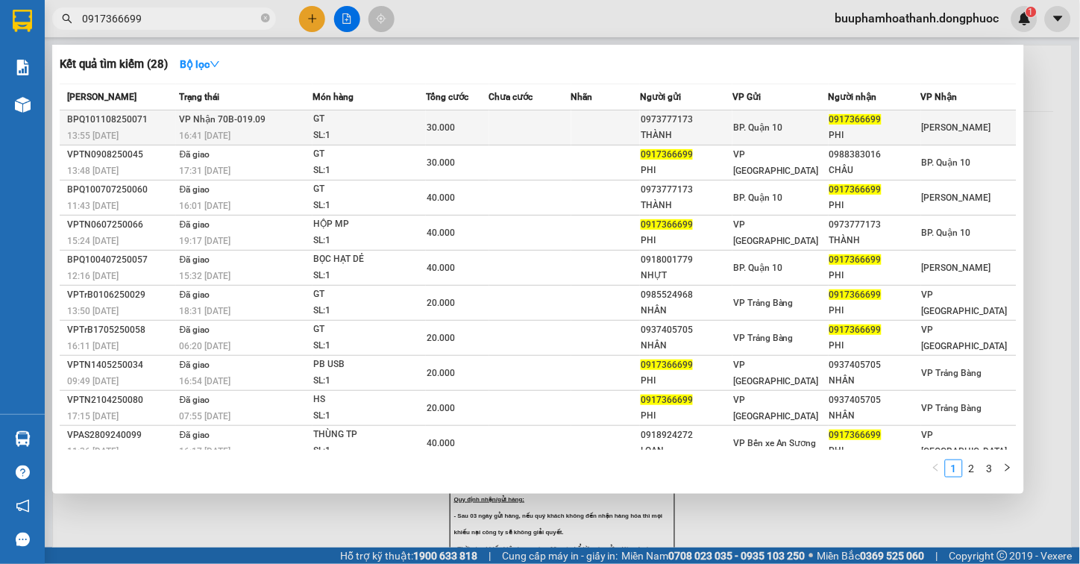
type input "0917366699"
click at [254, 129] on div "16:41 - 11/08" at bounding box center [246, 136] width 132 height 16
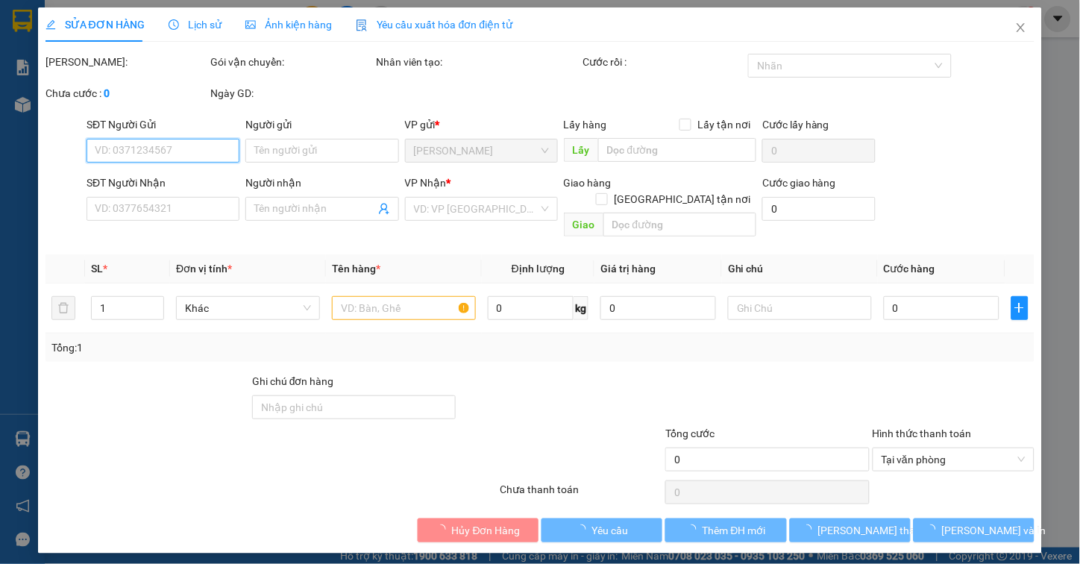
type input "0973777173"
type input "THÀNH"
type input "0917366699"
type input "PHI"
type input "30.000"
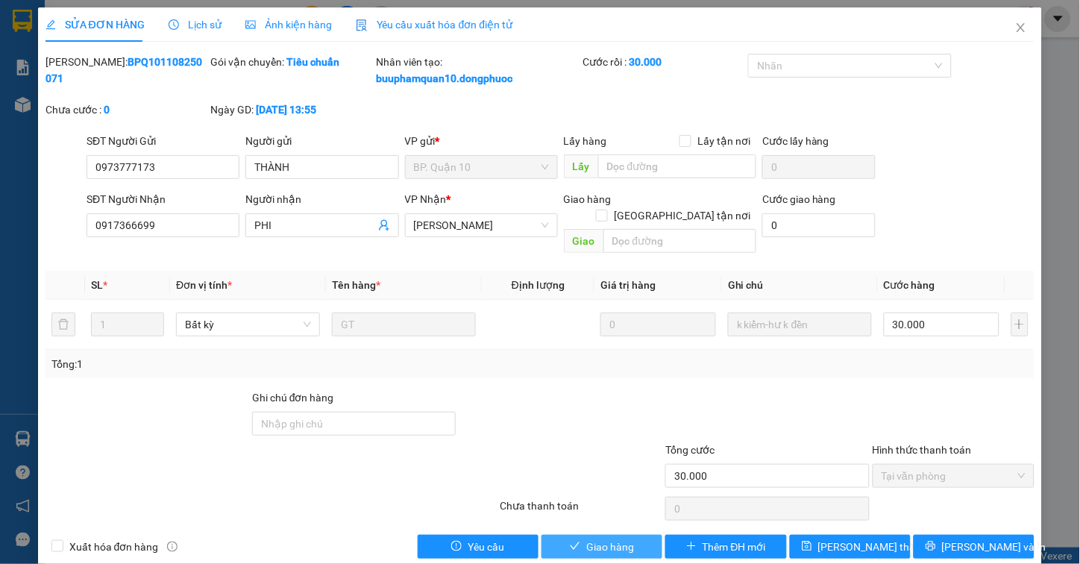
click at [597, 538] on span "Giao hàng" at bounding box center [610, 546] width 48 height 16
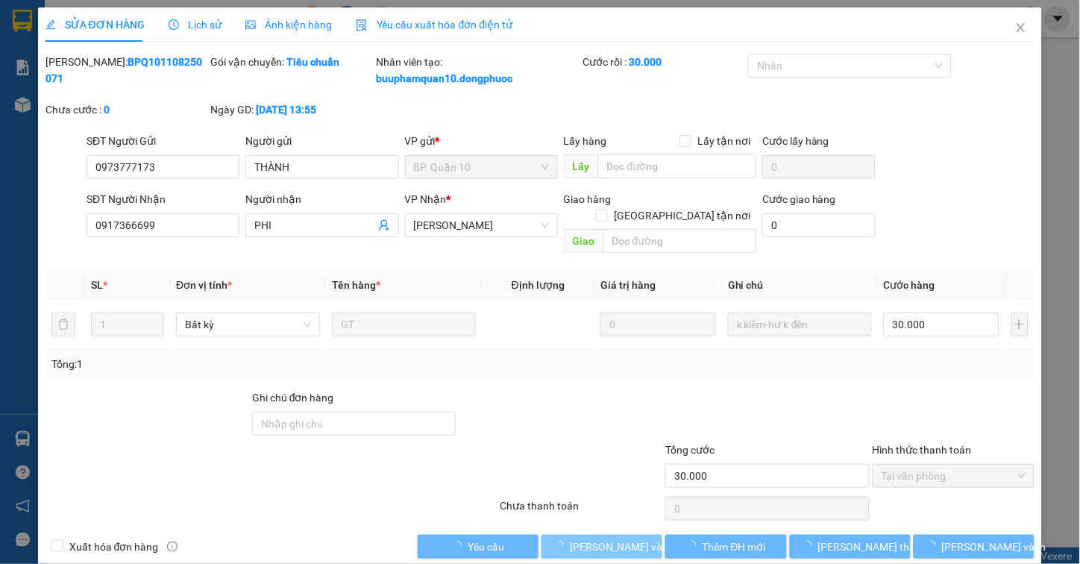
click at [597, 538] on span "Lưu và Giao hàng" at bounding box center [641, 546] width 143 height 16
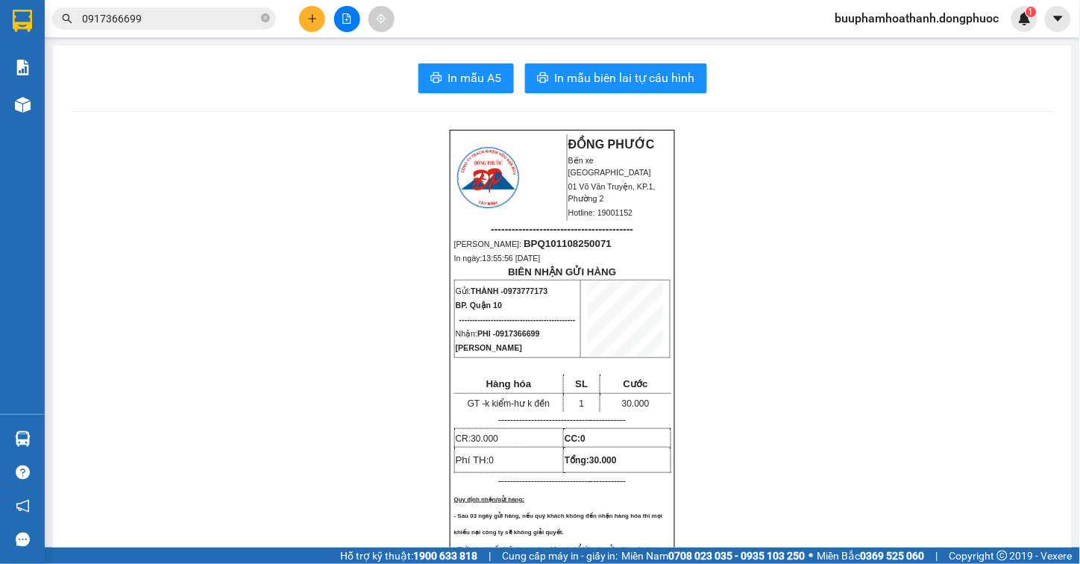
click at [188, 6] on div "Kết quả tìm kiếm ( 28 ) Bộ lọc Mã ĐH Trạng thái Món hàng Tổng cước Chưa cước Nh…" at bounding box center [145, 19] width 291 height 26
click at [188, 13] on input "0917366699" at bounding box center [170, 18] width 176 height 16
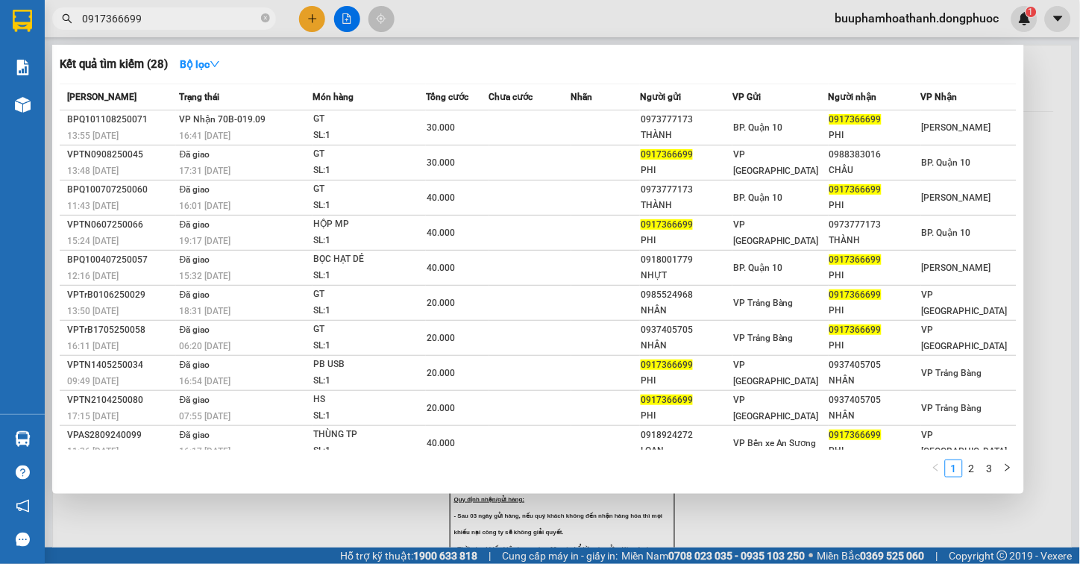
click at [188, 13] on input "0917366699" at bounding box center [170, 18] width 176 height 16
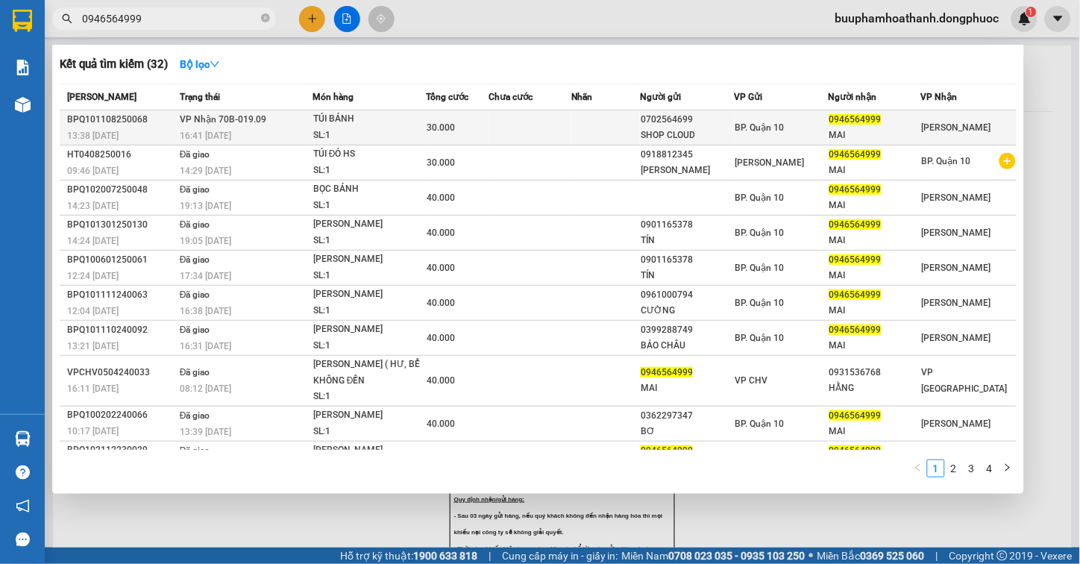
type input "0946564999"
click at [287, 124] on td "VP Nhận 70B-019.09 16:41 - 11/08" at bounding box center [244, 127] width 136 height 35
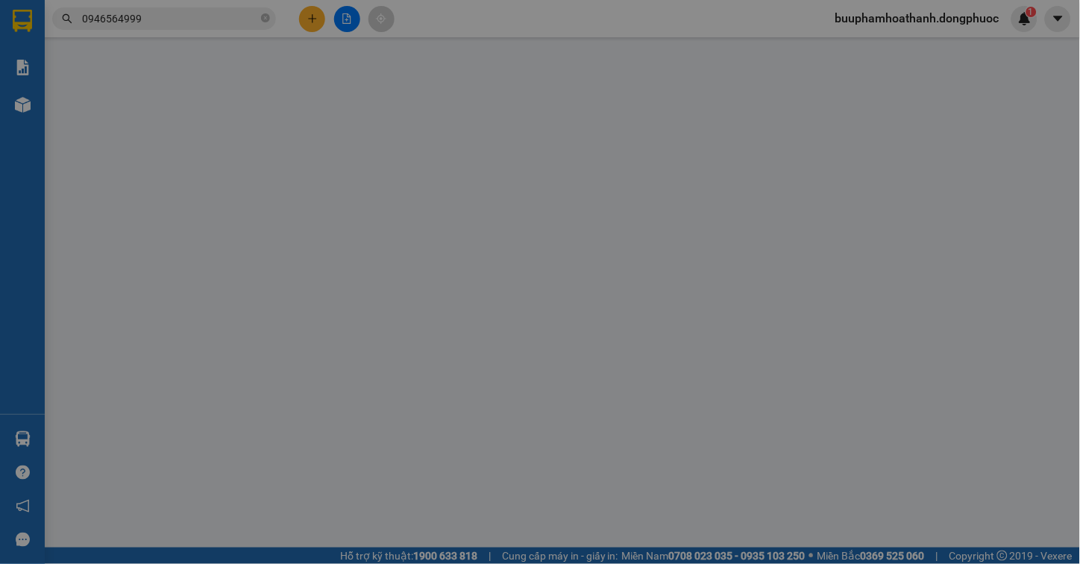
type input "0702564699"
type input "SHOP CLOUD"
type input "0946564999"
type input "MAI"
type input "30.000"
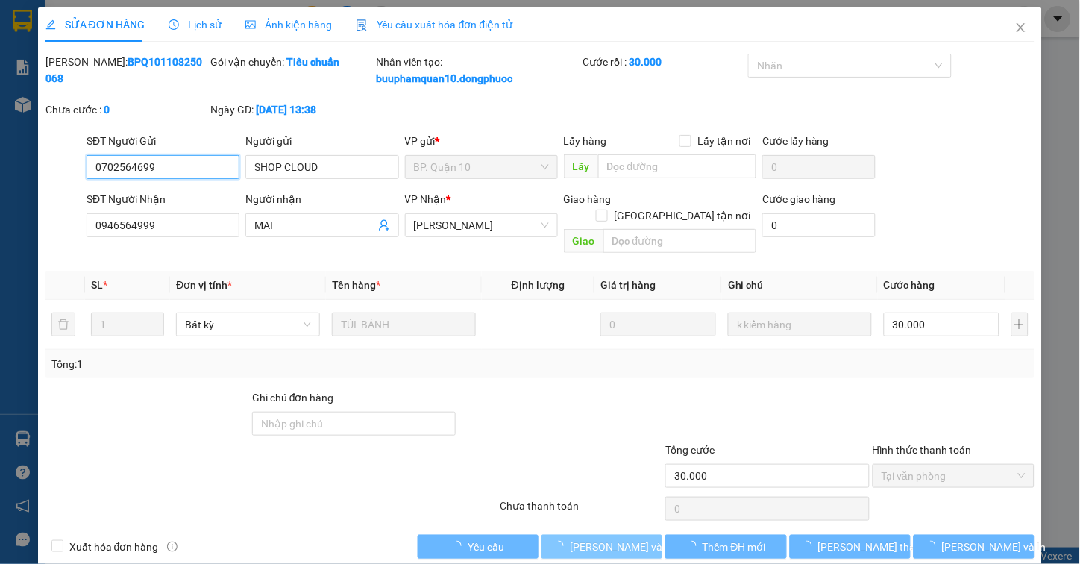
scroll to position [6, 0]
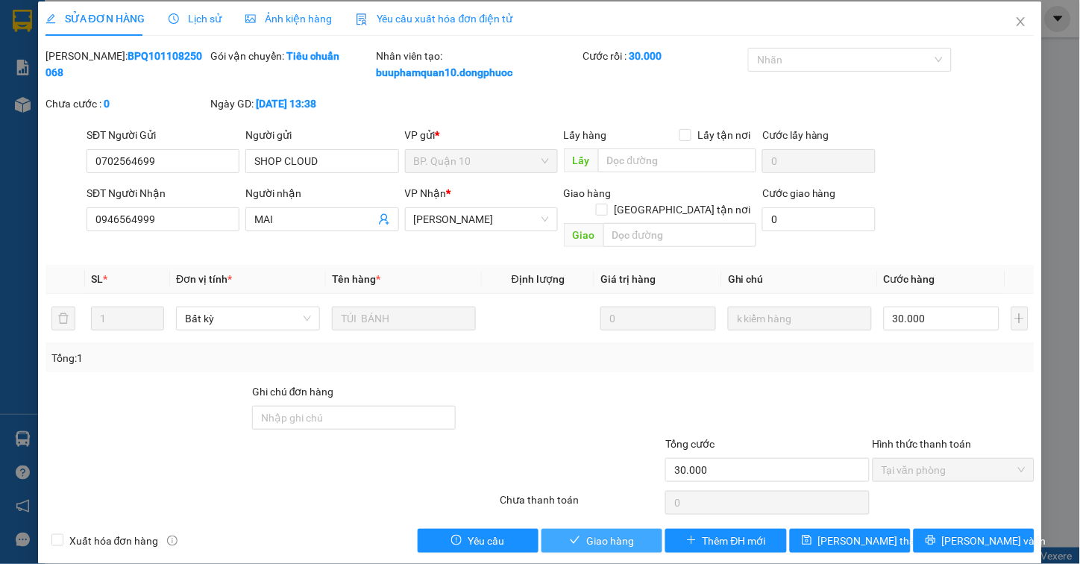
click at [614, 532] on span "Giao hàng" at bounding box center [610, 540] width 48 height 16
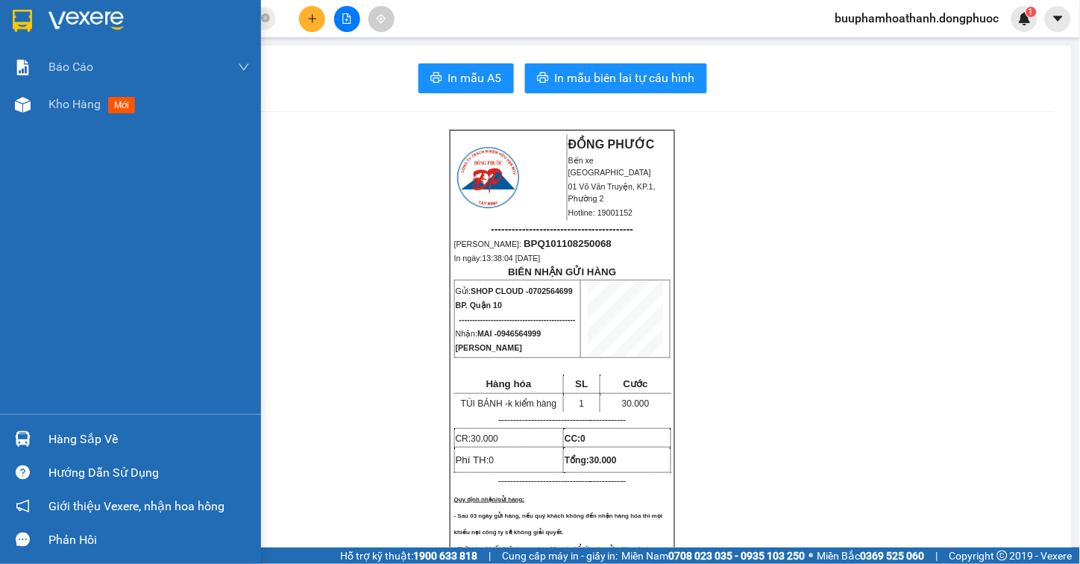
click at [28, 443] on img at bounding box center [23, 439] width 16 height 16
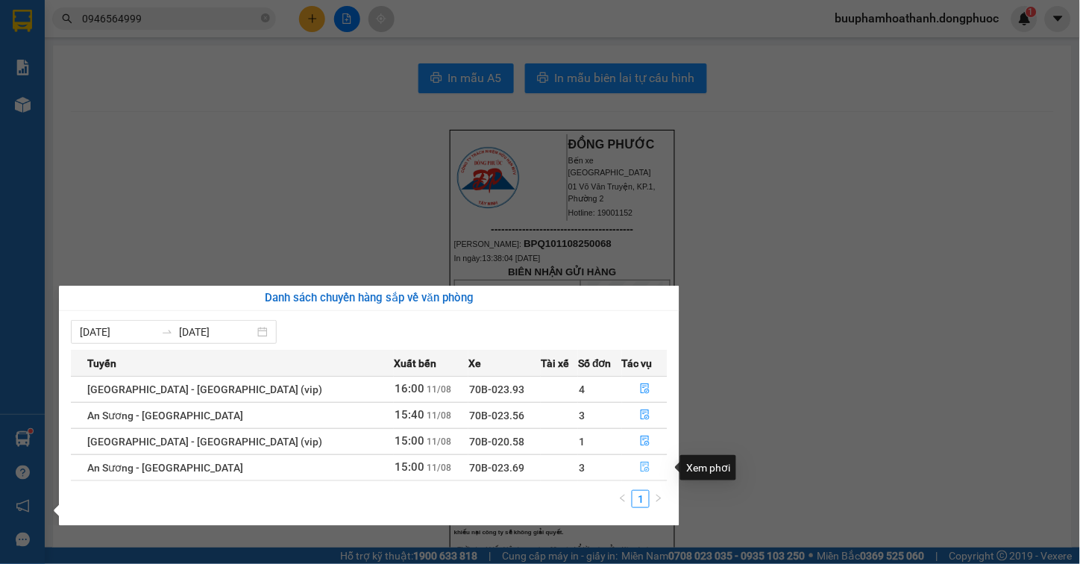
click at [627, 468] on button "button" at bounding box center [645, 468] width 45 height 24
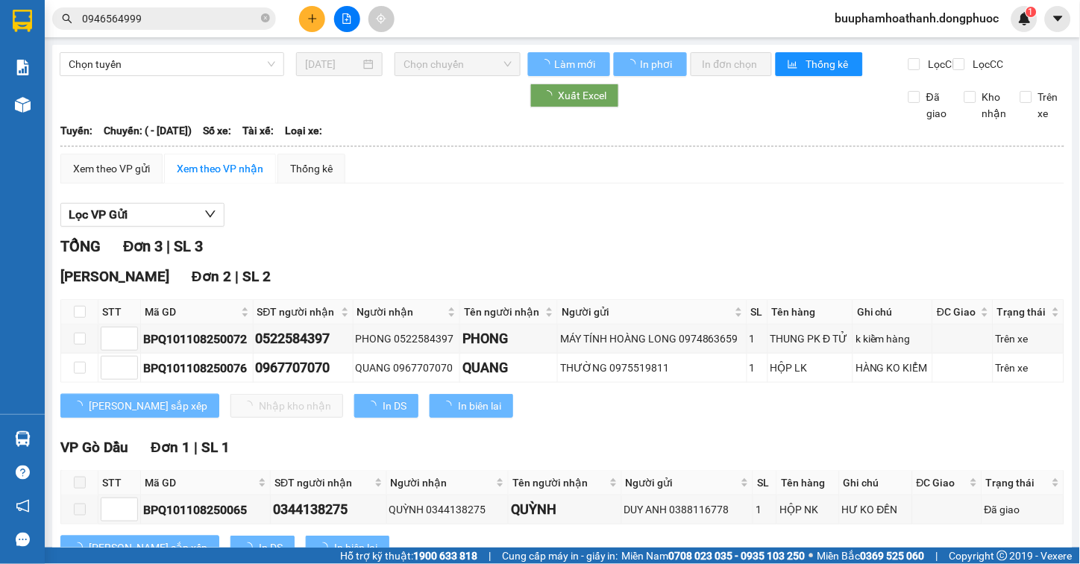
click at [550, 243] on div "Lọc VP Gửi TỔNG Đơn 3 | SL 3 Hòa Thành Đơn 2 | SL 2 STT Mã GD SĐT người nhận N…" at bounding box center [562, 386] width 1004 height 383
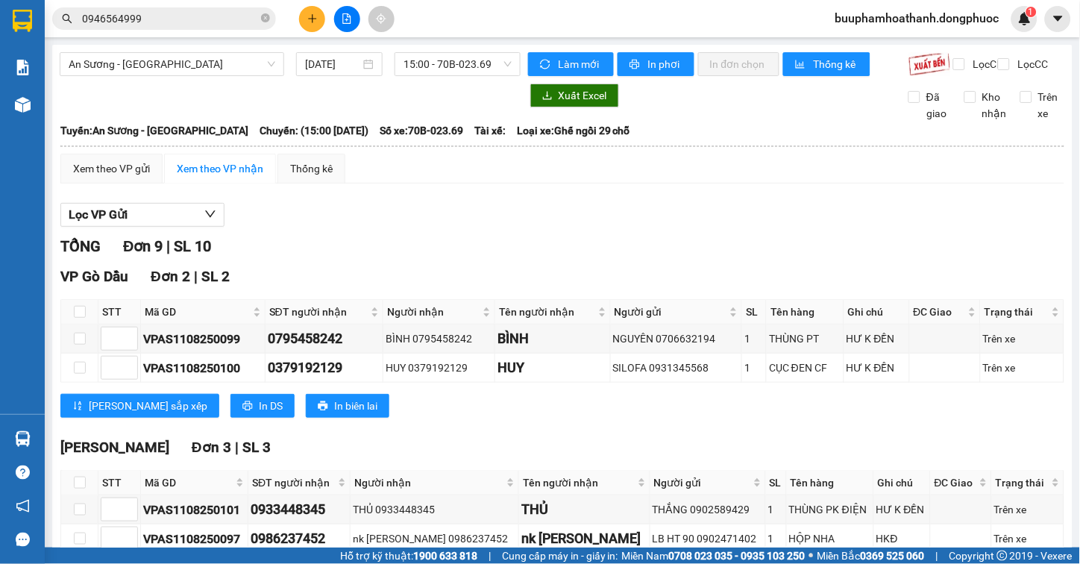
scroll to position [248, 0]
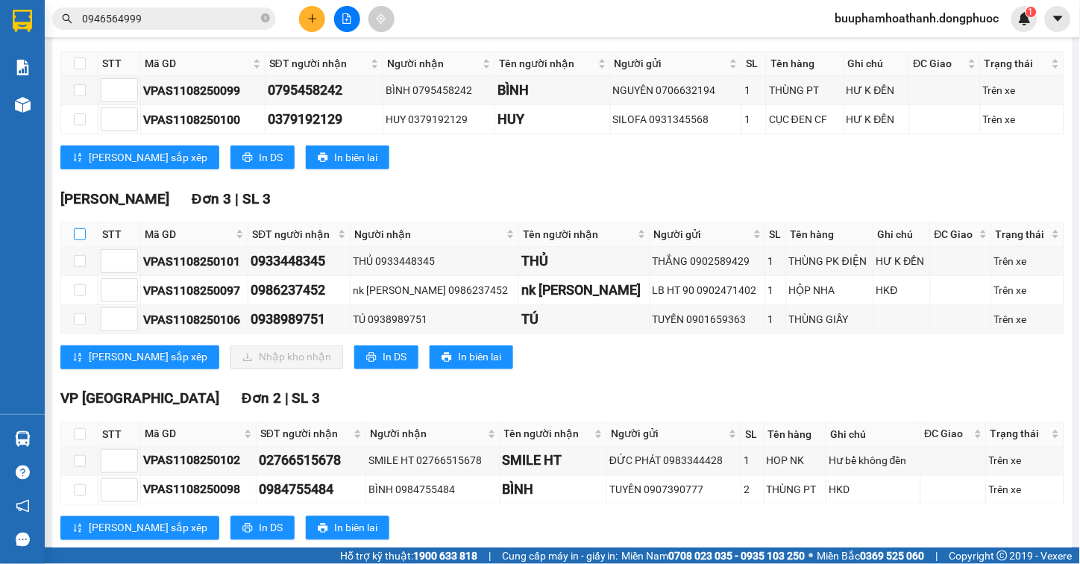
click at [76, 240] on input "checkbox" at bounding box center [80, 234] width 12 height 12
checkbox input "true"
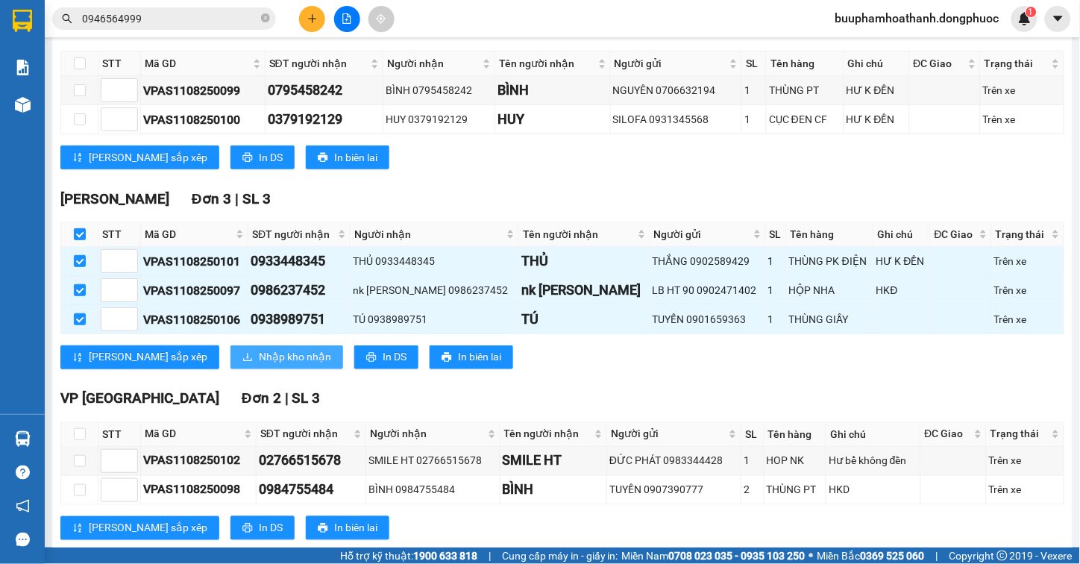
click at [259, 365] on span "Nhập kho nhận" at bounding box center [295, 357] width 72 height 16
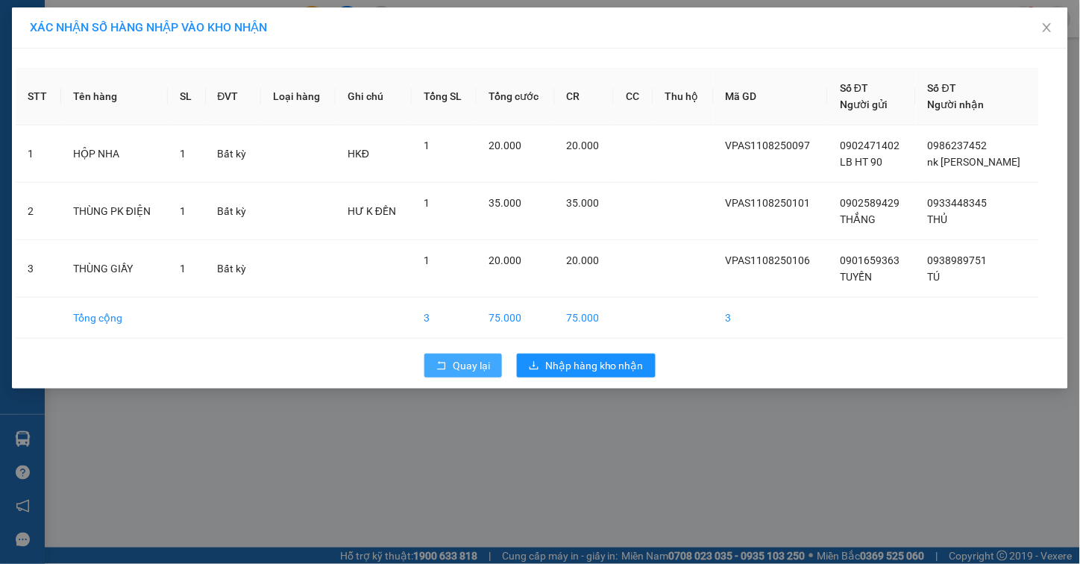
click at [468, 368] on span "Quay lại" at bounding box center [471, 365] width 37 height 16
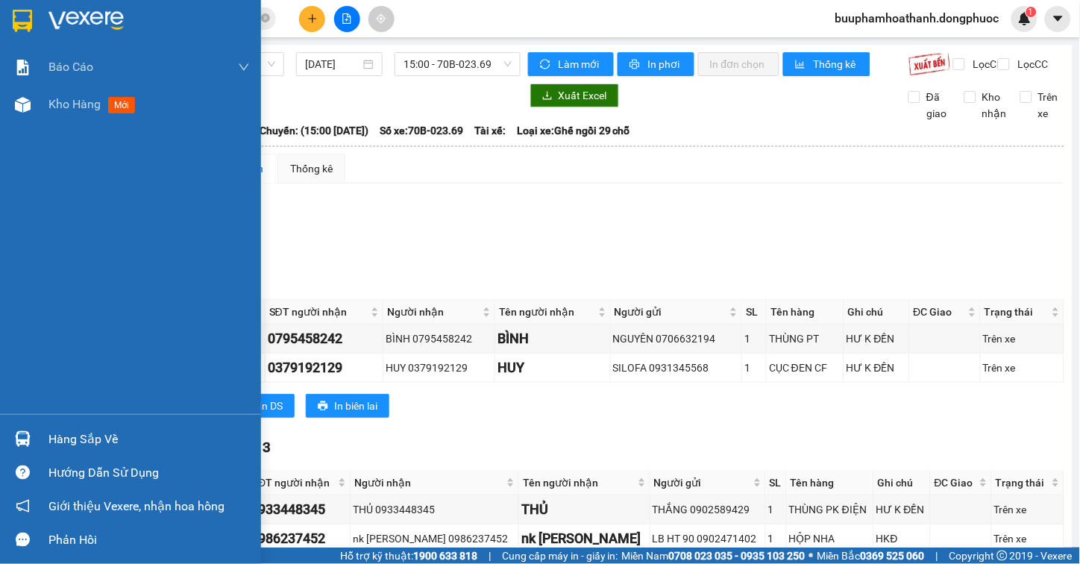
click at [25, 436] on img at bounding box center [23, 439] width 16 height 16
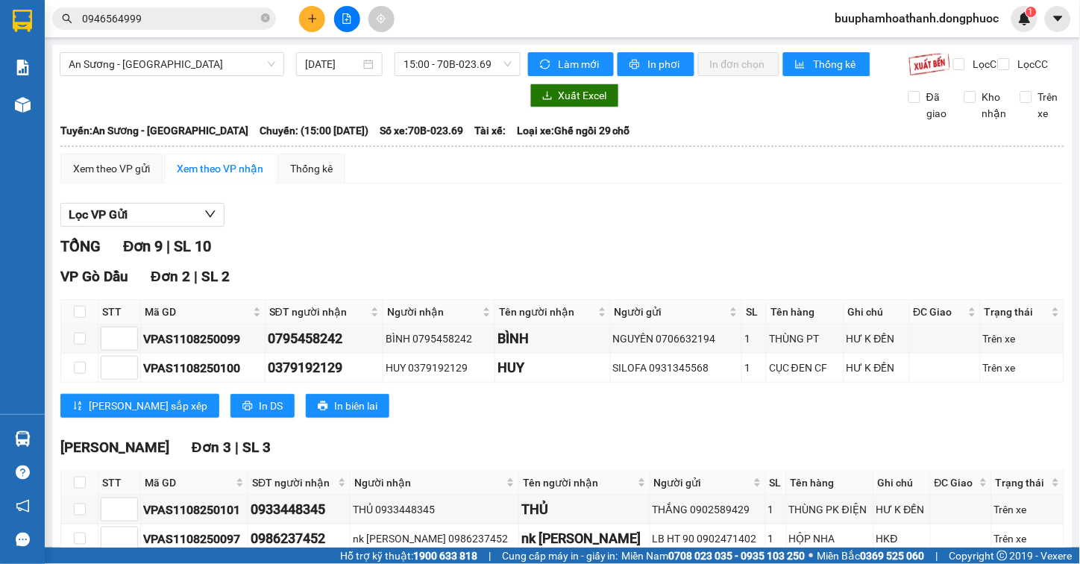
drag, startPoint x: 741, startPoint y: 239, endPoint x: 714, endPoint y: 239, distance: 27.6
click at [741, 242] on section "Kết quả tìm kiếm ( 32 ) Bộ lọc Mã ĐH Trạng thái Món hàng Tổng cước Chưa cước Nh…" at bounding box center [540, 282] width 1080 height 564
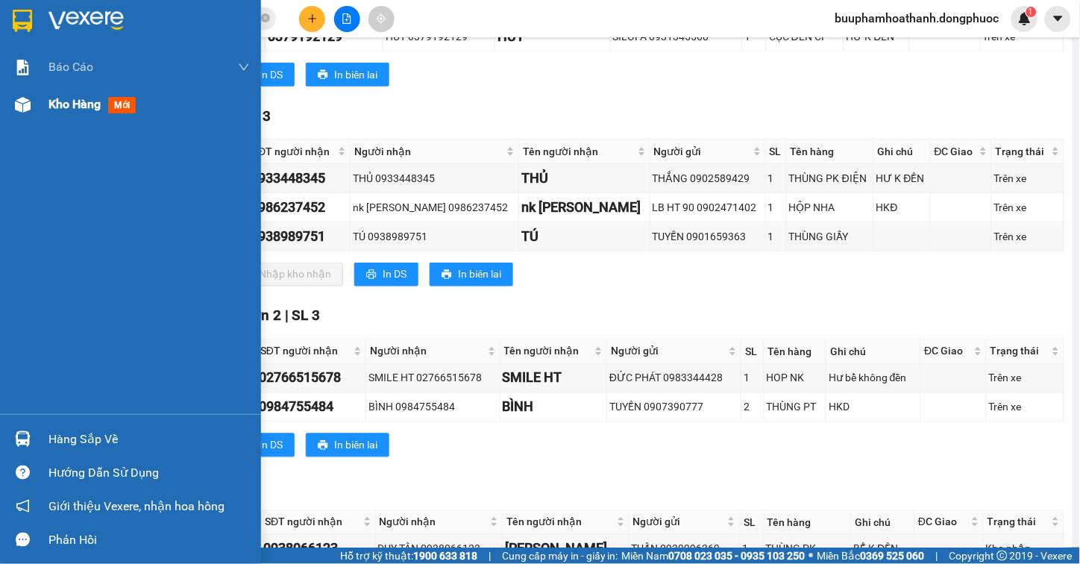
click at [48, 88] on div "Kho hàng mới" at bounding box center [148, 104] width 201 height 37
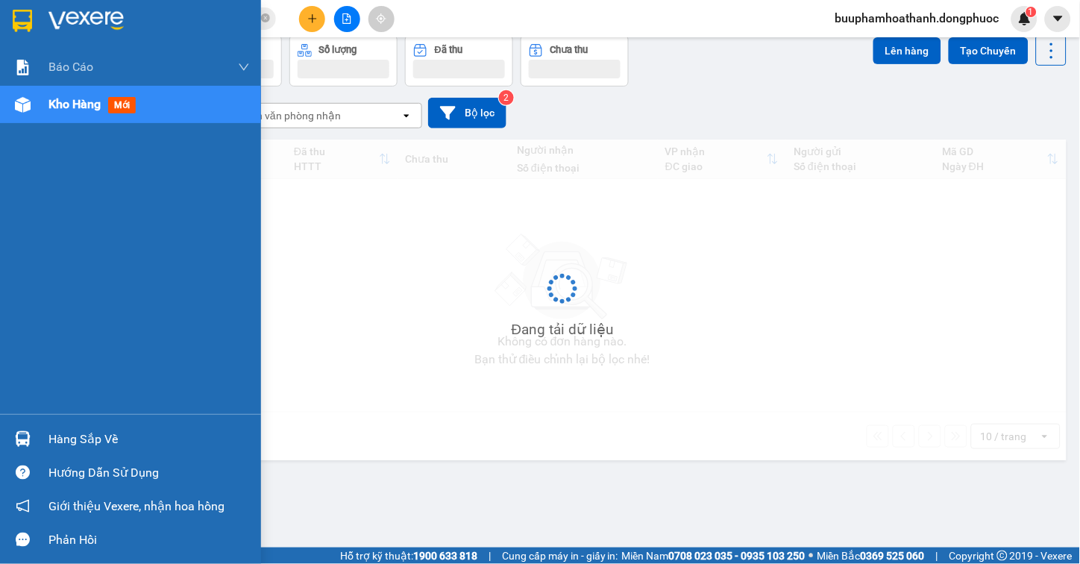
scroll to position [69, 0]
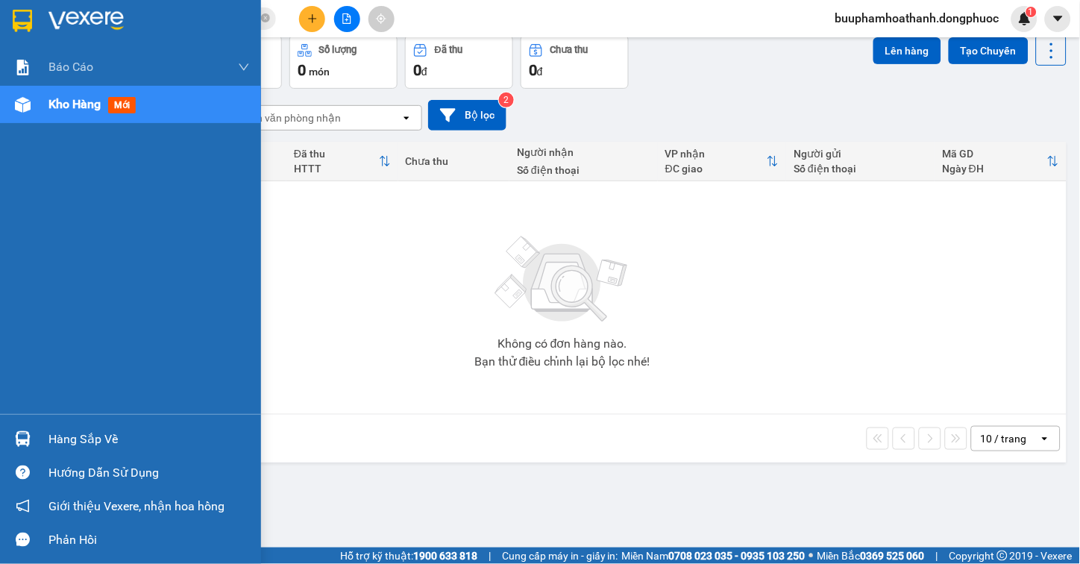
click at [17, 437] on img at bounding box center [23, 439] width 16 height 16
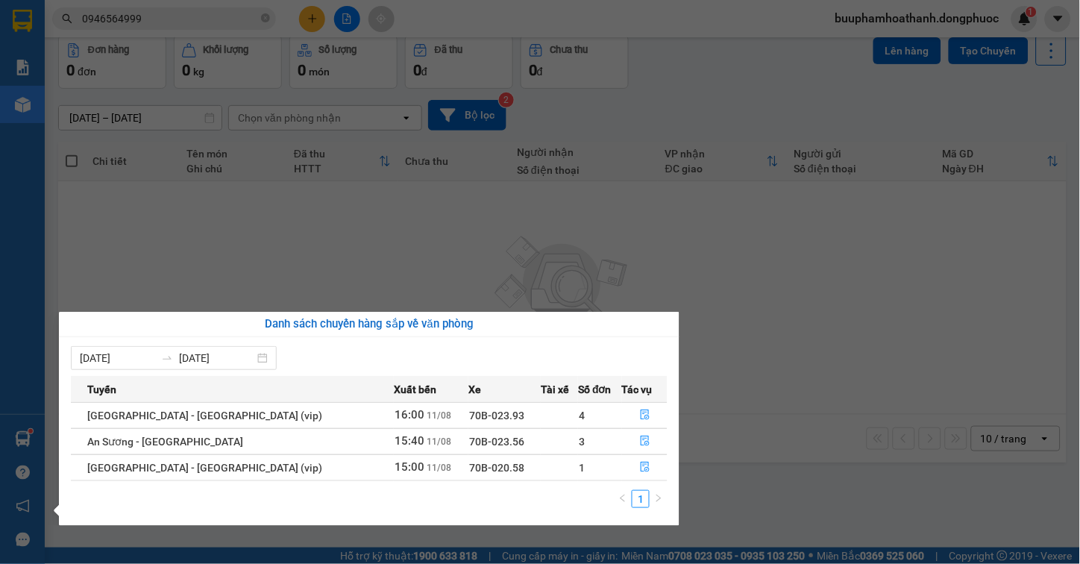
click at [510, 281] on section "Kết quả tìm kiếm ( 32 ) Bộ lọc Mã ĐH Trạng thái Món hàng Tổng cước Chưa cước Nh…" at bounding box center [540, 282] width 1080 height 564
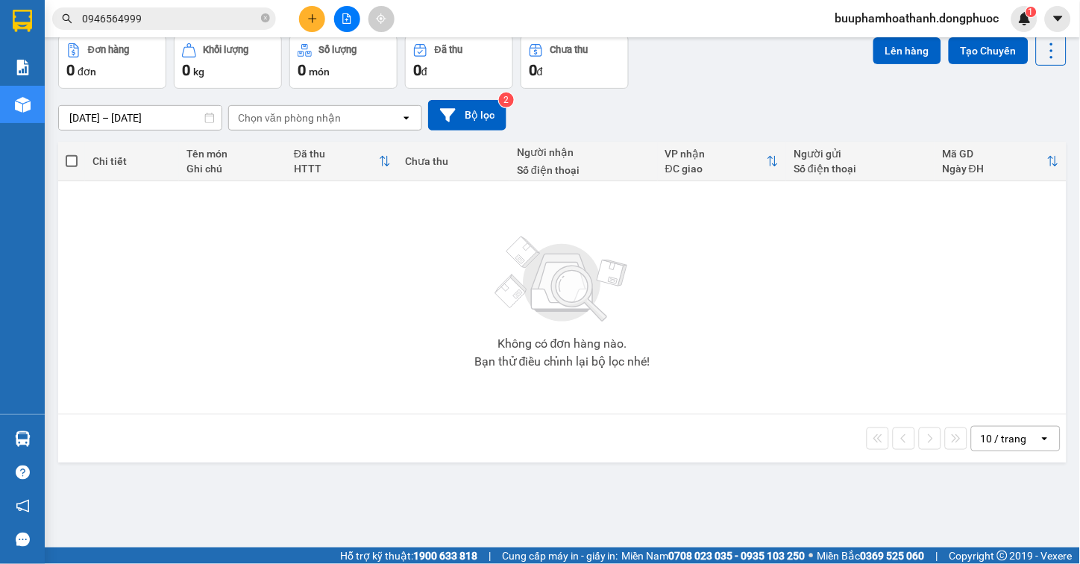
click at [167, 7] on span "0946564999" at bounding box center [164, 18] width 224 height 22
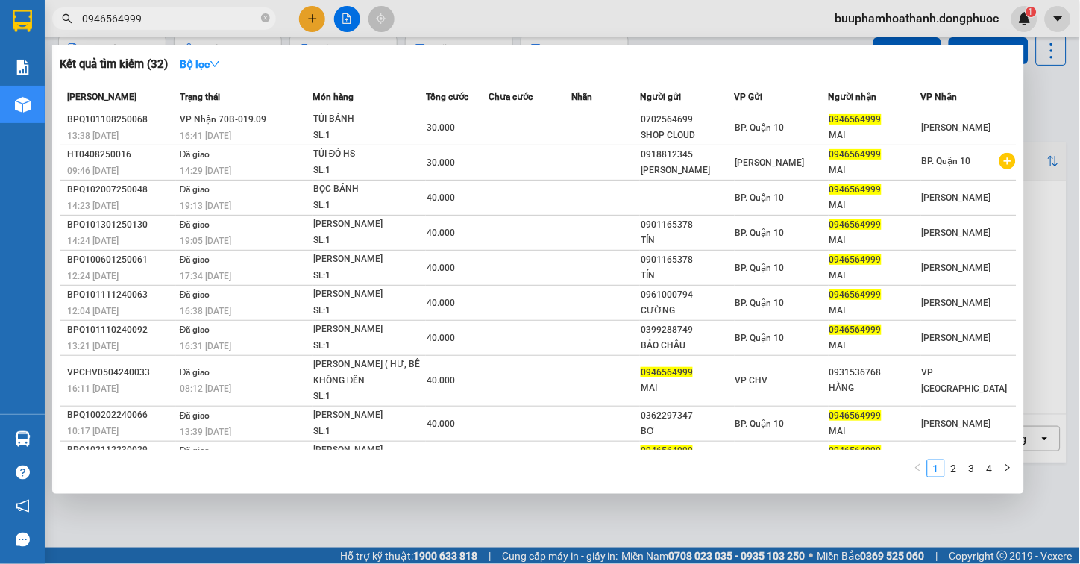
click at [167, 7] on span "0946564999" at bounding box center [164, 18] width 224 height 22
click at [168, 17] on input "0946564999" at bounding box center [170, 18] width 176 height 16
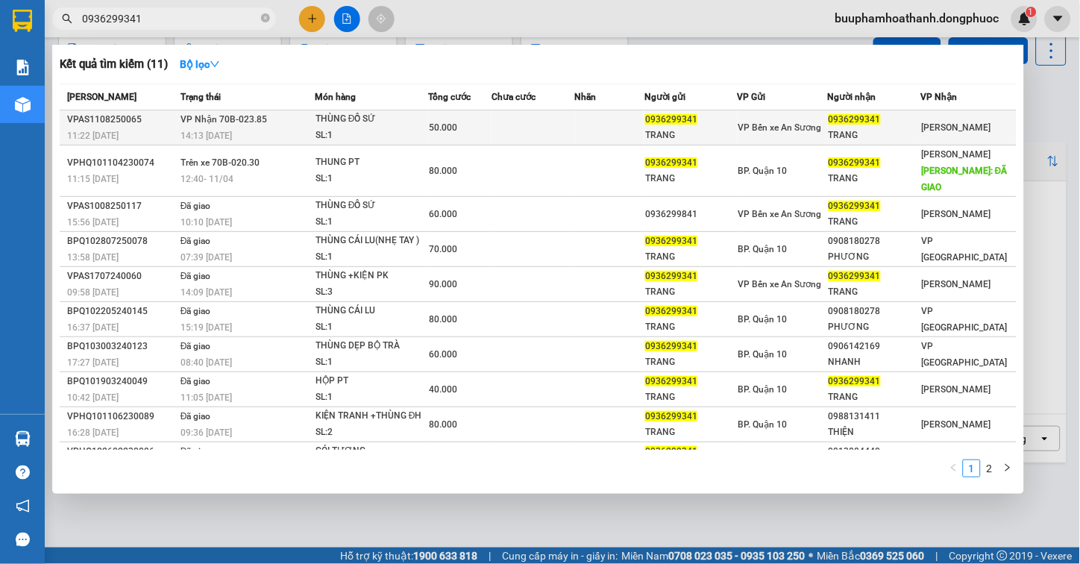
type input "0936299341"
click at [188, 115] on span "VP Nhận 70B-023.85" at bounding box center [223, 119] width 86 height 10
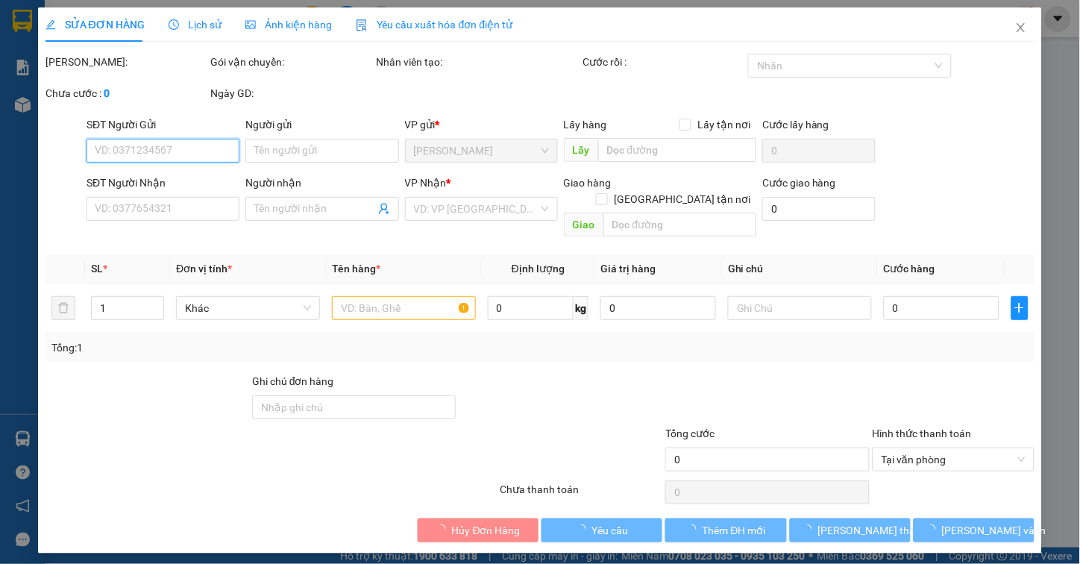
type input "0936299341"
type input "TRANG"
type input "0936299341"
type input "TRANG"
type input "50.000"
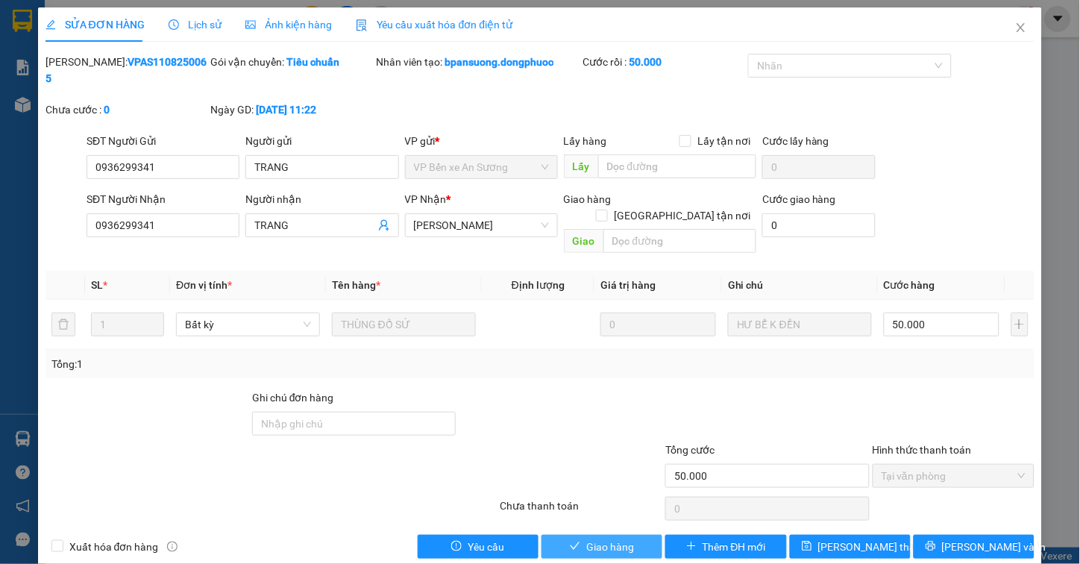
click at [608, 538] on span "Giao hàng" at bounding box center [610, 546] width 48 height 16
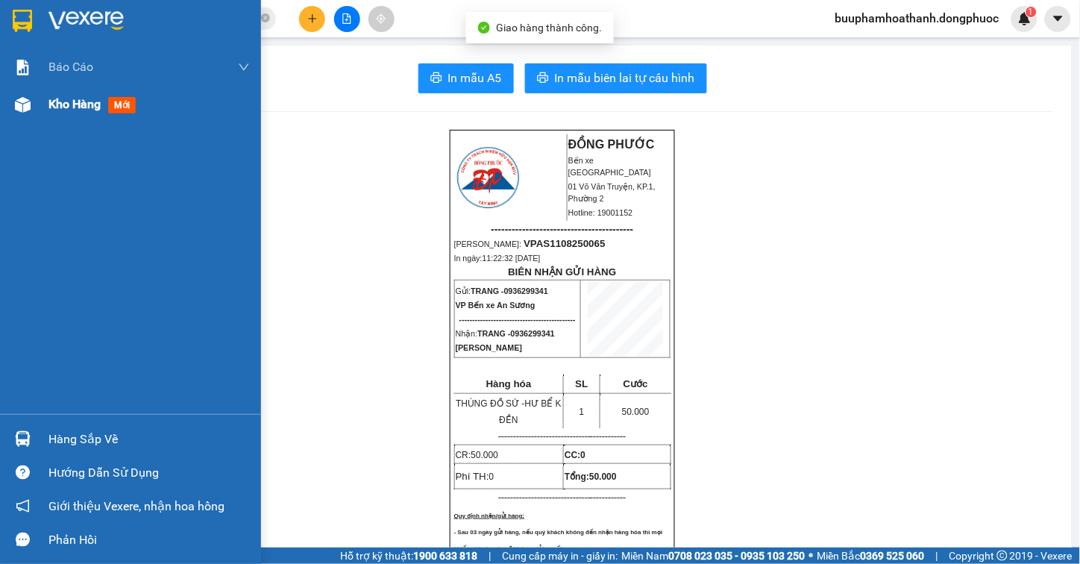
click at [23, 104] on img at bounding box center [23, 105] width 16 height 16
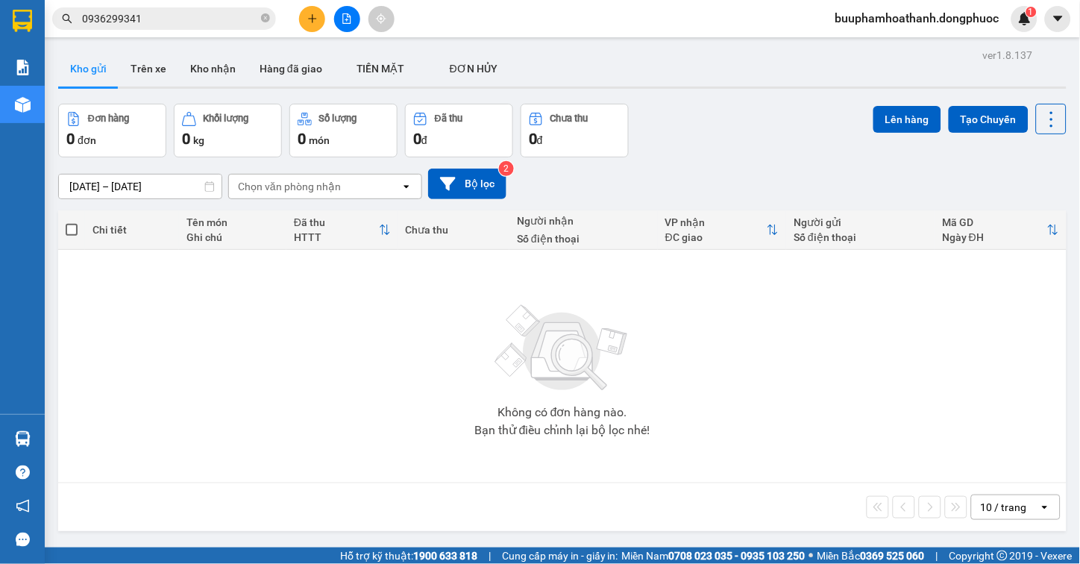
click at [195, 18] on input "0936299341" at bounding box center [170, 18] width 176 height 16
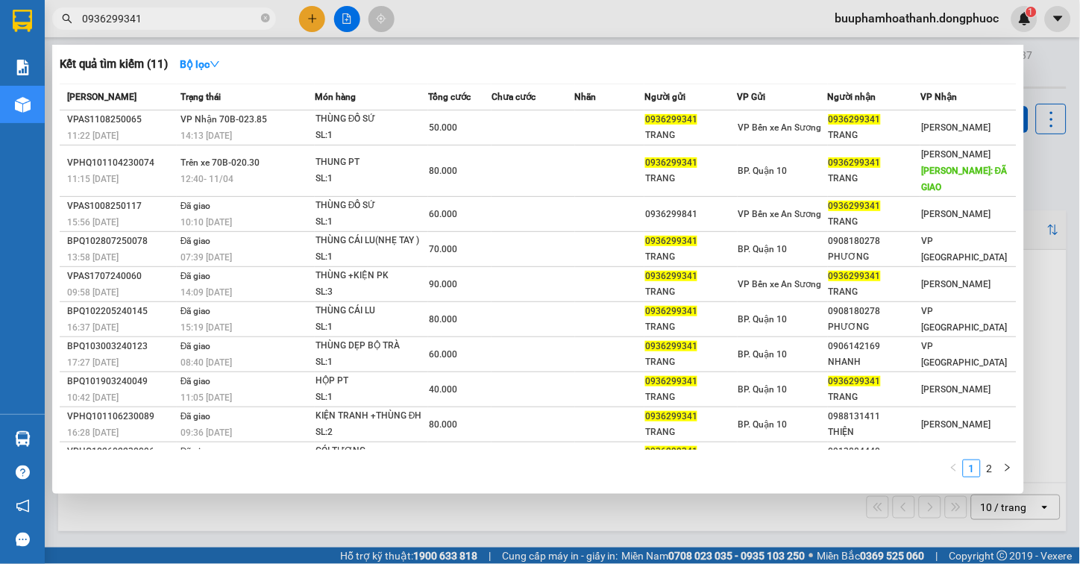
click at [195, 18] on input "0936299341" at bounding box center [170, 18] width 176 height 16
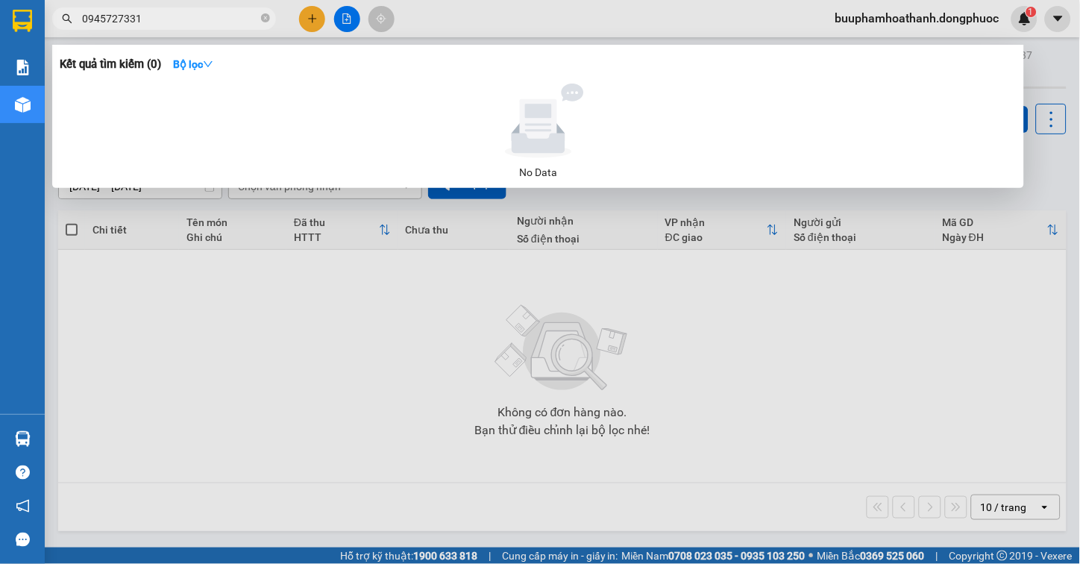
click at [105, 20] on input "0945727331" at bounding box center [170, 18] width 176 height 16
click at [118, 24] on input "0945727331" at bounding box center [170, 18] width 176 height 16
click at [180, 25] on input "0945727331" at bounding box center [170, 18] width 176 height 16
click at [283, 359] on div at bounding box center [540, 282] width 1080 height 564
click at [135, 19] on input "0945727331" at bounding box center [170, 18] width 176 height 16
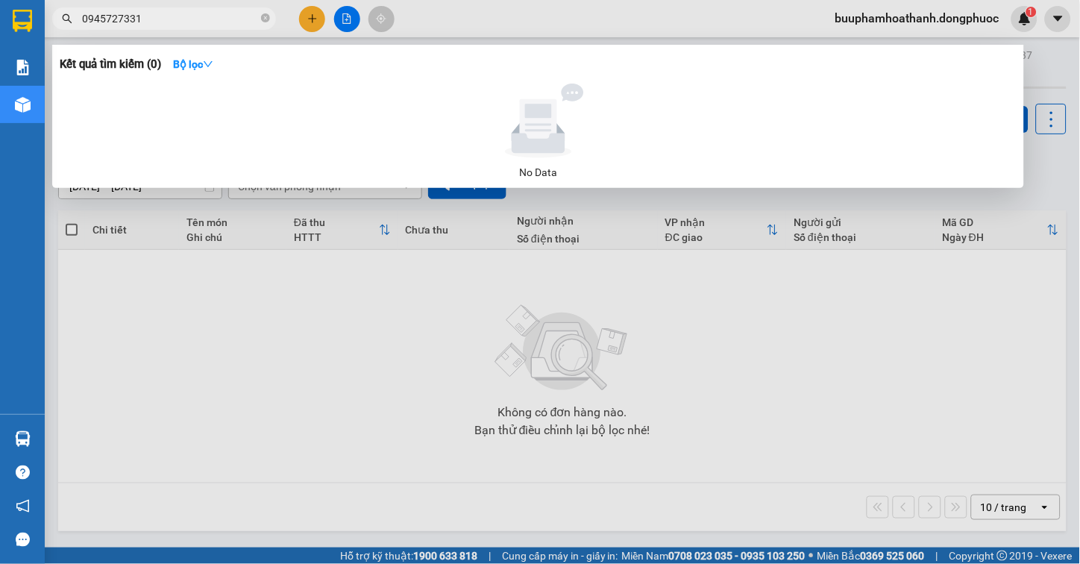
click at [122, 28] on span "0945727331" at bounding box center [164, 18] width 224 height 22
click at [122, 21] on input "0945727331" at bounding box center [170, 18] width 176 height 16
click at [267, 377] on div at bounding box center [540, 282] width 1080 height 564
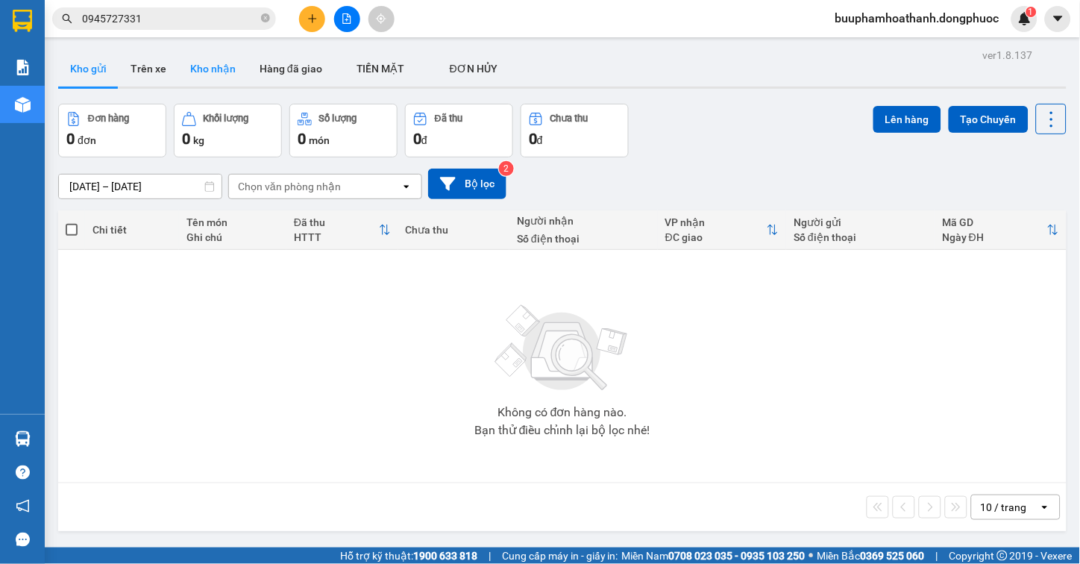
click at [210, 72] on button "Kho nhận" at bounding box center [212, 69] width 69 height 36
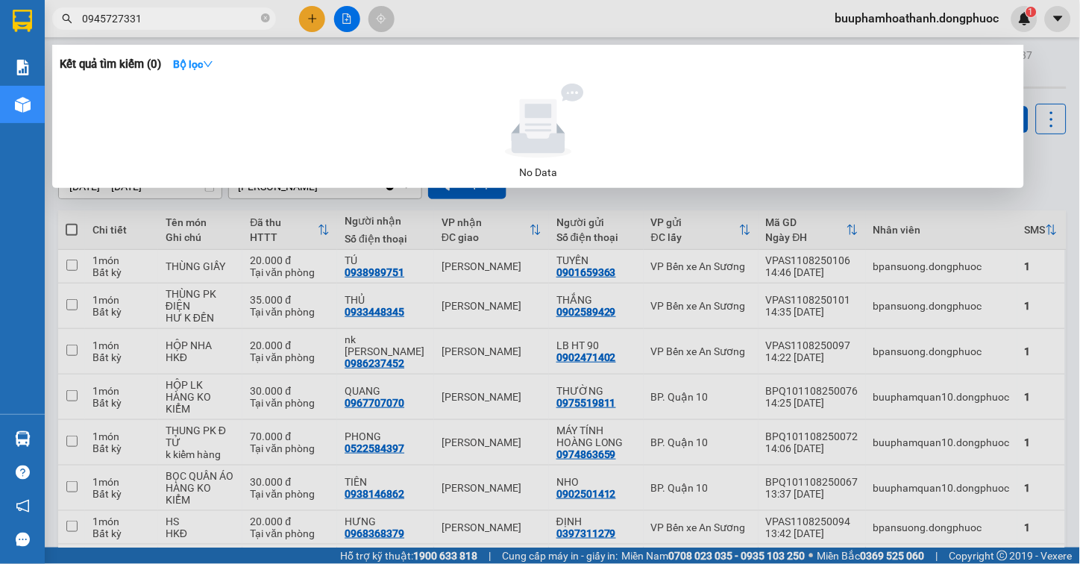
click at [163, 16] on input "0945727331" at bounding box center [170, 18] width 176 height 16
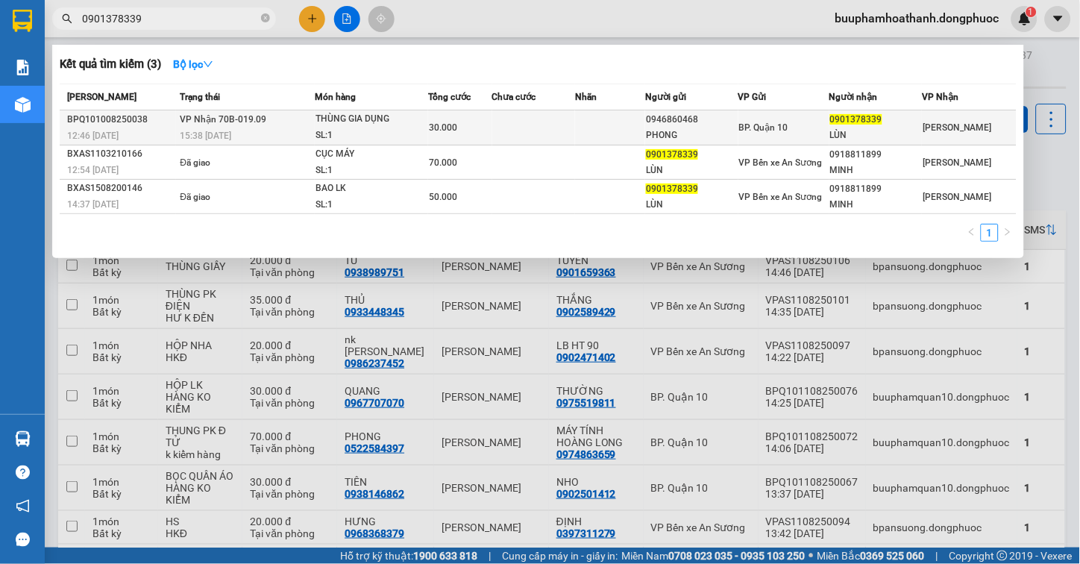
type input "0901378339"
click at [265, 118] on td "VP Nhận 70B-019.09 15:38 - 10/08" at bounding box center [245, 127] width 139 height 35
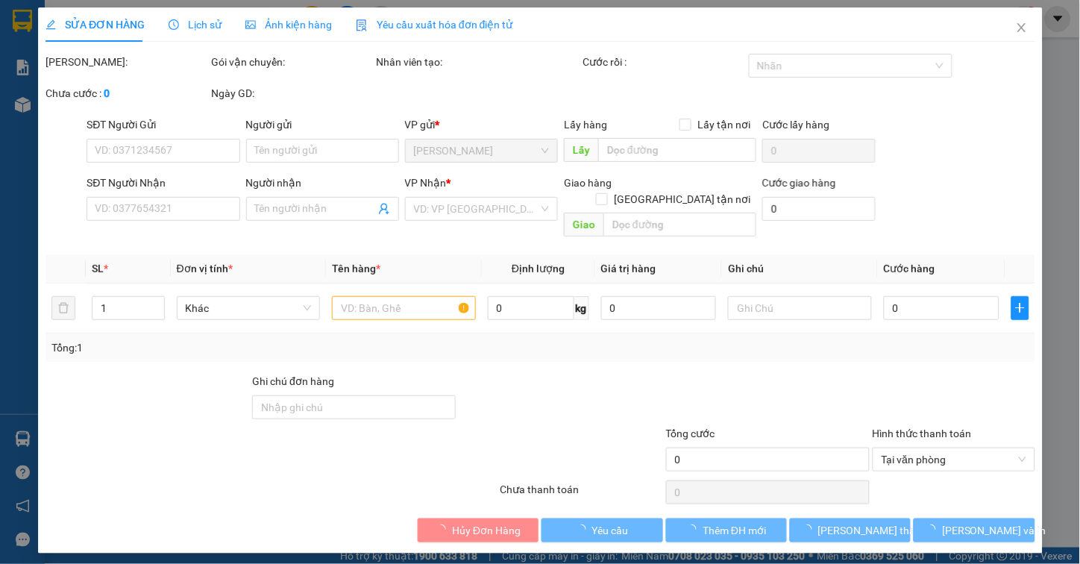
type input "0946860468"
type input "PHONG"
type input "0901378339"
type input "LÙN"
type input "30.000"
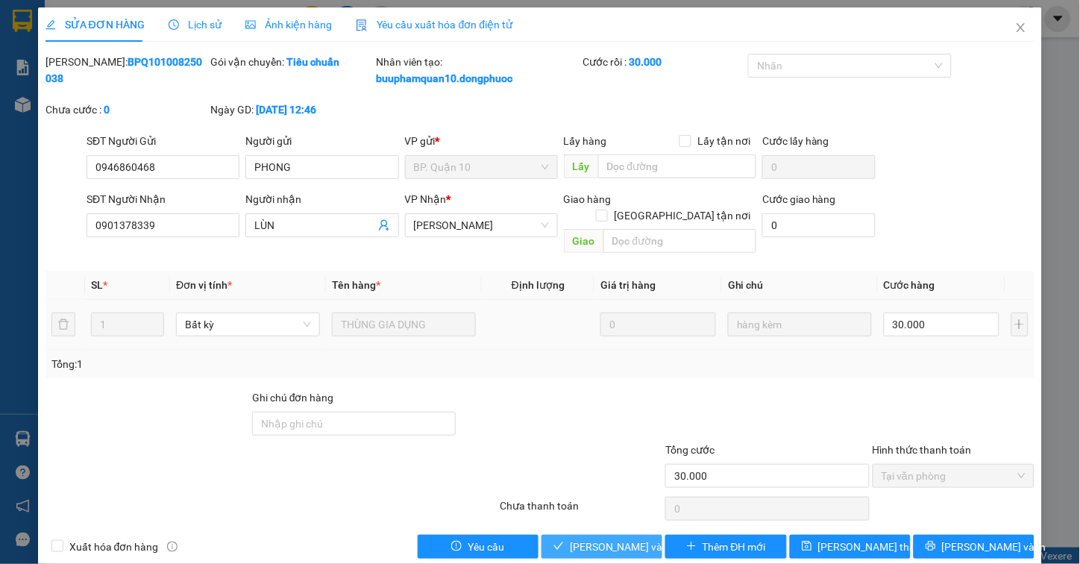
click at [572, 538] on span "Lưu và Giao hàng" at bounding box center [641, 546] width 143 height 16
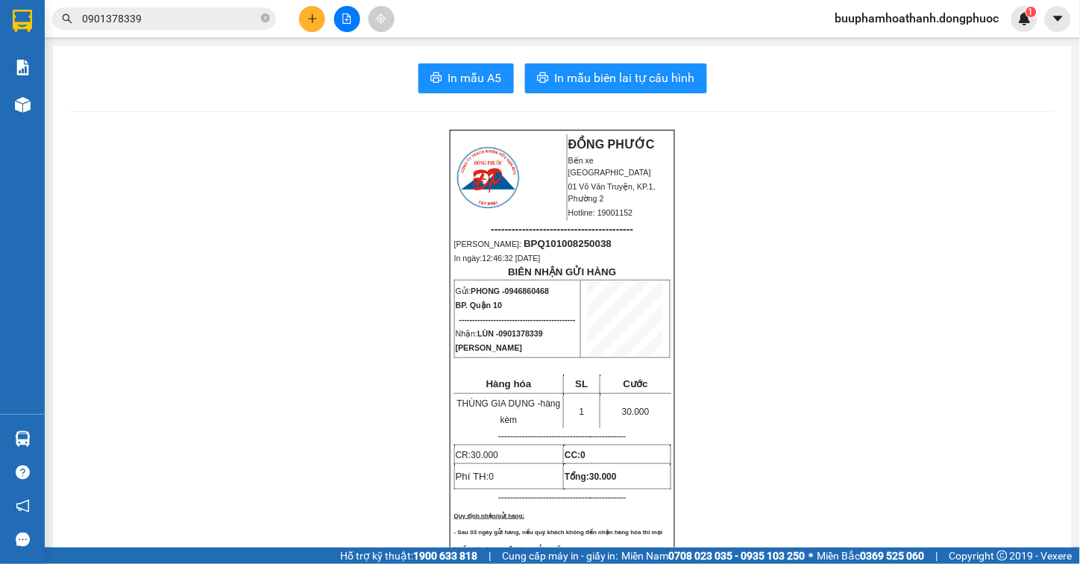
click at [154, 23] on input "0901378339" at bounding box center [170, 18] width 176 height 16
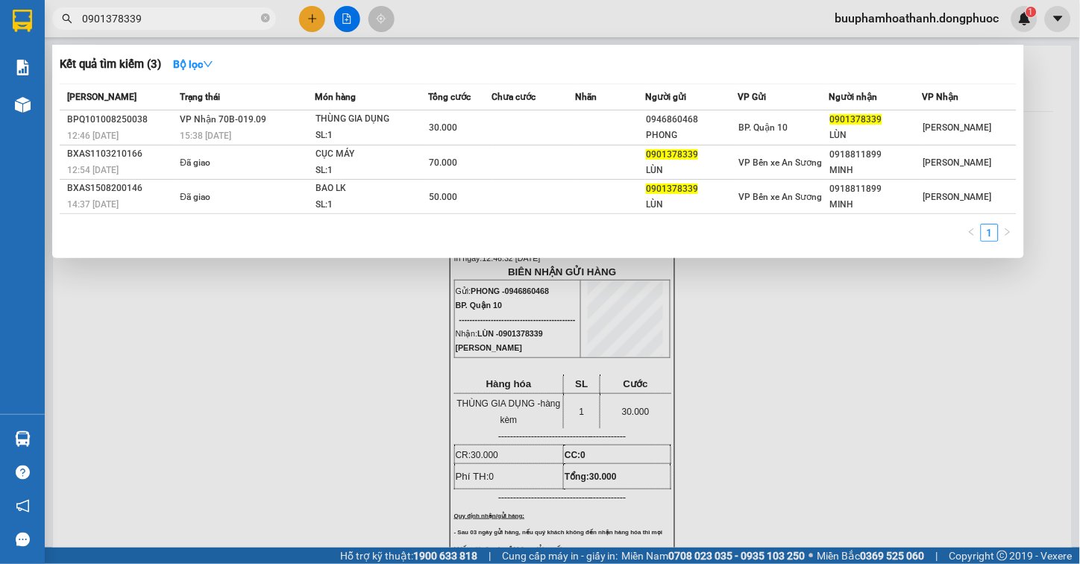
click at [348, 348] on div at bounding box center [540, 282] width 1080 height 564
click at [174, 13] on input "0901378339" at bounding box center [170, 18] width 176 height 16
click at [315, 400] on div at bounding box center [540, 282] width 1080 height 564
click at [207, 19] on input "0901378339" at bounding box center [170, 18] width 176 height 16
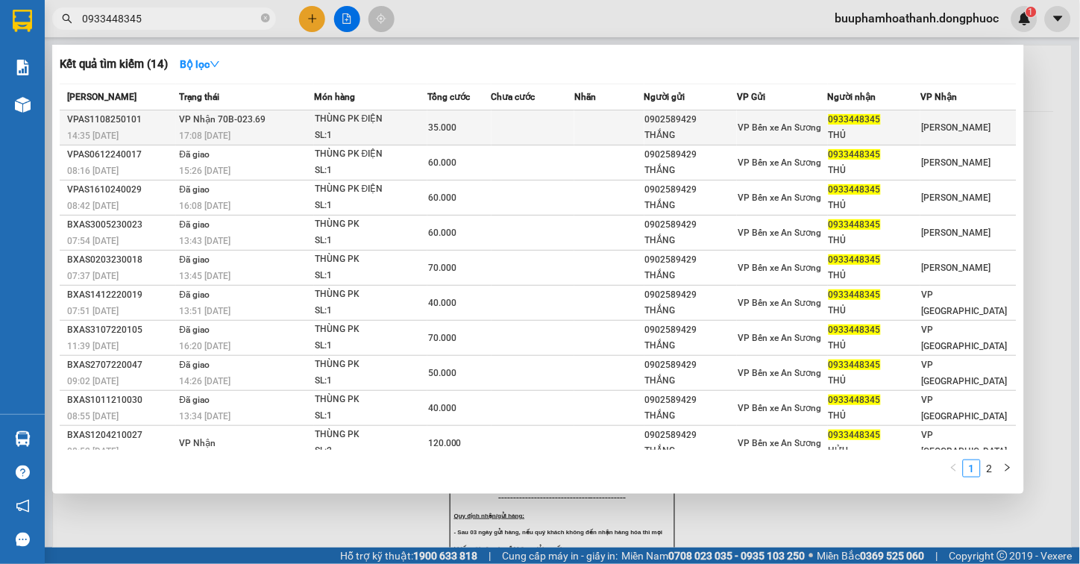
type input "0933448345"
click at [286, 125] on td "VP Nhận 70B-023.69 17:08 - 11/08" at bounding box center [245, 127] width 138 height 35
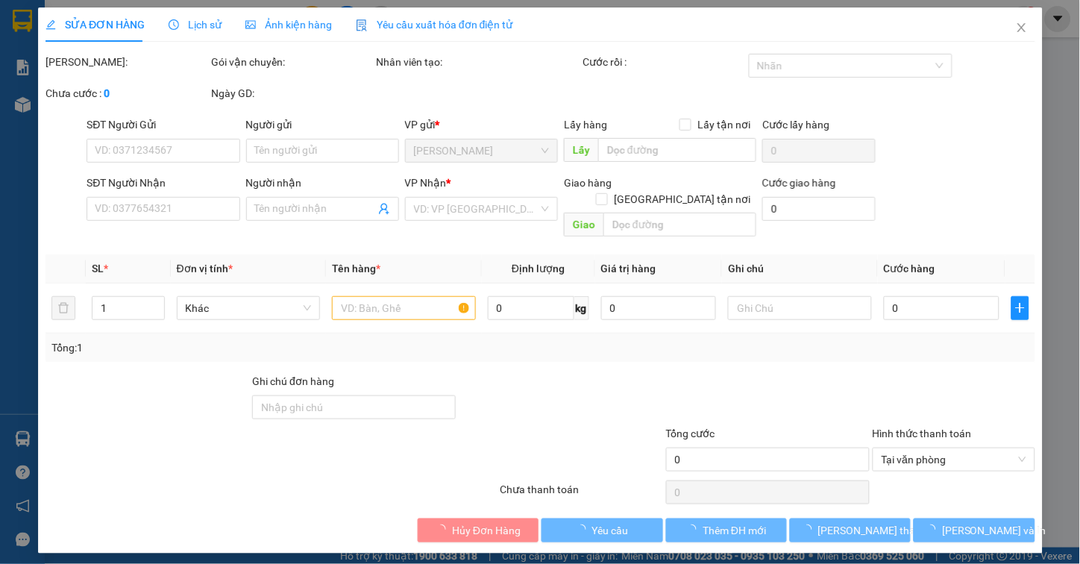
type input "0902589429"
type input "THẮNG"
type input "0933448345"
type input "THỦ"
type input "35.000"
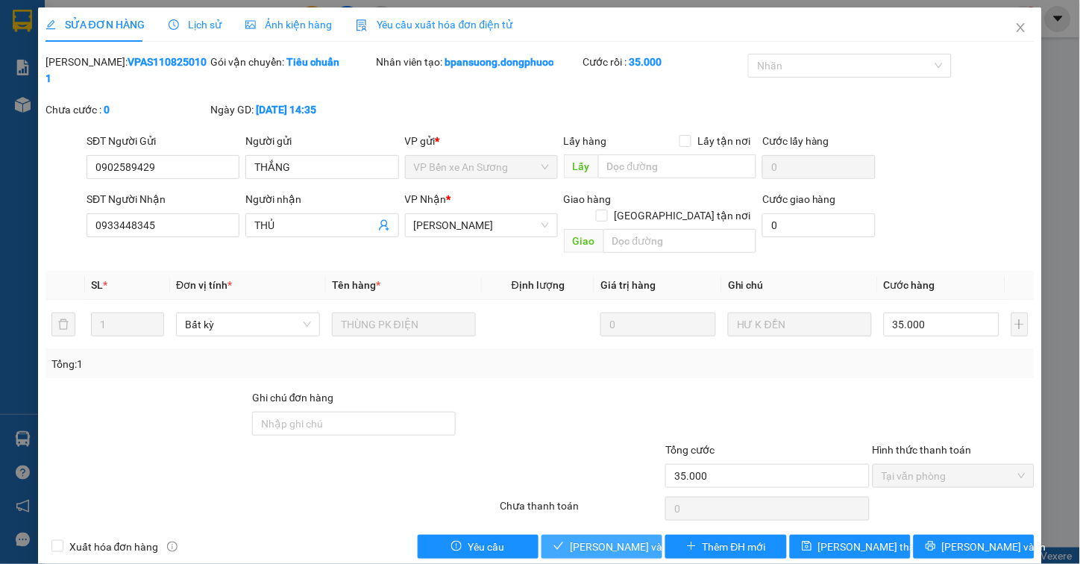
click at [608, 538] on span "Lưu và Giao hàng" at bounding box center [641, 546] width 143 height 16
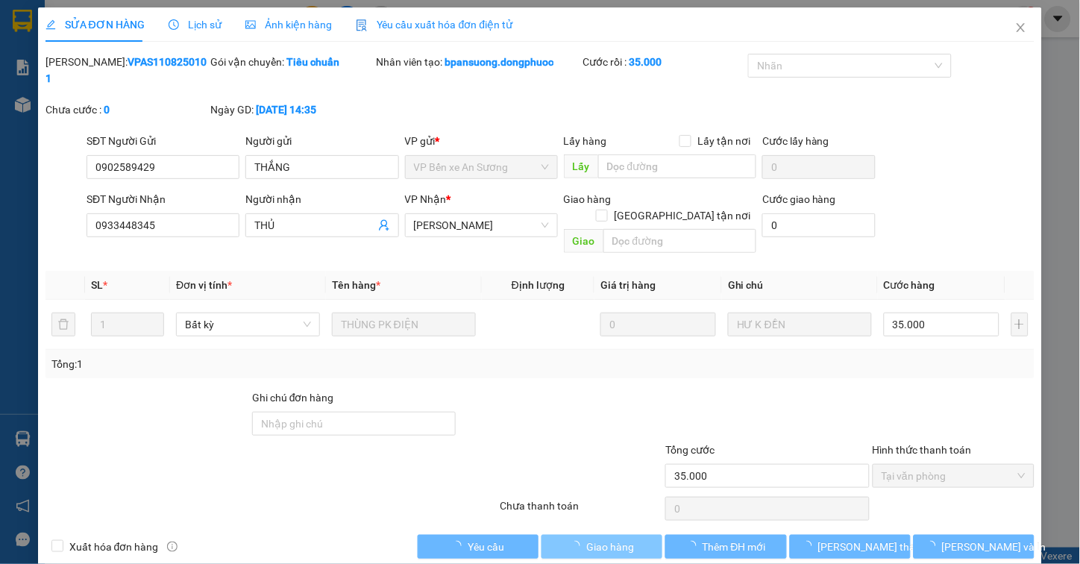
click at [608, 538] on span "Giao hàng" at bounding box center [610, 546] width 48 height 16
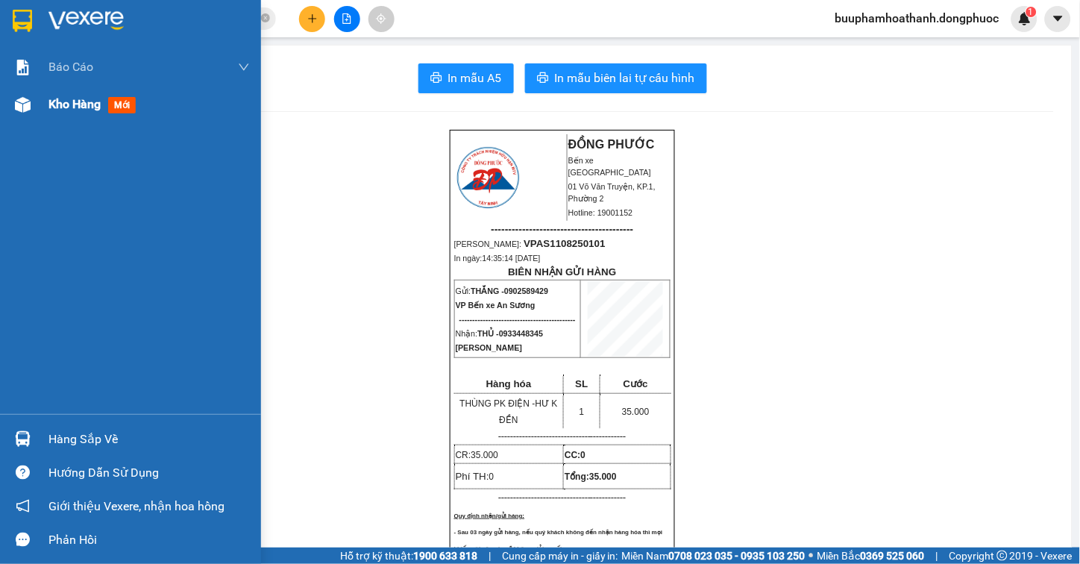
click at [30, 108] on img at bounding box center [23, 105] width 16 height 16
click at [115, 438] on div "Hàng sắp về" at bounding box center [148, 439] width 201 height 22
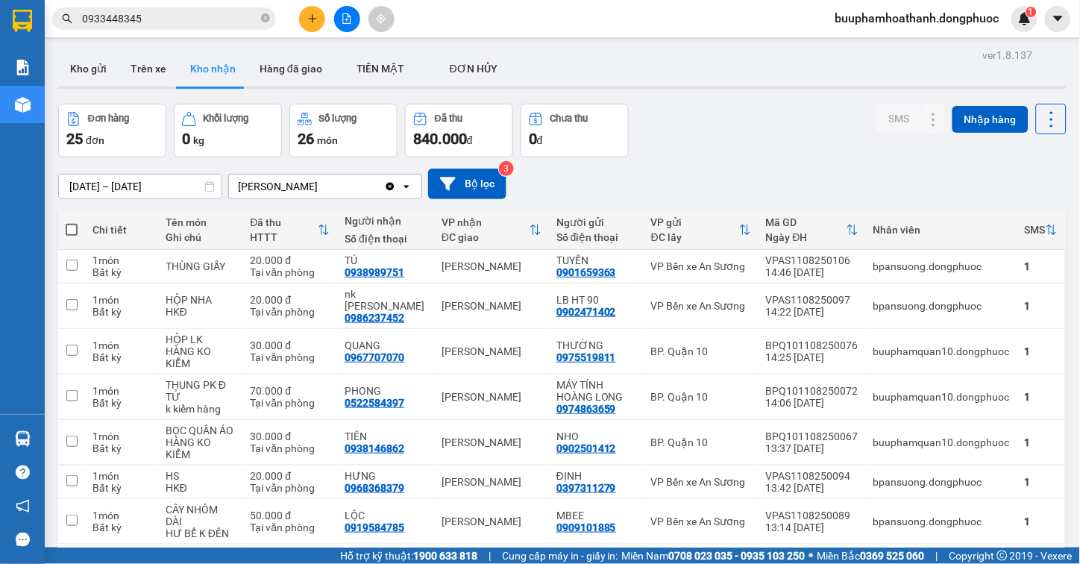
click at [662, 119] on section "Kết quả tìm kiếm ( 14 ) Bộ lọc Mã ĐH Trạng thái Món hàng Tổng cước Chưa cước Nh…" at bounding box center [540, 282] width 1080 height 564
click at [110, 69] on button "Kho gửi" at bounding box center [88, 69] width 60 height 36
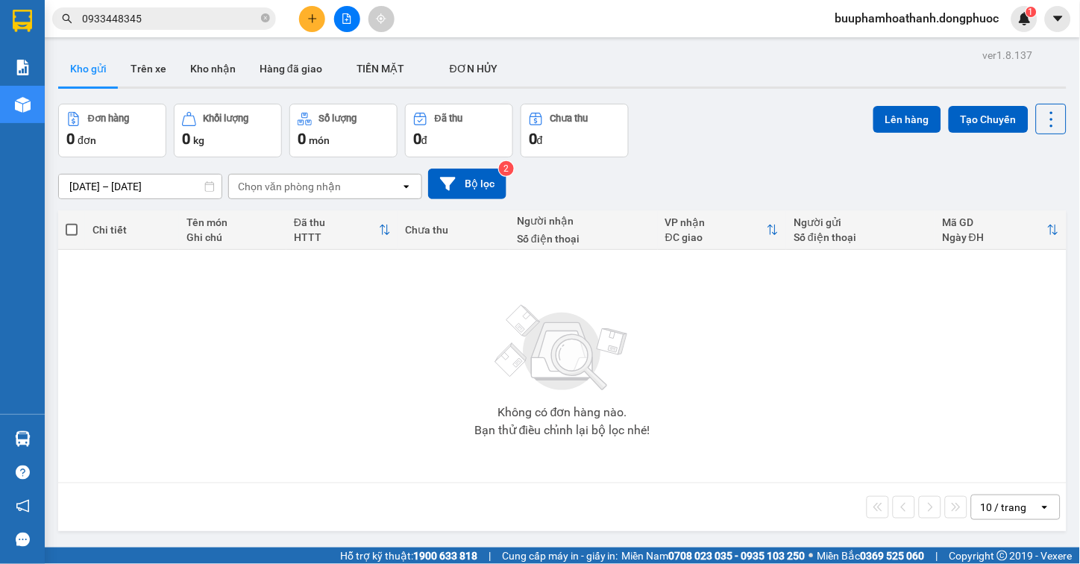
scroll to position [69, 0]
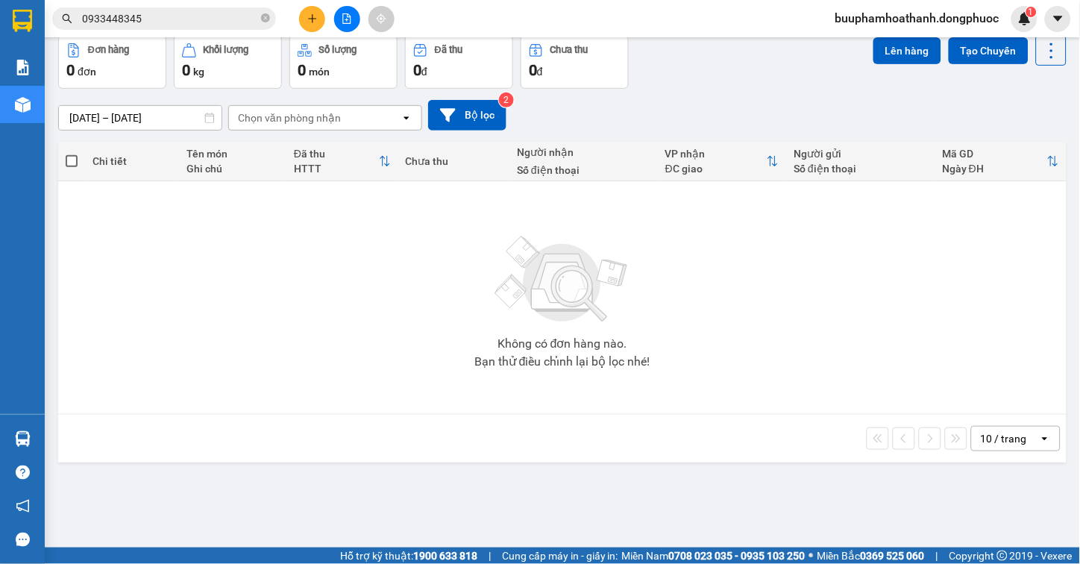
click at [449, 450] on div "10 / trang open" at bounding box center [562, 438] width 996 height 25
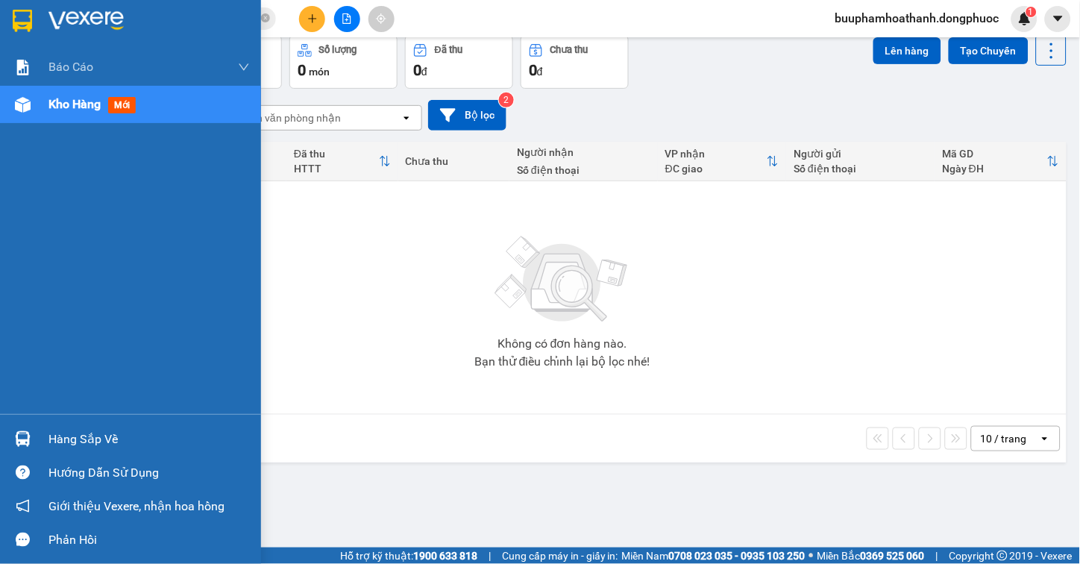
click at [19, 444] on img at bounding box center [23, 439] width 16 height 16
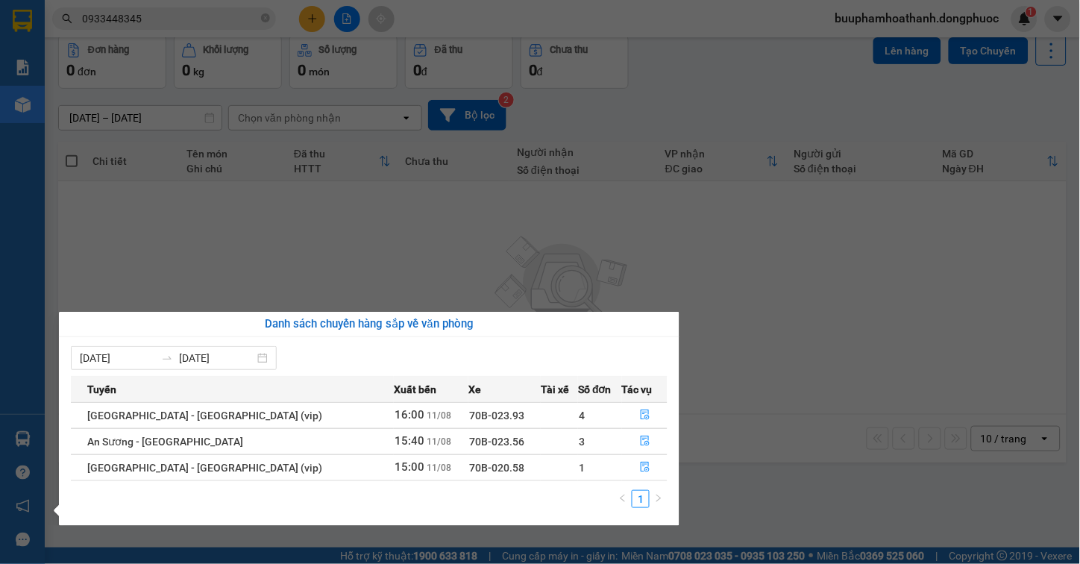
click at [468, 221] on section "Kết quả tìm kiếm ( 14 ) Bộ lọc Mã ĐH Trạng thái Món hàng Tổng cước Chưa cước Nh…" at bounding box center [540, 282] width 1080 height 564
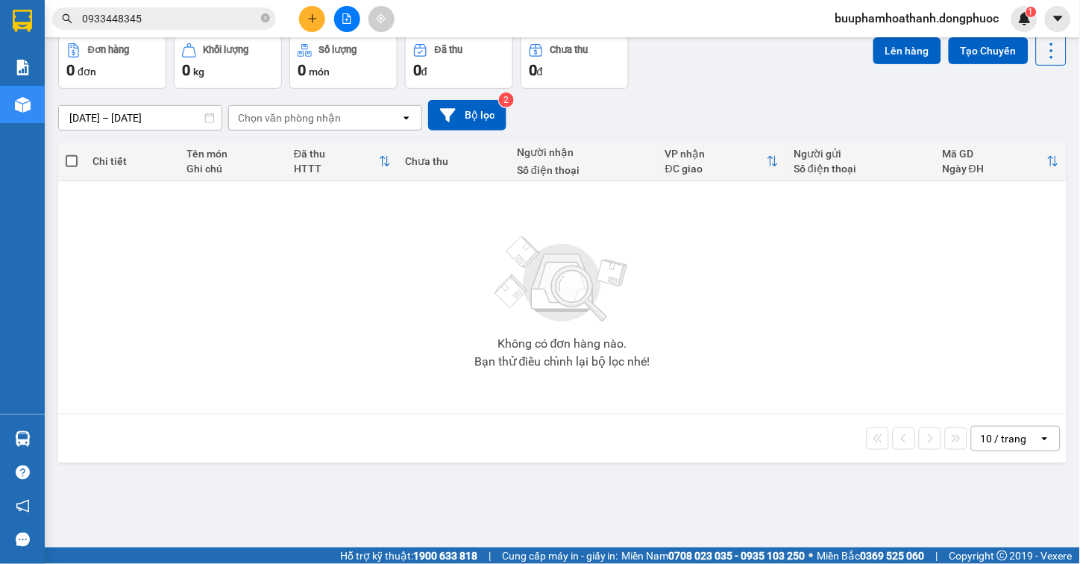
scroll to position [0, 0]
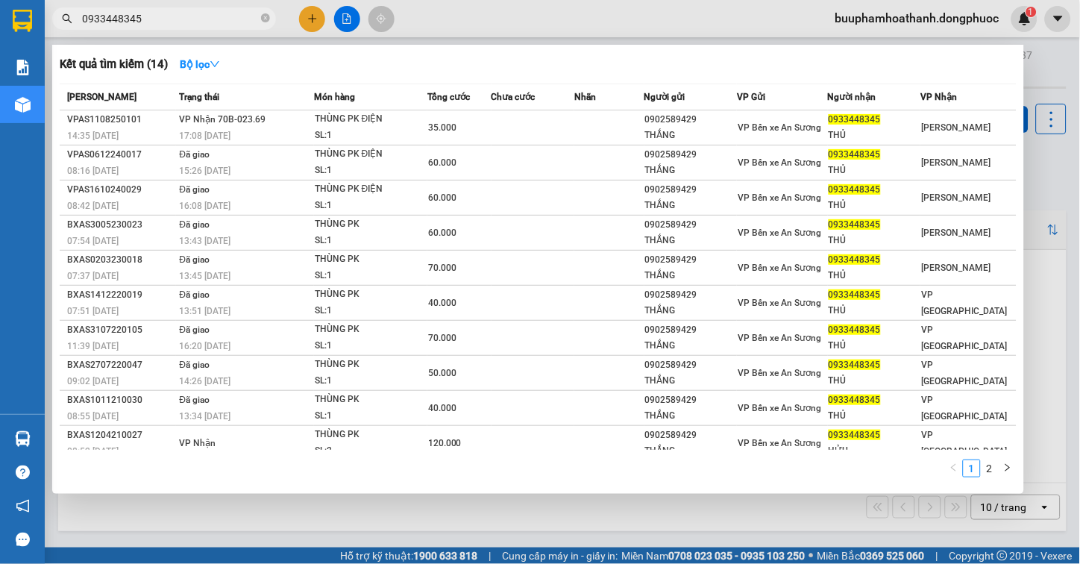
click at [174, 18] on input "0933448345" at bounding box center [170, 18] width 176 height 16
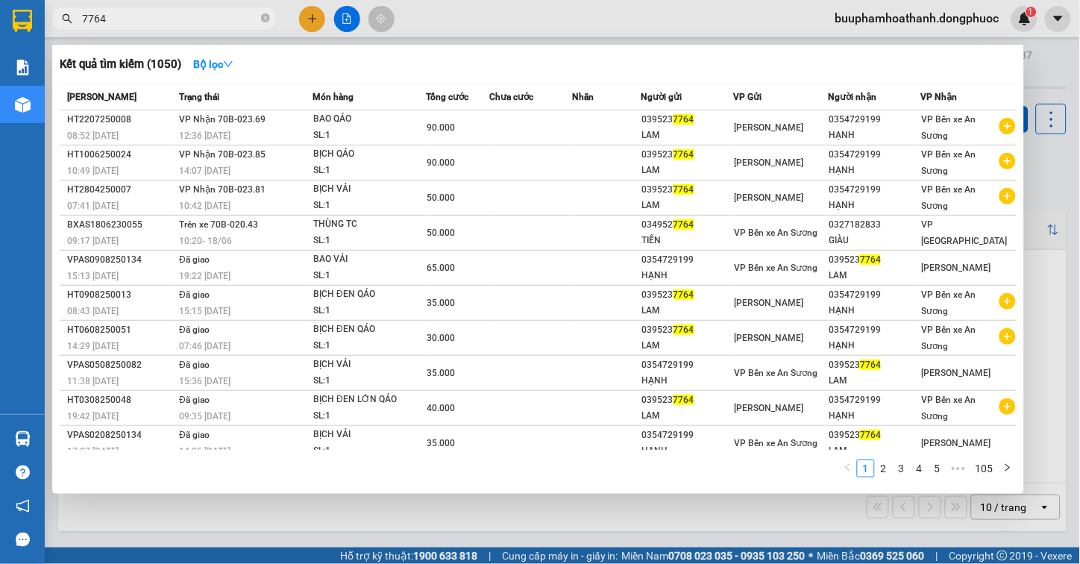
click at [285, 523] on div at bounding box center [540, 282] width 1080 height 564
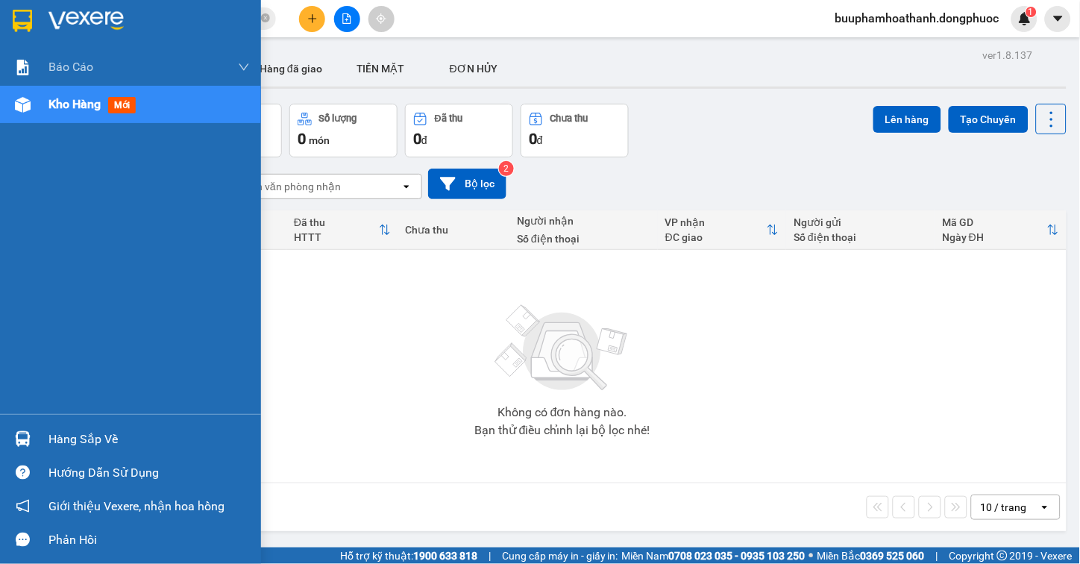
click at [64, 438] on div "Hàng sắp về" at bounding box center [148, 439] width 201 height 22
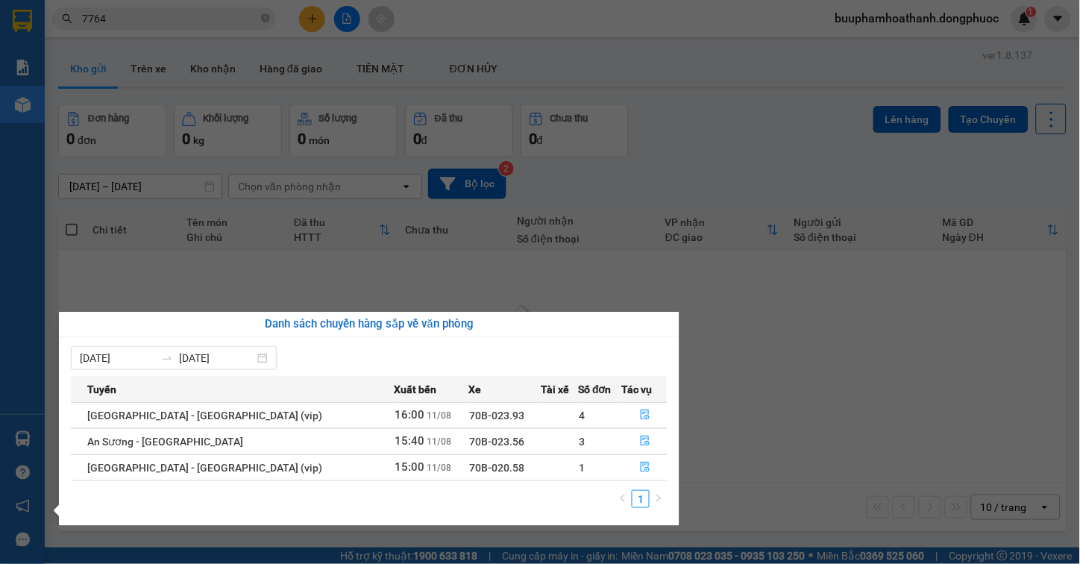
click at [844, 447] on section "Kết quả tìm kiếm ( 1050 ) Bộ lọc Mã ĐH Trạng thái Món hàng Tổng cước Chưa cước …" at bounding box center [540, 282] width 1080 height 564
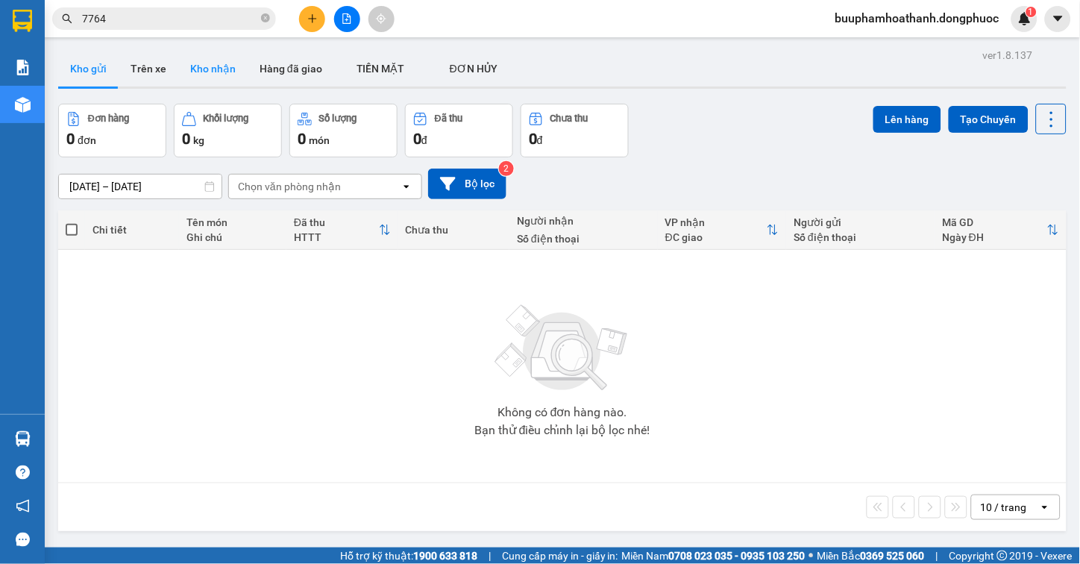
click at [198, 63] on button "Kho nhận" at bounding box center [212, 69] width 69 height 36
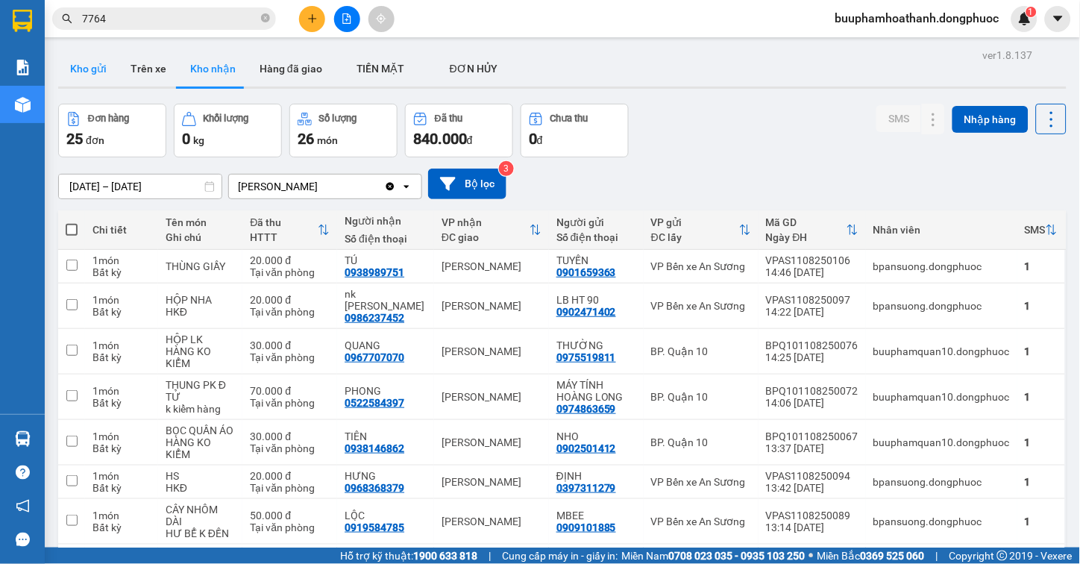
click at [98, 69] on button "Kho gửi" at bounding box center [88, 69] width 60 height 36
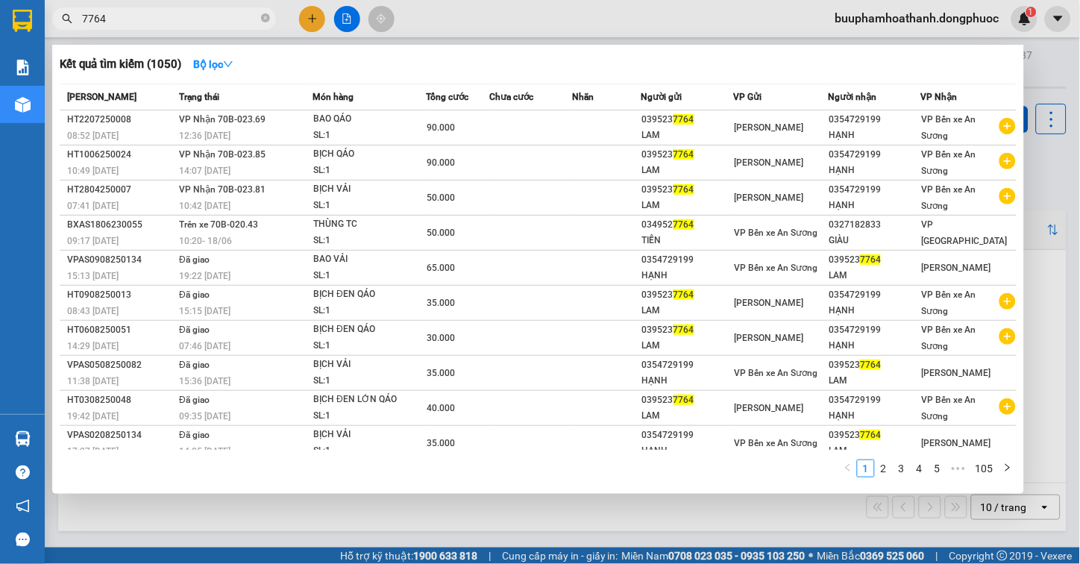
click at [189, 25] on input "7764" at bounding box center [170, 18] width 176 height 16
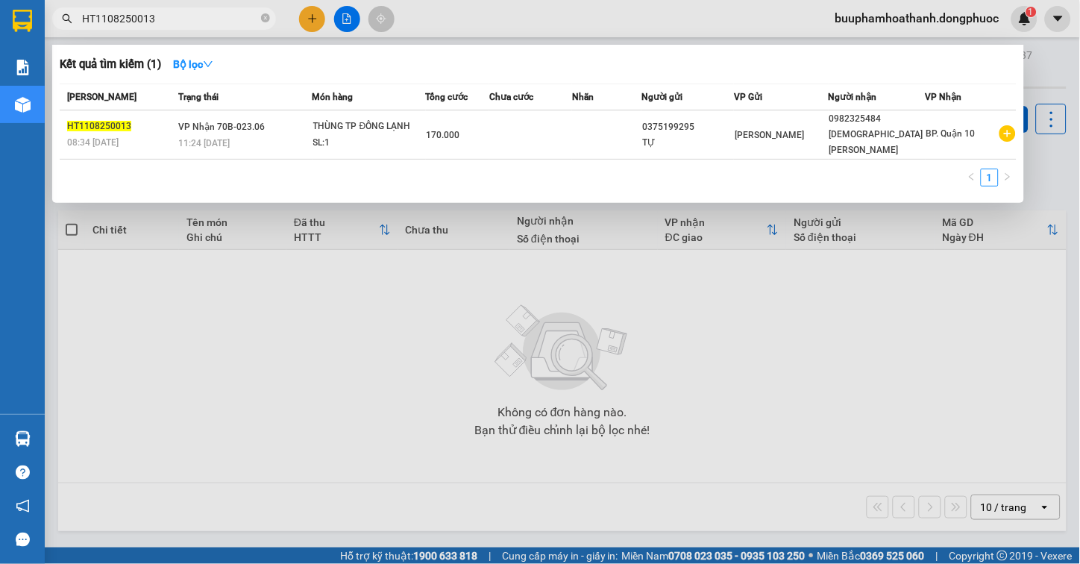
type input "HT1108250013"
click at [601, 449] on div at bounding box center [540, 282] width 1080 height 564
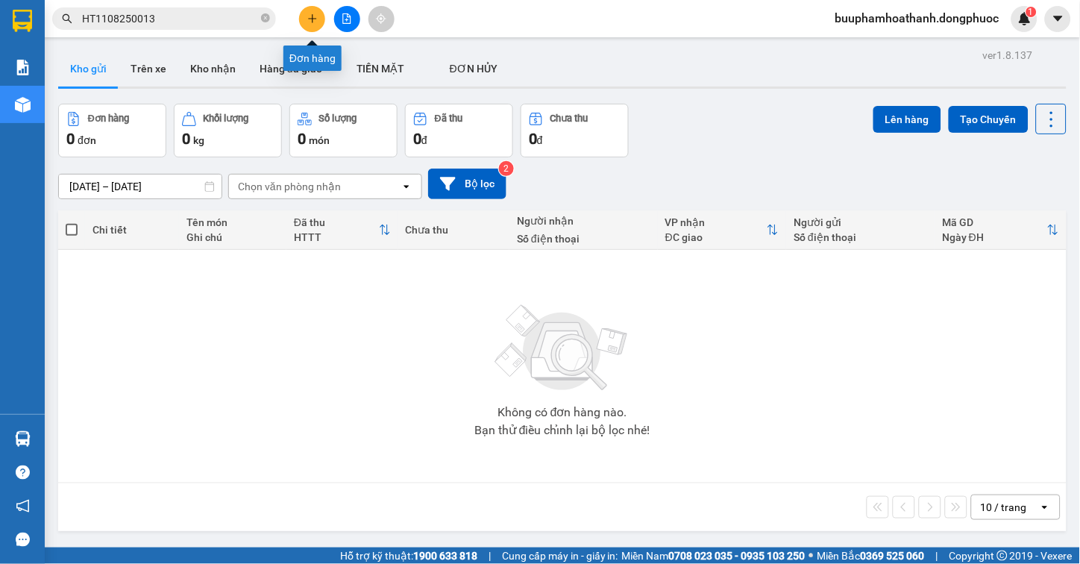
click at [319, 22] on button at bounding box center [312, 19] width 26 height 26
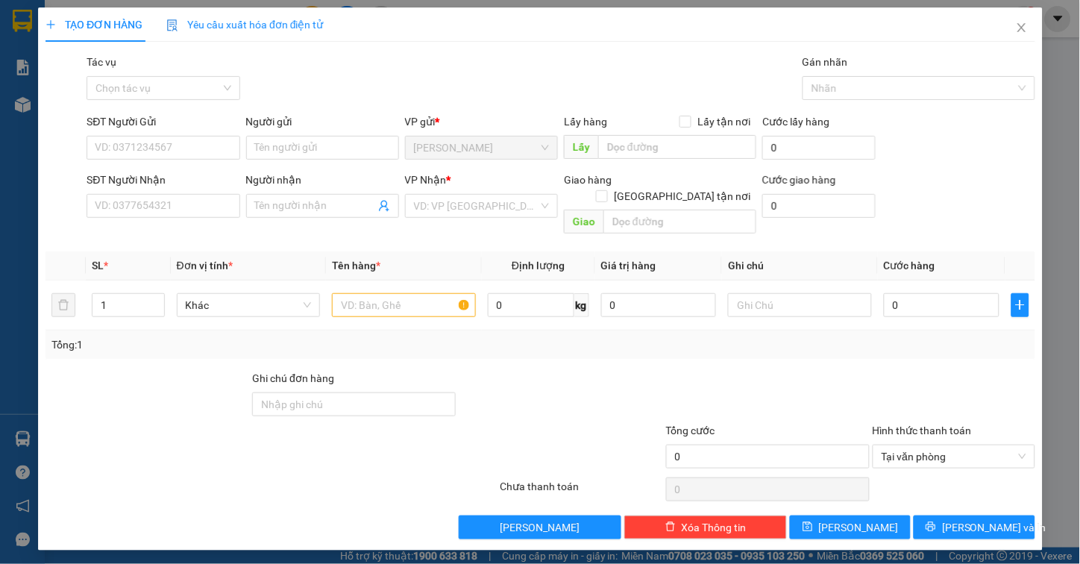
click at [319, 22] on span "Yêu cầu xuất hóa đơn điện tử" at bounding box center [244, 25] width 157 height 12
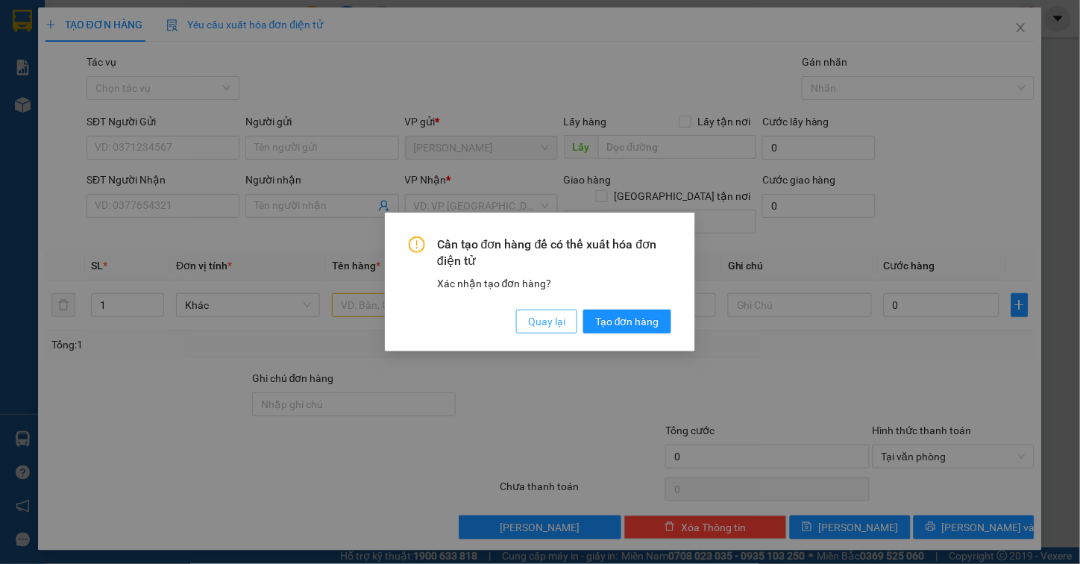
click at [538, 324] on span "Quay lại" at bounding box center [546, 321] width 37 height 16
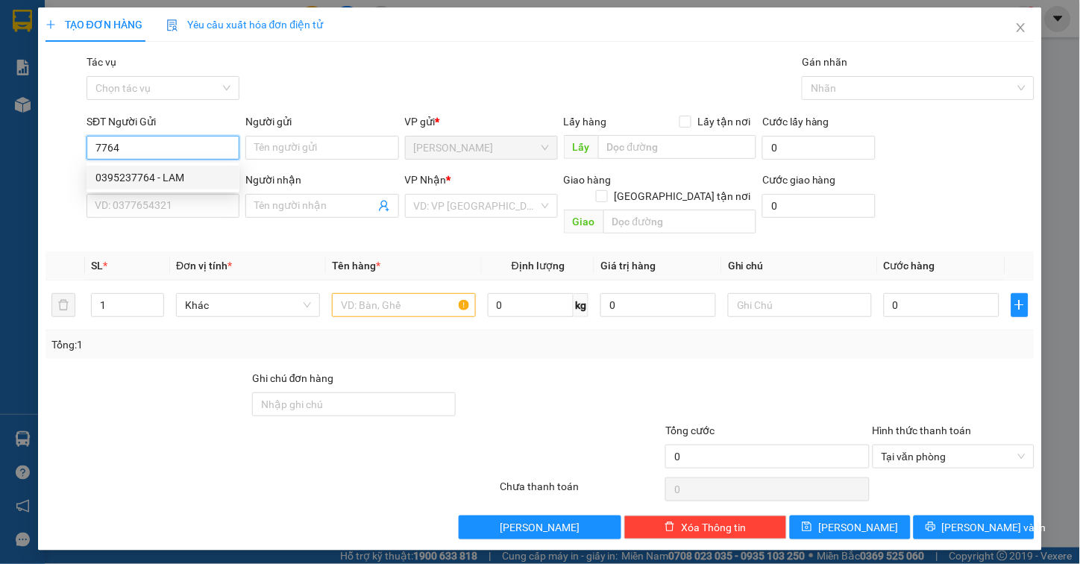
click at [203, 180] on div "0395237764 - LAM" at bounding box center [162, 177] width 135 height 16
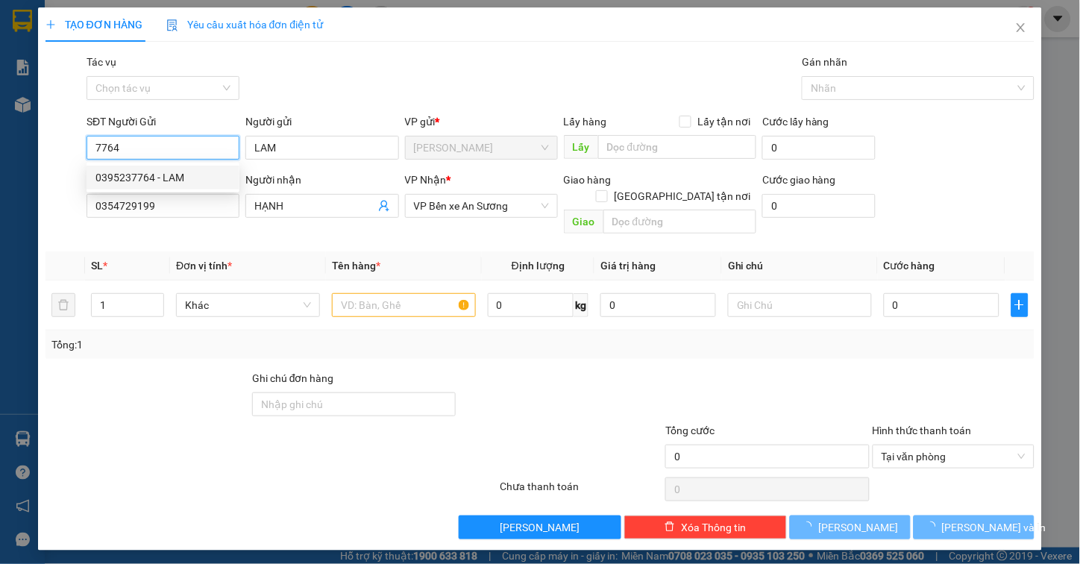
type input "0395237764"
type input "LAM"
type input "0354729199"
type input "HẠNH"
type input "35.000"
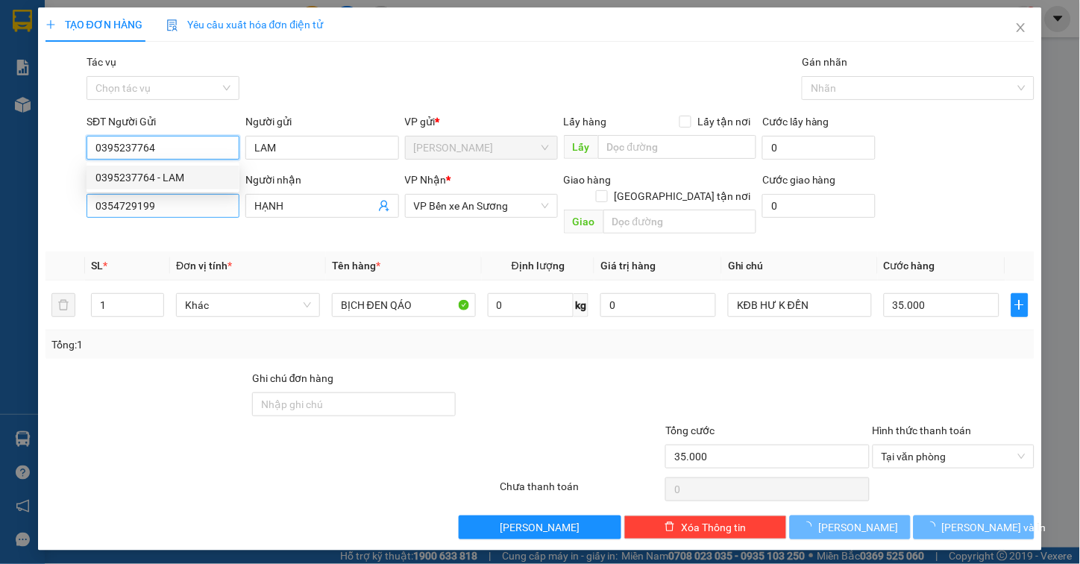
type input "0395237764"
click at [204, 207] on input "0354729199" at bounding box center [162, 206] width 153 height 24
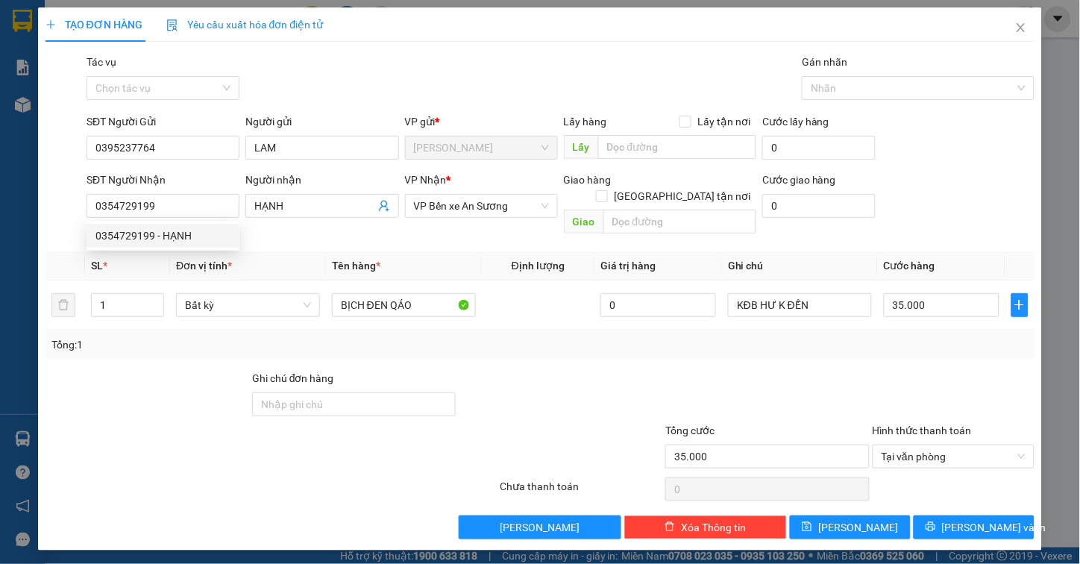
click at [428, 254] on th "Tên hàng *" at bounding box center [404, 265] width 156 height 29
click at [854, 370] on div at bounding box center [767, 396] width 207 height 52
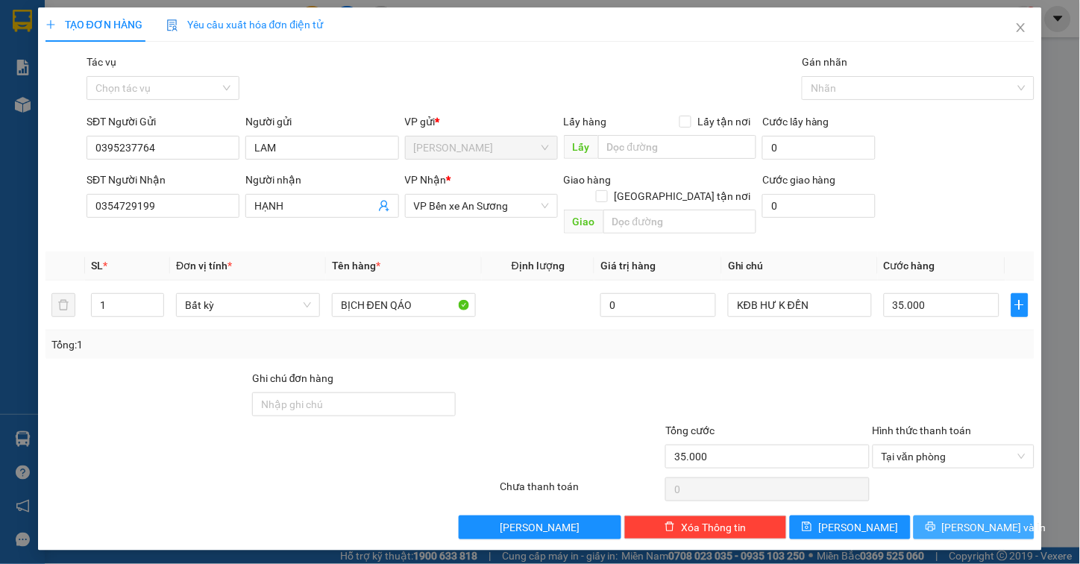
click at [942, 515] on button "Lưu và In" at bounding box center [973, 527] width 121 height 24
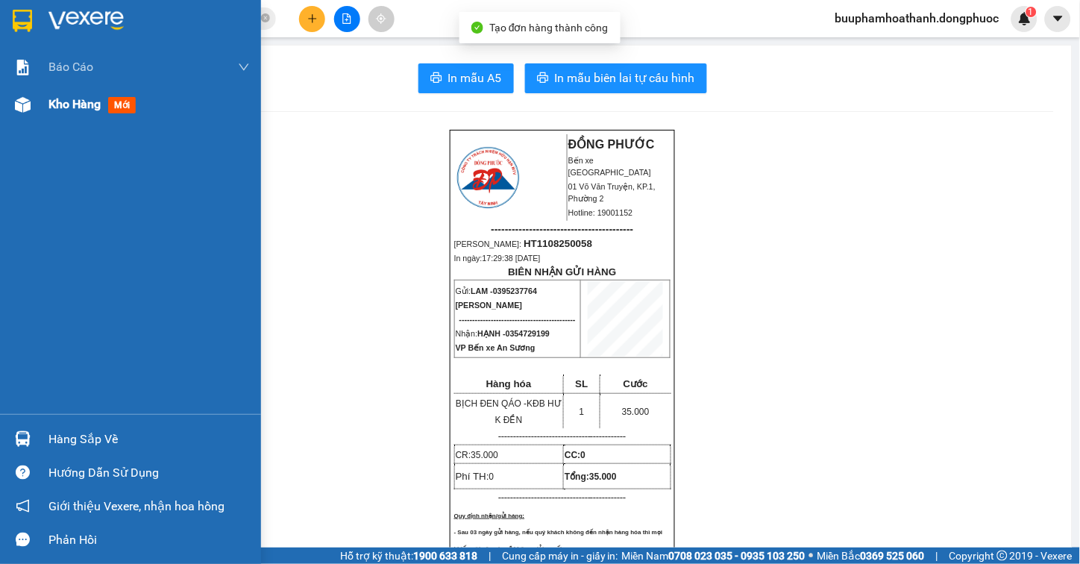
click at [32, 110] on div at bounding box center [23, 105] width 26 height 26
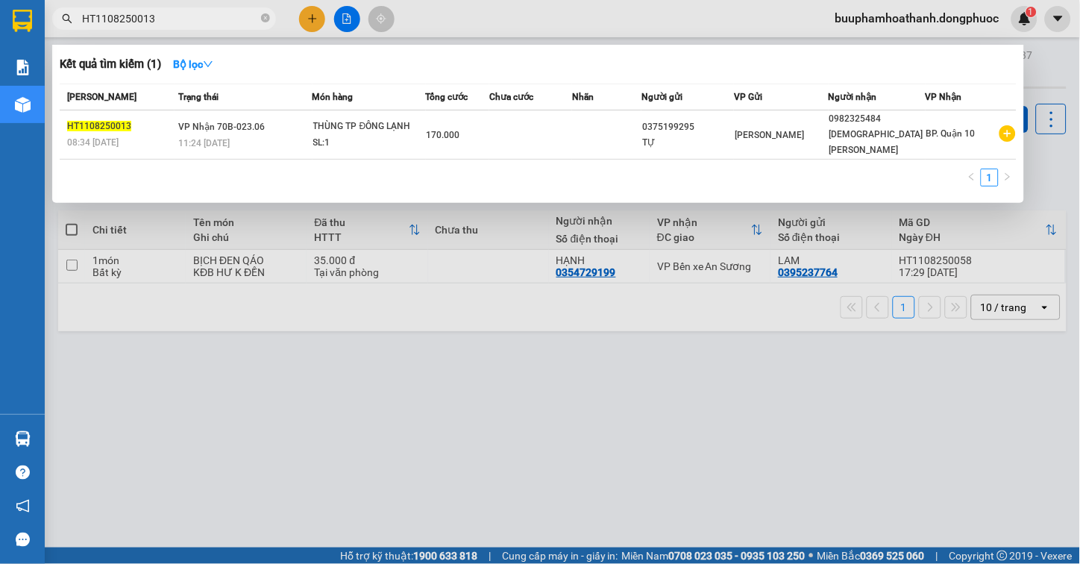
click at [180, 15] on input "HT1108250013" at bounding box center [170, 18] width 176 height 16
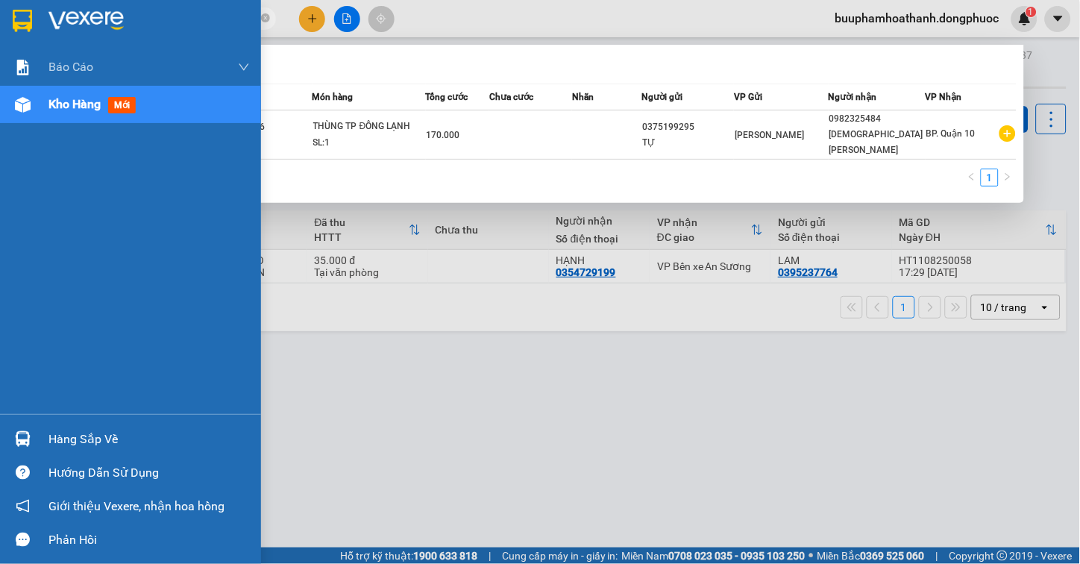
click at [37, 428] on div "Hàng sắp về" at bounding box center [130, 439] width 261 height 34
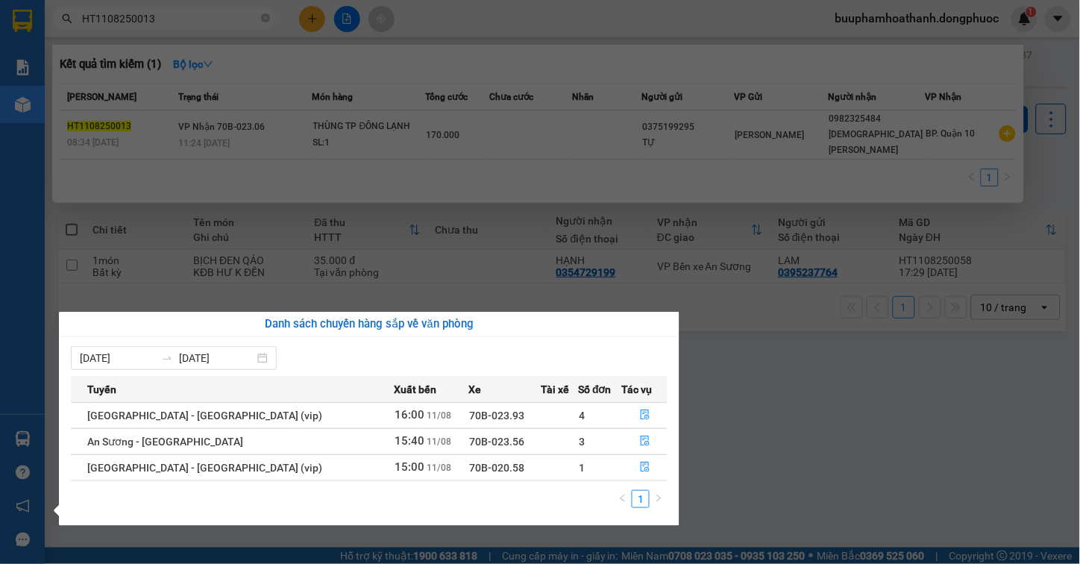
click at [811, 463] on section "Kết quả tìm kiếm ( 1 ) Bộ lọc Mã ĐH Trạng thái Món hàng Tổng cước Chưa cước Nhã…" at bounding box center [540, 282] width 1080 height 564
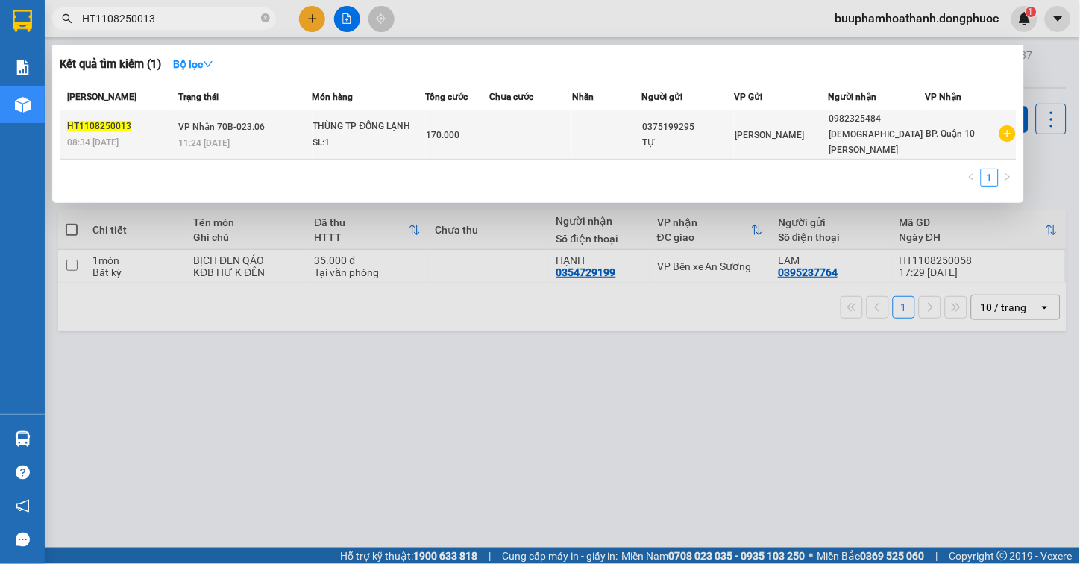
click at [458, 112] on td "170.000" at bounding box center [458, 134] width 64 height 49
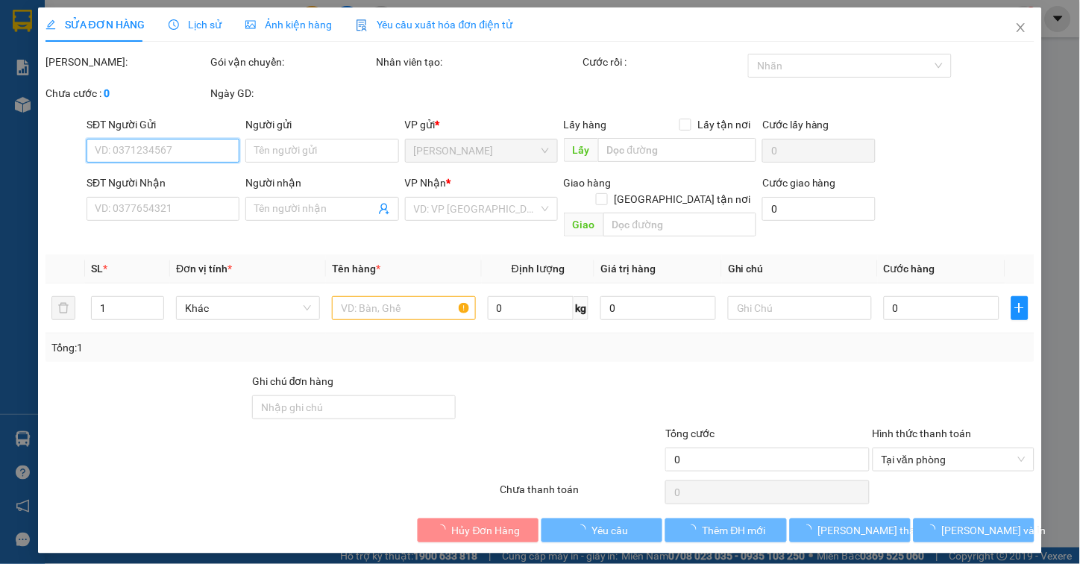
type input "0375199295"
type input "TỰ"
type input "0982325484"
type input "[DEMOGRAPHIC_DATA][PERSON_NAME]"
type input "170.000"
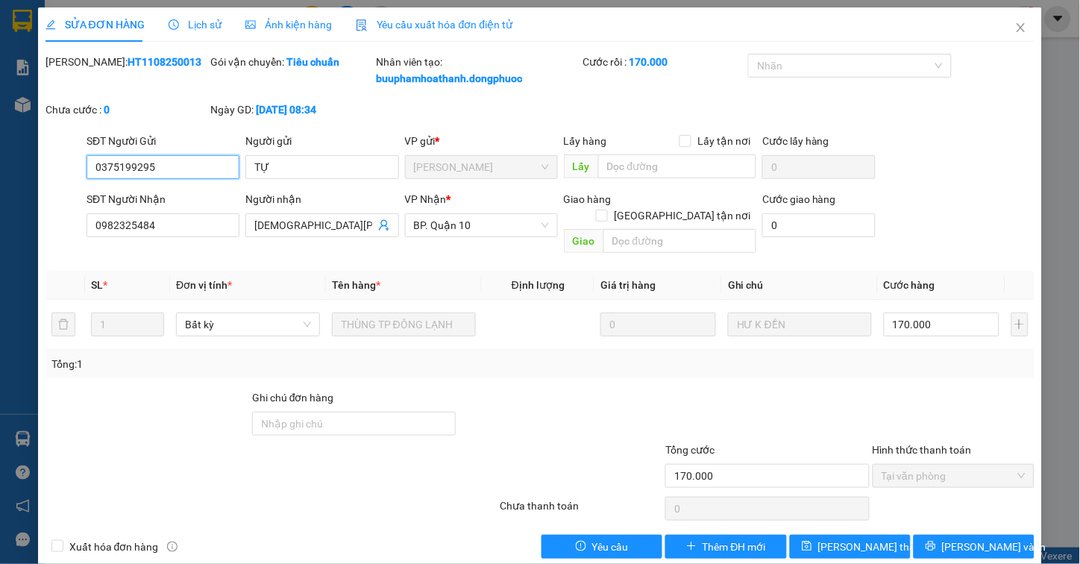
click at [184, 160] on input "0375199295" at bounding box center [162, 167] width 153 height 24
click at [1004, 34] on span "Close" at bounding box center [1021, 28] width 42 height 42
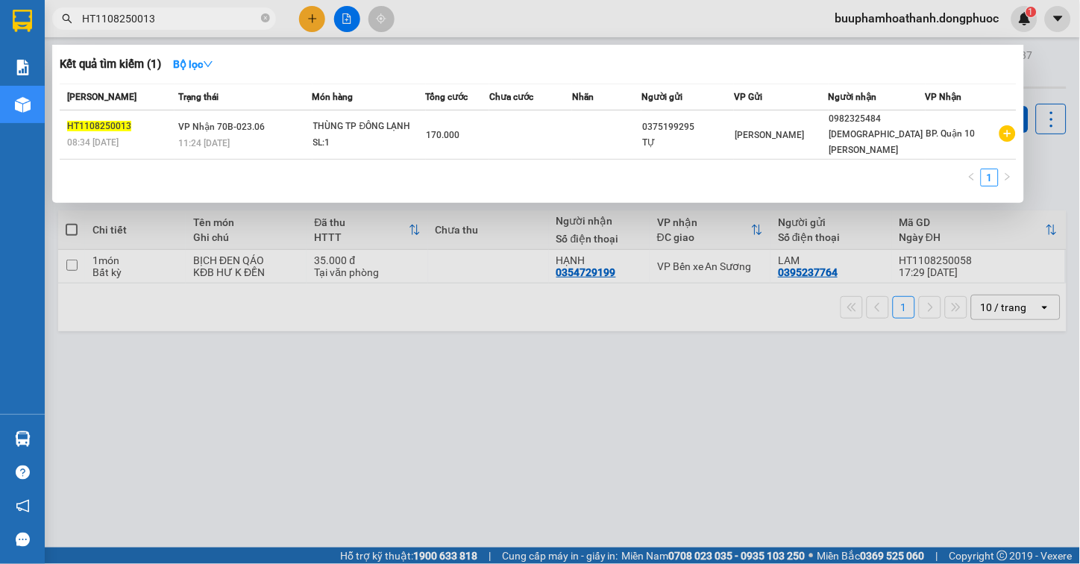
click at [155, 22] on input "HT1108250013" at bounding box center [170, 18] width 176 height 16
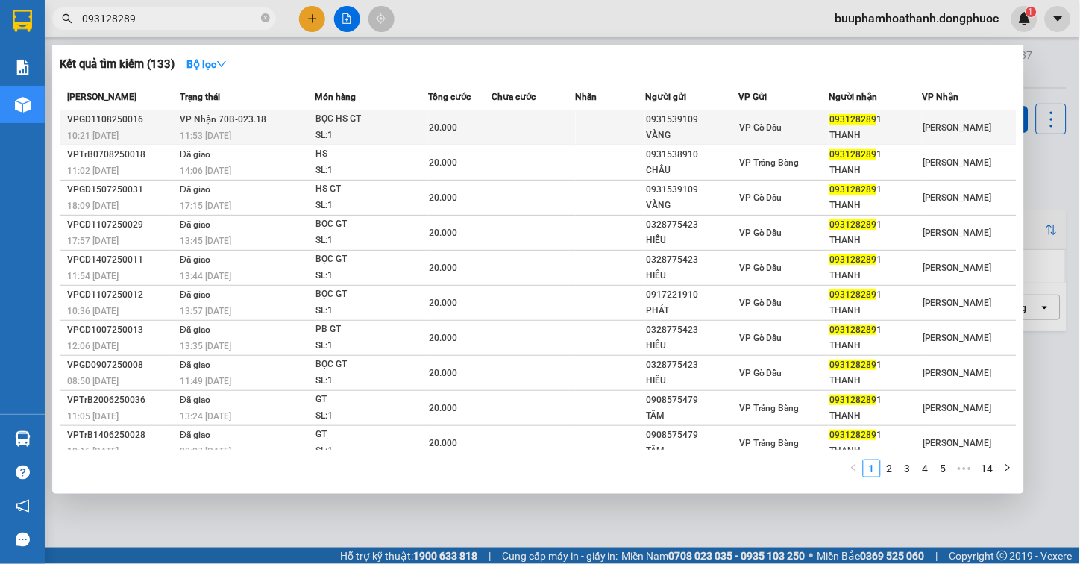
type input "093128289"
click at [324, 120] on div "BỌC HS GT" at bounding box center [371, 119] width 112 height 16
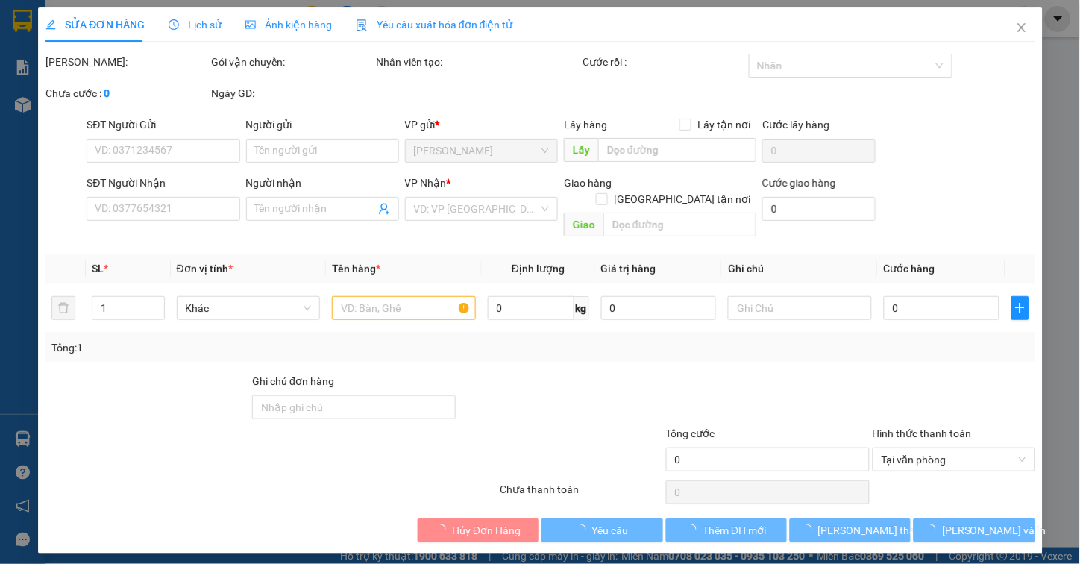
type input "0931539109"
type input "VÀNG"
type input "0931282891"
type input "THANH"
type input "20.000"
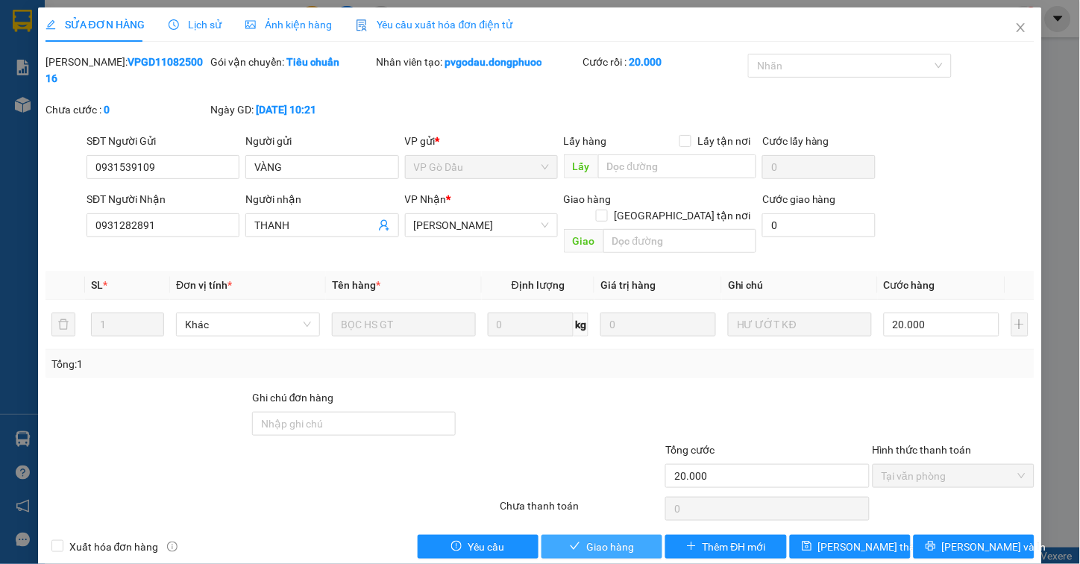
click at [626, 538] on span "Giao hàng" at bounding box center [610, 546] width 48 height 16
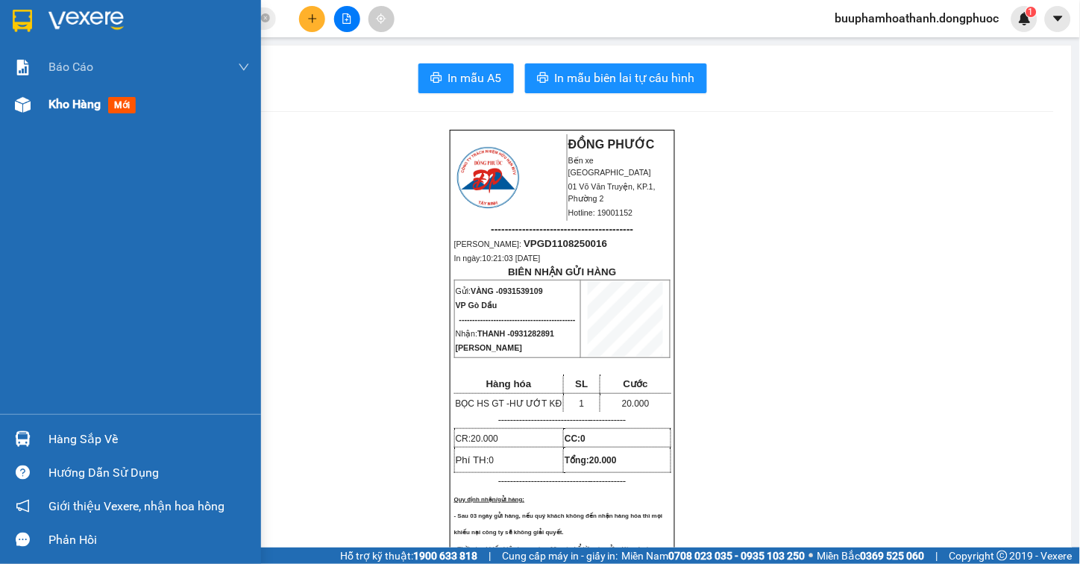
click at [38, 107] on div "Kho hàng mới" at bounding box center [130, 104] width 261 height 37
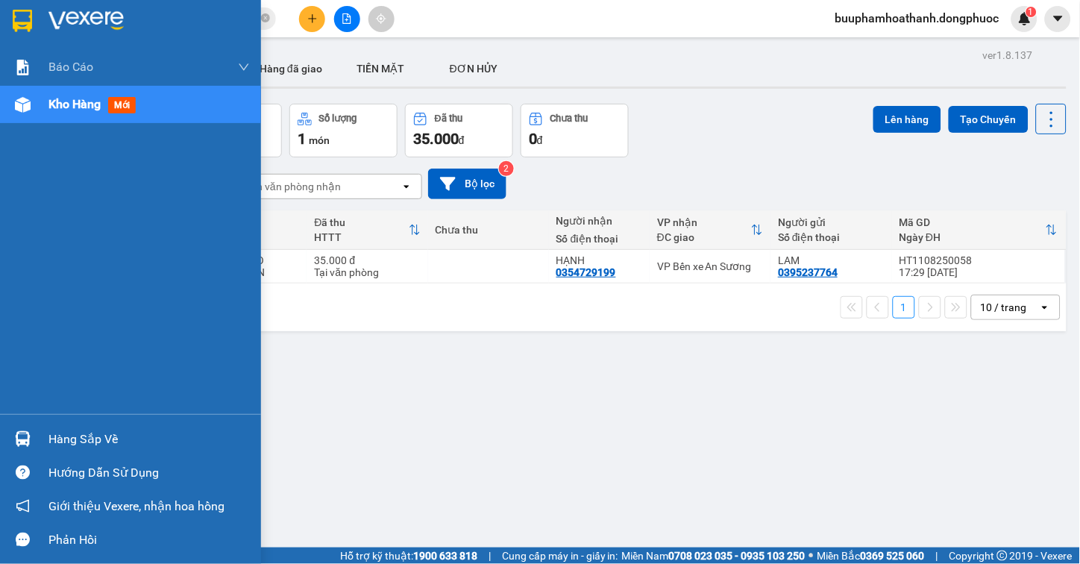
click at [19, 443] on img at bounding box center [23, 439] width 16 height 16
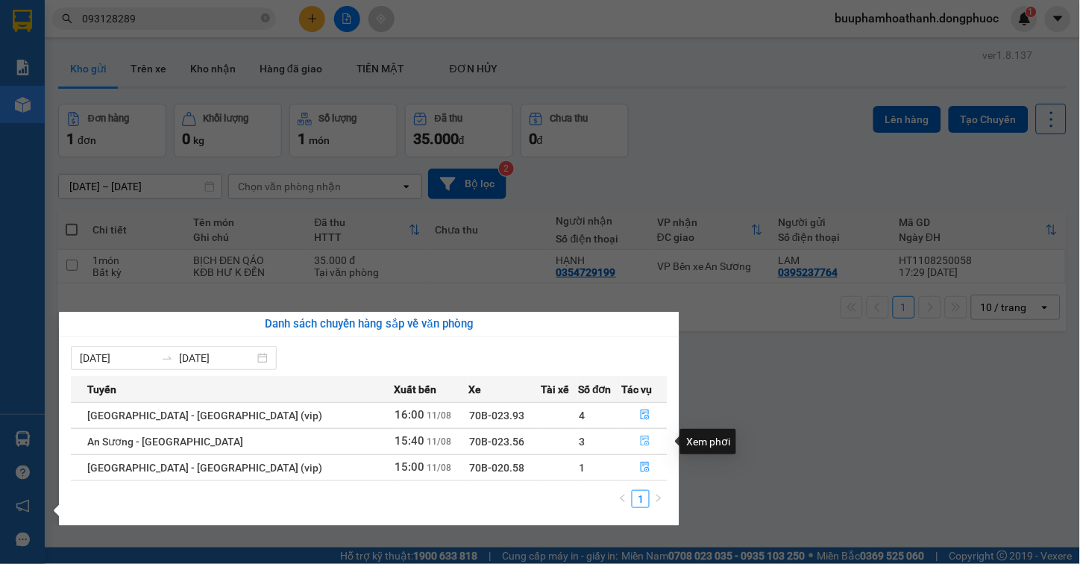
click at [640, 435] on button "button" at bounding box center [645, 442] width 45 height 24
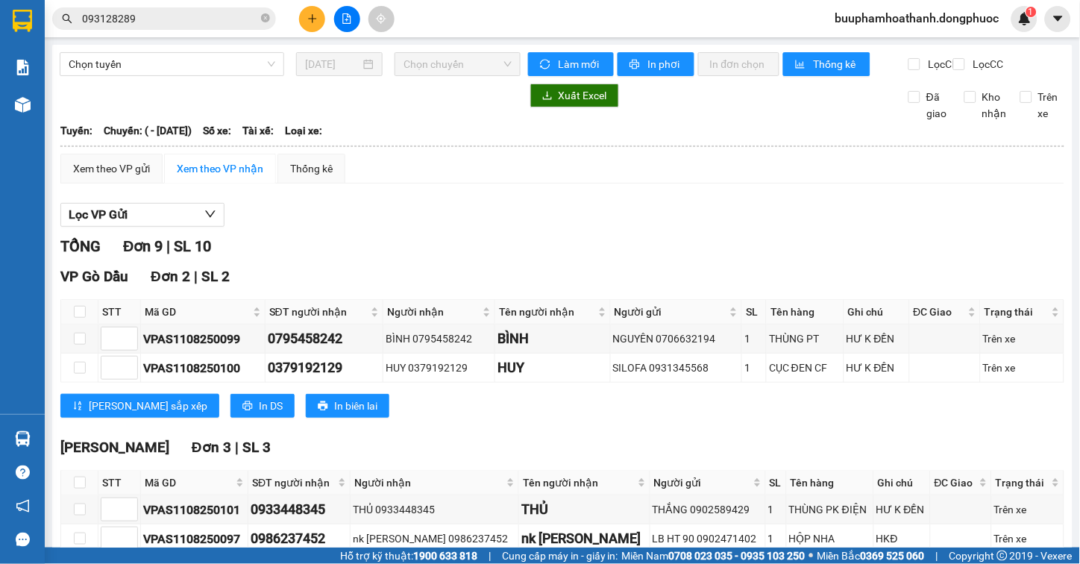
click at [692, 256] on div "TỔNG Đơn 9 | SL 10" at bounding box center [562, 246] width 1004 height 23
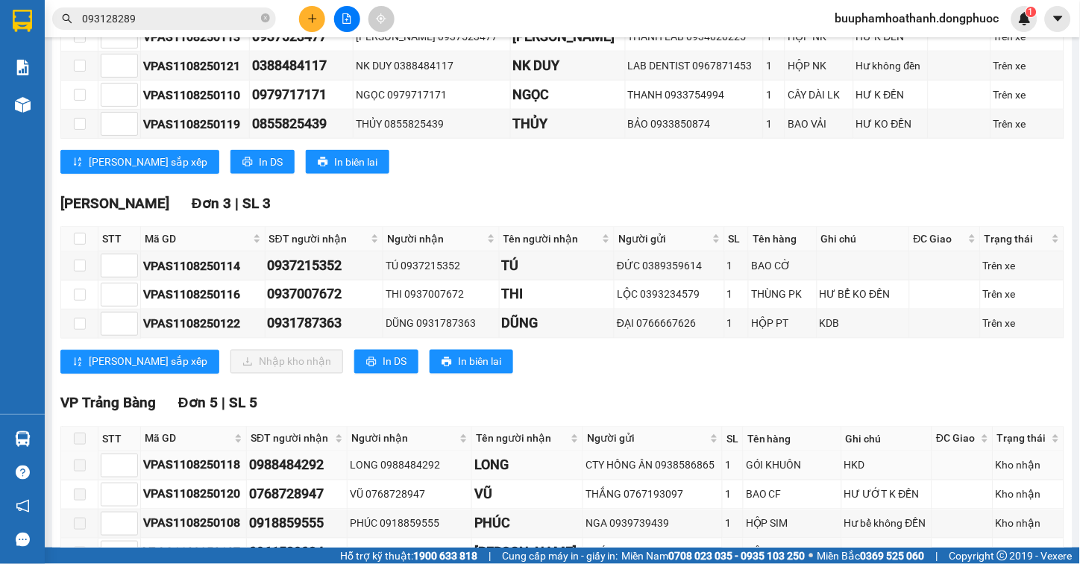
scroll to position [473, 0]
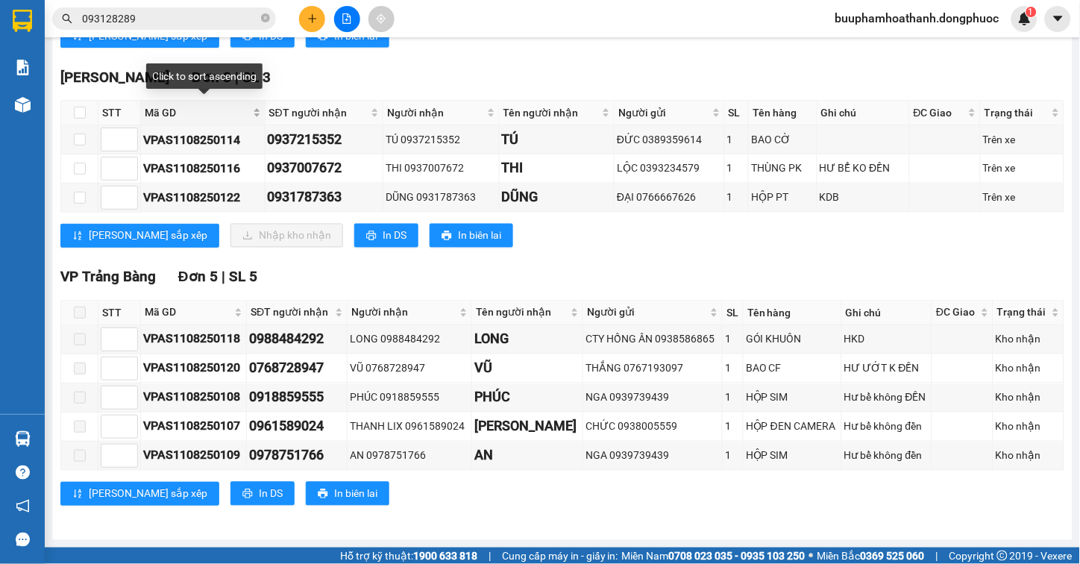
click at [155, 114] on span "Mã GD" at bounding box center [197, 112] width 105 height 16
click at [75, 110] on input "checkbox" at bounding box center [80, 113] width 12 height 12
checkbox input "true"
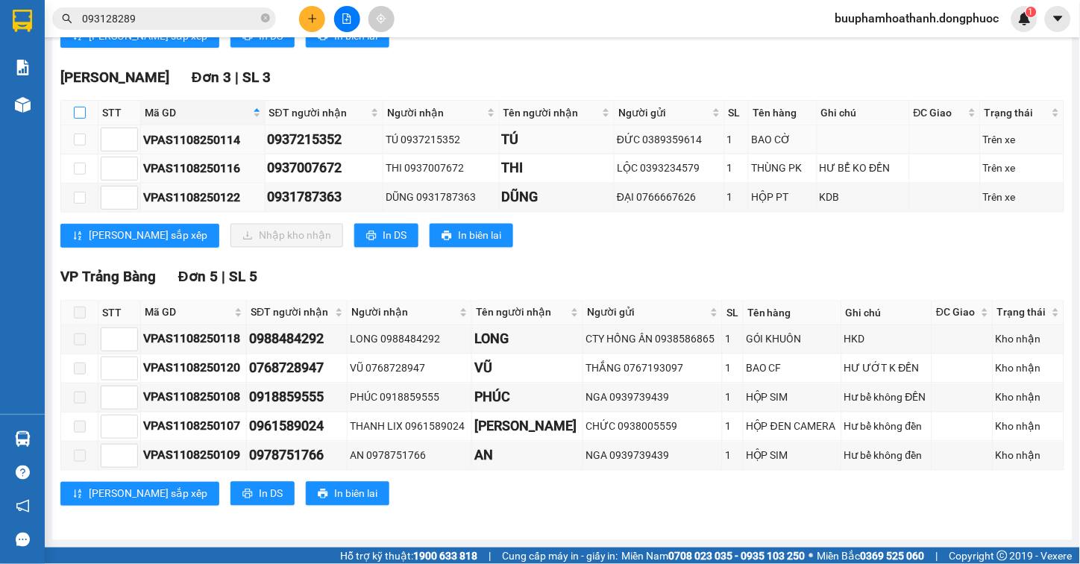
checkbox input "true"
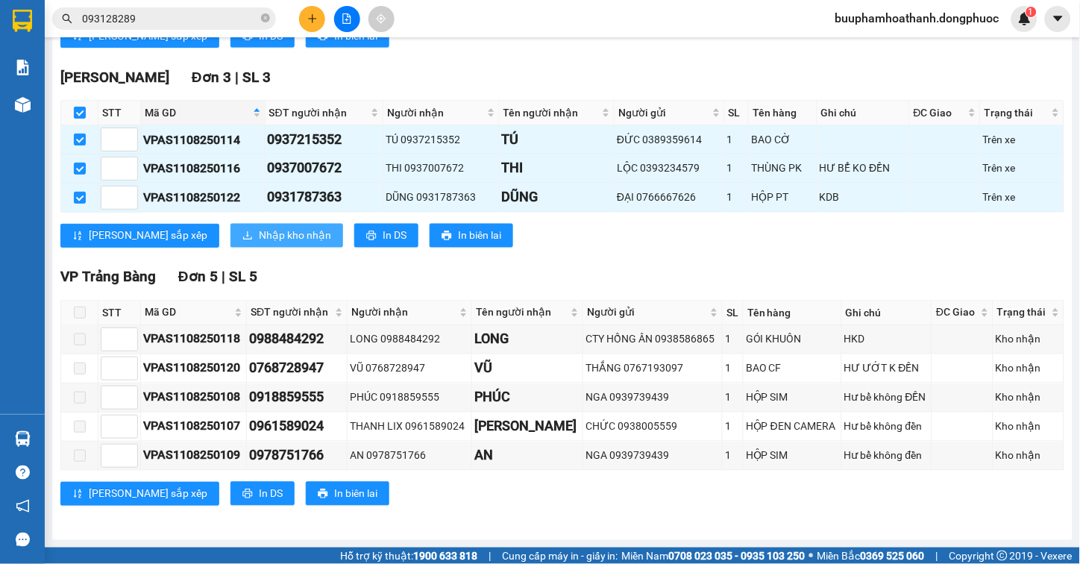
click at [230, 245] on button "Nhập kho nhận" at bounding box center [286, 236] width 113 height 24
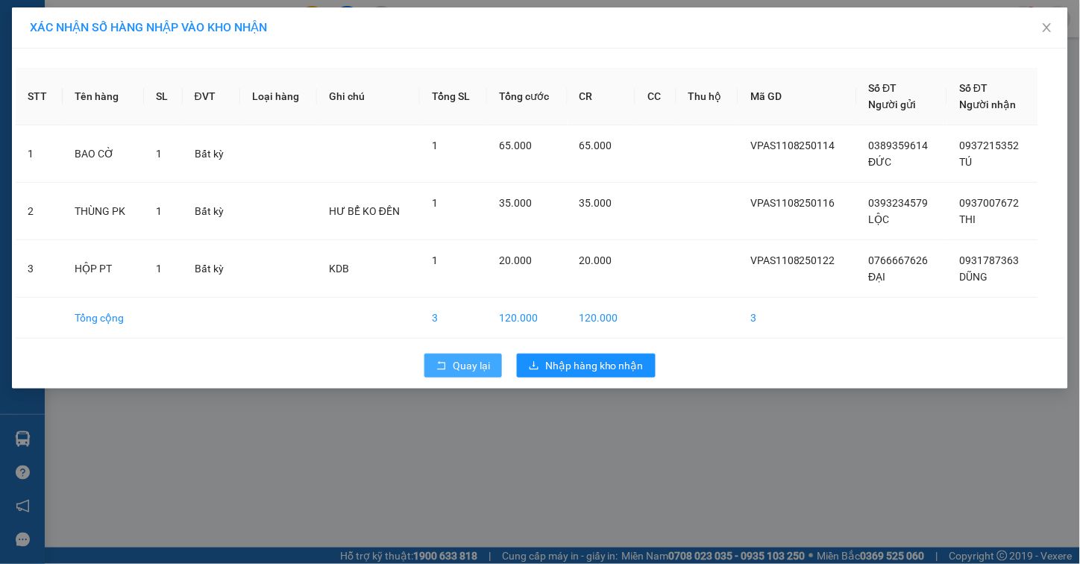
click at [449, 363] on button "Quay lại" at bounding box center [463, 365] width 78 height 24
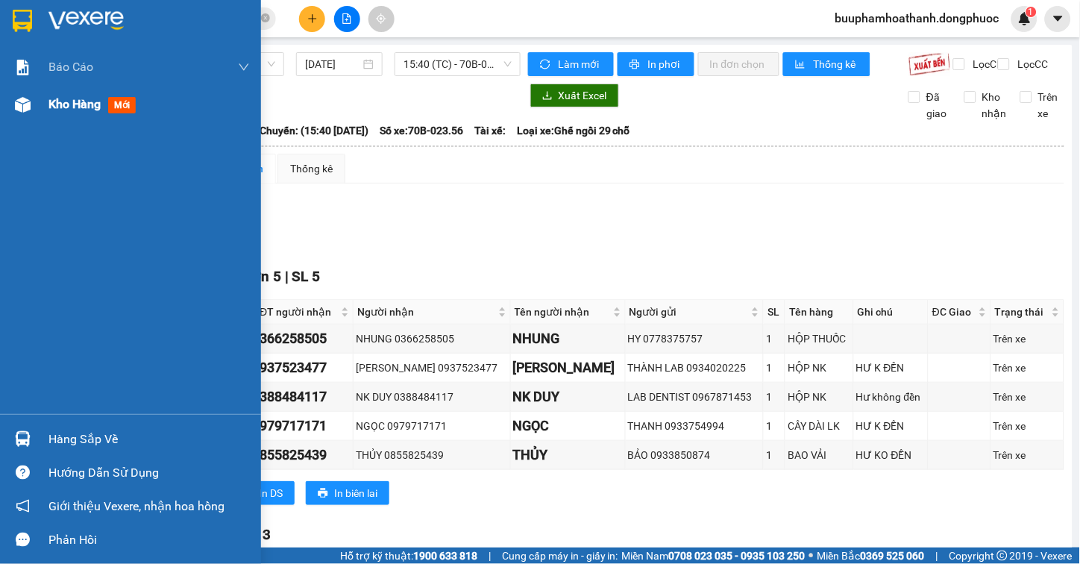
click at [34, 106] on div at bounding box center [23, 105] width 26 height 26
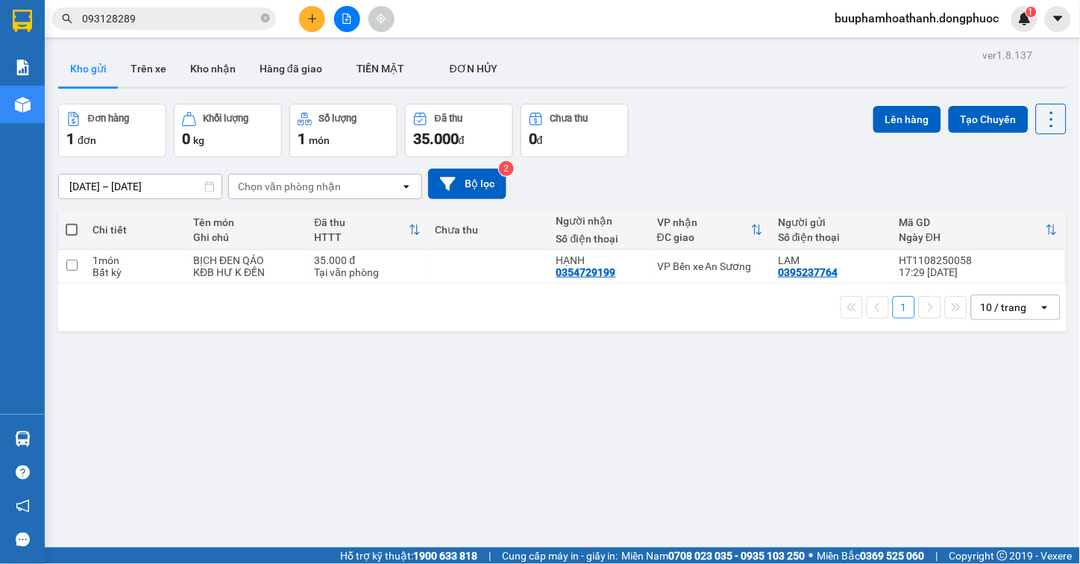
click at [589, 438] on div "ver 1.8.137 Kho gửi Trên xe Kho nhận Hàng đã giao TIỀN MẶT ĐƠN HỦY Đơn hàng 1…" at bounding box center [562, 327] width 1020 height 564
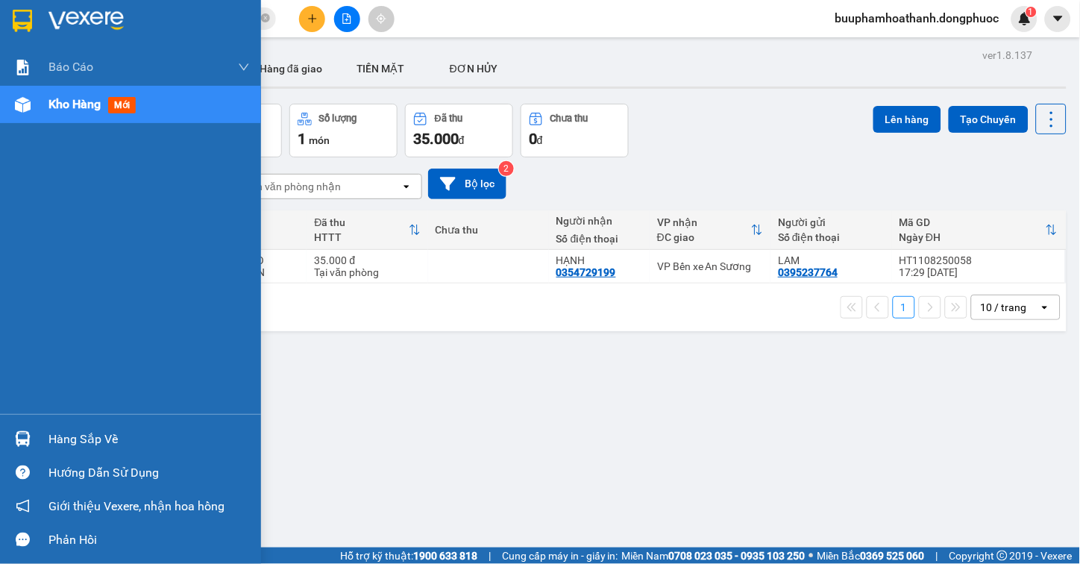
click at [17, 448] on div at bounding box center [23, 439] width 26 height 26
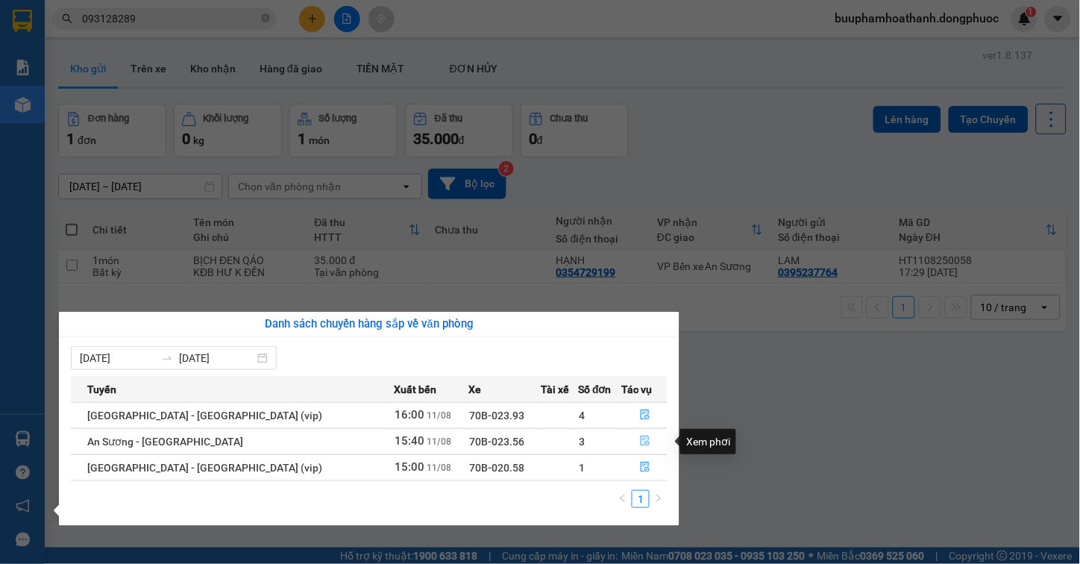
click at [641, 437] on icon "file-done" at bounding box center [645, 440] width 9 height 10
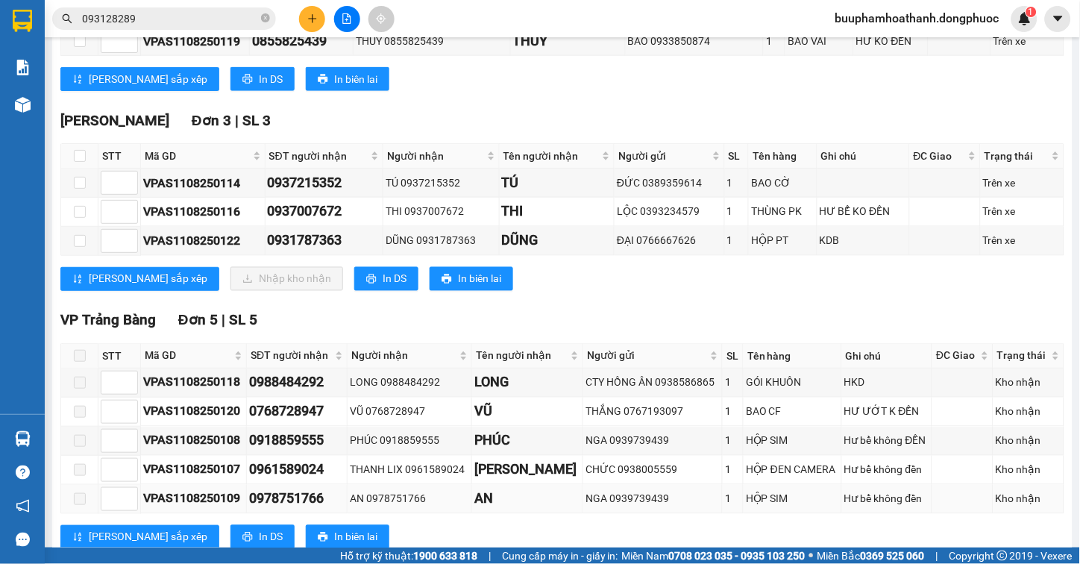
scroll to position [473, 0]
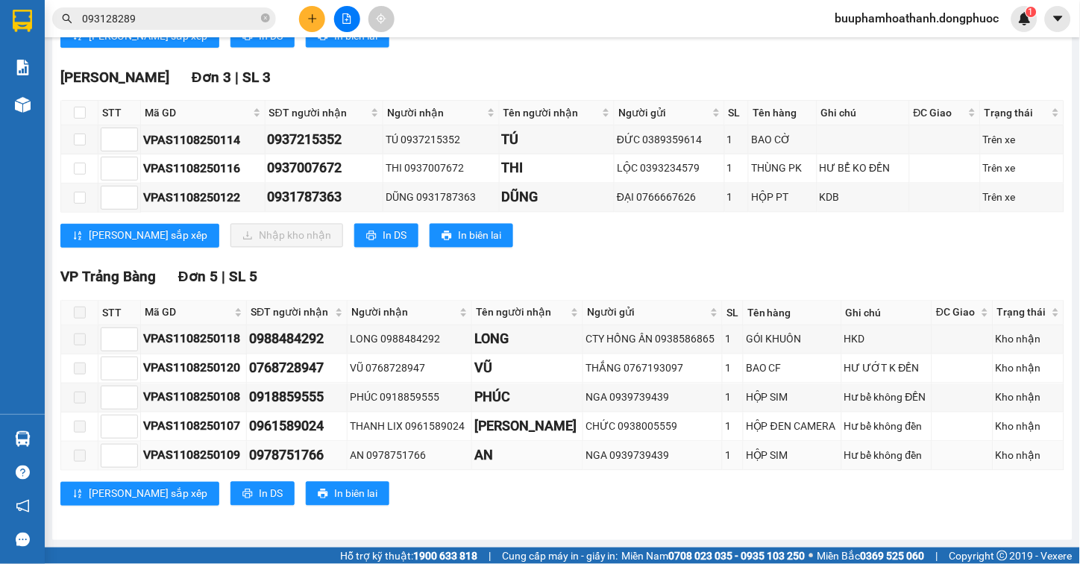
click at [576, 518] on div "TỔNG Đơn 13 | SL 13 VP Tây Ninh Đơn 5 | SL 5 STT Mã GD SĐT người nhận Người nhậ…" at bounding box center [562, 151] width 1004 height 746
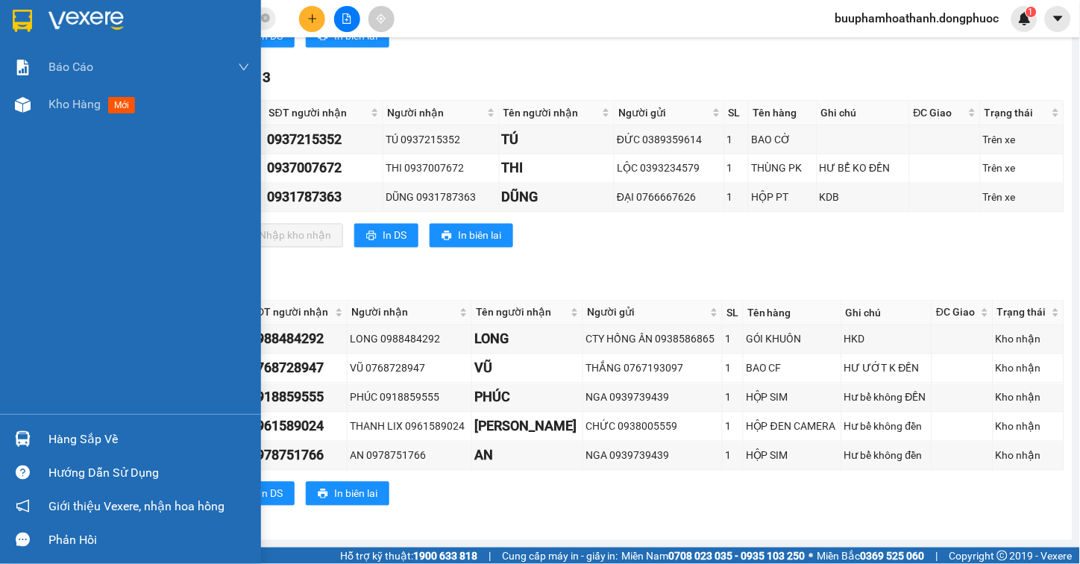
click at [48, 435] on div "Hàng sắp về" at bounding box center [148, 439] width 201 height 22
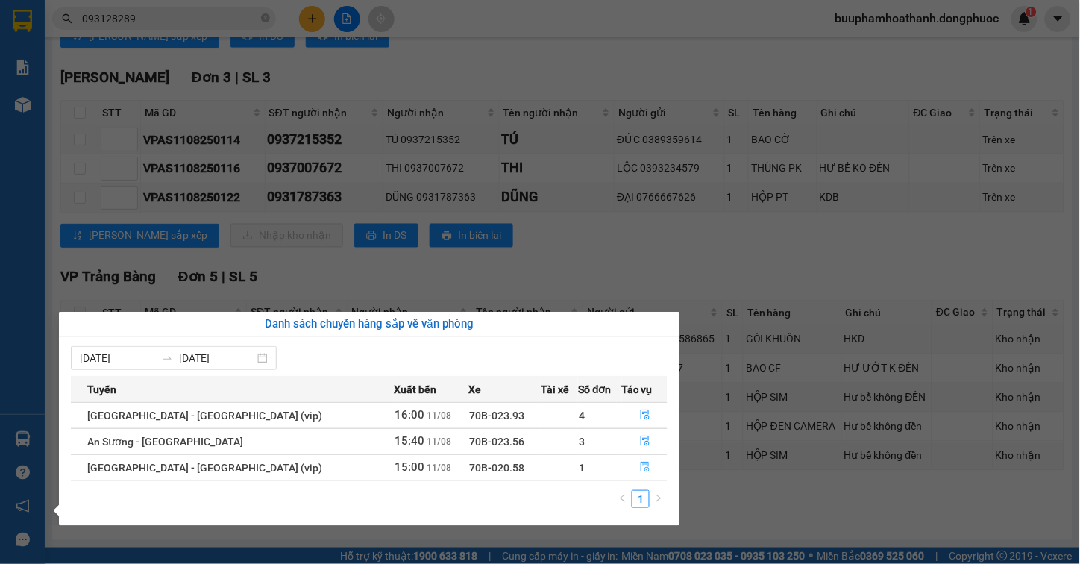
click at [623, 465] on button "button" at bounding box center [645, 468] width 45 height 24
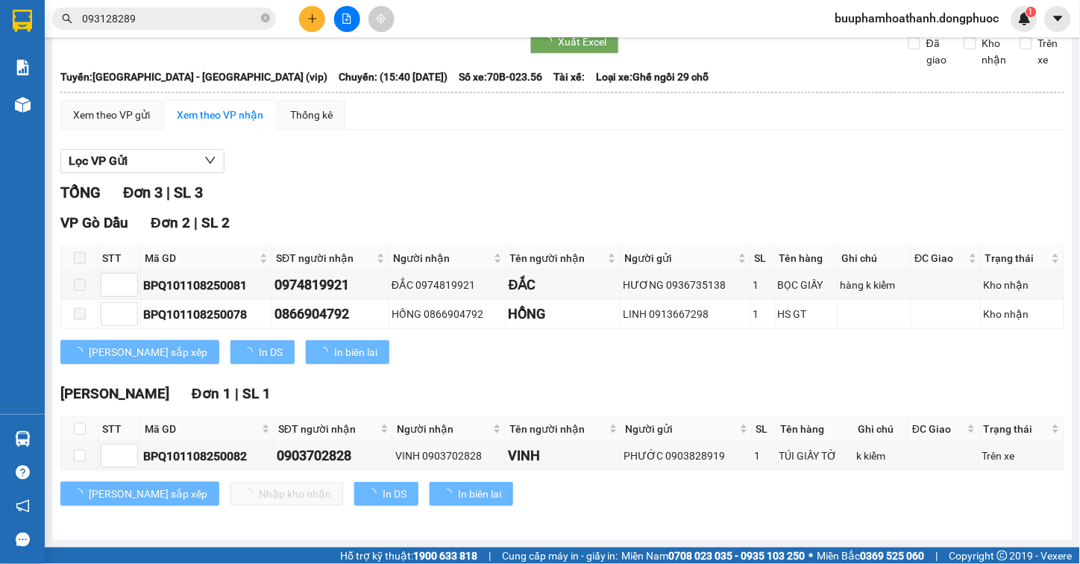
scroll to position [67, 0]
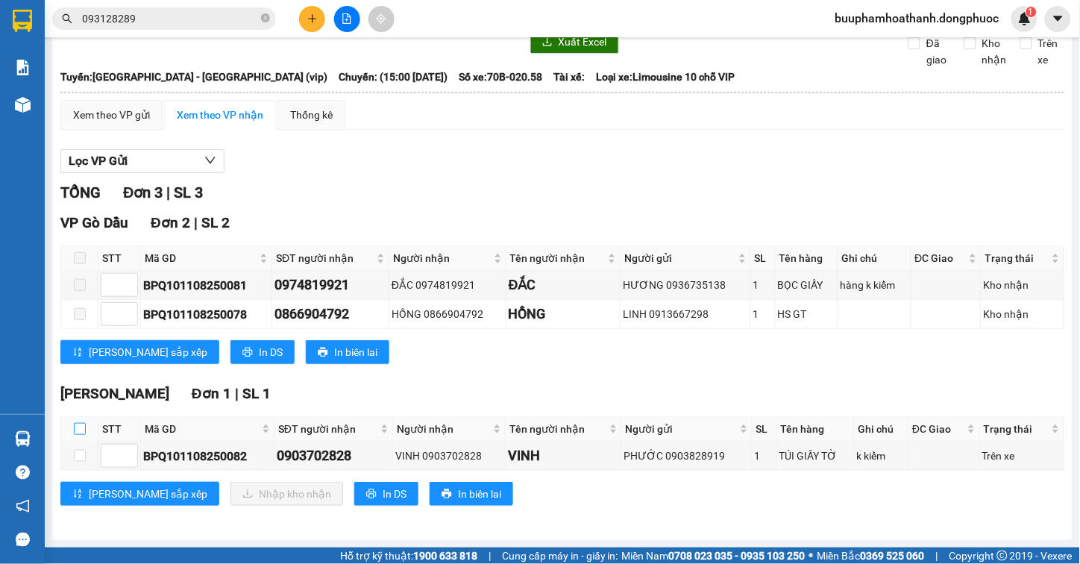
click at [84, 430] on input "checkbox" at bounding box center [80, 429] width 12 height 12
checkbox input "true"
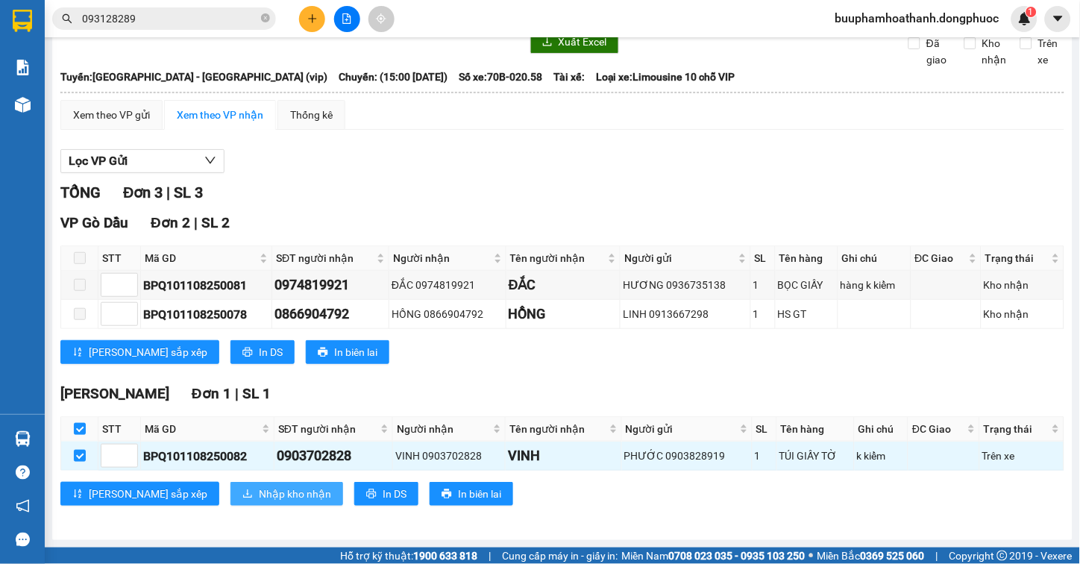
click at [230, 485] on button "Nhập kho nhận" at bounding box center [286, 494] width 113 height 24
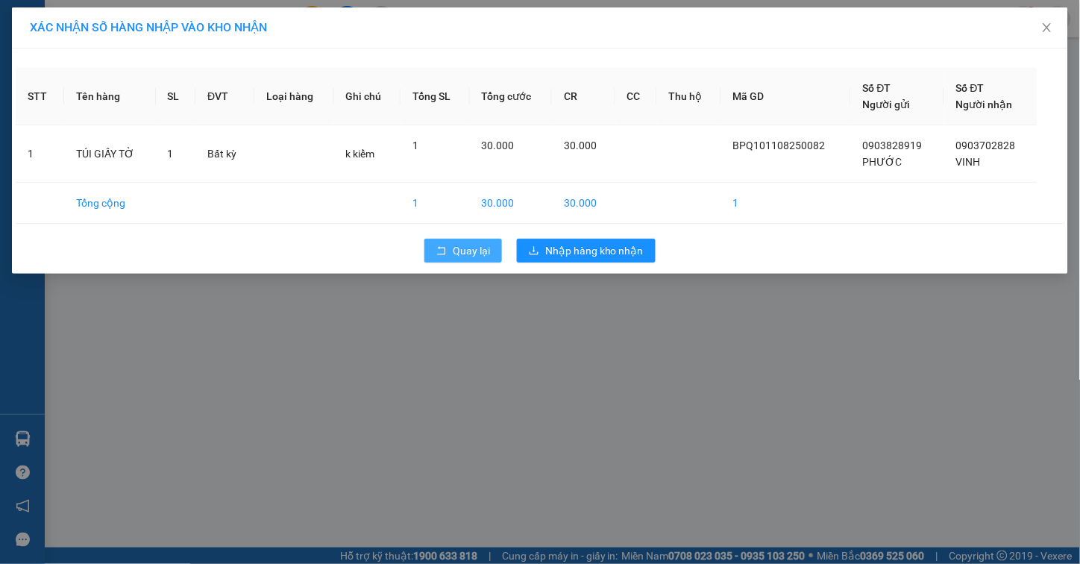
click at [448, 261] on button "Quay lại" at bounding box center [463, 251] width 78 height 24
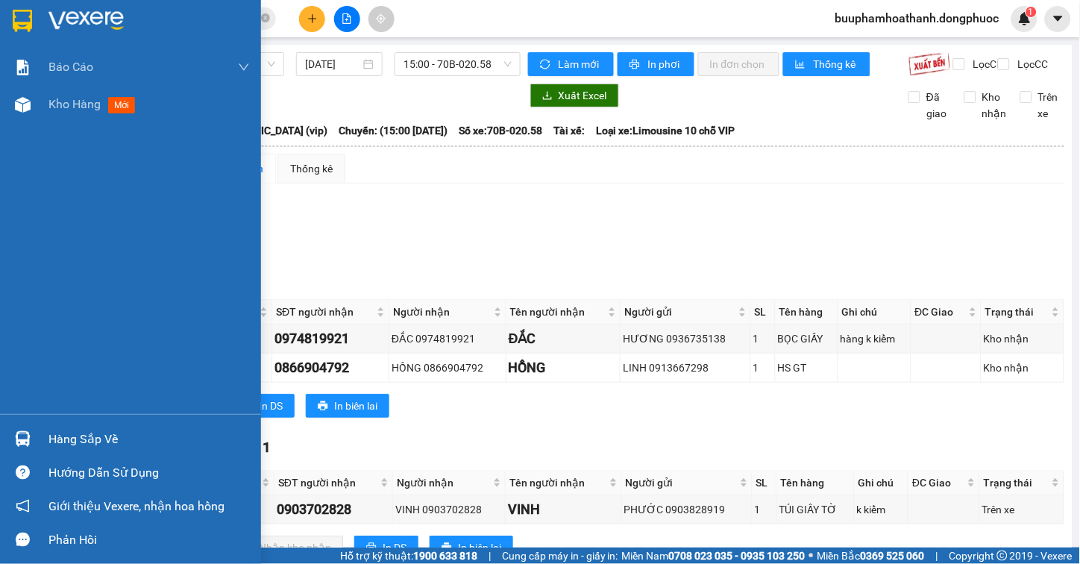
click at [47, 437] on div "Hàng sắp về" at bounding box center [130, 439] width 261 height 34
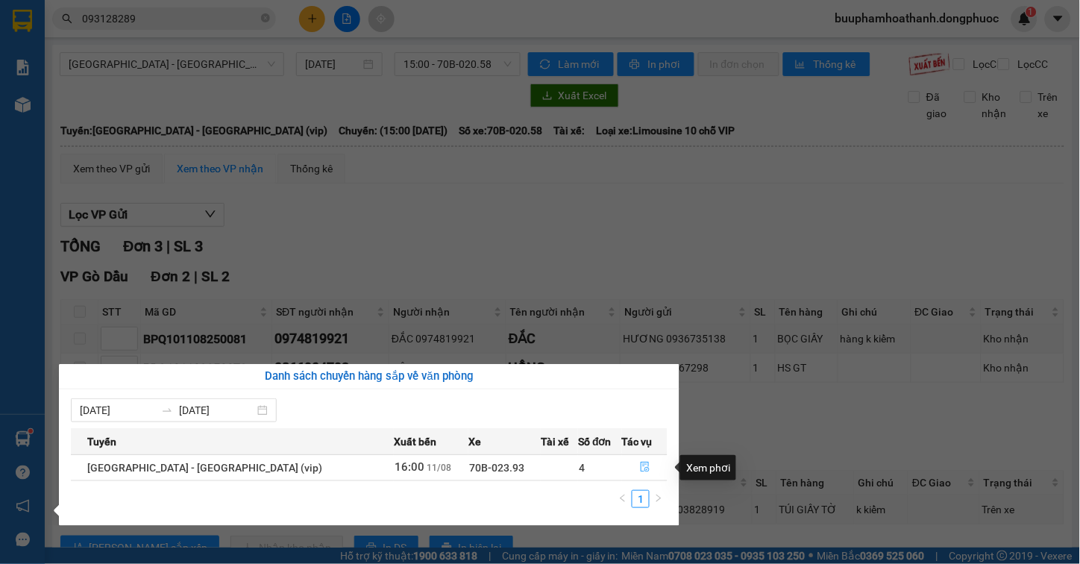
click at [647, 468] on button "button" at bounding box center [645, 468] width 45 height 24
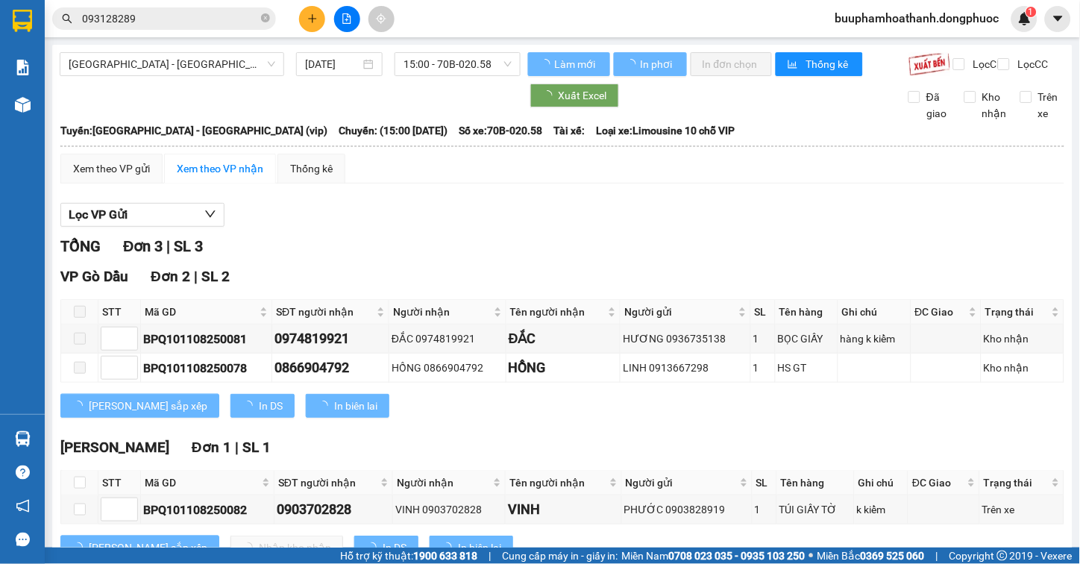
click at [535, 206] on div "Xem theo VP gửi Xem theo VP nhận Thống kê Lọc VP Gửi TỔNG Đơn 3 | SL 3 VP Gò D…" at bounding box center [562, 366] width 1004 height 424
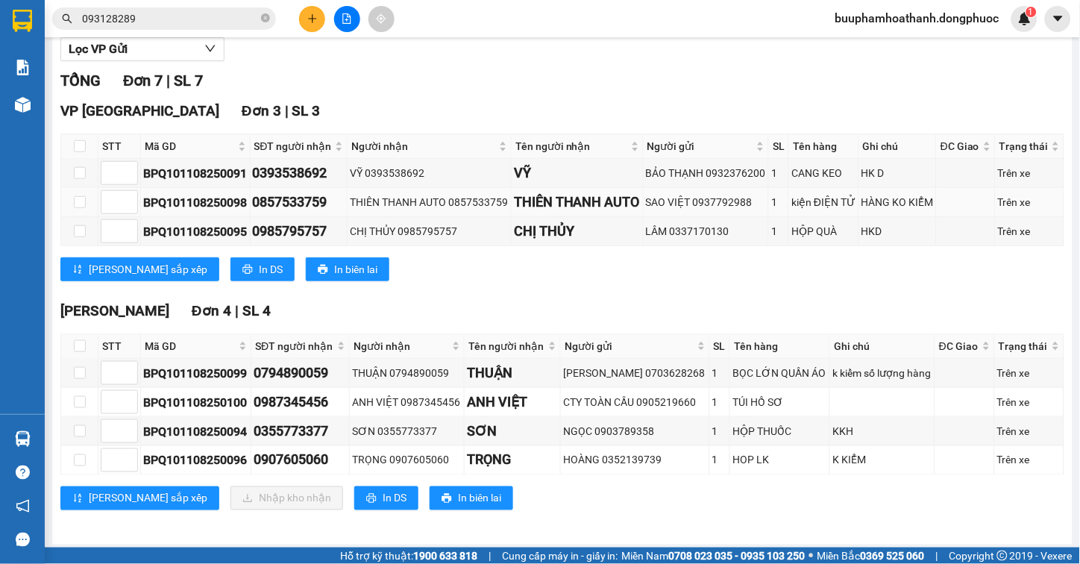
scroll to position [210, 0]
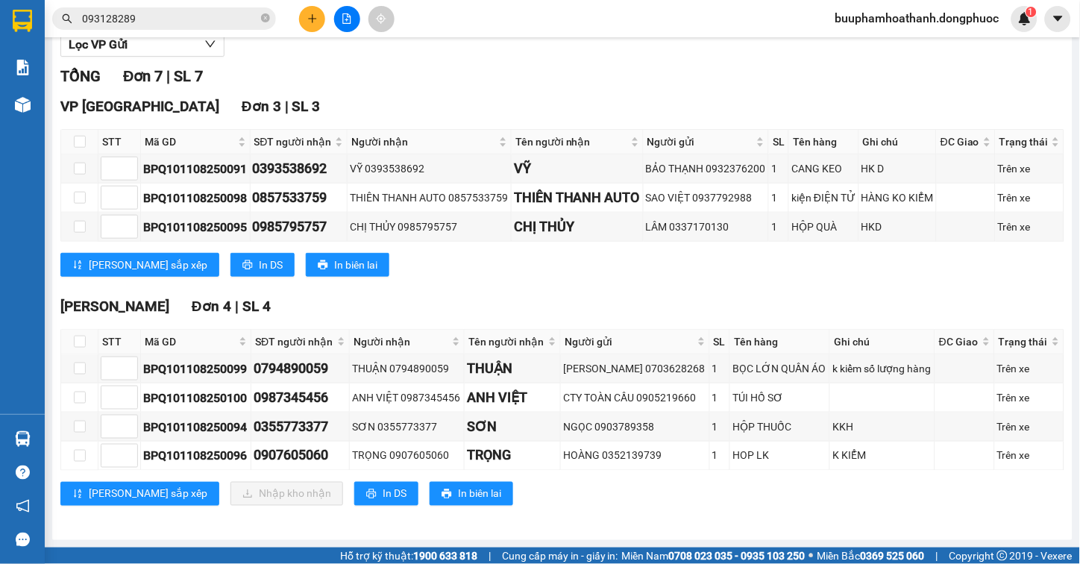
click at [702, 496] on div "Lưu sắp xếp Nhập kho nhận In DS In biên lai" at bounding box center [562, 494] width 1004 height 24
click at [170, 347] on span "Mã GD" at bounding box center [190, 341] width 91 height 16
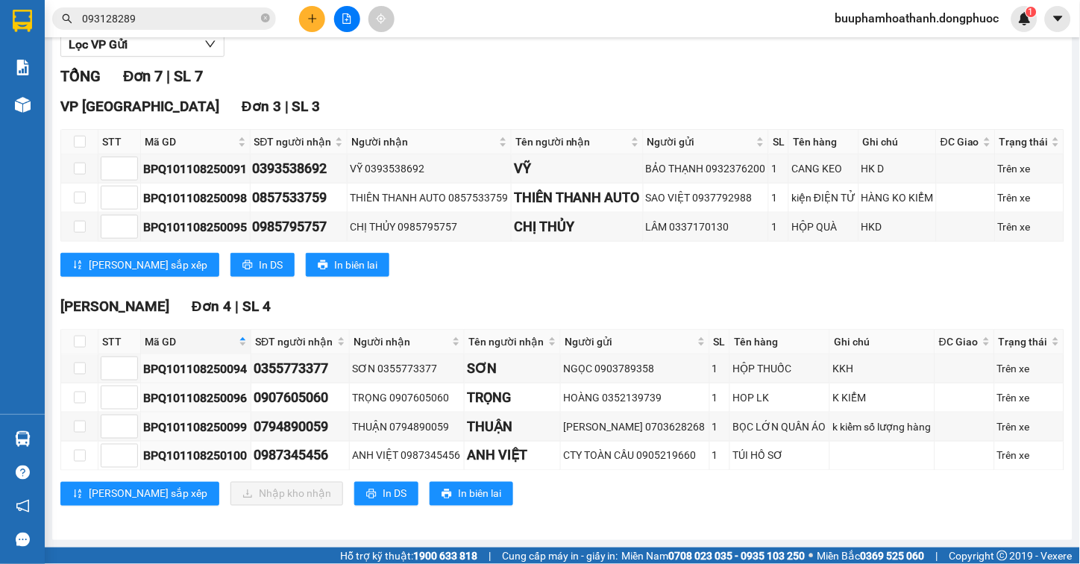
click at [455, 292] on div "TỔNG Đơn 7 | SL 7 VP Tây Ninh Đơn 3 | SL 3 STT Mã GD SĐT người nhận Người nhận …" at bounding box center [562, 294] width 1004 height 459
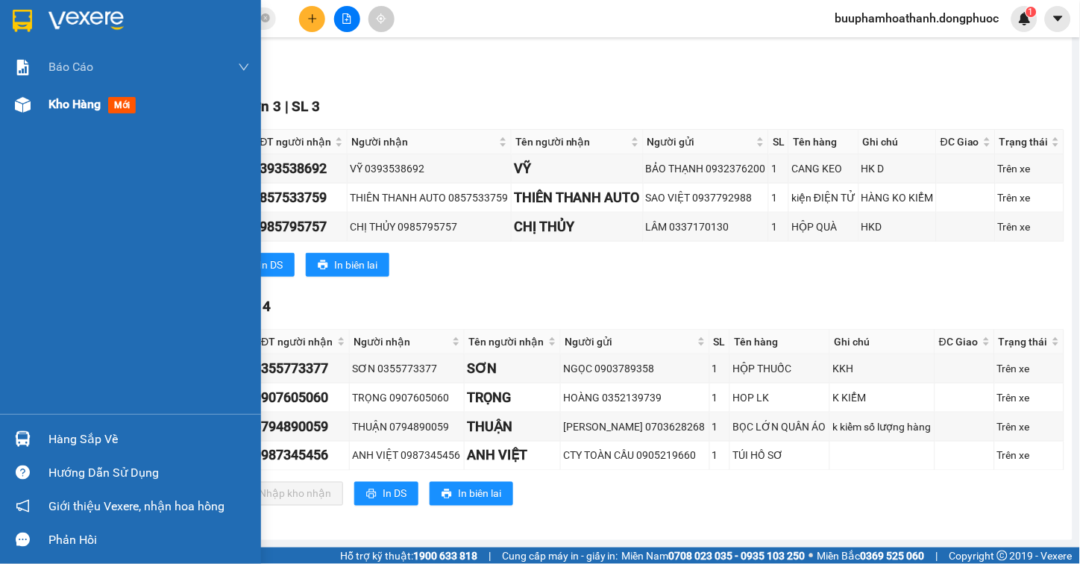
click at [33, 104] on div at bounding box center [23, 105] width 26 height 26
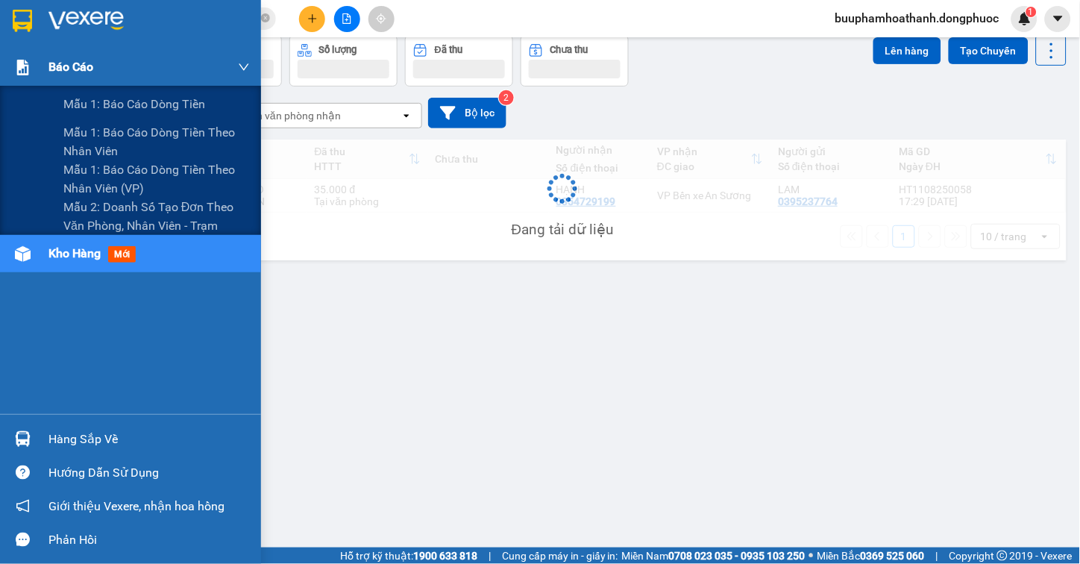
scroll to position [69, 0]
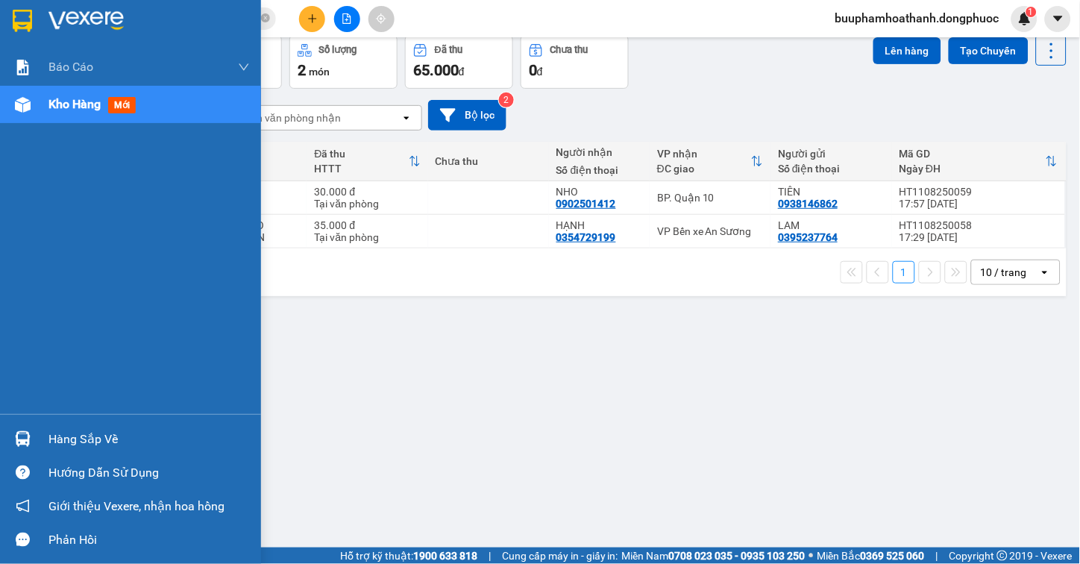
click at [118, 437] on div "Hàng sắp về" at bounding box center [148, 439] width 201 height 22
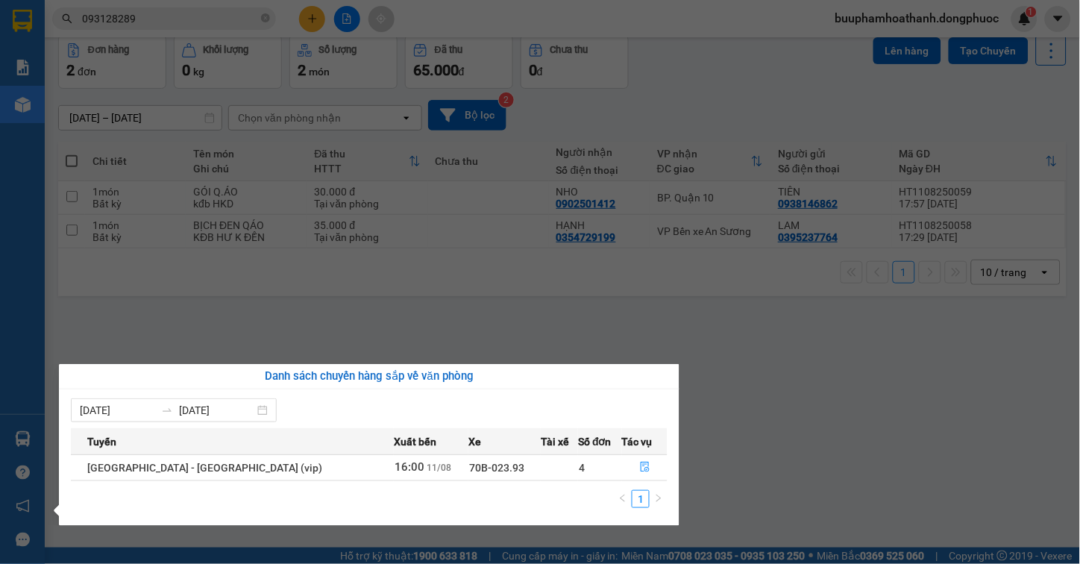
drag, startPoint x: 903, startPoint y: 430, endPoint x: 915, endPoint y: 437, distance: 13.7
click at [910, 435] on section "Kết quả tìm kiếm ( 133 ) Bộ lọc Mã ĐH Trạng thái Món hàng Tổng cước Chưa cước N…" at bounding box center [540, 282] width 1080 height 564
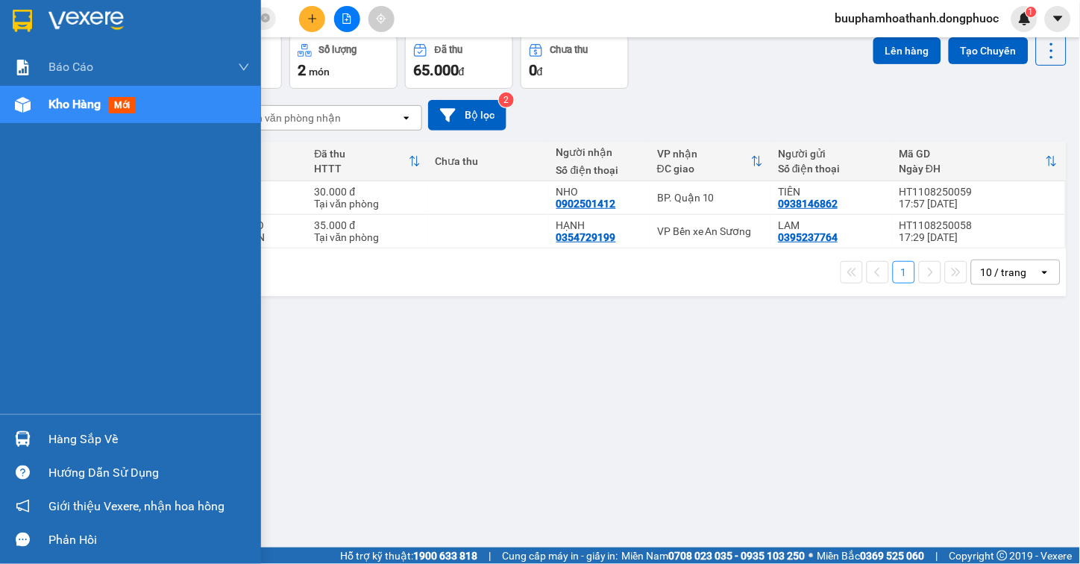
click at [28, 443] on img at bounding box center [23, 439] width 16 height 16
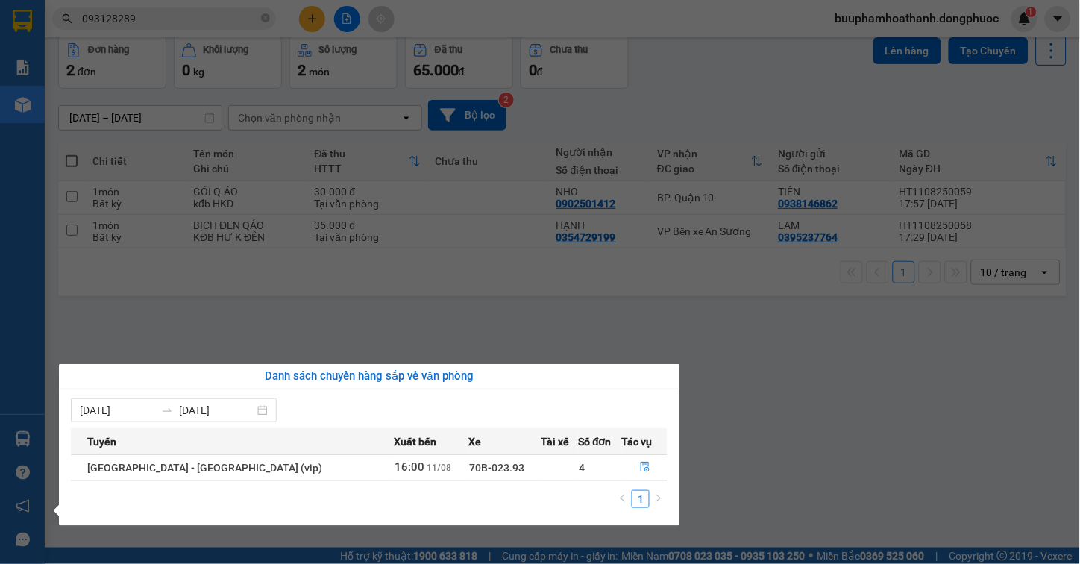
click at [884, 412] on section "Kết quả tìm kiếm ( 133 ) Bộ lọc Mã ĐH Trạng thái Món hàng Tổng cước Chưa cước N…" at bounding box center [540, 282] width 1080 height 564
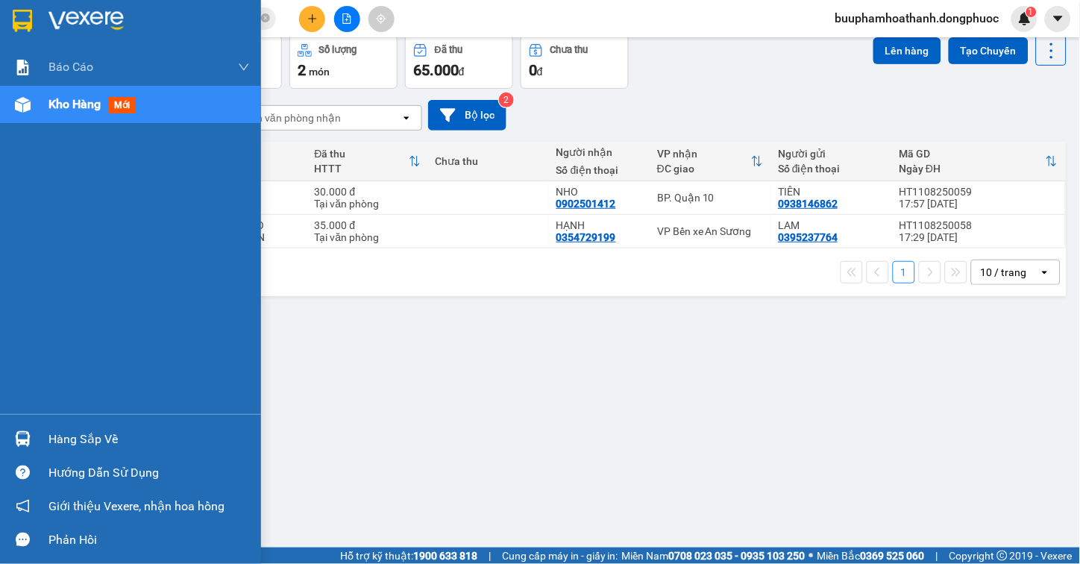
click at [43, 432] on div "Hàng sắp về" at bounding box center [130, 439] width 261 height 34
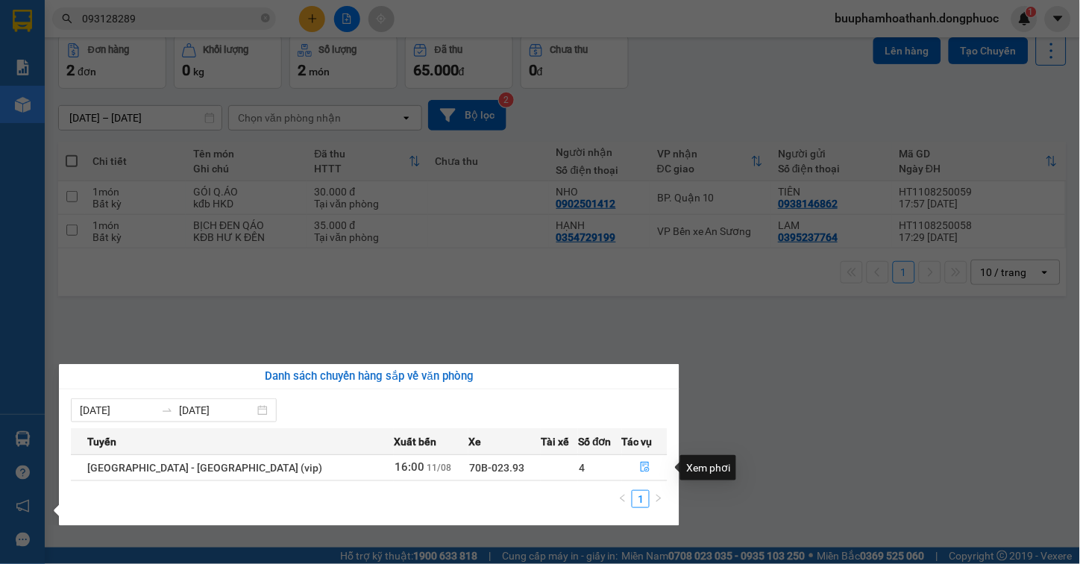
click at [864, 415] on section "Kết quả tìm kiếm ( 133 ) Bộ lọc Mã ĐH Trạng thái Món hàng Tổng cước Chưa cước N…" at bounding box center [540, 282] width 1080 height 564
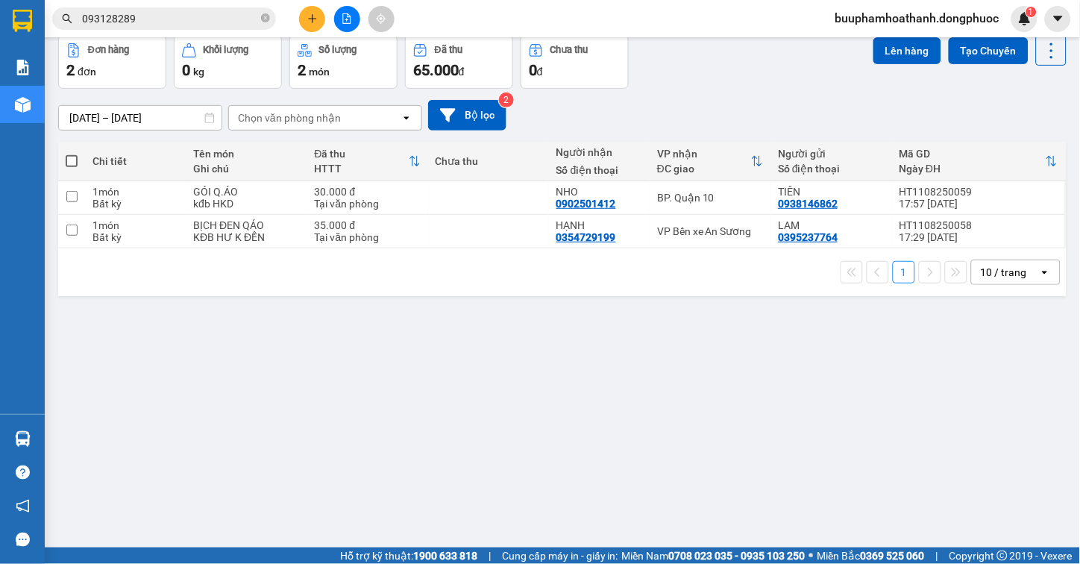
scroll to position [0, 0]
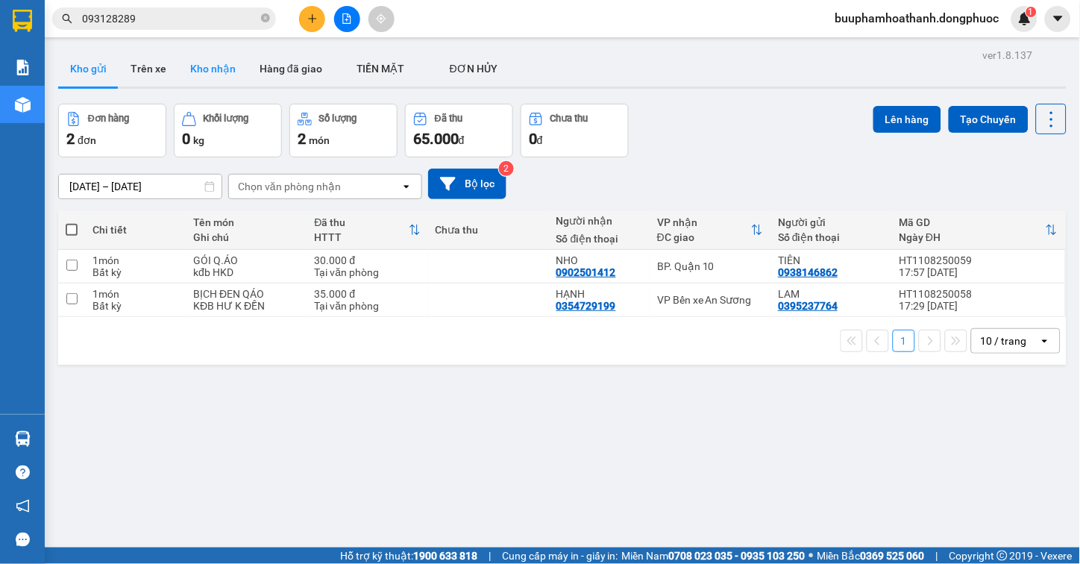
click at [210, 69] on button "Kho nhận" at bounding box center [212, 69] width 69 height 36
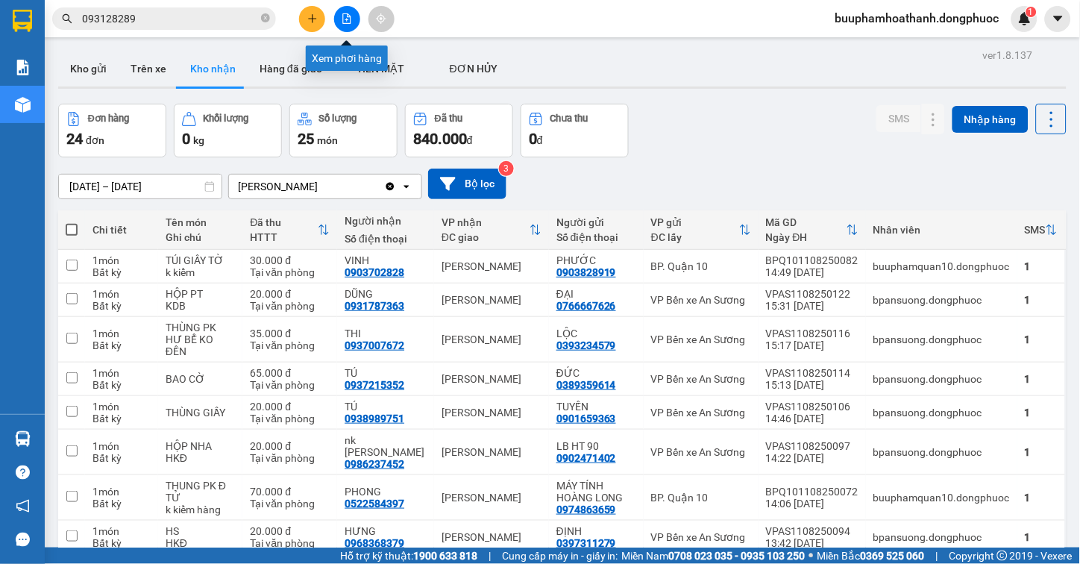
click at [342, 19] on icon "file-add" at bounding box center [347, 18] width 10 height 10
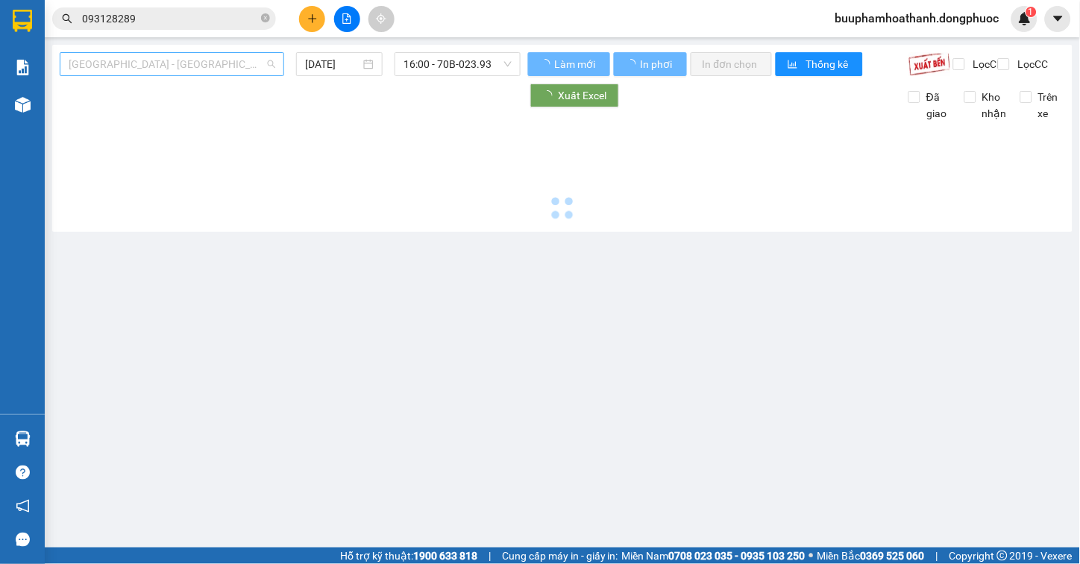
click at [192, 72] on span "[GEOGRAPHIC_DATA] - [GEOGRAPHIC_DATA] (vip)" at bounding box center [172, 64] width 207 height 22
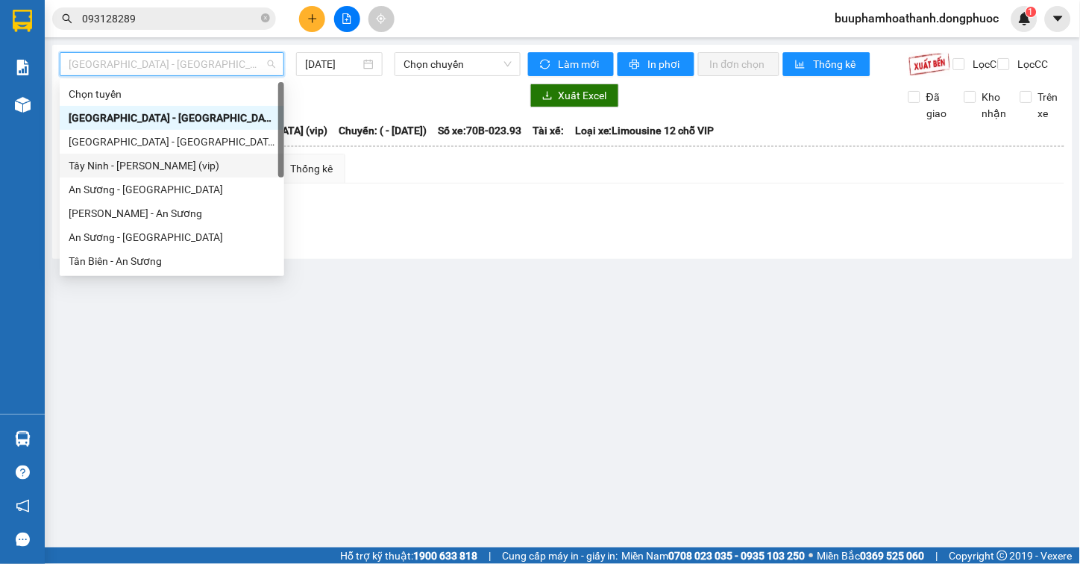
click at [186, 166] on div "Tây Ninh - Hồ Chí Minh (vip)" at bounding box center [172, 165] width 207 height 16
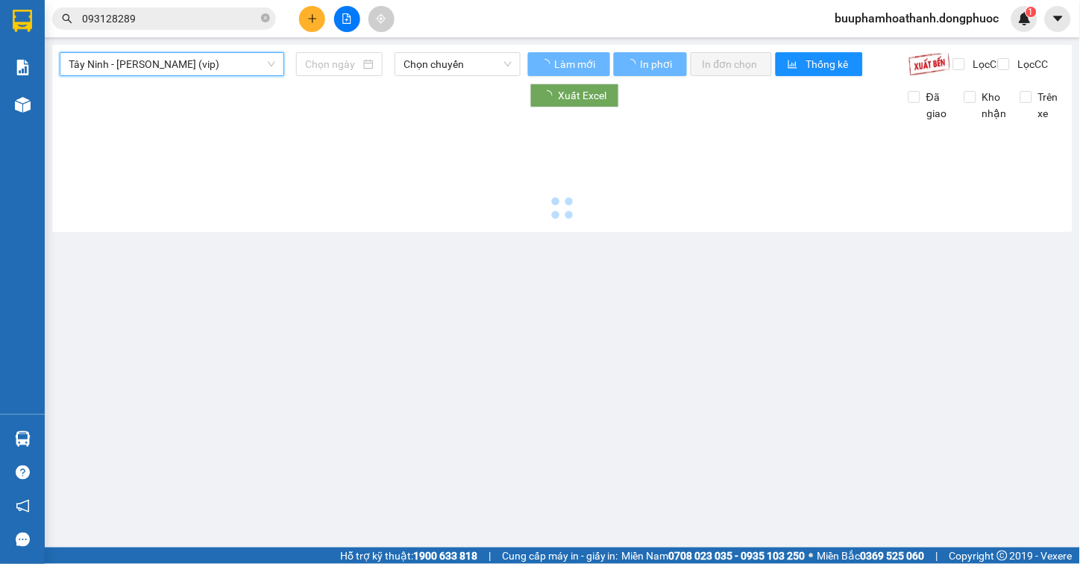
type input "[DATE]"
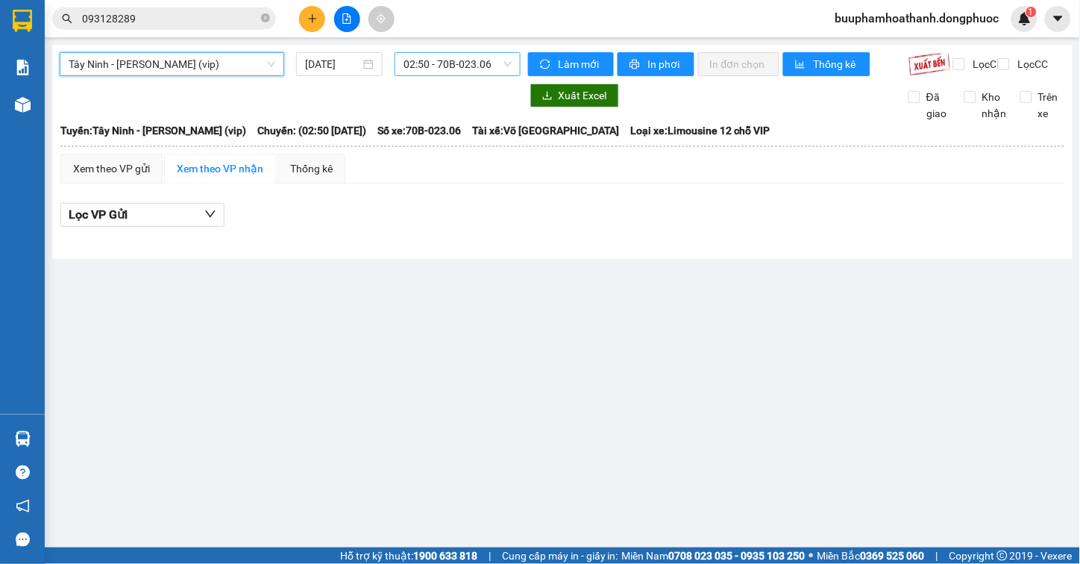
click at [438, 61] on span "02:50 - 70B-023.06" at bounding box center [457, 64] width 108 height 22
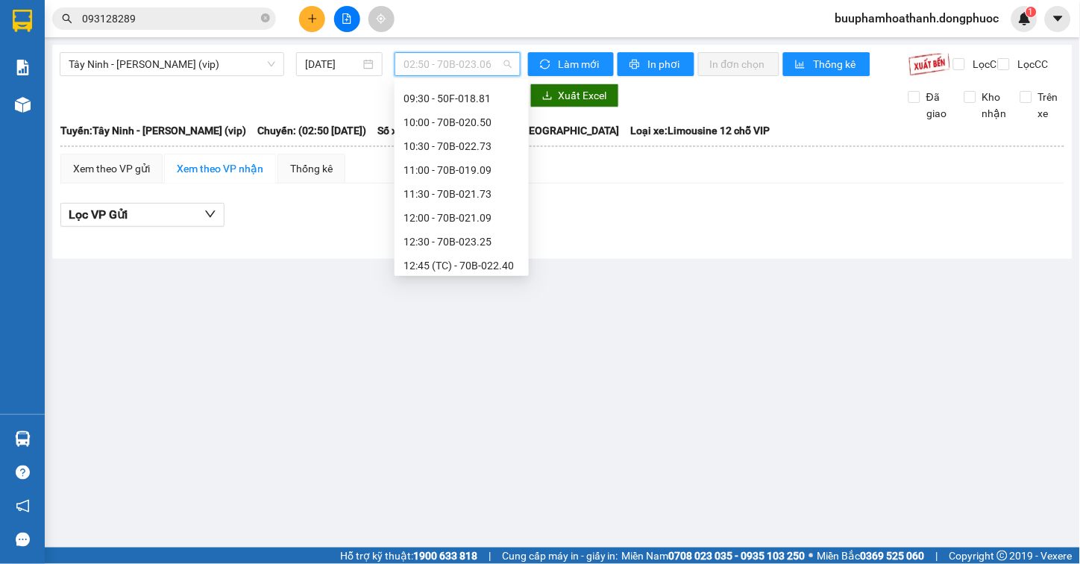
scroll to position [579, 0]
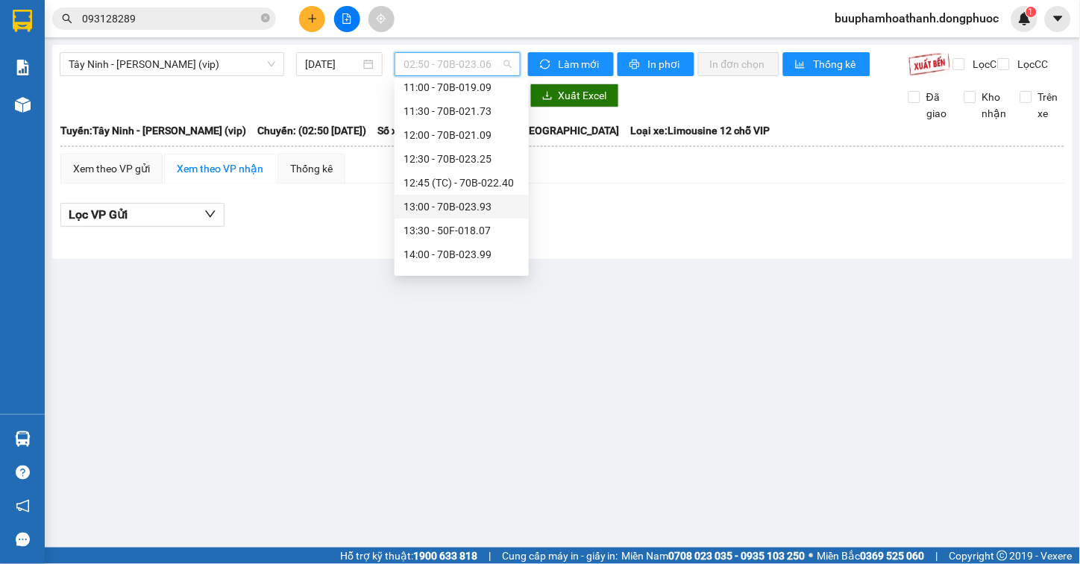
click at [435, 202] on div "13:00 - 70B-023.93" at bounding box center [461, 206] width 116 height 16
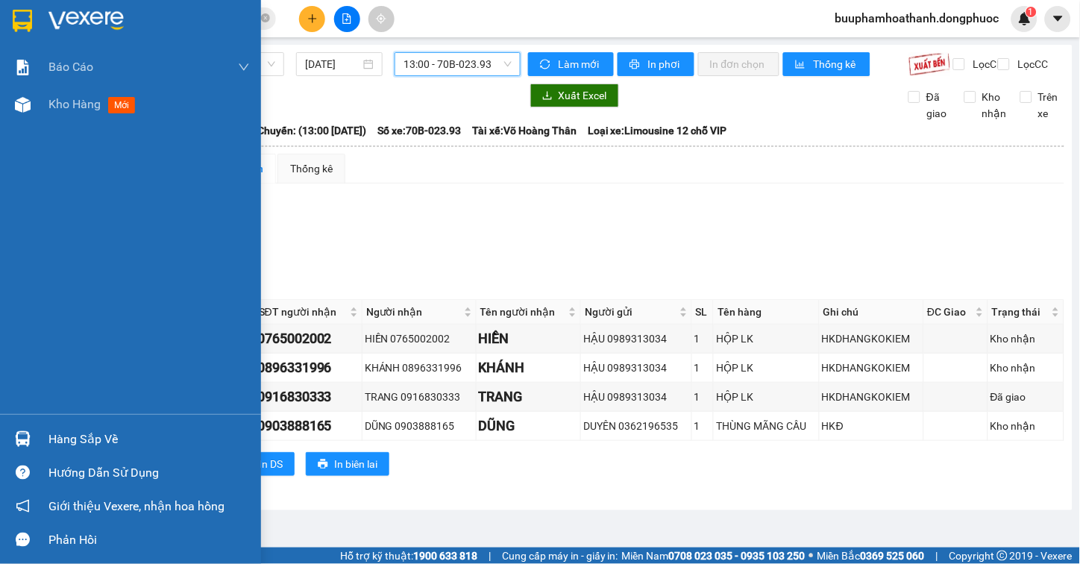
click at [40, 110] on div "Kho hàng mới" at bounding box center [130, 104] width 261 height 37
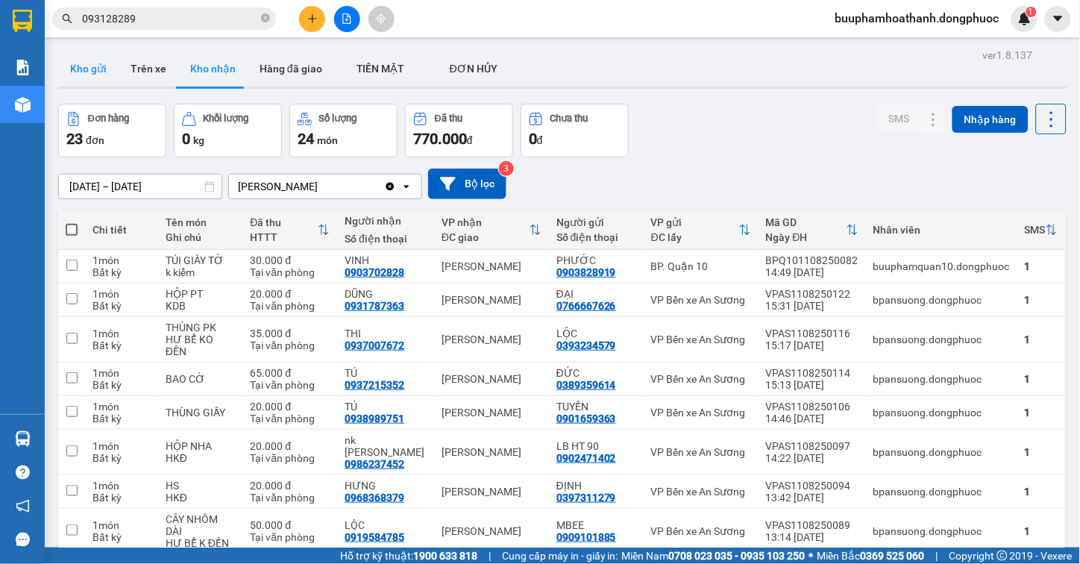
click at [110, 68] on button "Kho gửi" at bounding box center [88, 69] width 60 height 36
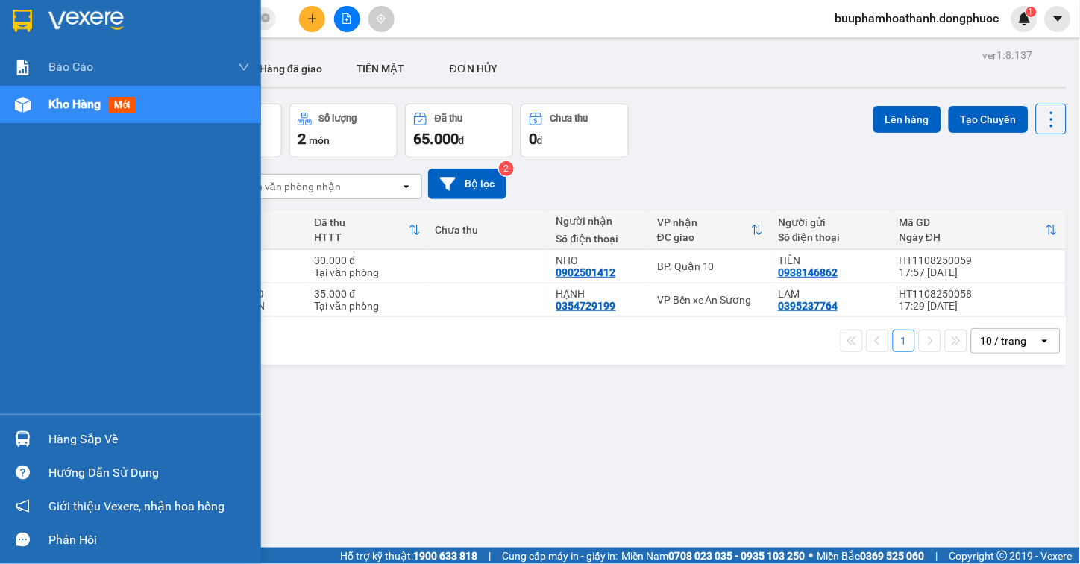
click at [26, 438] on img at bounding box center [23, 439] width 16 height 16
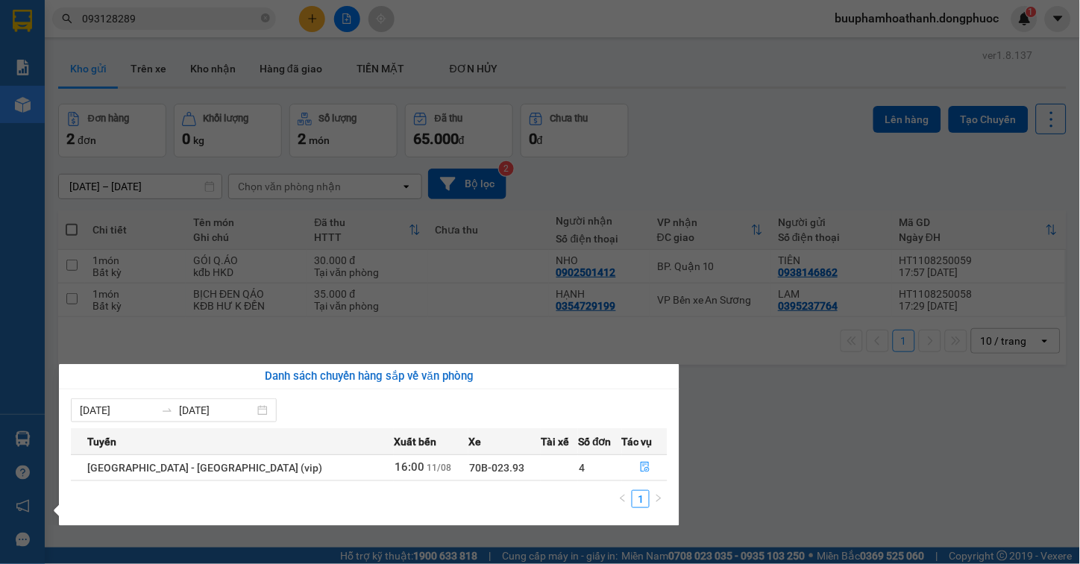
click at [846, 418] on section "Kết quả tìm kiếm ( 133 ) Bộ lọc Mã ĐH Trạng thái Món hàng Tổng cước Chưa cước N…" at bounding box center [540, 282] width 1080 height 564
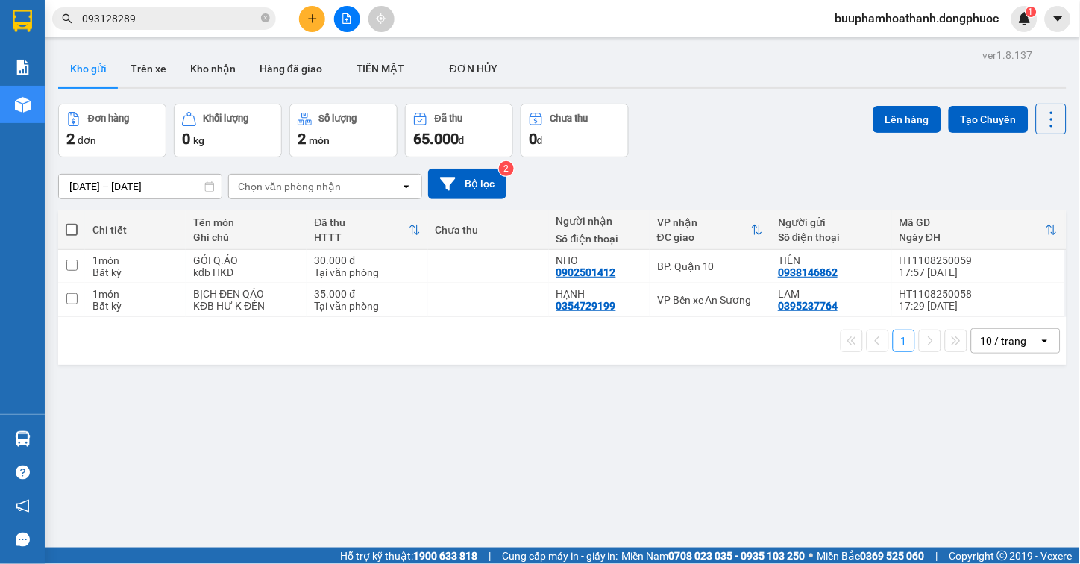
scroll to position [69, 0]
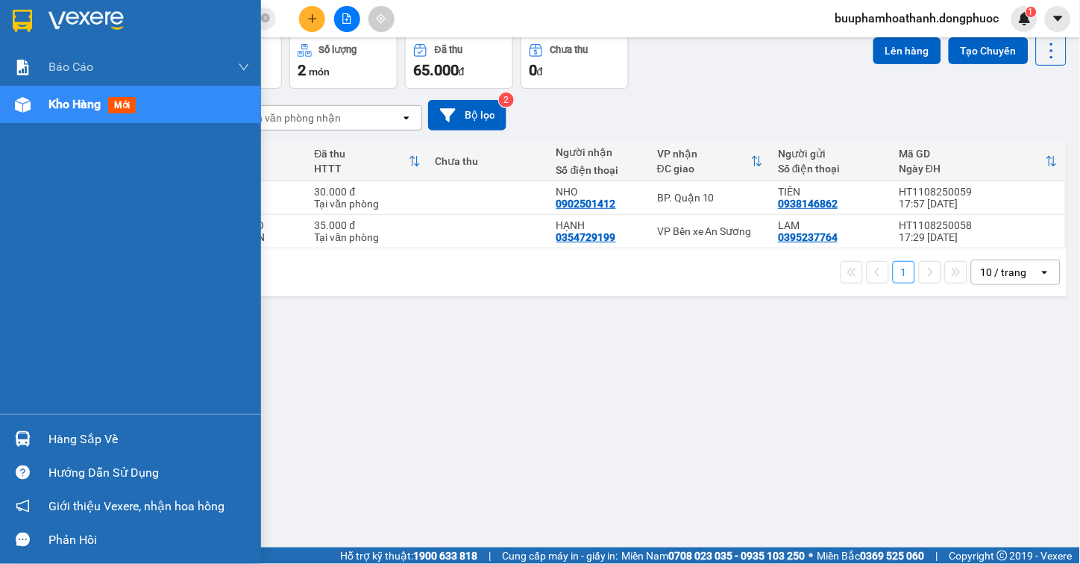
click at [16, 436] on img at bounding box center [23, 439] width 16 height 16
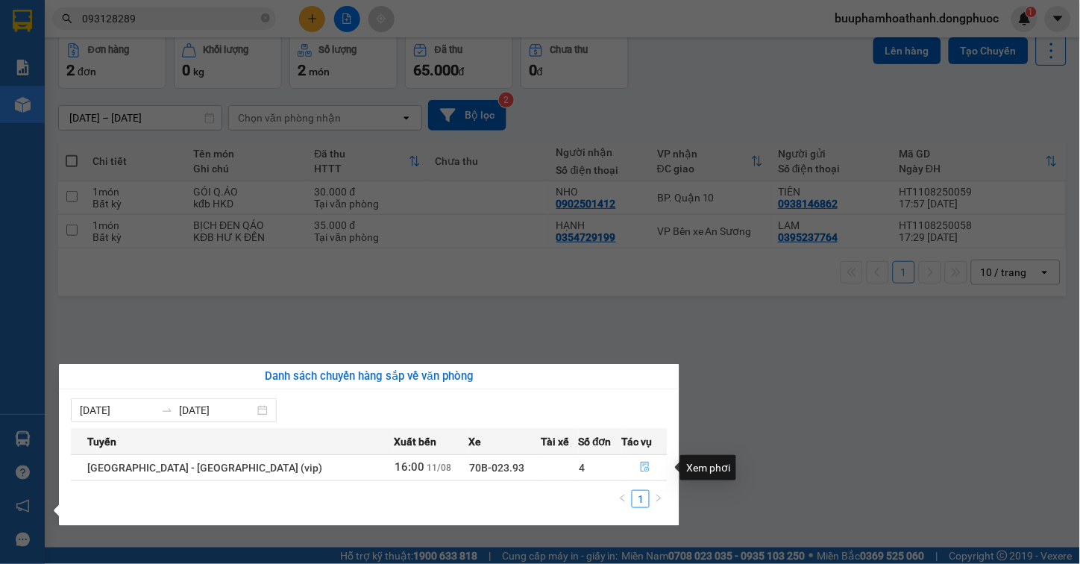
click at [641, 472] on icon "file-done" at bounding box center [645, 467] width 9 height 10
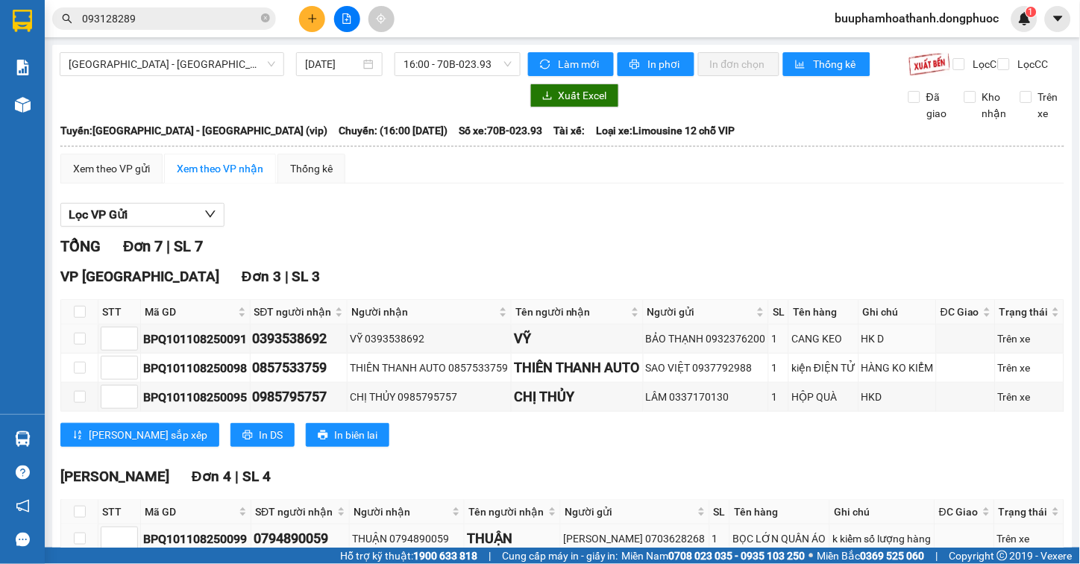
scroll to position [210, 0]
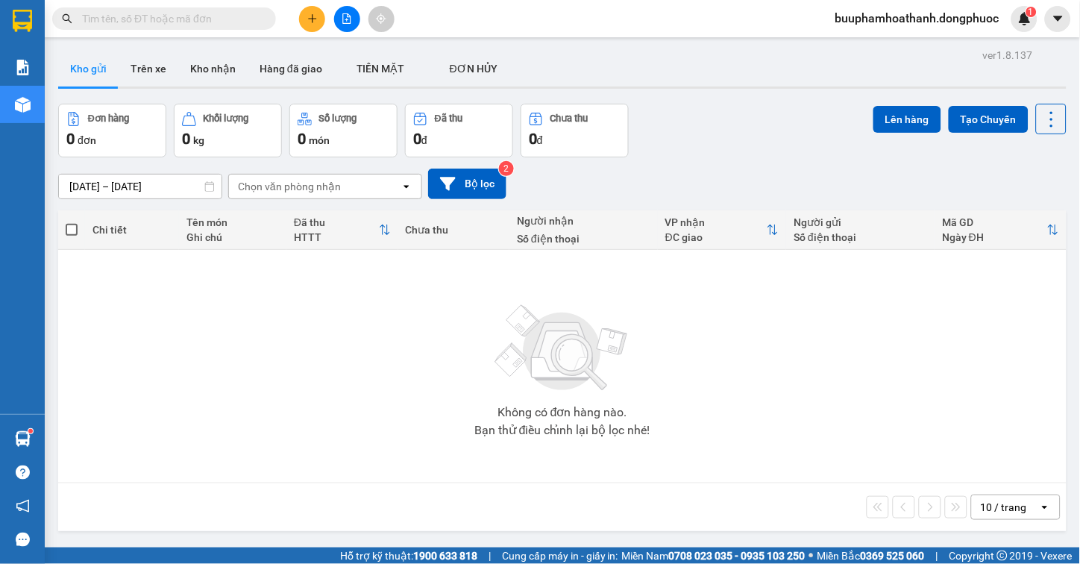
click at [189, 19] on input "text" at bounding box center [170, 18] width 176 height 16
click at [139, 23] on input "0" at bounding box center [170, 18] width 176 height 16
click at [154, 20] on input "0" at bounding box center [170, 18] width 176 height 16
paste input "931787363"
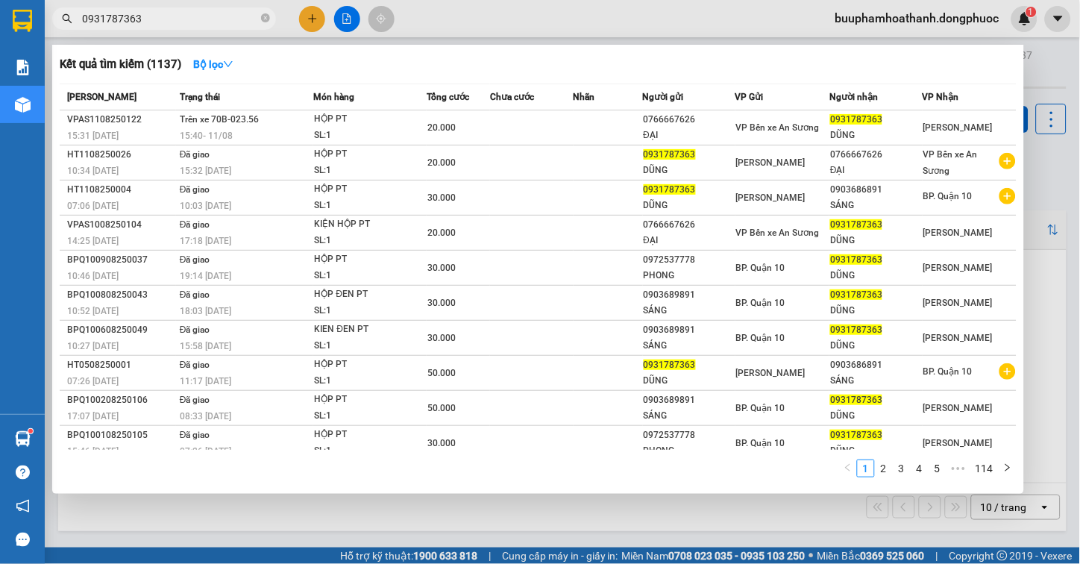
click at [438, 520] on div at bounding box center [540, 282] width 1080 height 564
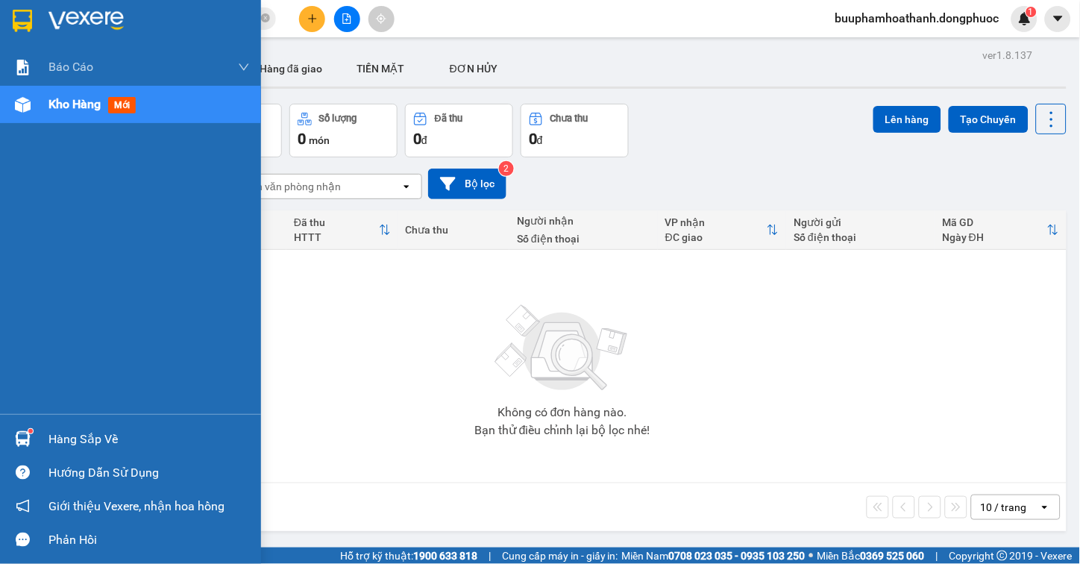
click at [40, 440] on div "Hàng sắp về" at bounding box center [130, 439] width 261 height 34
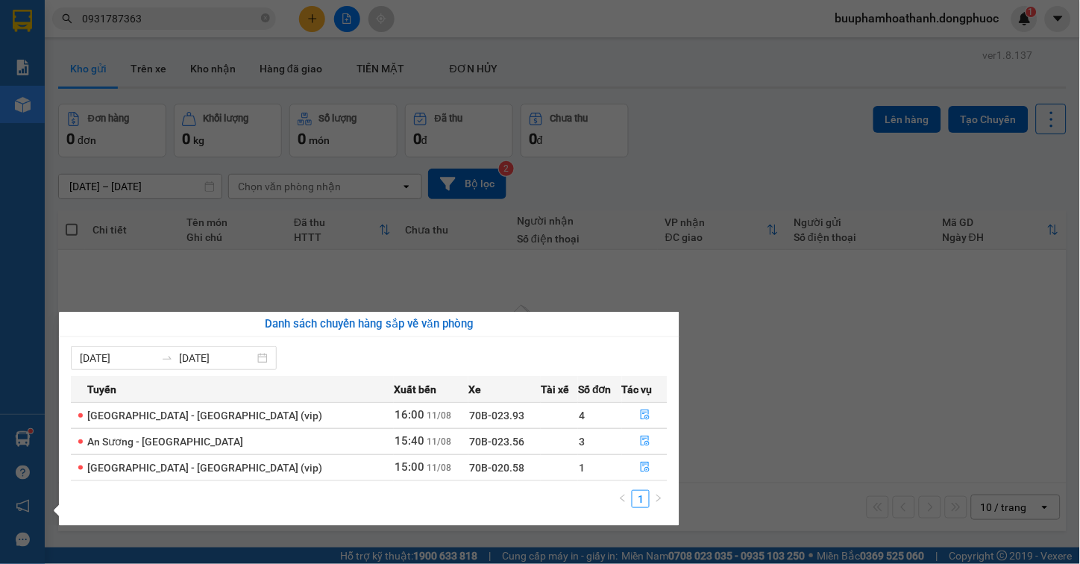
click at [432, 272] on section "Kết quả tìm kiếm ( 1137 ) Bộ lọc Mã ĐH Trạng thái Món hàng Tổng cước Chưa cước …" at bounding box center [540, 282] width 1080 height 564
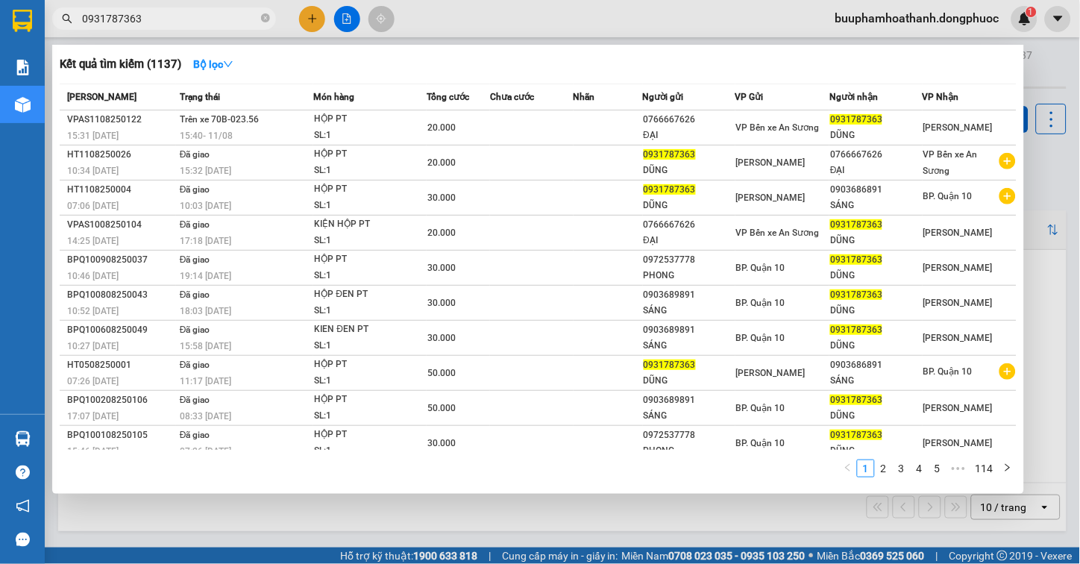
click at [174, 12] on input "0931787363" at bounding box center [170, 18] width 176 height 16
paste input "375199295"
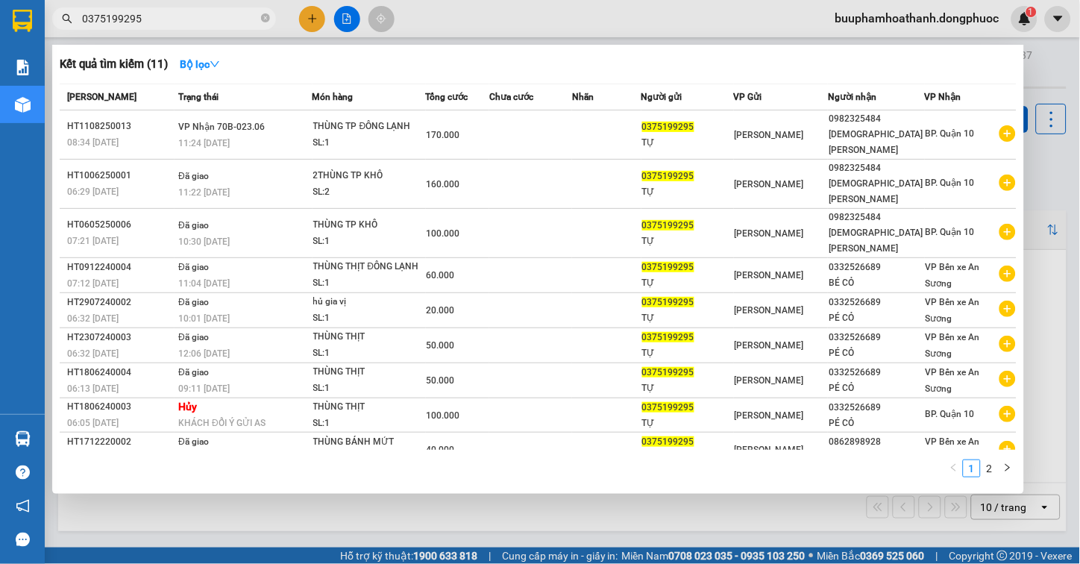
type input "0375199295"
click at [495, 515] on div at bounding box center [540, 282] width 1080 height 564
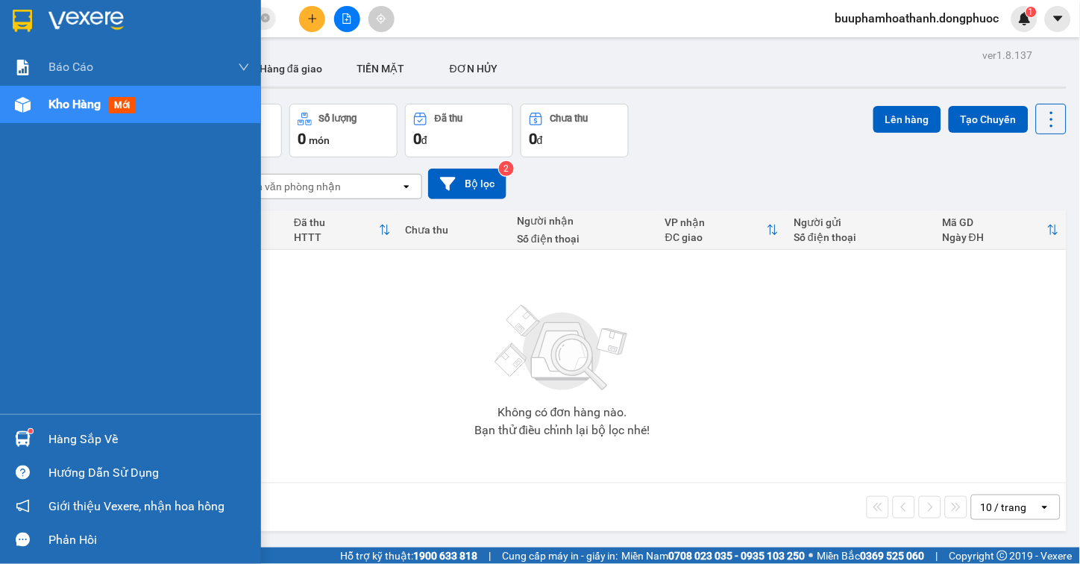
drag, startPoint x: 43, startPoint y: 418, endPoint x: 47, endPoint y: 433, distance: 16.3
click at [45, 428] on div "Hàng sắp về Hướng dẫn sử dụng Giới thiệu Vexere, nhận hoa hồng Phản hồi" at bounding box center [130, 485] width 261 height 142
click at [47, 433] on div "Hàng sắp về" at bounding box center [130, 439] width 261 height 34
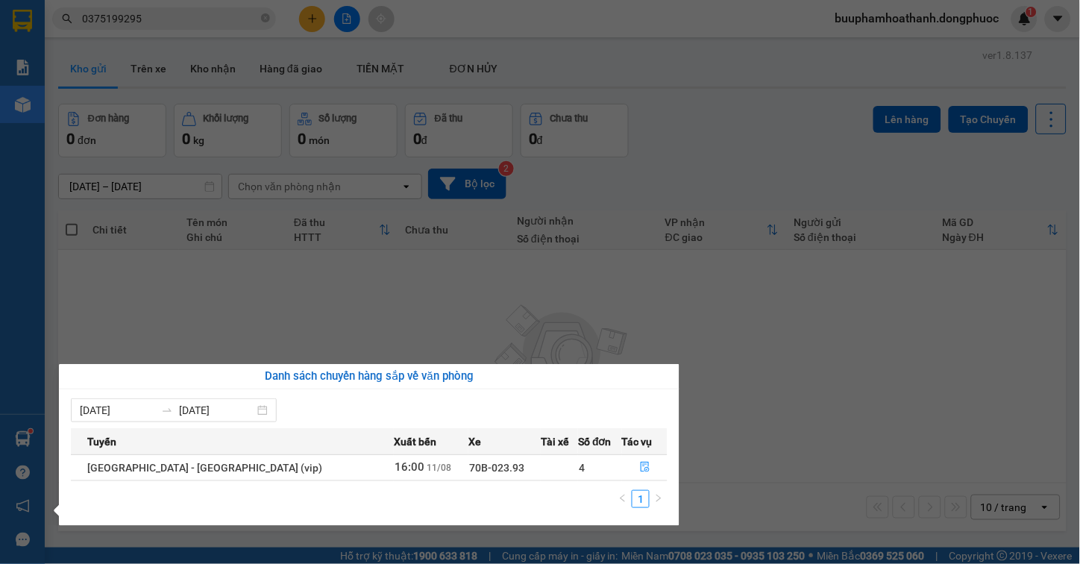
click at [532, 324] on section "Kết quả tìm kiếm ( 11 ) Bộ lọc Mã ĐH Trạng thái Món hàng Tổng cước Chưa cước Nh…" at bounding box center [540, 282] width 1080 height 564
